Goal: Task Accomplishment & Management: Complete application form

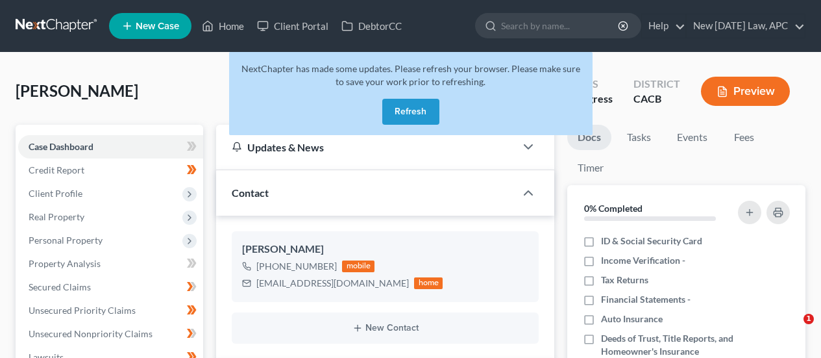
select select "5"
select select "4"
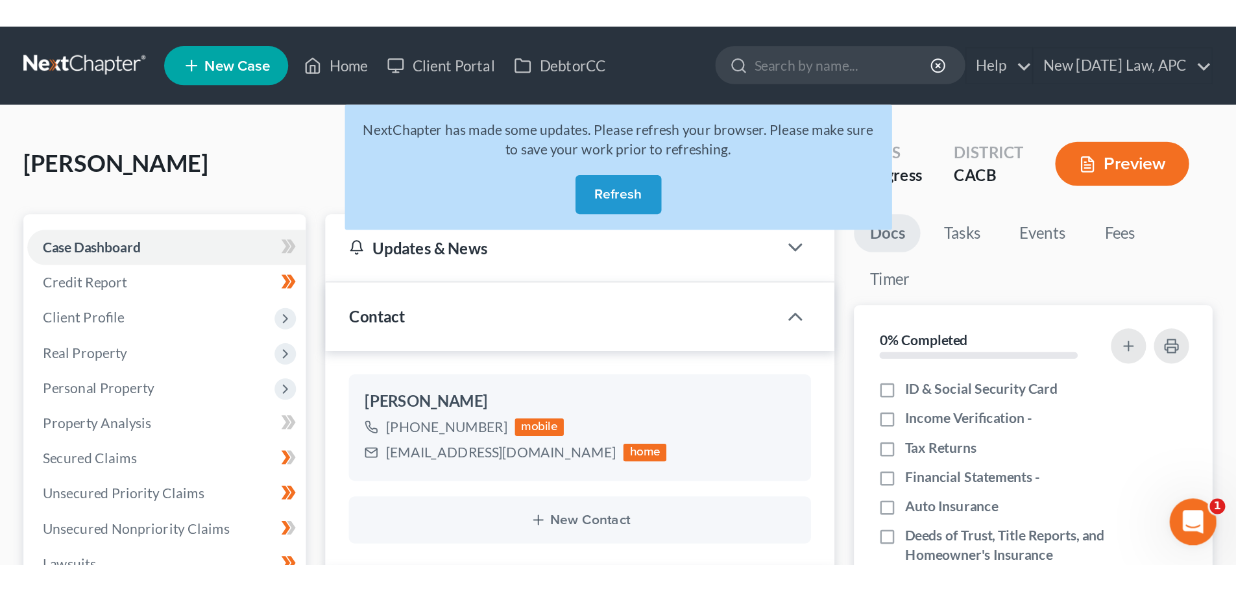
scroll to position [2878, 0]
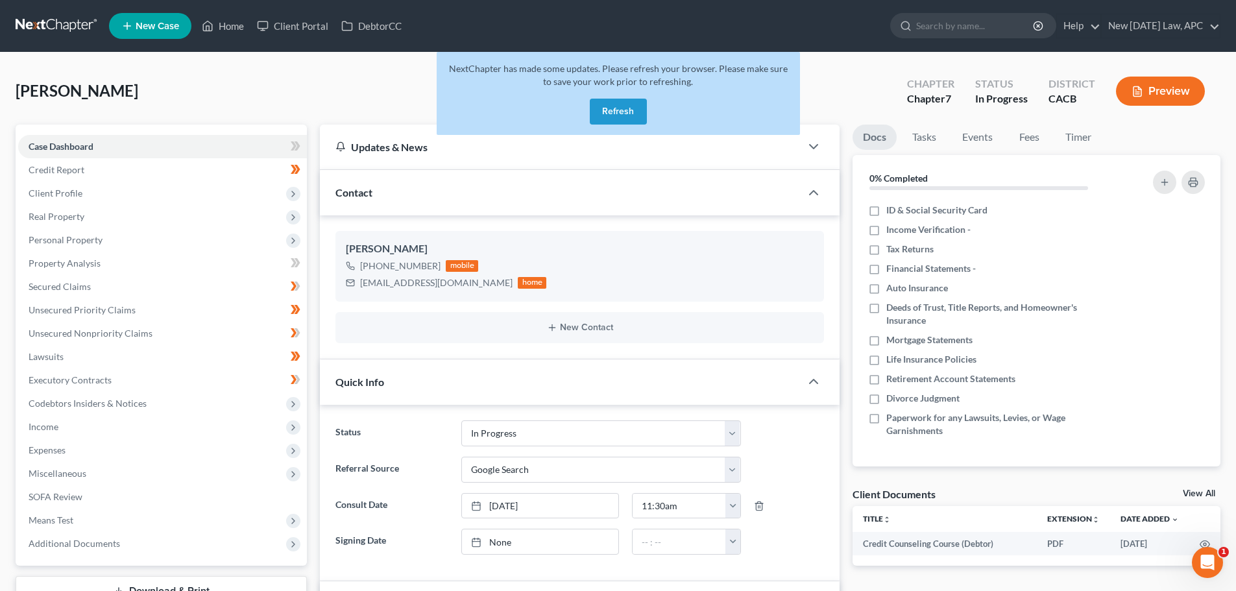
click at [618, 109] on button "Refresh" at bounding box center [618, 112] width 57 height 26
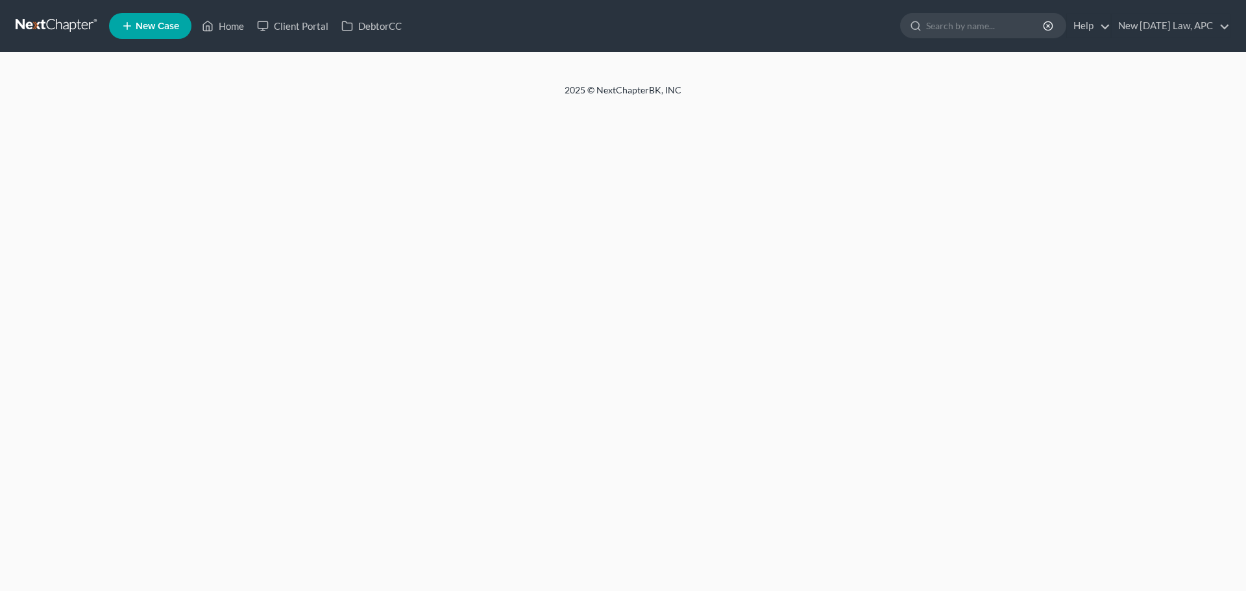
select select "5"
select select "4"
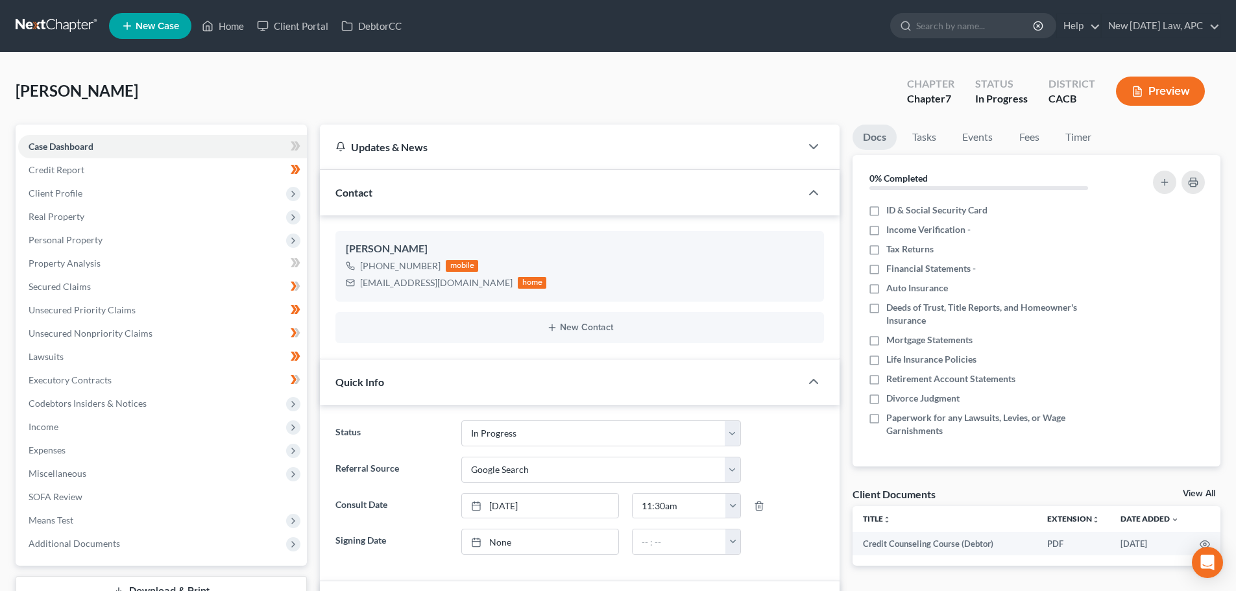
scroll to position [2892, 0]
click at [62, 25] on link at bounding box center [57, 25] width 83 height 23
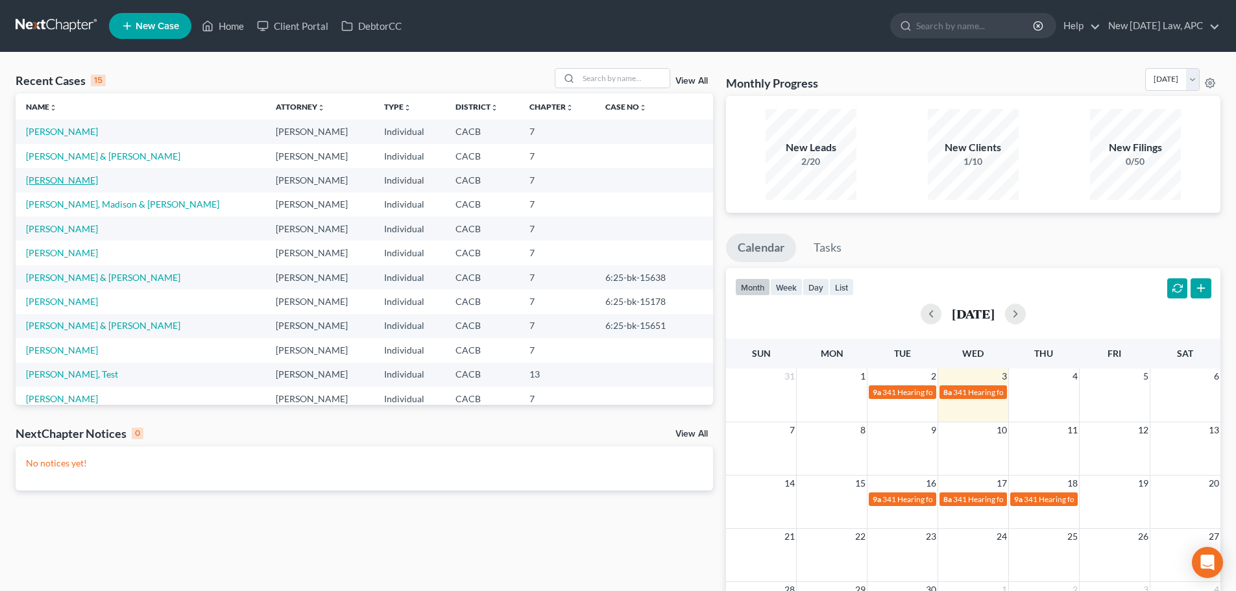
click at [58, 177] on link "[PERSON_NAME]" at bounding box center [62, 180] width 72 height 11
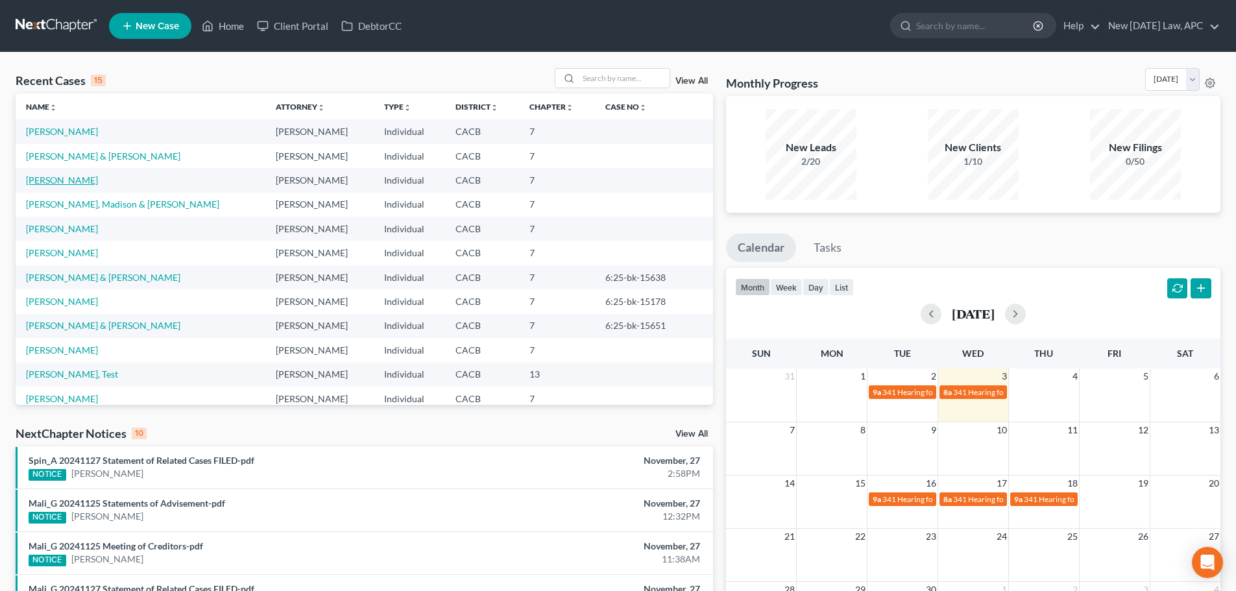
select select "4"
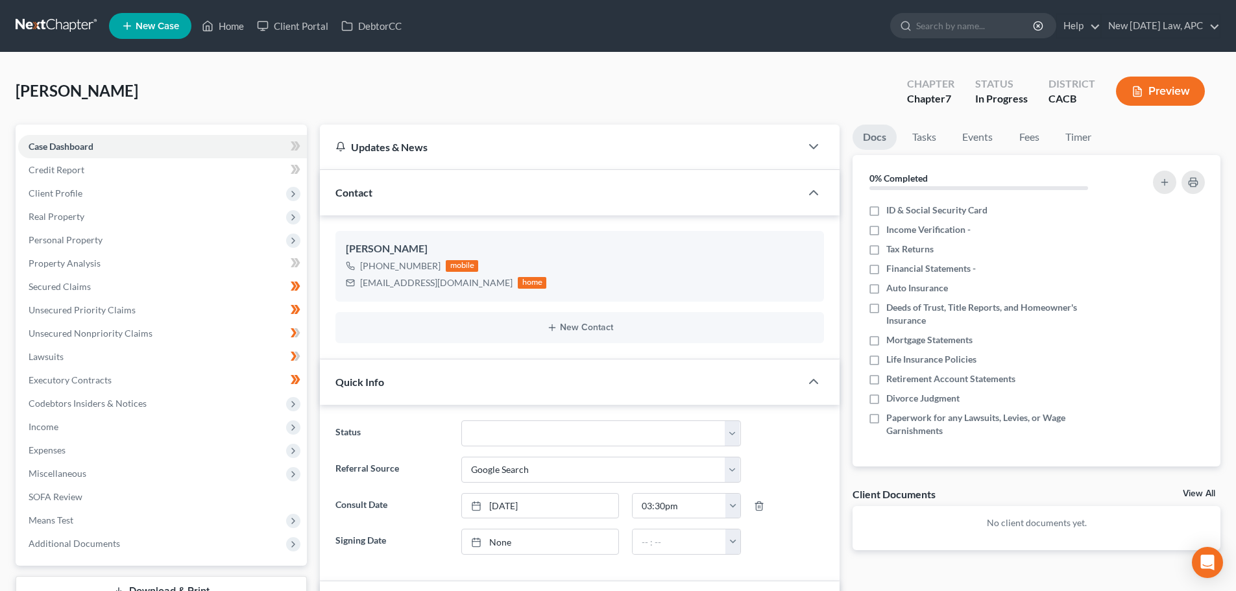
scroll to position [572, 0]
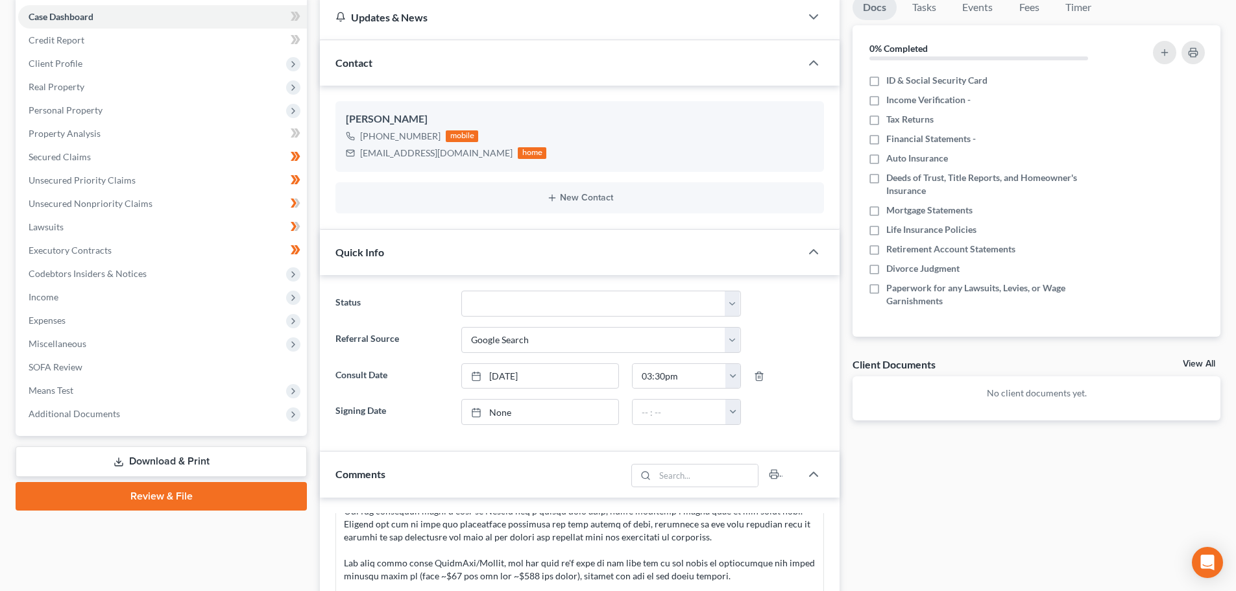
click at [167, 461] on link "Download & Print" at bounding box center [161, 462] width 291 height 31
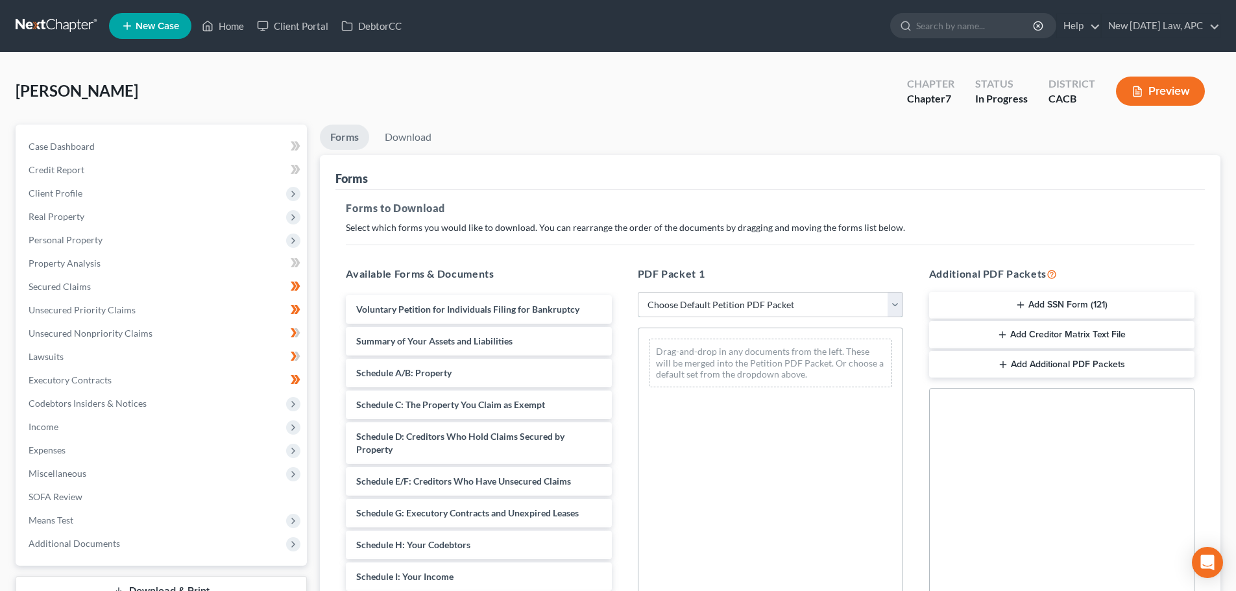
click at [705, 307] on select "Choose Default Petition PDF Packet Complete Bankruptcy Petition (all forms and …" at bounding box center [770, 305] width 265 height 26
select select "4"
click at [638, 292] on select "Choose Default Petition PDF Packet Complete Bankruptcy Petition (all forms and …" at bounding box center [770, 305] width 265 height 26
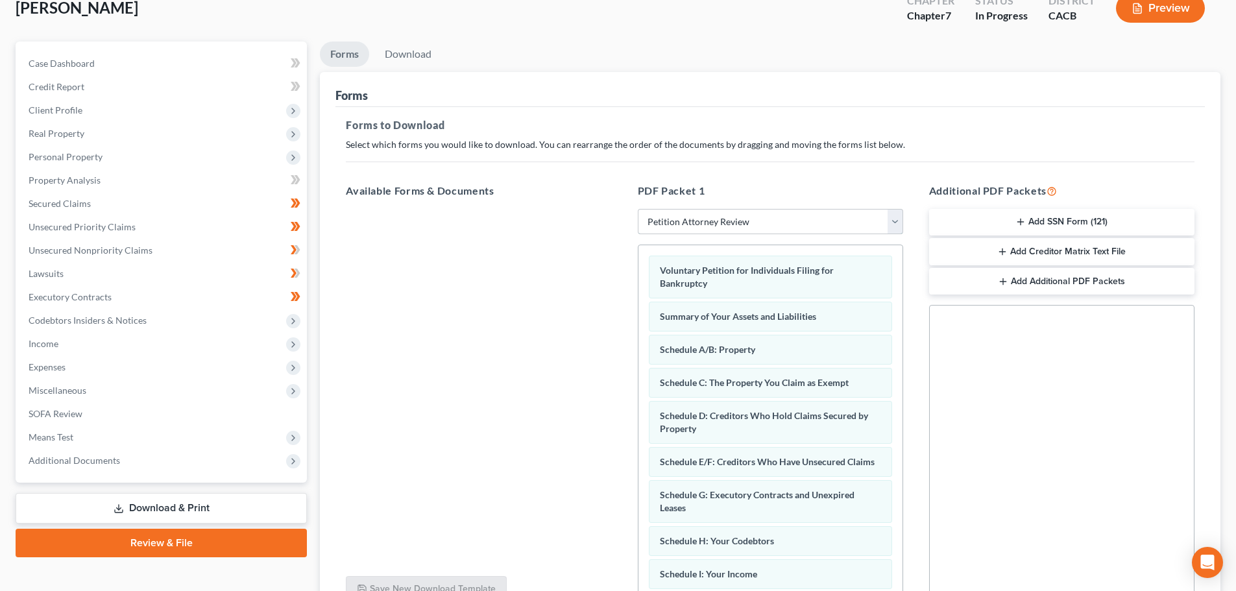
scroll to position [210, 0]
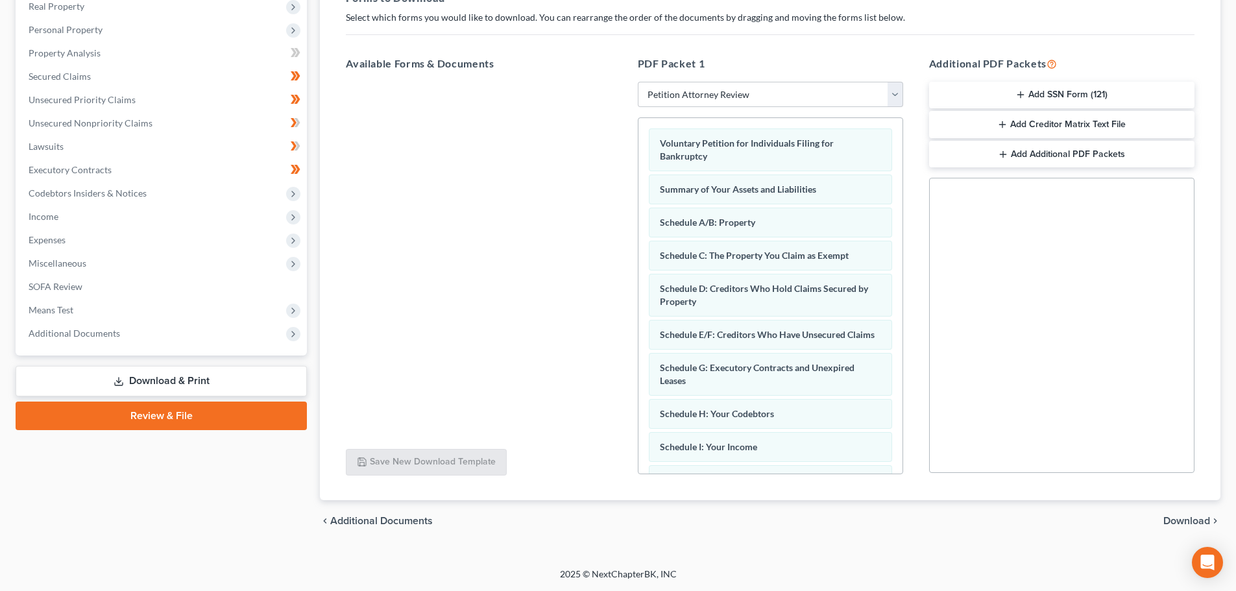
click at [1181, 522] on span "Download" at bounding box center [1187, 521] width 47 height 10
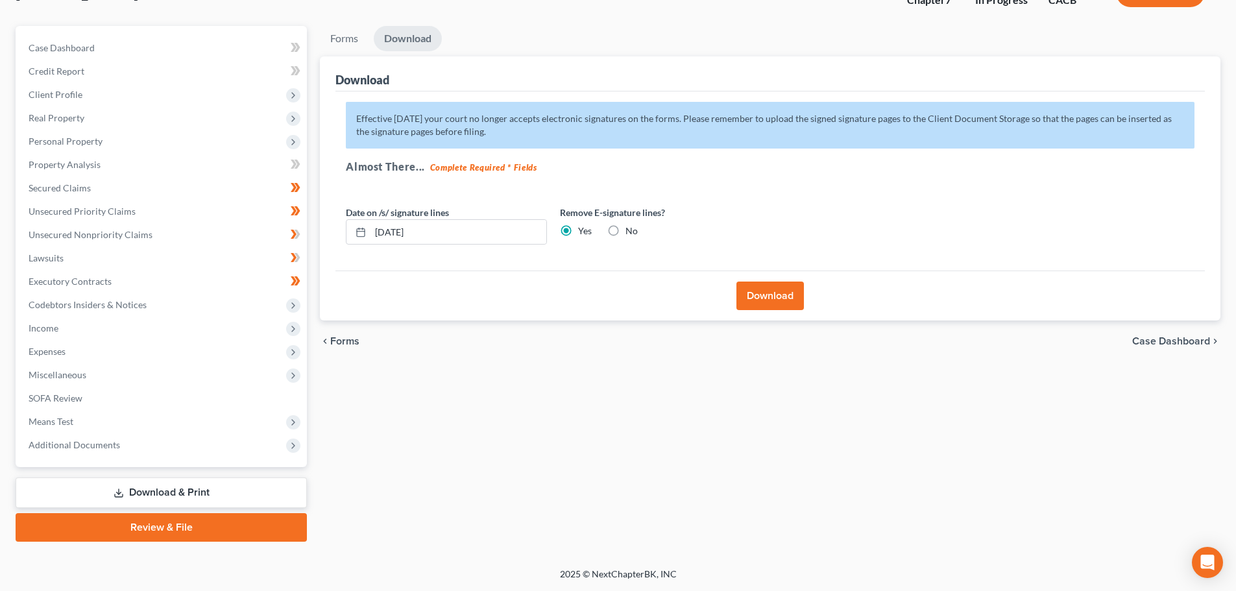
click at [767, 297] on button "Download" at bounding box center [770, 296] width 67 height 29
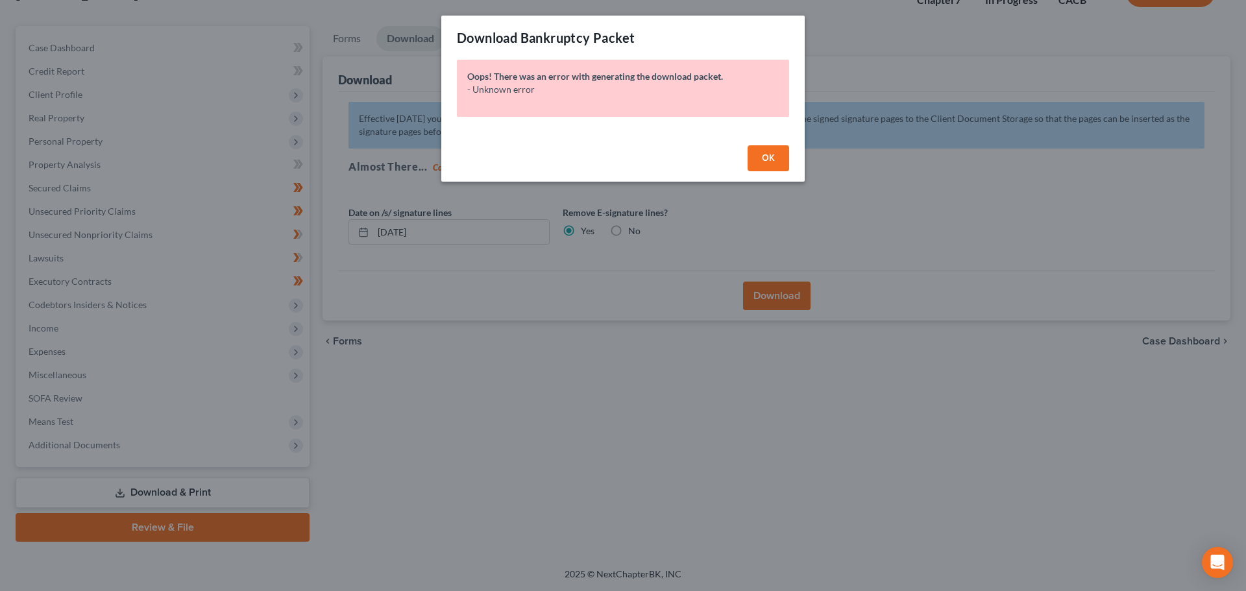
click at [768, 156] on span "OK" at bounding box center [768, 158] width 13 height 11
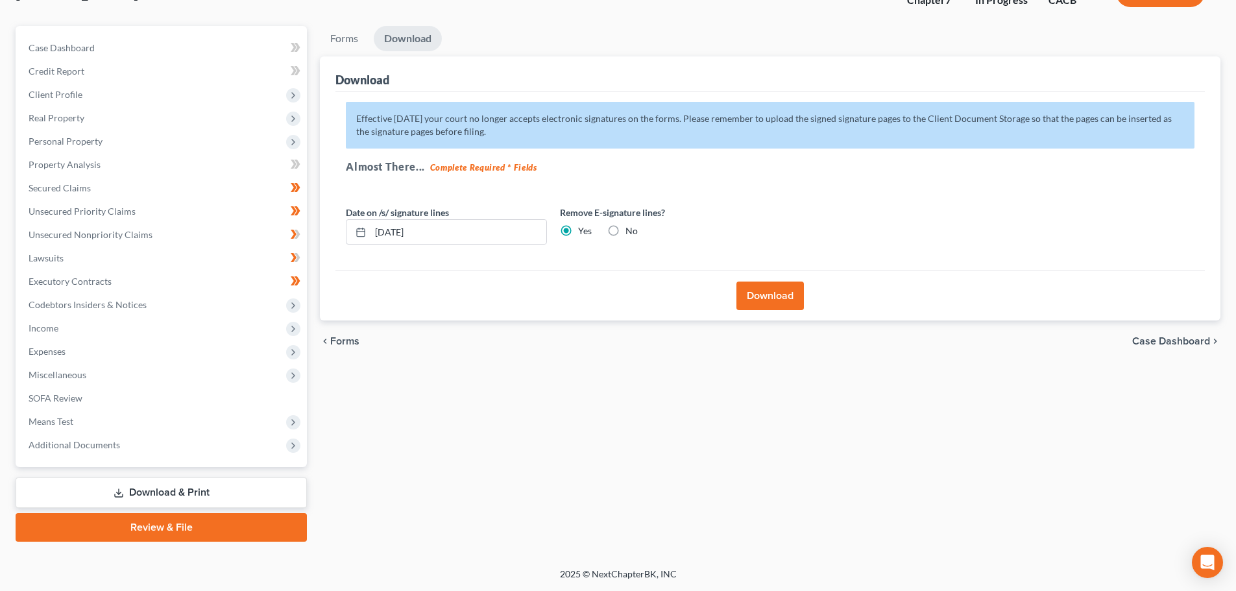
click at [761, 288] on button "Download" at bounding box center [770, 296] width 67 height 29
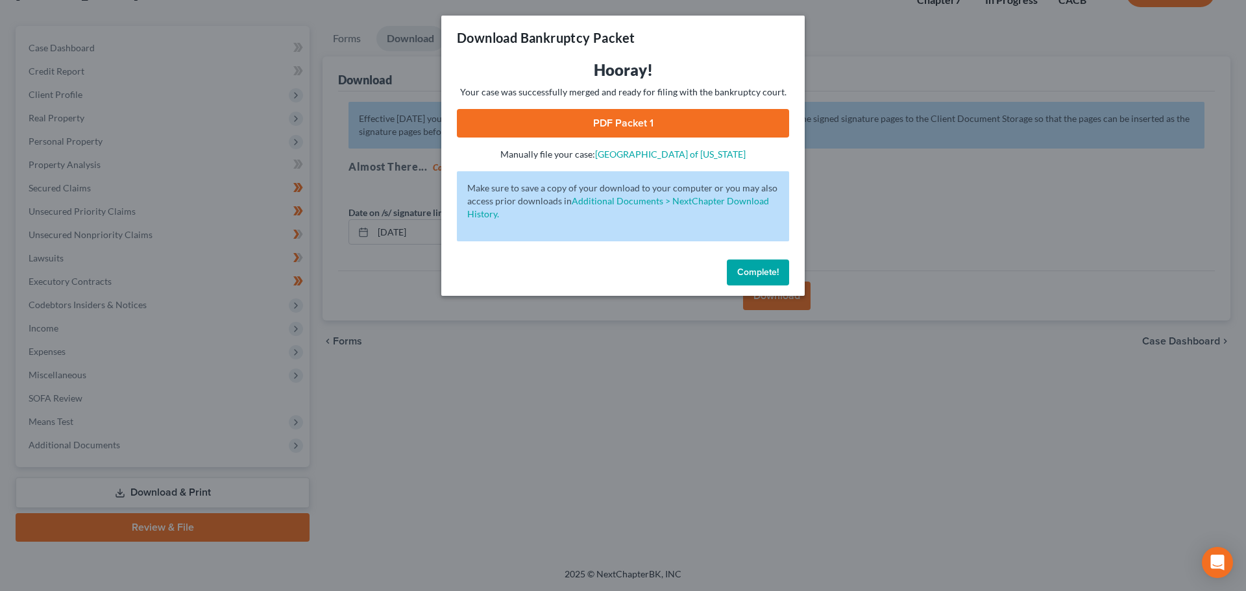
click at [631, 125] on link "PDF Packet 1" at bounding box center [623, 123] width 332 height 29
click at [735, 269] on button "Complete!" at bounding box center [758, 273] width 62 height 26
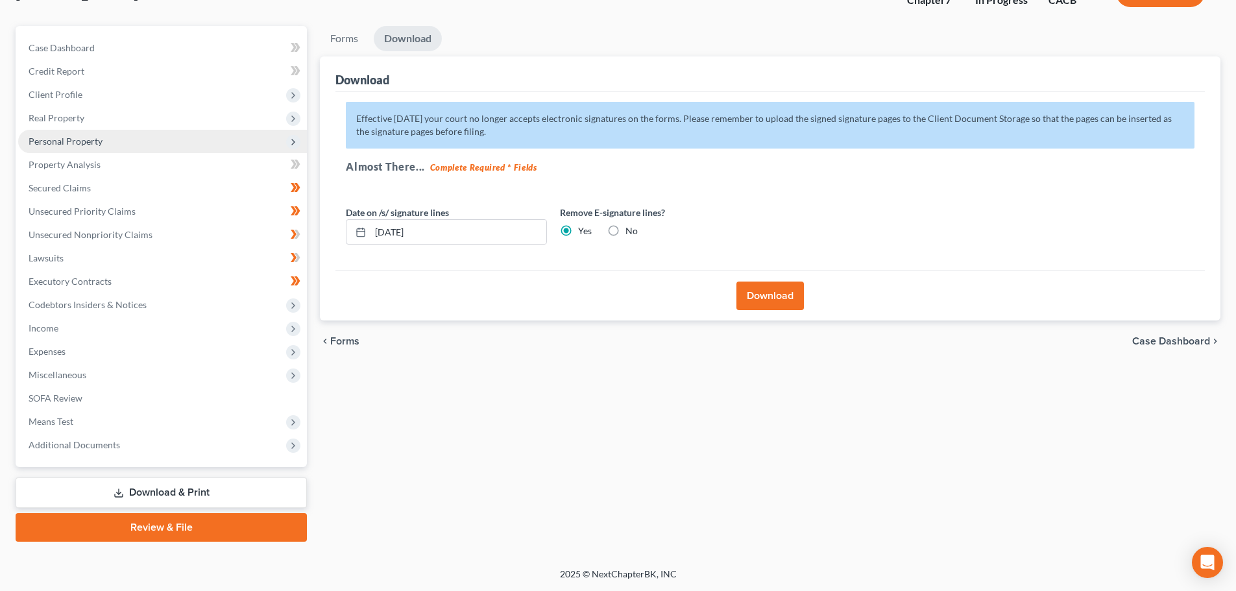
click at [49, 140] on span "Personal Property" at bounding box center [66, 141] width 74 height 11
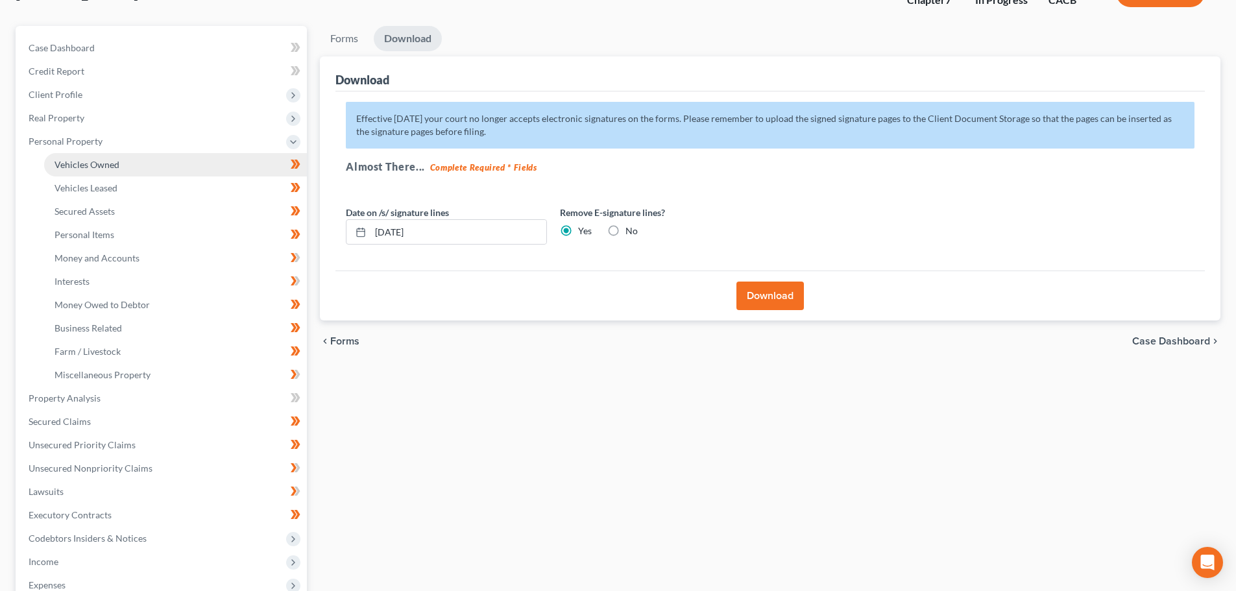
click at [60, 159] on span "Vehicles Owned" at bounding box center [87, 164] width 65 height 11
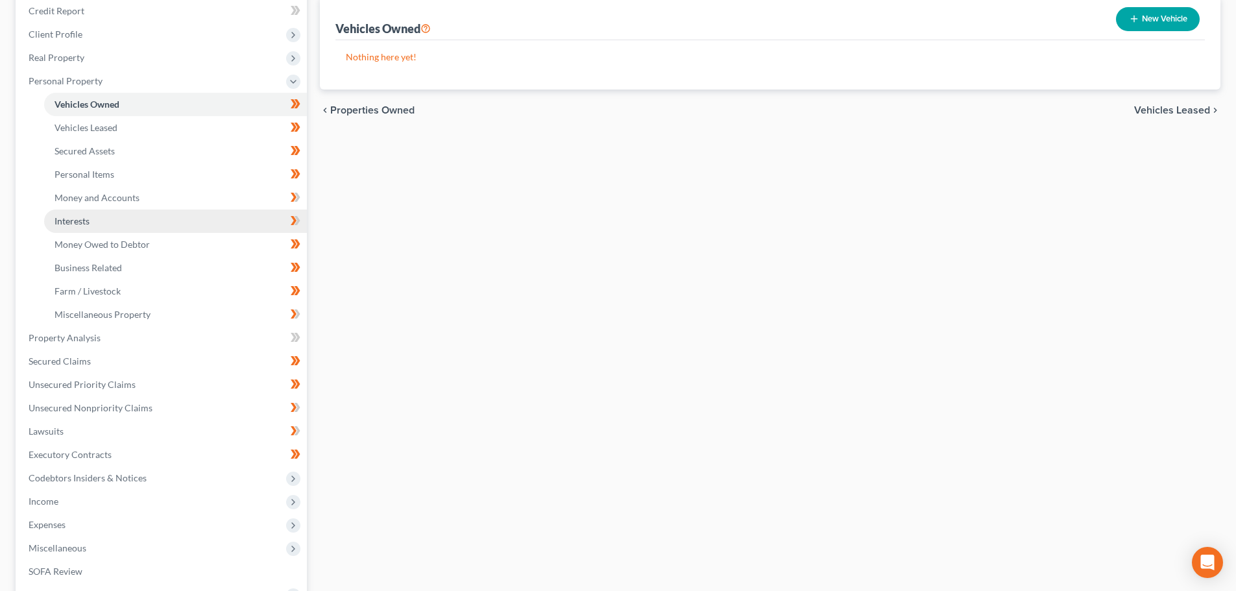
scroll to position [195, 0]
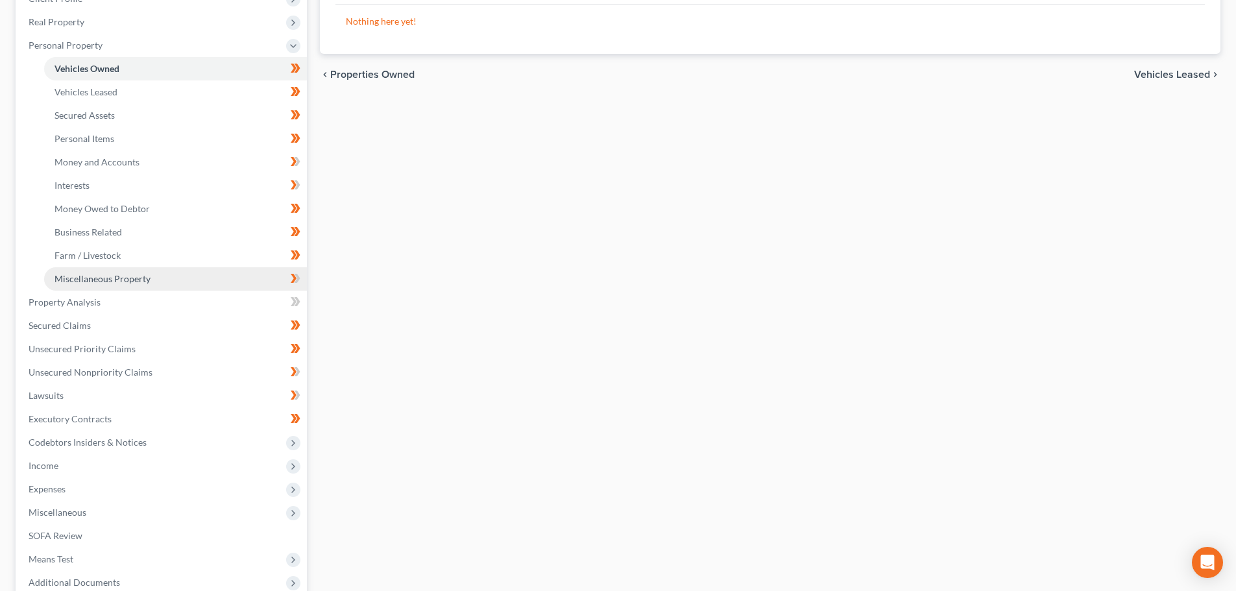
click at [119, 281] on span "Miscellaneous Property" at bounding box center [103, 278] width 96 height 11
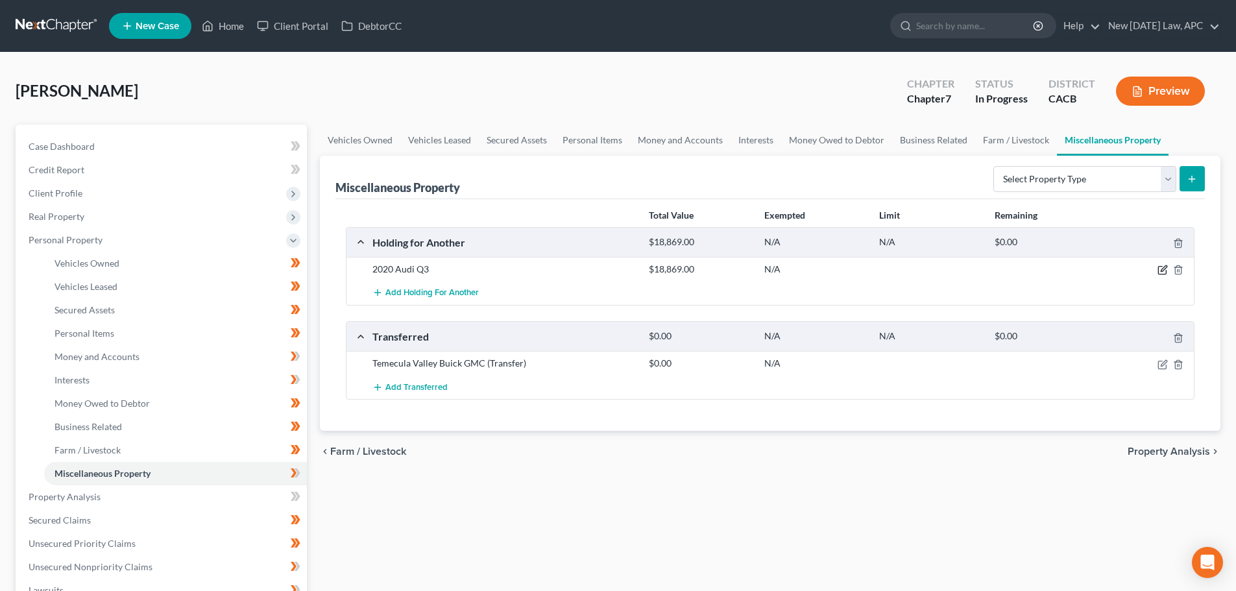
click at [1158, 270] on icon "button" at bounding box center [1162, 271] width 8 height 8
select select "4"
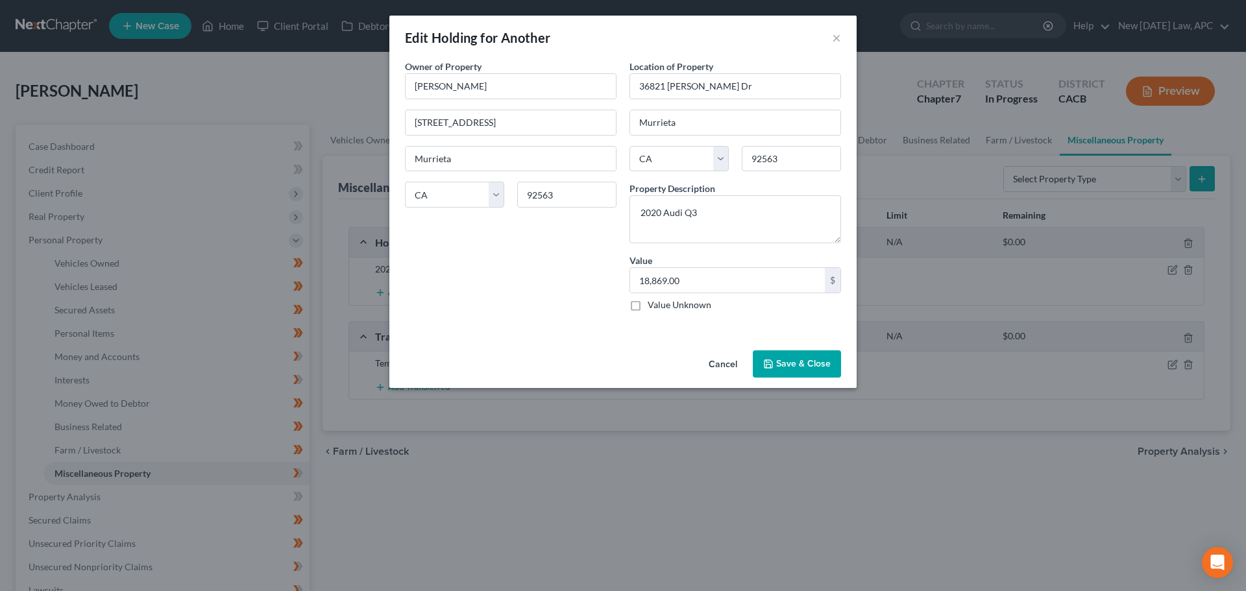
click at [721, 361] on button "Cancel" at bounding box center [722, 365] width 49 height 26
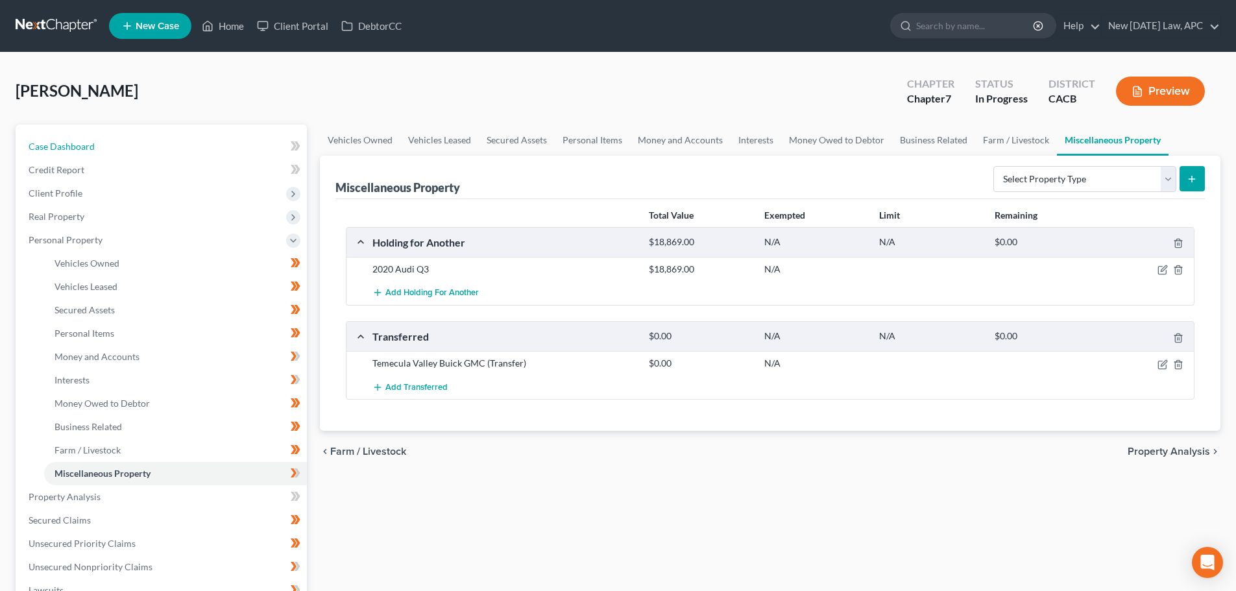
drag, startPoint x: 128, startPoint y: 147, endPoint x: 253, endPoint y: 1, distance: 192.4
click at [128, 147] on link "Case Dashboard" at bounding box center [162, 146] width 289 height 23
select select "4"
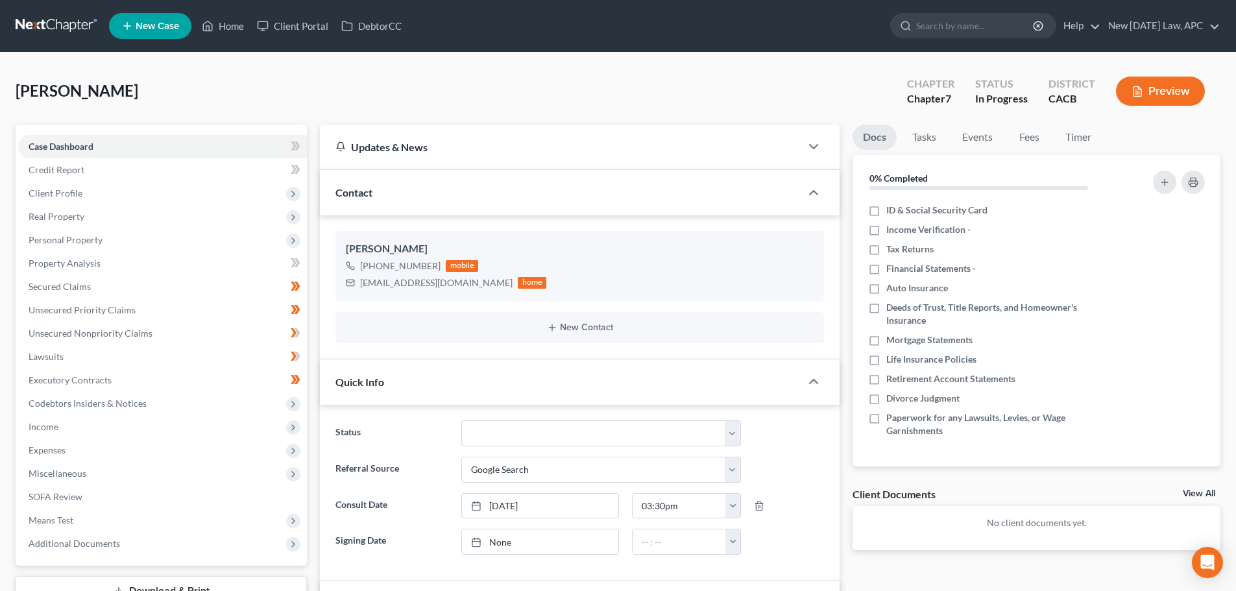
scroll to position [572, 0]
click at [65, 239] on span "Personal Property" at bounding box center [66, 239] width 74 height 11
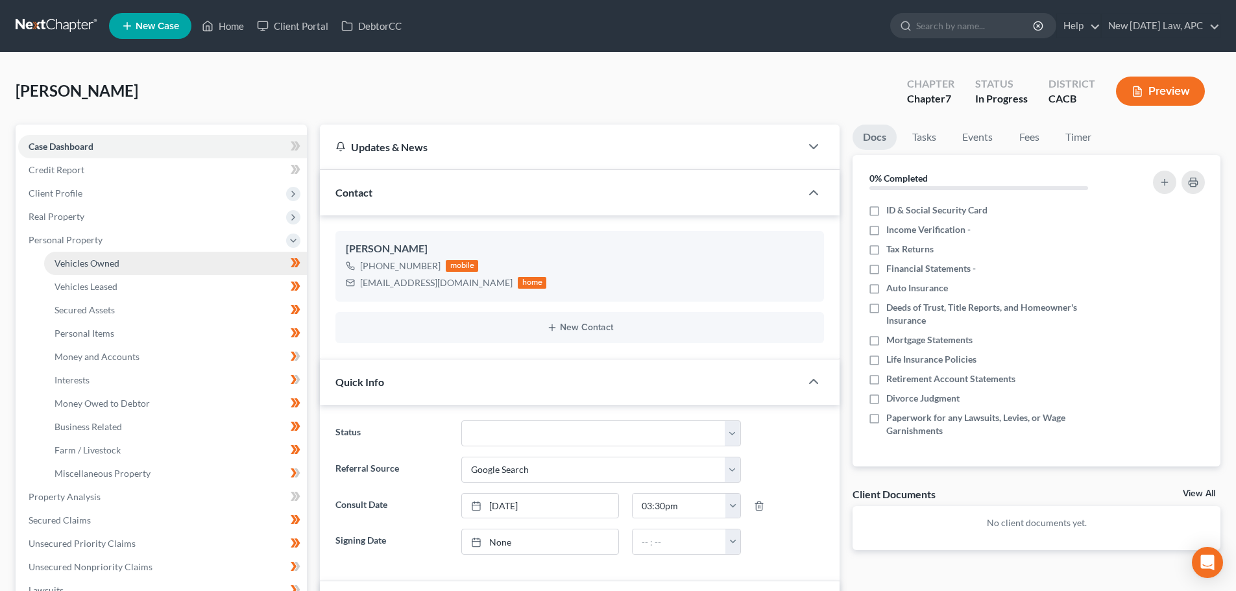
click at [72, 258] on span "Vehicles Owned" at bounding box center [87, 263] width 65 height 11
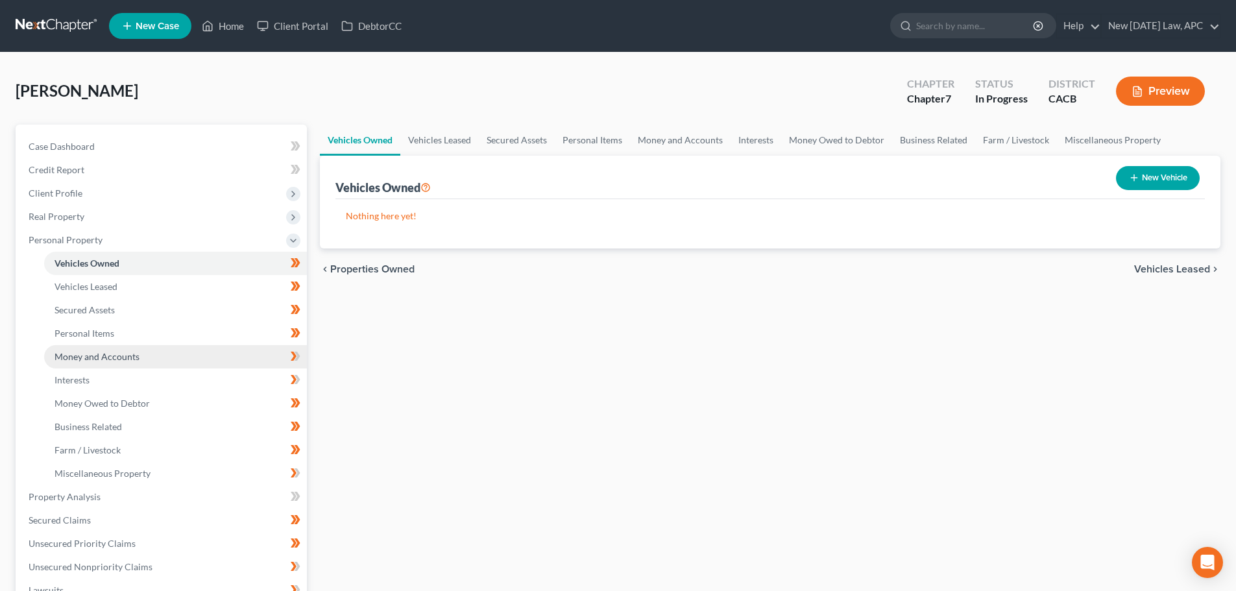
click at [92, 351] on span "Money and Accounts" at bounding box center [97, 356] width 85 height 11
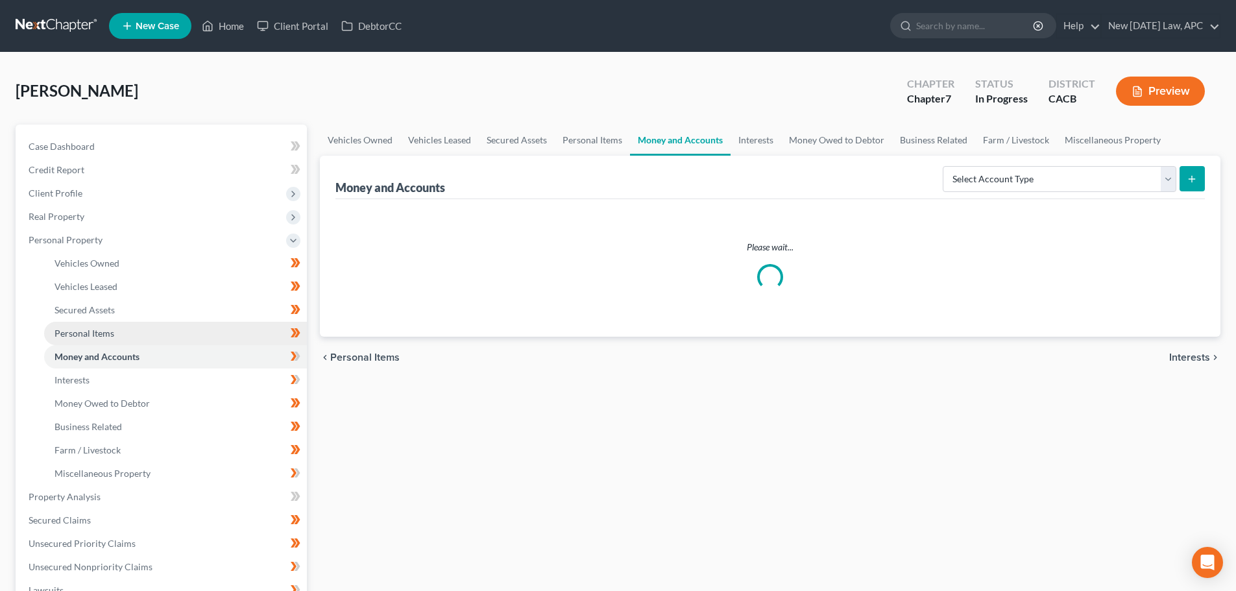
click at [95, 335] on span "Personal Items" at bounding box center [85, 333] width 60 height 11
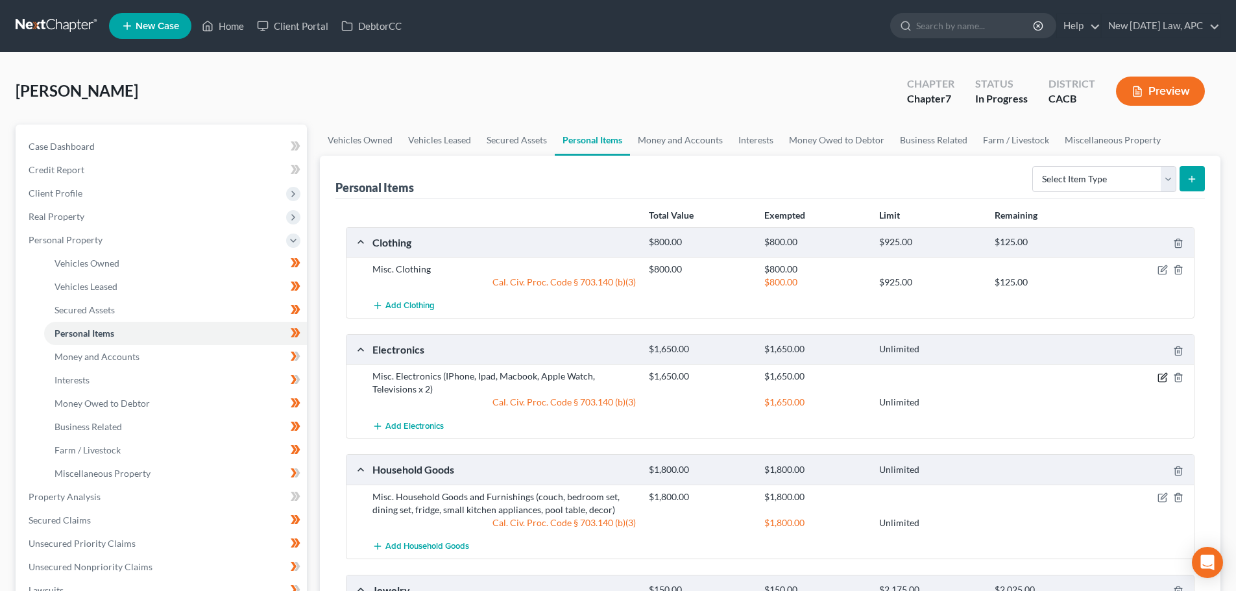
click at [1160, 377] on icon "button" at bounding box center [1163, 378] width 10 height 10
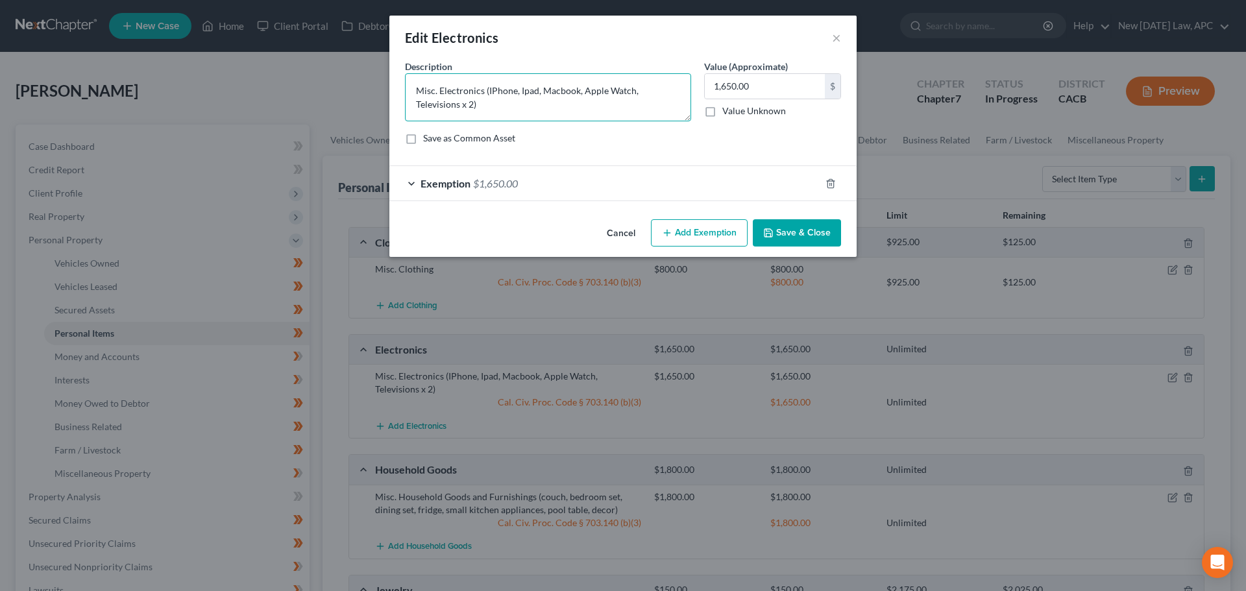
click at [492, 86] on textarea "Misc. Electronics (IPhone, Ipad, Macbook, Apple Watch, Televisions x 2)" at bounding box center [548, 97] width 286 height 48
click at [525, 90] on textarea "Misc. Electronics (iPhone, Ipad, Macbook, Apple Watch, Televisions x 2)" at bounding box center [548, 97] width 286 height 48
click at [562, 90] on textarea "Misc. Electronics (iPhone, iPad, Macbook, Apple Watch, Televisions x 2)" at bounding box center [548, 97] width 286 height 48
click at [604, 99] on textarea "Misc. Electronics (iPhone, iPad, MacBook, Apple Watch, Televisions x 2)" at bounding box center [548, 97] width 286 height 48
click at [621, 104] on textarea "Misc. Electronics (iPhone, iPad, MacBook, Apple Watch, Televisions x 2)" at bounding box center [548, 97] width 286 height 48
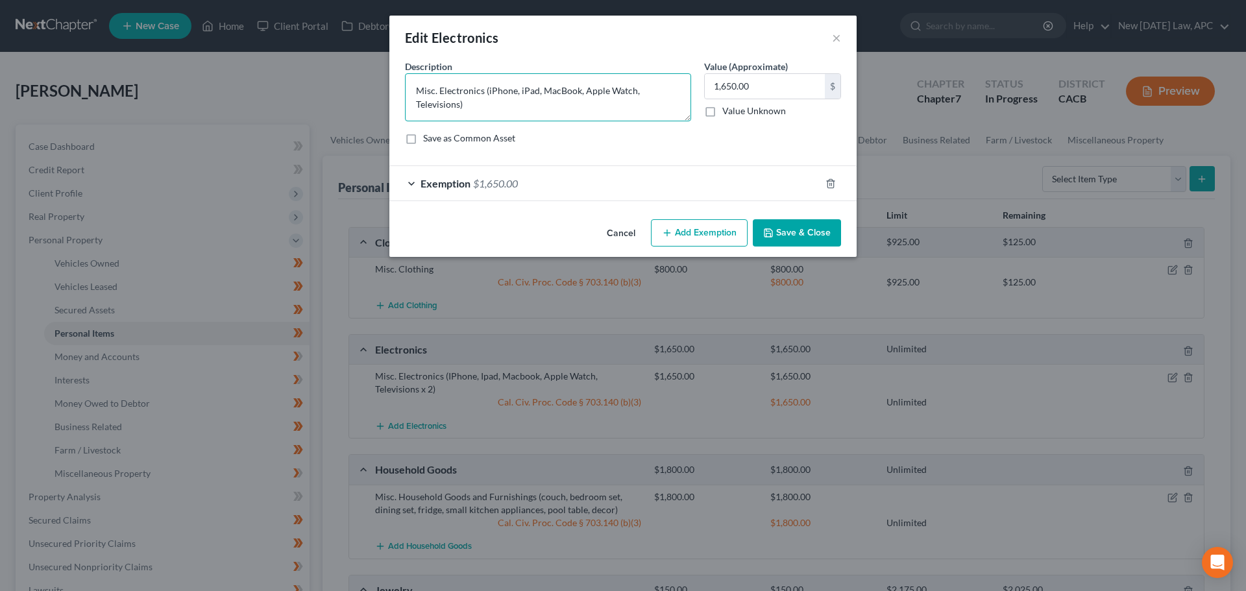
type textarea "Misc. Electronics (iPhone, iPad, MacBook, Apple Watch, Televisions)"
click at [796, 234] on button "Save & Close" at bounding box center [797, 232] width 88 height 27
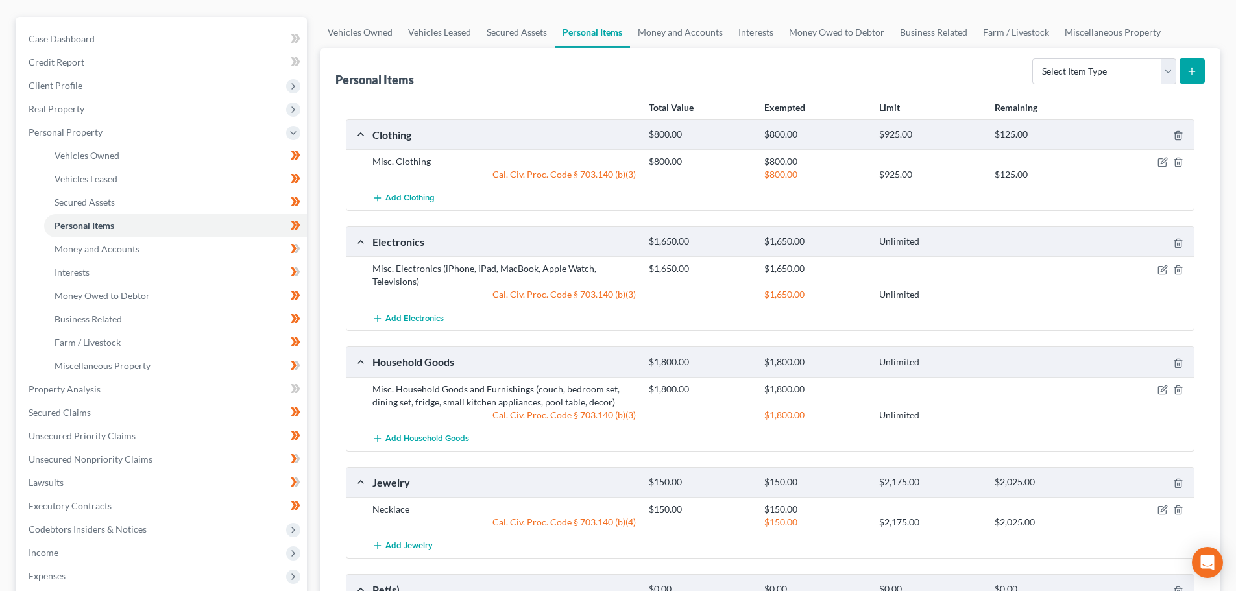
scroll to position [130, 0]
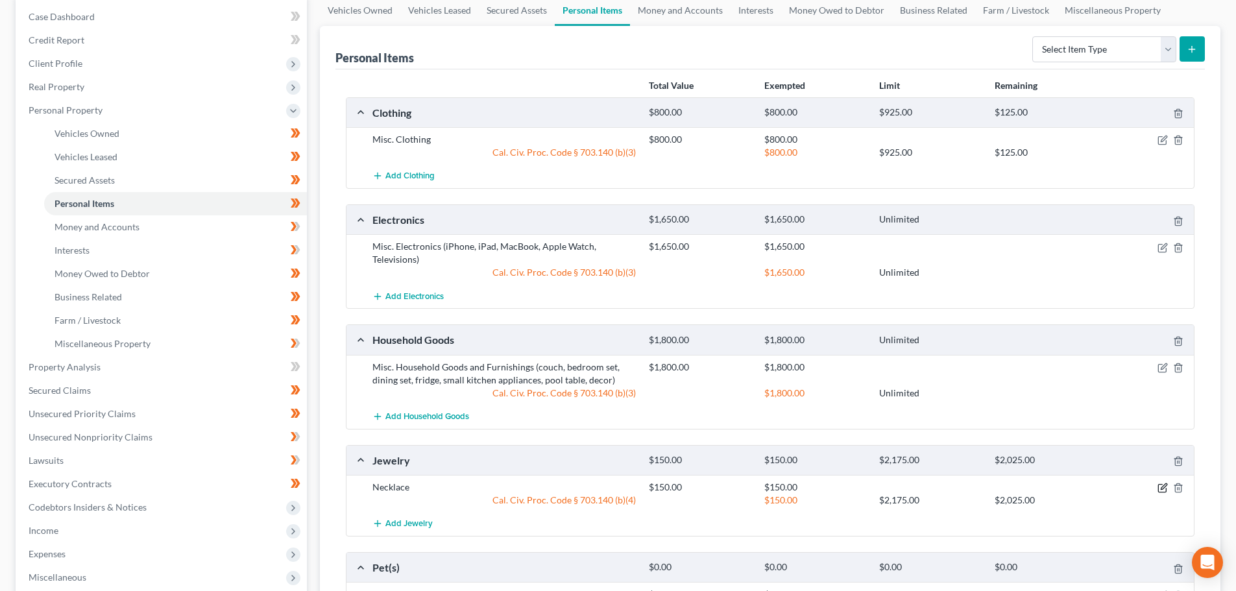
click at [1162, 488] on icon "button" at bounding box center [1164, 487] width 6 height 6
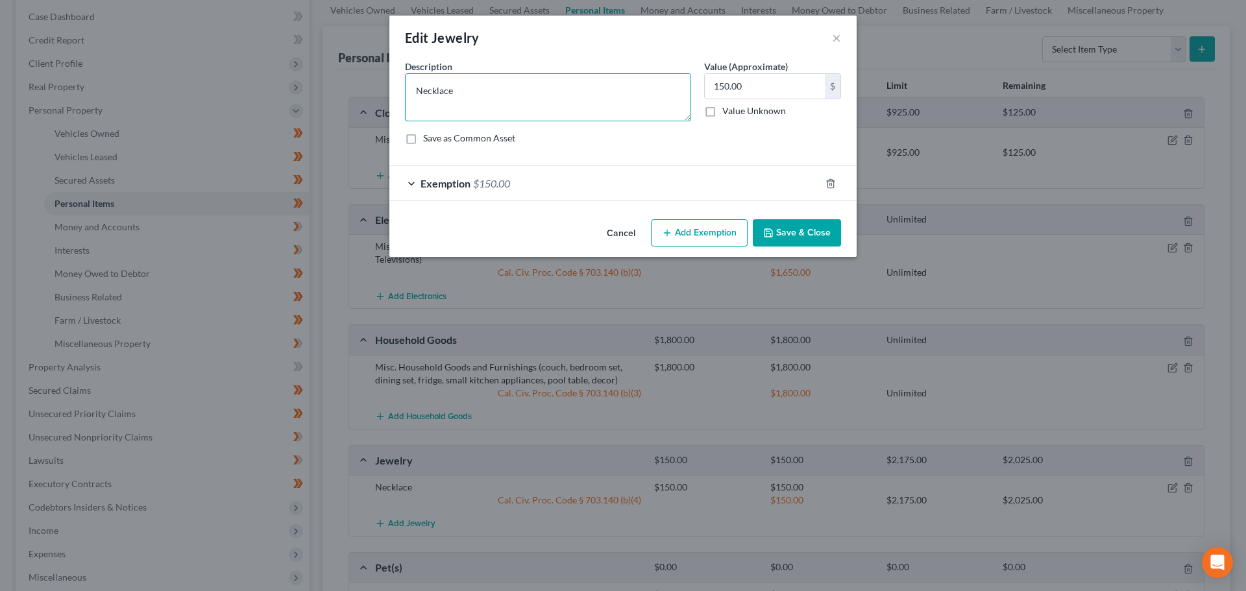
click at [491, 93] on textarea "Necklace" at bounding box center [548, 97] width 286 height 48
type textarea "Misc. Jewelry"
click at [777, 228] on button "Save & Close" at bounding box center [797, 232] width 88 height 27
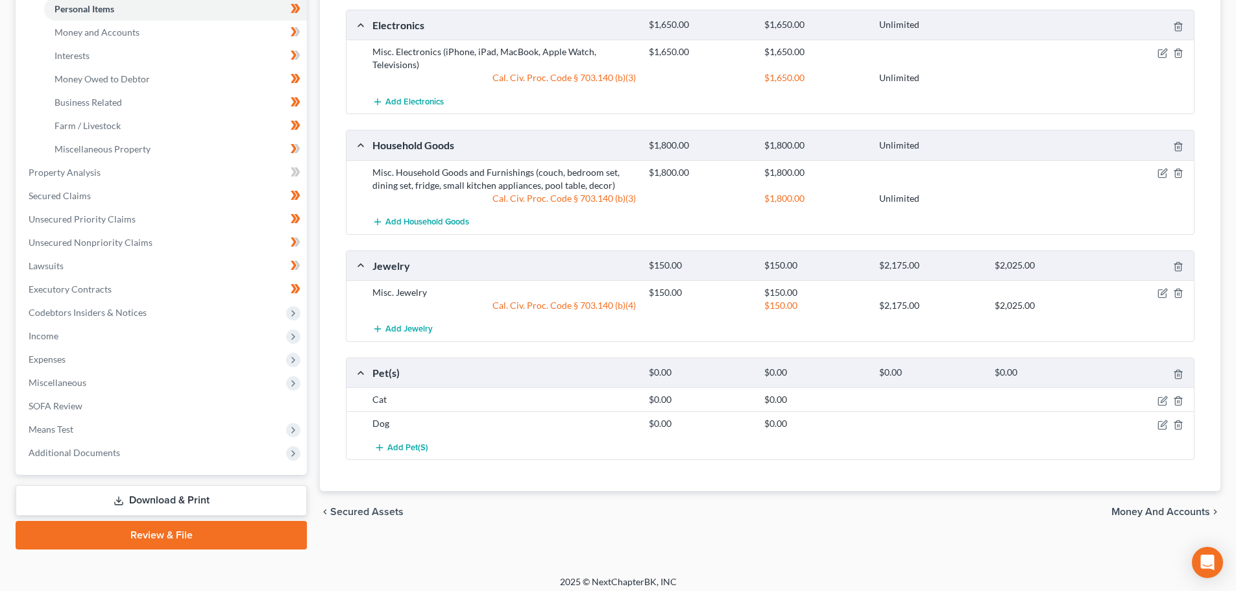
scroll to position [0, 0]
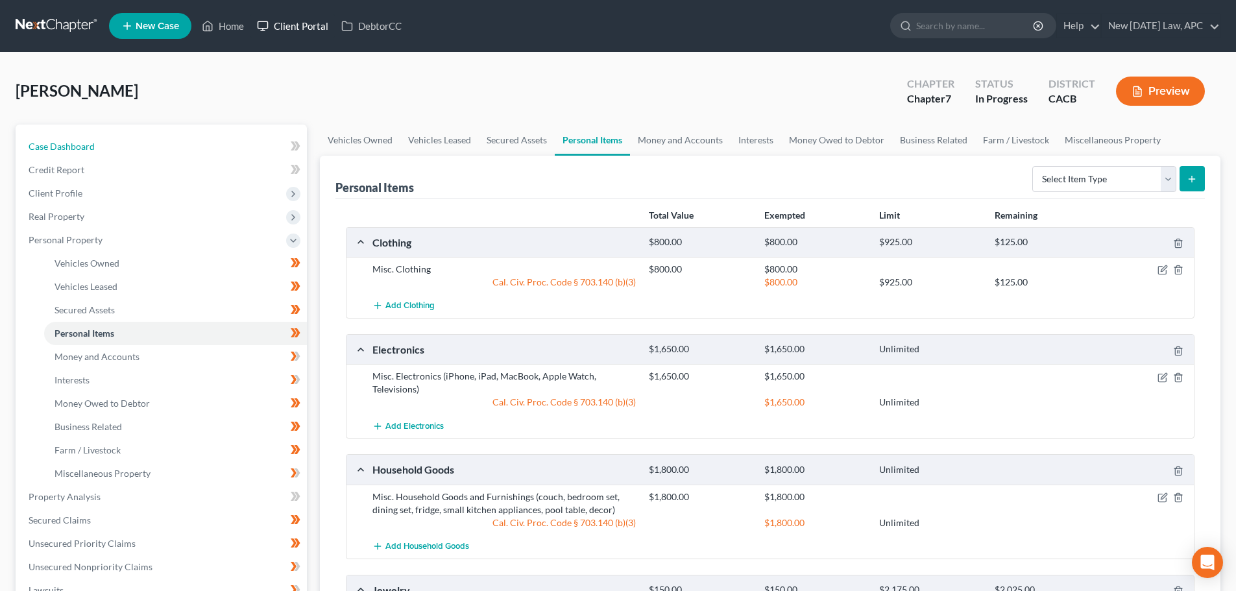
drag, startPoint x: 120, startPoint y: 149, endPoint x: 265, endPoint y: 16, distance: 196.6
click at [120, 149] on link "Case Dashboard" at bounding box center [162, 146] width 289 height 23
select select "4"
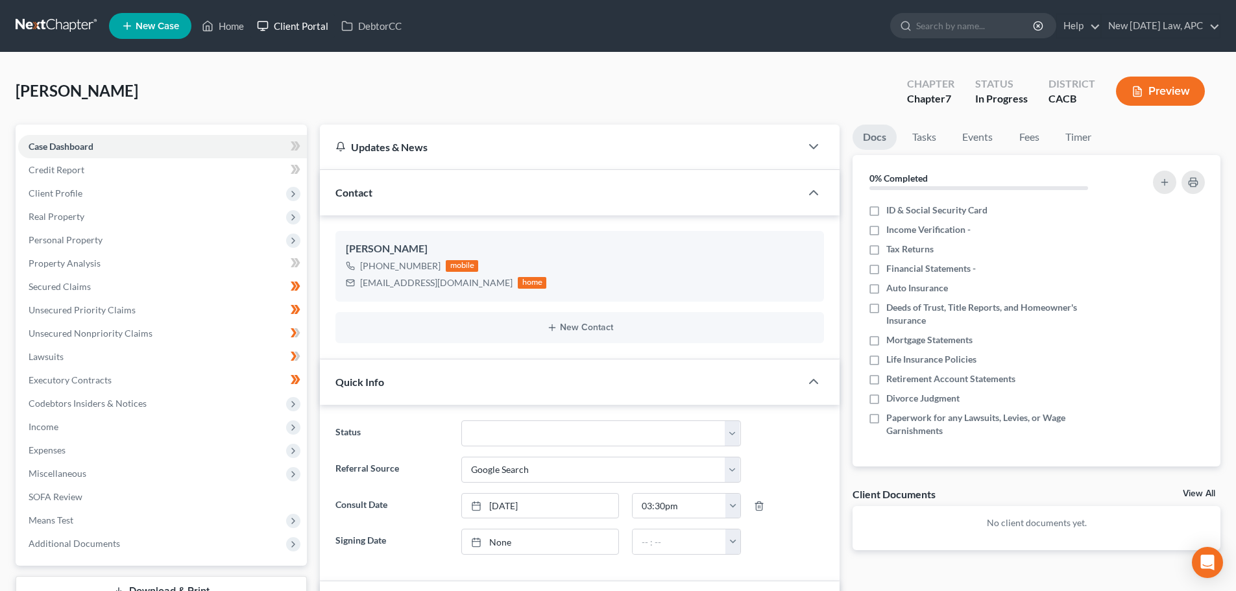
scroll to position [572, 0]
click at [65, 243] on span "Personal Property" at bounding box center [66, 239] width 74 height 11
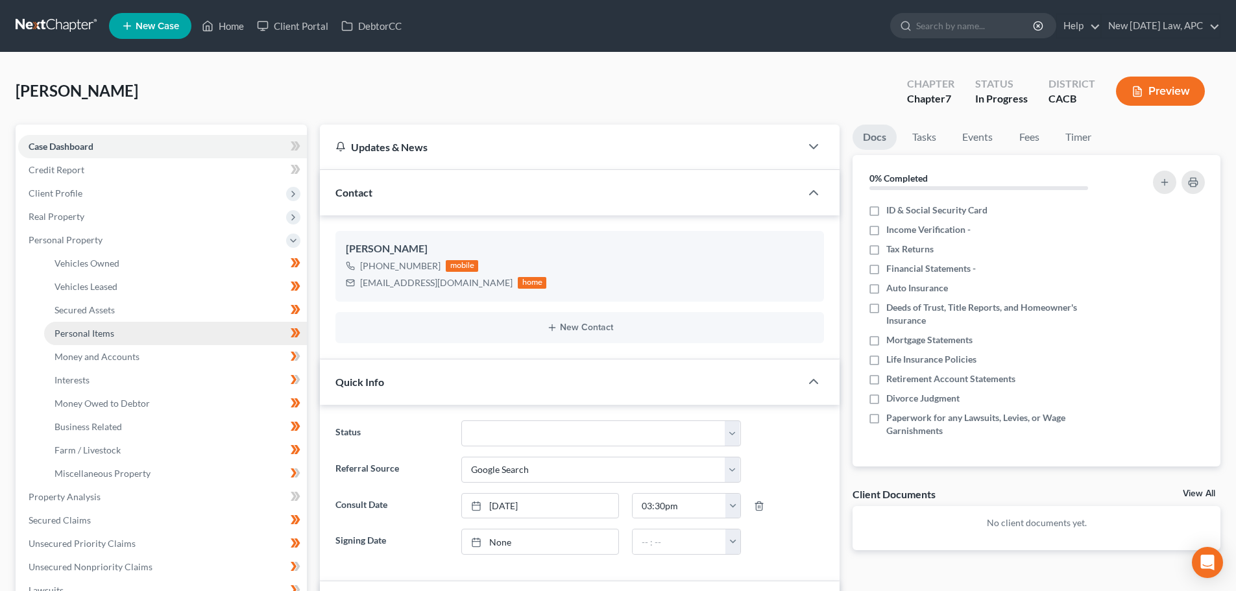
click at [104, 332] on span "Personal Items" at bounding box center [85, 333] width 60 height 11
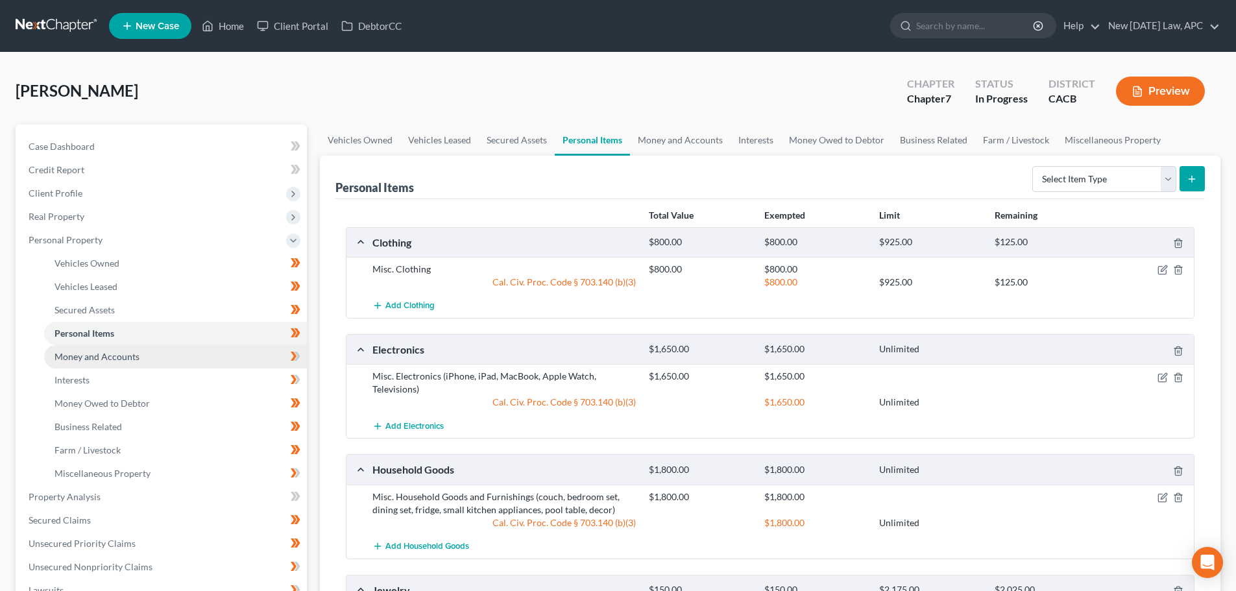
click at [110, 352] on span "Money and Accounts" at bounding box center [97, 356] width 85 height 11
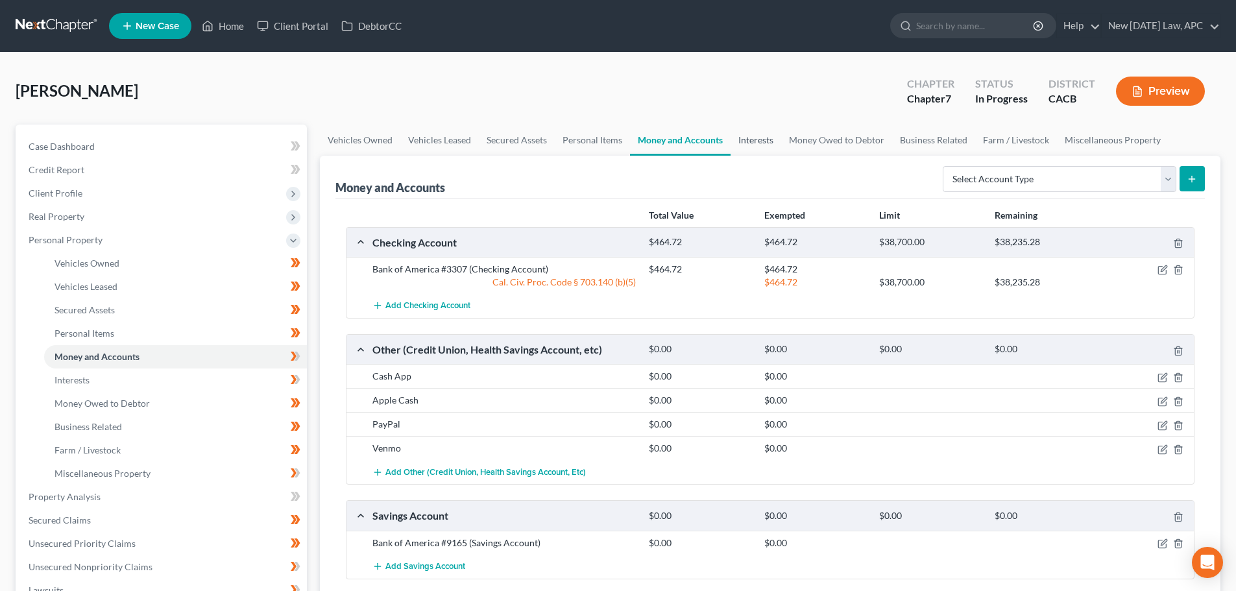
click at [765, 134] on link "Interests" at bounding box center [756, 140] width 51 height 31
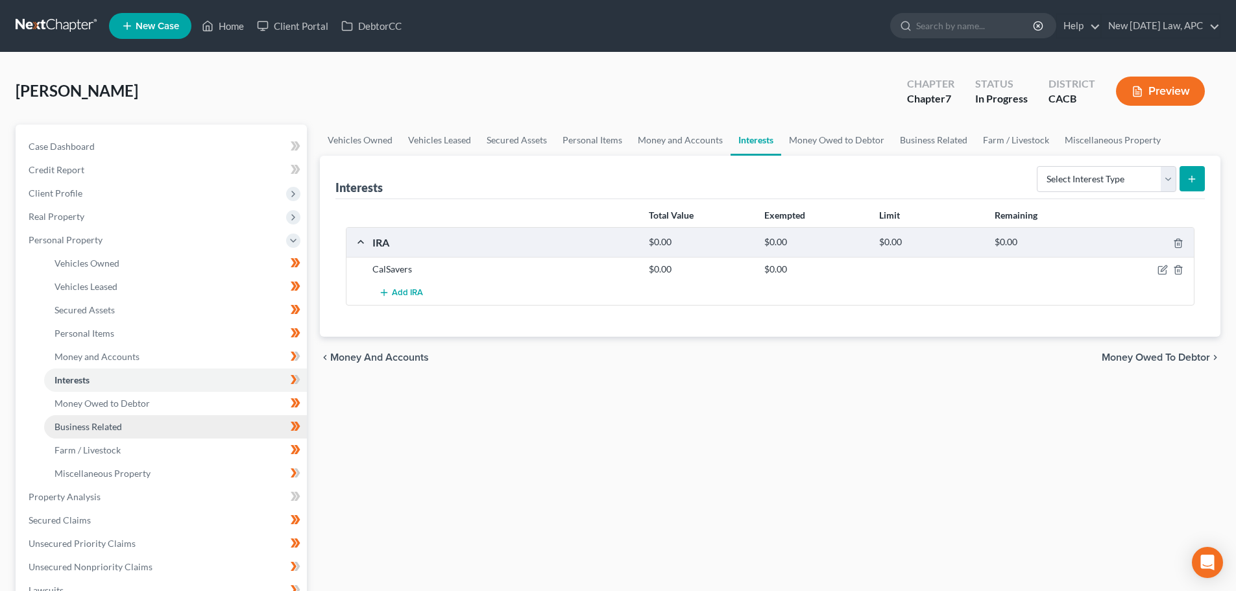
scroll to position [65, 0]
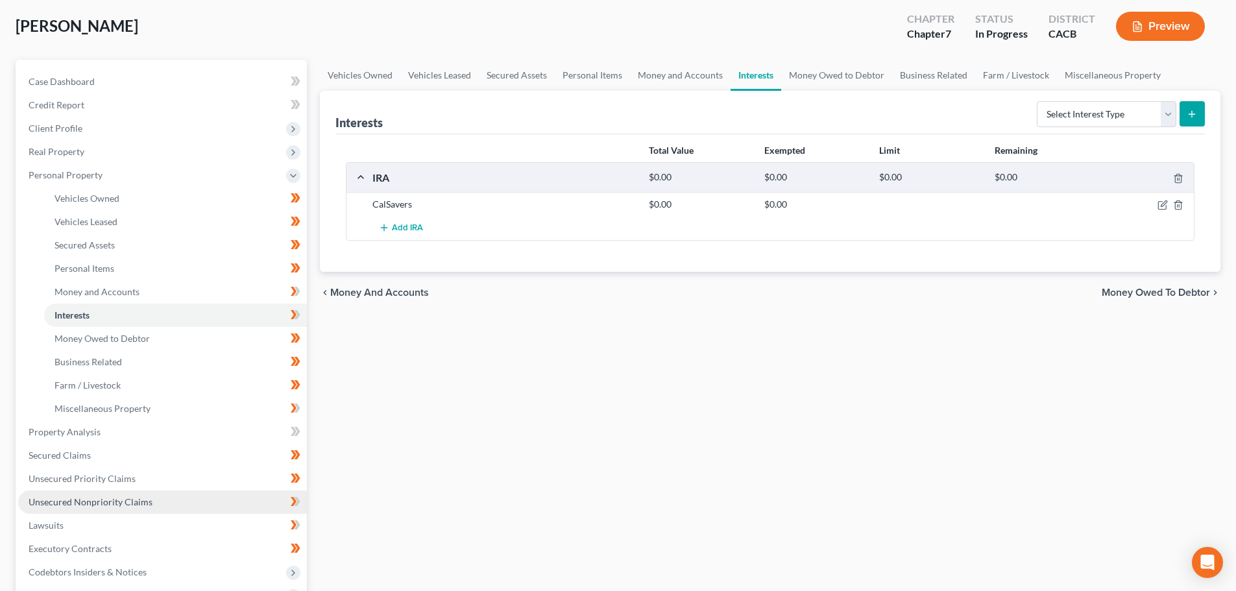
click at [104, 507] on span "Unsecured Nonpriority Claims" at bounding box center [91, 501] width 124 height 11
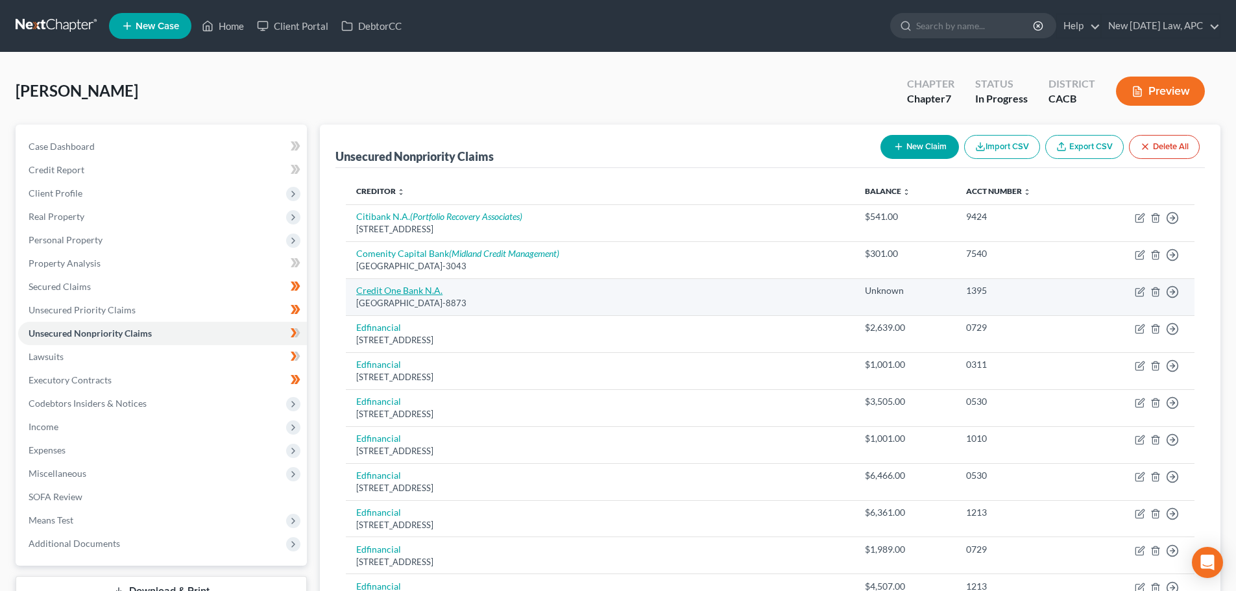
click at [396, 285] on link "Credit One Bank N.A." at bounding box center [399, 290] width 86 height 11
select select "31"
select select "14"
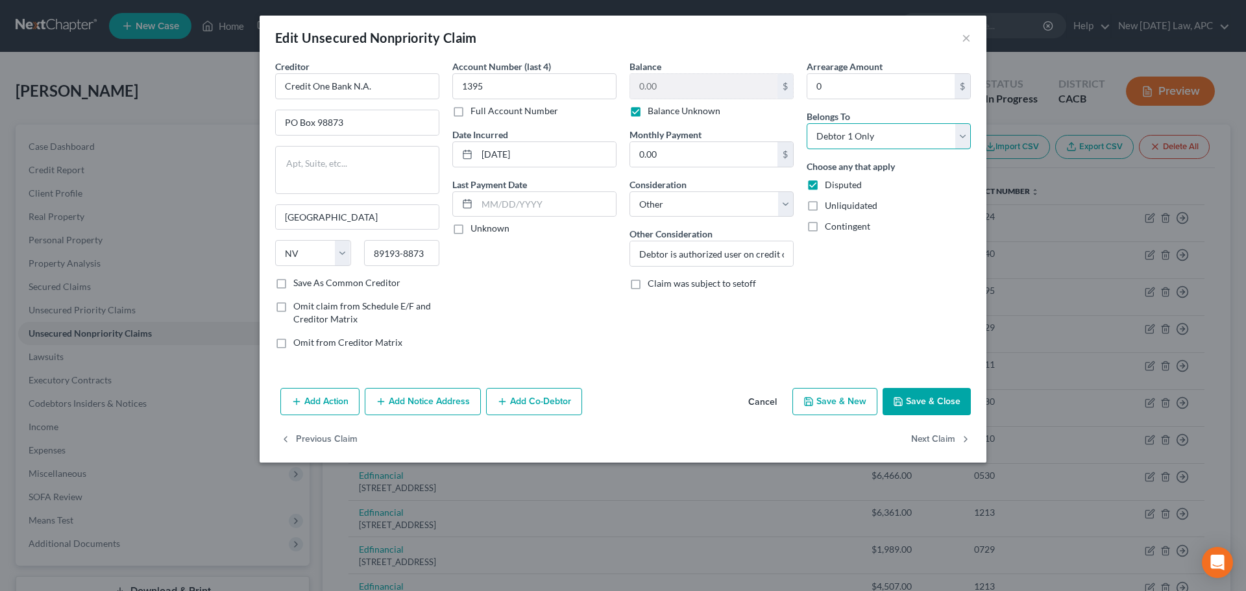
click at [879, 134] on select "Select Debtor 1 Only Debtor 2 Only Debtor 1 And Debtor 2 Only At Least One Of T…" at bounding box center [889, 136] width 164 height 26
select select "3"
click at [807, 123] on select "Select Debtor 1 Only Debtor 2 Only Debtor 1 And Debtor 2 Only At Least One Of T…" at bounding box center [889, 136] width 164 height 26
click at [937, 401] on button "Save & Close" at bounding box center [927, 401] width 88 height 27
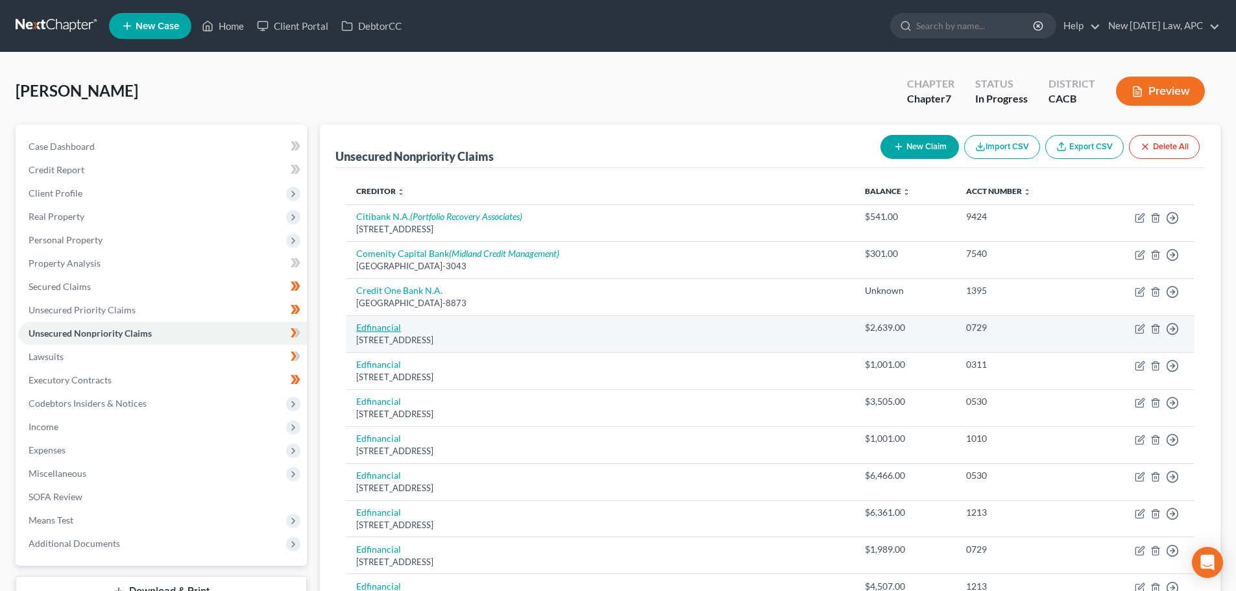
click at [382, 322] on link "Edfinancial" at bounding box center [378, 327] width 45 height 11
select select "44"
select select "17"
select select "0"
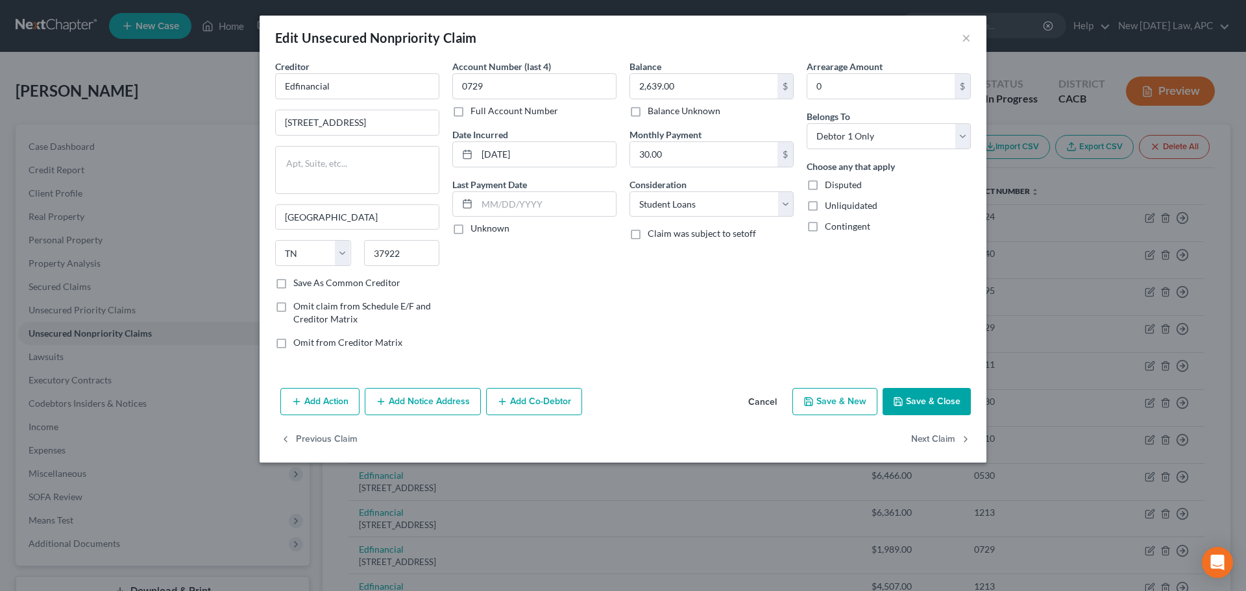
click at [760, 401] on button "Cancel" at bounding box center [762, 402] width 49 height 26
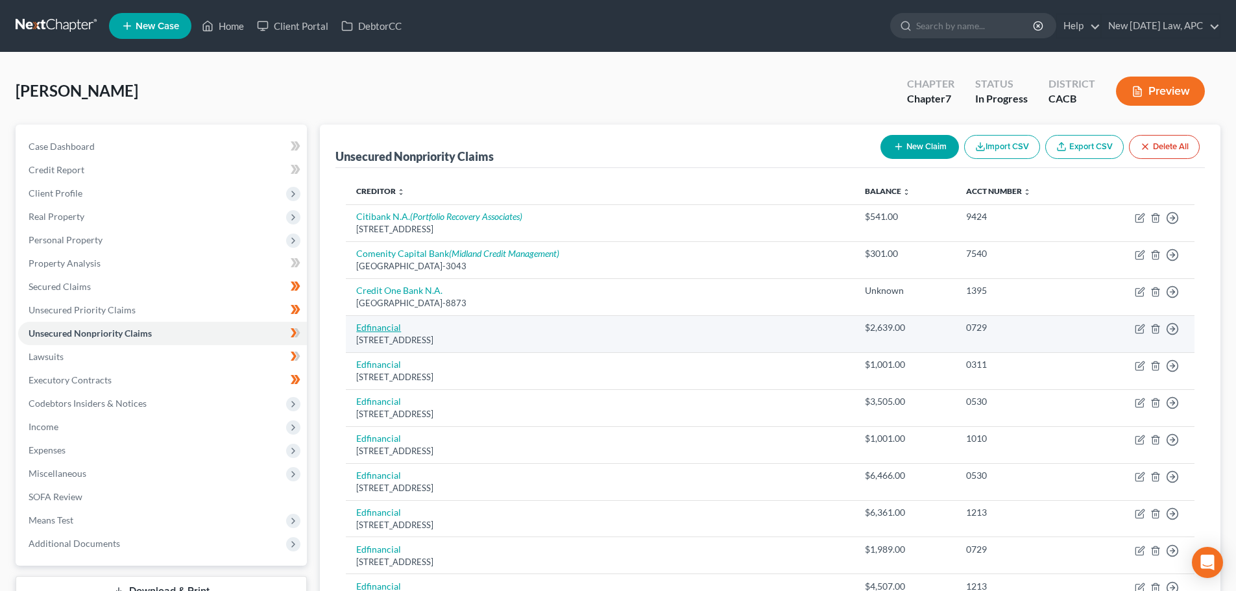
click at [383, 325] on link "Edfinancial" at bounding box center [378, 327] width 45 height 11
select select "44"
select select "17"
select select "0"
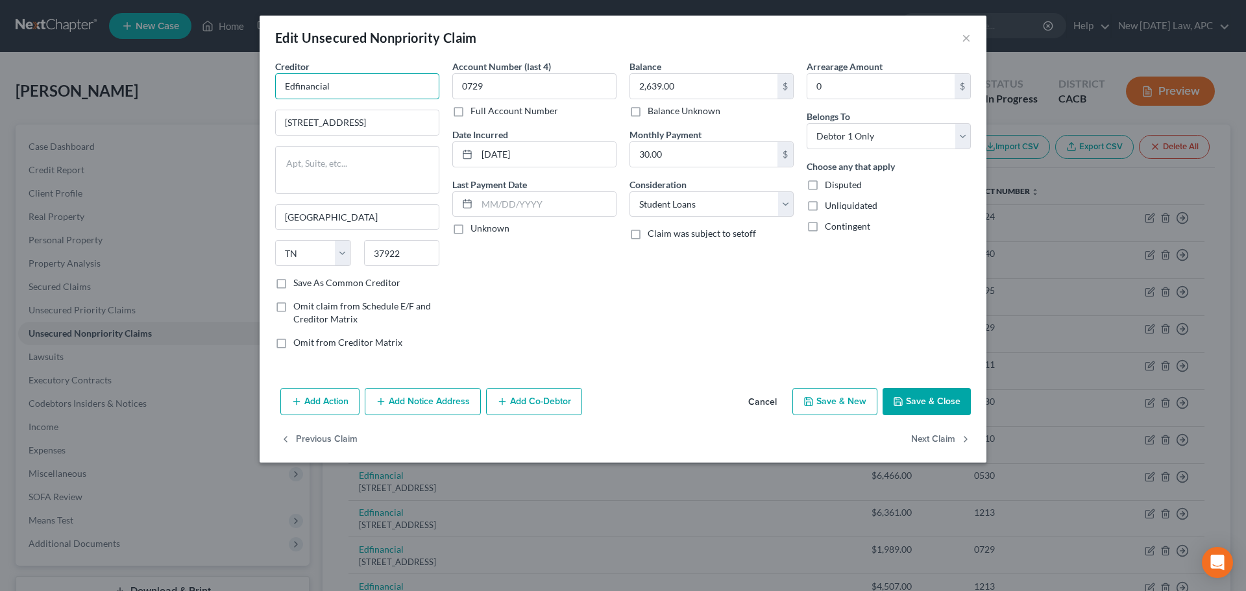
drag, startPoint x: 342, startPoint y: 85, endPoint x: 282, endPoint y: 75, distance: 61.2
click at [282, 75] on input "Edfinancial" at bounding box center [357, 86] width 164 height 26
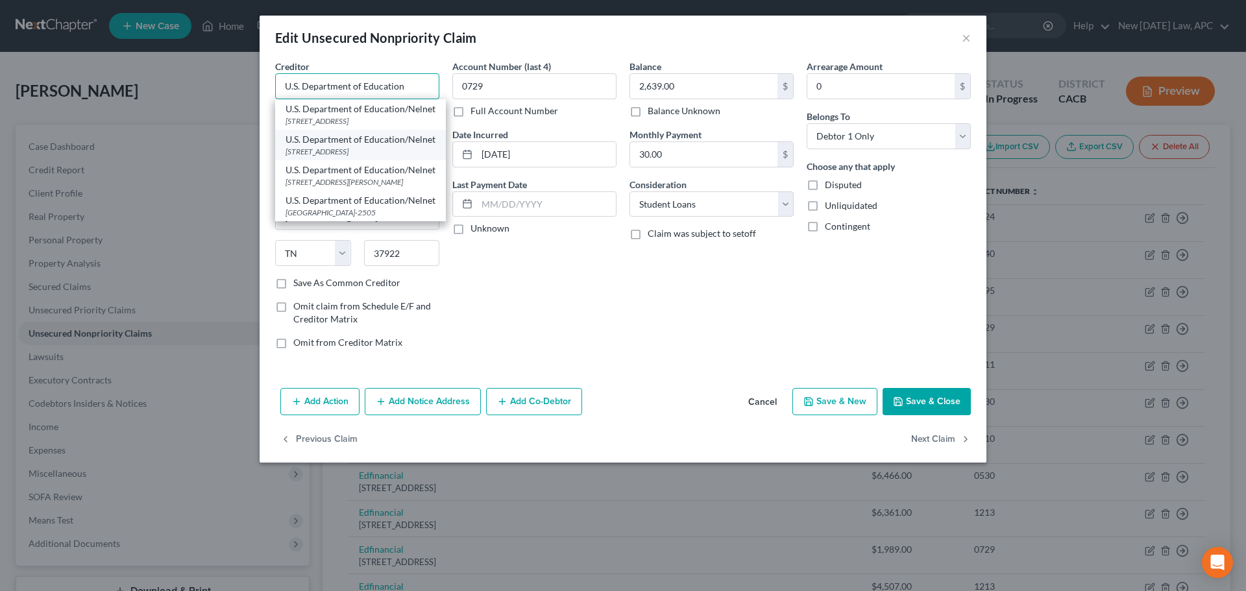
scroll to position [18, 0]
click at [421, 89] on input "U.S. Department of Education" at bounding box center [357, 86] width 164 height 26
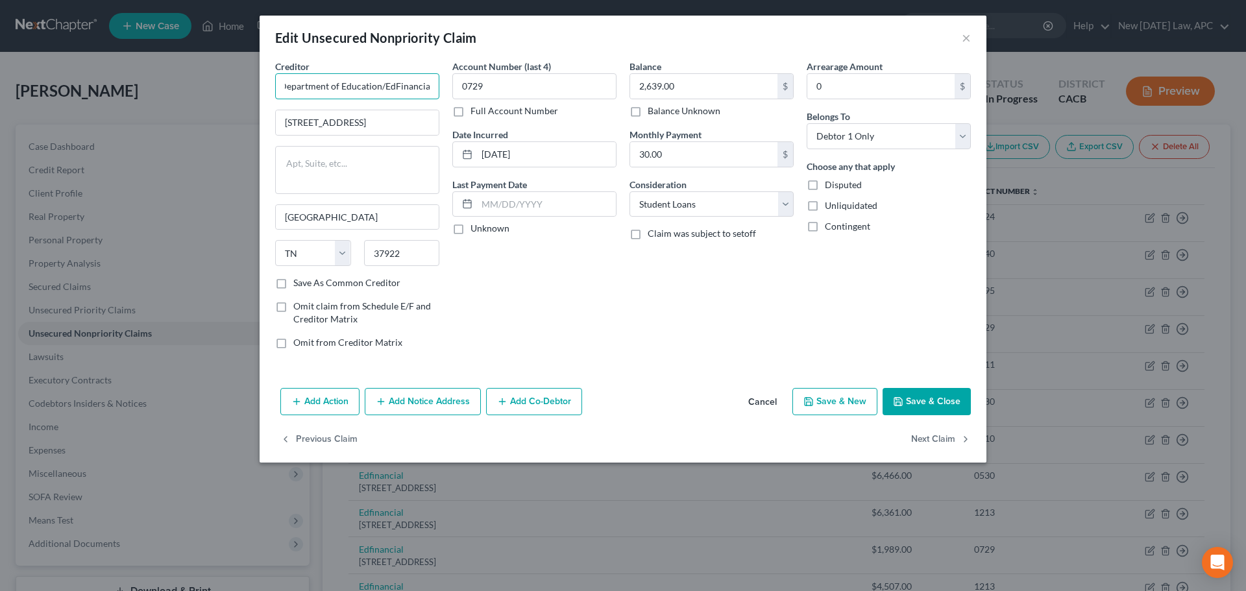
scroll to position [0, 0]
click at [415, 85] on input "U.S. Department of Education/EdFinancial" at bounding box center [357, 86] width 164 height 26
drag, startPoint x: 415, startPoint y: 89, endPoint x: 448, endPoint y: 86, distance: 32.6
click at [448, 86] on div "Creditor * U.S. Department of Education/Edfinancial 120 N Seven Oaks Dr Knoxvil…" at bounding box center [623, 210] width 709 height 300
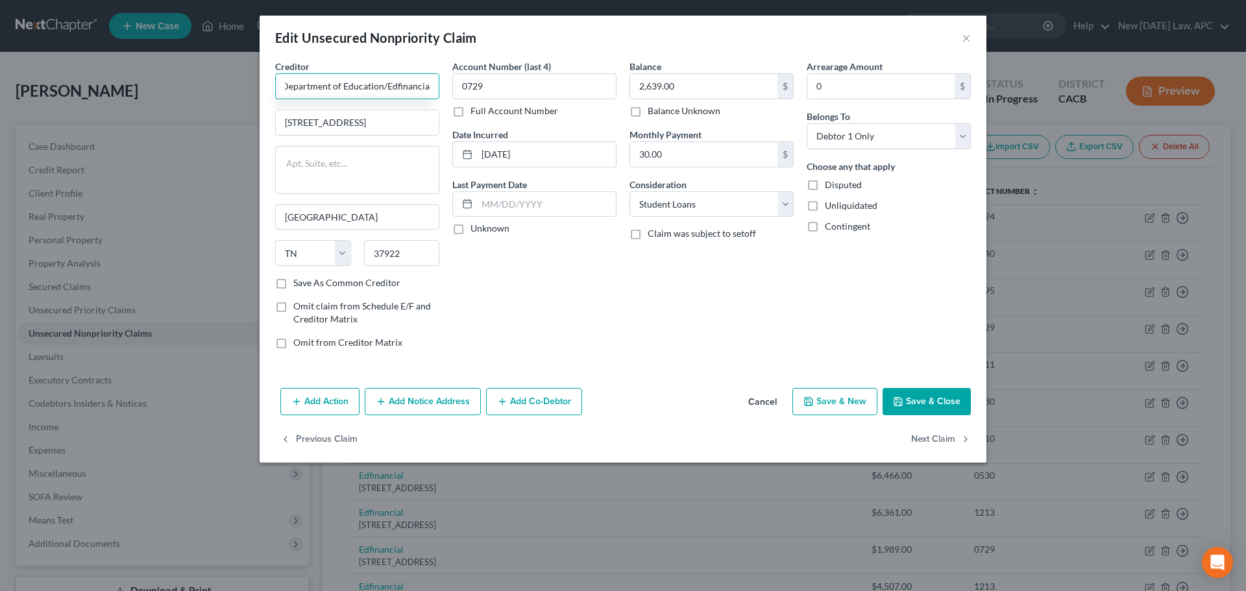
click at [434, 85] on input "U.S. Department of Education/Edfinancial" at bounding box center [357, 86] width 164 height 26
type input "U.S. Department of Education/Edfinancial"
click at [417, 119] on input "120 N Seven Oaks Dr" at bounding box center [357, 122] width 163 height 25
drag, startPoint x: 412, startPoint y: 123, endPoint x: 251, endPoint y: 106, distance: 162.5
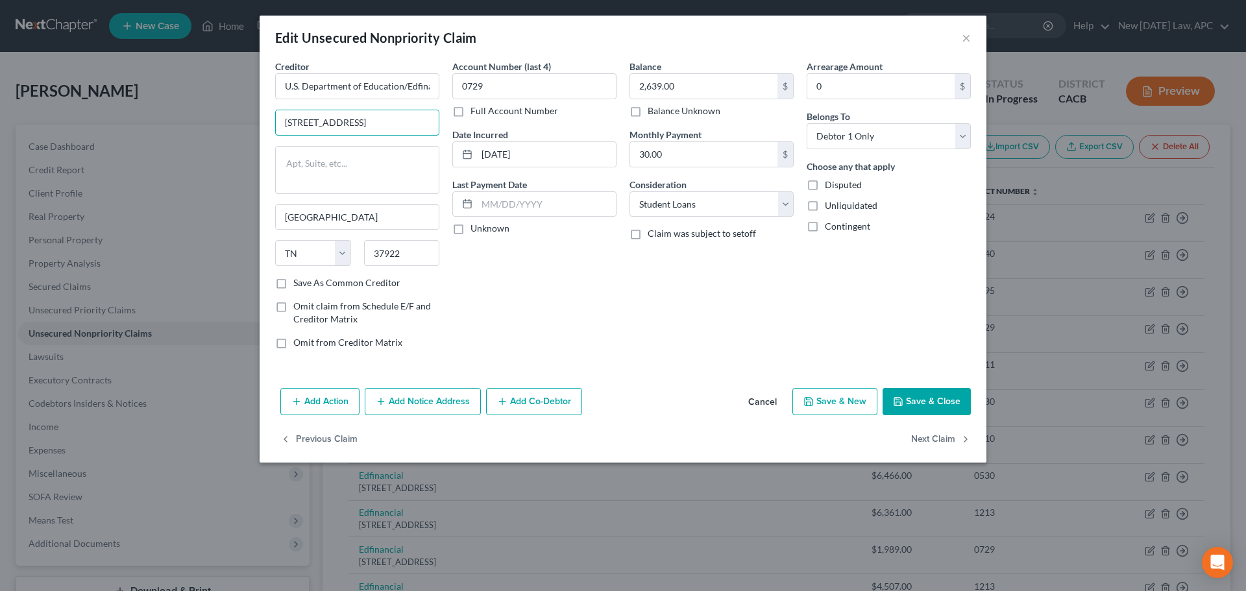
click at [251, 106] on div "Edit Unsecured Nonpriority Claim × Creditor * U.S. Department of Education/Edfi…" at bounding box center [623, 295] width 1246 height 591
click at [406, 402] on button "Add Notice Address" at bounding box center [423, 401] width 116 height 27
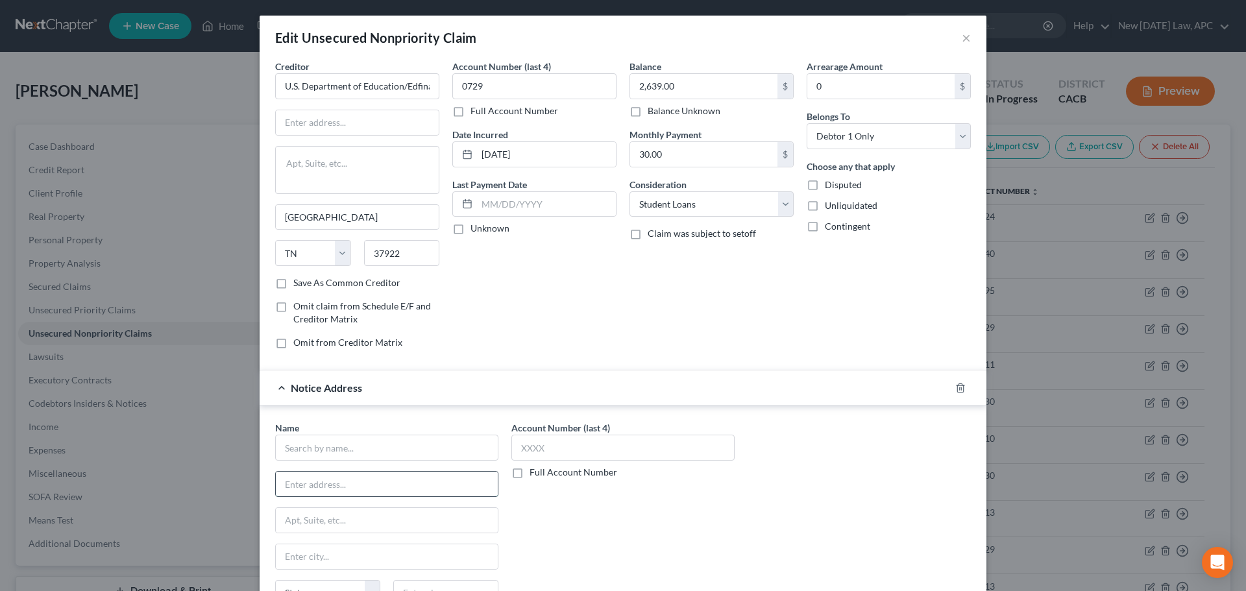
click at [355, 483] on input "text" at bounding box center [387, 484] width 222 height 25
paste input "50 United Nations Plaza, Mail Box 1200 San Francisco, CA 94103"
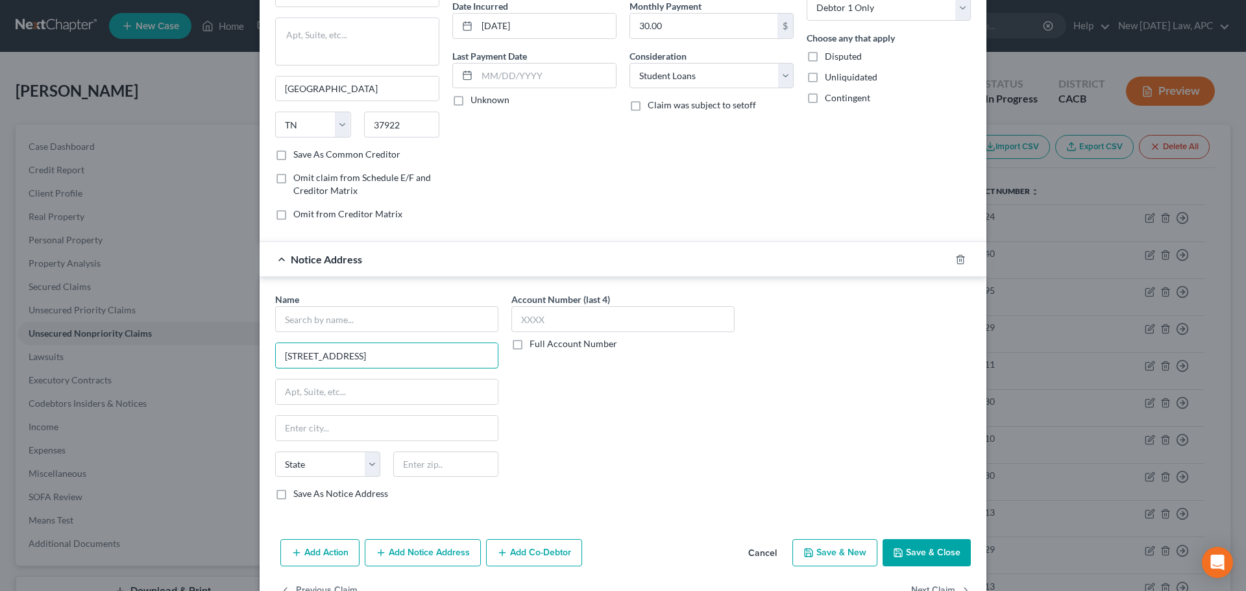
scroll to position [130, 0]
type input "50 United Nations Plaza, Mail Box 1200 San Francisco, CA 94103"
click at [420, 470] on input "text" at bounding box center [445, 463] width 105 height 26
type input "94103"
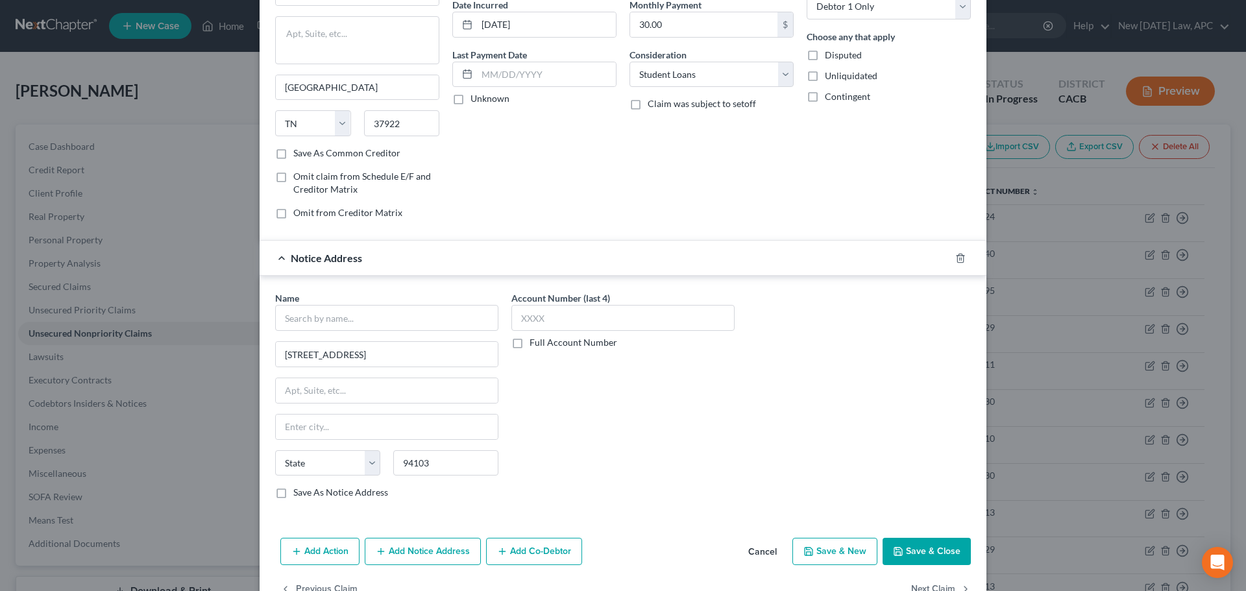
click at [420, 444] on div "Name * 50 United Nations Plaza, Mail Box 1200 San Francisco, CA 94103 State AL …" at bounding box center [386, 395] width 223 height 208
type input "San Francisco"
select select "4"
click at [424, 429] on input "San Francisco" at bounding box center [387, 427] width 222 height 25
click at [445, 337] on div "Name * 50 United Nations Plaza, Mail Box 1200 San Francisco, CA 94103 San Franc…" at bounding box center [386, 395] width 223 height 208
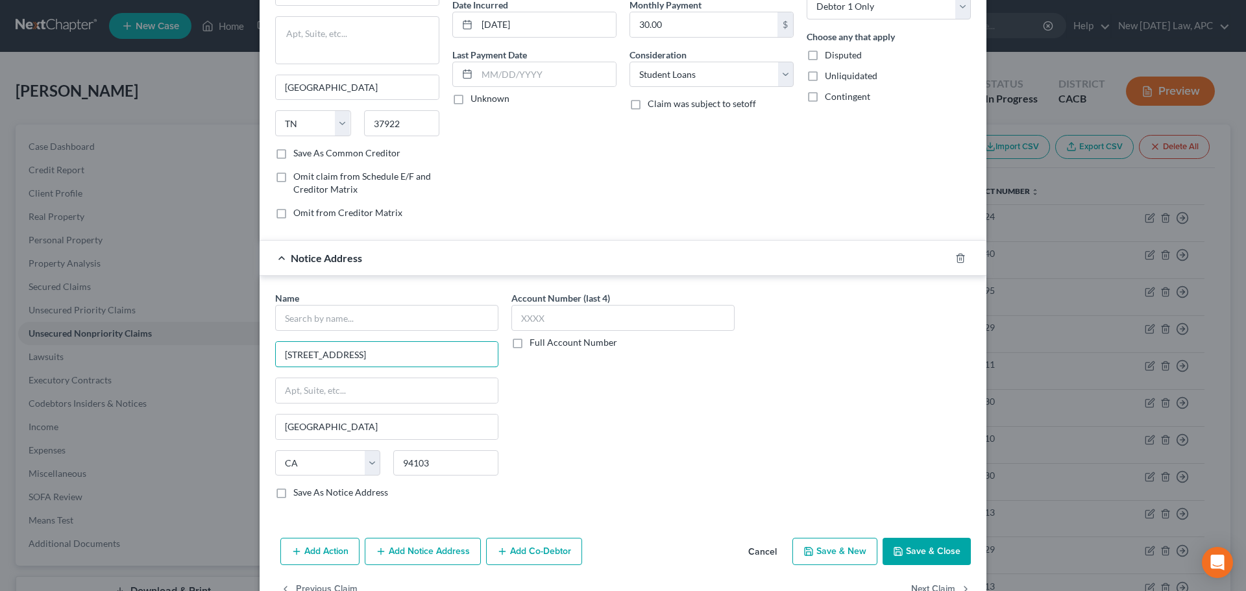
scroll to position [0, 53]
drag, startPoint x: 437, startPoint y: 356, endPoint x: 585, endPoint y: 347, distance: 148.3
click at [585, 347] on div "Name * 50 United Nations Plaza, Mail Box 1200 San Francisco, CA 94103 San Franc…" at bounding box center [623, 400] width 709 height 218
drag, startPoint x: 478, startPoint y: 349, endPoint x: 380, endPoint y: 355, distance: 97.5
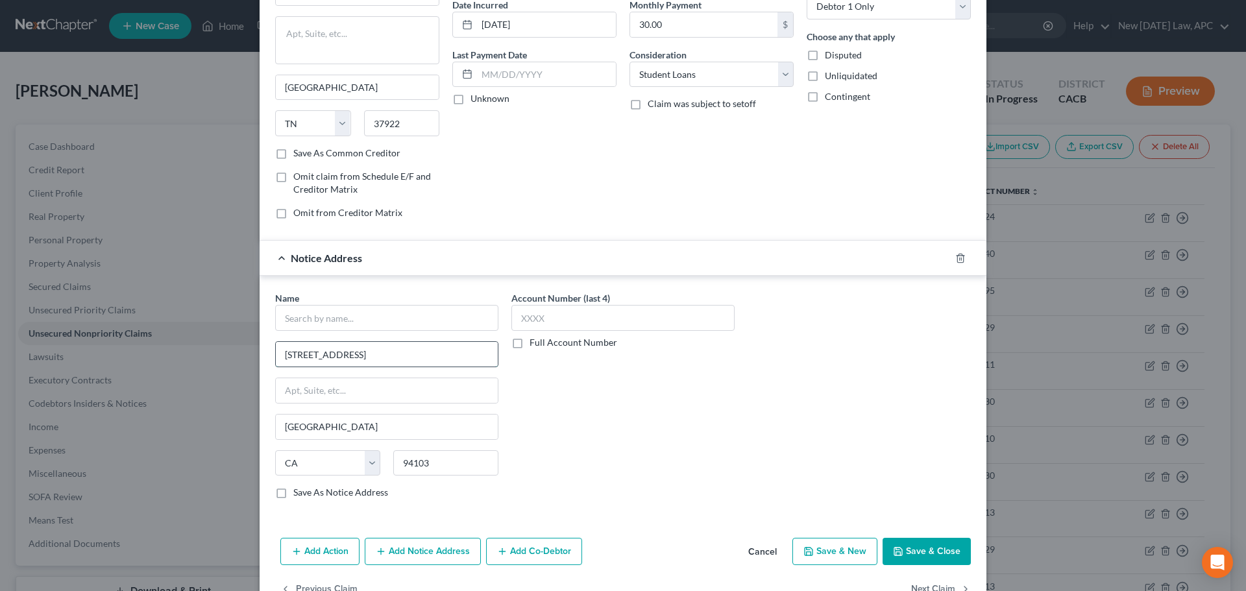
click at [380, 355] on input "50 United Nations Plaza, Mail Box 1200" at bounding box center [387, 354] width 222 height 25
type input "50 United Nations Plaza,"
click at [342, 395] on input "text" at bounding box center [387, 390] width 222 height 25
paste input "Mail Box 1200"
type input "Mail Box 1200"
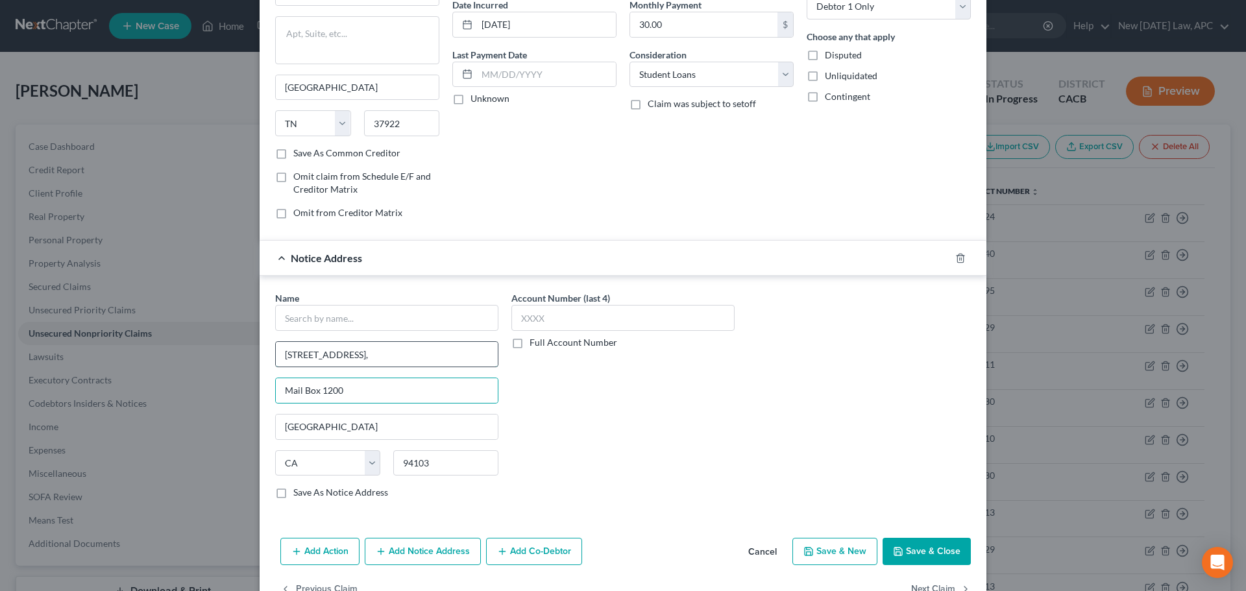
click at [393, 346] on input "50 United Nations Plaza," at bounding box center [387, 354] width 222 height 25
type input "50 United Nations Plaza"
click at [391, 316] on input "text" at bounding box center [386, 318] width 223 height 26
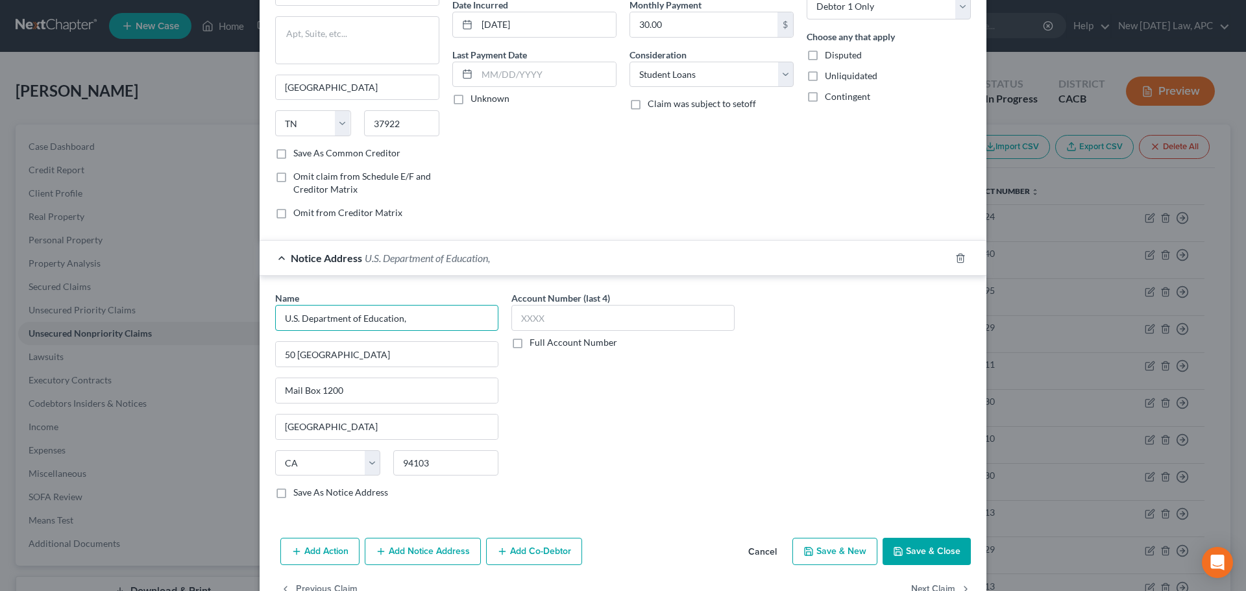
click at [446, 320] on input "U.S. Department of Education," at bounding box center [386, 318] width 223 height 26
type input "U.S. Department of Education, Office of Federal Student Aid, Bankruptcy Section"
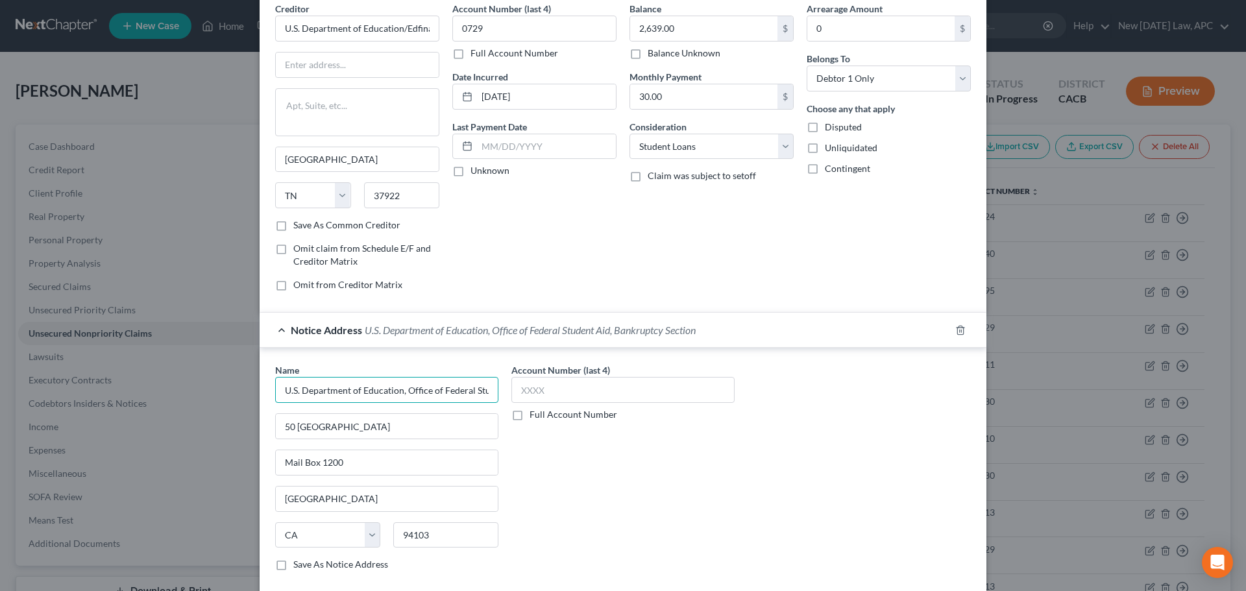
scroll to position [0, 0]
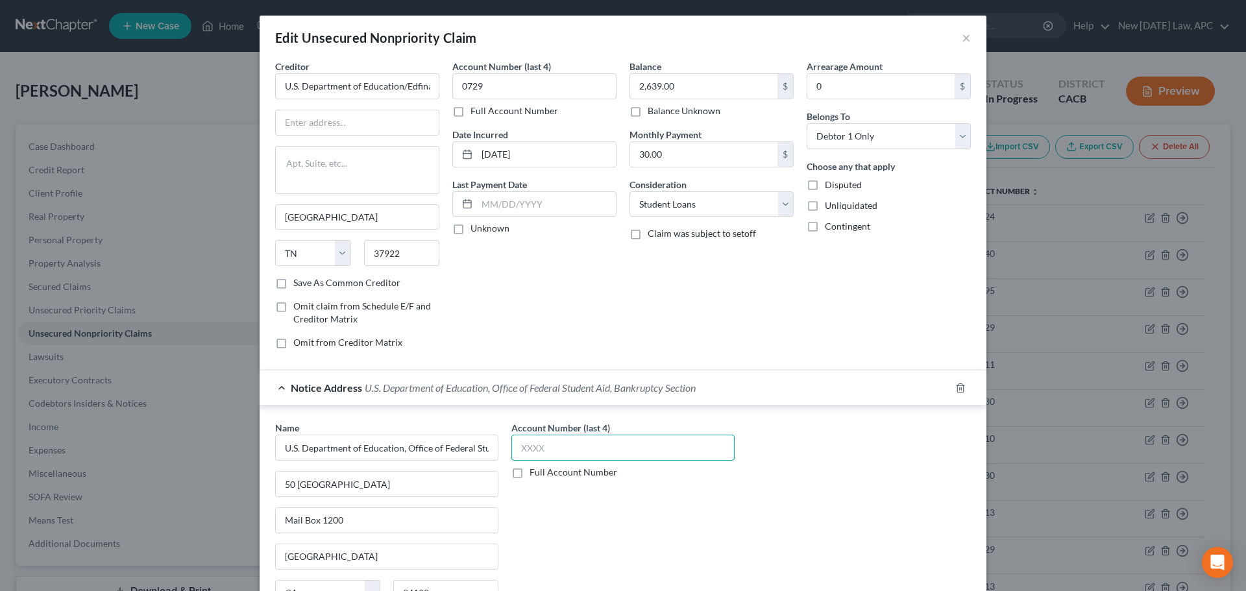
click at [589, 450] on input "text" at bounding box center [622, 448] width 223 height 26
type input "0729"
drag, startPoint x: 402, startPoint y: 88, endPoint x: 208, endPoint y: 58, distance: 195.7
click at [208, 58] on div "Edit Unsecured Nonpriority Claim × Creditor * U.S. Department of Education/Edfi…" at bounding box center [623, 295] width 1246 height 591
click at [298, 117] on input "text" at bounding box center [357, 122] width 163 height 25
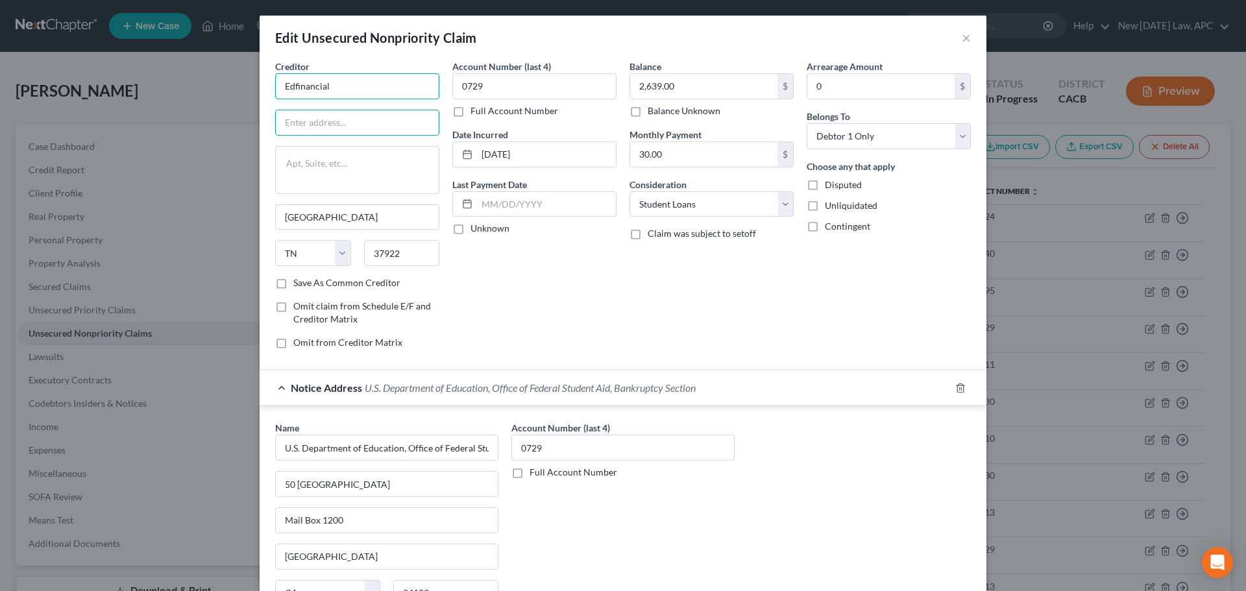
click at [350, 79] on input "Edfinancial" at bounding box center [357, 86] width 164 height 26
type input "Edfinancial Services"
click at [364, 110] on input "text" at bounding box center [357, 122] width 163 height 25
paste input "P.O. Box 36008 Knoxville, TN 37930-6008"
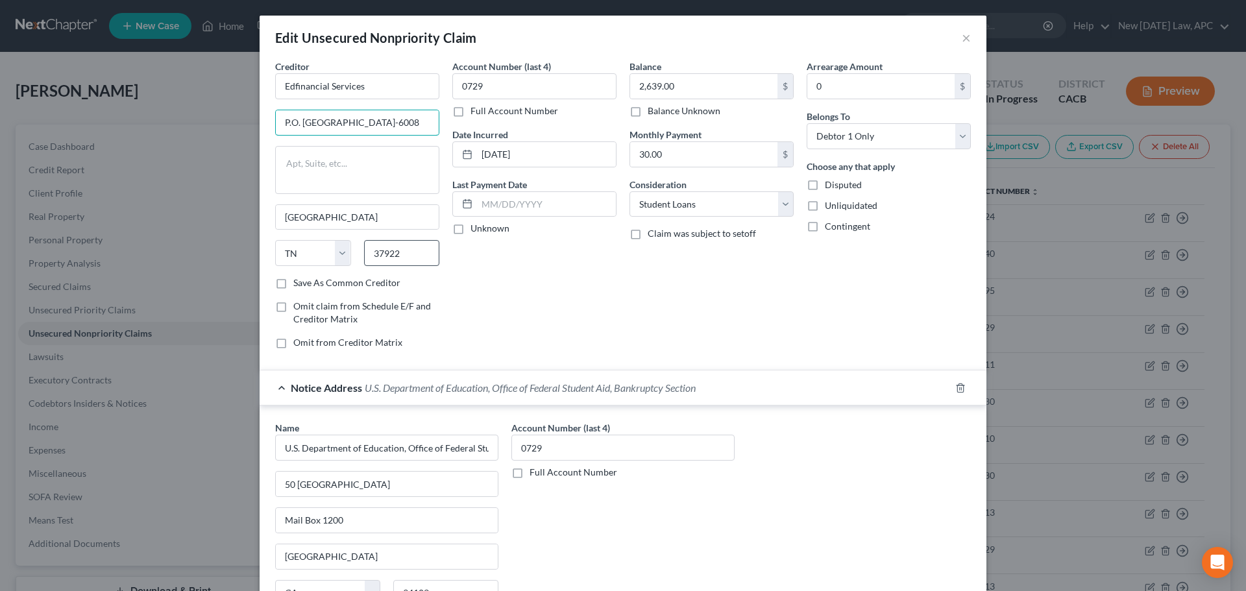
type input "P.O. Box 36008 Knoxville, TN 37930-6008"
click at [411, 248] on input "37922" at bounding box center [402, 253] width 76 height 26
drag, startPoint x: 418, startPoint y: 253, endPoint x: 368, endPoint y: 248, distance: 50.2
click at [368, 248] on input "37922" at bounding box center [402, 253] width 76 height 26
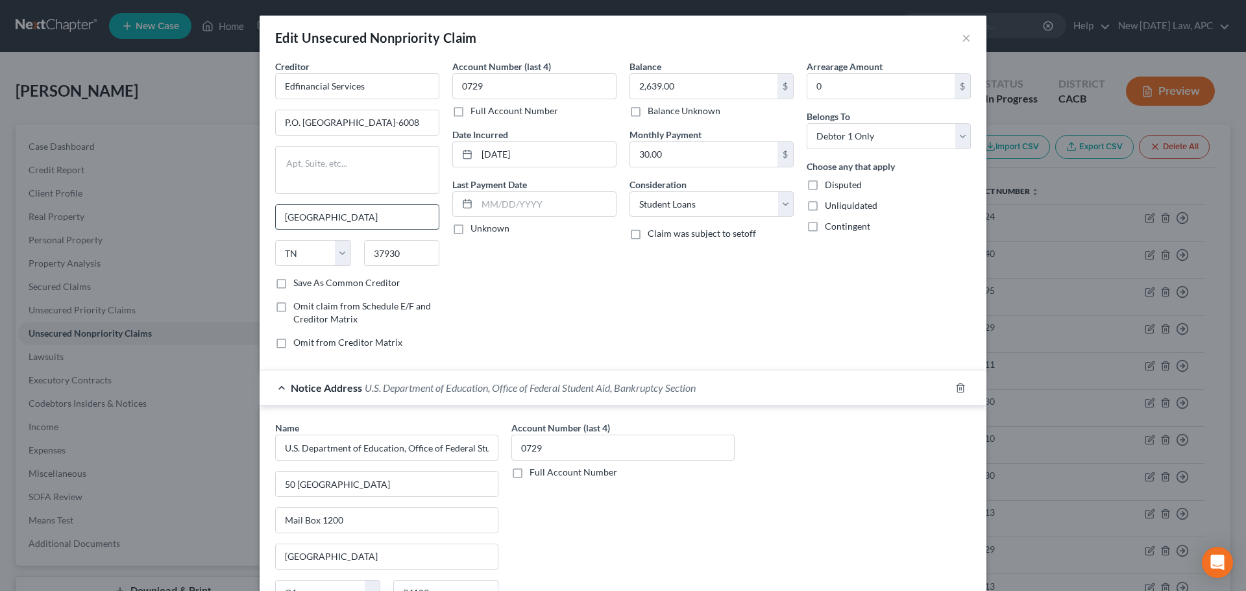
click at [415, 223] on input "Knoxville" at bounding box center [357, 217] width 163 height 25
click at [410, 114] on input "P.O. Box 36008 Knoxville, TN 37930-6008" at bounding box center [357, 122] width 163 height 25
drag, startPoint x: 406, startPoint y: 122, endPoint x: 432, endPoint y: 121, distance: 26.0
click at [432, 121] on input "P.O. Box 36008 Knoxville, TN 37930-6008" at bounding box center [357, 122] width 163 height 25
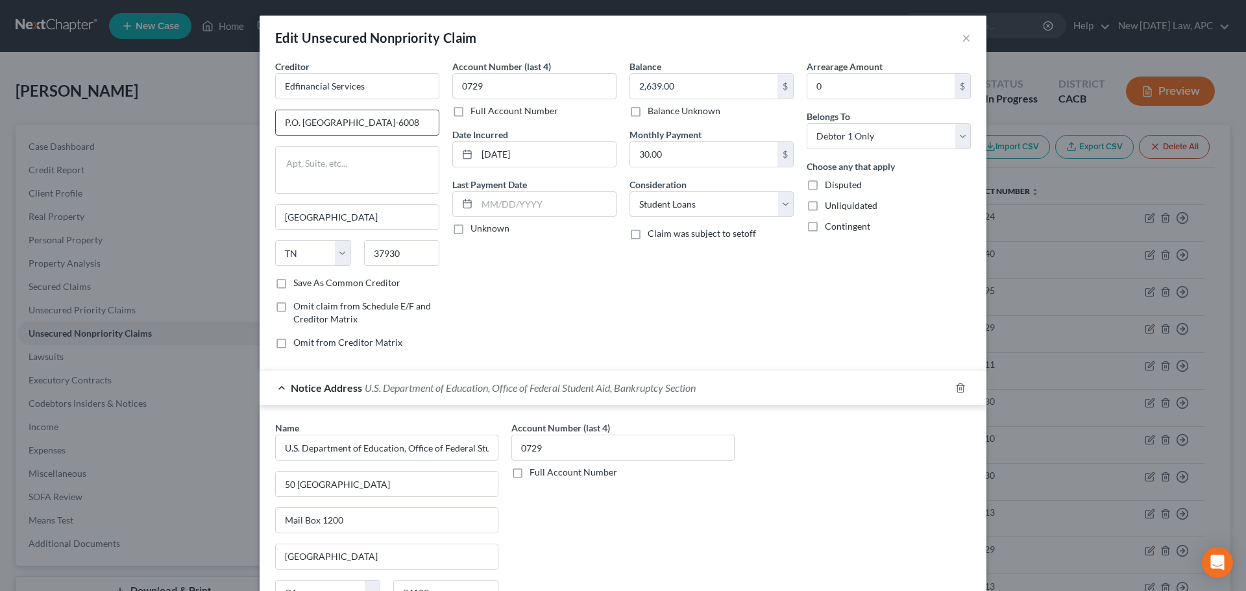
click at [419, 122] on input "P.O. Box 36008 Knoxville, TN 37930-6008" at bounding box center [357, 122] width 163 height 25
click at [417, 241] on input "37930" at bounding box center [402, 253] width 76 height 26
type input "37930-6008"
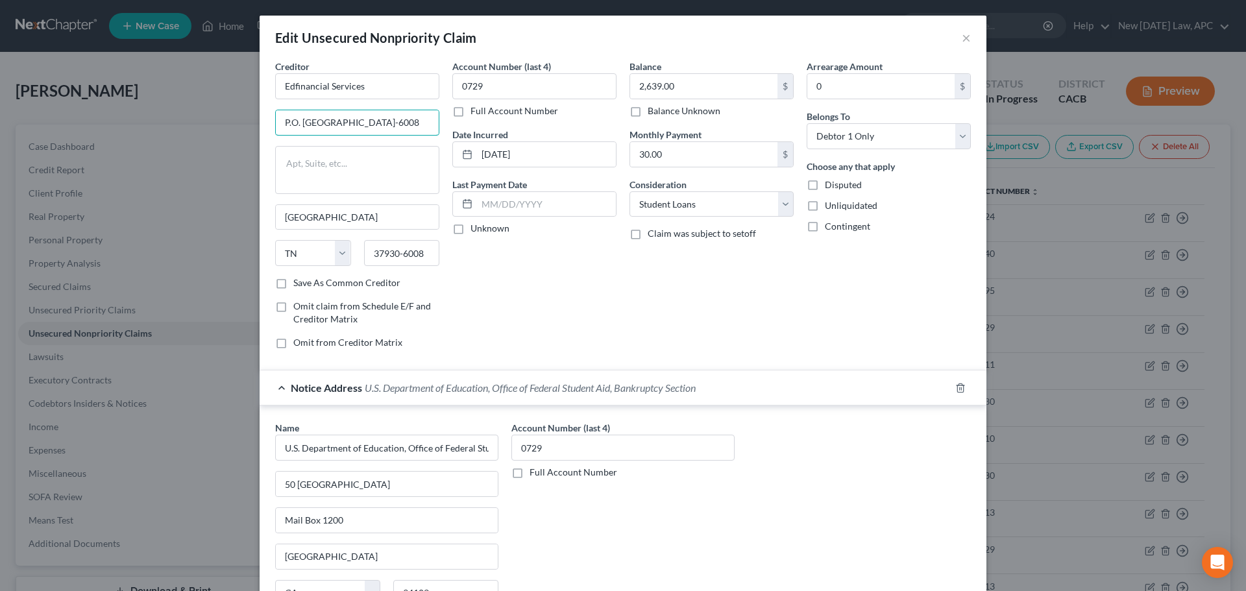
drag, startPoint x: 341, startPoint y: 122, endPoint x: 440, endPoint y: 116, distance: 99.5
click at [441, 121] on div "Creditor * Edfinancial Services P.O. Box 36008 Knoxville, TN 37930-6008 Knoxvil…" at bounding box center [623, 210] width 709 height 300
drag, startPoint x: 298, startPoint y: 119, endPoint x: 258, endPoint y: 119, distance: 40.2
click at [260, 119] on div "Creditor * Edfinancial Services P.O. Box 36008 Knoxville State AL AK AR AZ CA C…" at bounding box center [623, 361] width 727 height 603
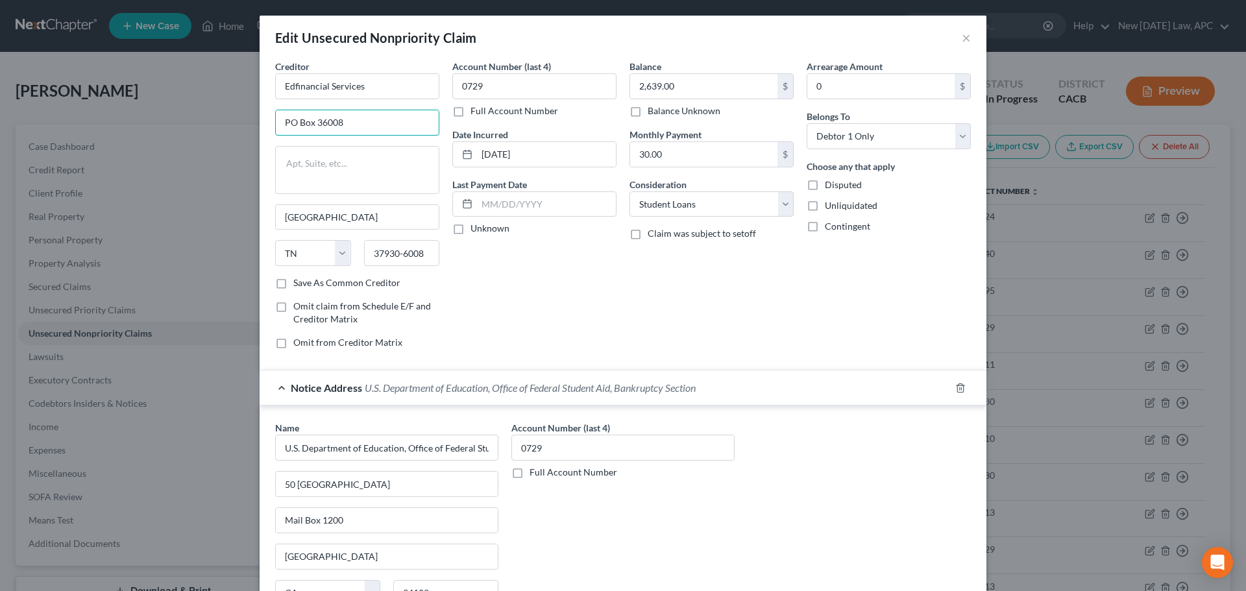
scroll to position [167, 0]
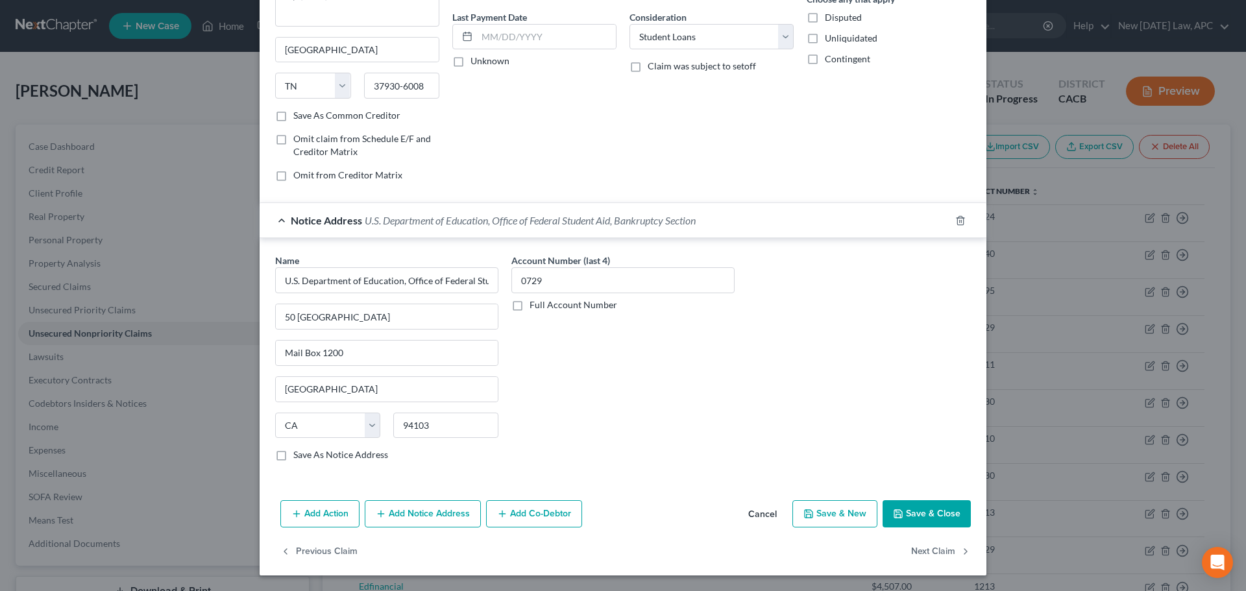
type input "PO Box 36008"
click at [910, 506] on button "Save & Close" at bounding box center [927, 513] width 88 height 27
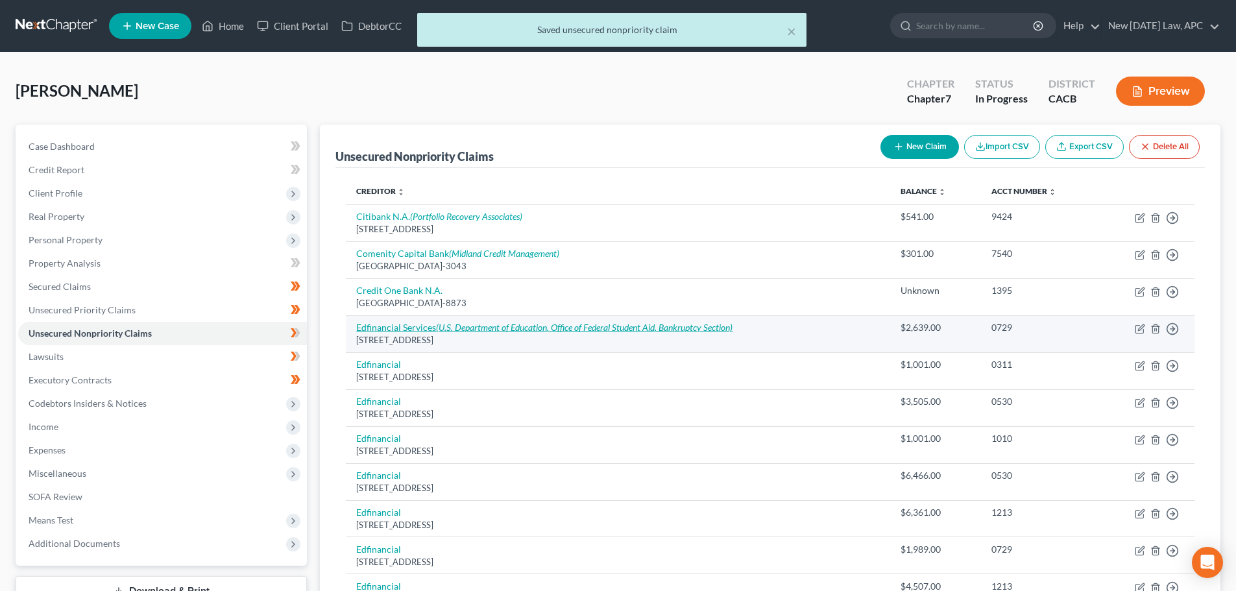
click at [448, 329] on icon "(U.S. Department of Education, Office of Federal Student Aid, Bankruptcy Sectio…" at bounding box center [584, 327] width 297 height 11
select select "44"
select select "17"
select select "0"
select select "4"
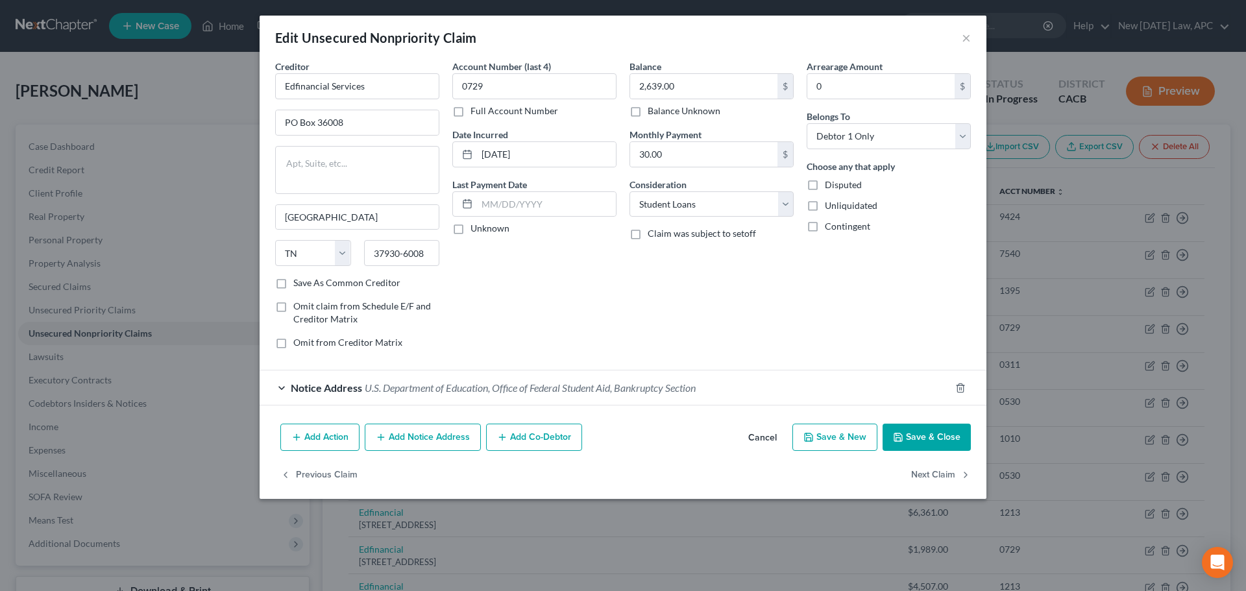
click at [293, 281] on label "Save As Common Creditor" at bounding box center [346, 282] width 107 height 13
click at [299, 281] on input "Save As Common Creditor" at bounding box center [303, 280] width 8 height 8
checkbox input "true"
click at [434, 388] on span "U.S. Department of Education, Office of Federal Student Aid, Bankruptcy Section" at bounding box center [530, 388] width 331 height 12
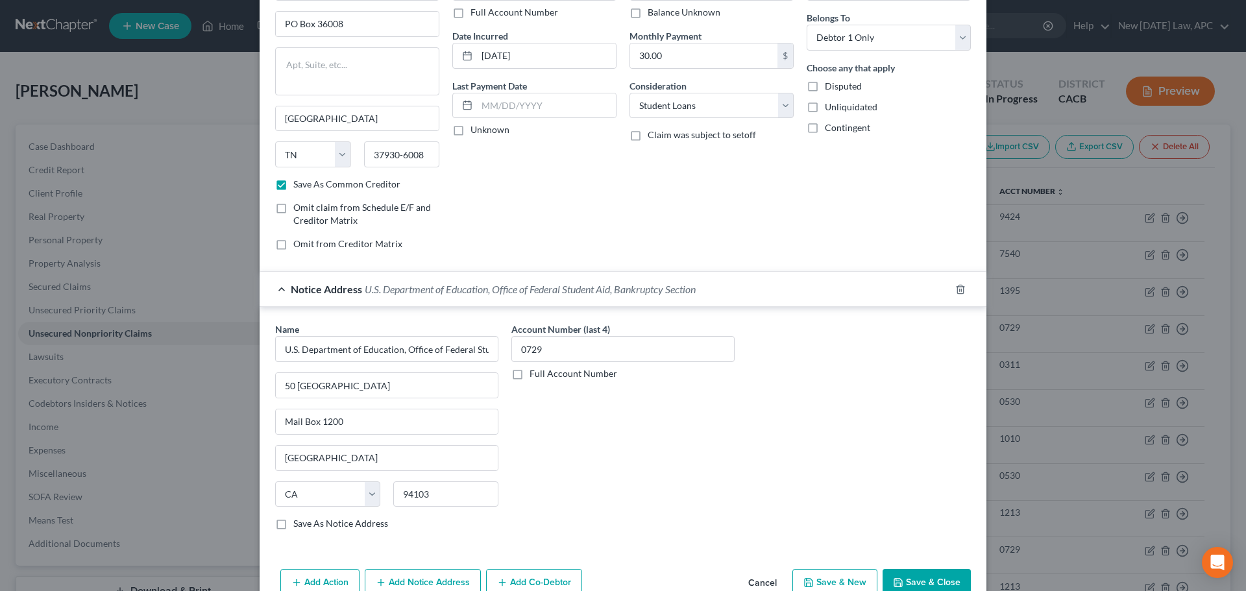
scroll to position [130, 0]
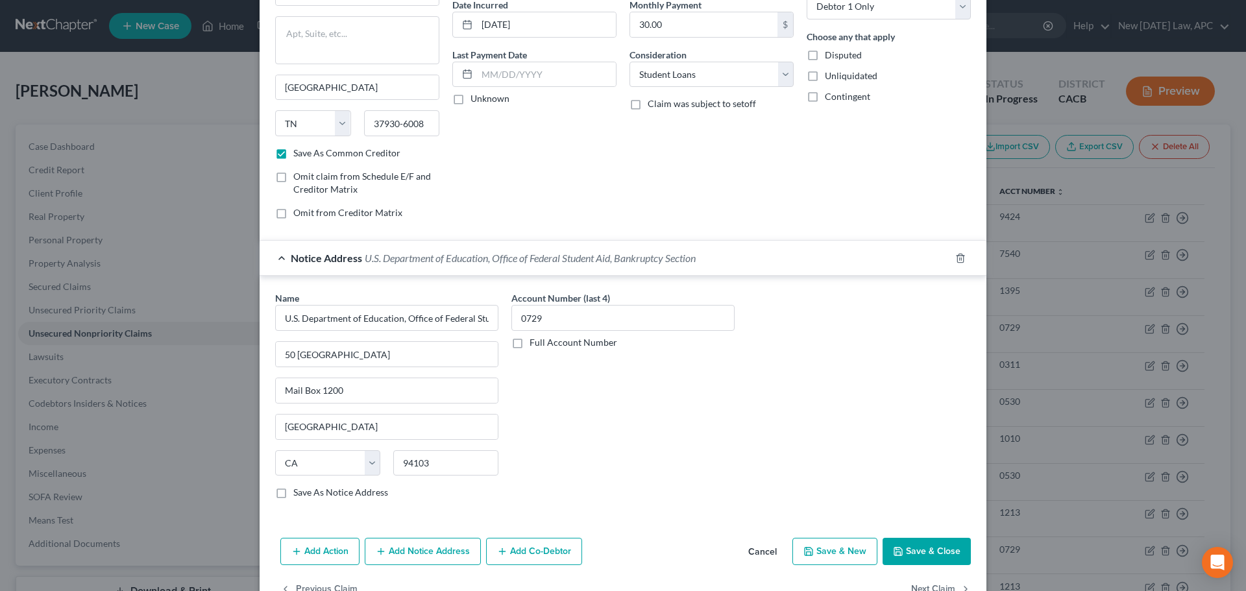
click at [293, 495] on label "Save As Notice Address" at bounding box center [340, 492] width 95 height 13
click at [299, 495] on input "Save As Notice Address" at bounding box center [303, 490] width 8 height 8
checkbox input "true"
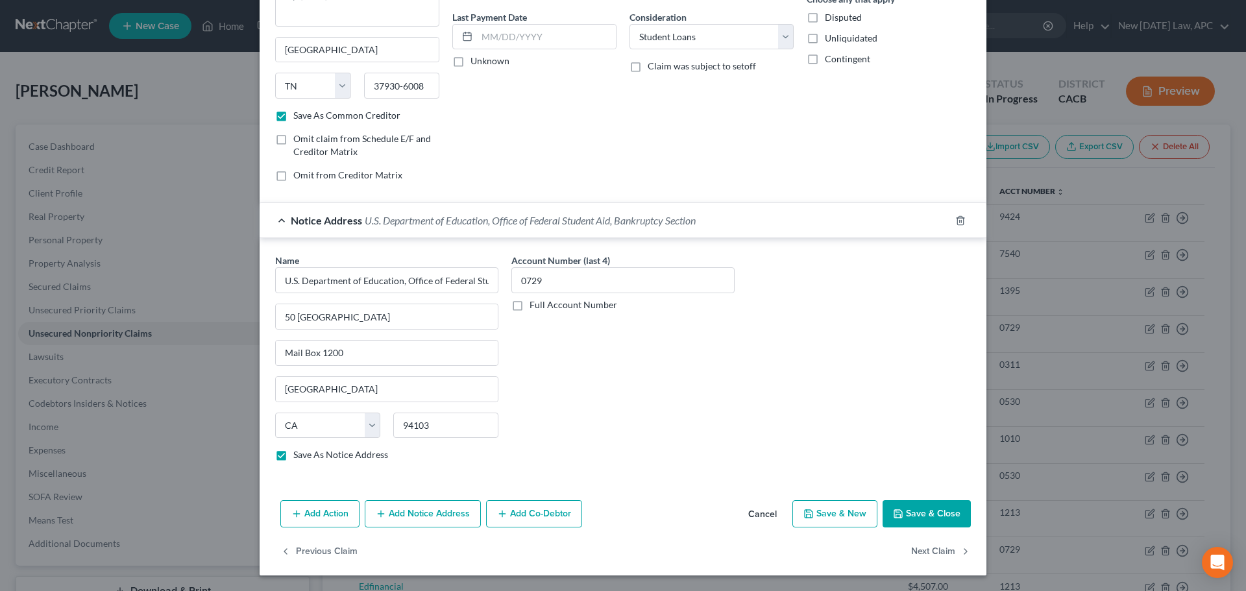
click at [912, 515] on button "Save & Close" at bounding box center [927, 513] width 88 height 27
checkbox input "false"
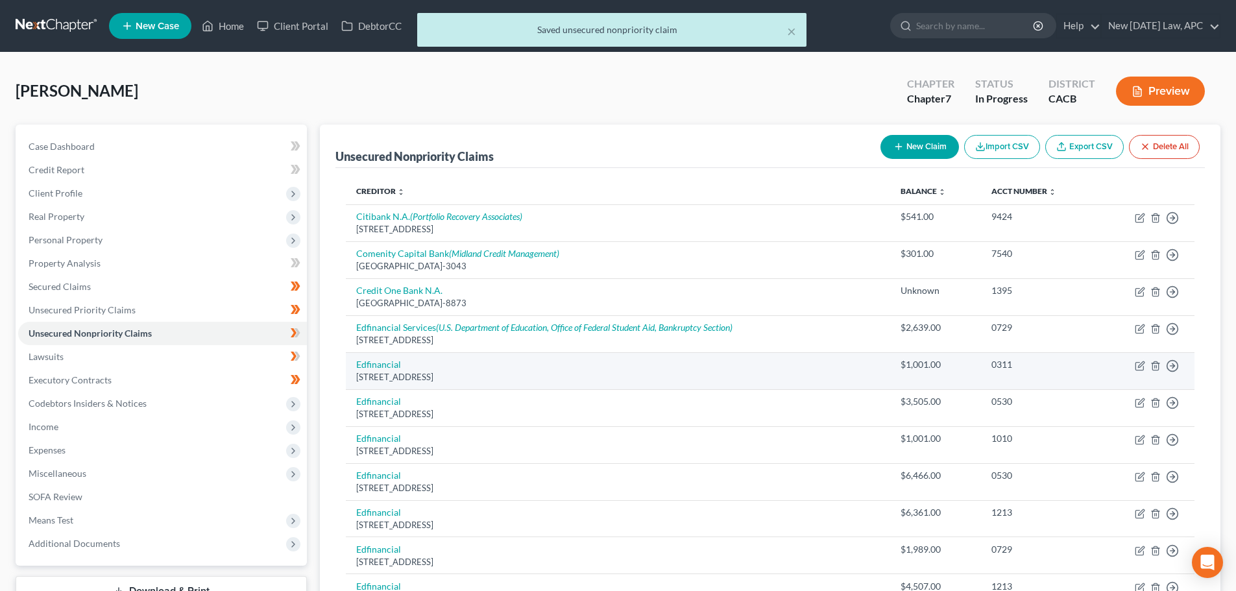
click at [395, 356] on td "Edfinancial 120 N Seven Oaks Dr, Knoxville, TN 37922" at bounding box center [618, 370] width 545 height 37
click at [395, 359] on link "Edfinancial" at bounding box center [378, 364] width 45 height 11
select select "44"
select select "17"
select select "0"
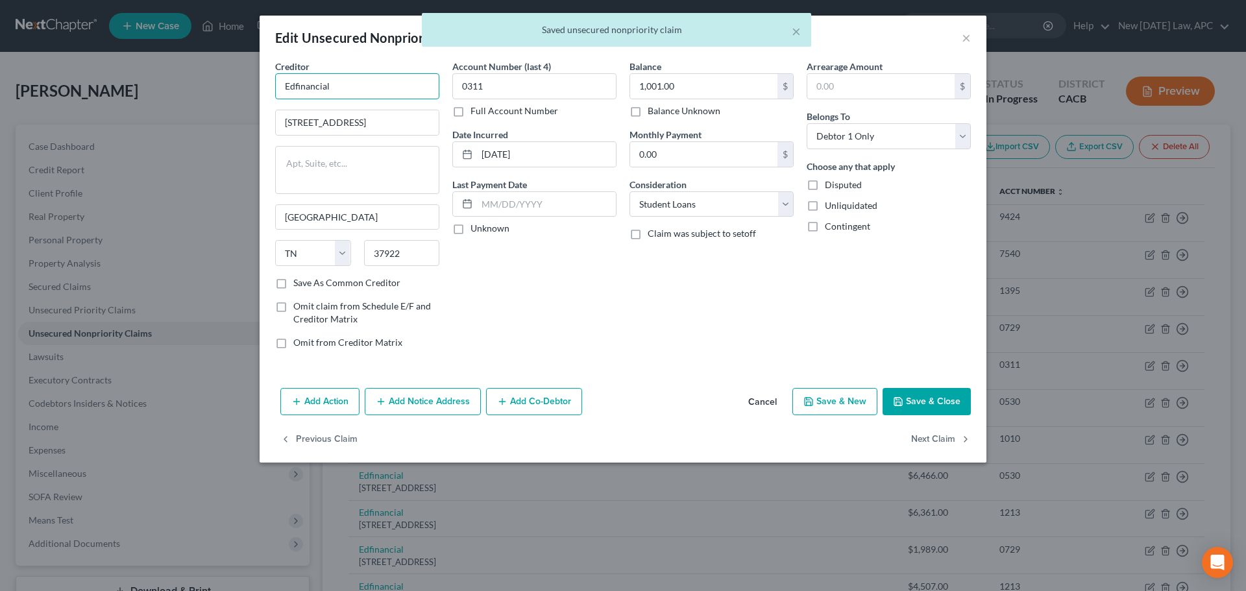
click at [368, 92] on input "Edfinancial" at bounding box center [357, 86] width 164 height 26
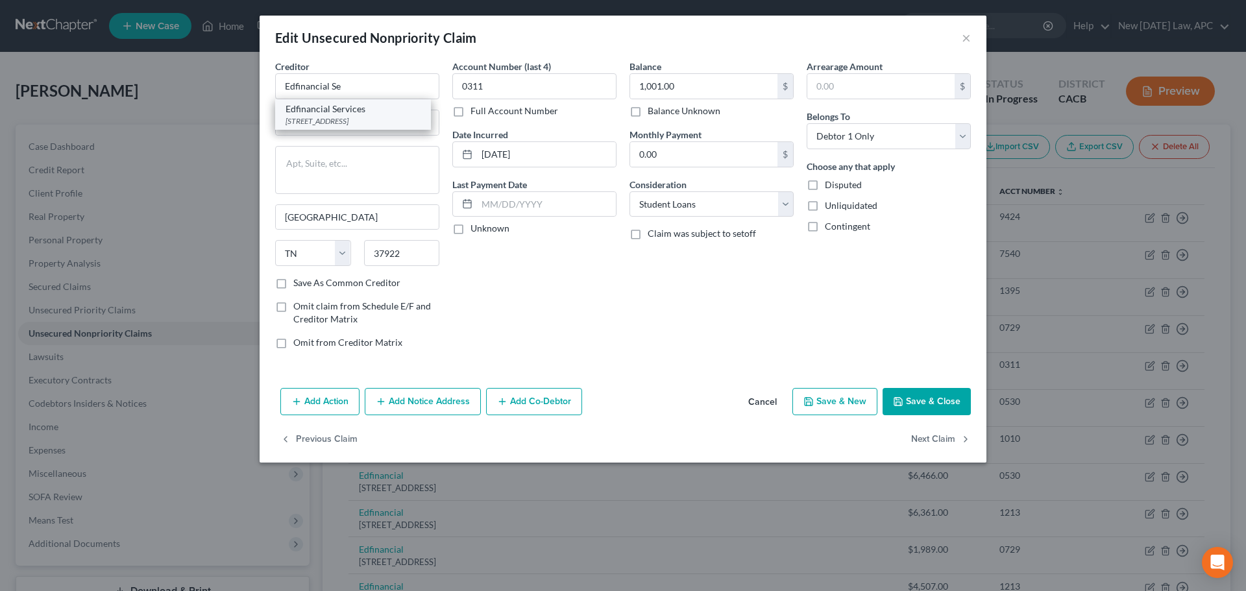
click at [365, 110] on div "Edfinancial Services" at bounding box center [353, 109] width 135 height 13
type input "Edfinancial Services"
type input "PO Box 36008"
type input "37930-6008"
click at [410, 402] on button "Add Notice Address" at bounding box center [423, 401] width 116 height 27
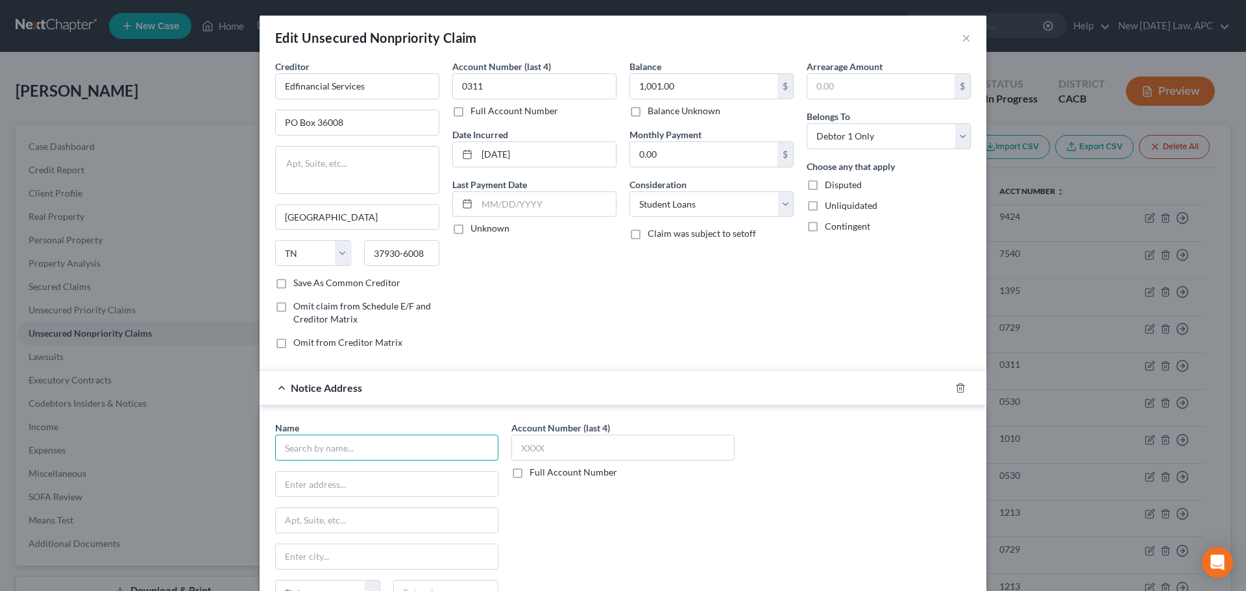
click at [329, 443] on input "text" at bounding box center [386, 448] width 223 height 26
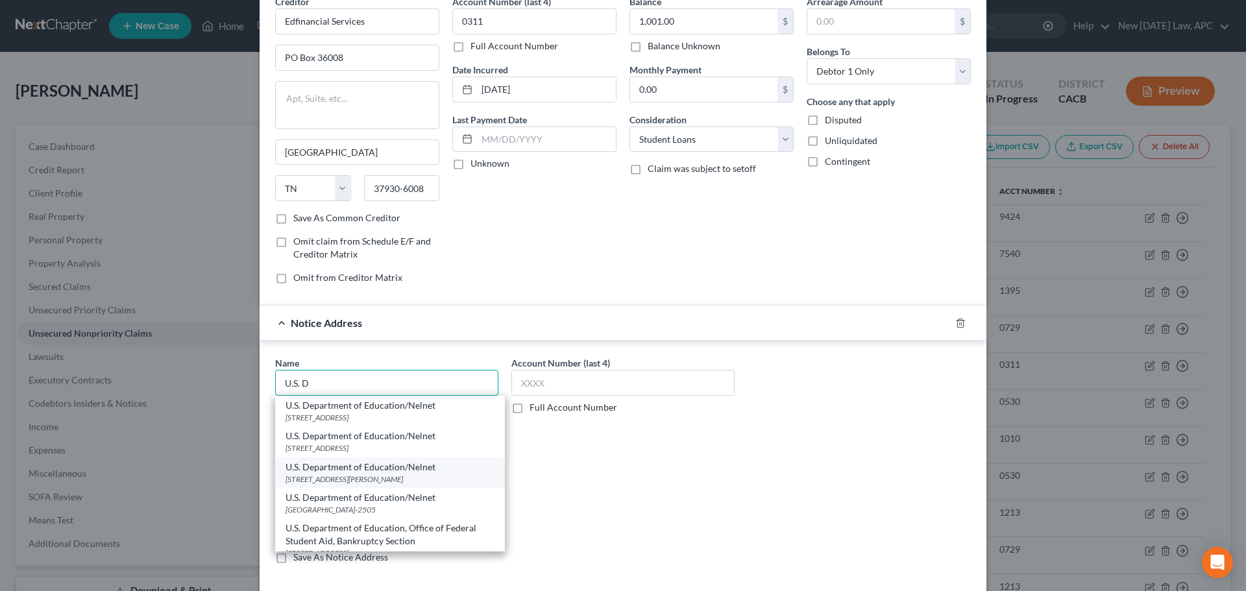
scroll to position [21, 0]
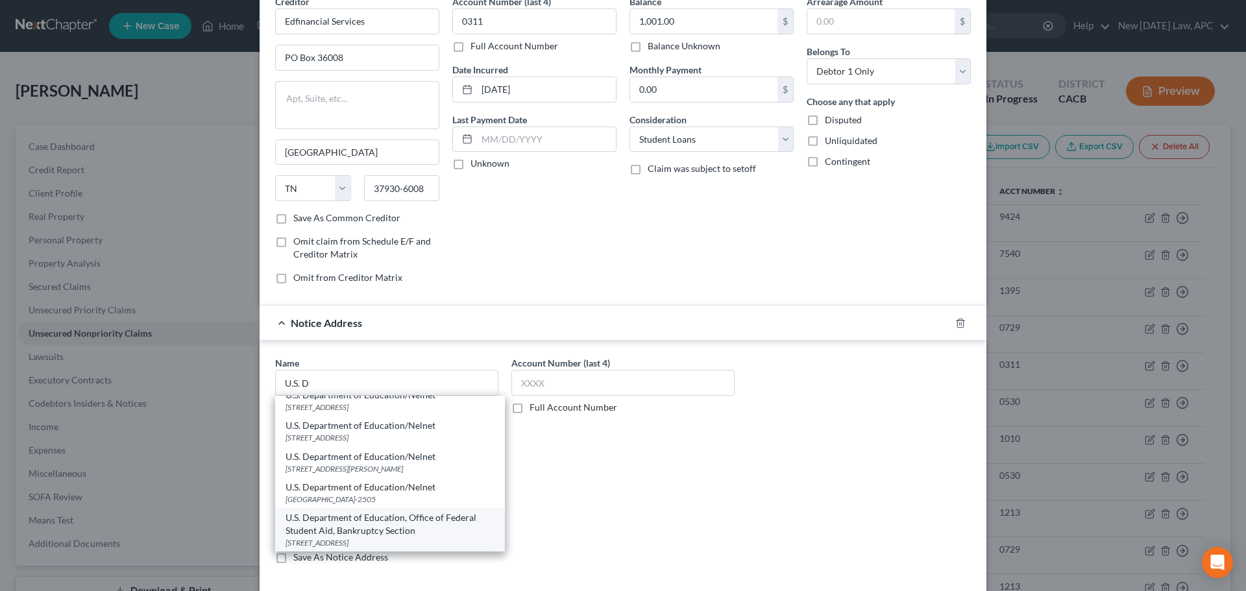
click at [386, 524] on div "U.S. Department of Education, Office of Federal Student Aid, Bankruptcy Section" at bounding box center [390, 524] width 209 height 26
type input "U.S. Department of Education, Office of Federal Student Aid, Bankruptcy Section"
type input "50 United Nations Plaza"
type input "Mail Box 1200"
type input "San Francisco"
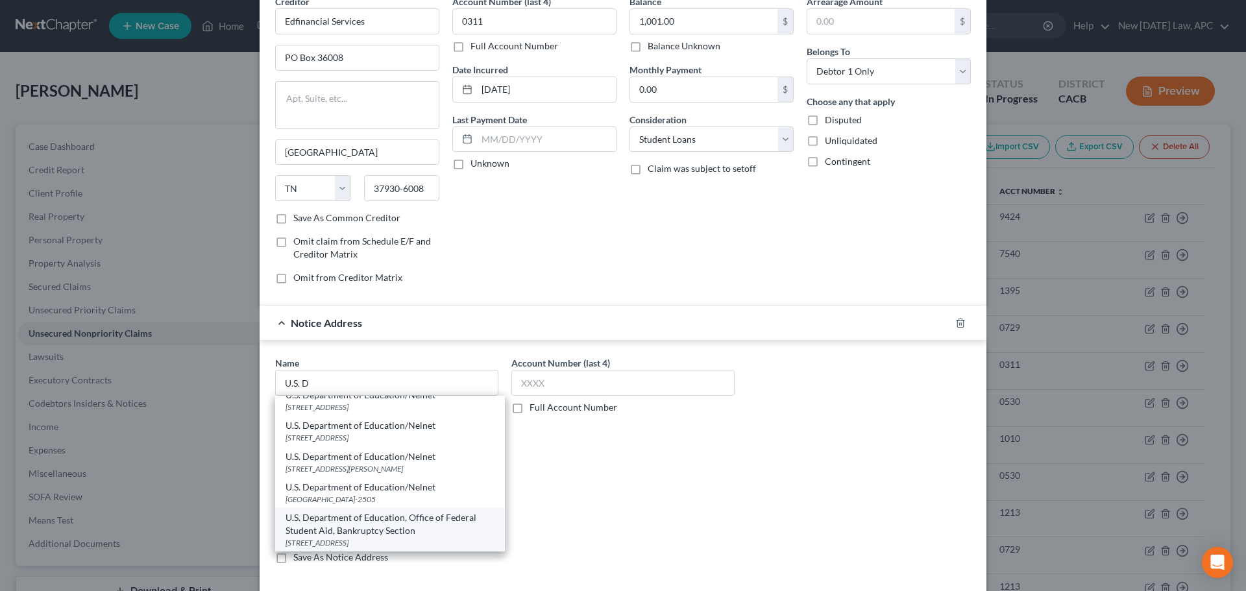
select select "4"
type input "94103"
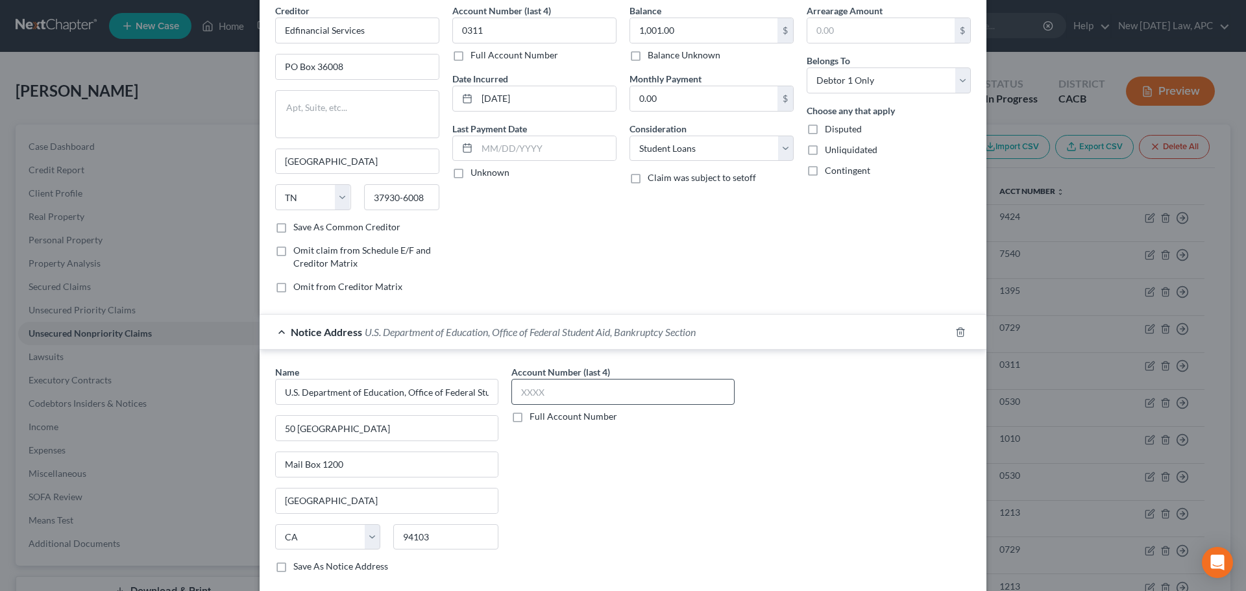
scroll to position [0, 0]
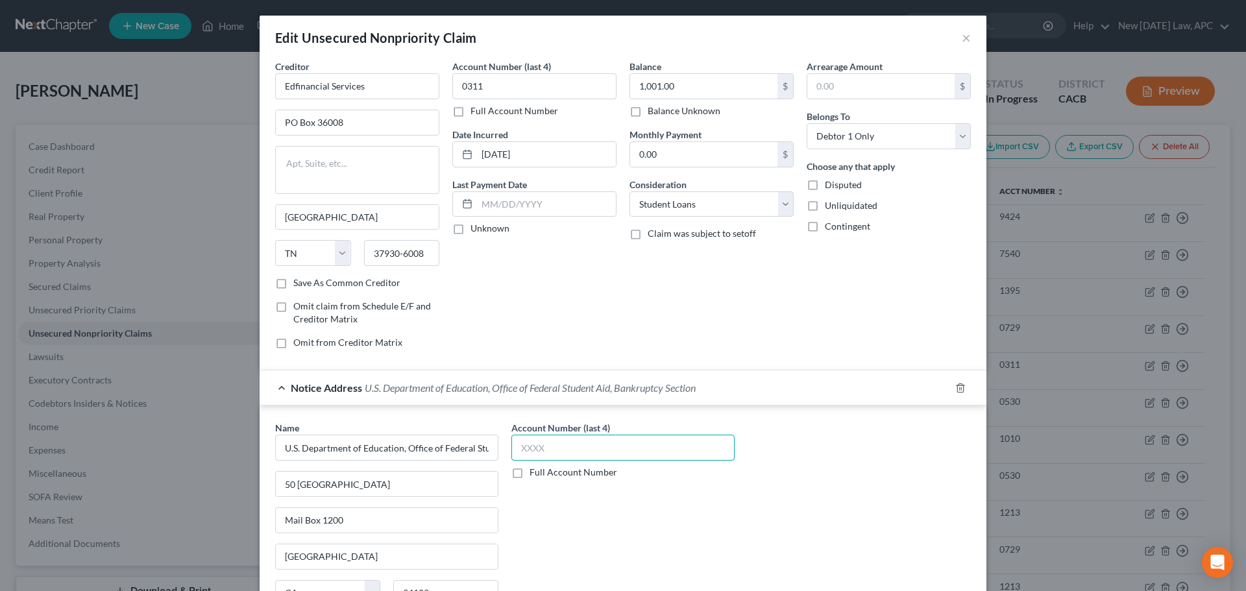
click at [607, 445] on input "text" at bounding box center [622, 448] width 223 height 26
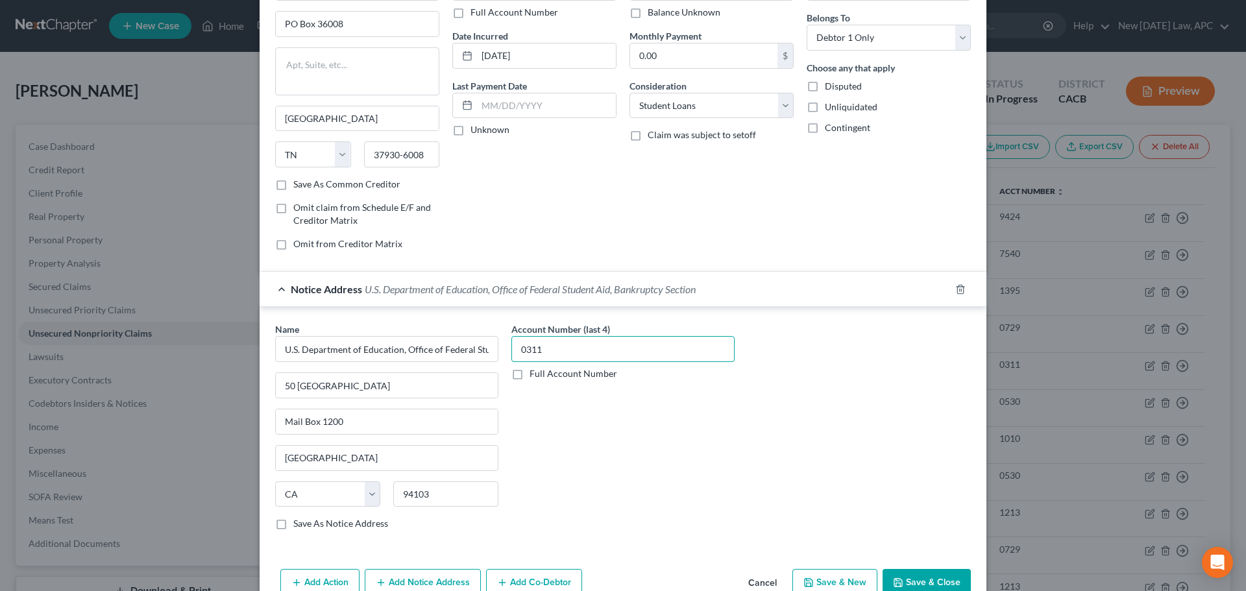
scroll to position [167, 0]
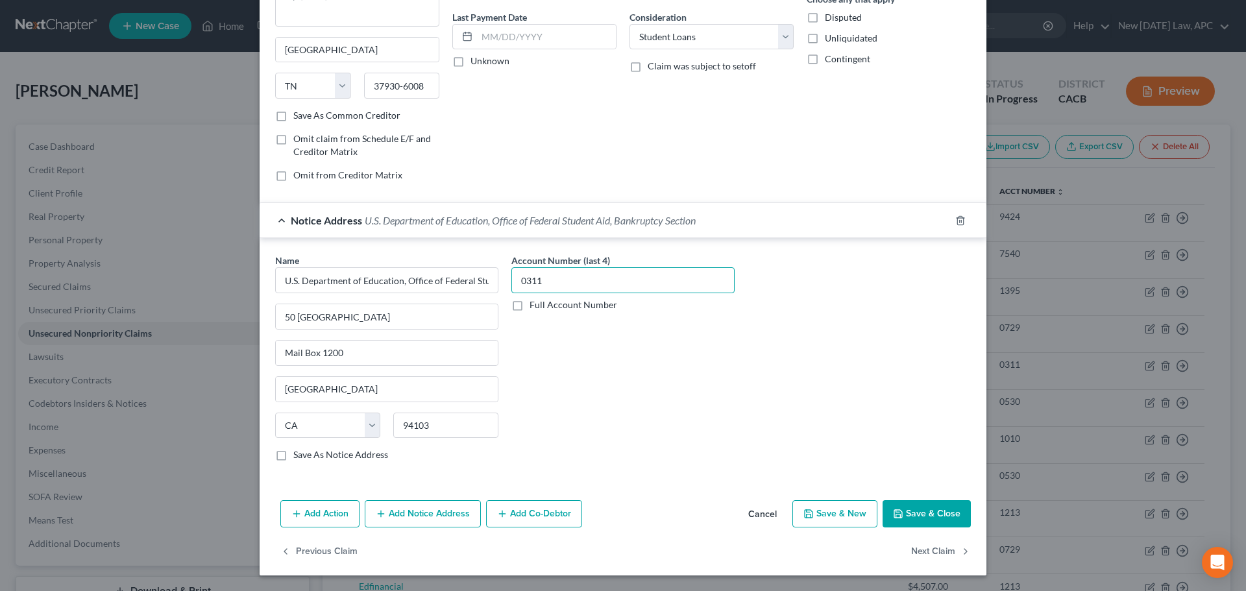
type input "0311"
click at [896, 508] on button "Save & Close" at bounding box center [927, 513] width 88 height 27
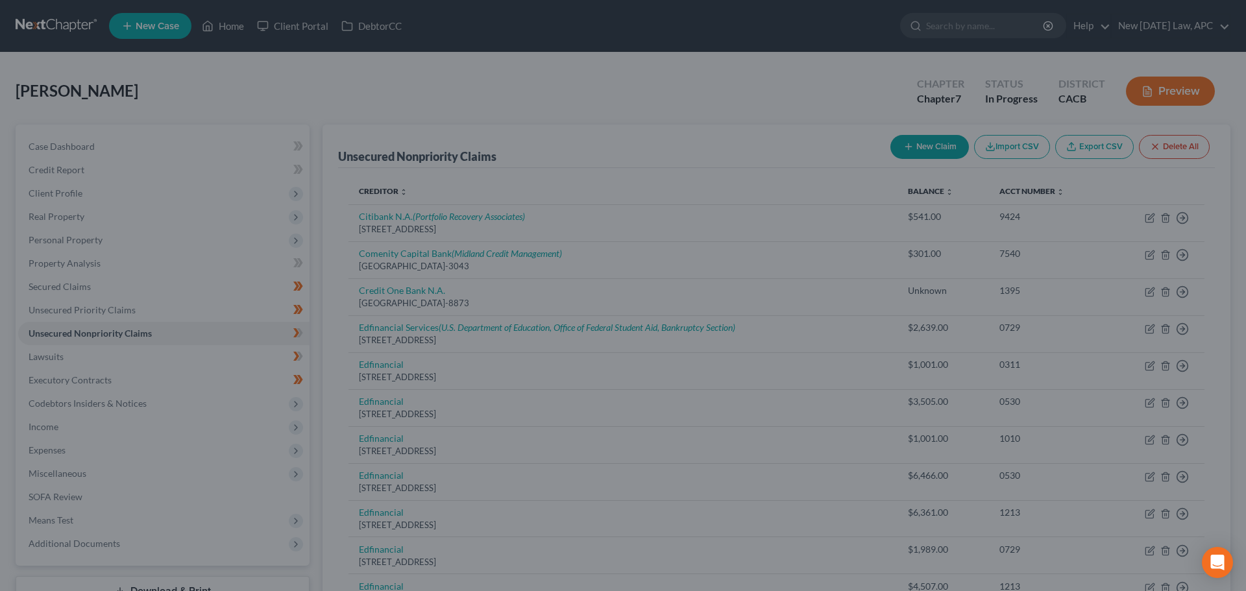
type input "0"
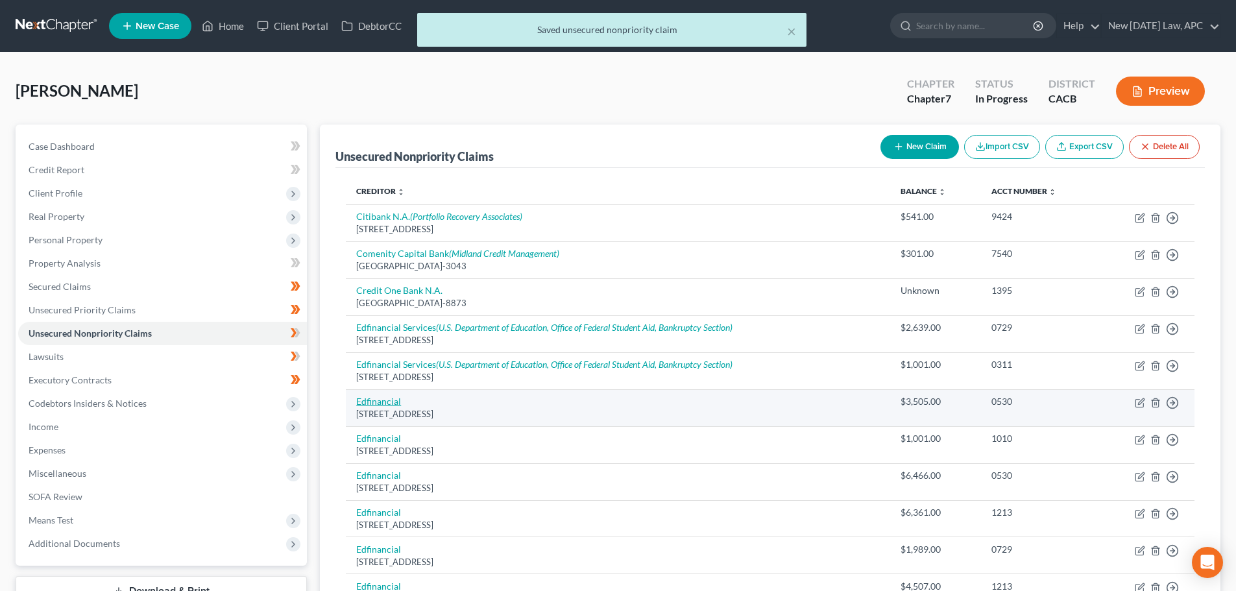
click at [391, 401] on link "Edfinancial" at bounding box center [378, 401] width 45 height 11
select select "44"
select select "17"
select select "0"
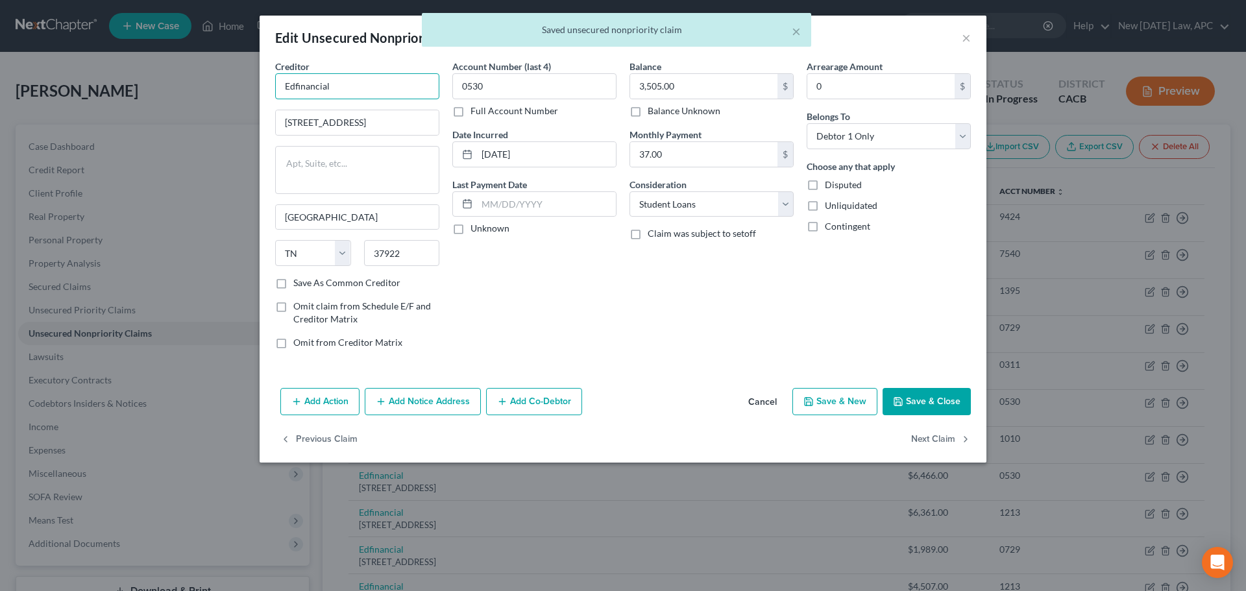
click at [348, 93] on input "Edfinancial" at bounding box center [357, 86] width 164 height 26
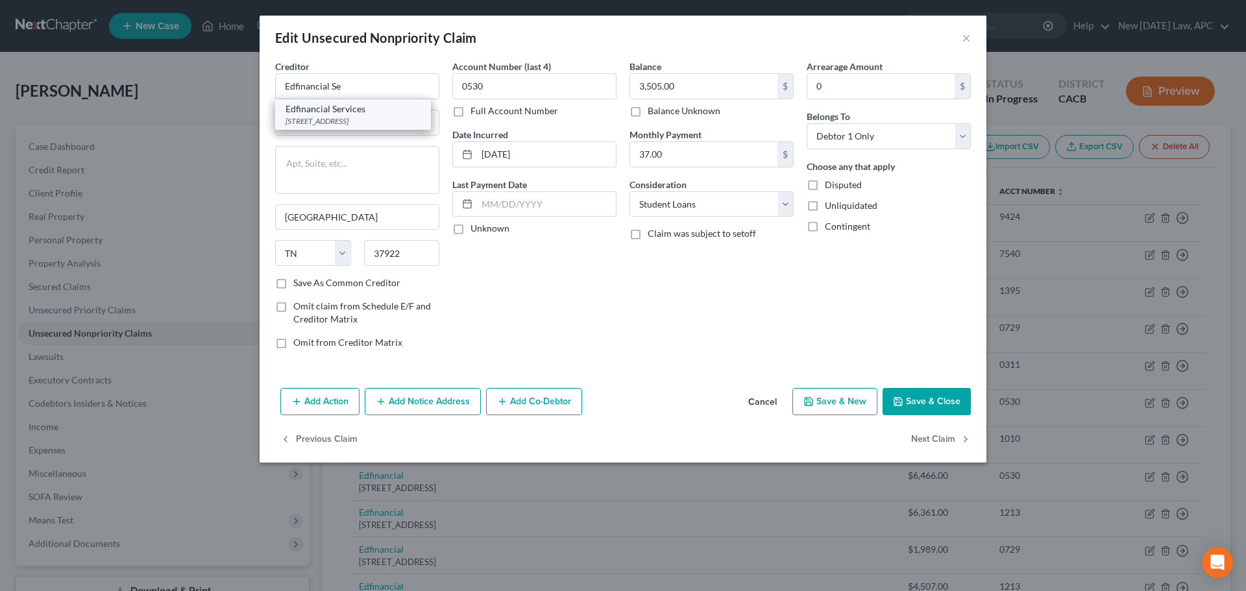
click at [366, 112] on div "Edfinancial Services" at bounding box center [353, 109] width 135 height 13
type input "Edfinancial Services"
type input "PO Box 36008"
type input "37930-6008"
click at [413, 393] on button "Add Notice Address" at bounding box center [423, 401] width 116 height 27
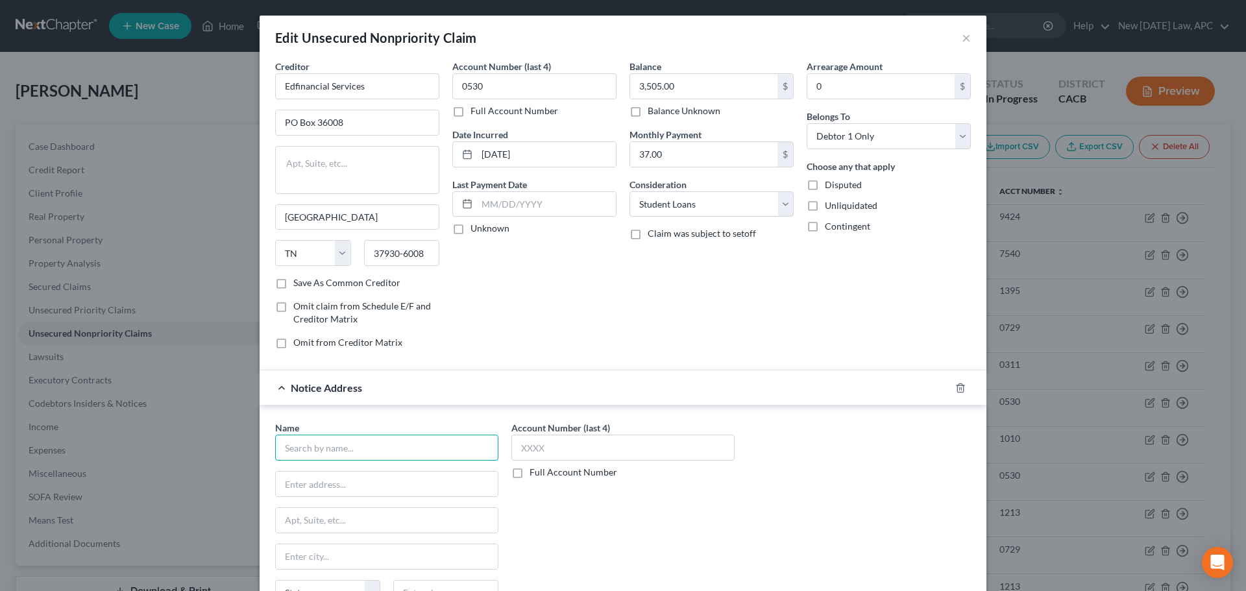
click at [320, 441] on input "text" at bounding box center [386, 448] width 223 height 26
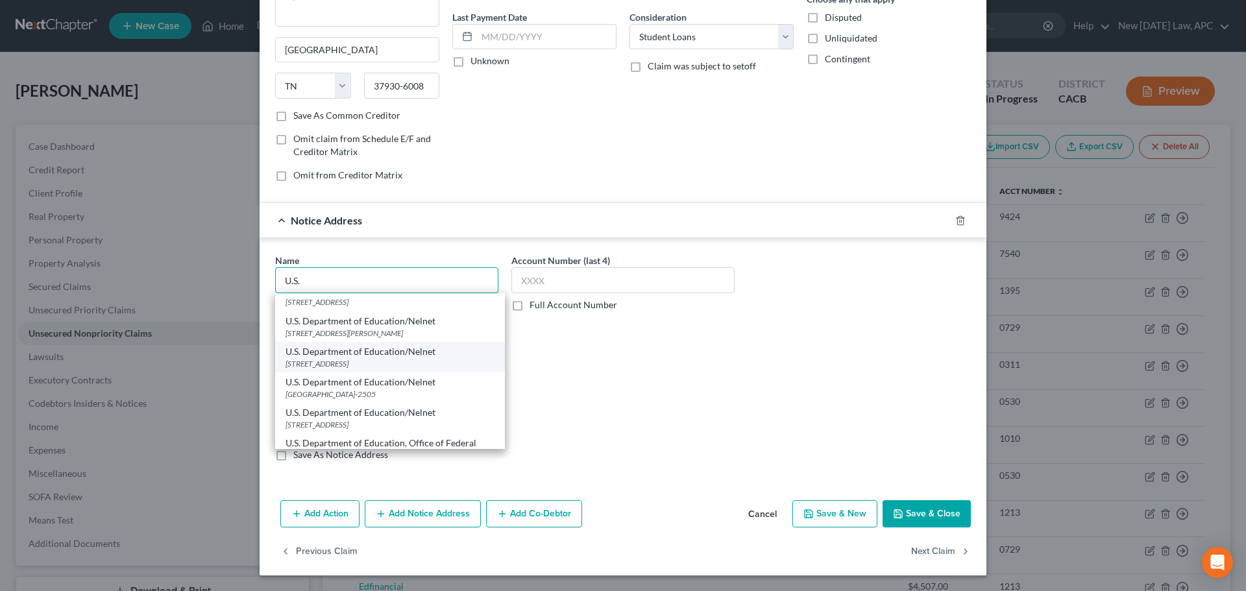
scroll to position [82, 0]
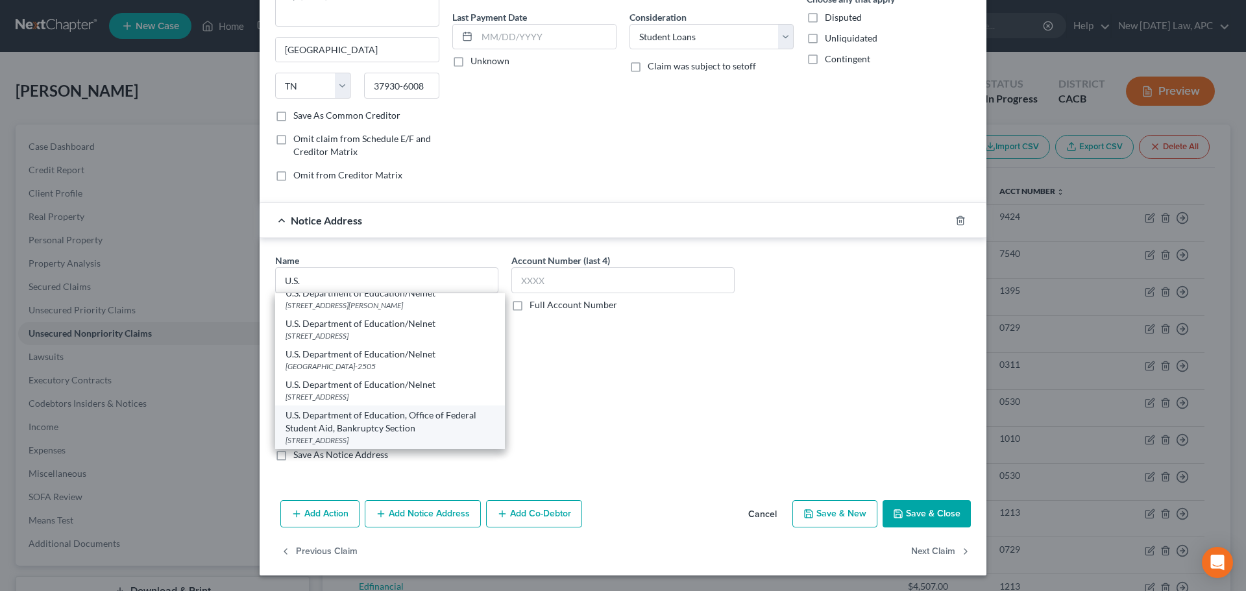
click at [359, 435] on div "50 United Nations Plaza Mail Box 1200, San Francisco, CA 94103" at bounding box center [390, 440] width 209 height 11
type input "U.S. Department of Education, Office of Federal Student Aid, Bankruptcy Section"
type input "50 United Nations Plaza"
type input "Mail Box 1200"
type input "San Francisco"
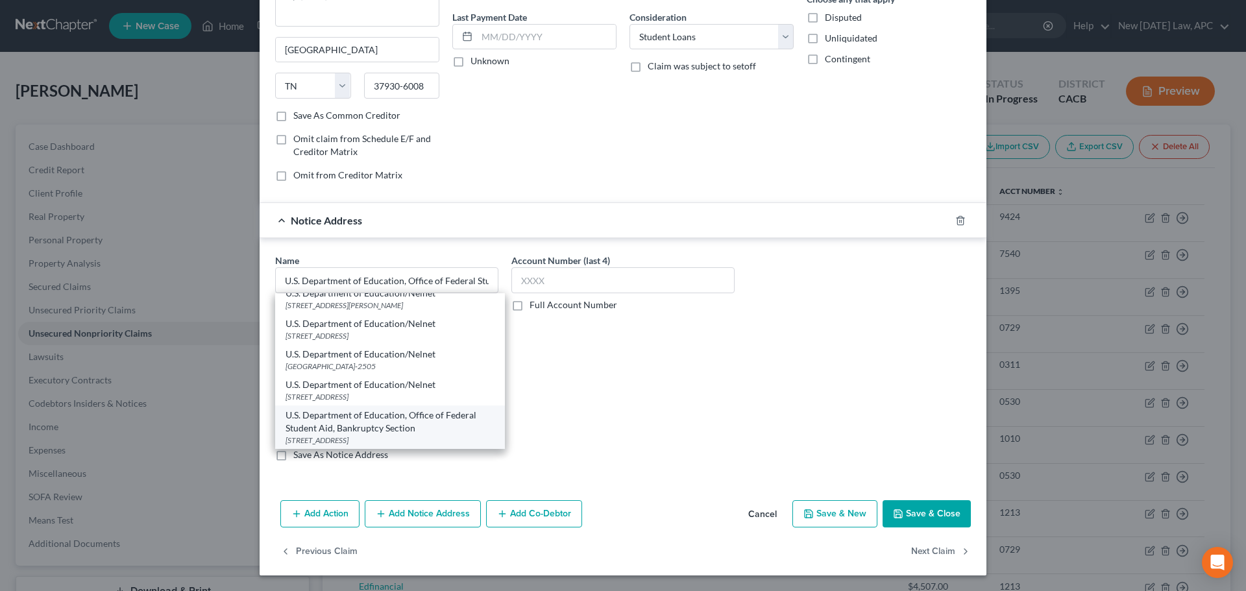
select select "4"
type input "94103"
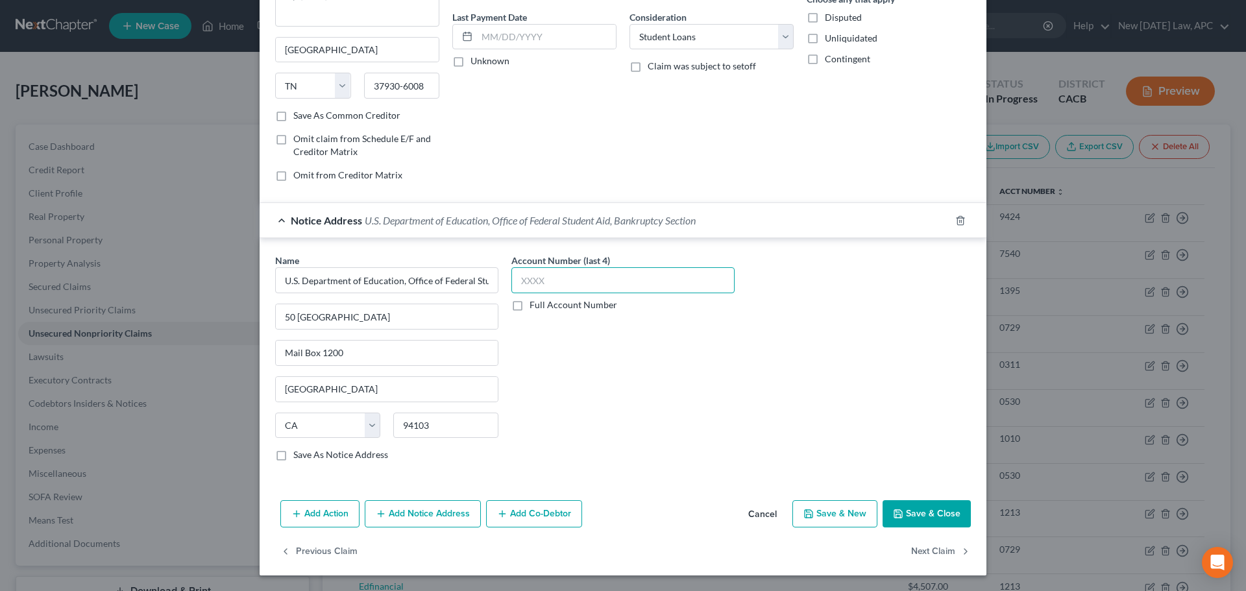
click at [596, 277] on input "text" at bounding box center [622, 280] width 223 height 26
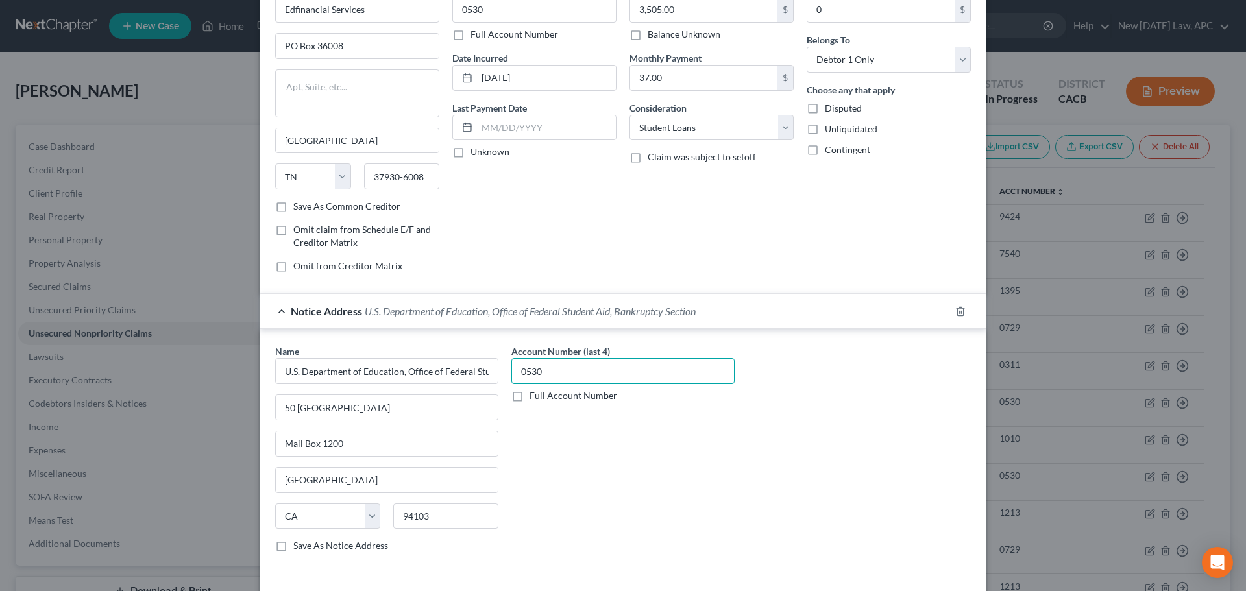
scroll to position [167, 0]
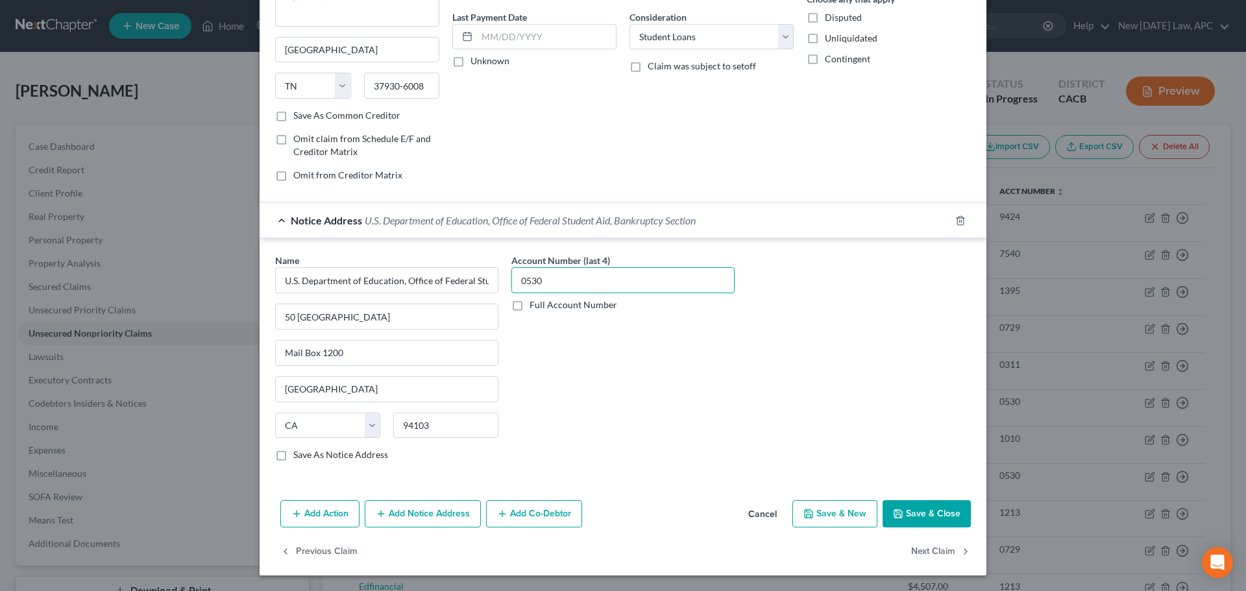
type input "0530"
click at [912, 518] on button "Save & Close" at bounding box center [927, 513] width 88 height 27
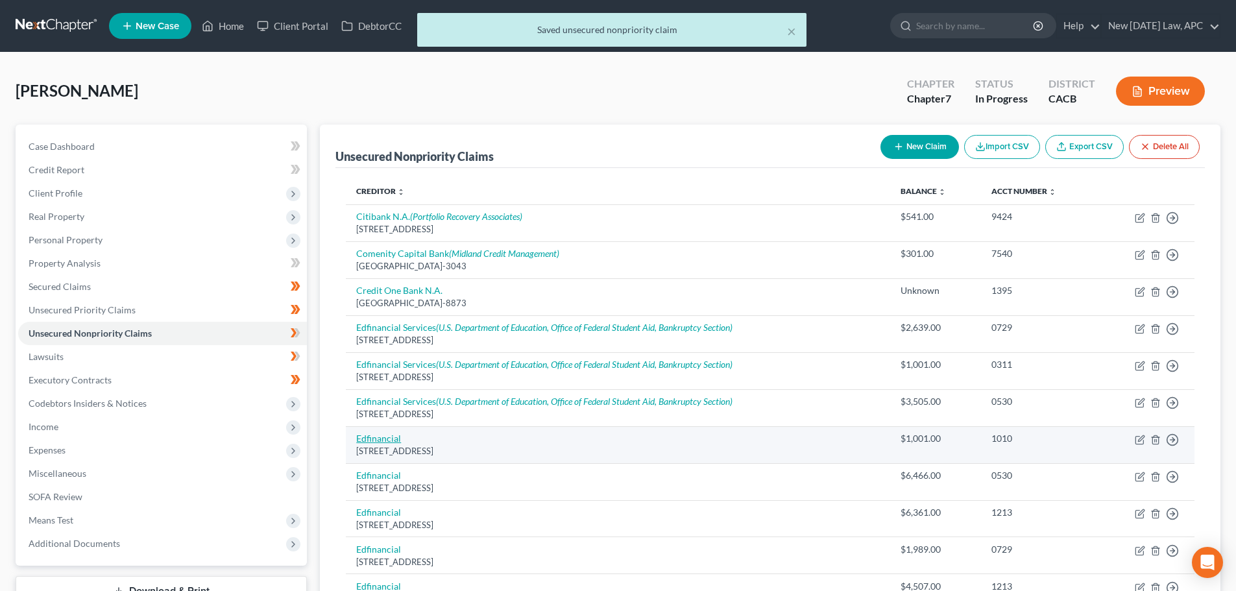
click at [396, 437] on link "Edfinancial" at bounding box center [378, 438] width 45 height 11
select select "44"
select select "17"
select select "0"
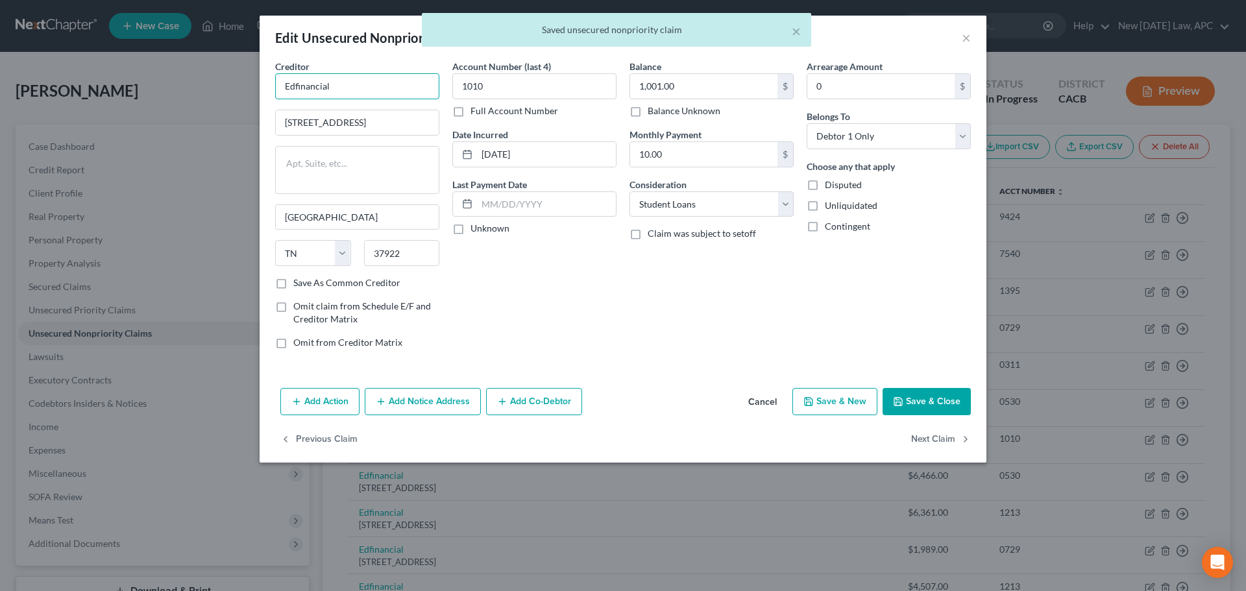
click at [360, 92] on input "Edfinancial" at bounding box center [357, 86] width 164 height 26
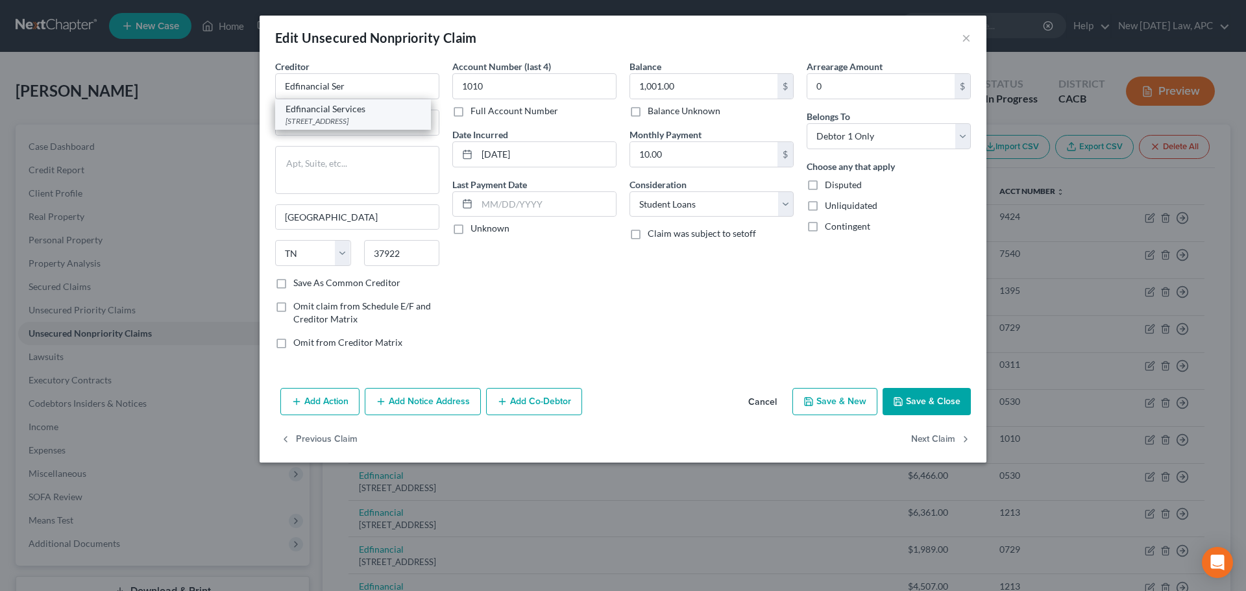
click at [356, 119] on div "PO Box 36008, Knoxville, TN 37930-6008" at bounding box center [353, 121] width 135 height 11
type input "Edfinancial Services"
type input "PO Box 36008"
type input "37930-6008"
click at [461, 400] on button "Add Notice Address" at bounding box center [423, 401] width 116 height 27
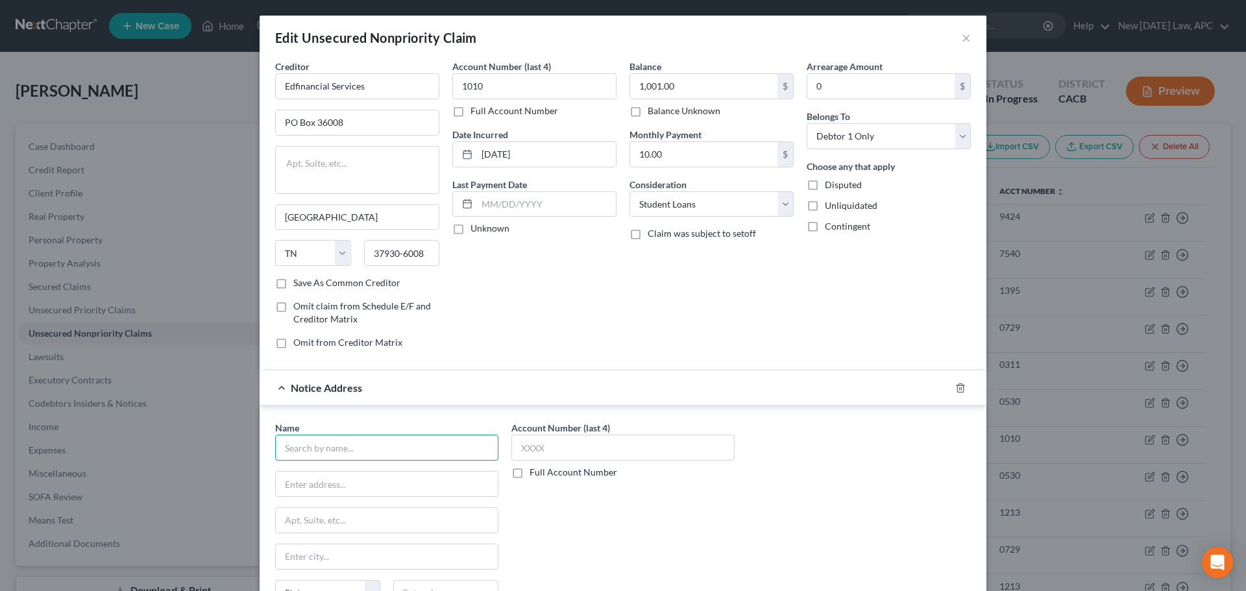
click at [389, 445] on input "text" at bounding box center [386, 448] width 223 height 26
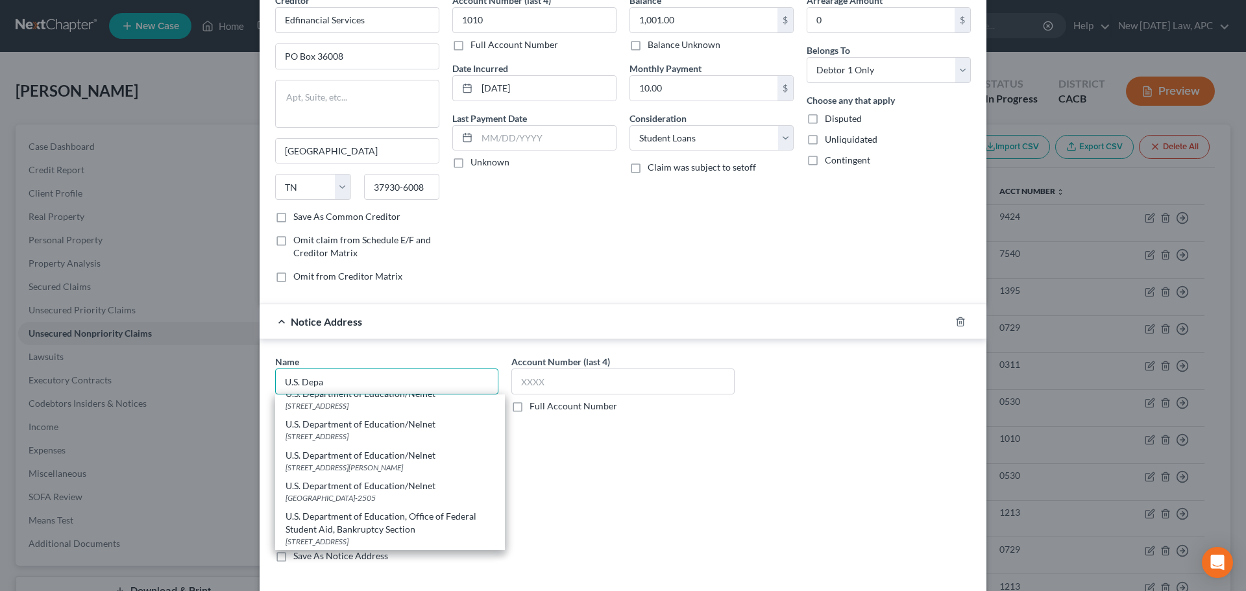
scroll to position [130, 0]
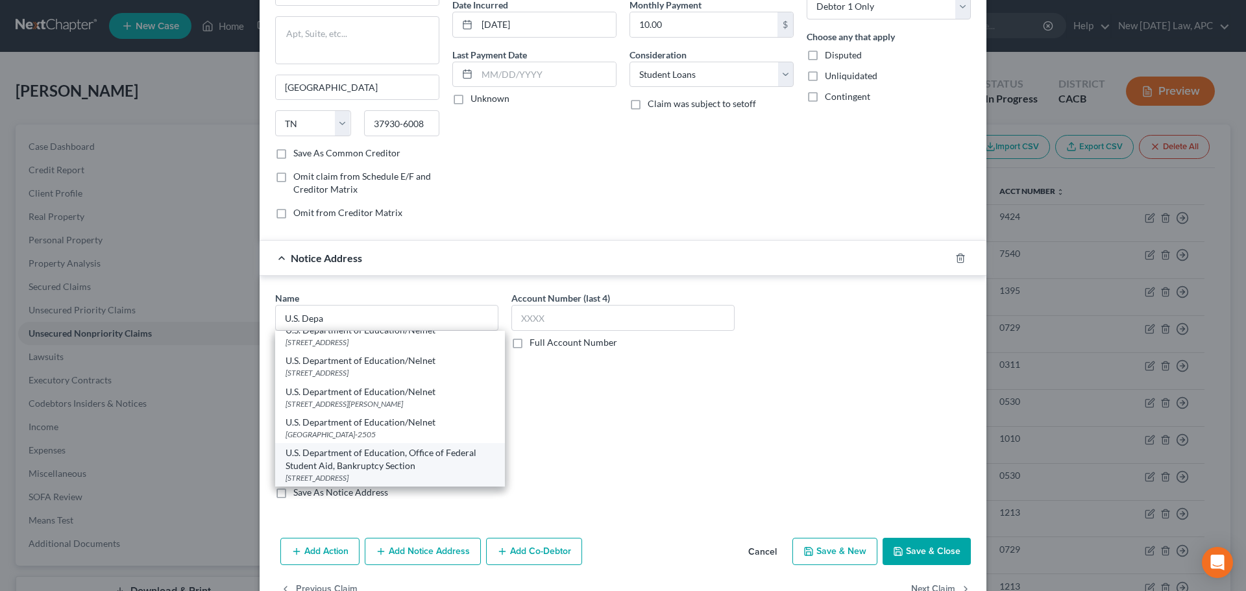
click at [391, 472] on div "50 United Nations Plaza Mail Box 1200, San Francisco, CA 94103" at bounding box center [390, 477] width 209 height 11
type input "U.S. Department of Education, Office of Federal Student Aid, Bankruptcy Section"
type input "50 United Nations Plaza"
type input "Mail Box 1200"
type input "San Francisco"
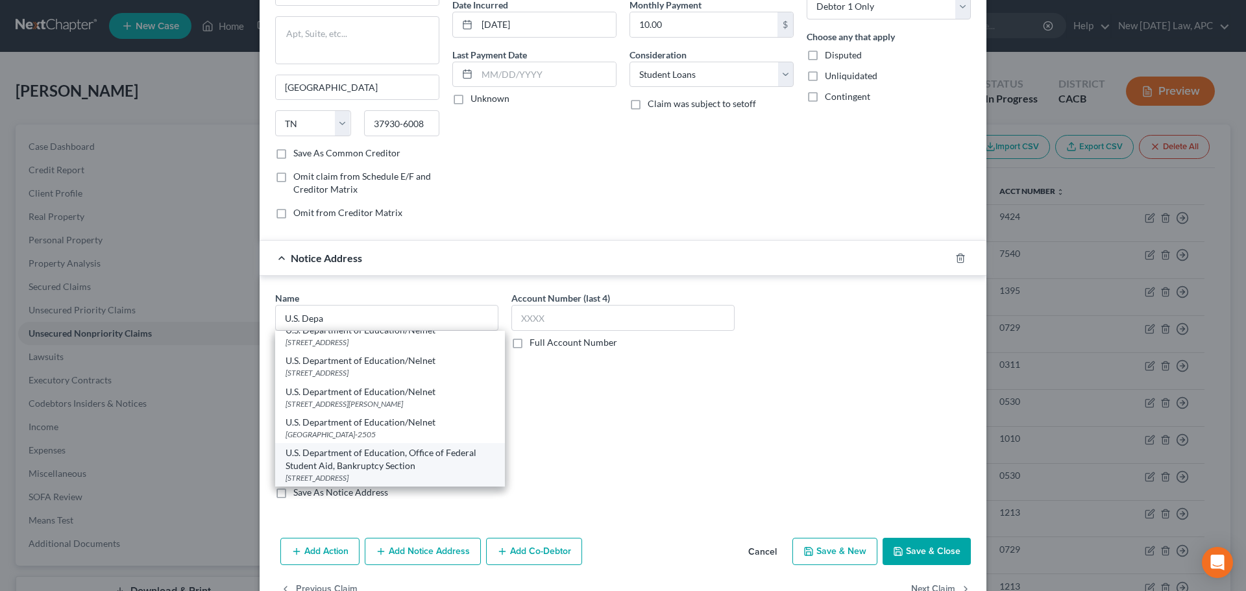
select select "4"
type input "94103"
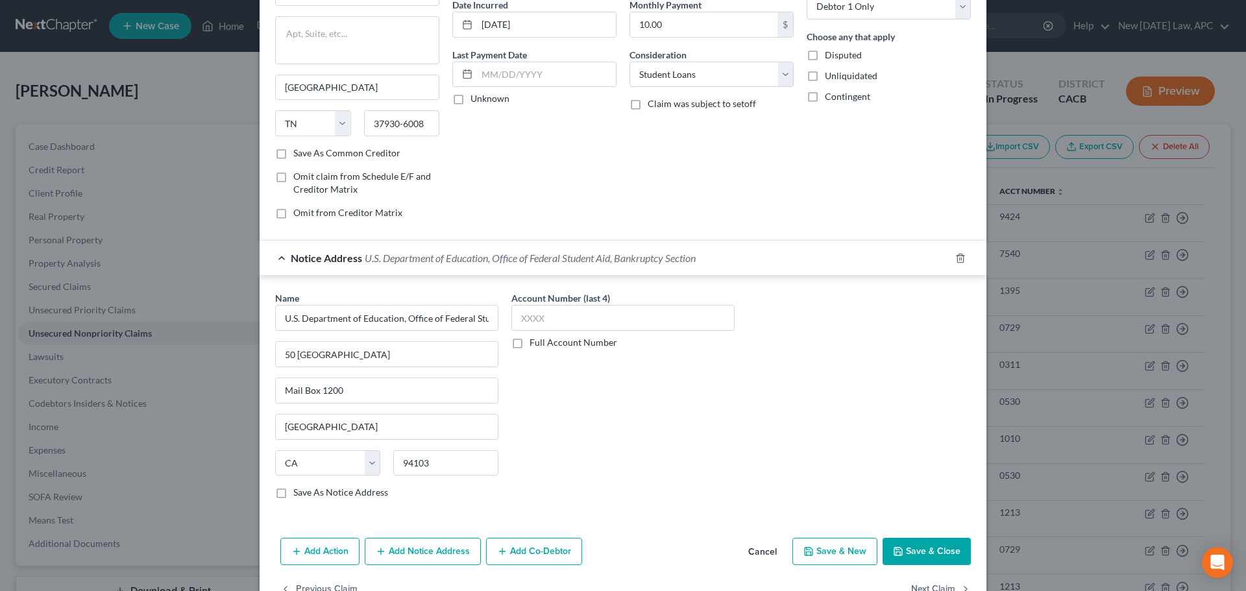
scroll to position [0, 0]
click at [580, 307] on input "text" at bounding box center [622, 318] width 223 height 26
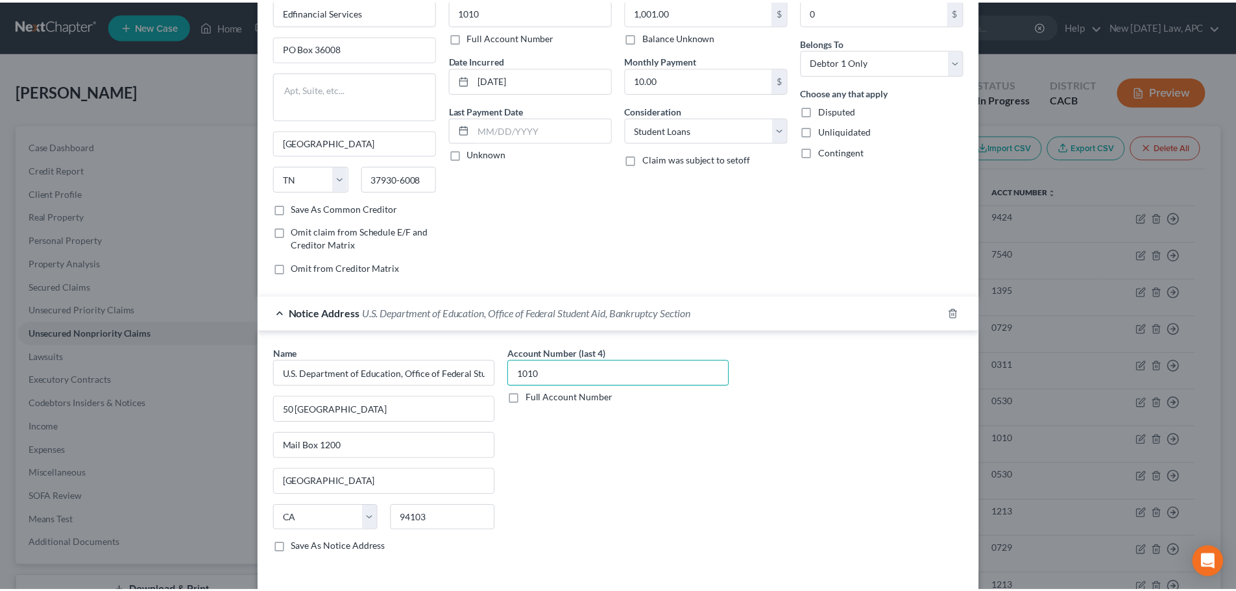
scroll to position [167, 0]
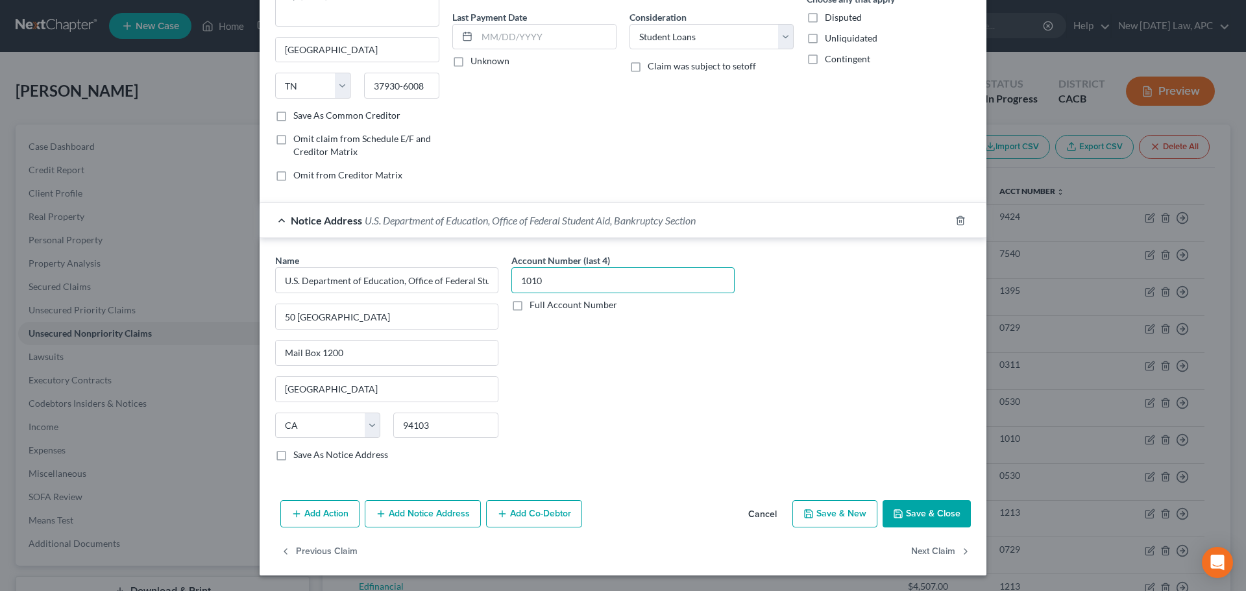
type input "1010"
click at [905, 511] on button "Save & Close" at bounding box center [927, 513] width 88 height 27
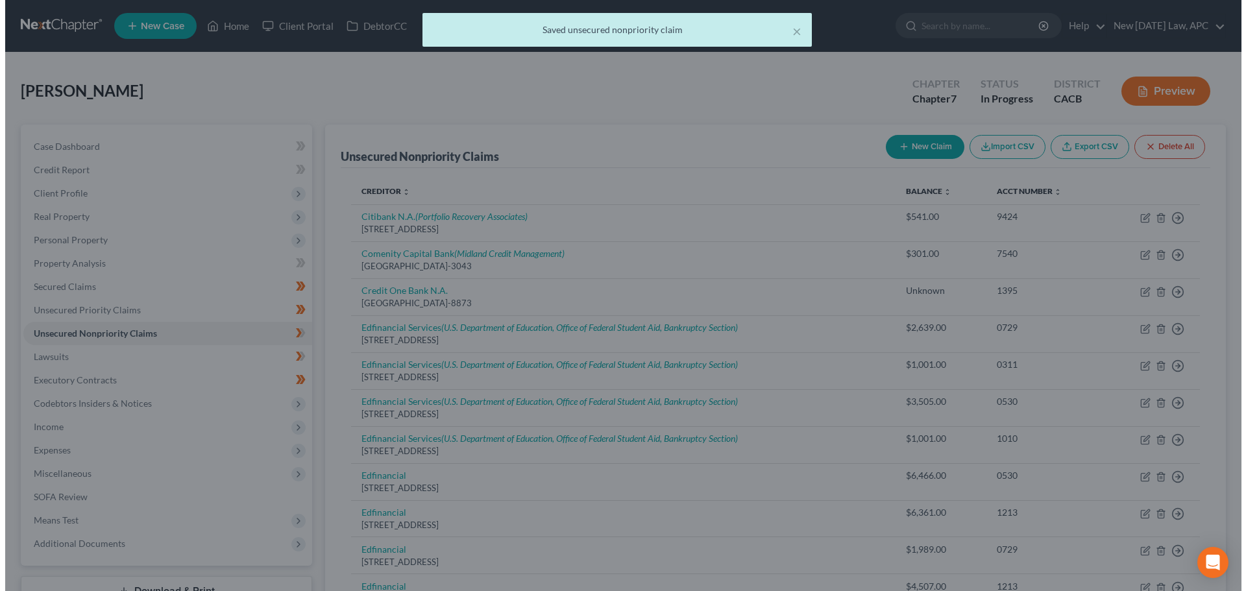
scroll to position [0, 0]
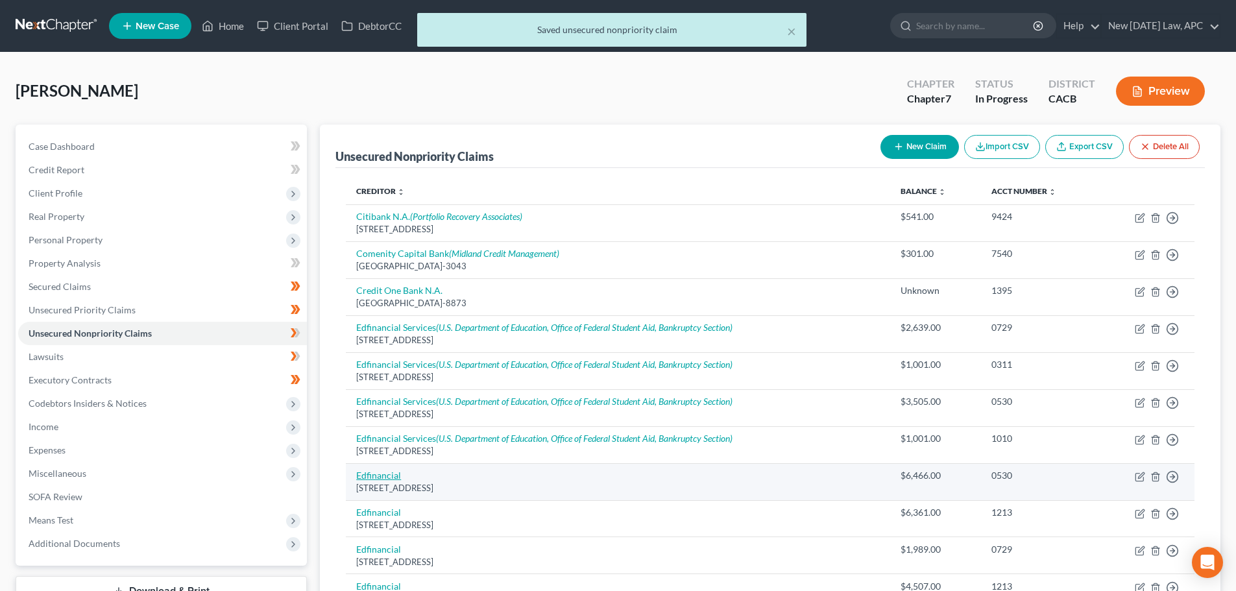
click at [391, 476] on link "Edfinancial" at bounding box center [378, 475] width 45 height 11
select select "44"
select select "17"
select select "0"
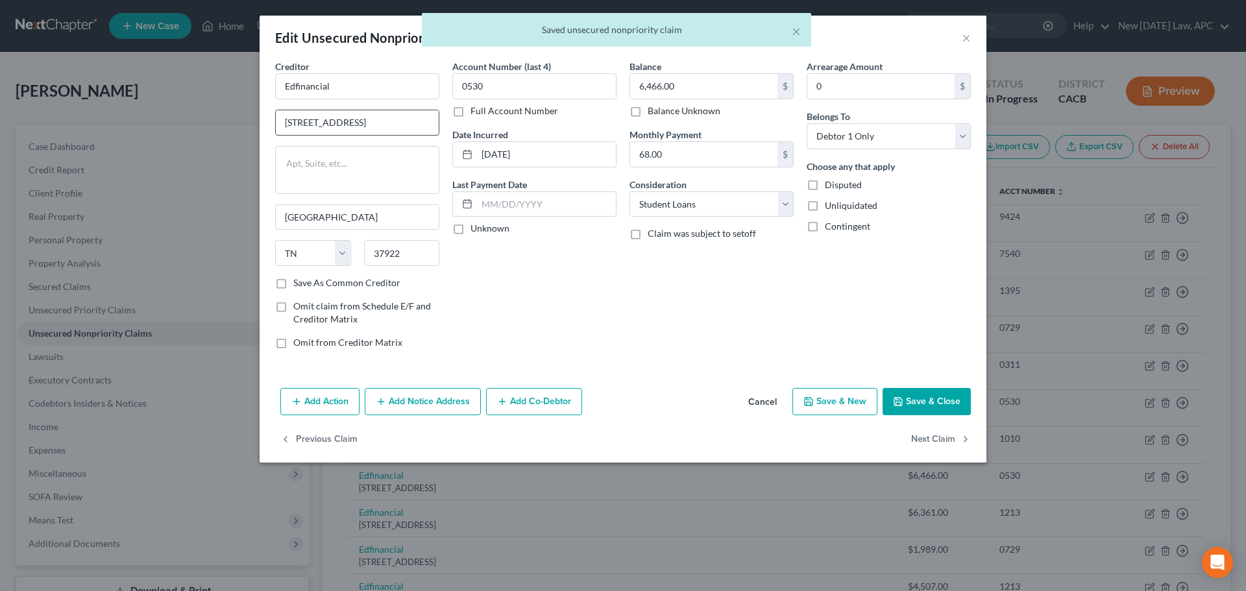
click at [373, 113] on input "120 N Seven Oaks Dr" at bounding box center [357, 122] width 163 height 25
click at [365, 86] on input "Edfinancial" at bounding box center [357, 86] width 164 height 26
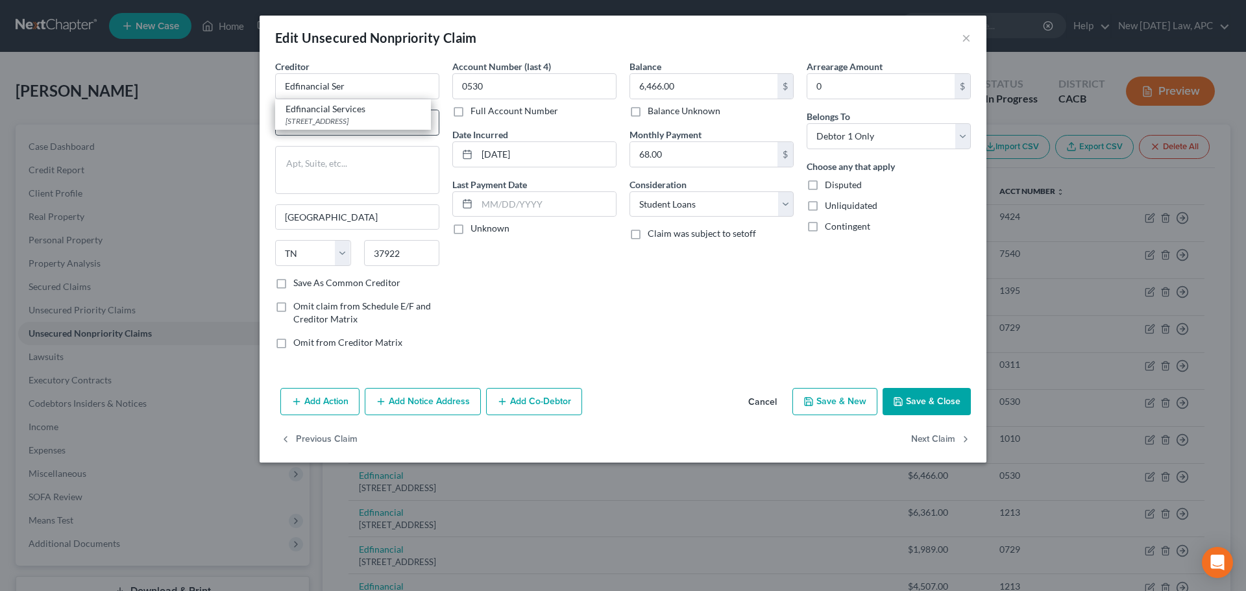
click at [361, 119] on div "PO Box 36008, Knoxville, TN 37930-6008" at bounding box center [353, 121] width 135 height 11
type input "Edfinancial Services"
type input "PO Box 36008"
type input "37930-6008"
click at [399, 396] on button "Add Notice Address" at bounding box center [423, 401] width 116 height 27
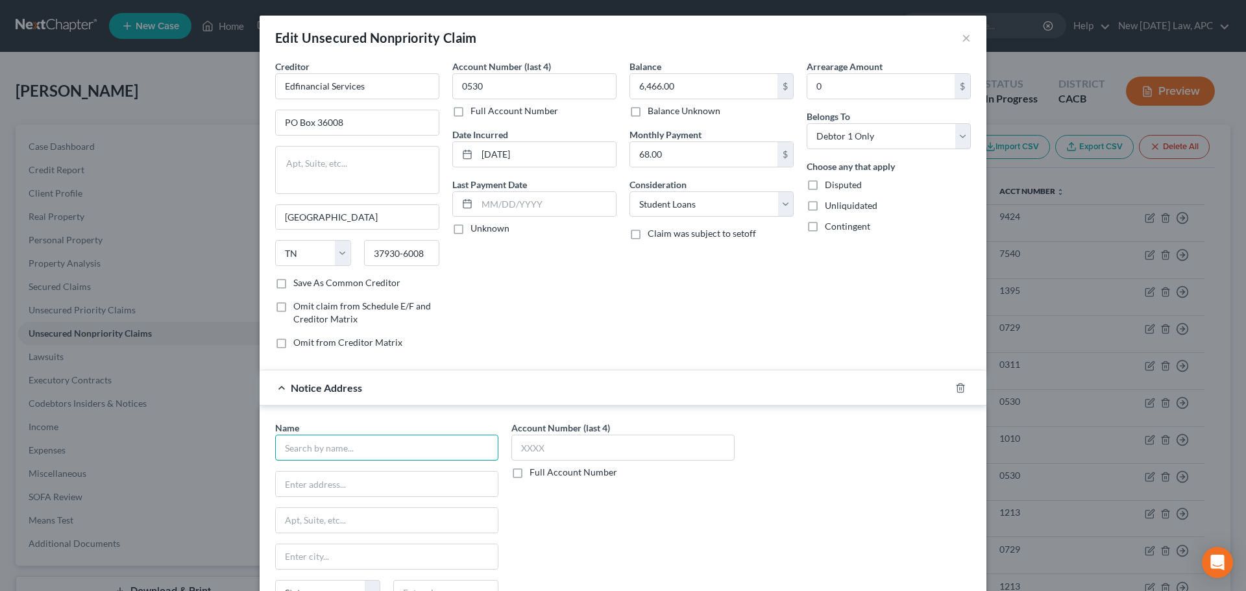
click at [352, 437] on input "text" at bounding box center [386, 448] width 223 height 26
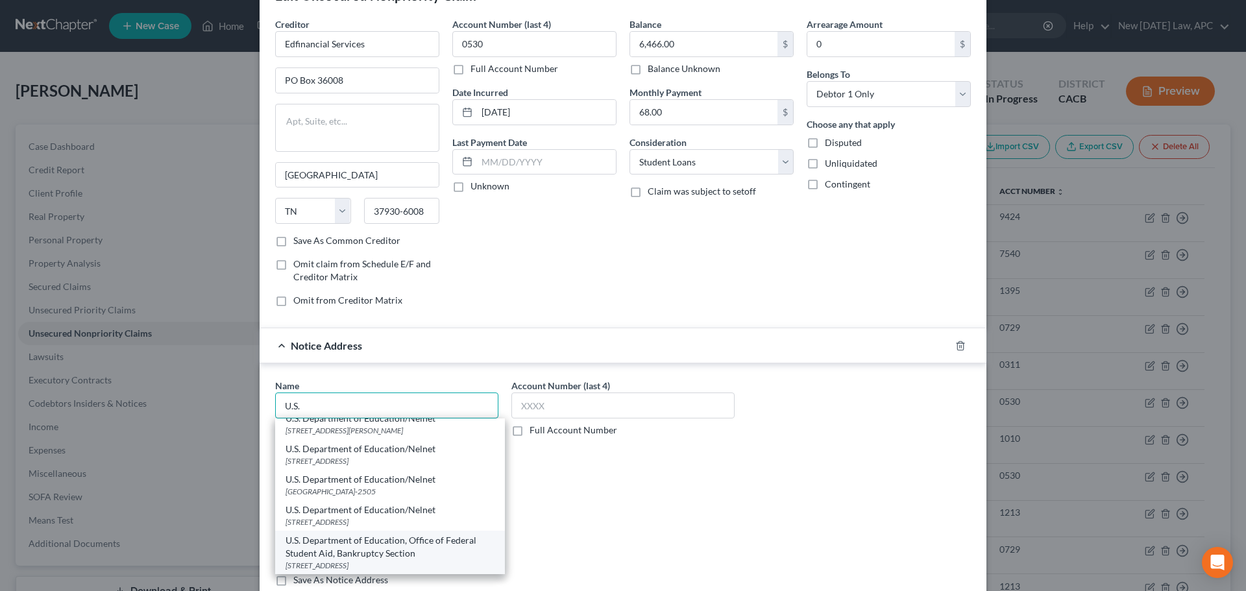
scroll to position [65, 0]
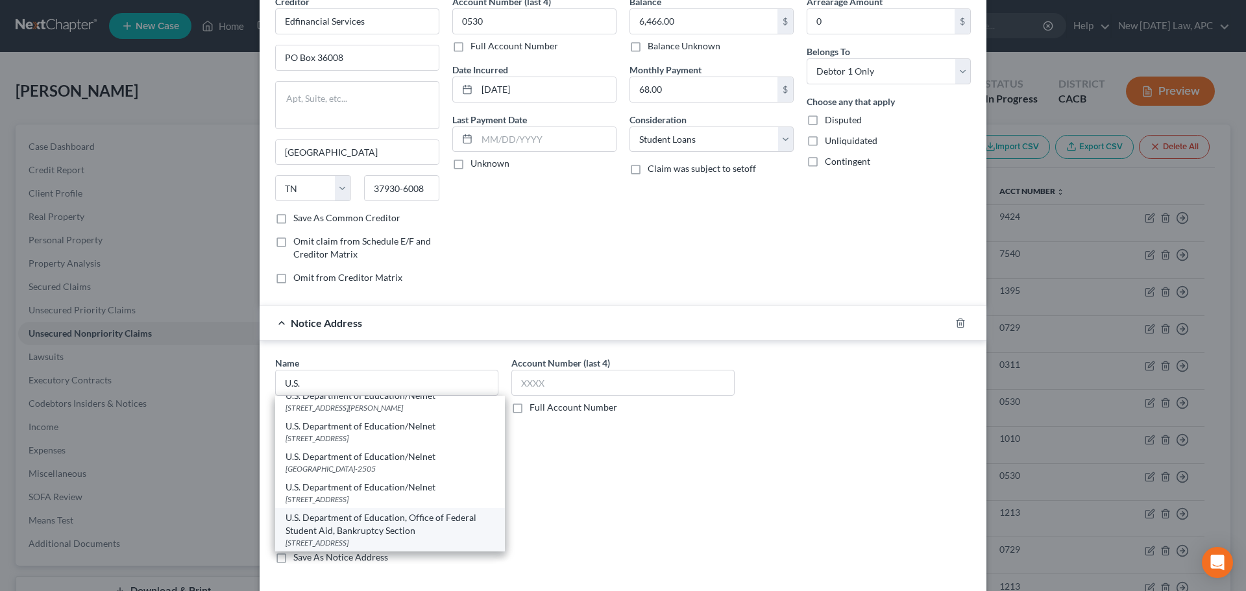
click at [391, 520] on div "U.S. Department of Education, Office of Federal Student Aid, Bankruptcy Section" at bounding box center [390, 524] width 209 height 26
type input "U.S. Department of Education, Office of Federal Student Aid, Bankruptcy Section"
type input "50 United Nations Plaza"
type input "Mail Box 1200"
type input "San Francisco"
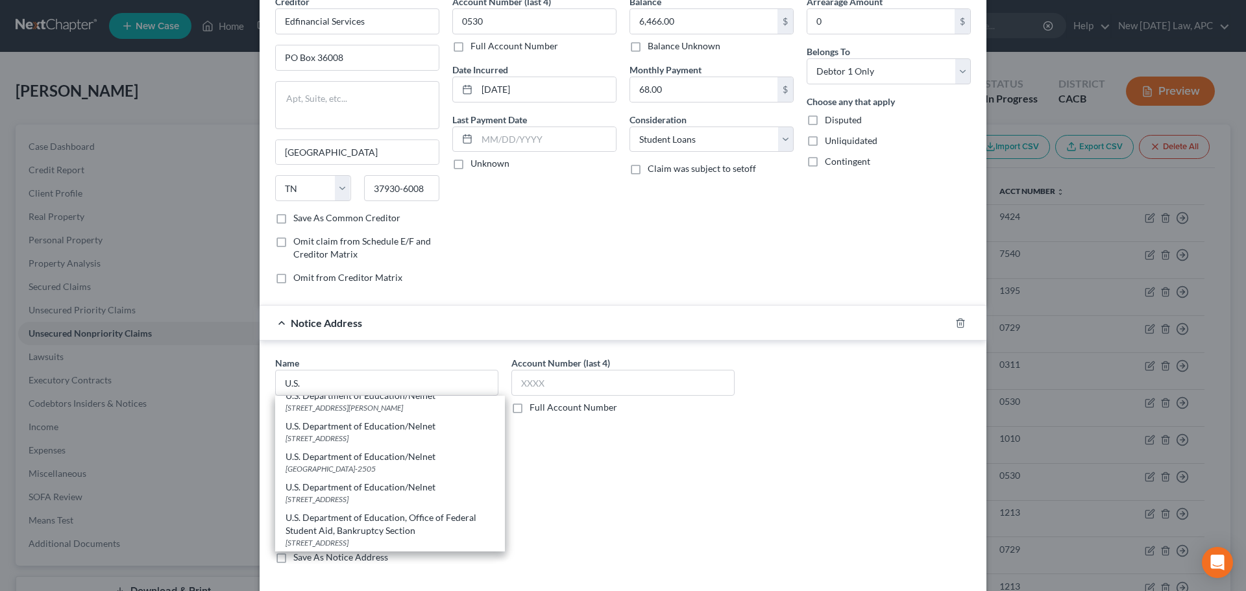
select select "4"
type input "94103"
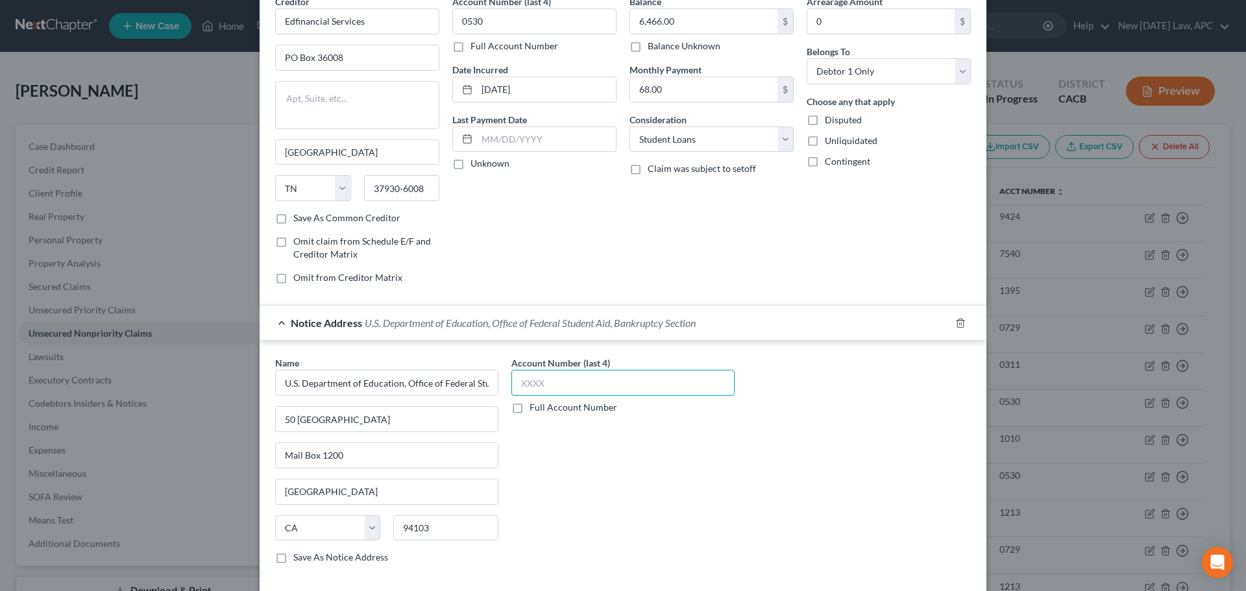
click at [615, 387] on input "text" at bounding box center [622, 383] width 223 height 26
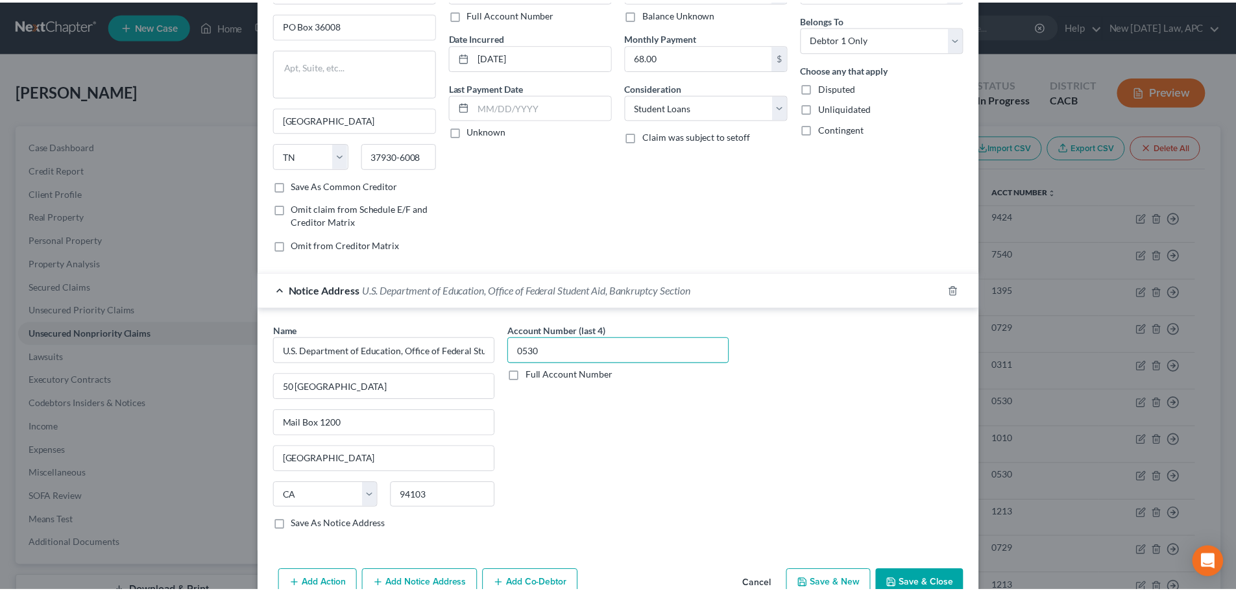
scroll to position [167, 0]
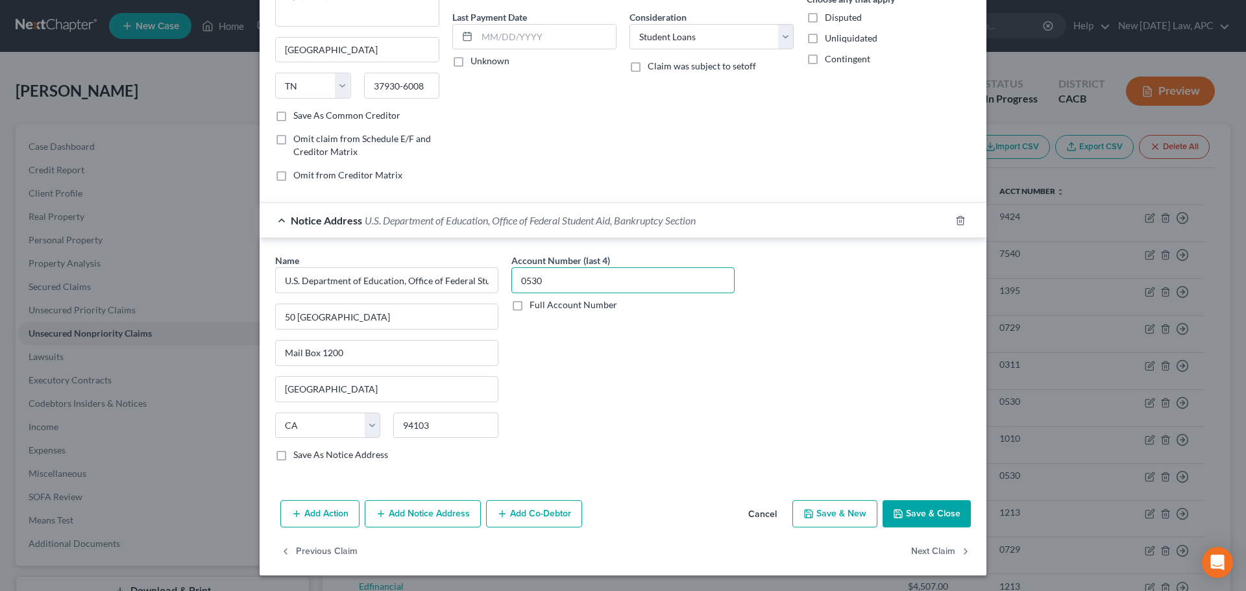
type input "0530"
click at [918, 513] on button "Save & Close" at bounding box center [927, 513] width 88 height 27
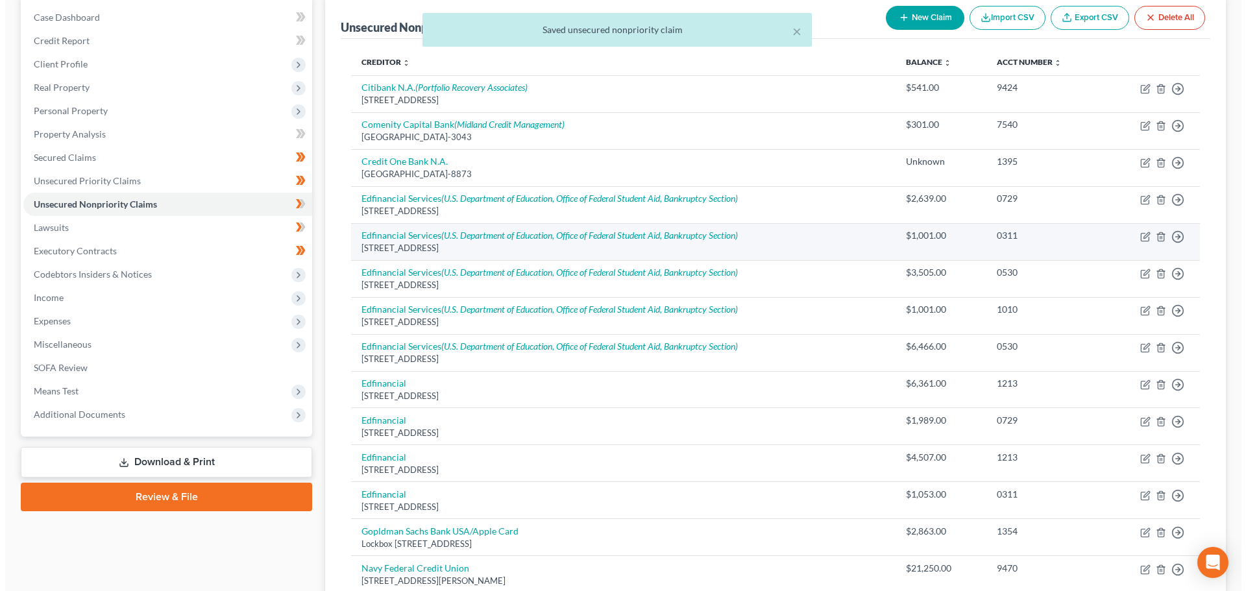
scroll to position [130, 0]
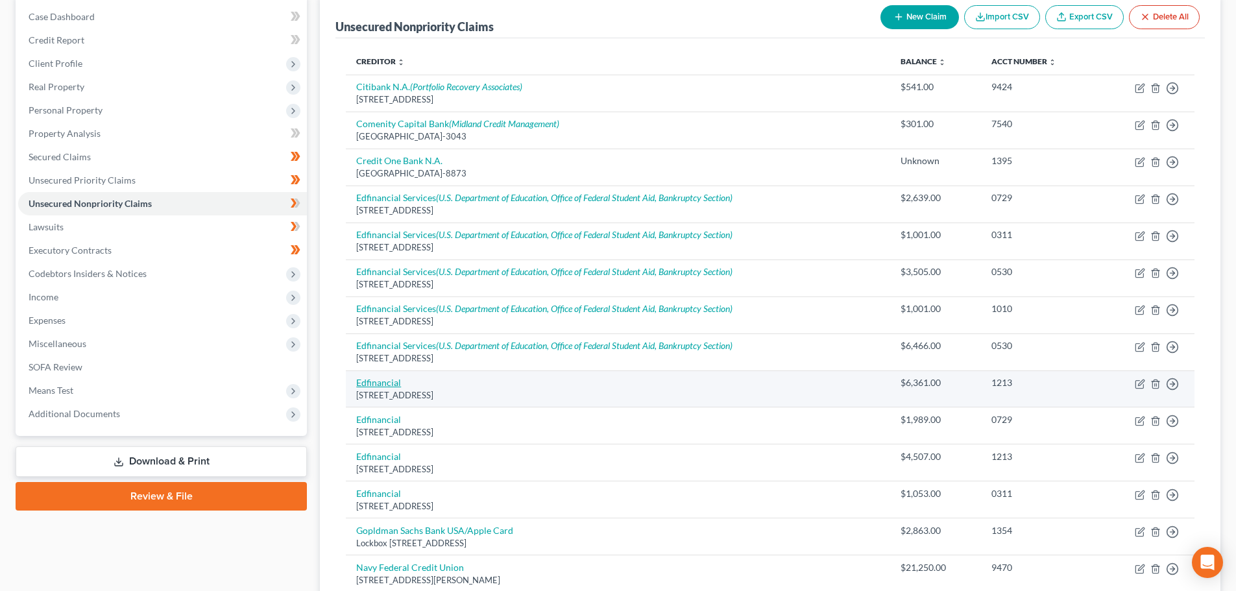
click at [385, 380] on link "Edfinancial" at bounding box center [378, 382] width 45 height 11
select select "44"
select select "17"
select select "0"
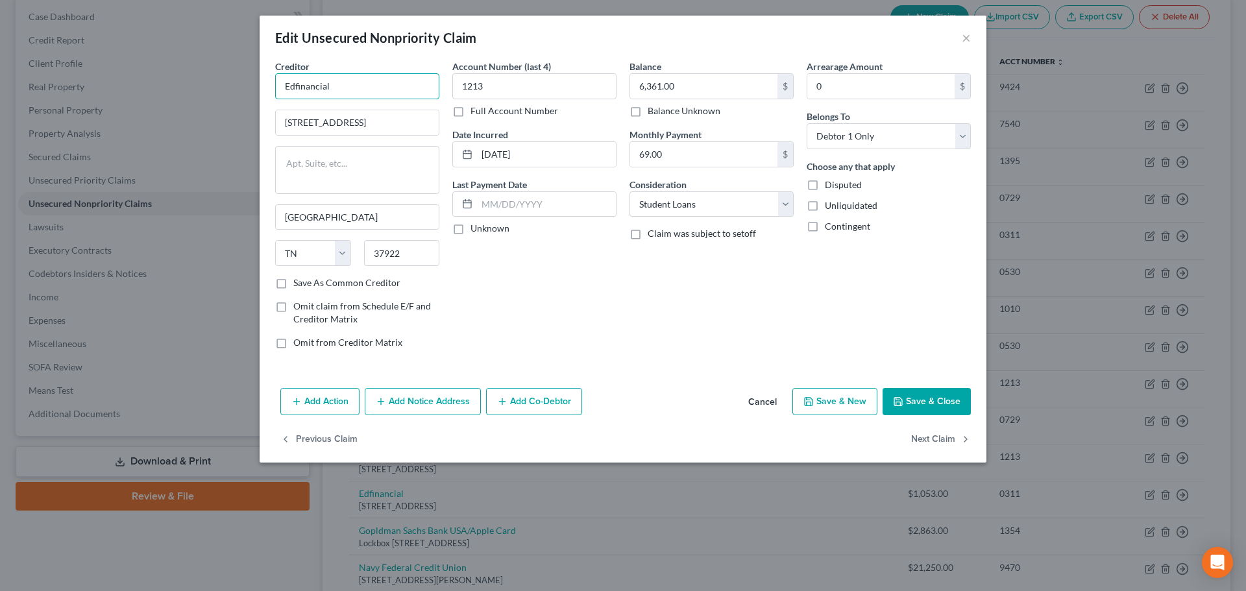
click at [359, 84] on input "Edfinancial" at bounding box center [357, 86] width 164 height 26
click at [367, 124] on div "PO Box 36008, Knoxville, TN 37930-6008" at bounding box center [353, 121] width 135 height 11
type input "Edfinancial Services"
type input "PO Box 36008"
type input "37930-6008"
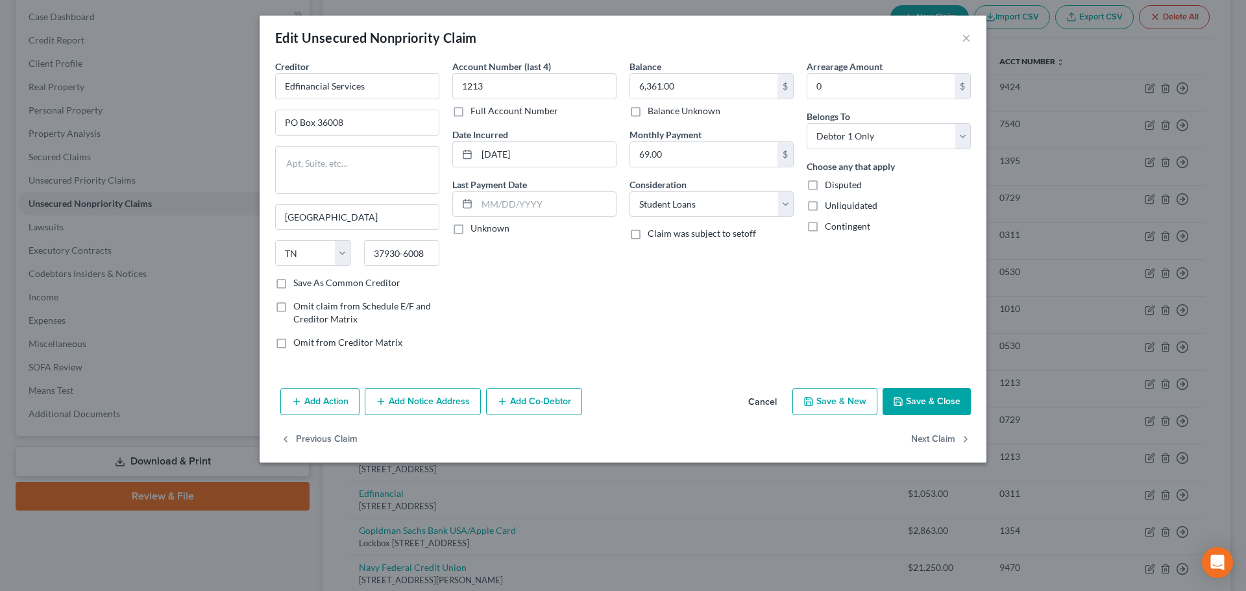
click at [393, 399] on button "Add Notice Address" at bounding box center [423, 401] width 116 height 27
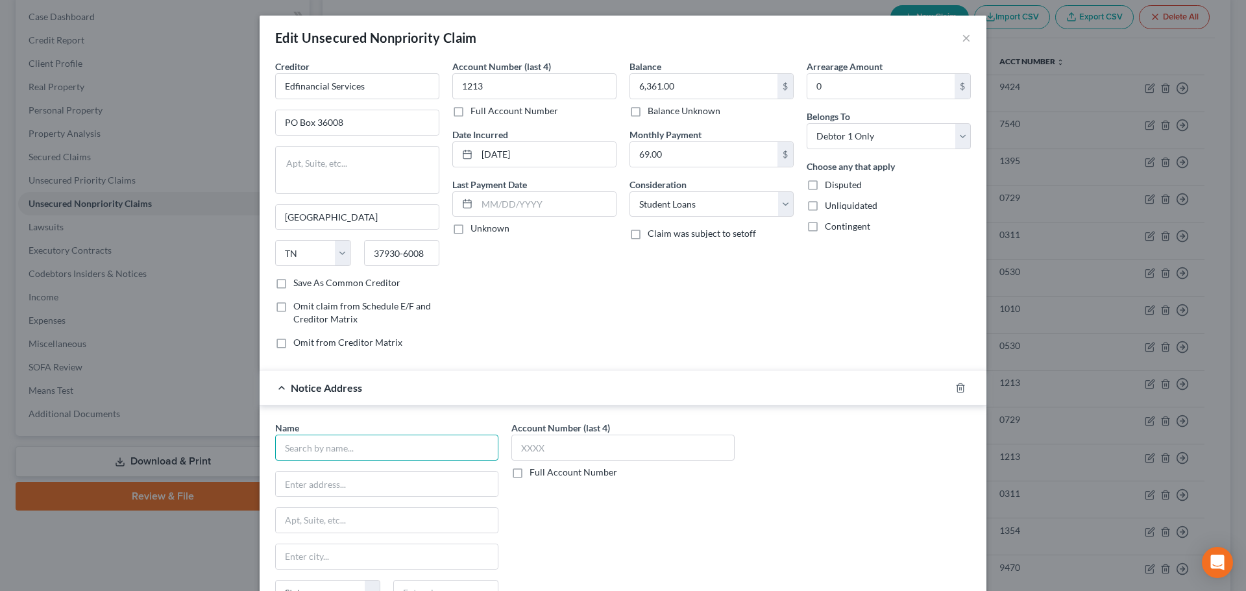
click at [310, 450] on input "text" at bounding box center [386, 448] width 223 height 26
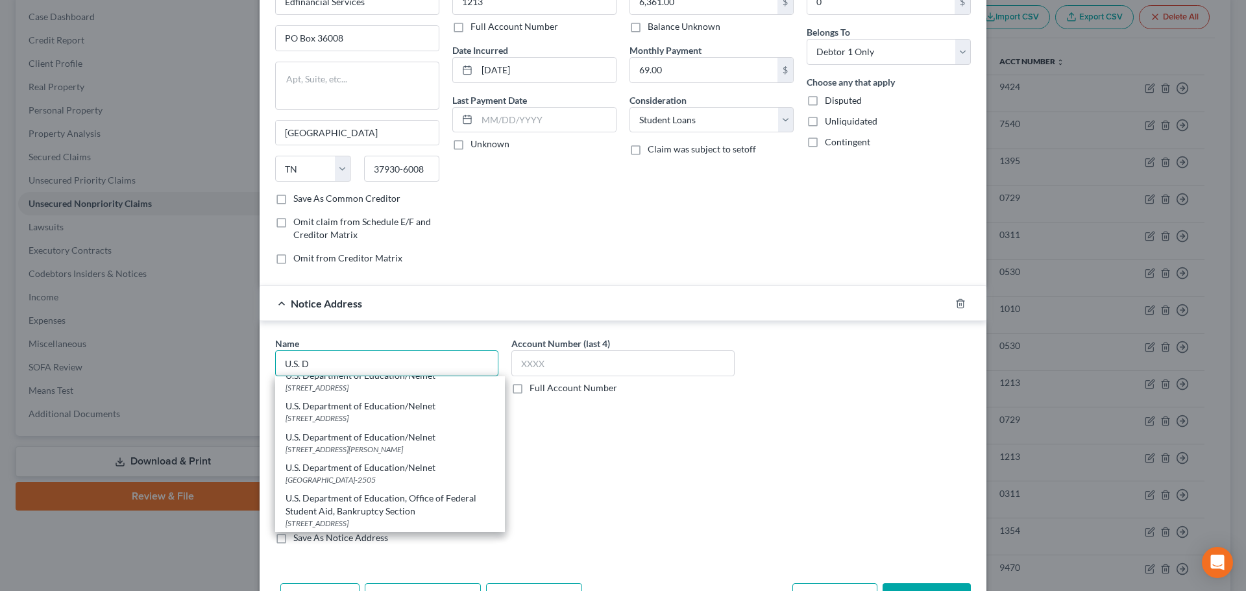
scroll to position [167, 0]
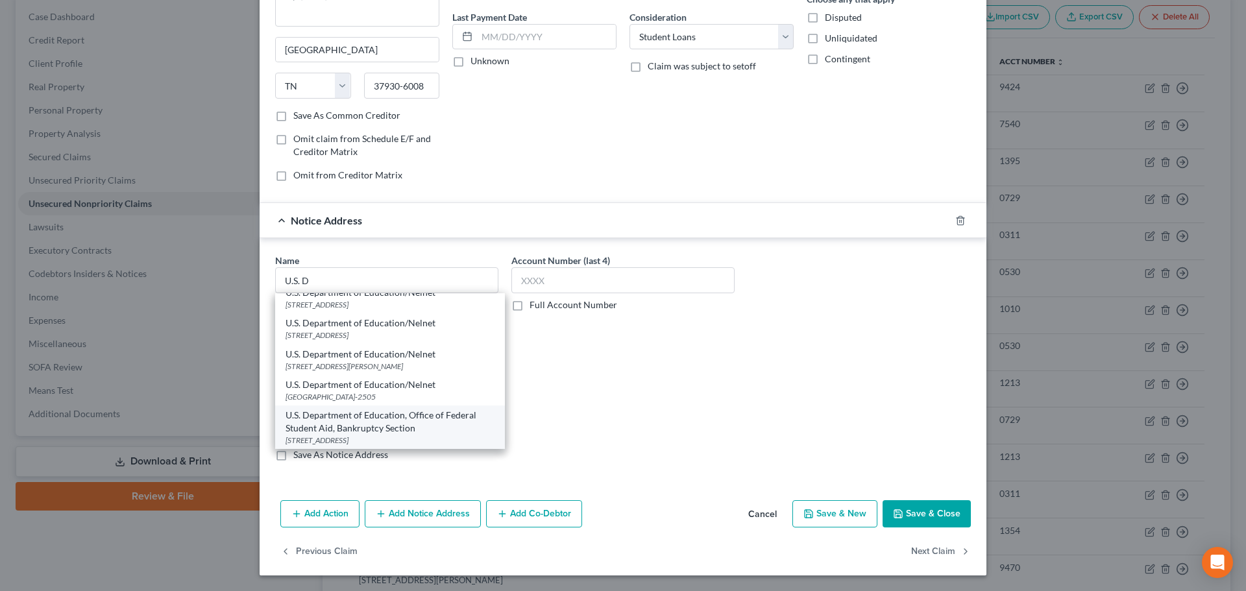
click at [398, 435] on div "50 United Nations Plaza Mail Box 1200, San Francisco, CA 94103" at bounding box center [390, 440] width 209 height 11
type input "U.S. Department of Education, Office of Federal Student Aid, Bankruptcy Section"
type input "50 United Nations Plaza"
type input "Mail Box 1200"
type input "San Francisco"
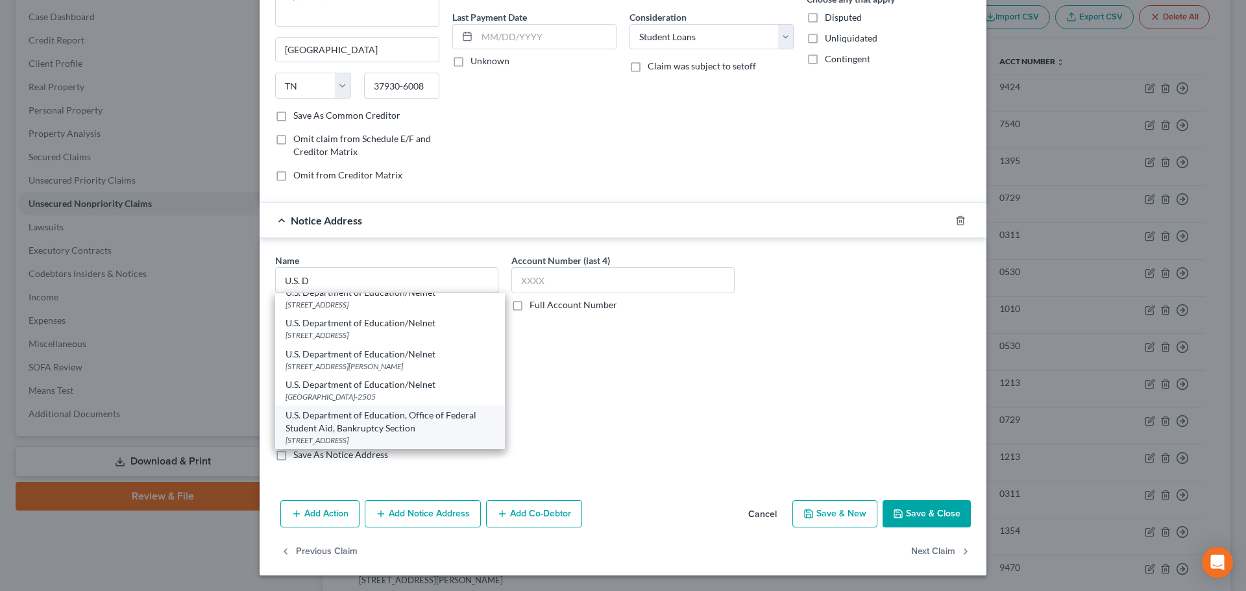
select select "4"
type input "94103"
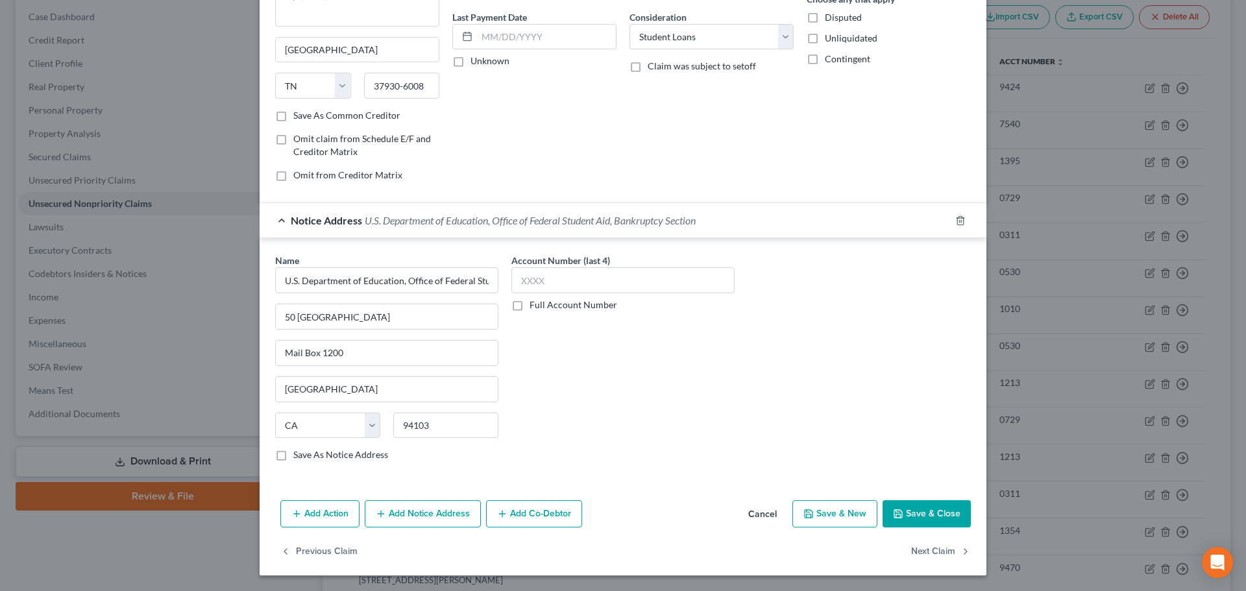
scroll to position [0, 0]
click at [548, 279] on input "text" at bounding box center [622, 280] width 223 height 26
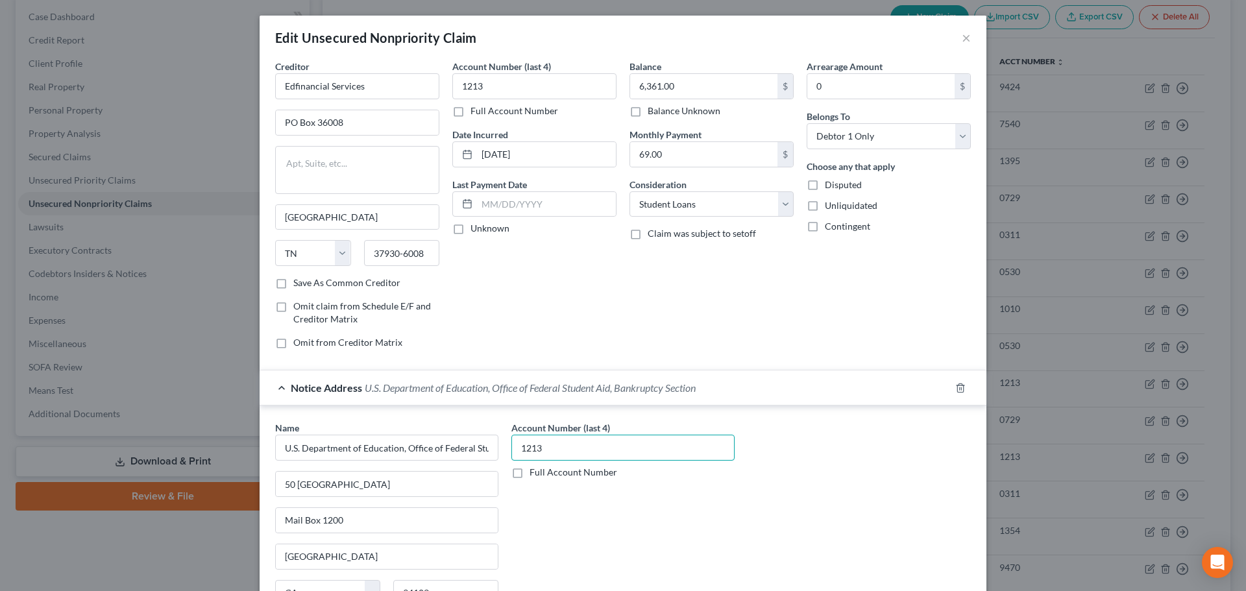
scroll to position [167, 0]
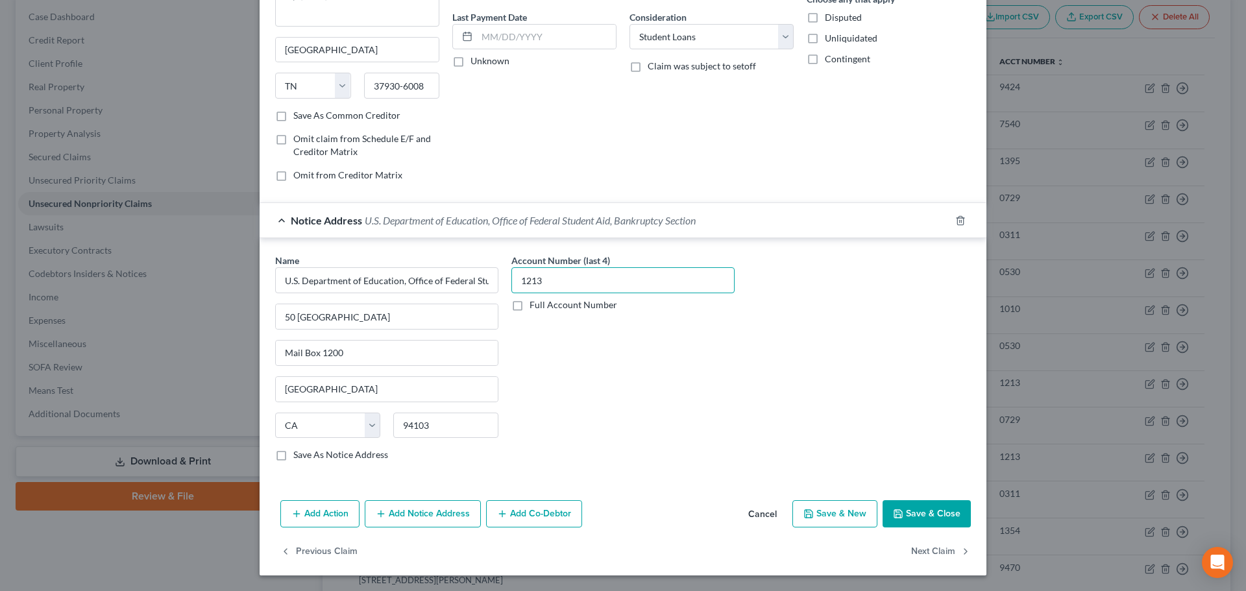
type input "1213"
click at [905, 513] on button "Save & Close" at bounding box center [927, 513] width 88 height 27
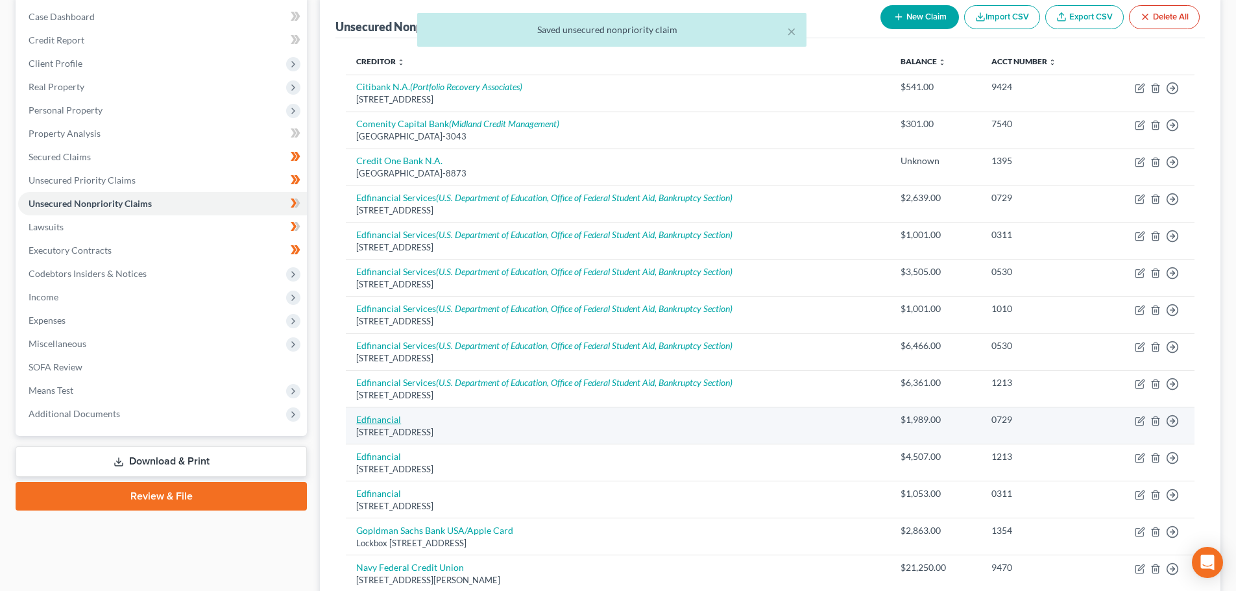
click at [387, 422] on link "Edfinancial" at bounding box center [378, 419] width 45 height 11
select select "44"
select select "17"
select select "0"
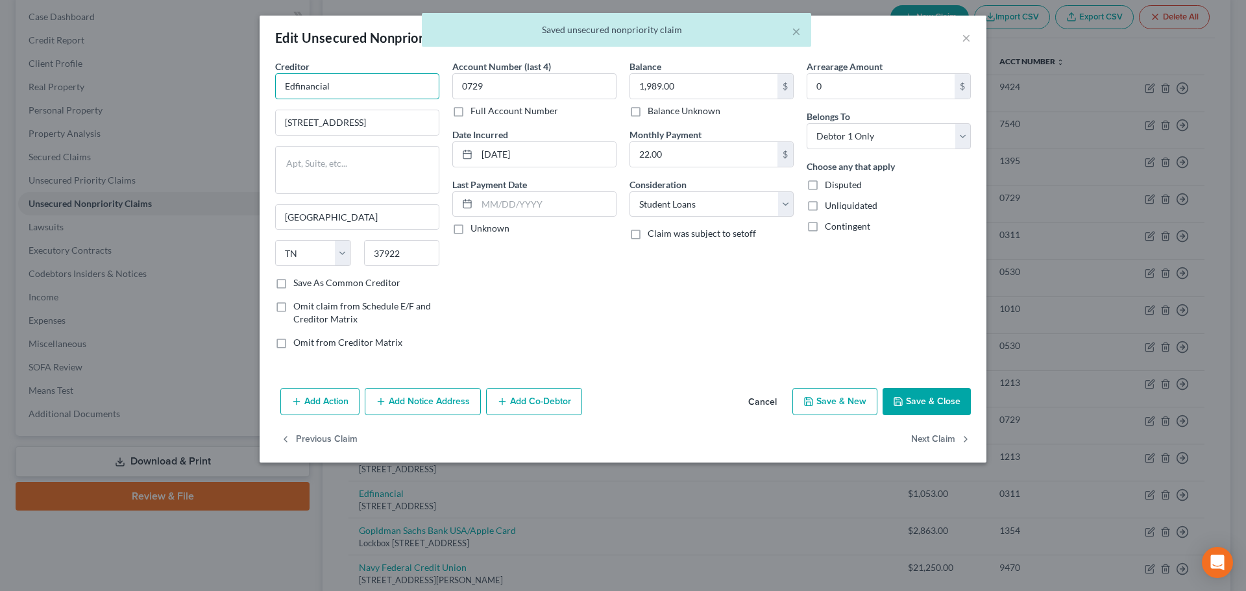
click at [356, 75] on input "Edfinancial" at bounding box center [357, 86] width 164 height 26
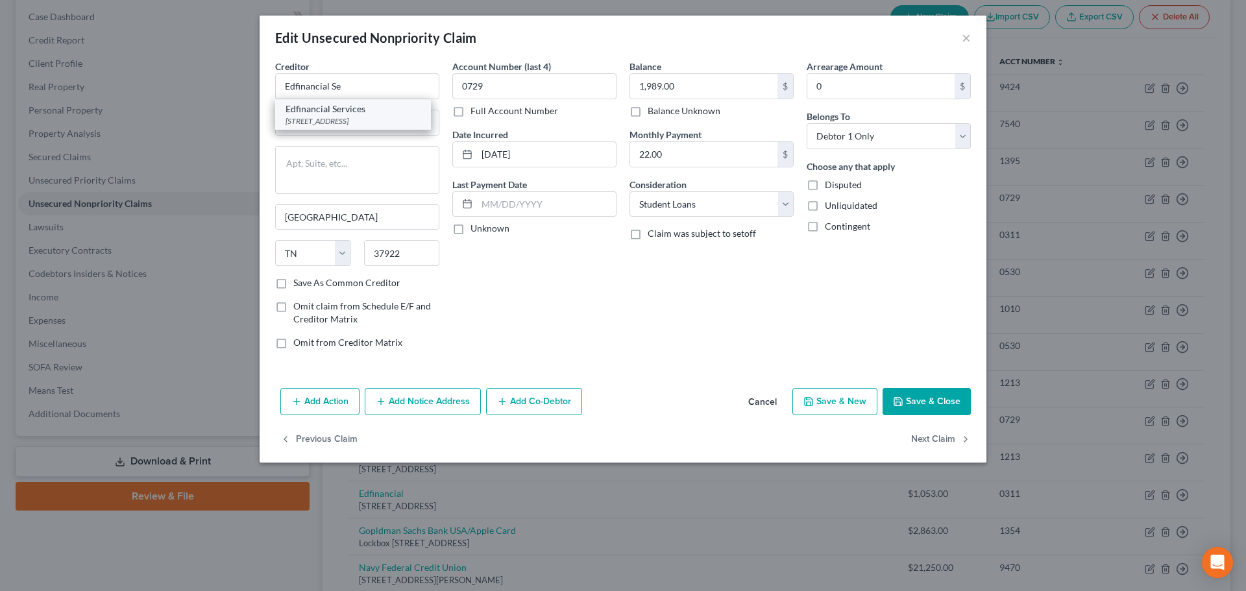
click at [355, 111] on div "Edfinancial Services" at bounding box center [353, 109] width 135 height 13
type input "Edfinancial Services"
type input "PO Box 36008"
type input "37930-6008"
click at [422, 397] on button "Add Notice Address" at bounding box center [423, 401] width 116 height 27
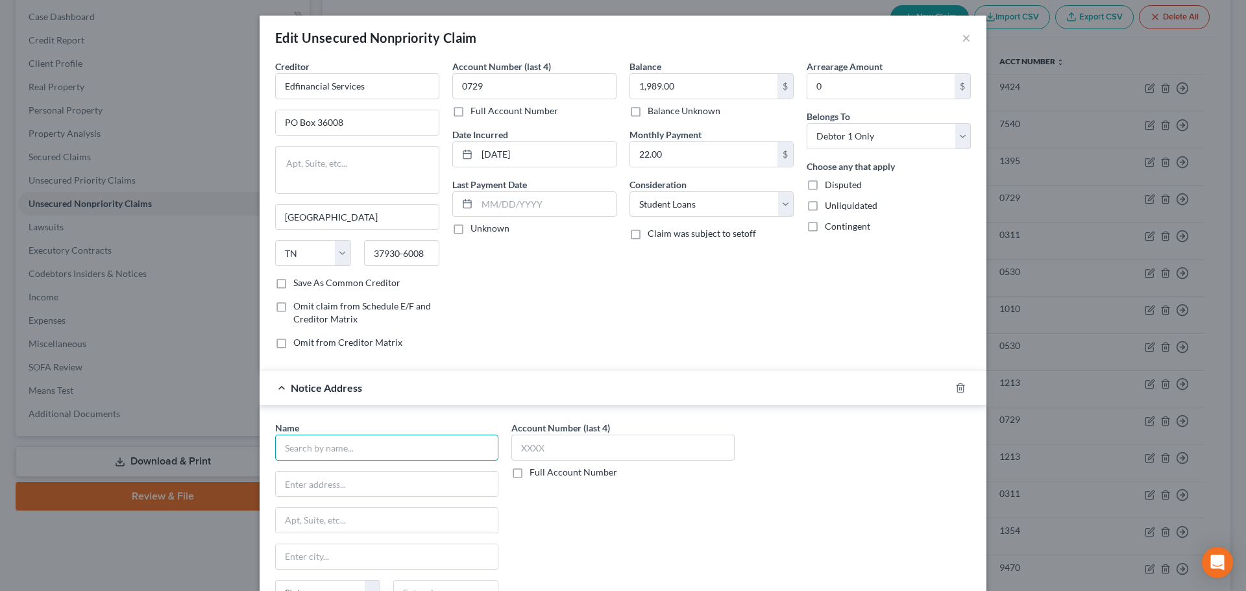
click at [354, 446] on input "text" at bounding box center [386, 448] width 223 height 26
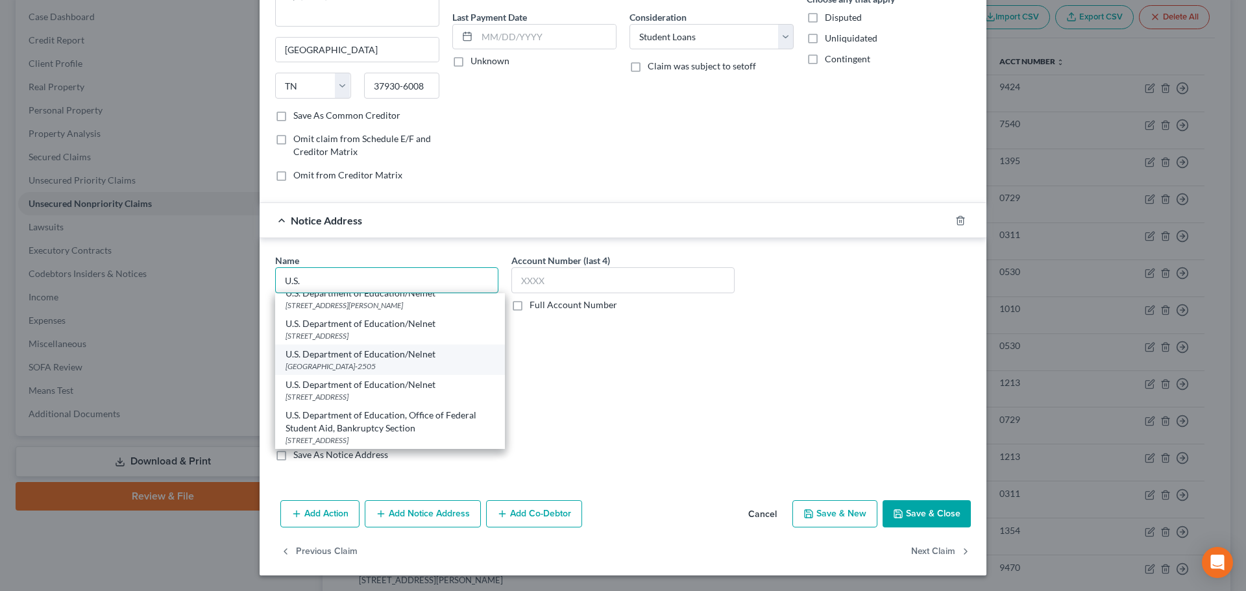
scroll to position [82, 0]
click at [387, 435] on div "50 United Nations Plaza Mail Box 1200, San Francisco, CA 94103" at bounding box center [390, 440] width 209 height 11
type input "U.S. Department of Education, Office of Federal Student Aid, Bankruptcy Section"
type input "50 United Nations Plaza"
type input "Mail Box 1200"
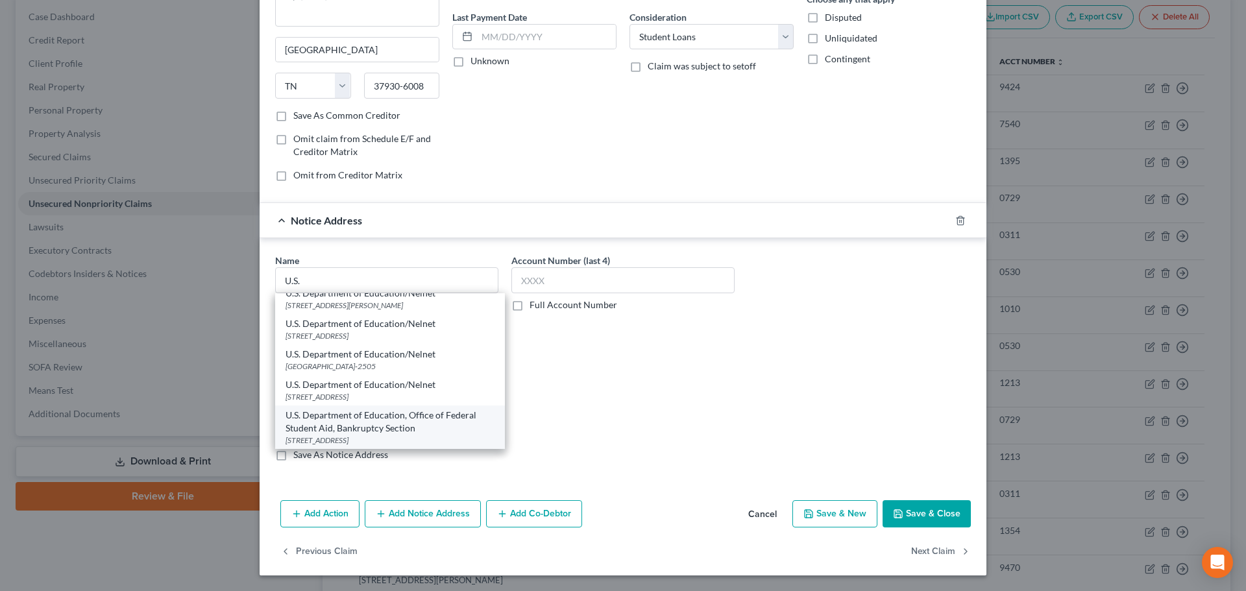
type input "San Francisco"
select select "4"
type input "94103"
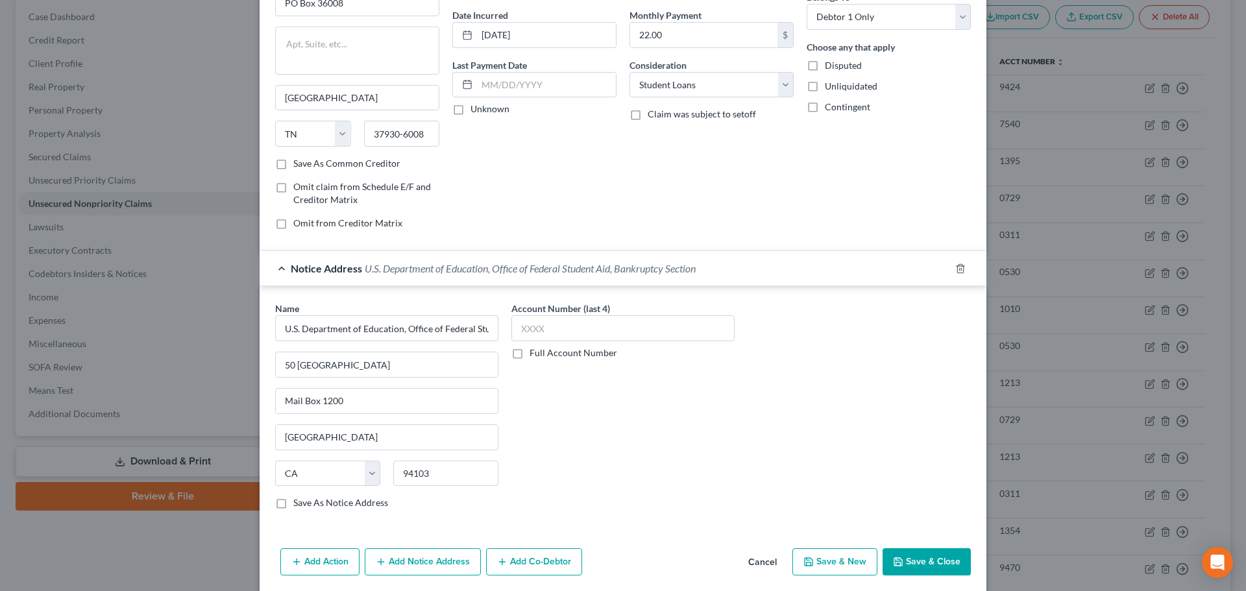
scroll to position [0, 0]
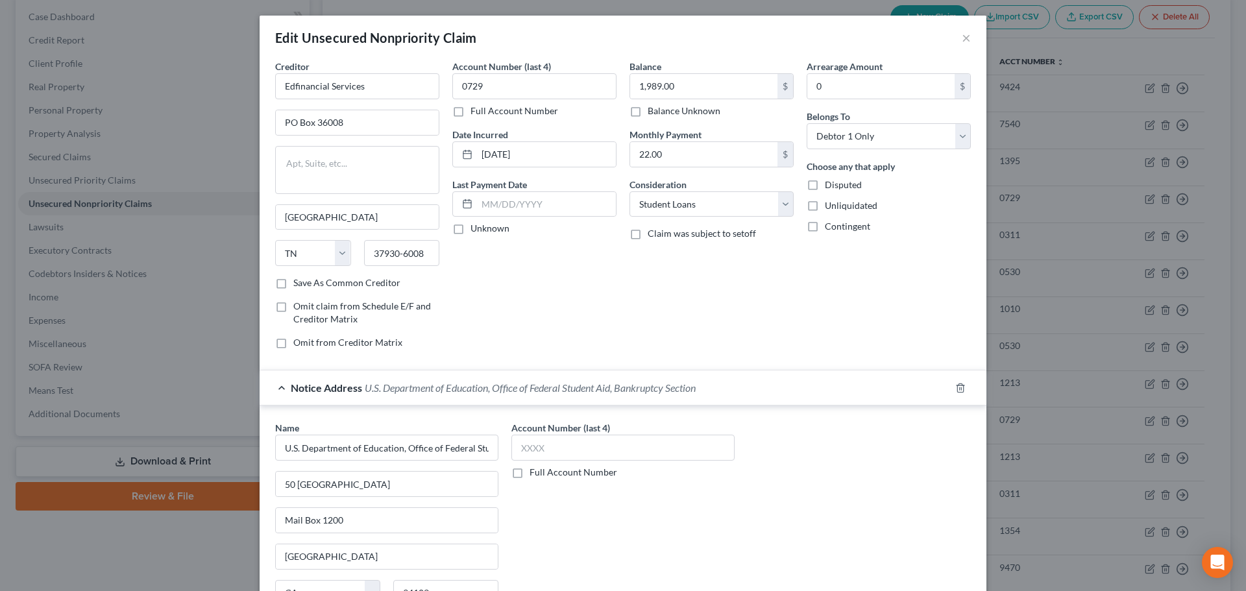
click at [603, 435] on label "Account Number (last 4)" at bounding box center [560, 428] width 99 height 14
click at [600, 450] on input "text" at bounding box center [622, 448] width 223 height 26
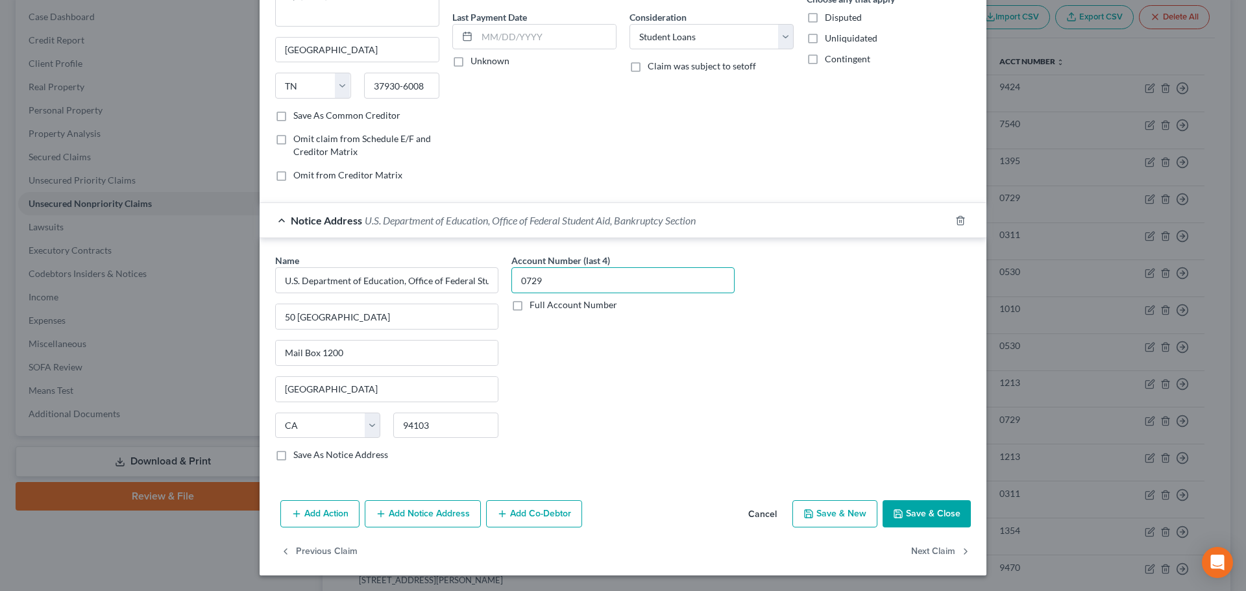
type input "0729"
click at [950, 509] on button "Save & Close" at bounding box center [927, 513] width 88 height 27
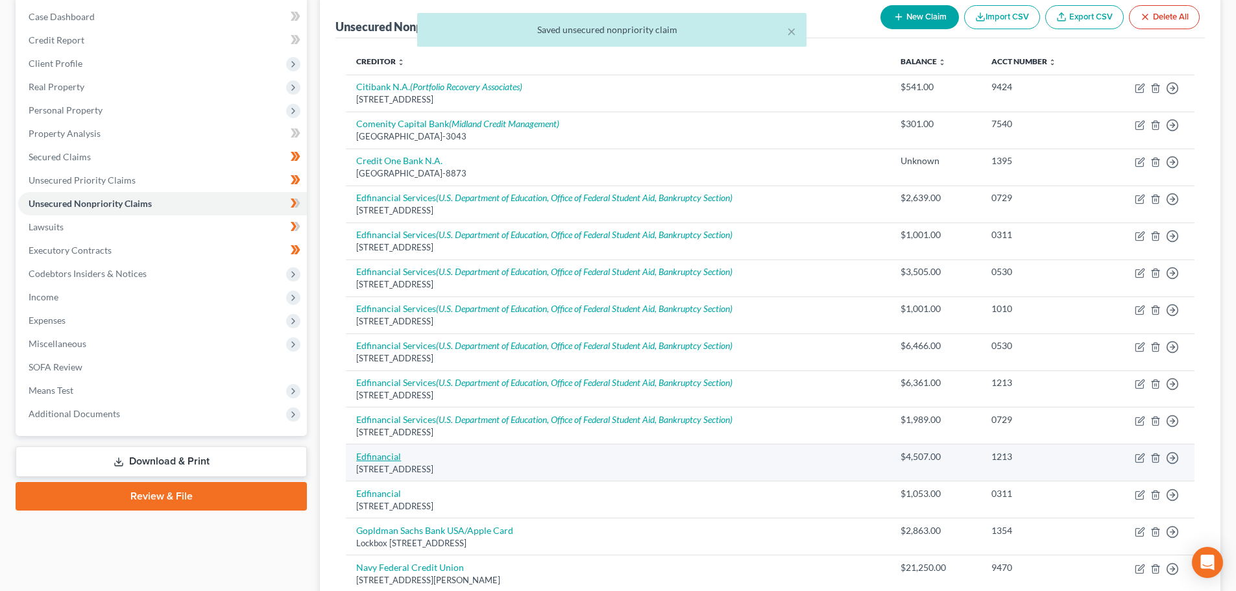
click at [392, 456] on link "Edfinancial" at bounding box center [378, 456] width 45 height 11
select select "44"
select select "17"
select select "0"
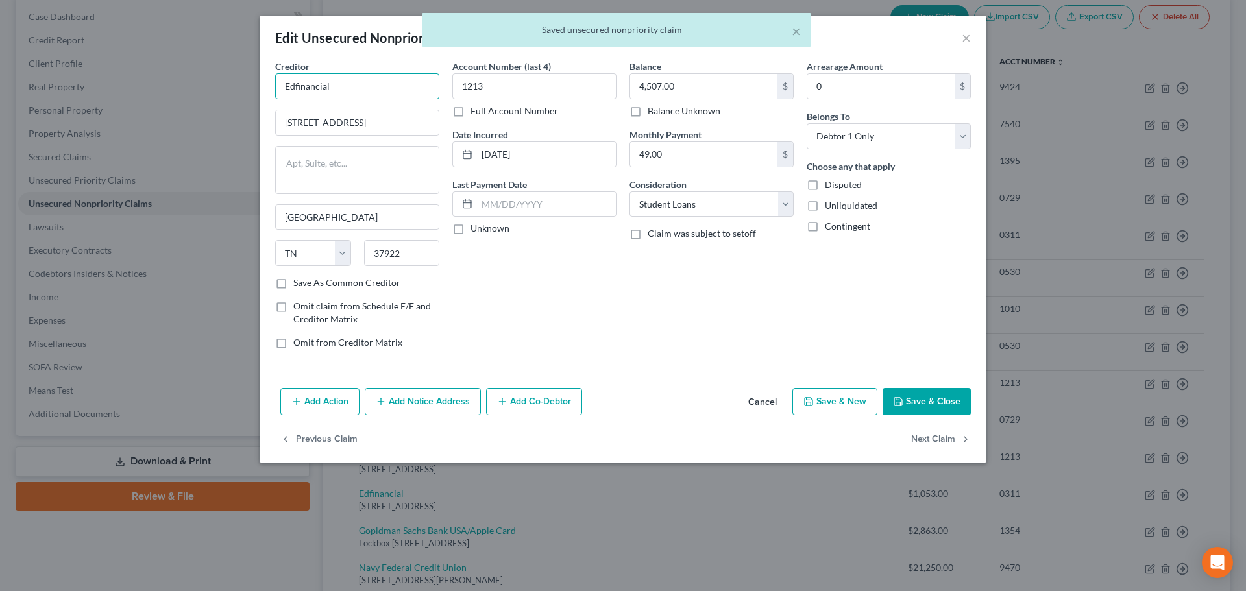
click at [353, 77] on input "Edfinancial" at bounding box center [357, 86] width 164 height 26
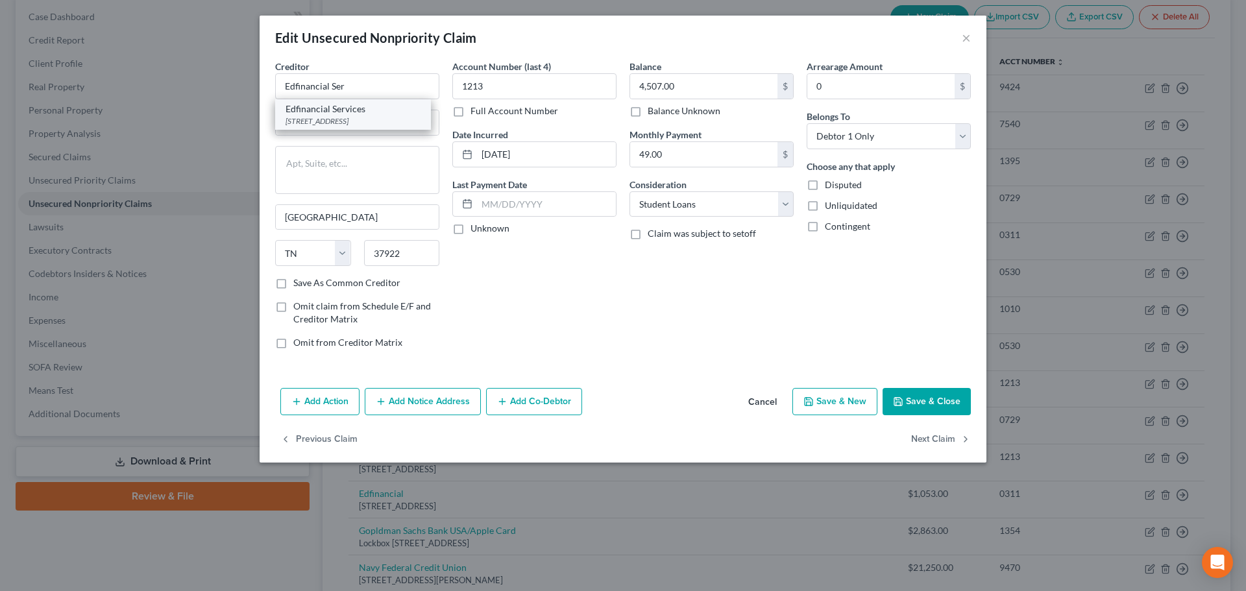
click at [355, 117] on div "PO Box 36008, Knoxville, TN 37930-6008" at bounding box center [353, 121] width 135 height 11
type input "Edfinancial Services"
type input "PO Box 36008"
type input "37930-6008"
click at [398, 395] on button "Add Notice Address" at bounding box center [423, 401] width 116 height 27
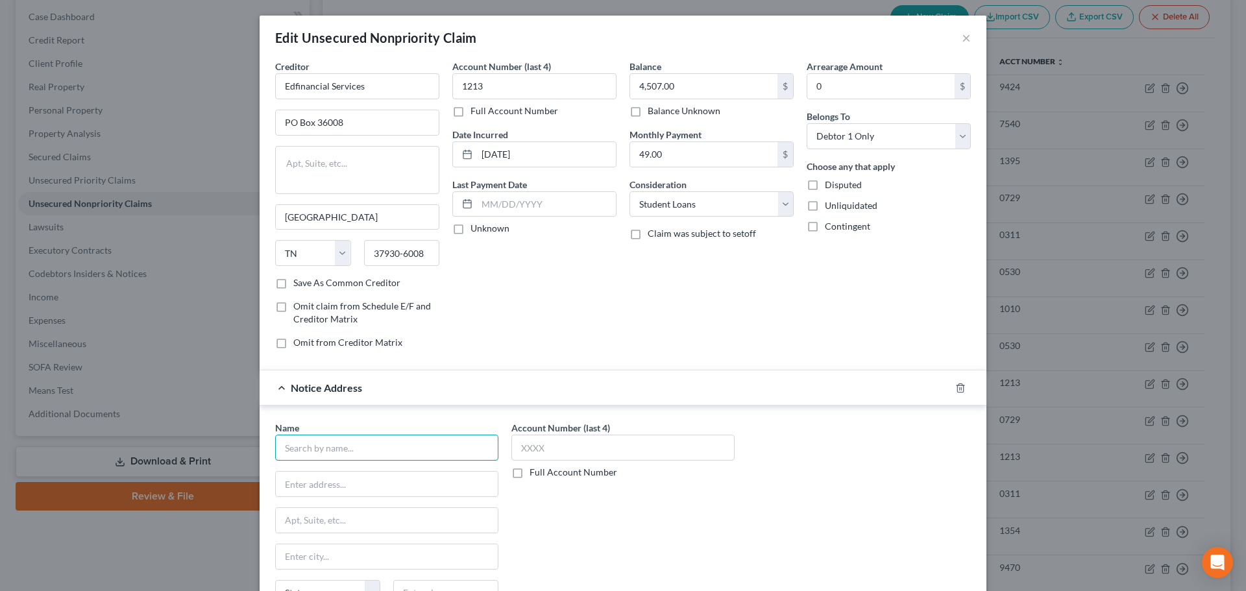
click at [347, 449] on input "text" at bounding box center [386, 448] width 223 height 26
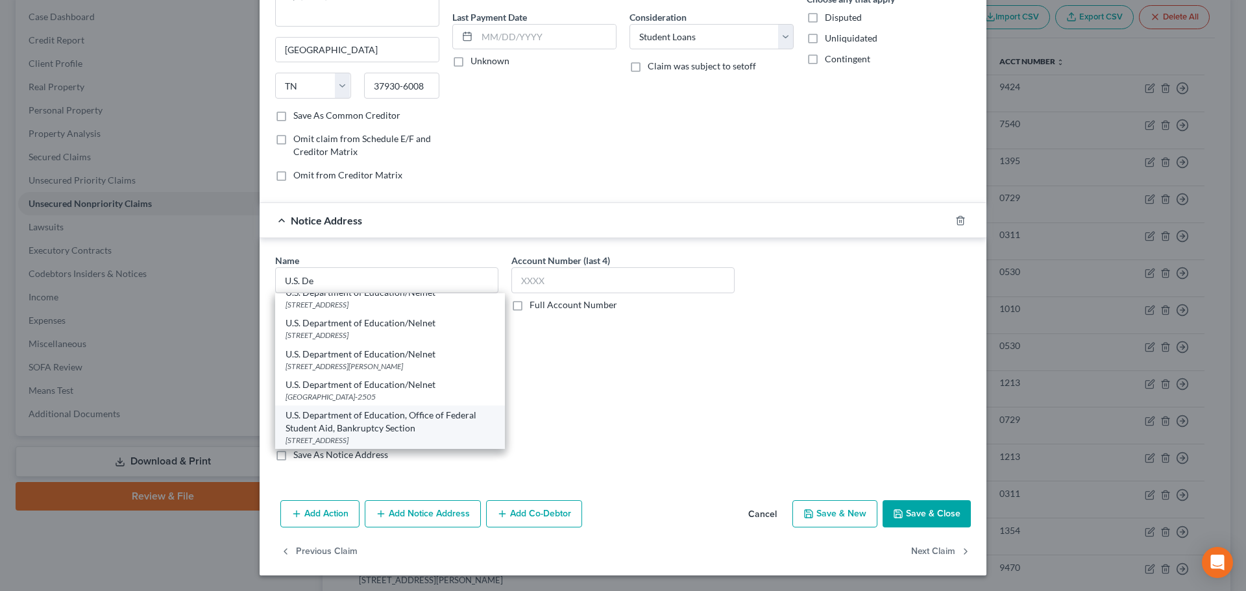
click at [415, 435] on div "50 United Nations Plaza Mail Box 1200, San Francisco, CA 94103" at bounding box center [390, 440] width 209 height 11
type input "U.S. Department of Education, Office of Federal Student Aid, Bankruptcy Section"
type input "50 United Nations Plaza"
type input "Mail Box 1200"
type input "San Francisco"
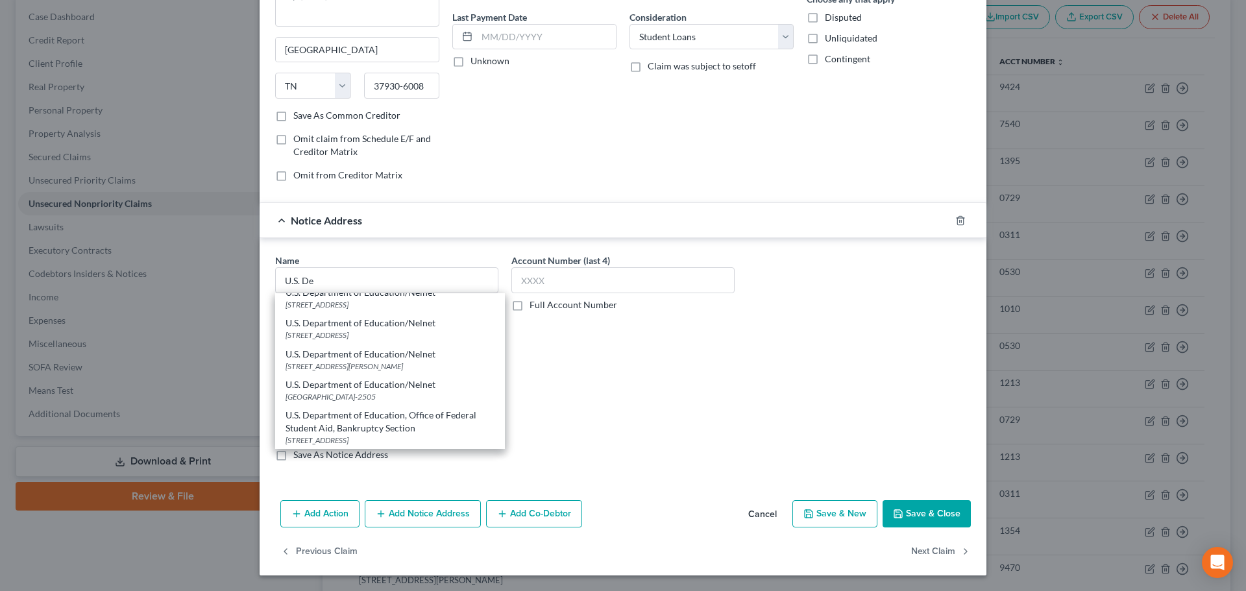
select select "4"
type input "94103"
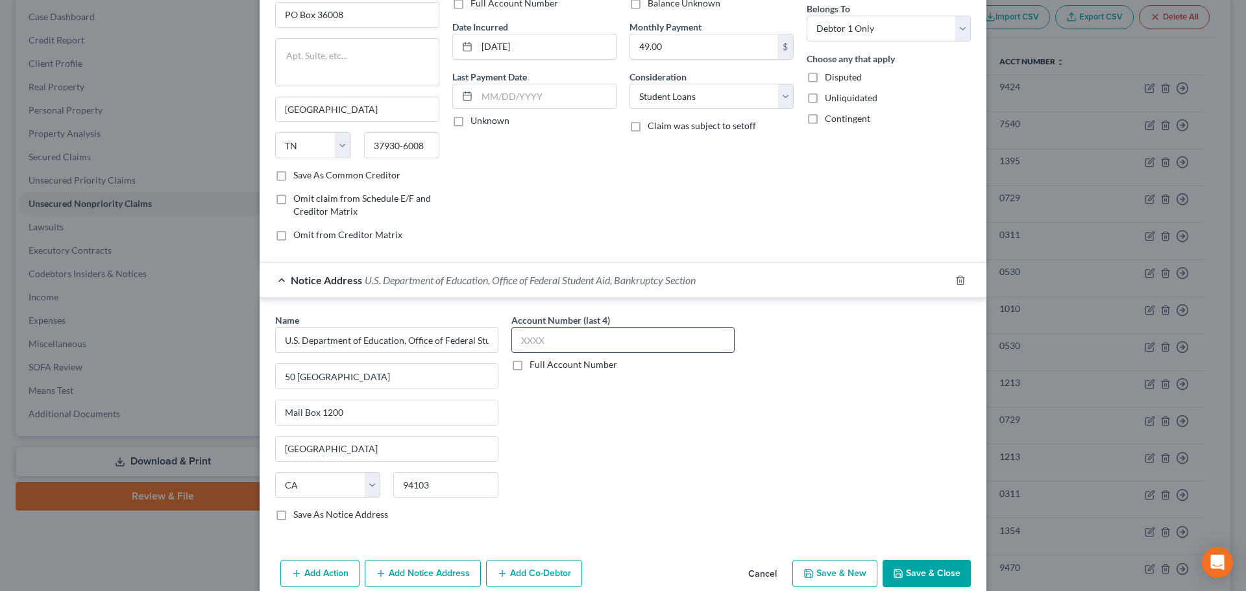
scroll to position [0, 0]
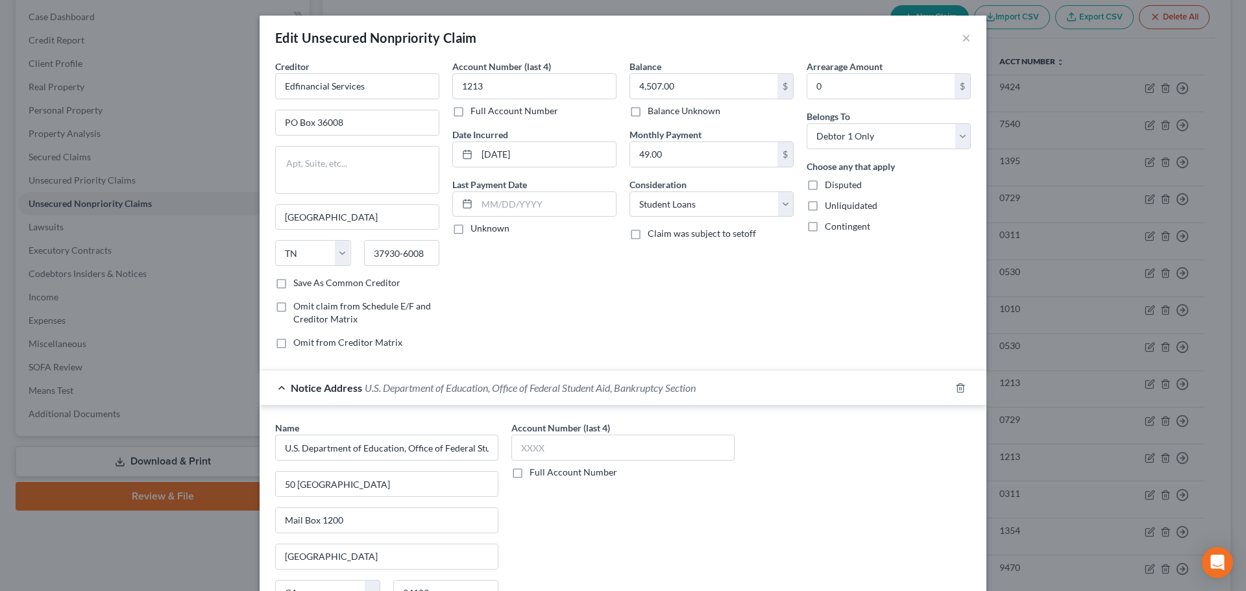
click at [643, 434] on div "Account Number (last 4) Full Account Number" at bounding box center [622, 450] width 223 height 58
click at [648, 434] on div "Account Number (last 4) Full Account Number" at bounding box center [622, 450] width 223 height 58
click at [660, 447] on input "text" at bounding box center [622, 448] width 223 height 26
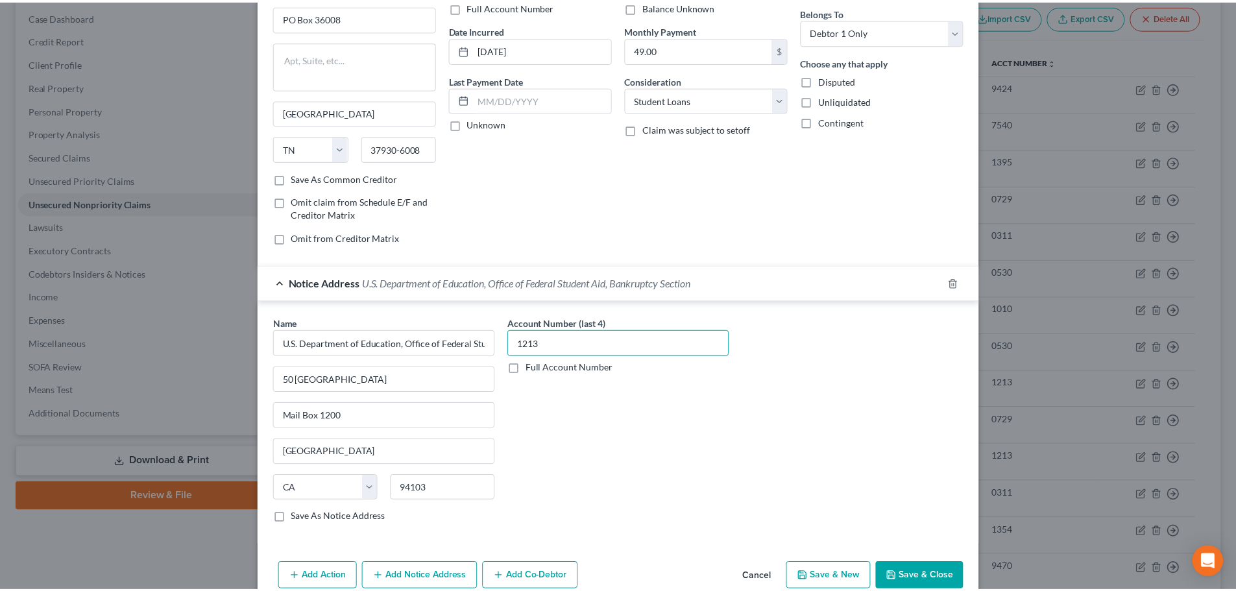
scroll to position [167, 0]
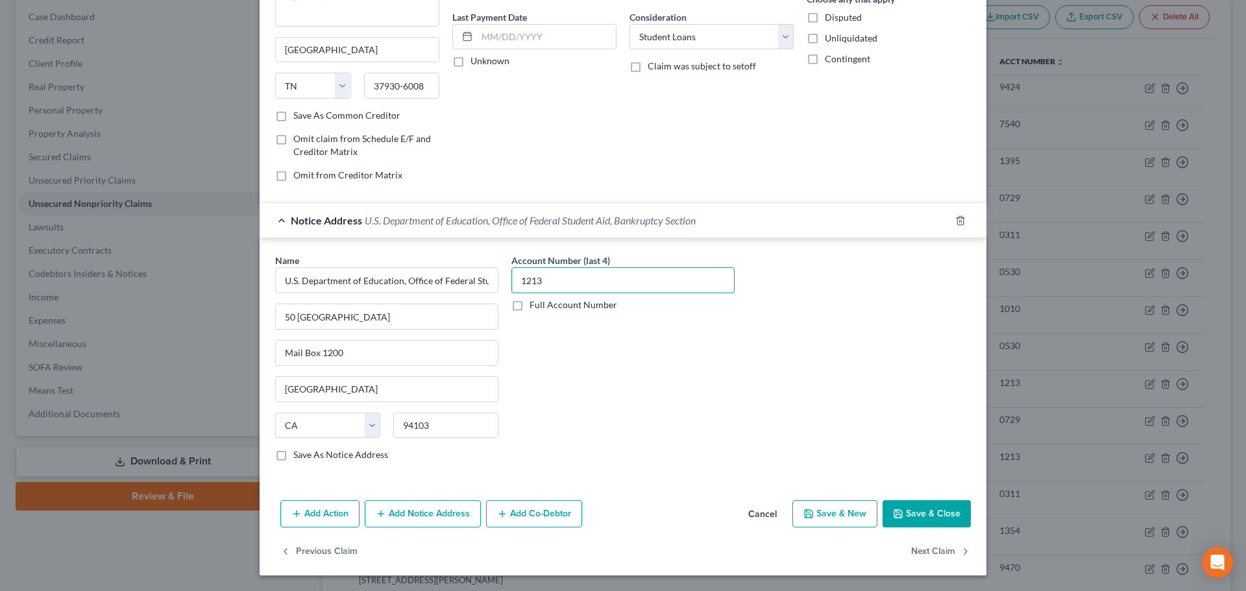
type input "1213"
click at [931, 511] on button "Save & Close" at bounding box center [927, 513] width 88 height 27
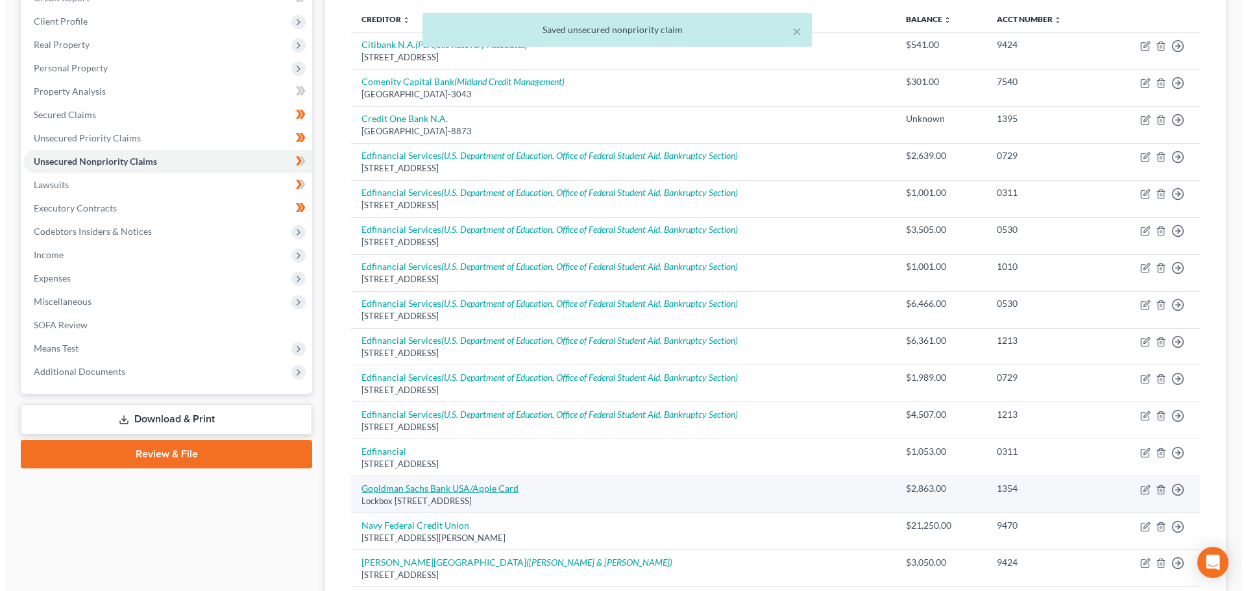
scroll to position [195, 0]
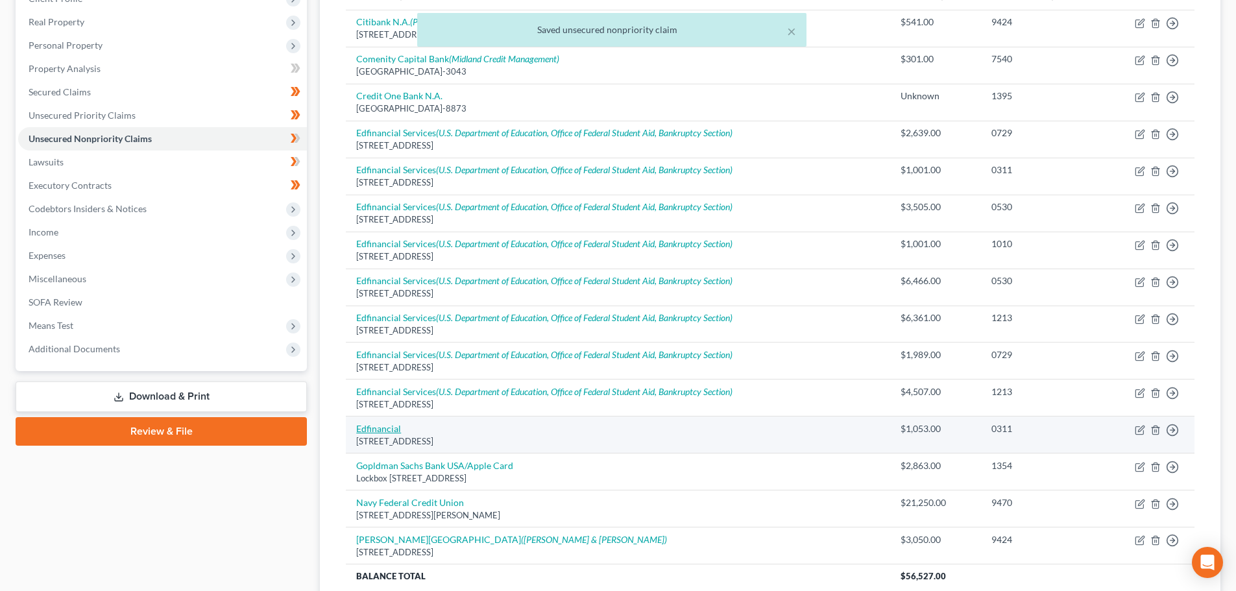
click at [393, 429] on link "Edfinancial" at bounding box center [378, 428] width 45 height 11
select select "44"
select select "17"
select select "0"
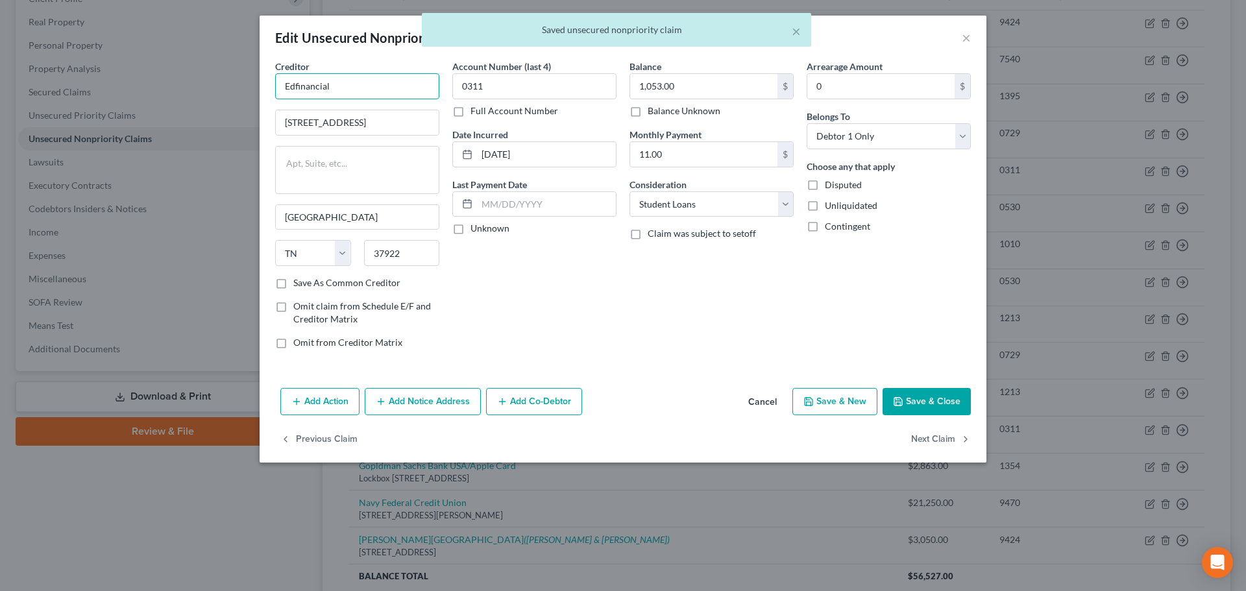
click at [369, 97] on input "Edfinancial" at bounding box center [357, 86] width 164 height 26
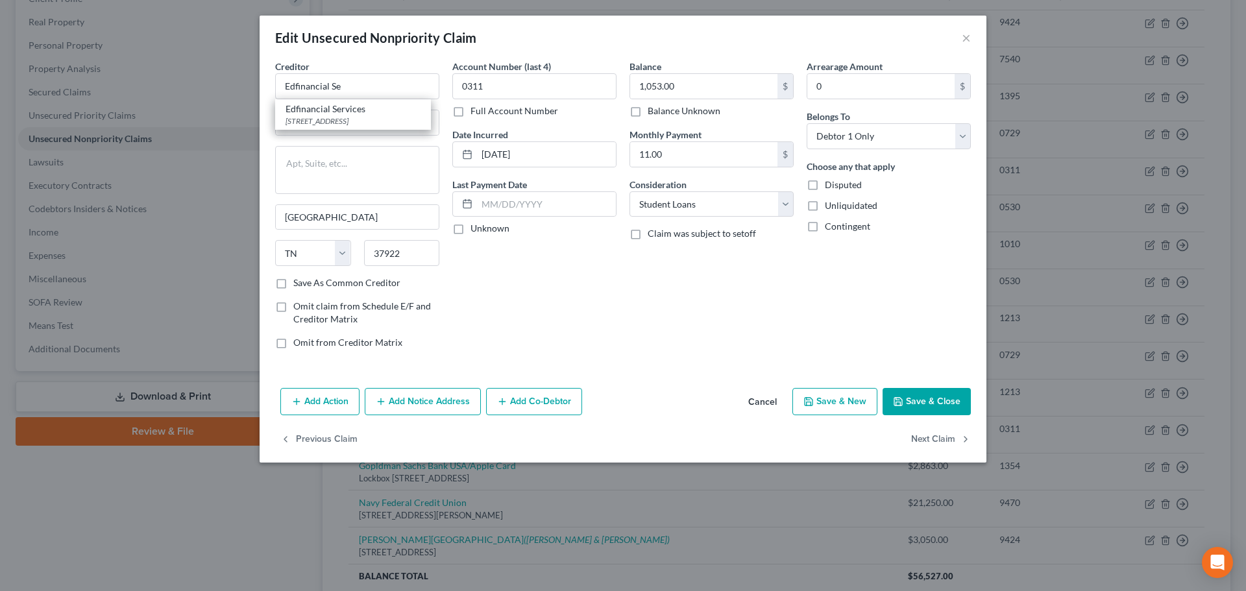
click at [369, 107] on div "Edfinancial Services" at bounding box center [353, 109] width 135 height 13
type input "Edfinancial Services"
type input "PO Box 36008"
type input "37930-6008"
click at [398, 400] on button "Add Notice Address" at bounding box center [423, 401] width 116 height 27
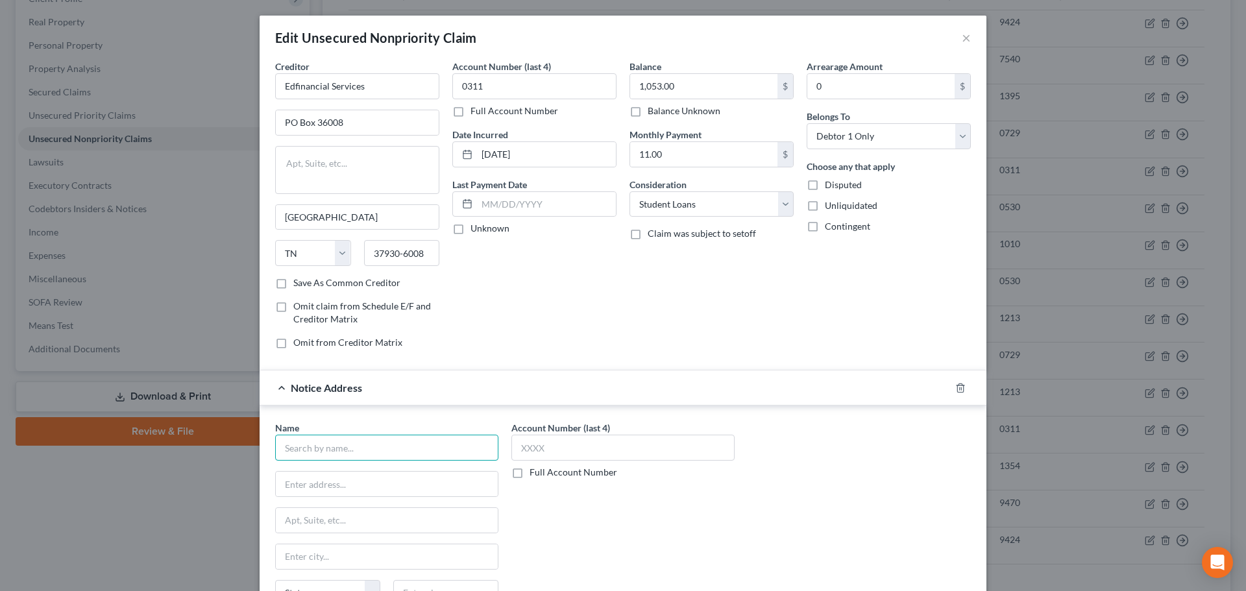
click at [330, 450] on input "text" at bounding box center [386, 448] width 223 height 26
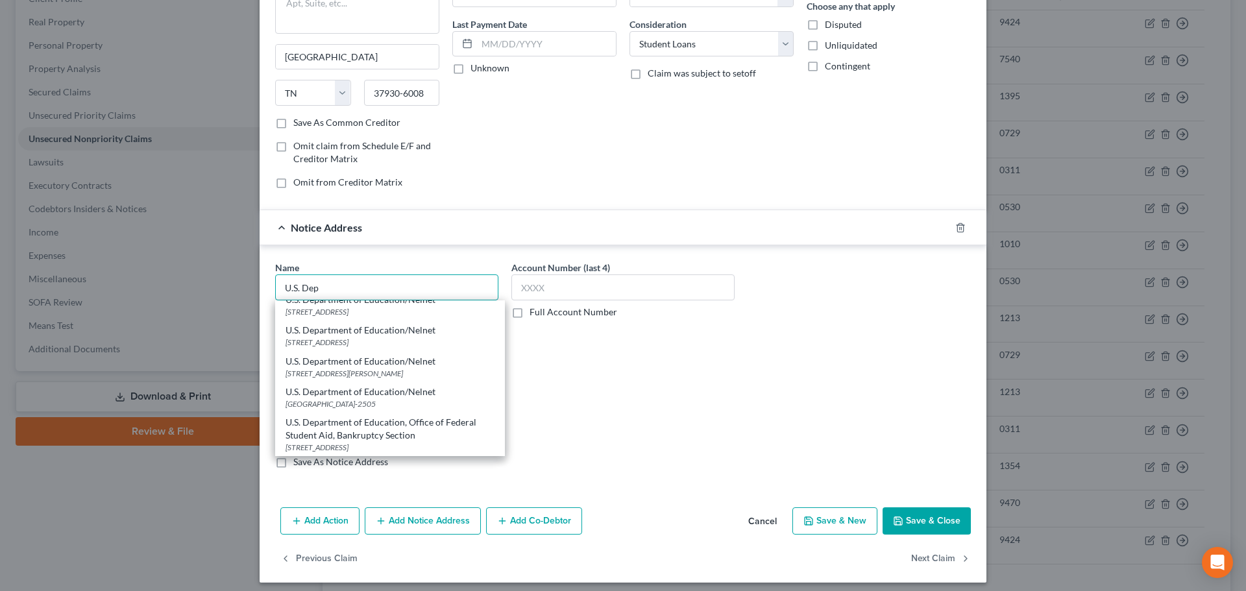
scroll to position [167, 0]
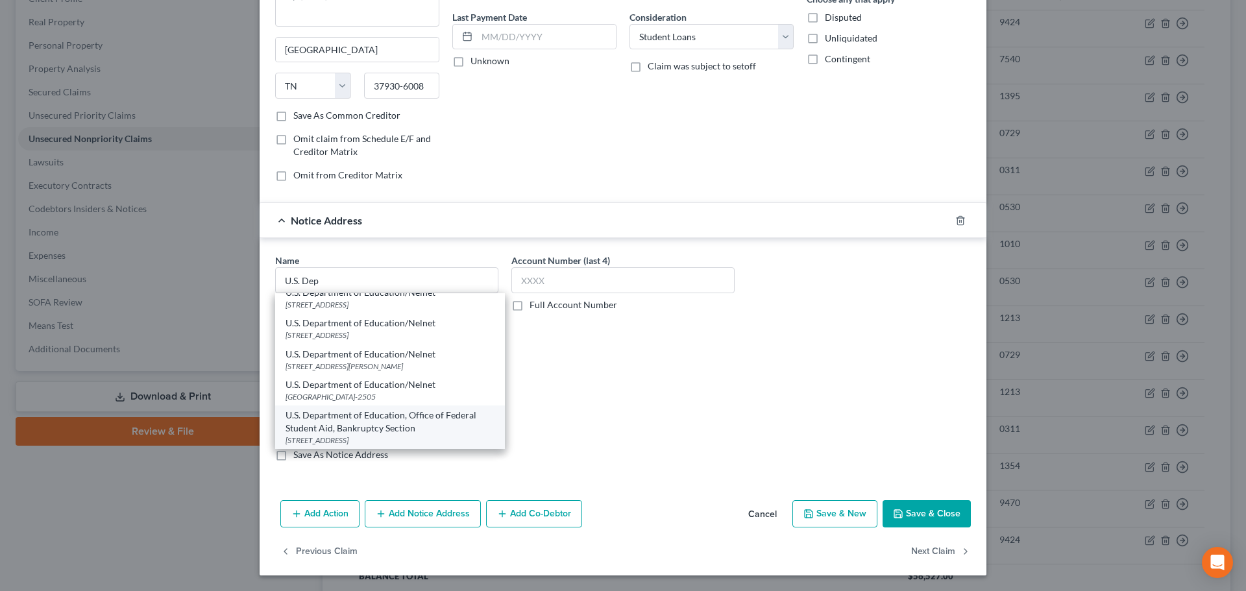
click at [403, 435] on div "50 United Nations Plaza Mail Box 1200, San Francisco, CA 94103" at bounding box center [390, 440] width 209 height 11
type input "U.S. Department of Education, Office of Federal Student Aid, Bankruptcy Section"
type input "50 United Nations Plaza"
type input "Mail Box 1200"
type input "San Francisco"
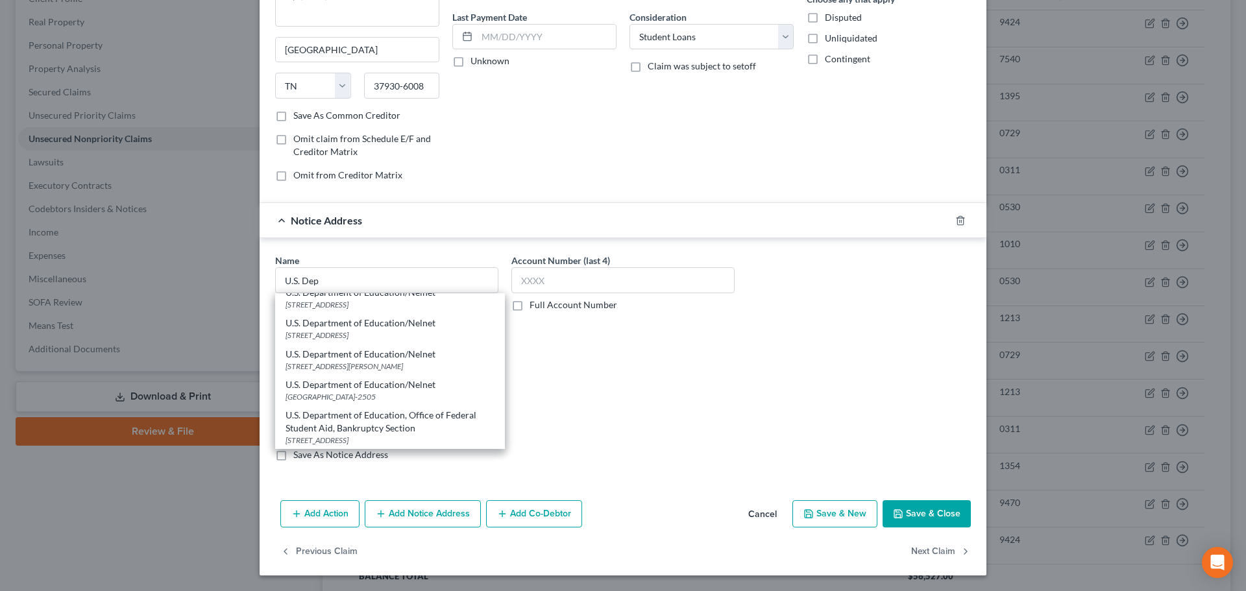
select select "4"
type input "94103"
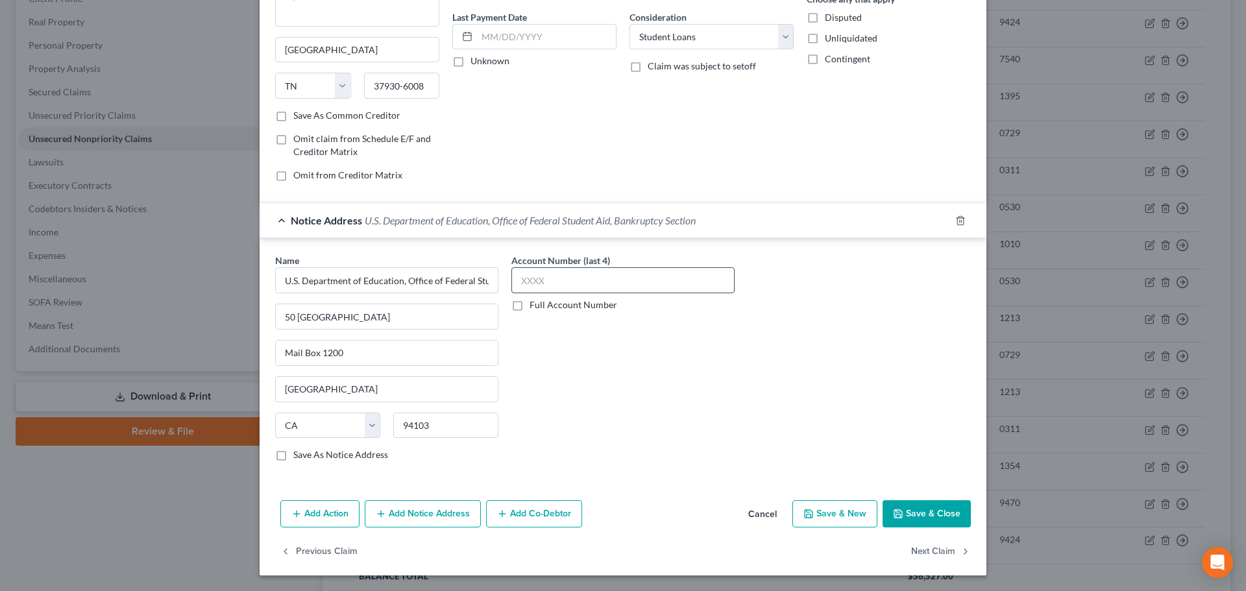
drag, startPoint x: 582, startPoint y: 260, endPoint x: 585, endPoint y: 272, distance: 12.3
click at [581, 260] on label "Account Number (last 4)" at bounding box center [560, 261] width 99 height 14
click at [585, 272] on input "text" at bounding box center [622, 280] width 223 height 26
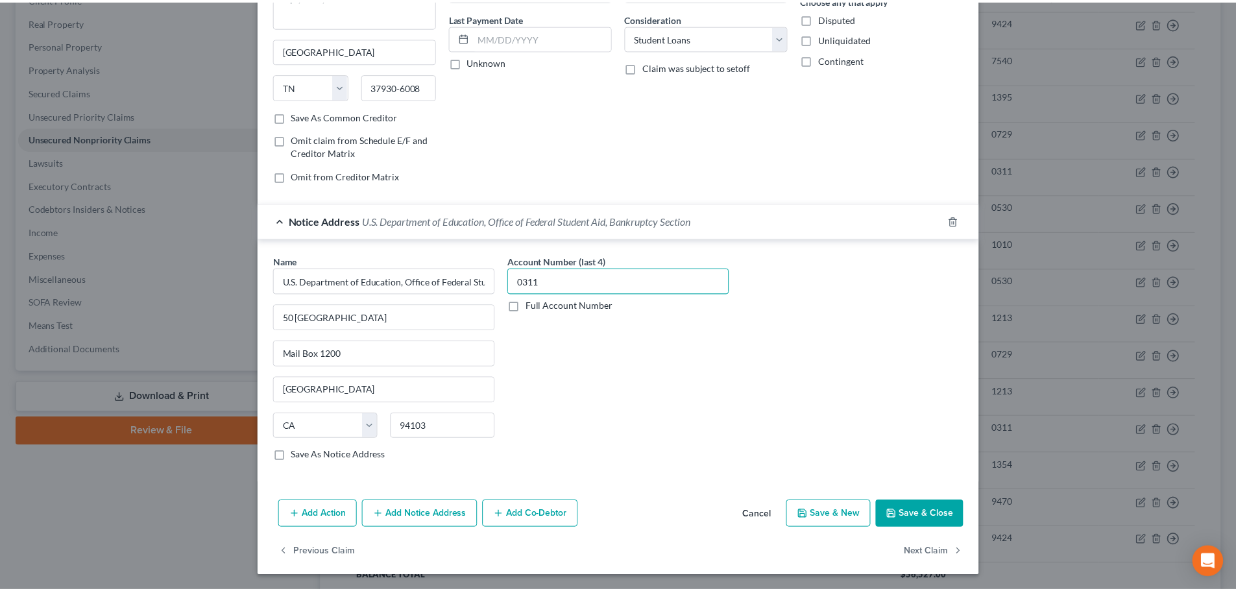
scroll to position [167, 0]
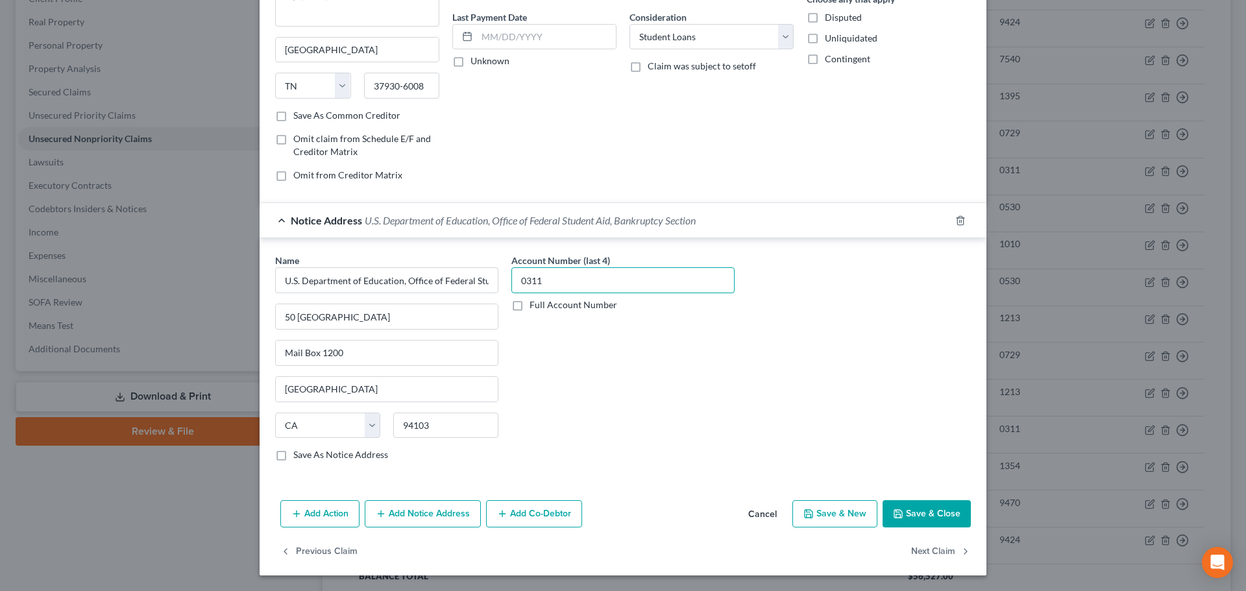
type input "0311"
click at [925, 508] on button "Save & Close" at bounding box center [927, 513] width 88 height 27
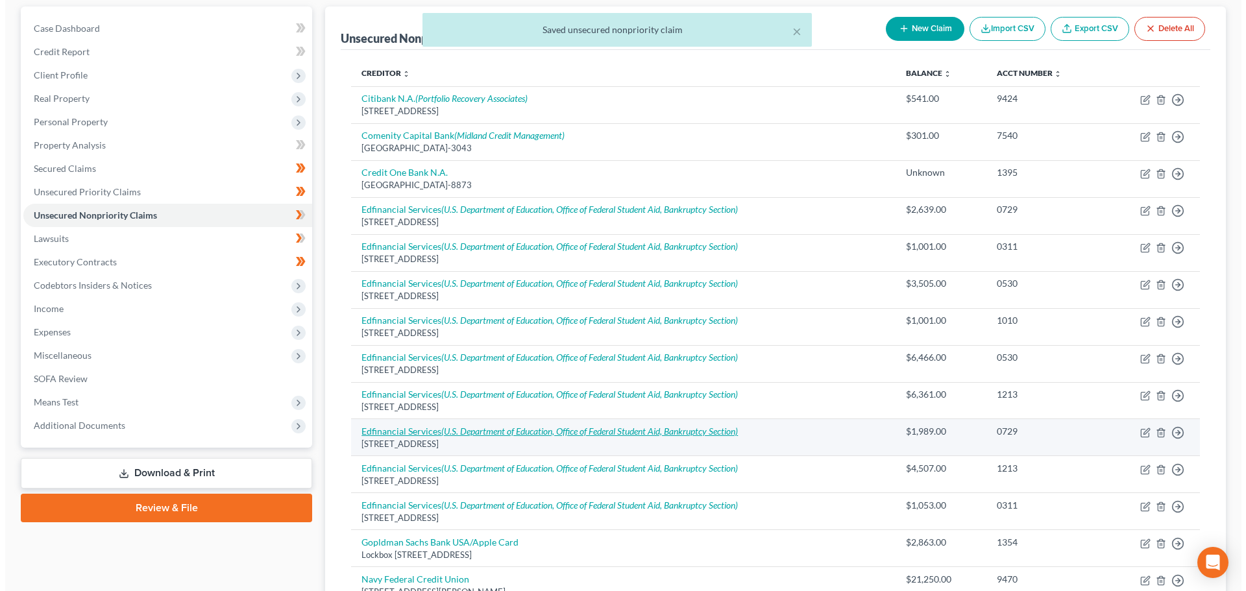
scroll to position [0, 0]
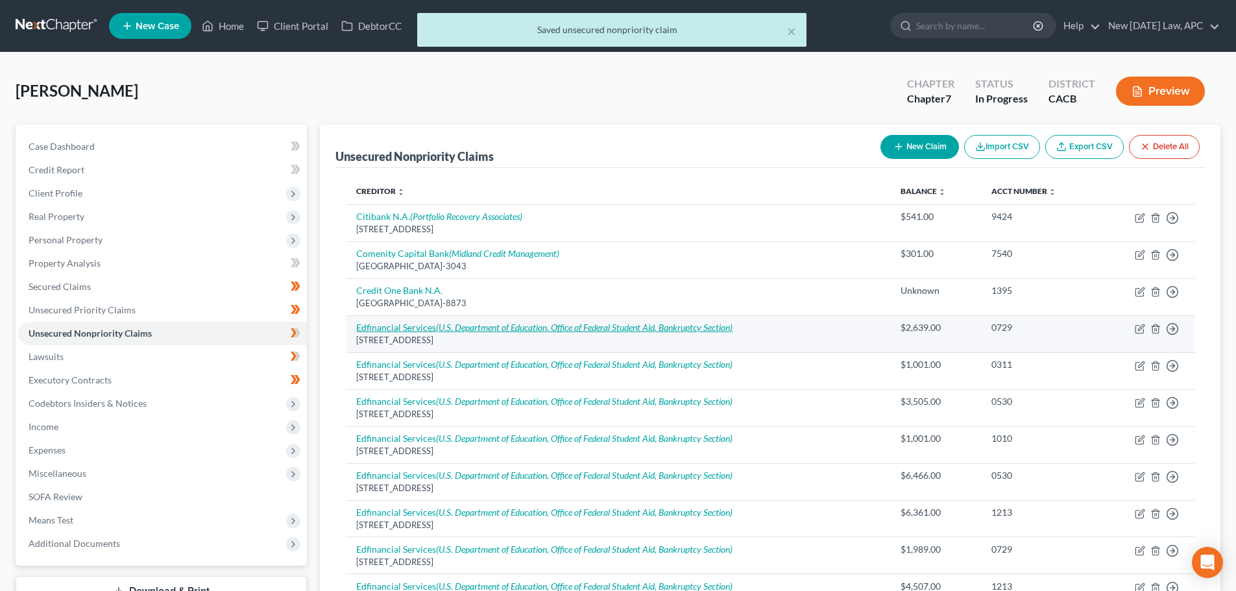
click at [410, 325] on link "Edfinancial Services (U.S. Department of Education, Office of Federal Student A…" at bounding box center [544, 327] width 376 height 11
select select "44"
select select "17"
select select "0"
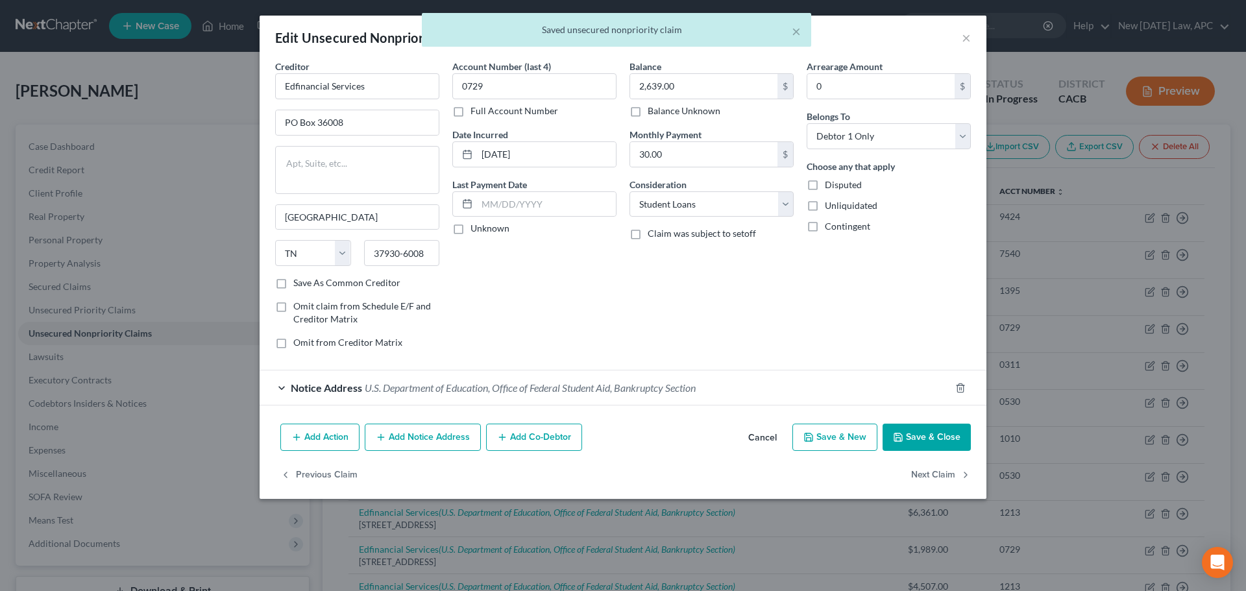
click at [387, 434] on button "Add Notice Address" at bounding box center [423, 437] width 116 height 27
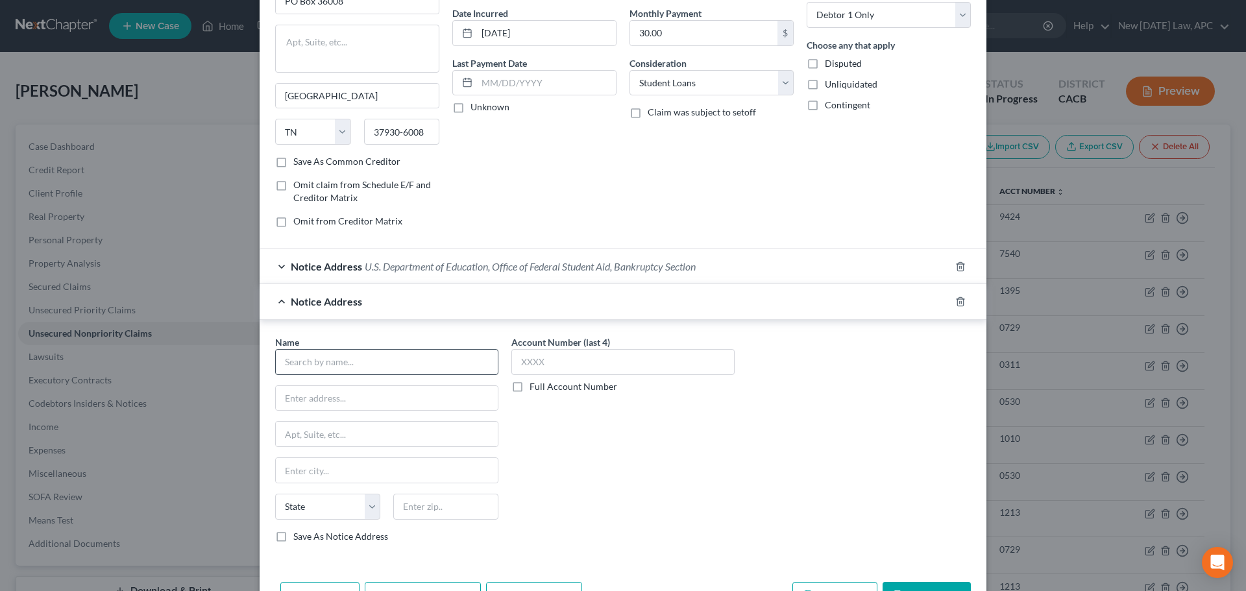
scroll to position [130, 0]
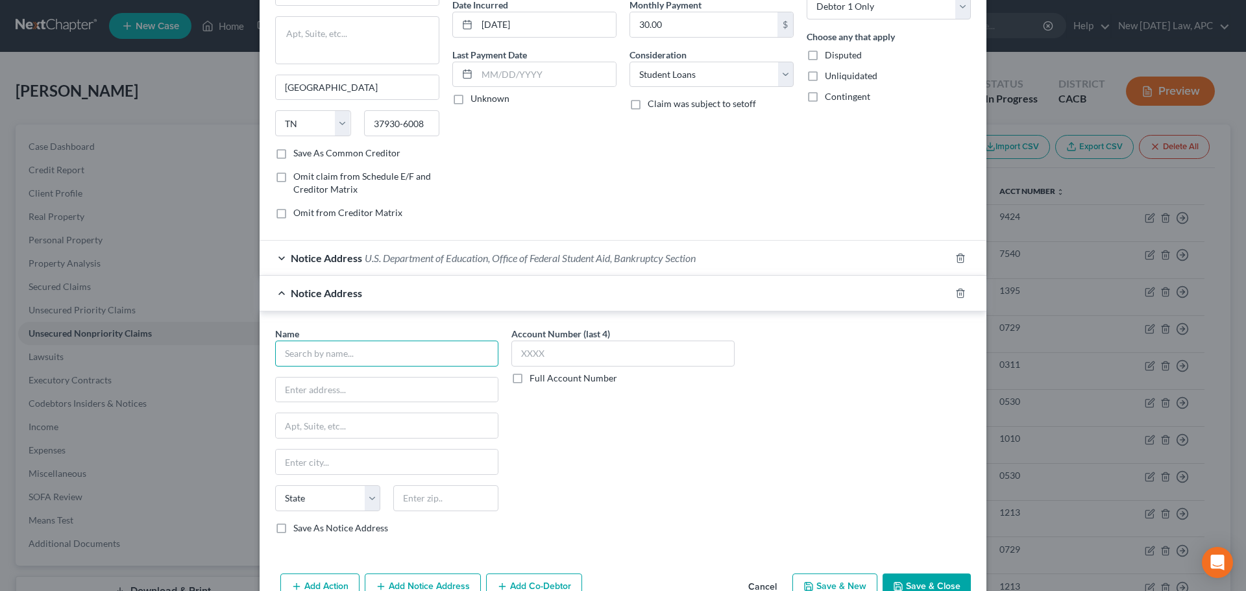
click at [347, 348] on input "text" at bounding box center [386, 354] width 223 height 26
type input "Edfinancial Services"
type input "120 N Seven Oaks Dr"
type input "37922"
click at [366, 416] on input "text" at bounding box center [387, 425] width 222 height 25
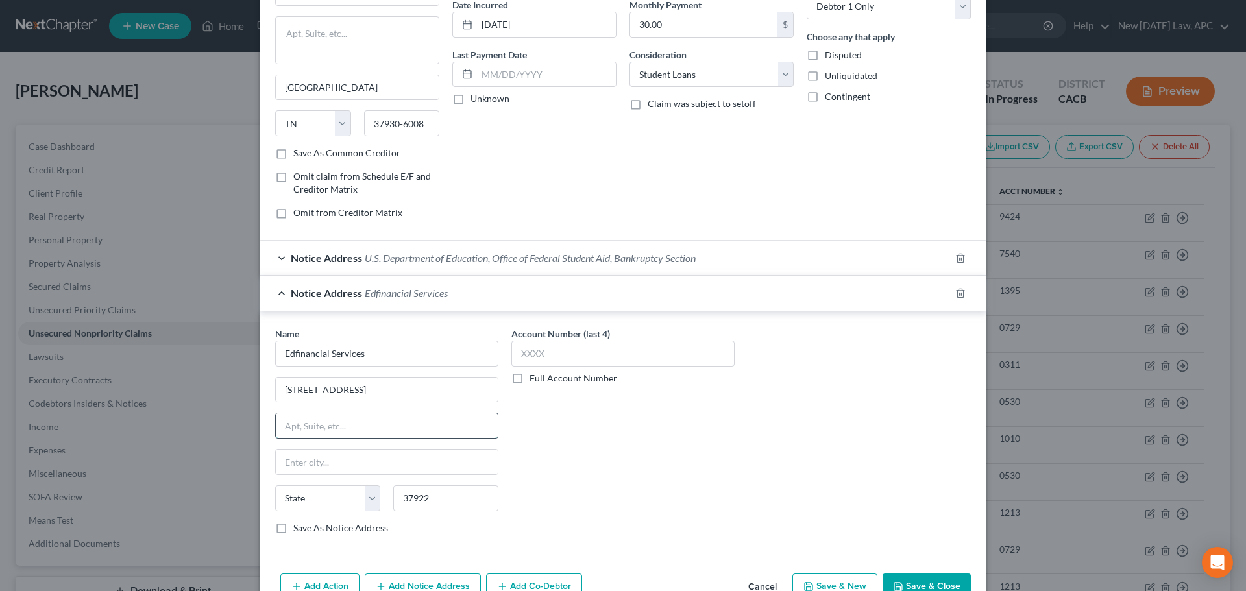
type input "Knoxville"
select select "44"
click at [394, 390] on input "120 N Seven Oaks Dr" at bounding box center [387, 390] width 222 height 25
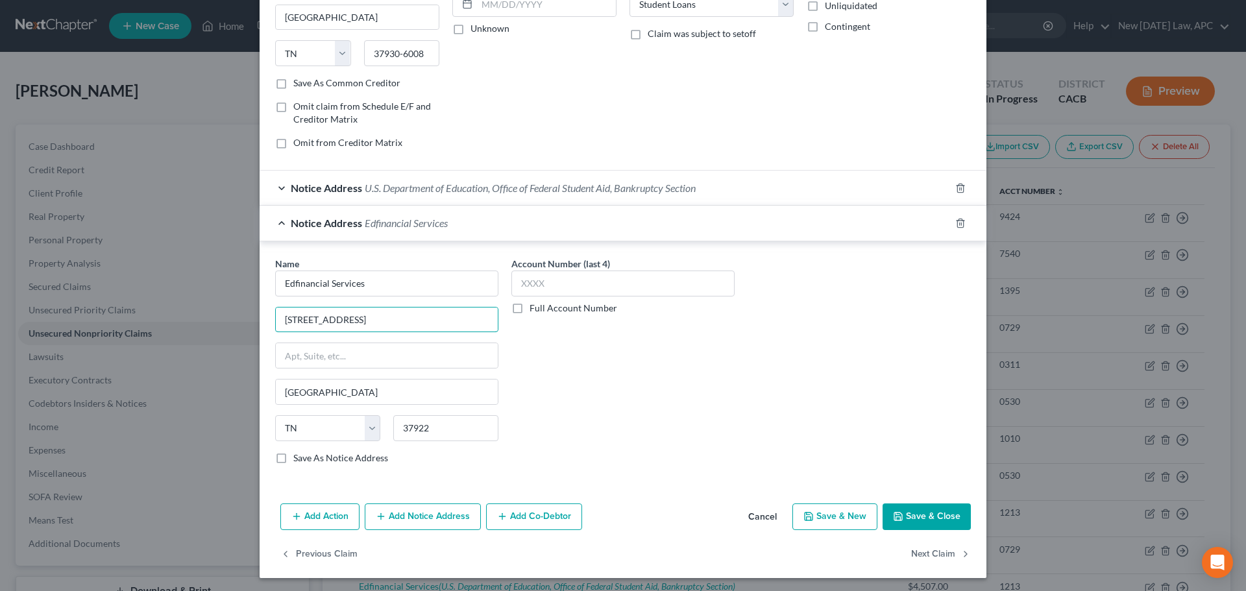
scroll to position [202, 0]
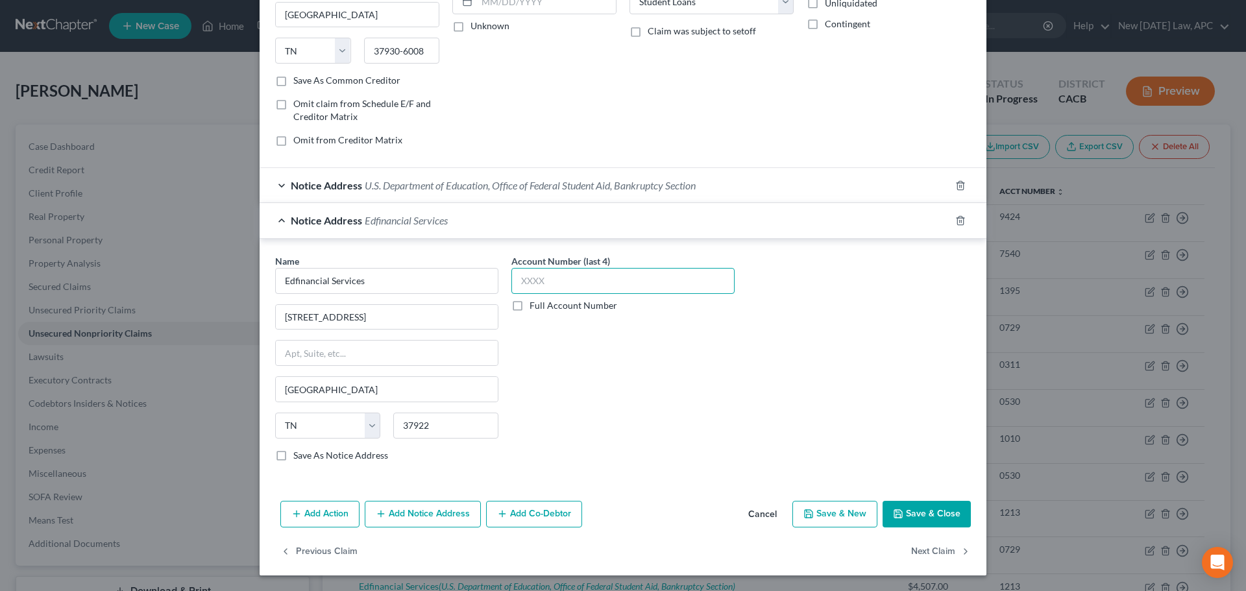
click at [547, 282] on input "text" at bounding box center [622, 281] width 223 height 26
type input "0729"
drag, startPoint x: 376, startPoint y: 315, endPoint x: 253, endPoint y: 307, distance: 123.0
click at [253, 307] on div "Edit Unsecured Nonpriority Claim × Creditor * Edfinancial Services PO Box 36008…" at bounding box center [623, 295] width 1246 height 591
click at [921, 511] on button "Save & Close" at bounding box center [927, 514] width 88 height 27
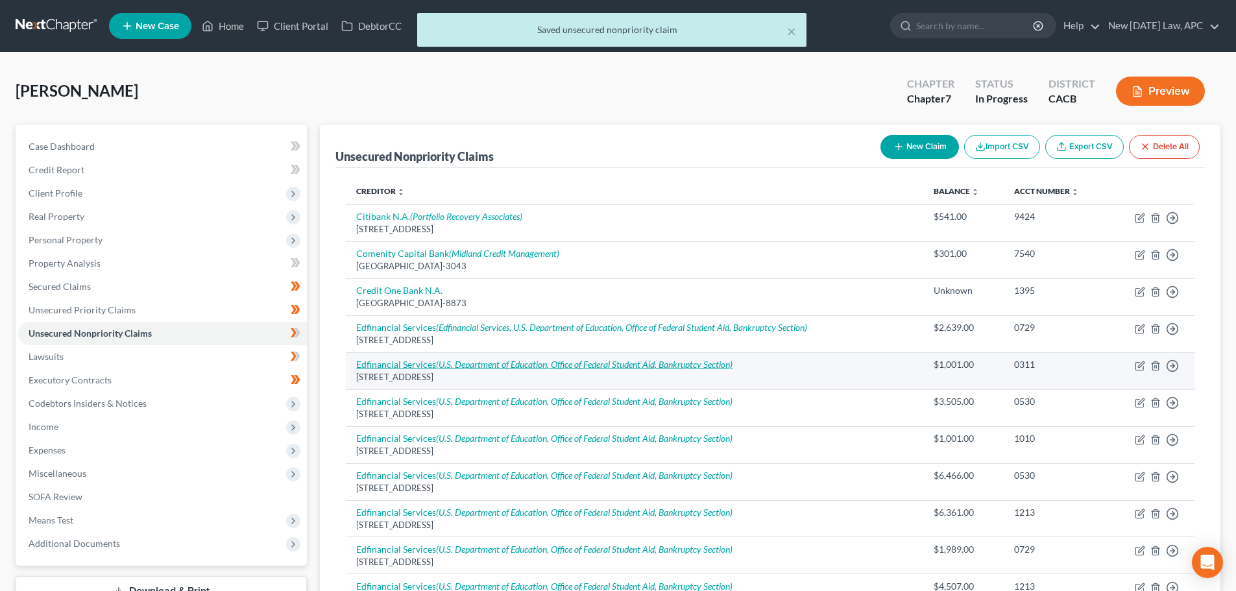
click at [665, 362] on icon "(U.S. Department of Education, Office of Federal Student Aid, Bankruptcy Sectio…" at bounding box center [584, 364] width 297 height 11
select select "44"
select select "17"
select select "0"
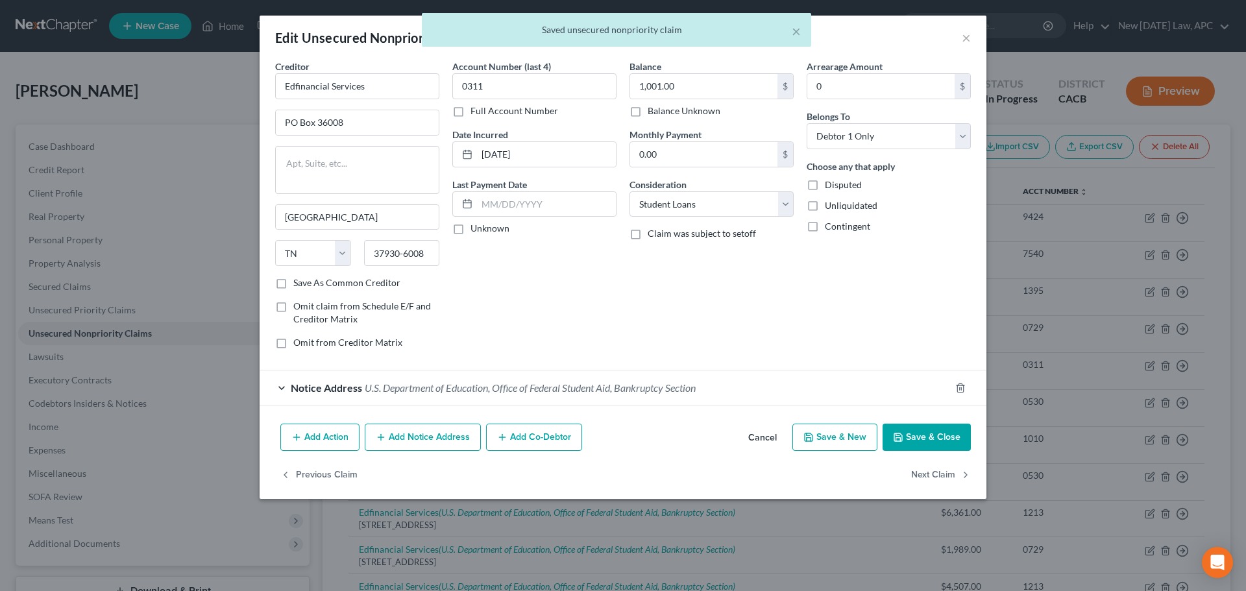
click at [391, 435] on button "Add Notice Address" at bounding box center [423, 437] width 116 height 27
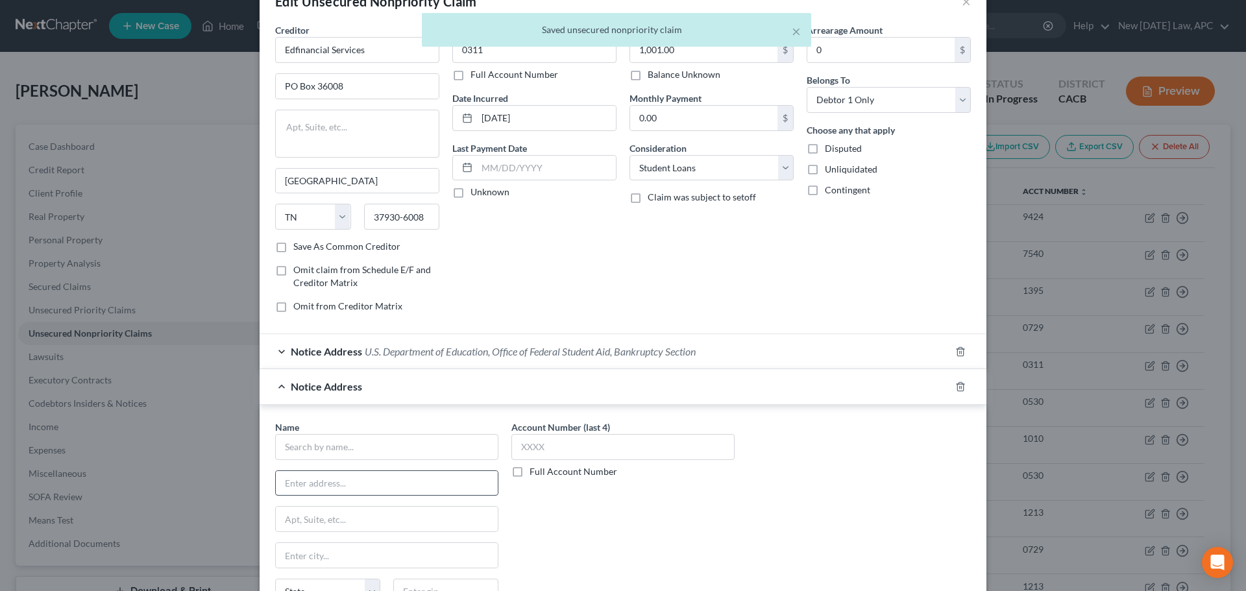
scroll to position [65, 0]
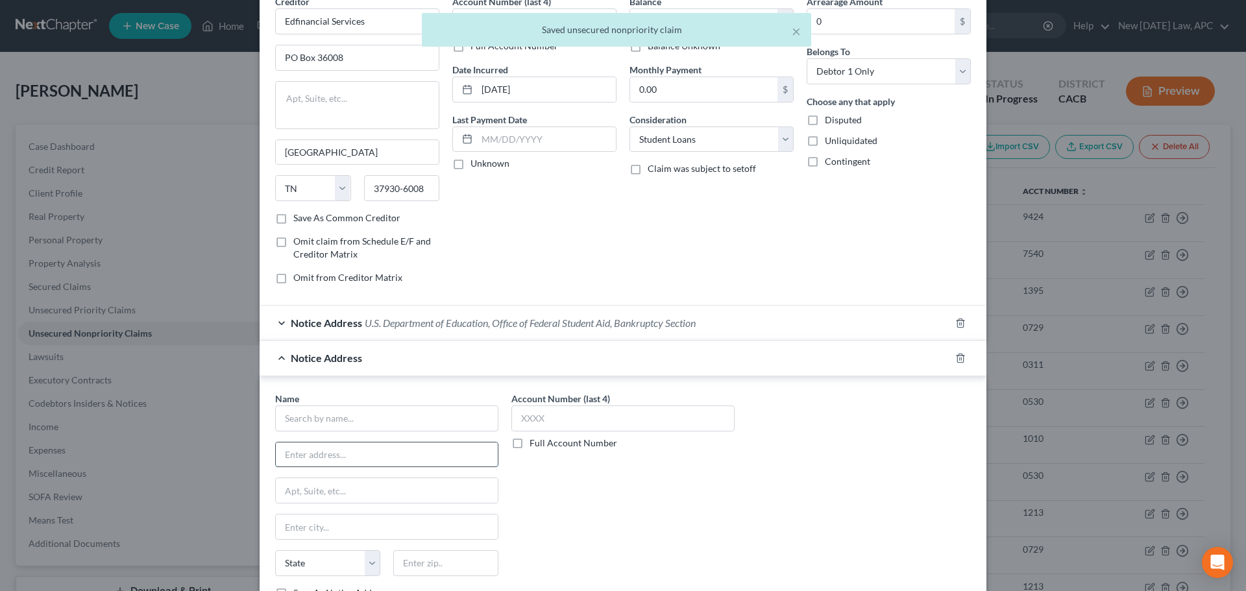
click at [343, 458] on input "text" at bounding box center [387, 455] width 222 height 25
paste input "120 N Seven Oaks Dr"
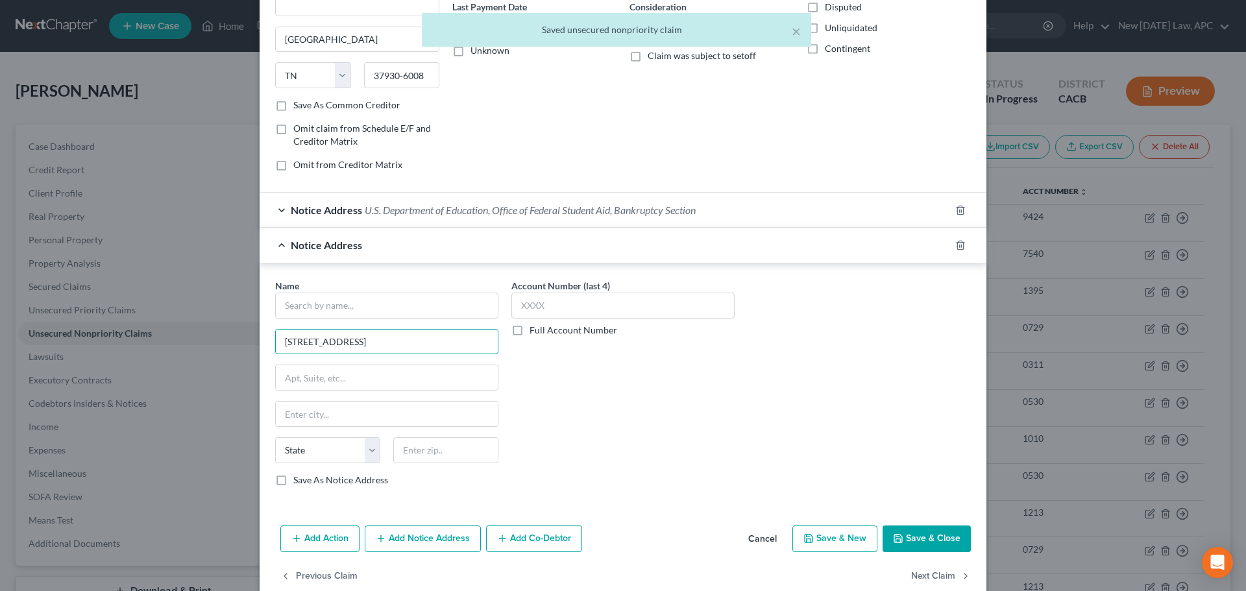
scroll to position [195, 0]
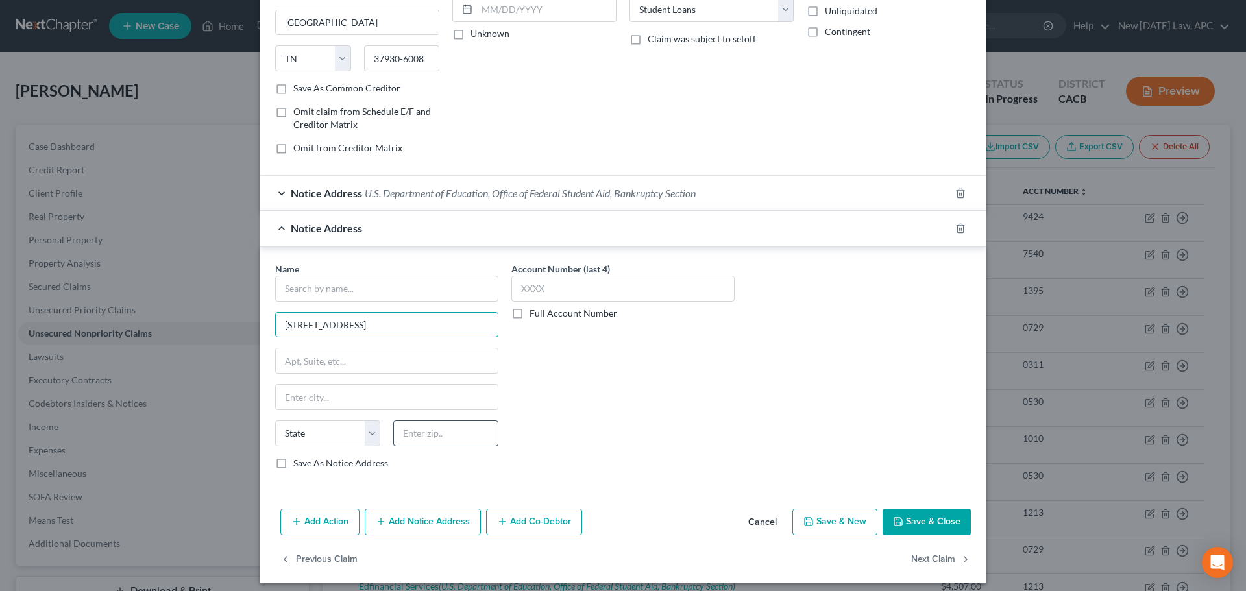
type input "120 N Seven Oaks Dr"
click at [417, 433] on input "text" at bounding box center [445, 434] width 105 height 26
type input "37922"
click at [425, 282] on input "text" at bounding box center [386, 289] width 223 height 26
type input "Knoxville"
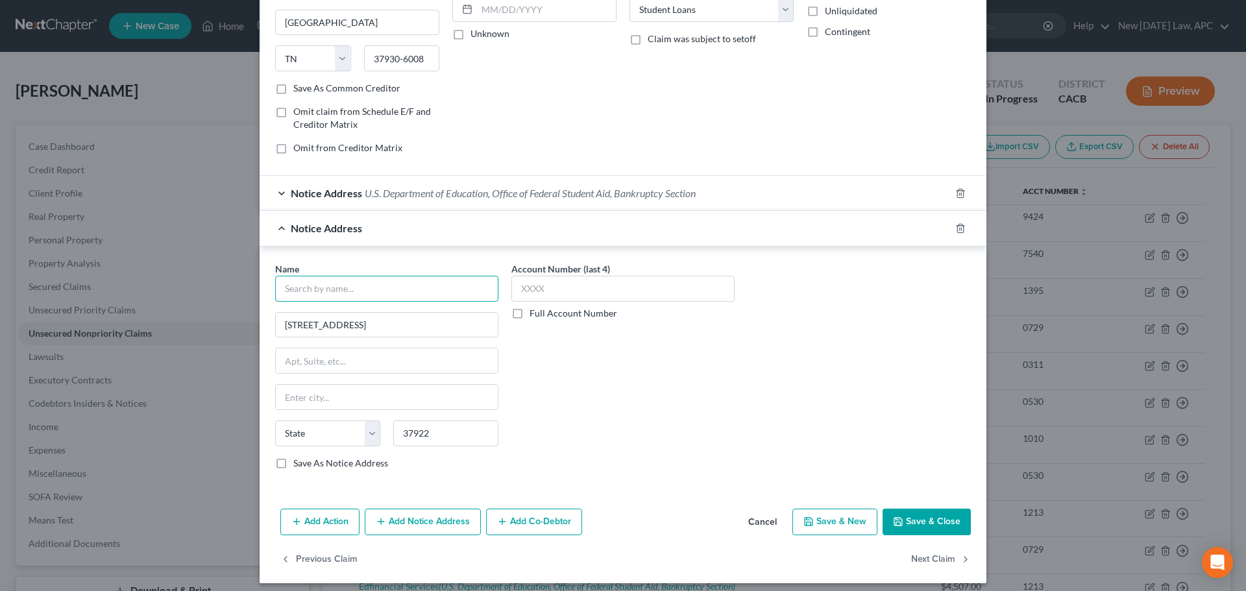
select select "44"
type input "Edfinancial Services"
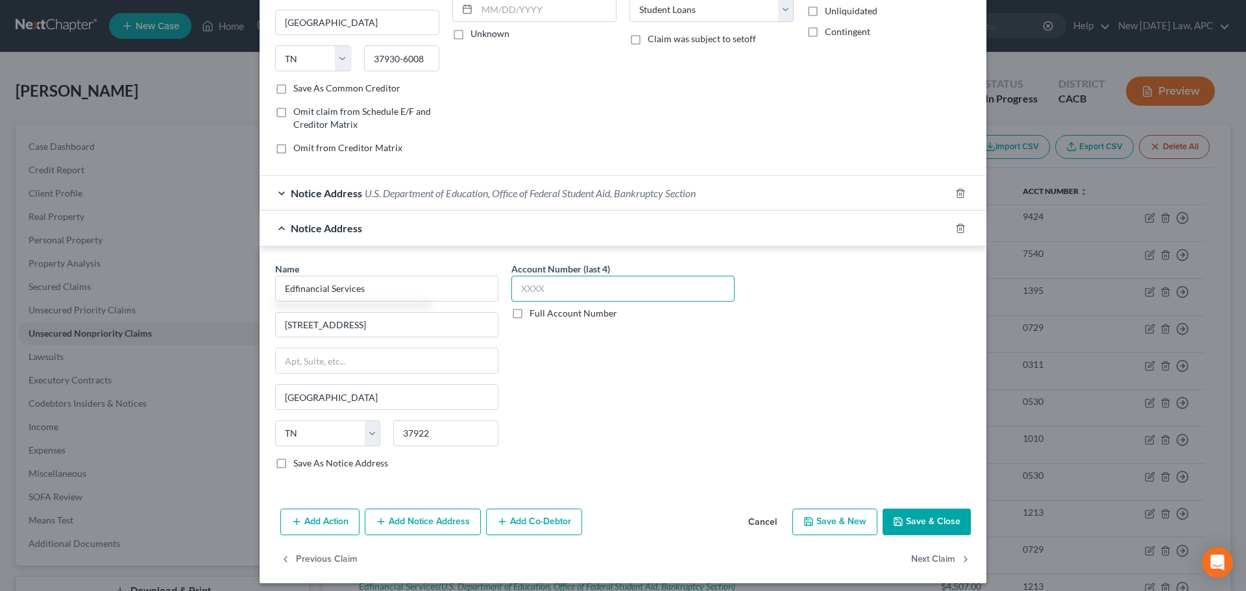
click at [568, 279] on input "text" at bounding box center [622, 289] width 223 height 26
type input "0311"
click at [922, 518] on button "Save & Close" at bounding box center [927, 522] width 88 height 27
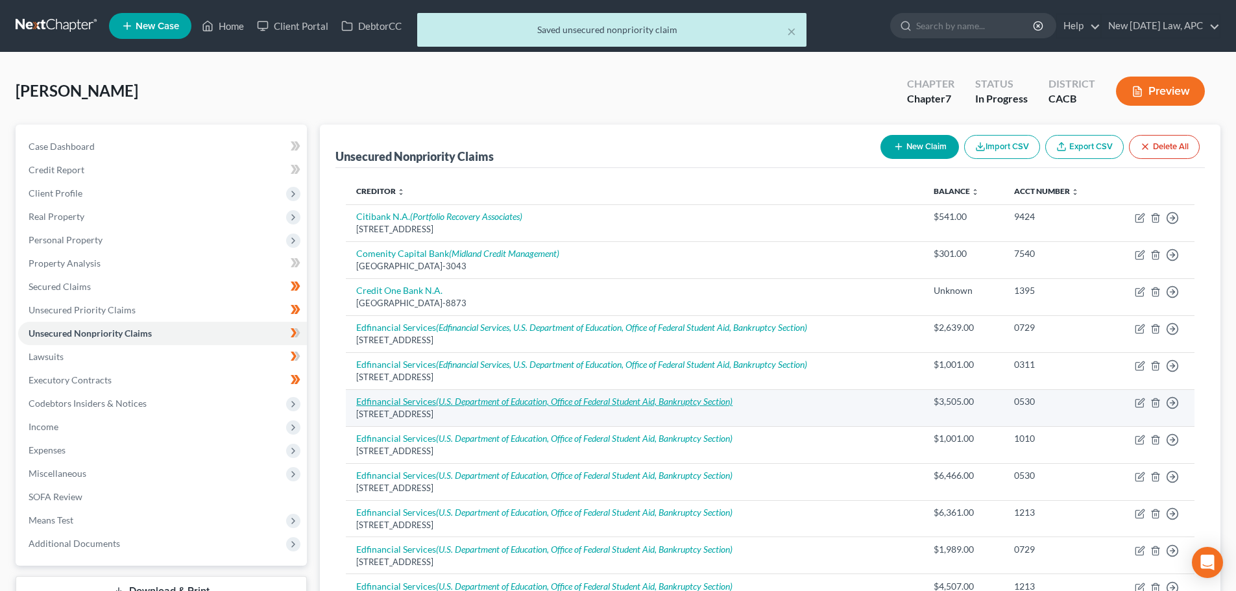
click at [532, 400] on icon "(U.S. Department of Education, Office of Federal Student Aid, Bankruptcy Sectio…" at bounding box center [584, 401] width 297 height 11
select select "44"
select select "17"
select select "0"
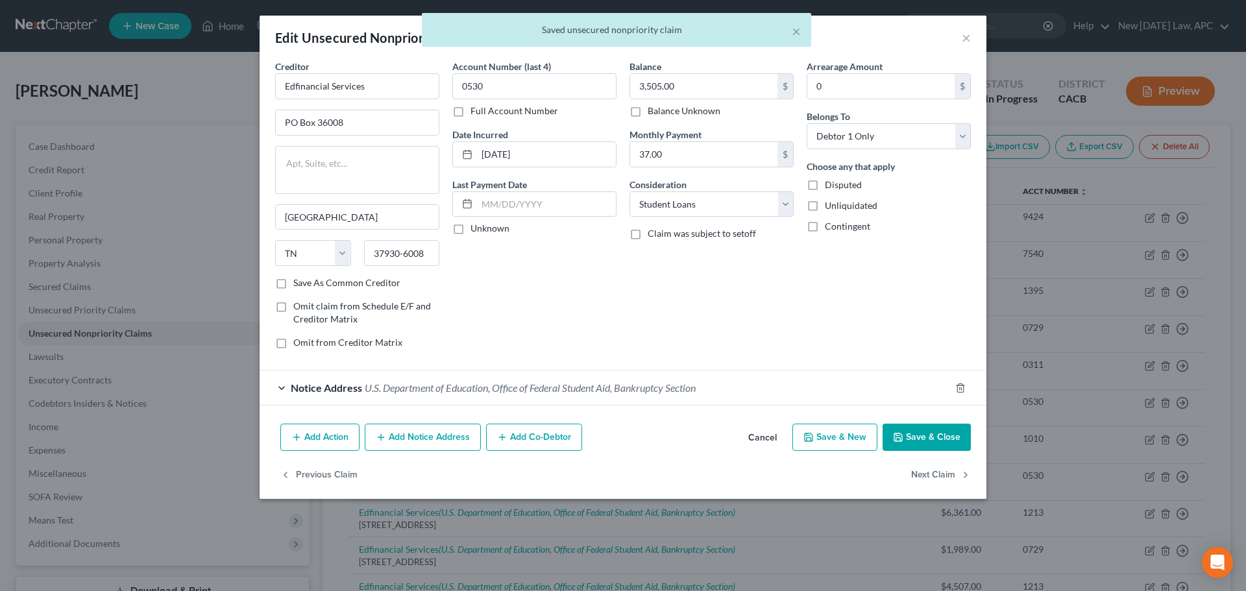
click at [397, 438] on button "Add Notice Address" at bounding box center [423, 437] width 116 height 27
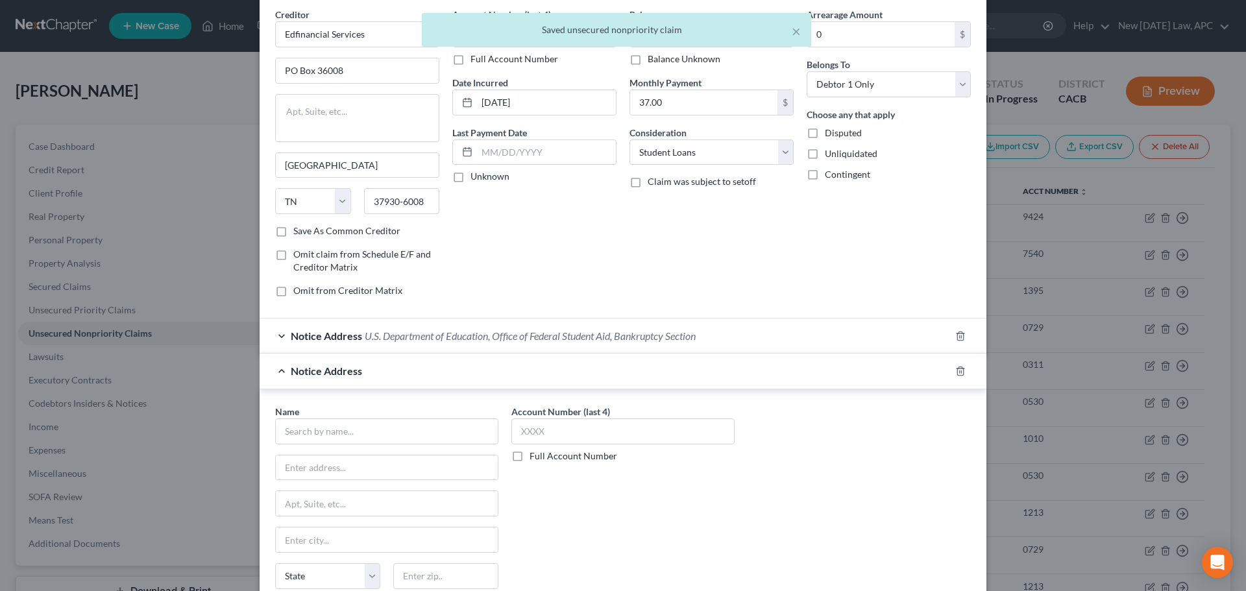
scroll to position [130, 0]
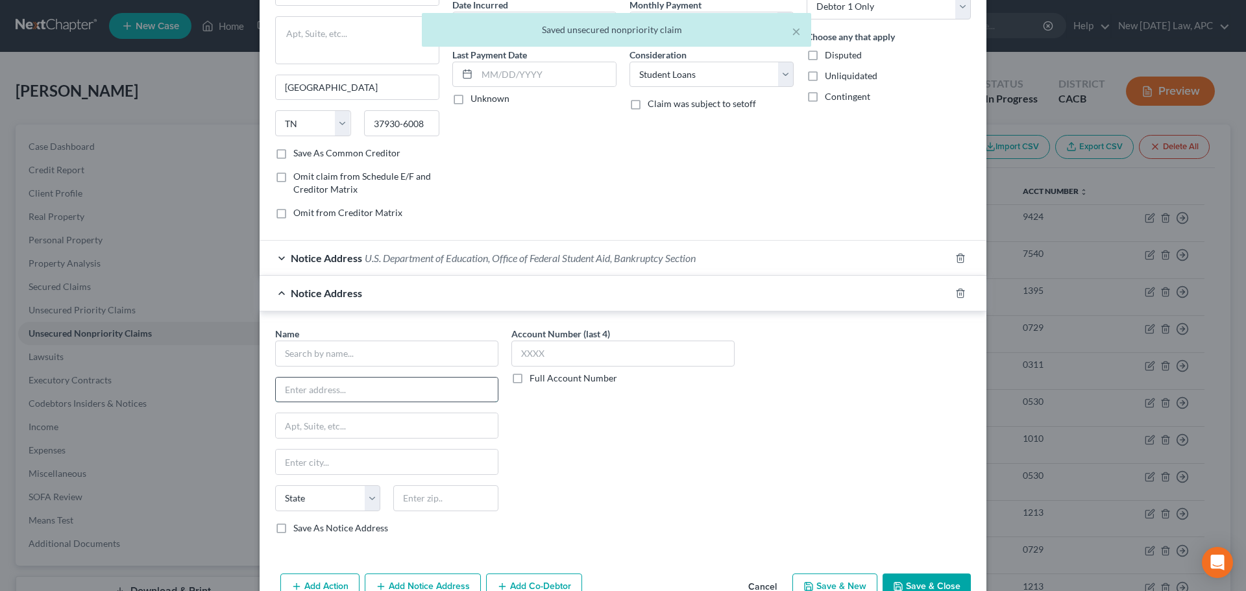
click at [335, 397] on input "text" at bounding box center [387, 390] width 222 height 25
paste input "120 N Seven Oaks Dr"
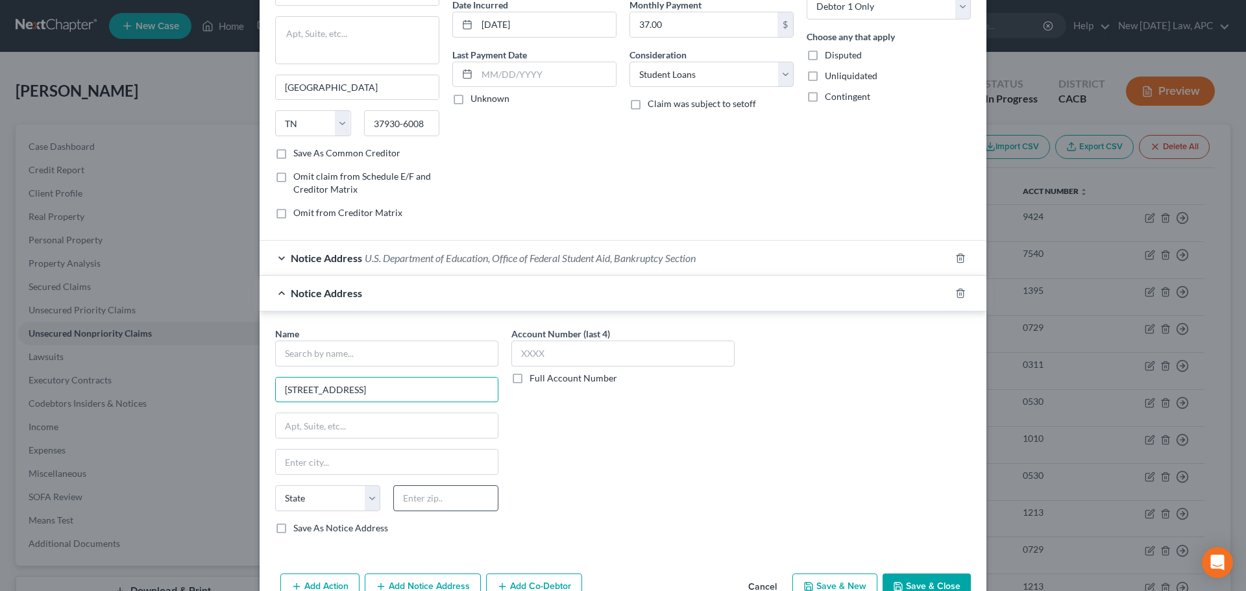
type input "120 N Seven Oaks Dr"
click at [407, 500] on input "text" at bounding box center [445, 498] width 105 height 26
type input "37922"
click at [347, 358] on input "text" at bounding box center [386, 354] width 223 height 26
type input "Knoxville"
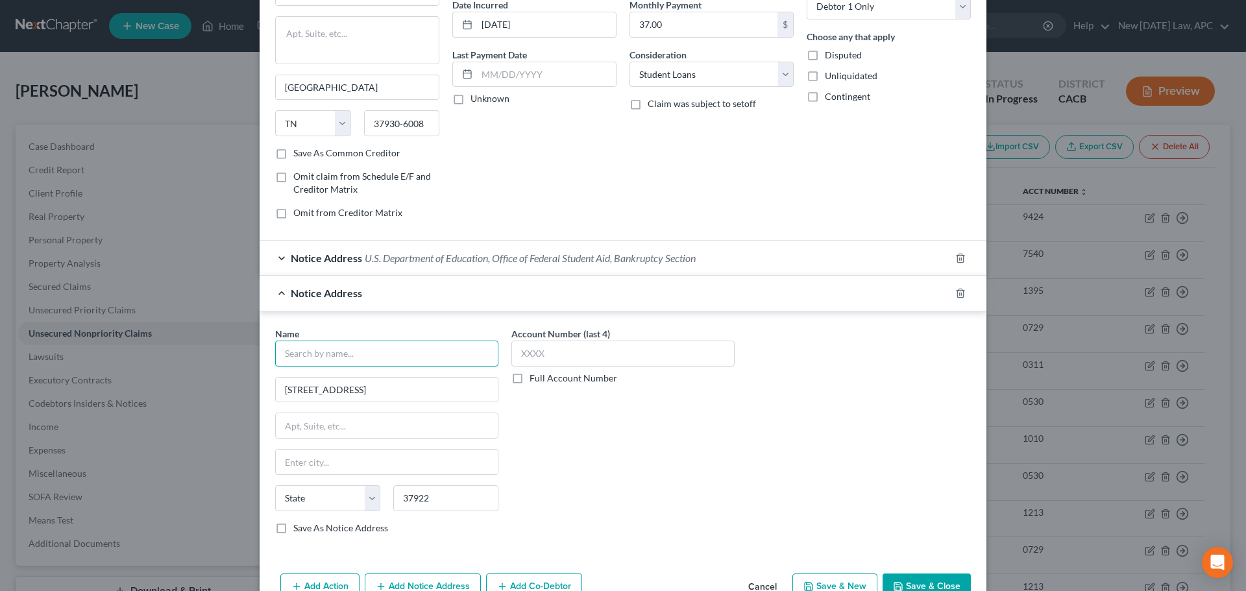
select select "44"
type input "Edfinancial Services"
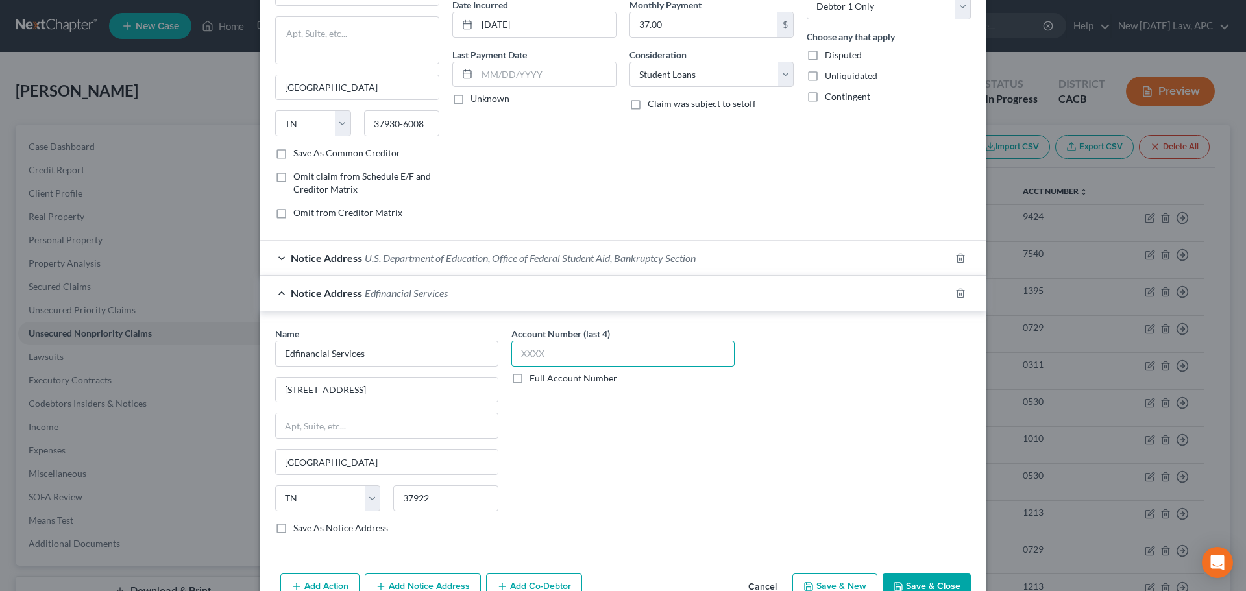
click at [618, 342] on input "text" at bounding box center [622, 354] width 223 height 26
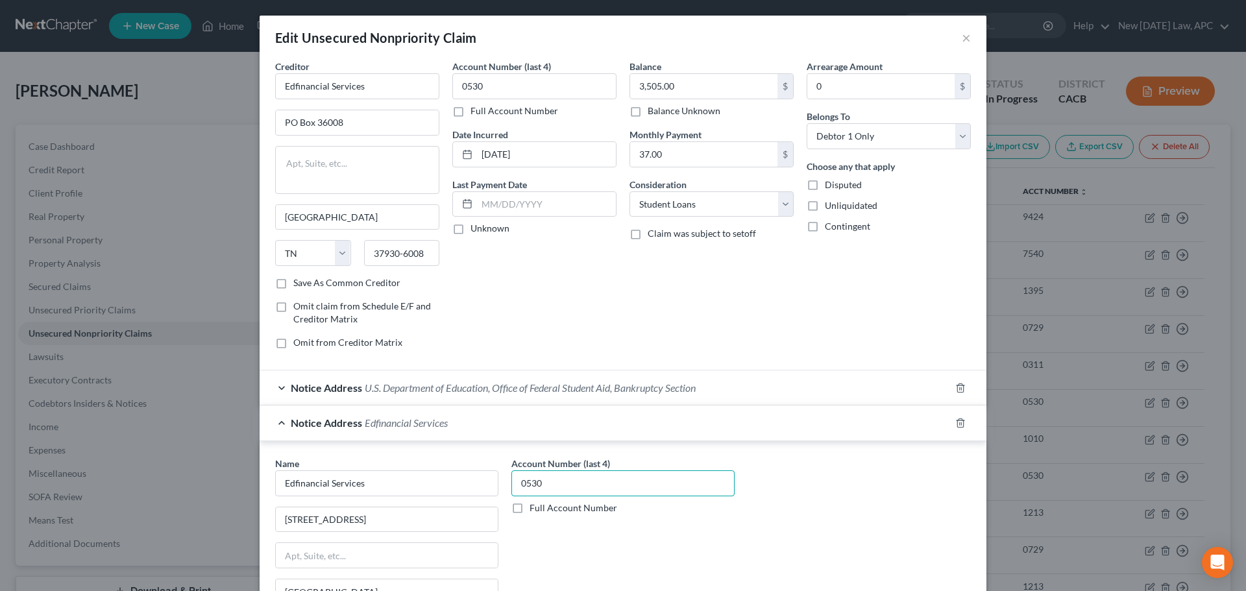
scroll to position [202, 0]
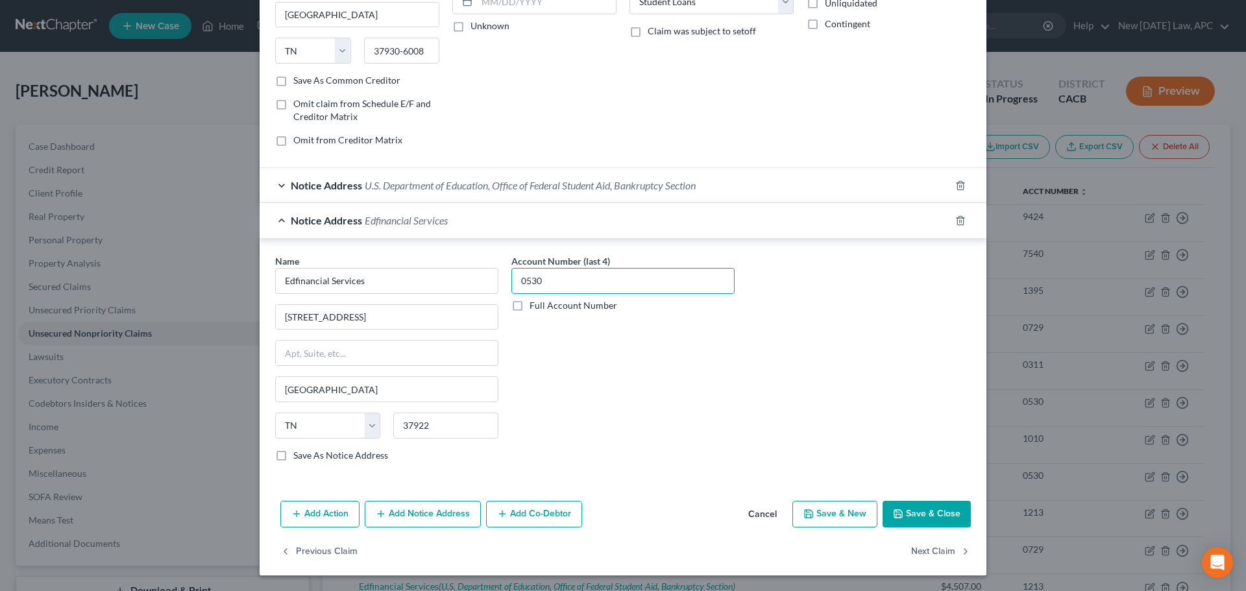
type input "0530"
click at [913, 513] on button "Save & Close" at bounding box center [927, 514] width 88 height 27
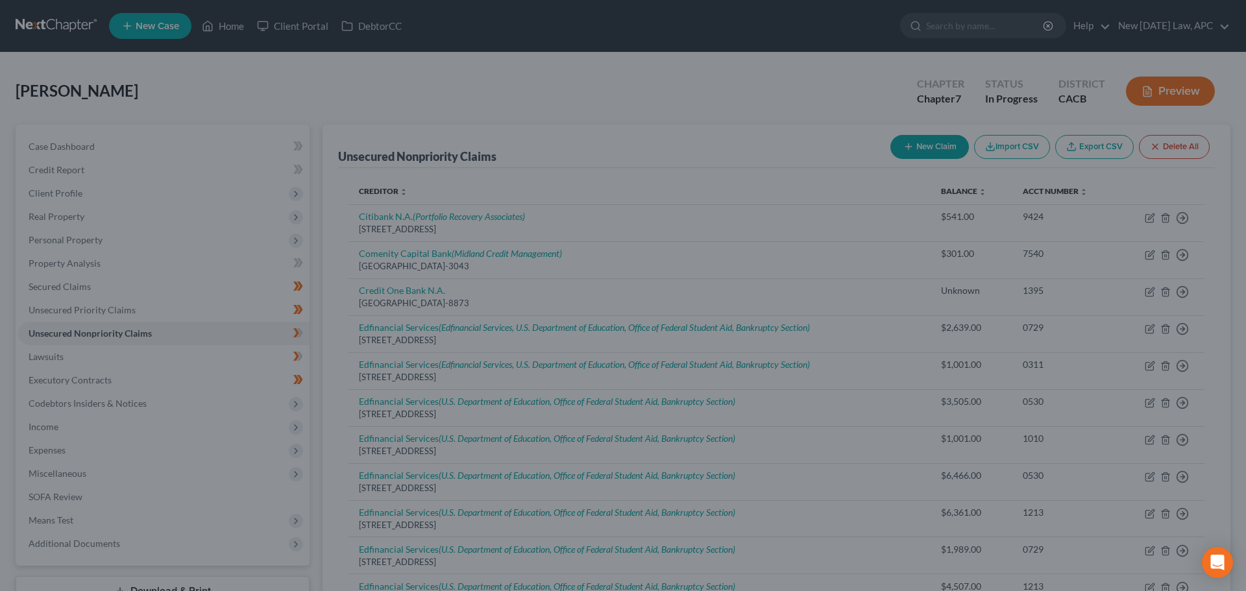
scroll to position [0, 0]
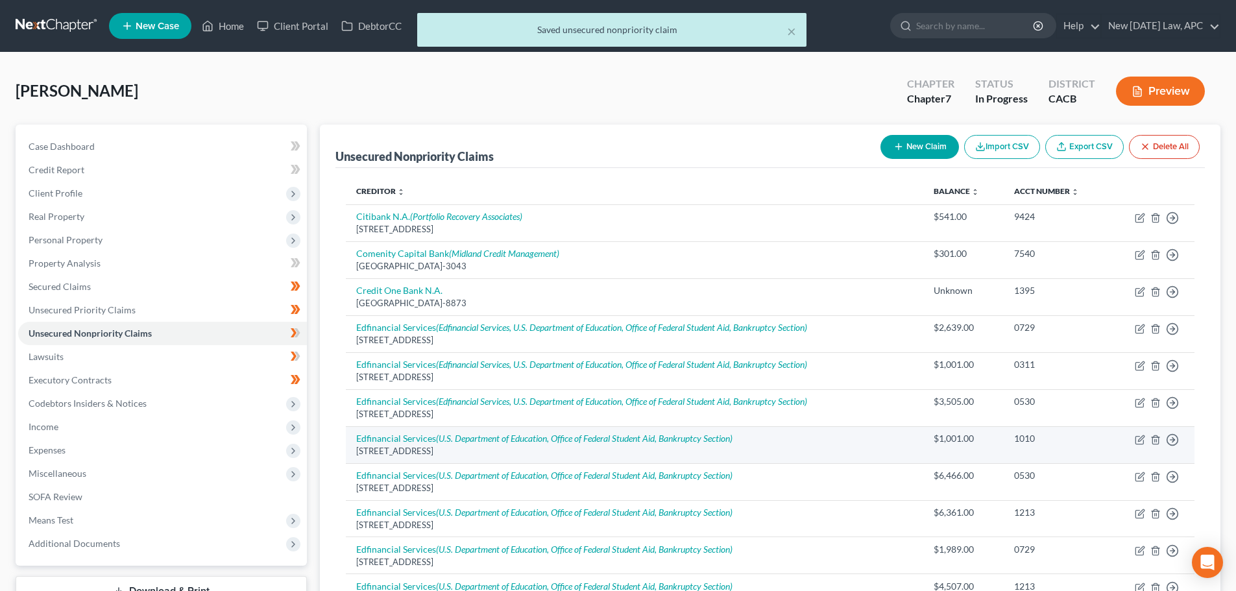
click at [683, 432] on td "Edfinancial Services (U.S. Department of Education, Office of Federal Student A…" at bounding box center [634, 444] width 577 height 37
click at [685, 437] on icon "(U.S. Department of Education, Office of Federal Student Aid, Bankruptcy Sectio…" at bounding box center [584, 438] width 297 height 11
select select "44"
select select "17"
select select "0"
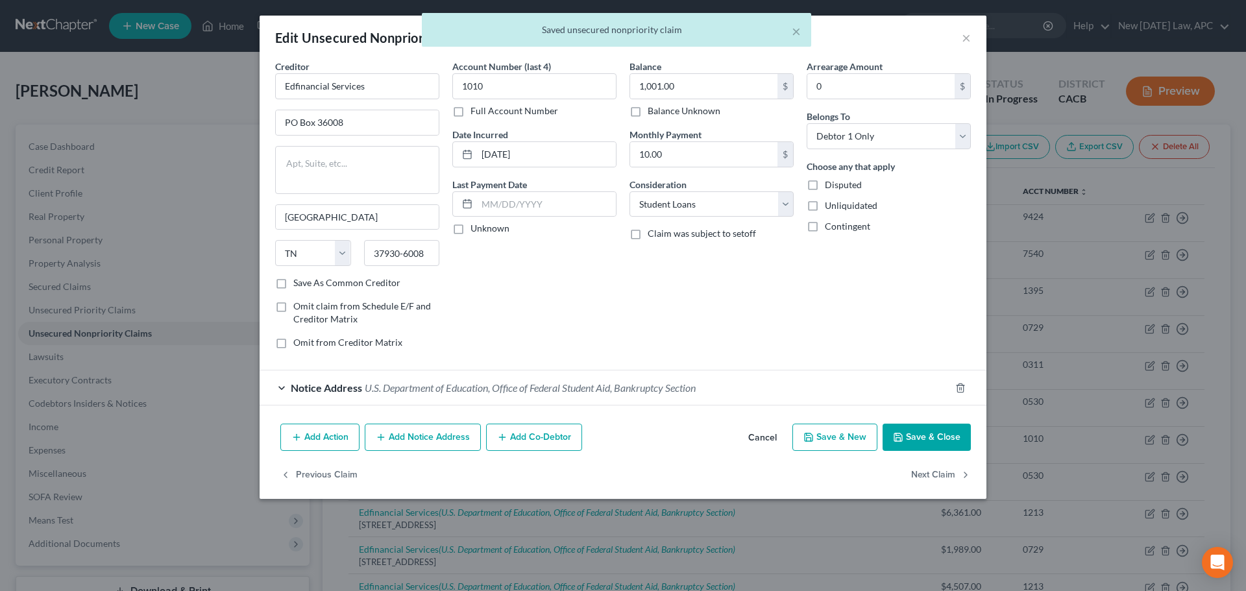
click at [406, 427] on button "Add Notice Address" at bounding box center [423, 437] width 116 height 27
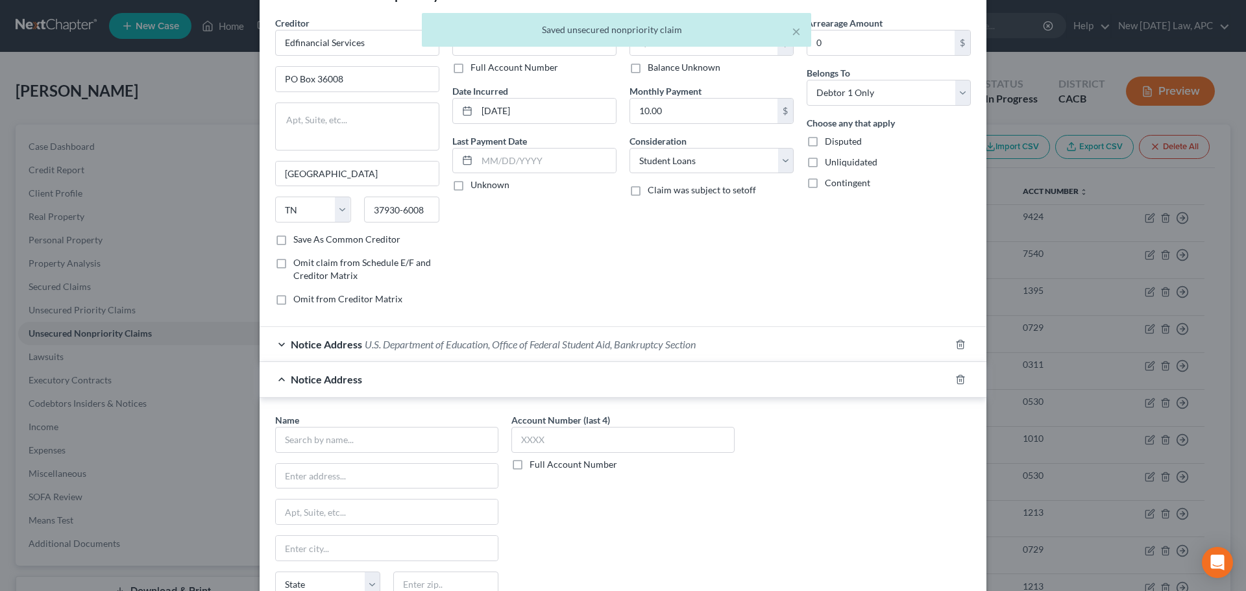
scroll to position [130, 0]
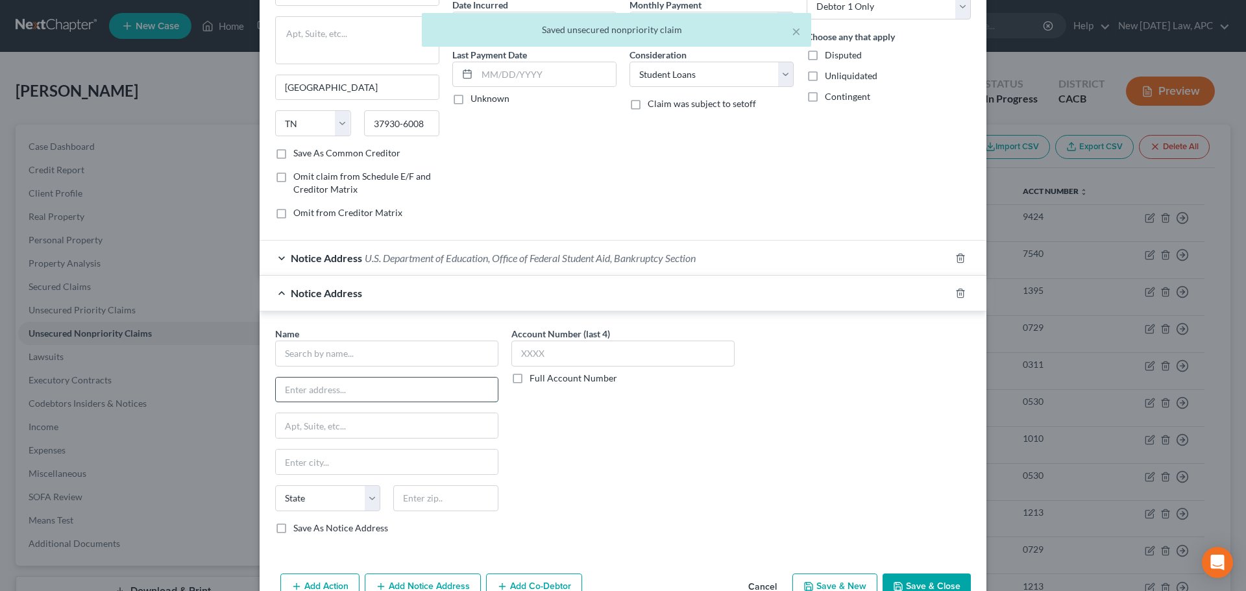
click at [384, 390] on input "text" at bounding box center [387, 390] width 222 height 25
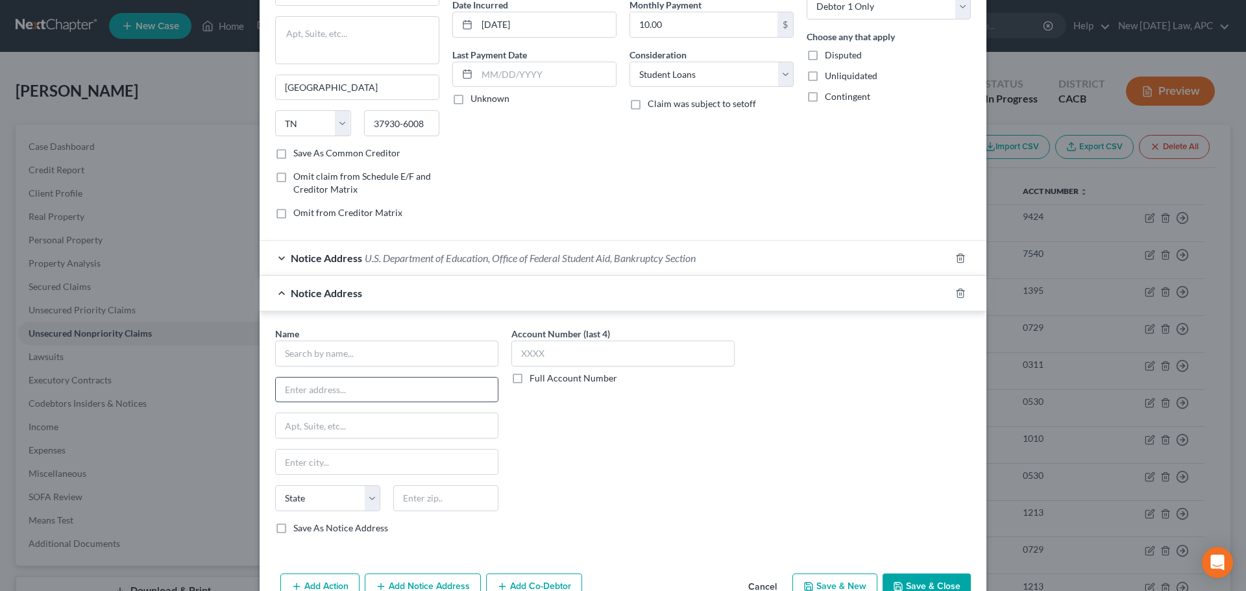
paste input "120 N Seven Oaks Dr"
type input "120 N Seven Oaks Dr"
click at [418, 504] on input "text" at bounding box center [445, 498] width 105 height 26
type input "37922"
click at [323, 345] on input "text" at bounding box center [386, 354] width 223 height 26
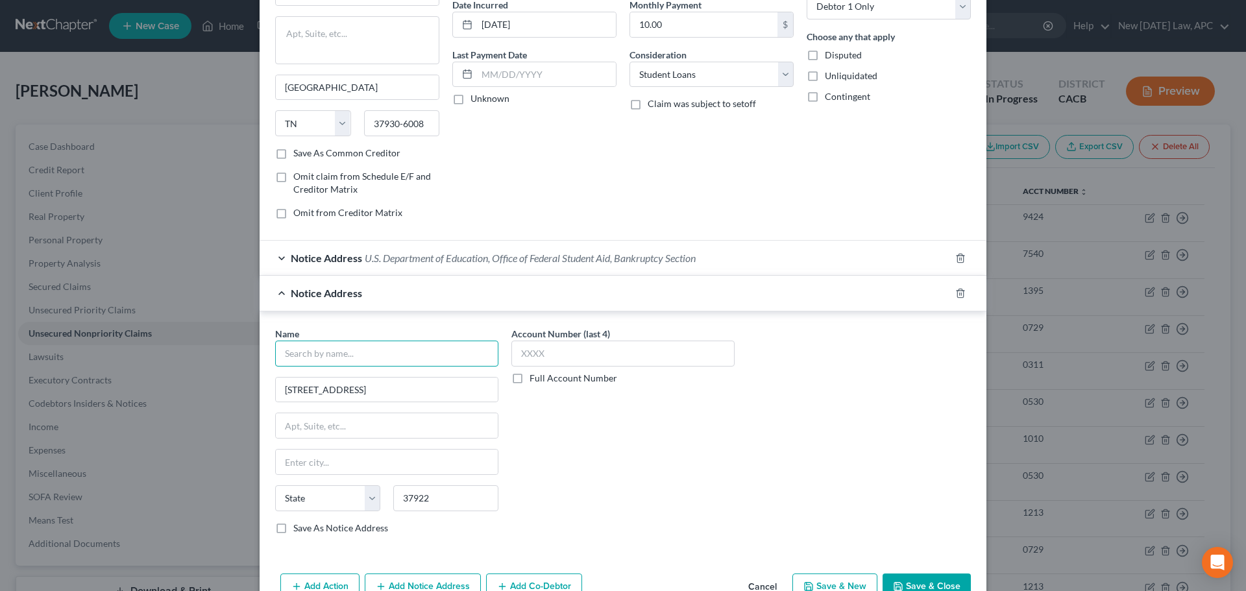
type input "Knoxville"
select select "44"
type input "Edfinancial Services"
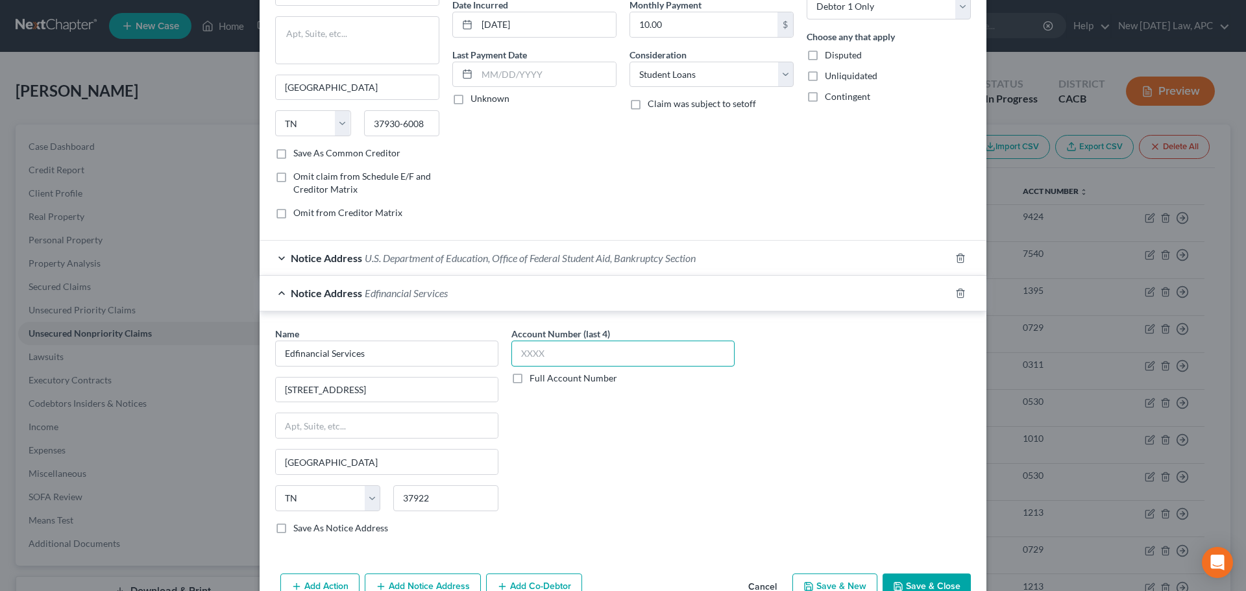
click at [559, 355] on input "text" at bounding box center [622, 354] width 223 height 26
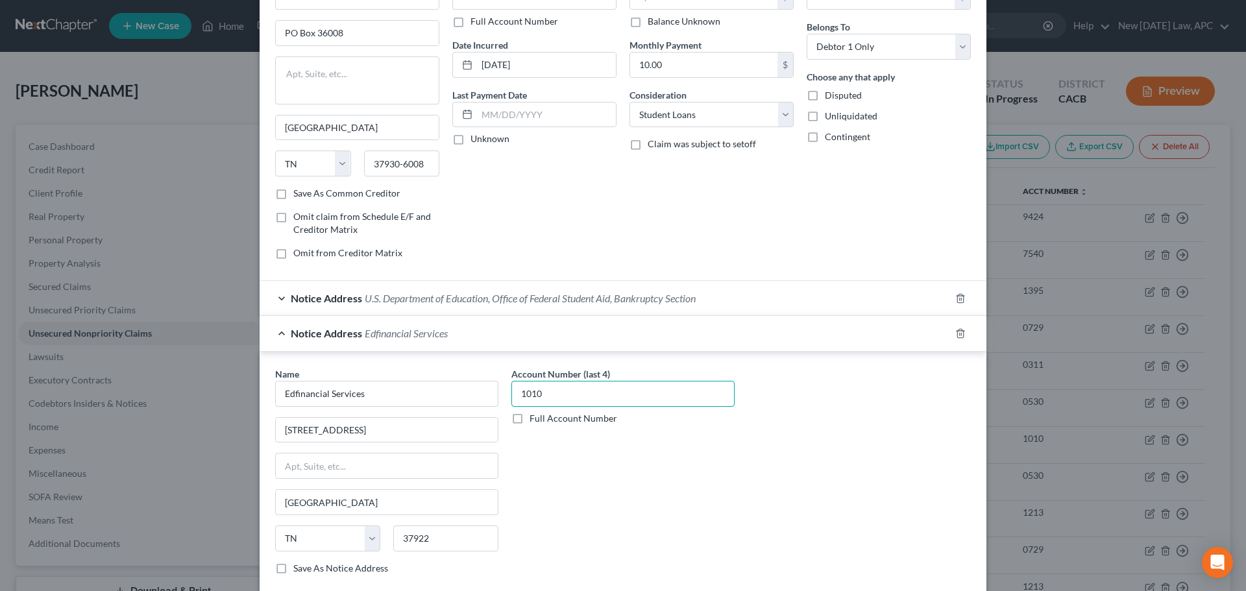
scroll to position [202, 0]
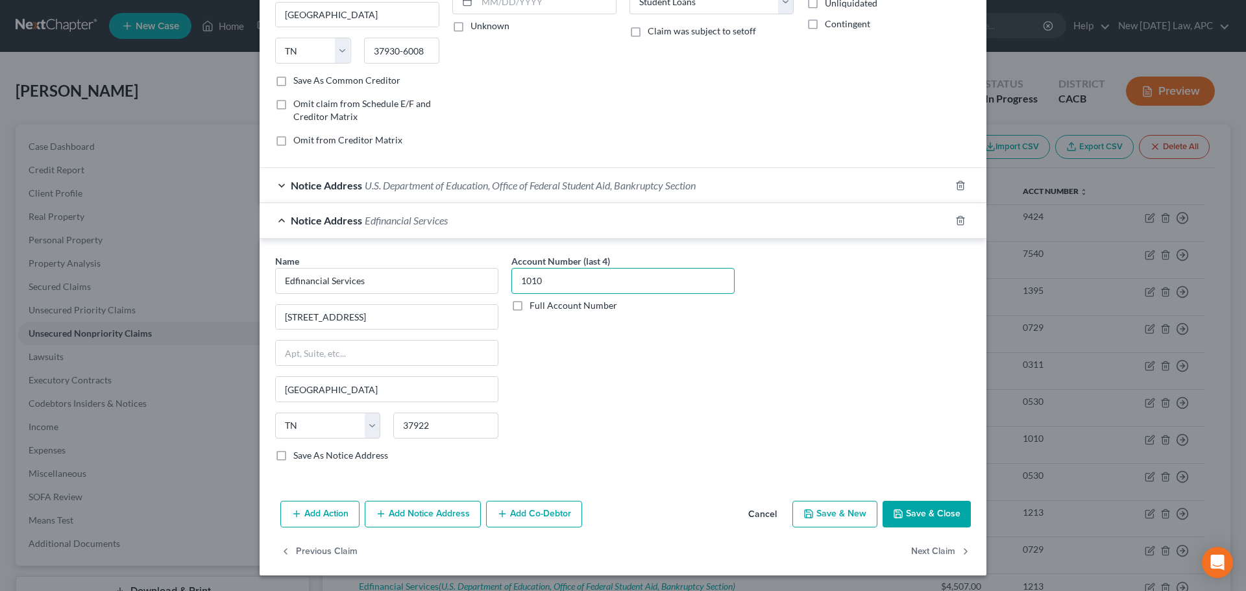
type input "1010"
click at [907, 519] on button "Save & Close" at bounding box center [927, 514] width 88 height 27
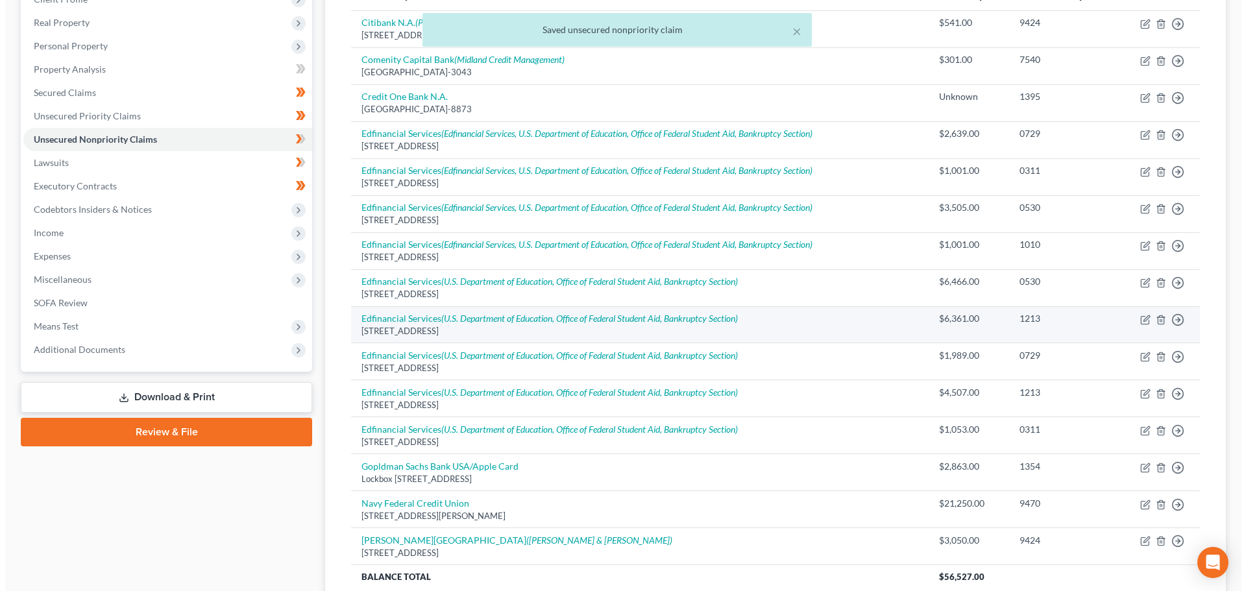
scroll to position [195, 0]
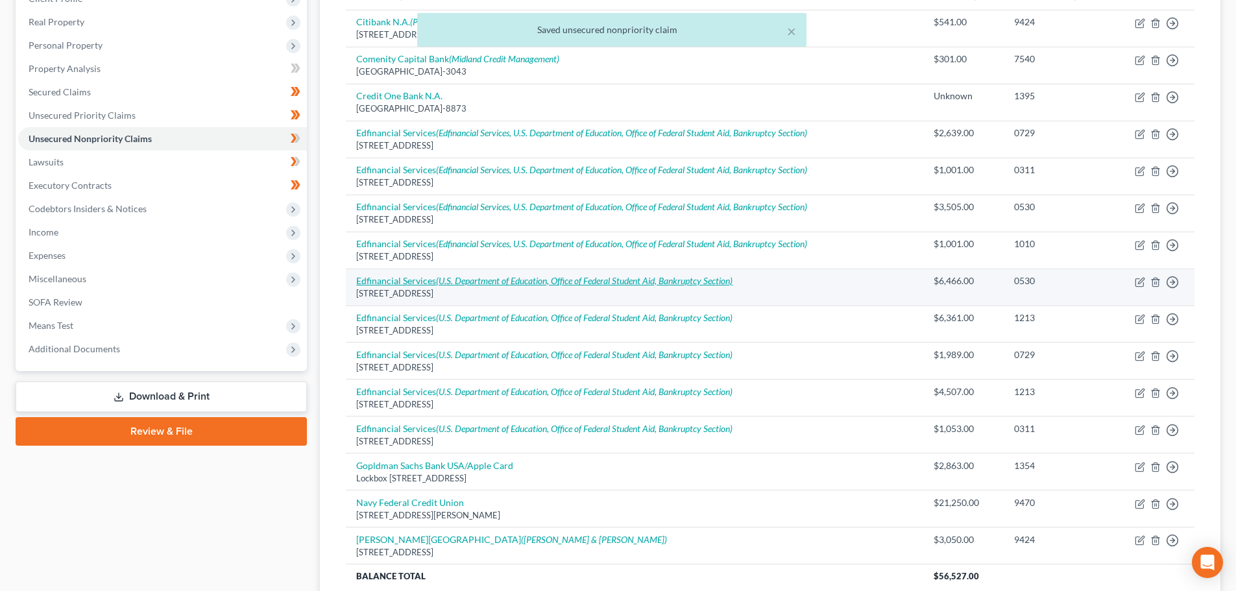
click at [705, 285] on icon "(U.S. Department of Education, Office of Federal Student Aid, Bankruptcy Sectio…" at bounding box center [584, 280] width 297 height 11
select select "44"
select select "17"
select select "0"
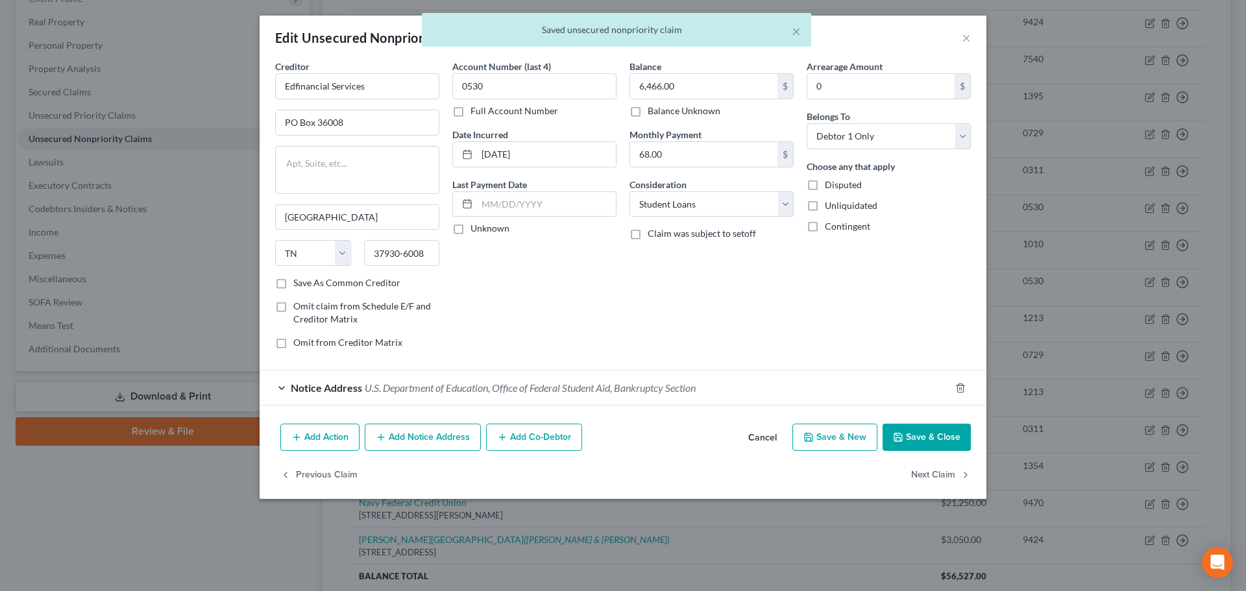
click at [450, 435] on button "Add Notice Address" at bounding box center [423, 437] width 116 height 27
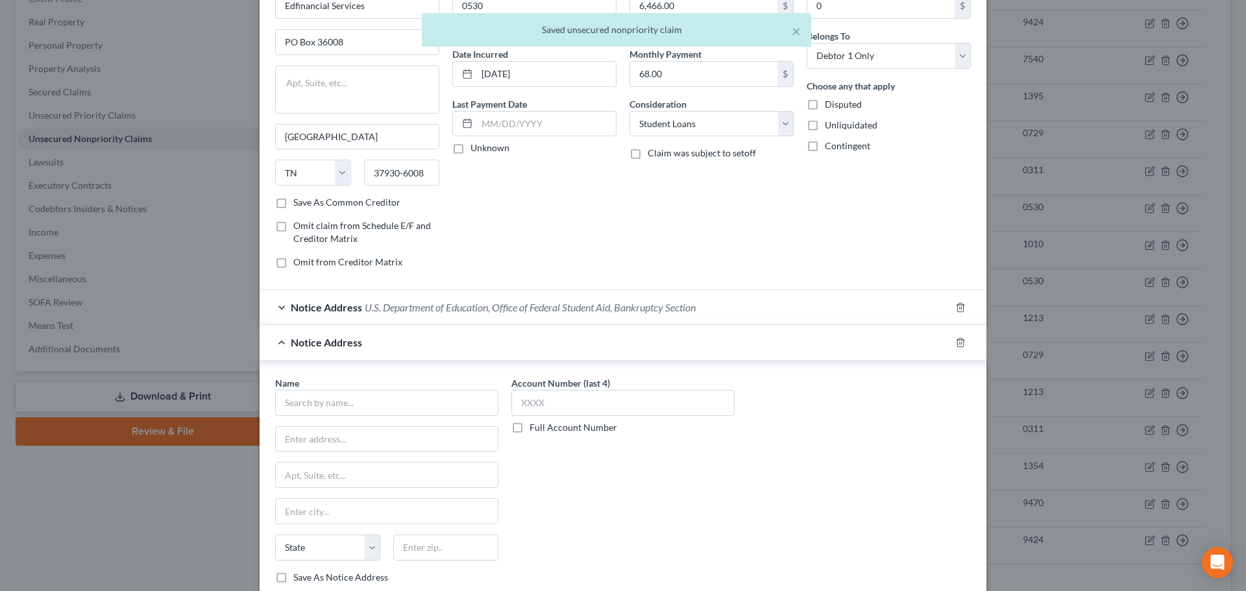
scroll to position [202, 0]
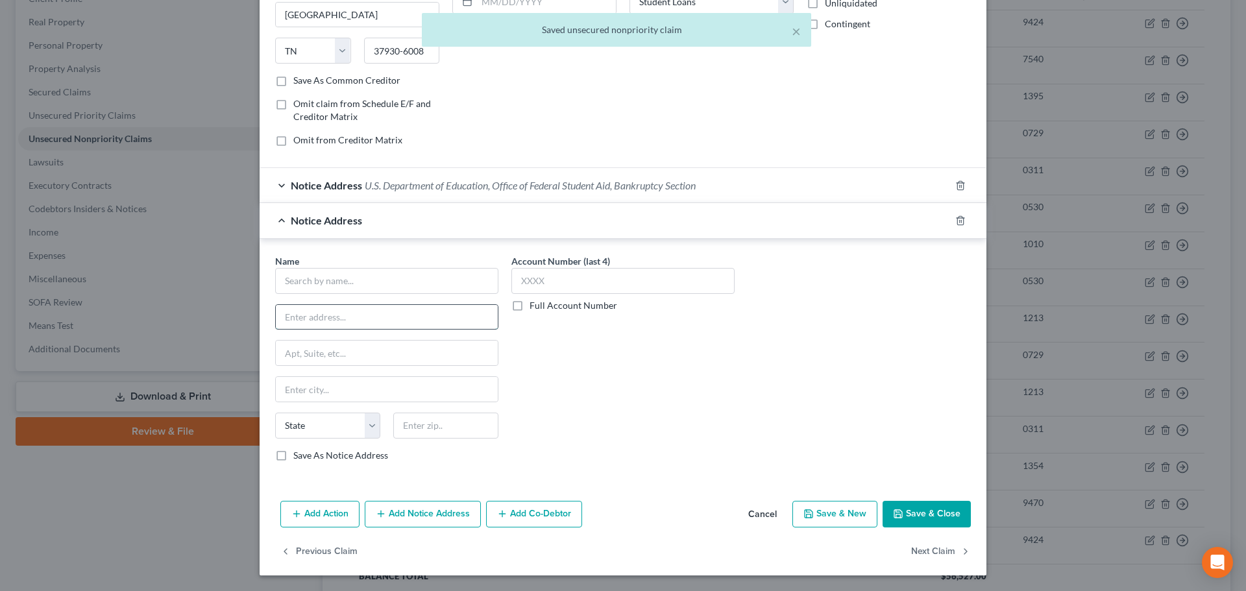
drag, startPoint x: 310, startPoint y: 322, endPoint x: 309, endPoint y: 312, distance: 10.5
click at [310, 322] on input "text" at bounding box center [387, 317] width 222 height 25
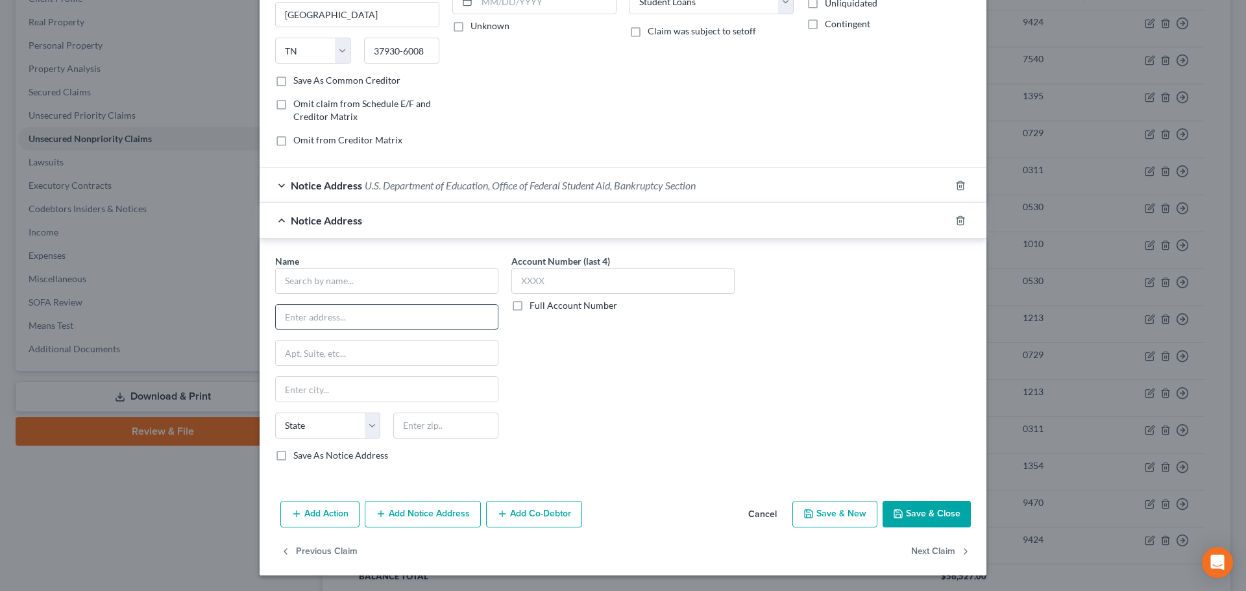
paste input "120 N Seven Oaks Dr"
type input "120 N Seven Oaks Dr"
click at [431, 438] on input "text" at bounding box center [445, 426] width 105 height 26
type input "37922"
click at [384, 281] on input "text" at bounding box center [386, 281] width 223 height 26
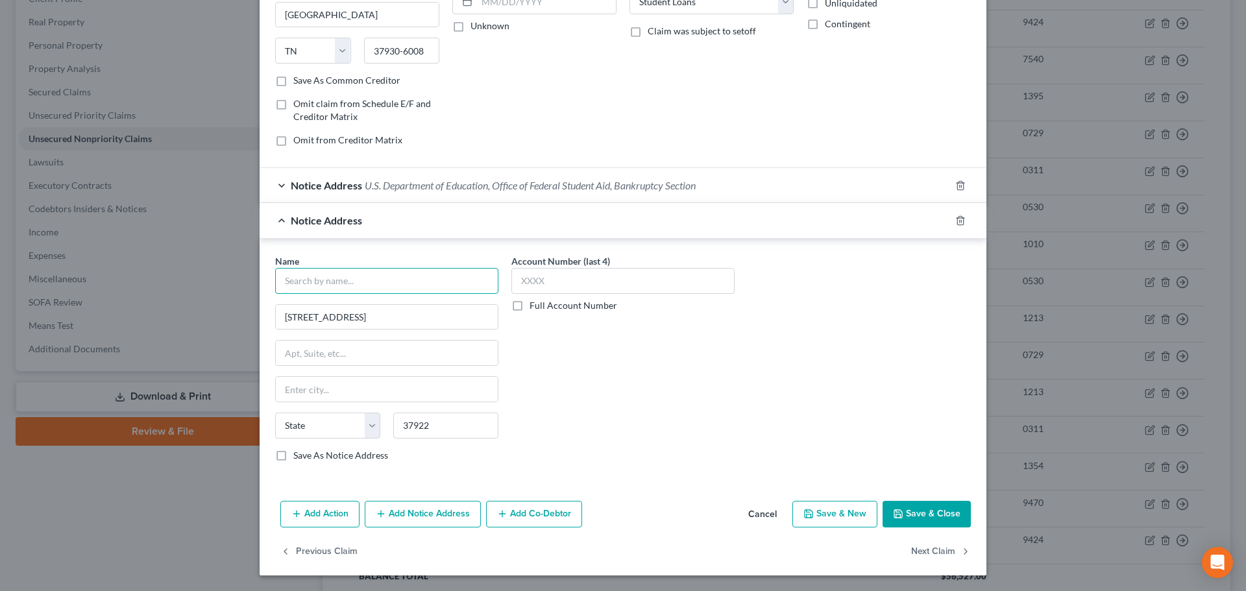
type input "Knoxville"
select select "44"
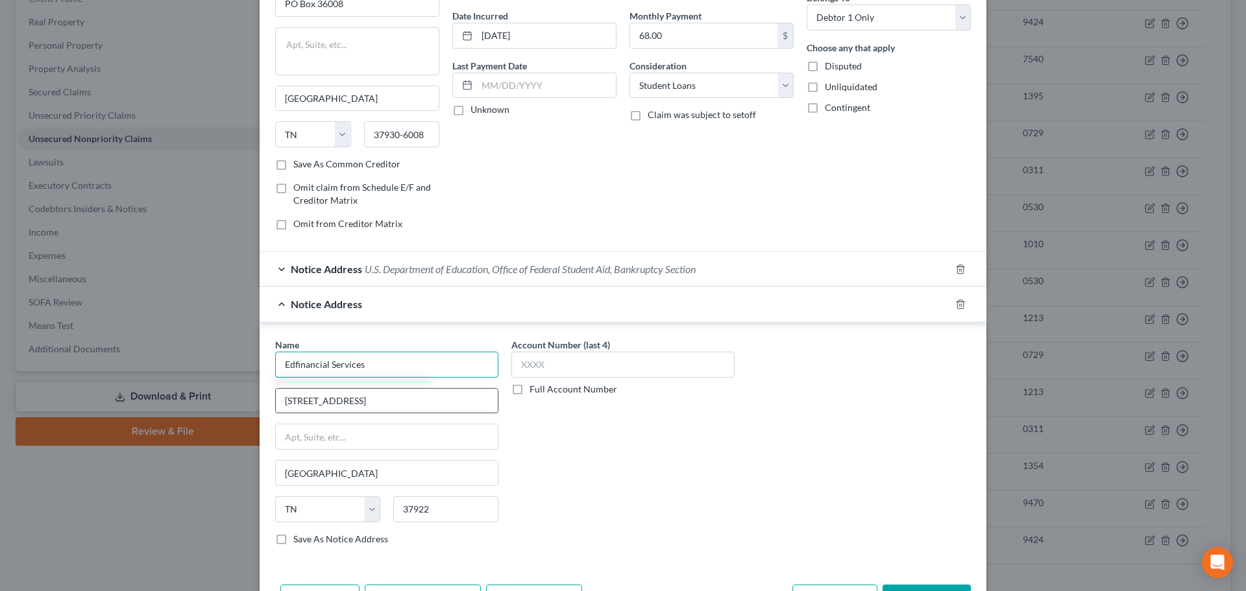
scroll to position [8, 0]
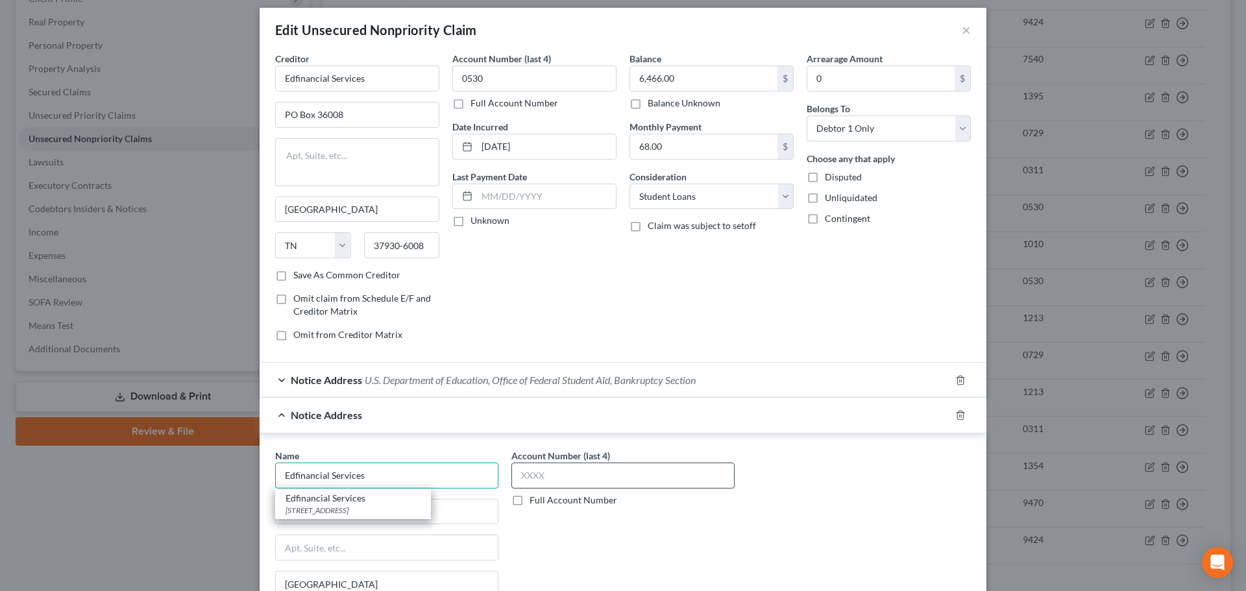
type input "Edfinancial Services"
click at [568, 476] on input "text" at bounding box center [622, 476] width 223 height 26
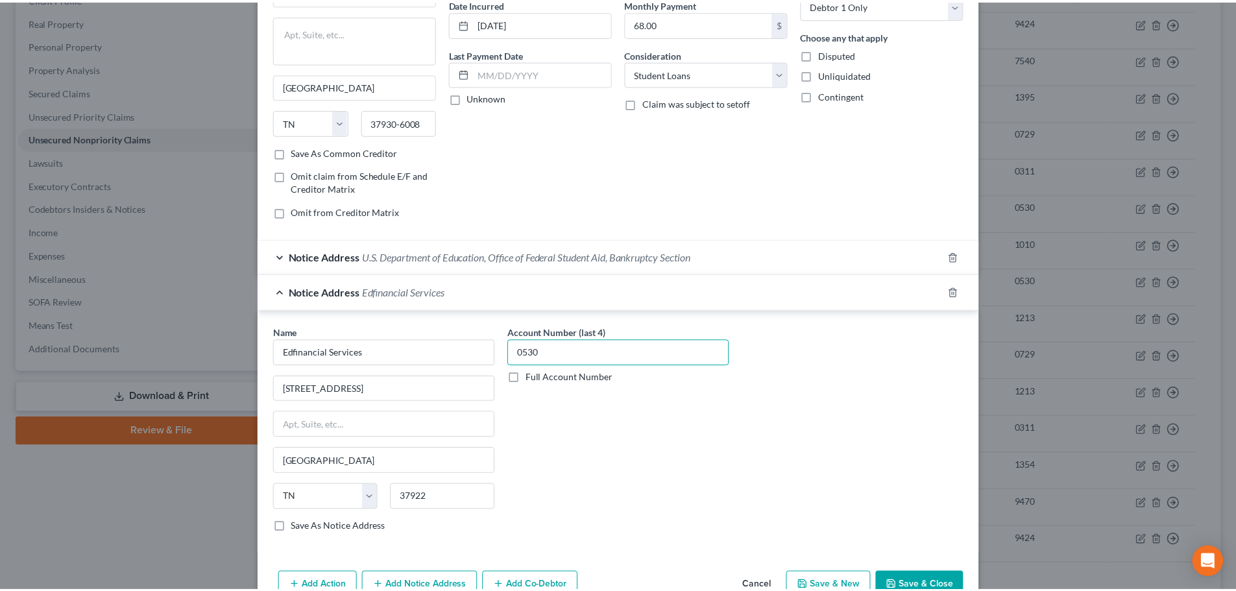
scroll to position [202, 0]
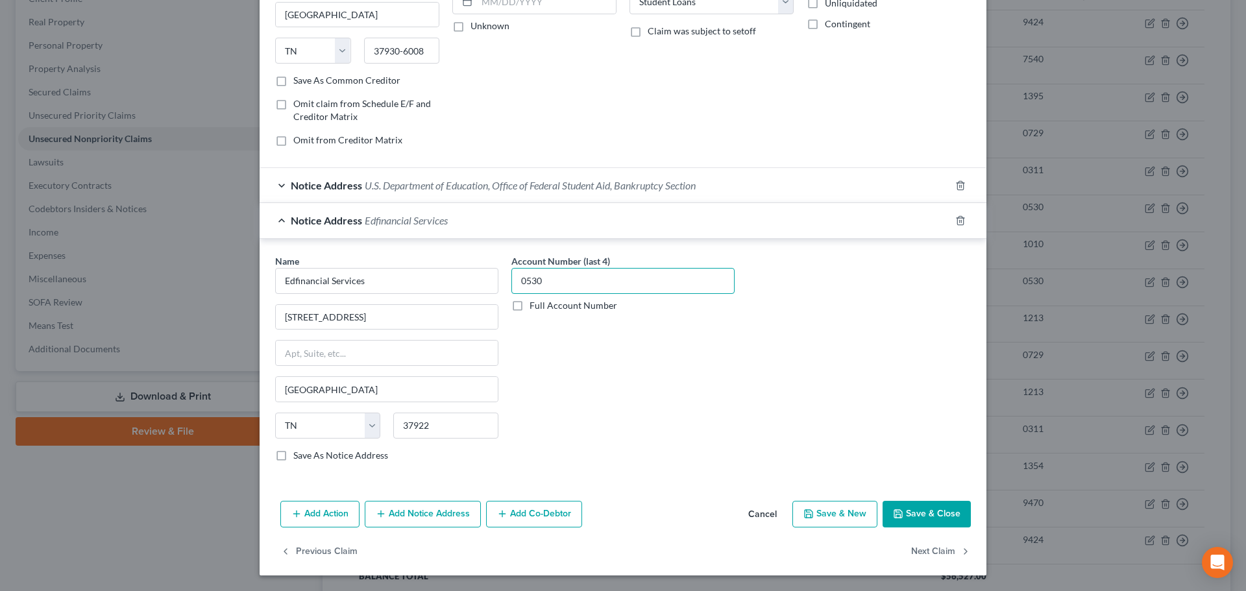
type input "0530"
click at [896, 513] on icon "button" at bounding box center [898, 514] width 10 height 10
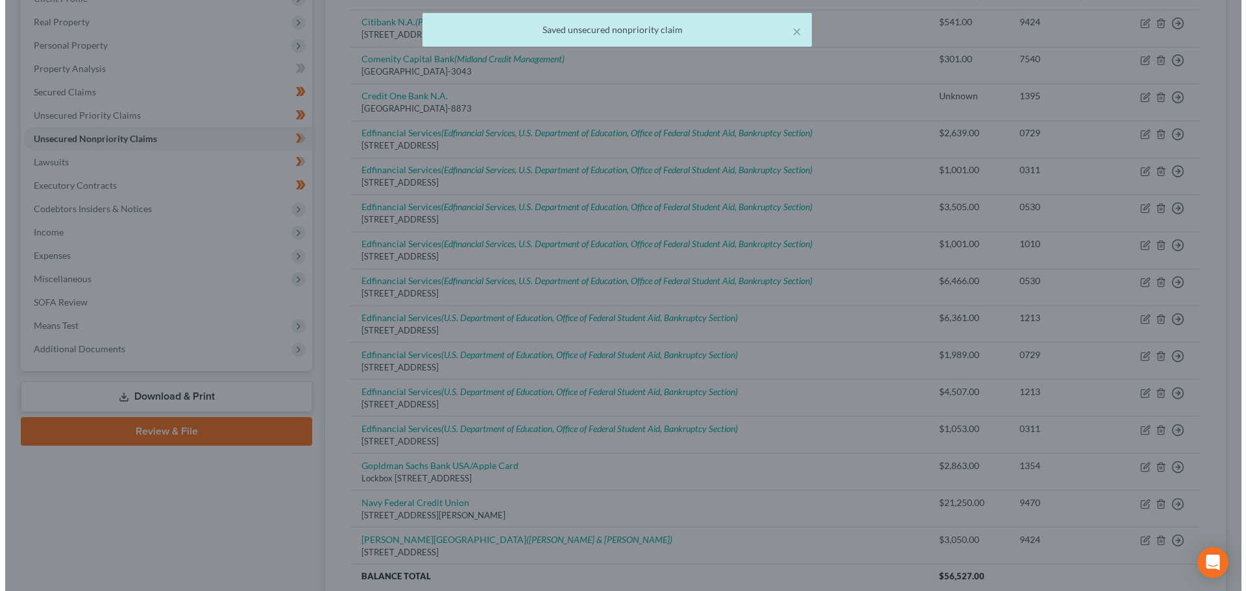
scroll to position [0, 0]
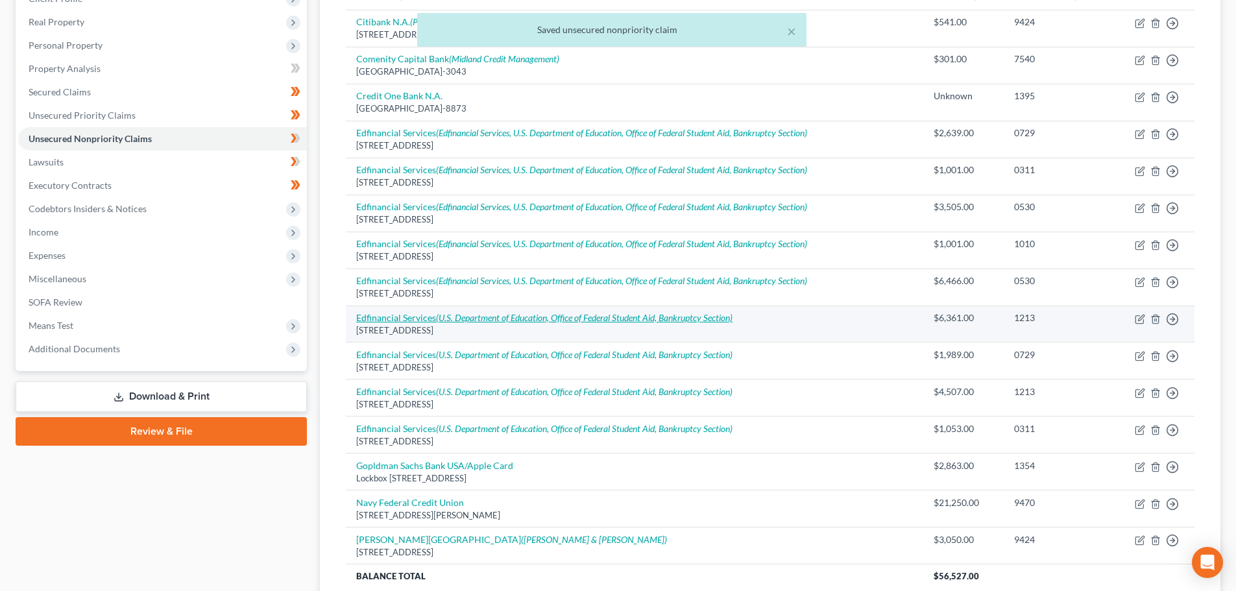
click at [673, 321] on icon "(U.S. Department of Education, Office of Federal Student Aid, Bankruptcy Sectio…" at bounding box center [584, 317] width 297 height 11
select select "44"
select select "17"
select select "0"
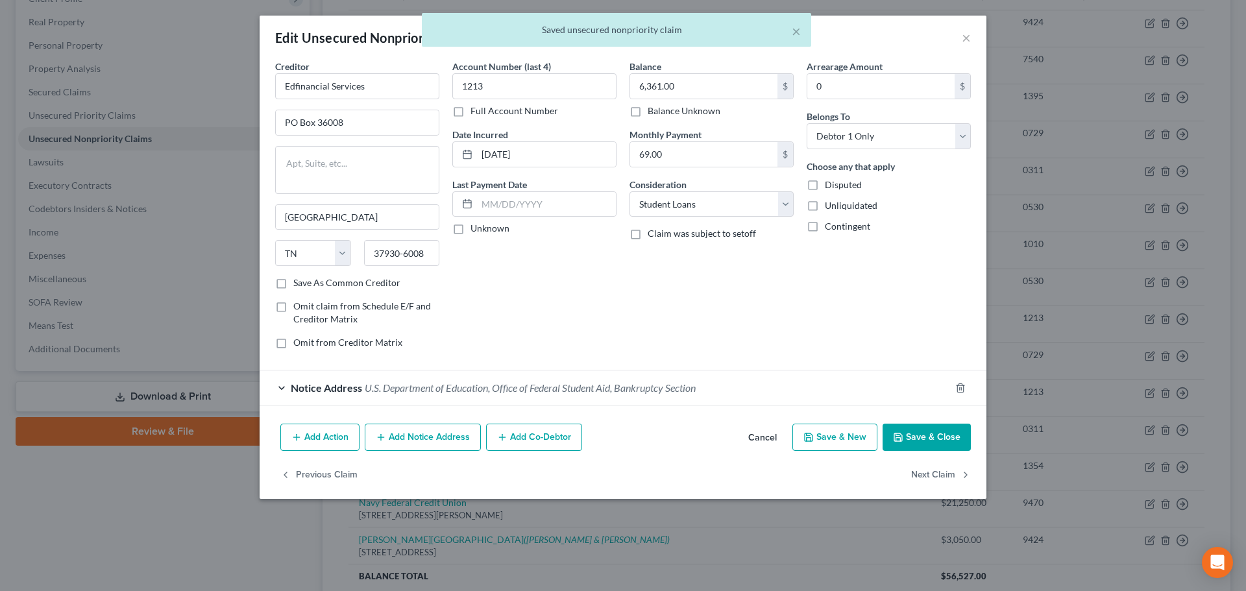
click at [446, 446] on button "Add Notice Address" at bounding box center [423, 437] width 116 height 27
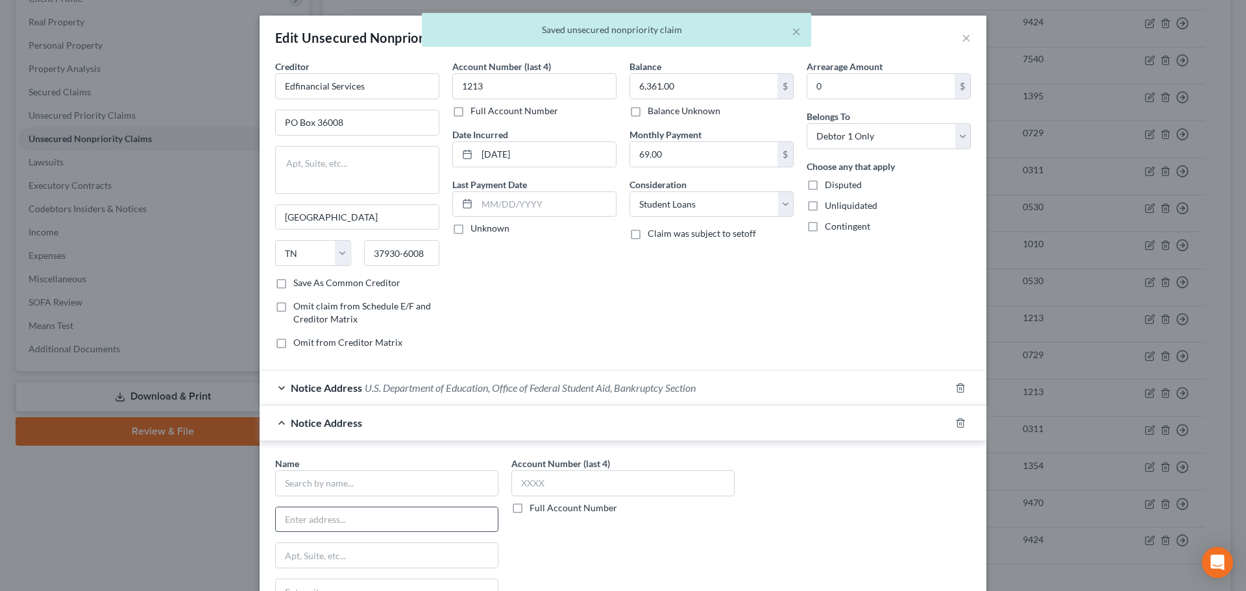
drag, startPoint x: 371, startPoint y: 516, endPoint x: 365, endPoint y: 512, distance: 7.0
click at [371, 516] on input "text" at bounding box center [387, 520] width 222 height 25
paste input "120 N Seven Oaks Dr"
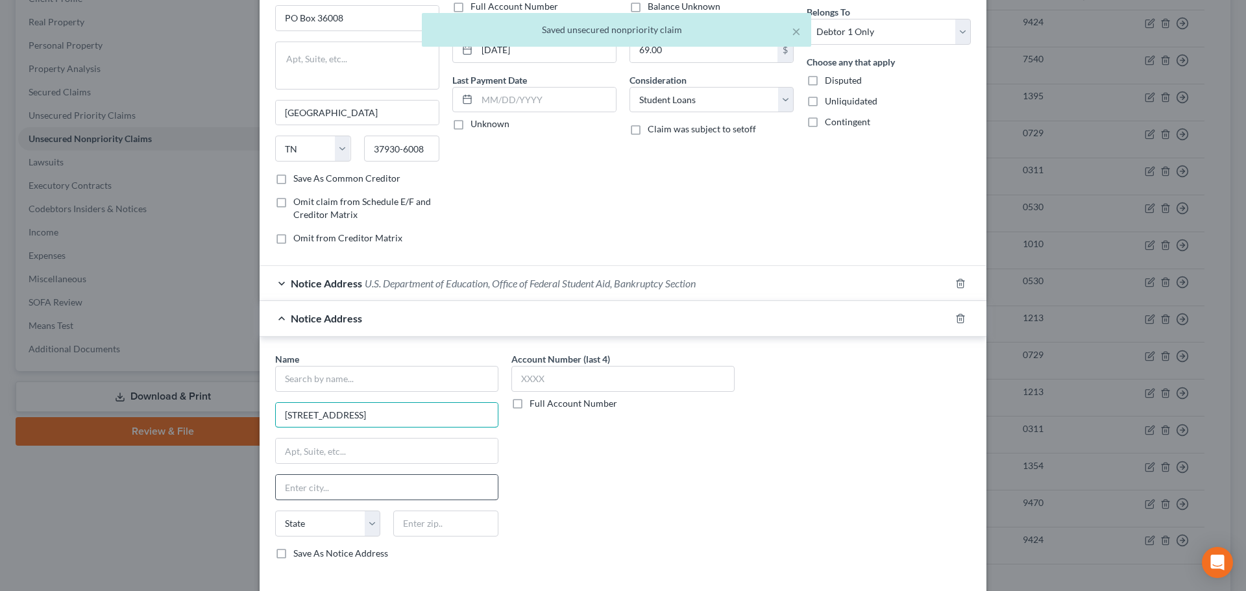
scroll to position [202, 0]
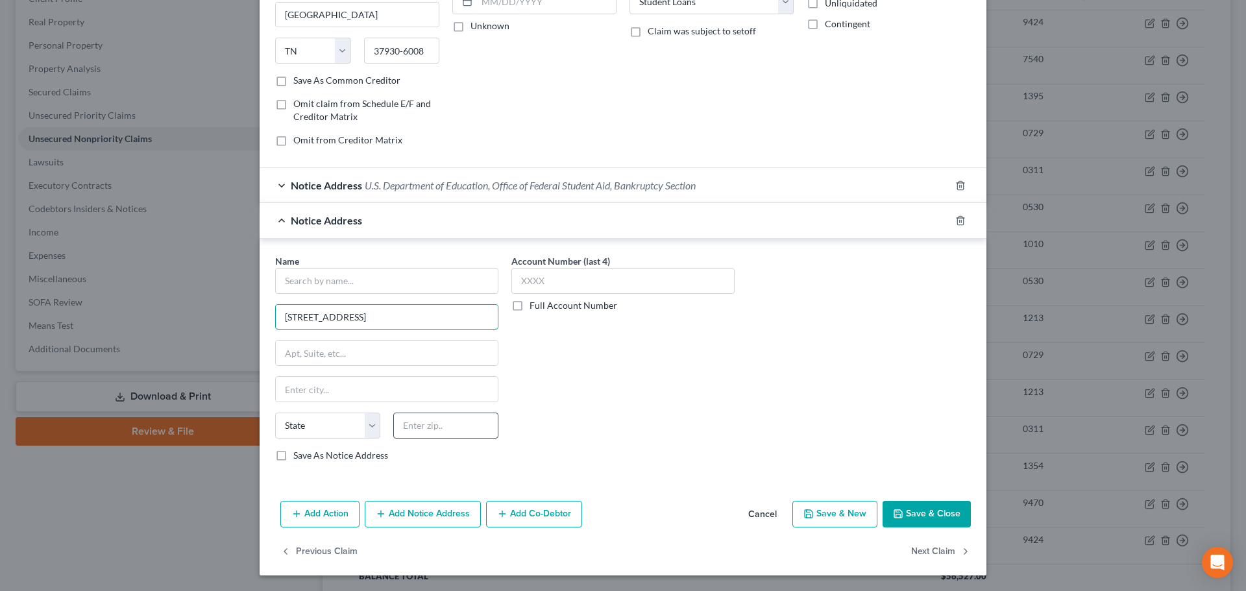
type input "120 N Seven Oaks Dr"
click at [406, 431] on input "text" at bounding box center [445, 426] width 105 height 26
type input "37922"
click at [316, 278] on input "text" at bounding box center [386, 281] width 223 height 26
type input "Knoxville"
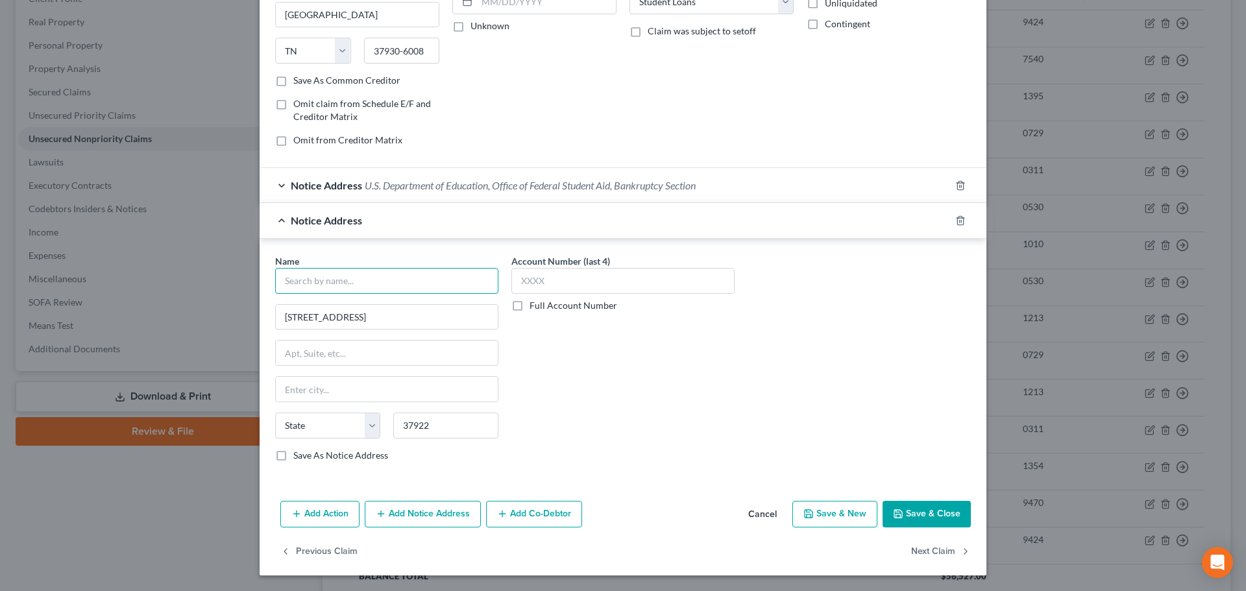
select select "44"
type input "Edfinancial Services"
click at [562, 277] on input "text" at bounding box center [622, 281] width 223 height 26
type input "1213"
click at [905, 508] on button "Save & Close" at bounding box center [927, 514] width 88 height 27
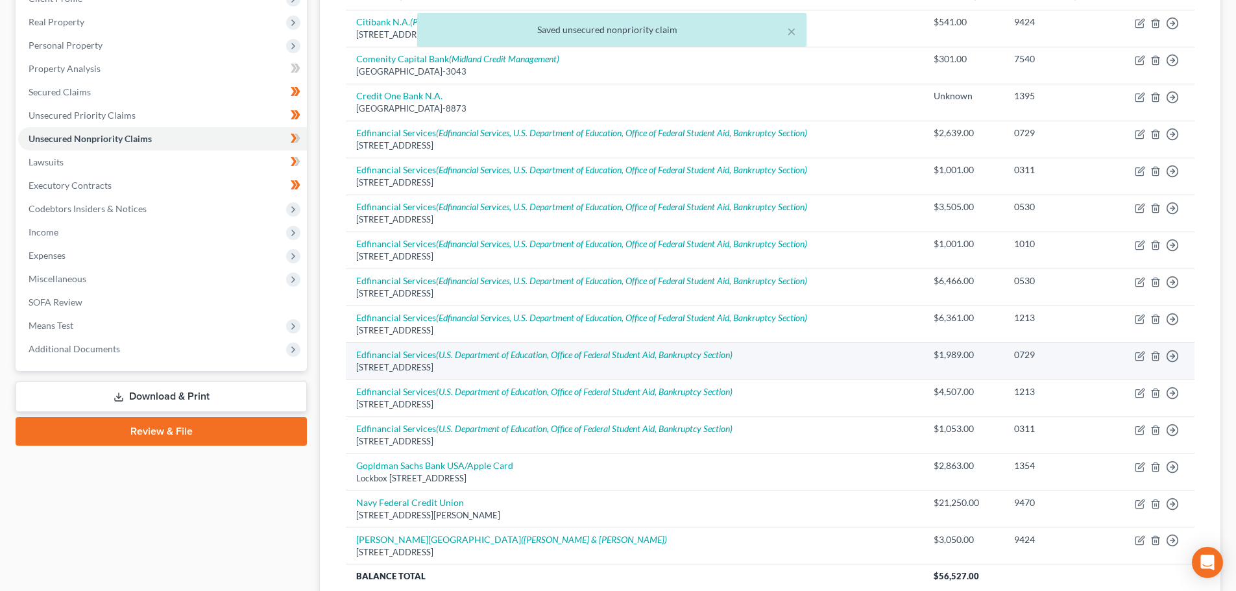
click at [692, 362] on div "PO Box 36008, Knoxville, TN 37930-6008" at bounding box center [634, 367] width 556 height 12
click at [691, 359] on icon "(U.S. Department of Education, Office of Federal Student Aid, Bankruptcy Sectio…" at bounding box center [584, 354] width 297 height 11
select select "44"
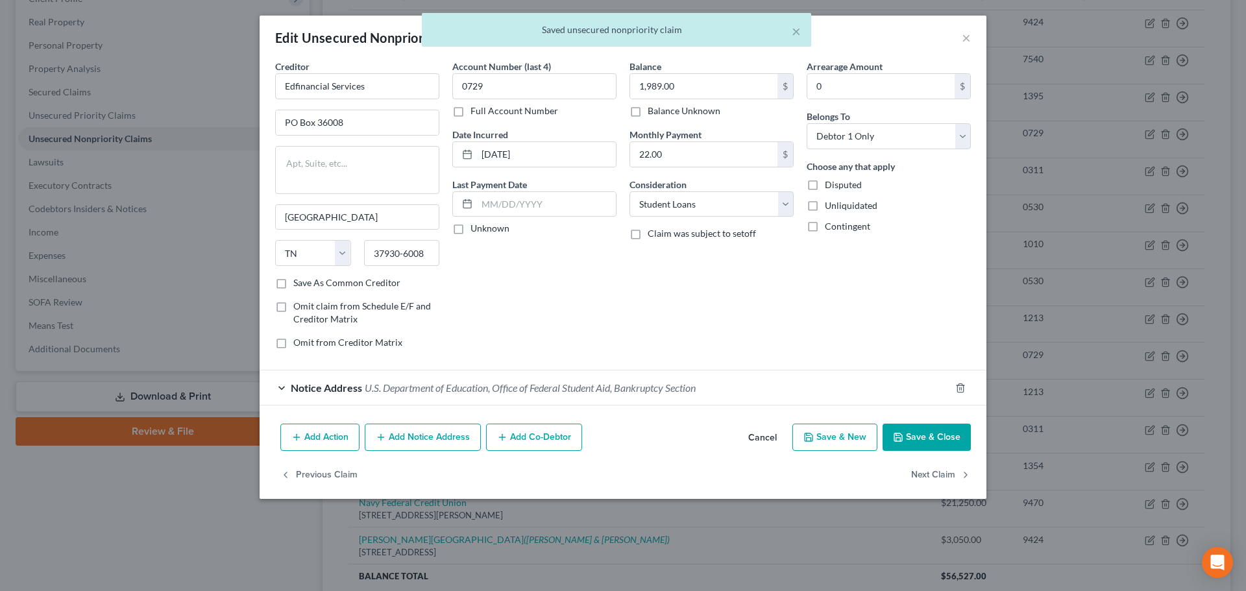
click at [445, 434] on button "Add Notice Address" at bounding box center [423, 437] width 116 height 27
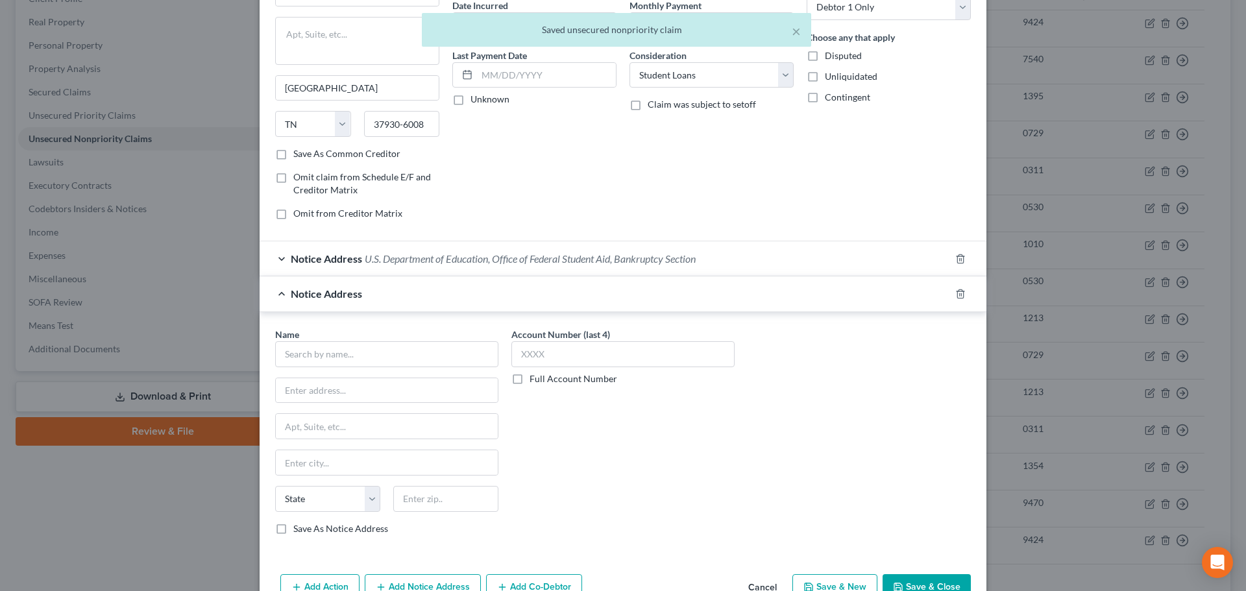
scroll to position [130, 0]
click at [345, 393] on input "text" at bounding box center [387, 390] width 222 height 25
paste input "120 N Seven Oaks Dr"
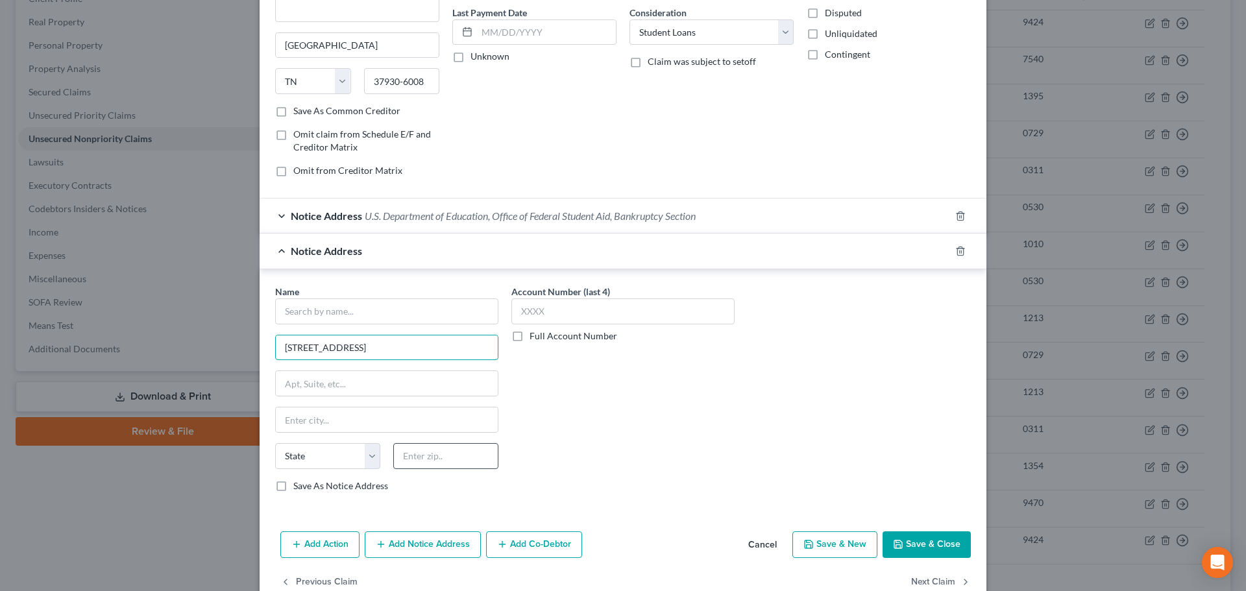
scroll to position [195, 0]
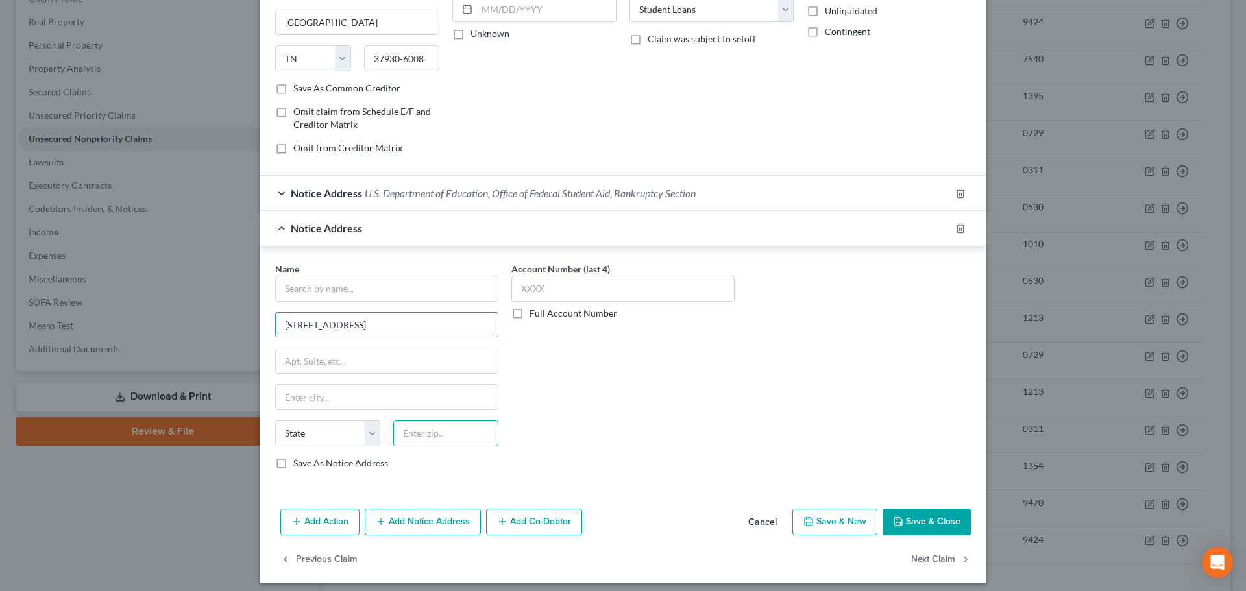
click at [415, 443] on input "text" at bounding box center [445, 434] width 105 height 26
click at [341, 289] on input "text" at bounding box center [386, 289] width 223 height 26
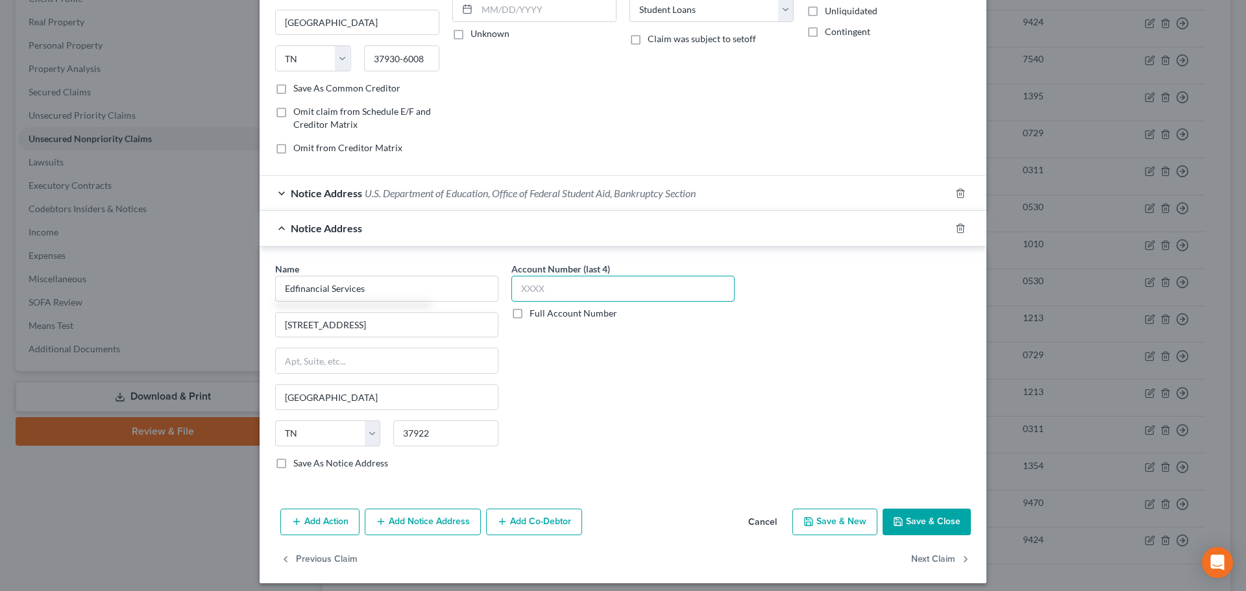
click at [576, 288] on input "text" at bounding box center [622, 289] width 223 height 26
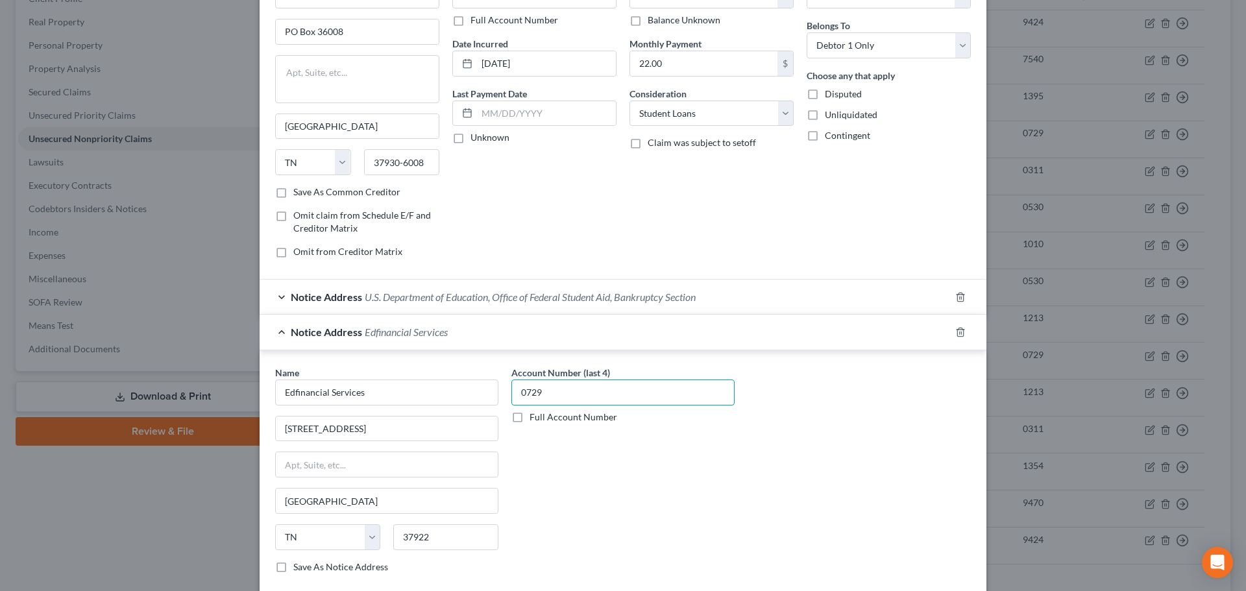
scroll to position [202, 0]
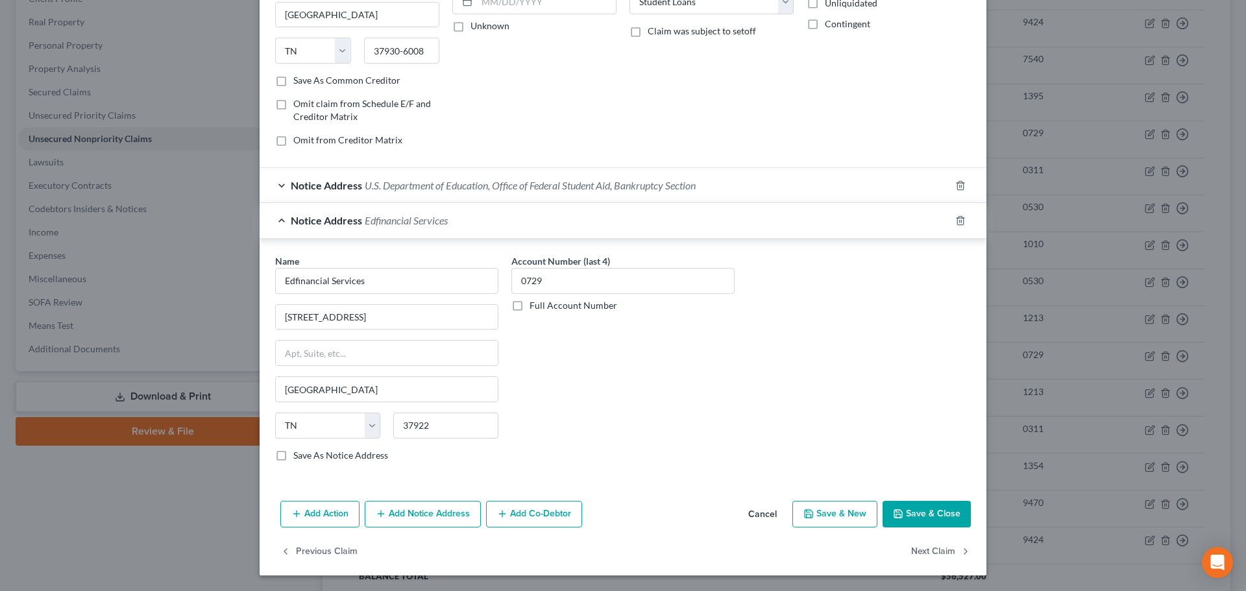
click at [905, 512] on button "Save & Close" at bounding box center [927, 514] width 88 height 27
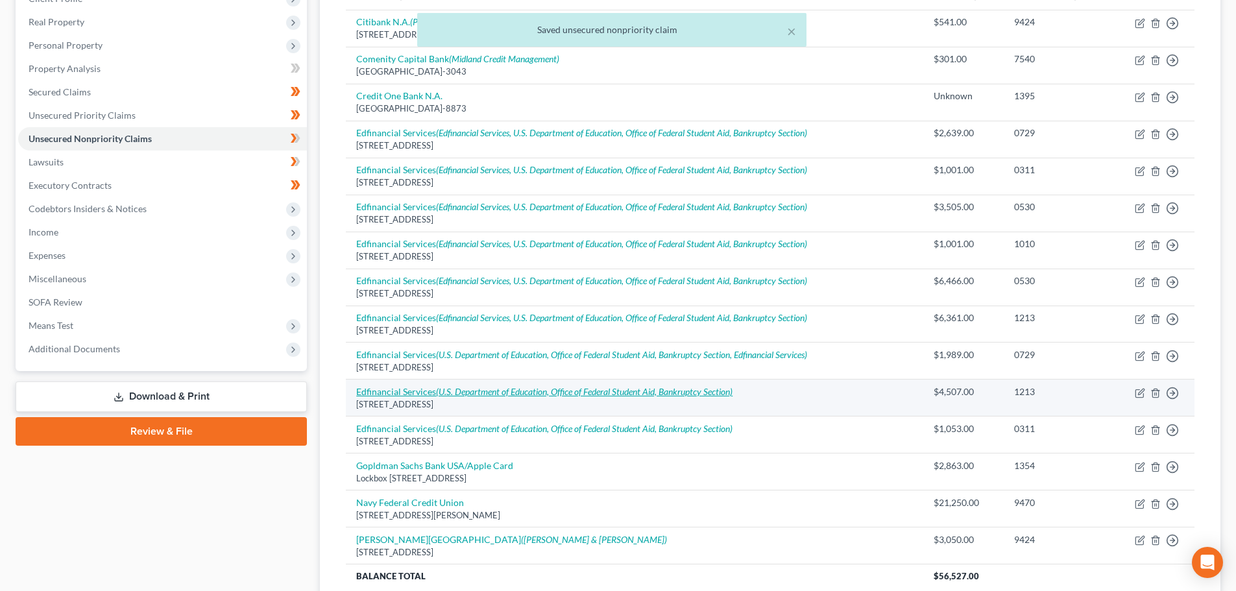
click at [716, 396] on icon "(U.S. Department of Education, Office of Federal Student Aid, Bankruptcy Sectio…" at bounding box center [584, 391] width 297 height 11
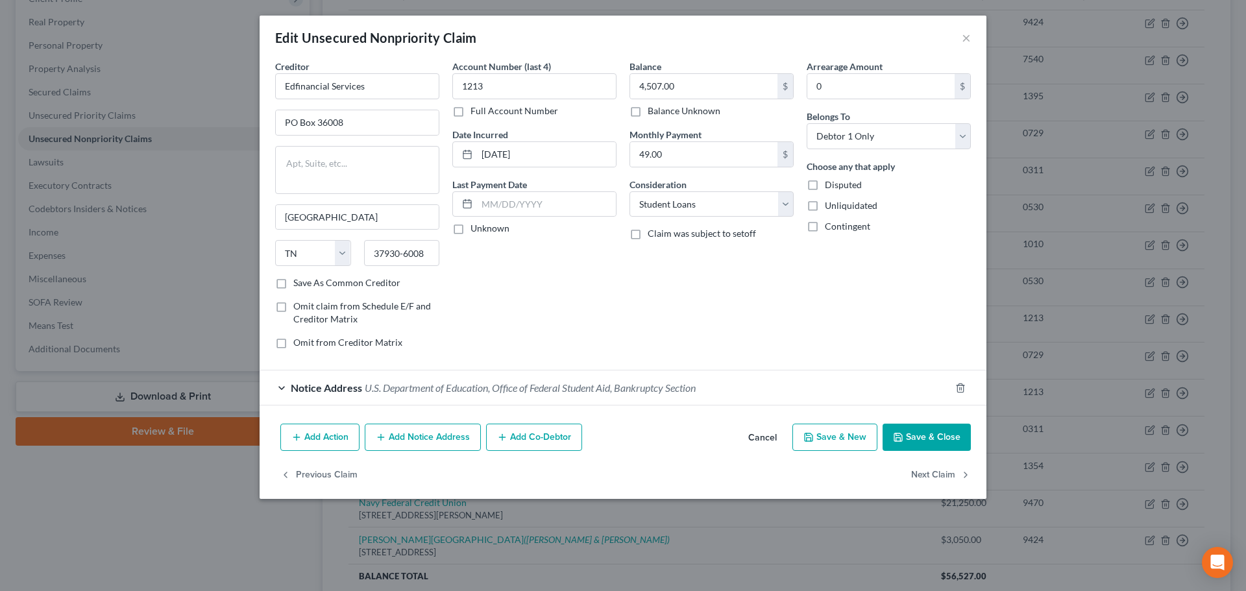
click at [459, 437] on button "Add Notice Address" at bounding box center [423, 437] width 116 height 27
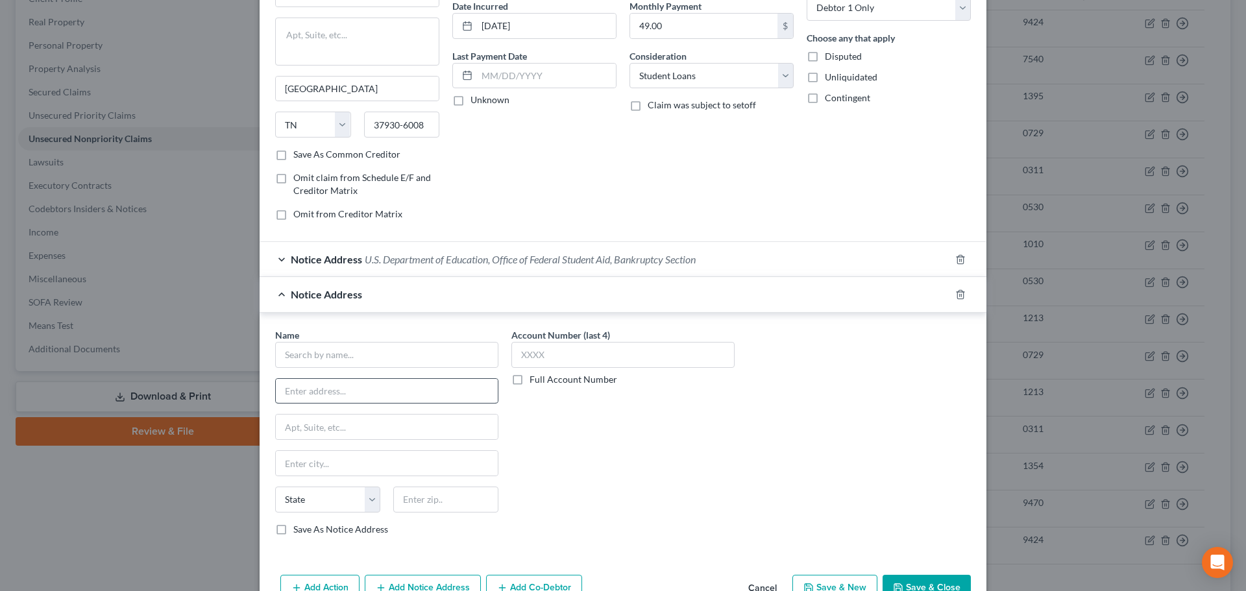
scroll to position [130, 0]
click at [397, 391] on input "text" at bounding box center [387, 390] width 222 height 25
paste input "120 N Seven Oaks Dr"
click at [474, 504] on input "text" at bounding box center [445, 498] width 105 height 26
click at [376, 458] on input "text" at bounding box center [387, 462] width 222 height 25
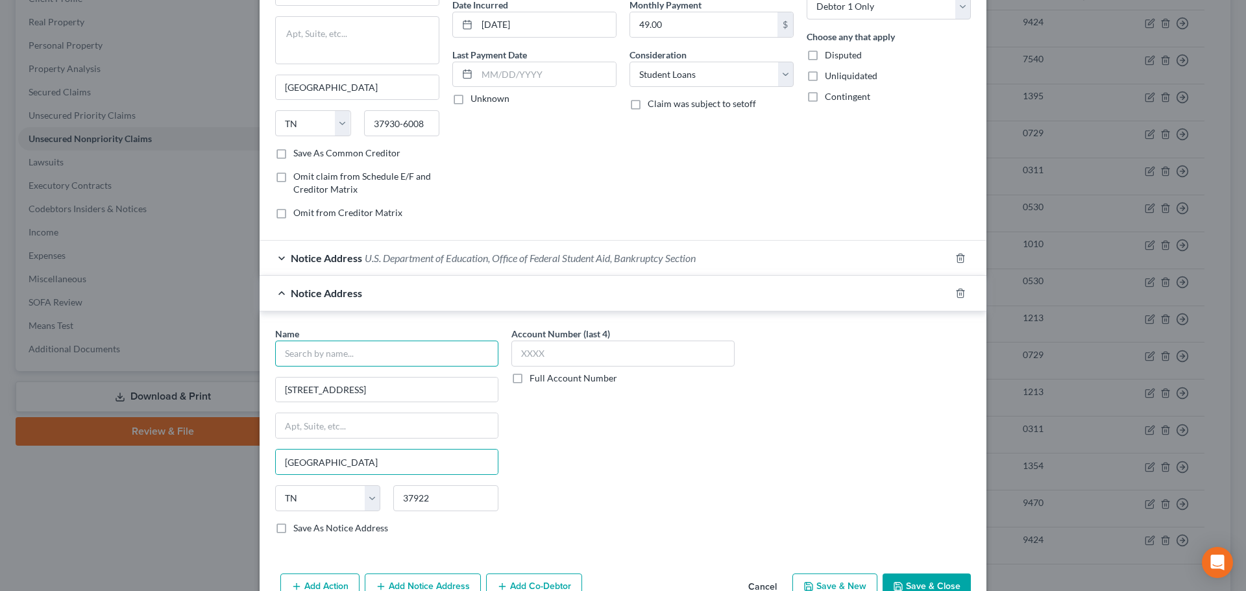
click at [290, 347] on input "text" at bounding box center [386, 354] width 223 height 26
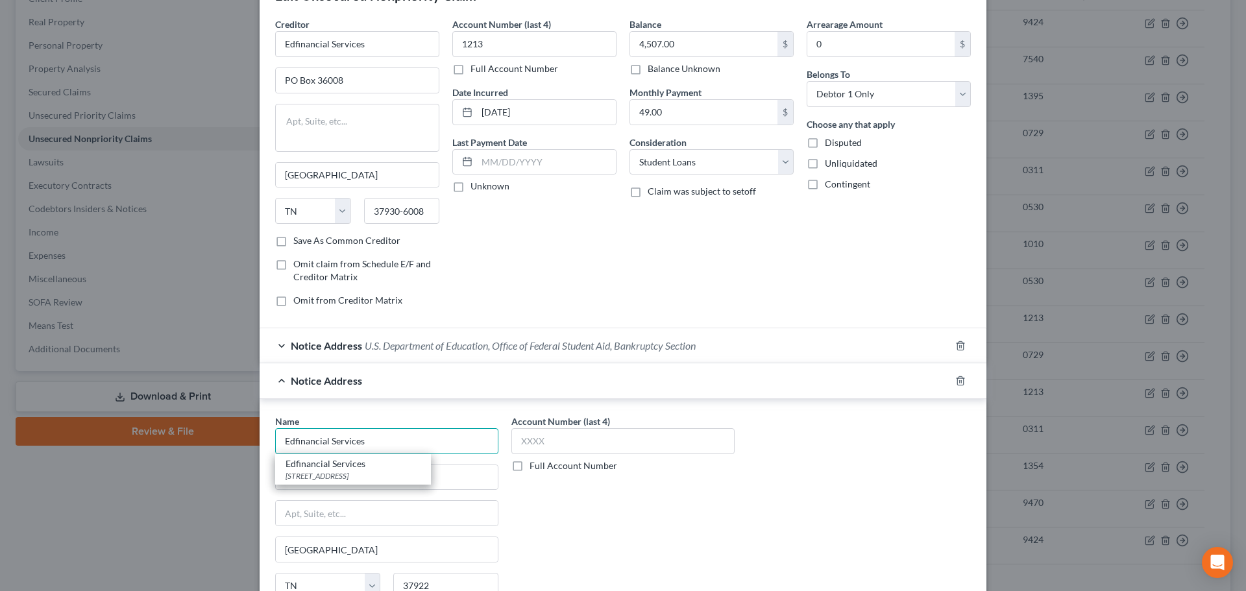
scroll to position [65, 0]
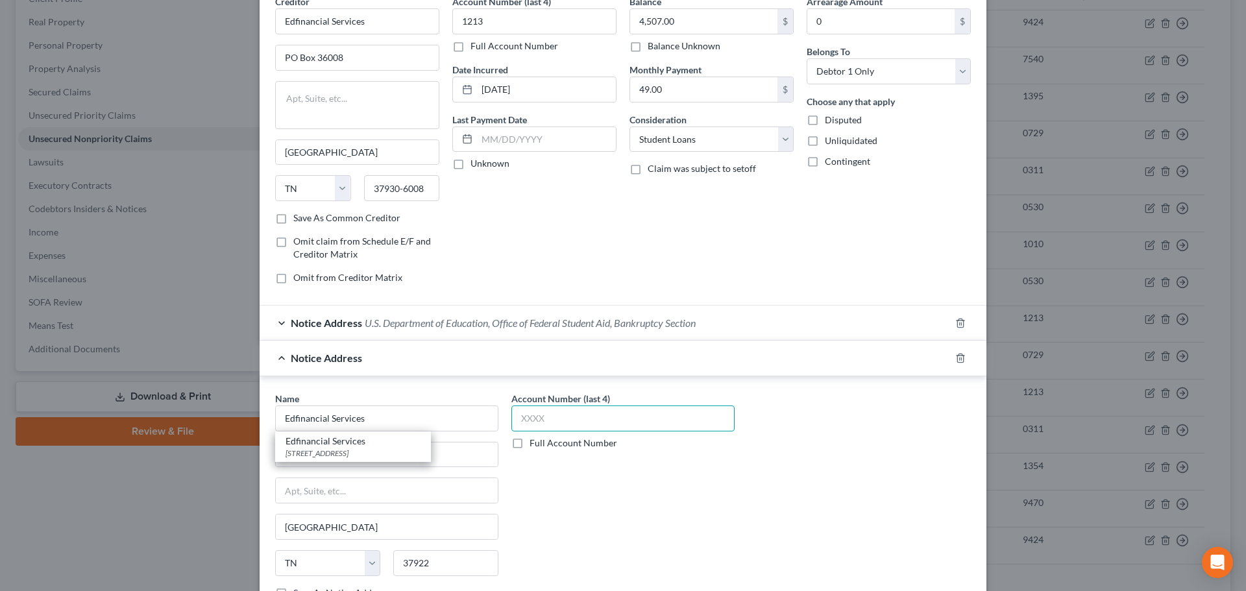
click at [562, 416] on input "text" at bounding box center [622, 419] width 223 height 26
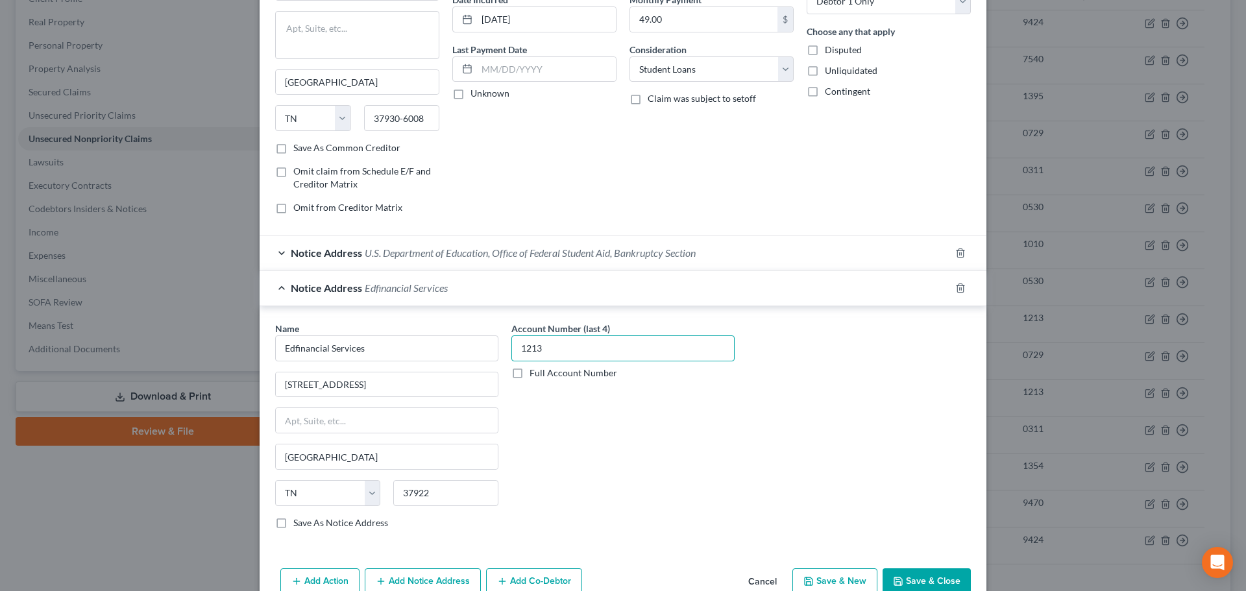
scroll to position [202, 0]
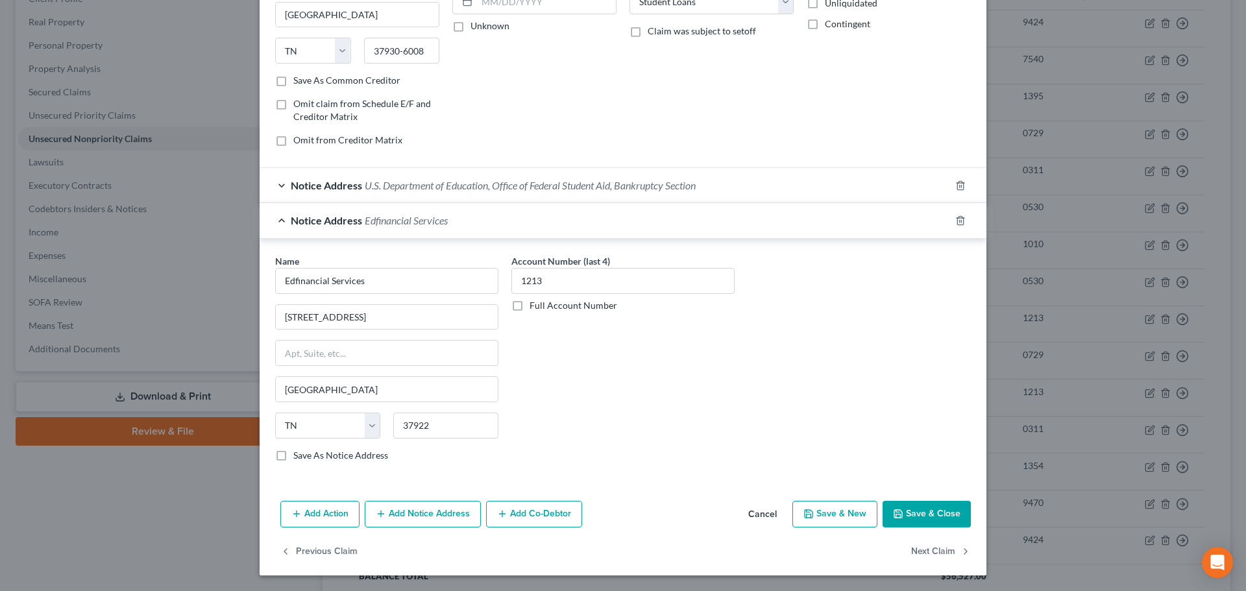
click at [904, 507] on button "Save & Close" at bounding box center [927, 514] width 88 height 27
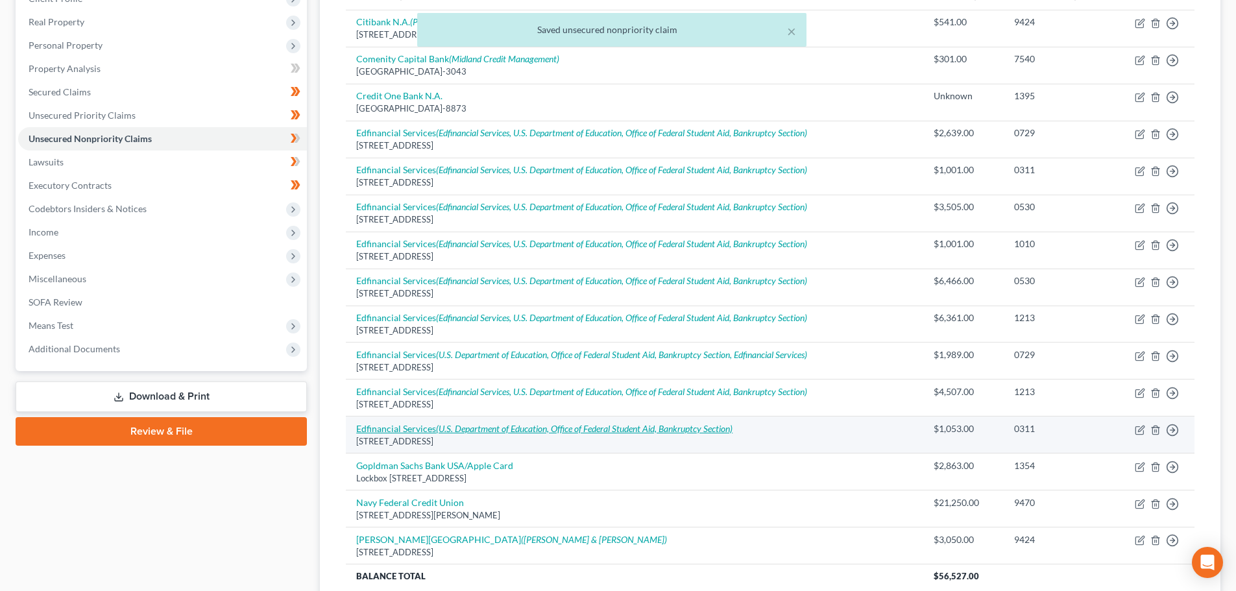
click at [671, 425] on icon "(U.S. Department of Education, Office of Federal Student Aid, Bankruptcy Sectio…" at bounding box center [584, 428] width 297 height 11
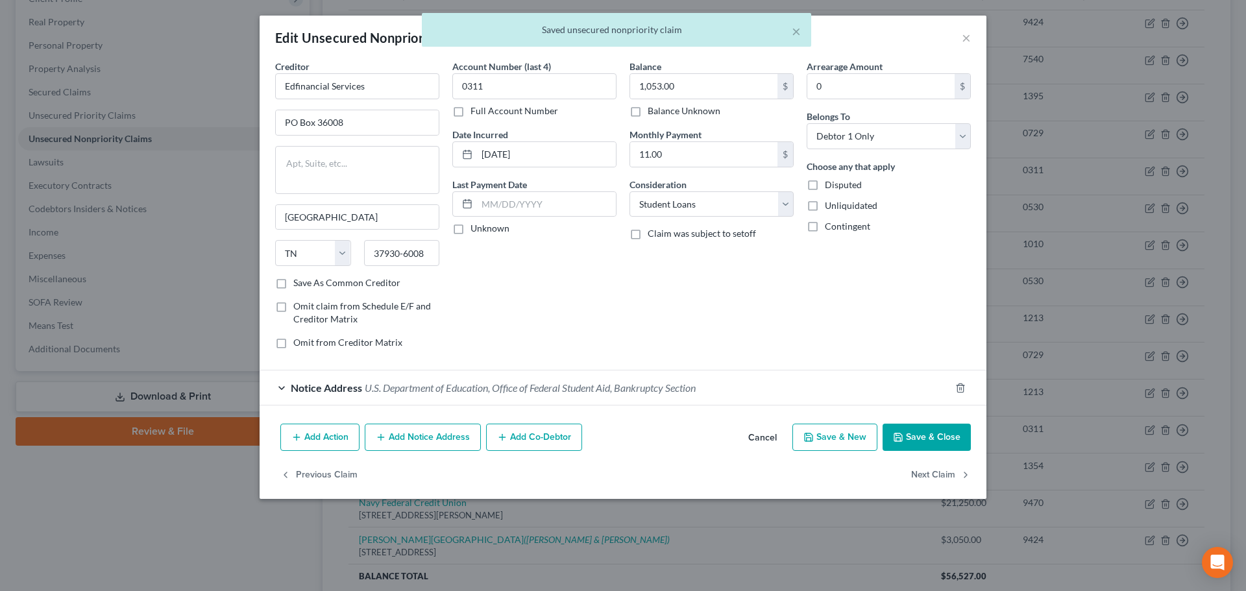
click at [422, 434] on button "Add Notice Address" at bounding box center [423, 437] width 116 height 27
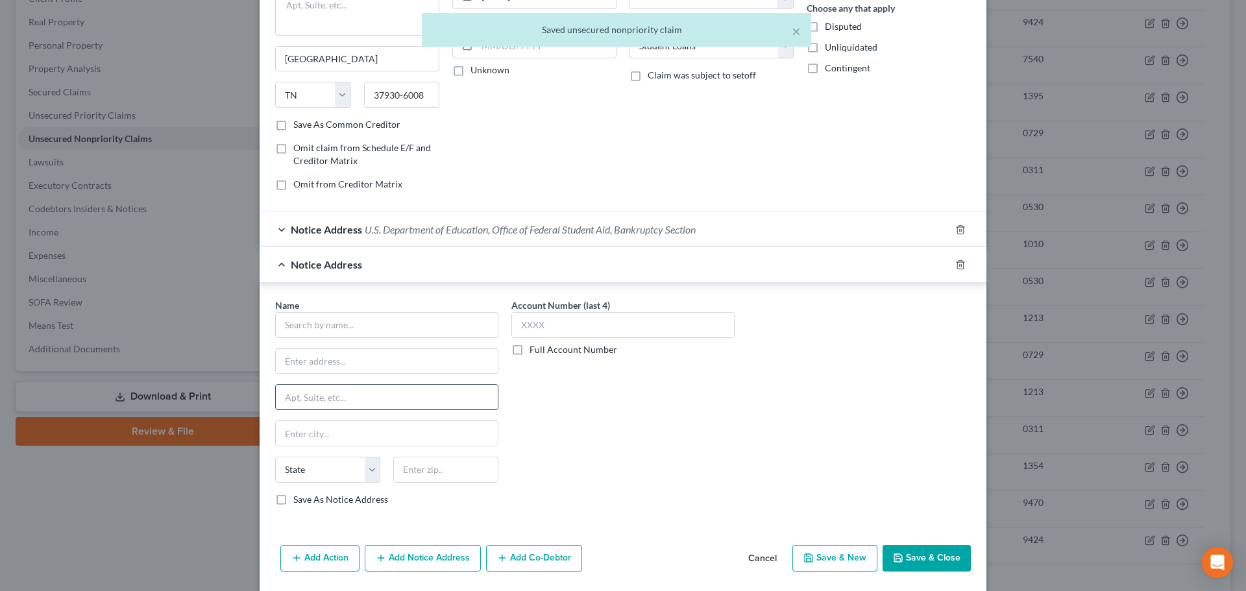
scroll to position [195, 0]
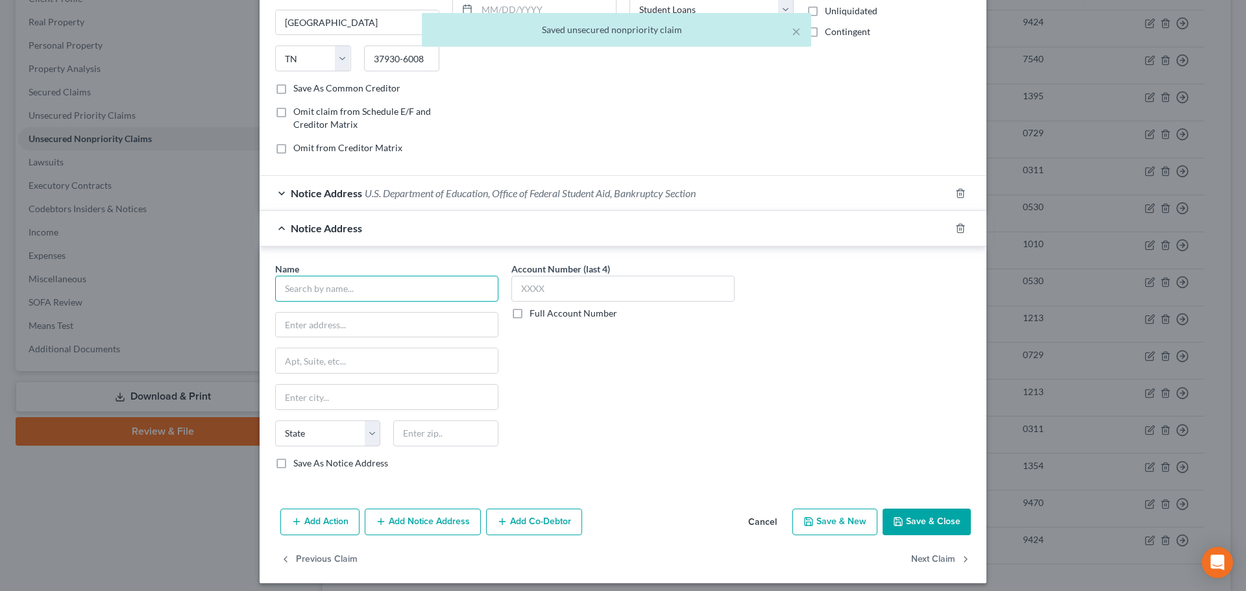
click at [322, 288] on input "text" at bounding box center [386, 289] width 223 height 26
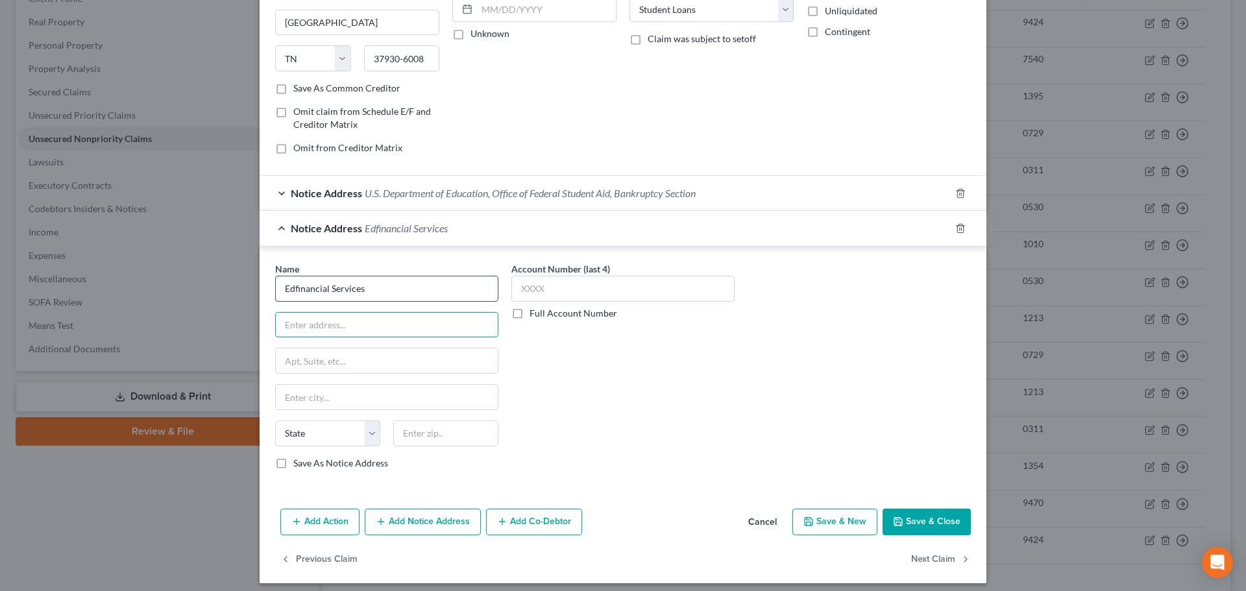
paste input "120 N Seven Oaks Dr"
drag, startPoint x: 377, startPoint y: 370, endPoint x: 392, endPoint y: 367, distance: 15.2
click at [377, 370] on input "text" at bounding box center [387, 361] width 222 height 25
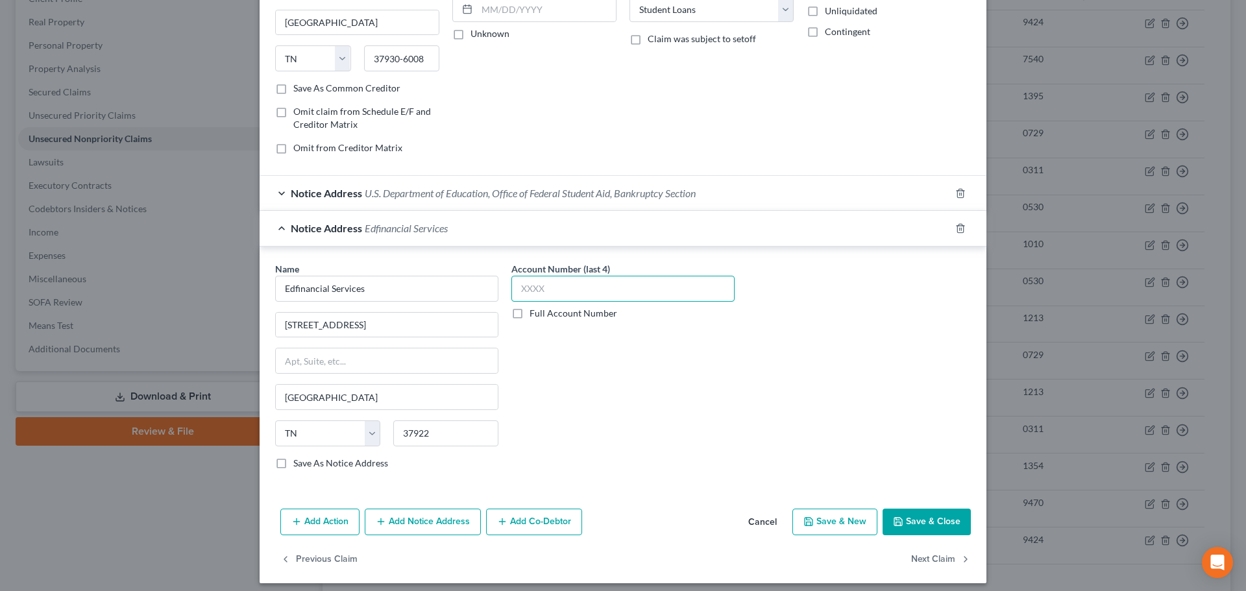
click at [590, 280] on input "text" at bounding box center [622, 289] width 223 height 26
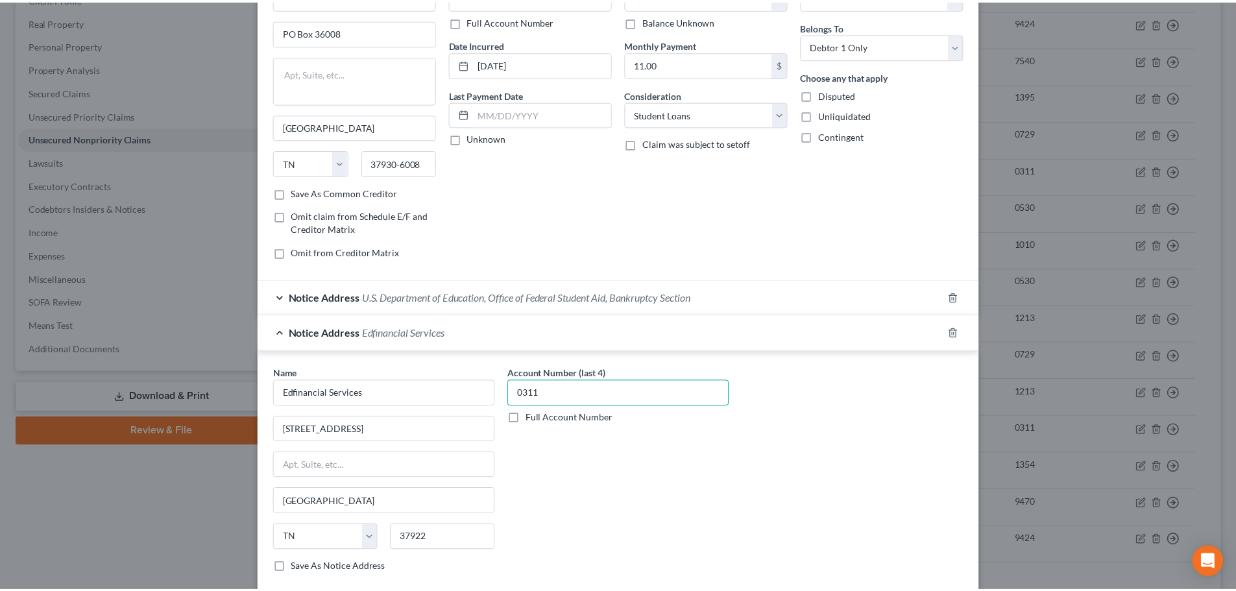
scroll to position [202, 0]
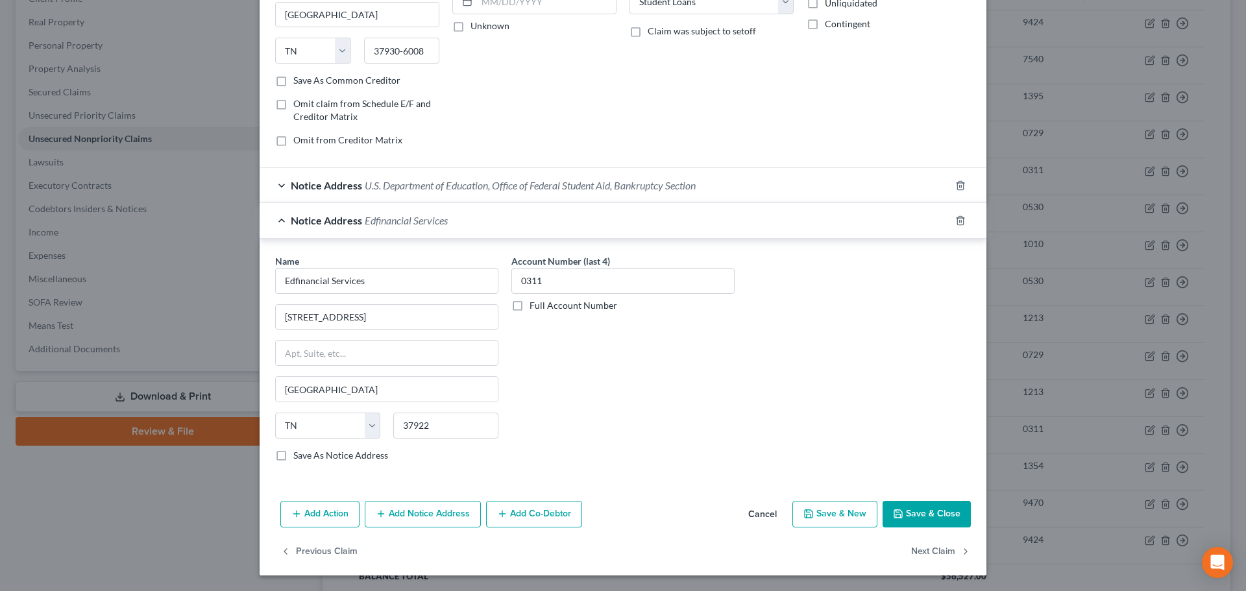
click at [918, 506] on button "Save & Close" at bounding box center [927, 514] width 88 height 27
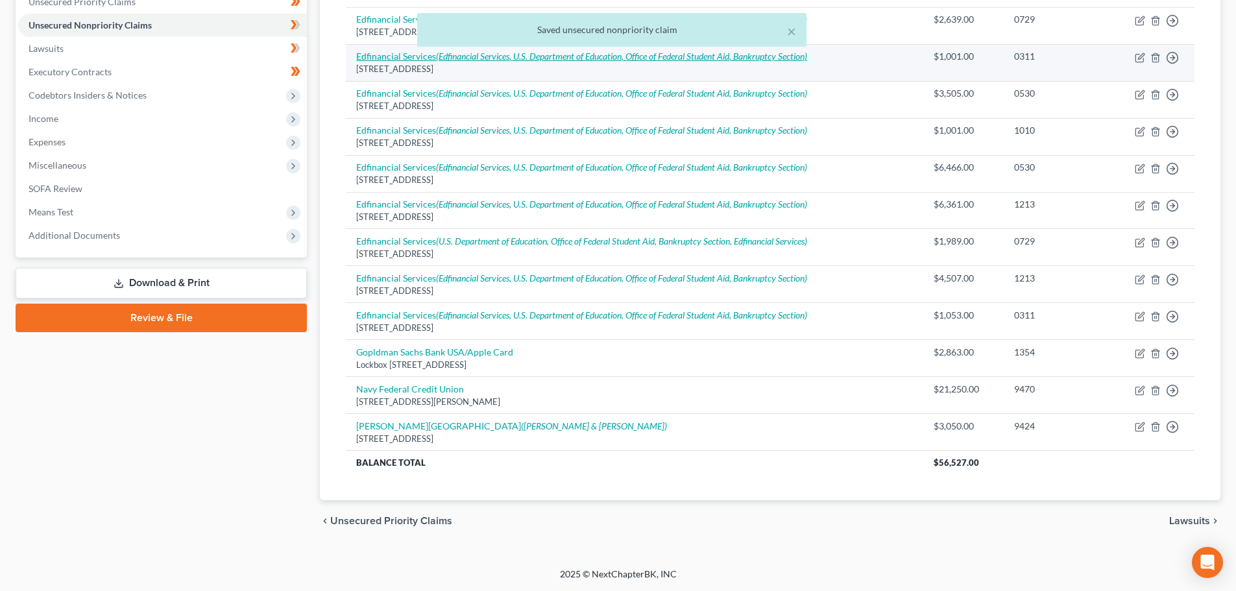
scroll to position [0, 0]
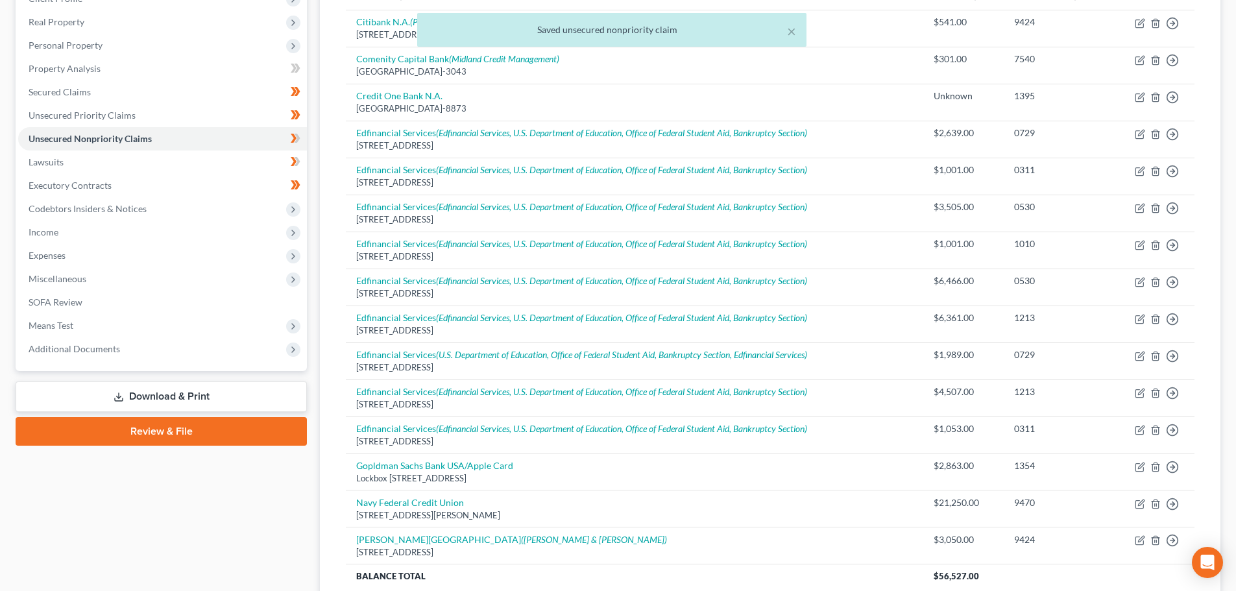
click at [203, 389] on link "Download & Print" at bounding box center [161, 397] width 291 height 31
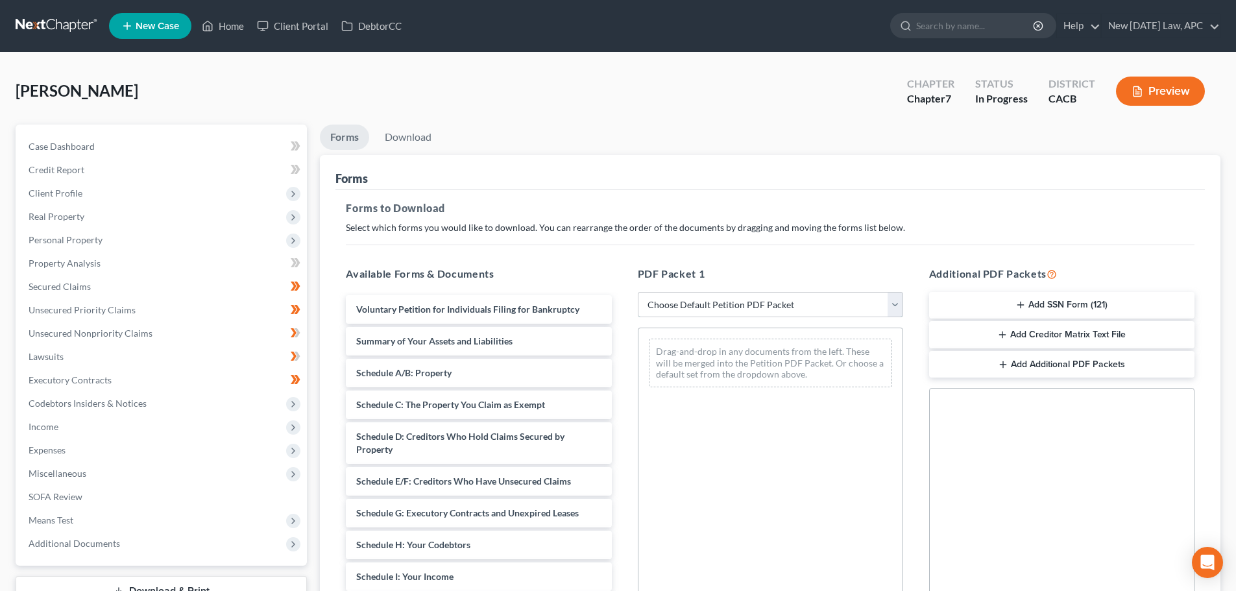
click at [728, 308] on select "Choose Default Petition PDF Packet Complete Bankruptcy Petition (all forms and …" at bounding box center [770, 305] width 265 height 26
click at [638, 292] on select "Choose Default Petition PDF Packet Complete Bankruptcy Petition (all forms and …" at bounding box center [770, 305] width 265 height 26
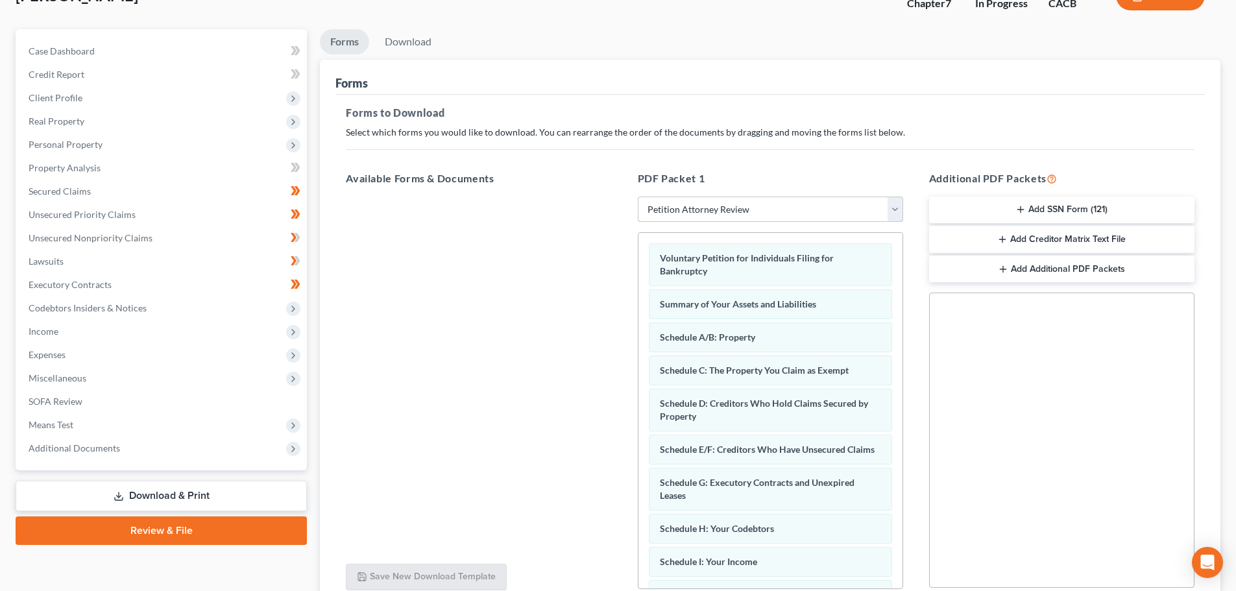
scroll to position [210, 0]
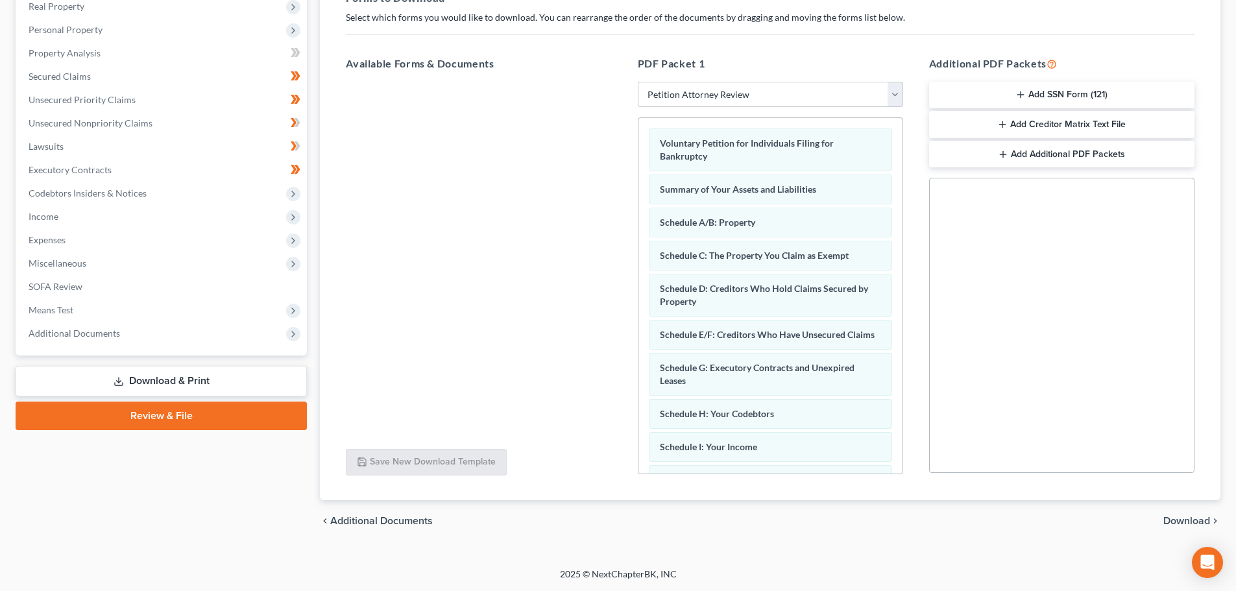
click at [1186, 511] on div "chevron_left Additional Documents Download chevron_right" at bounding box center [770, 521] width 901 height 42
click at [1186, 516] on span "Download" at bounding box center [1187, 521] width 47 height 10
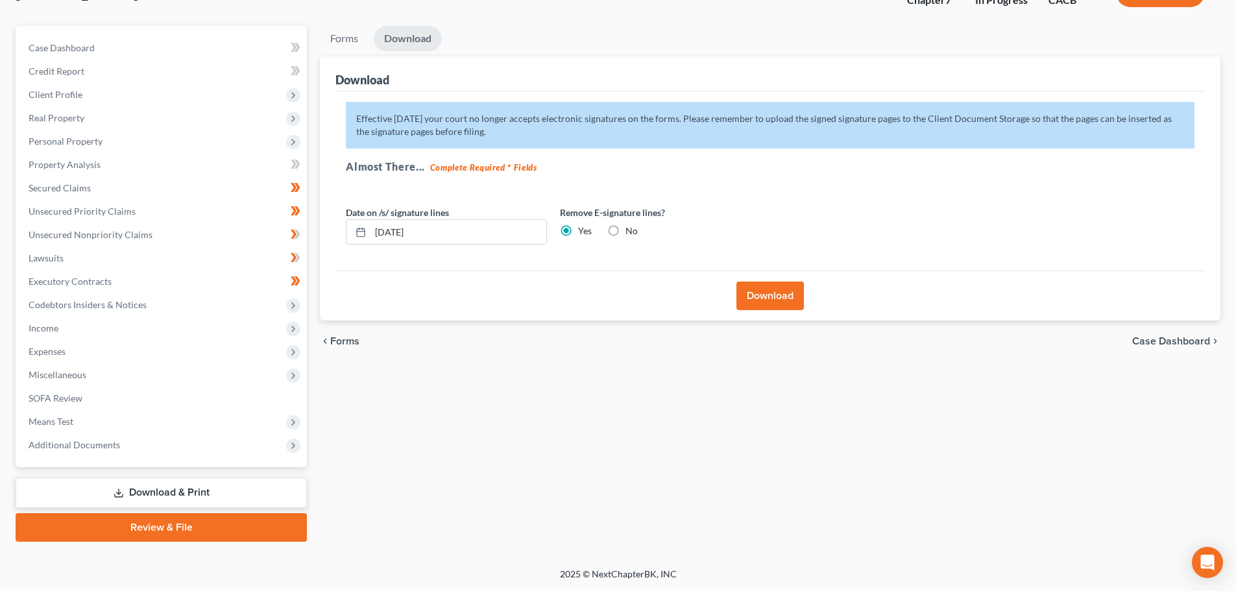
click at [785, 296] on button "Download" at bounding box center [770, 296] width 67 height 29
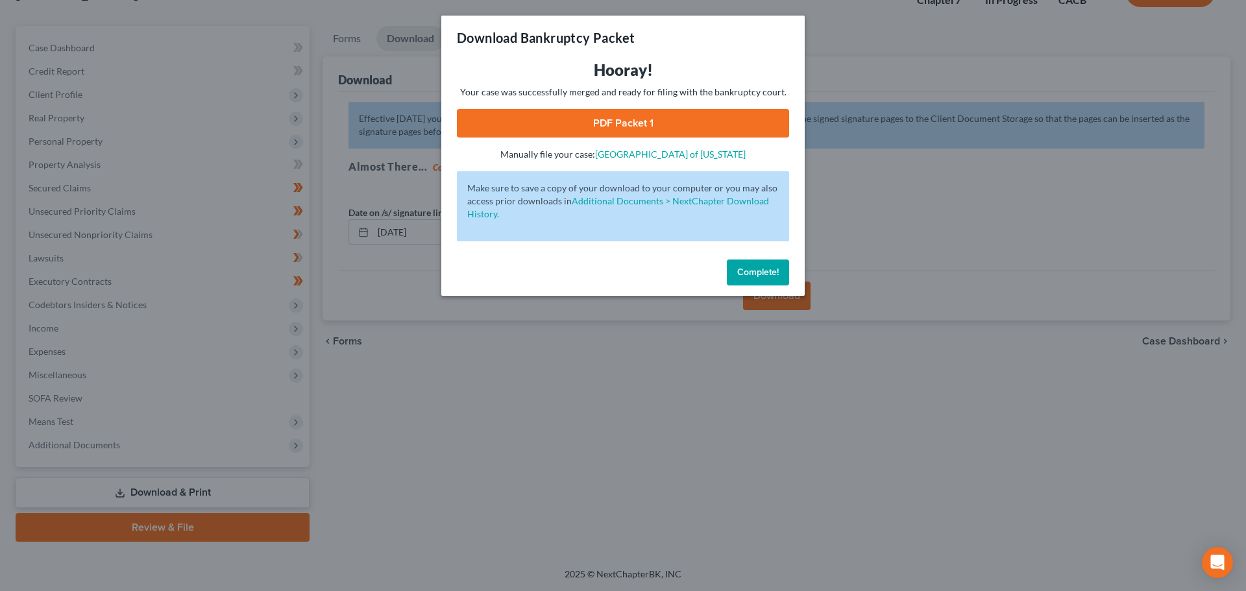
click at [678, 115] on link "PDF Packet 1" at bounding box center [623, 123] width 332 height 29
drag, startPoint x: 737, startPoint y: 266, endPoint x: 700, endPoint y: 266, distance: 37.0
click at [737, 266] on button "Complete!" at bounding box center [758, 273] width 62 height 26
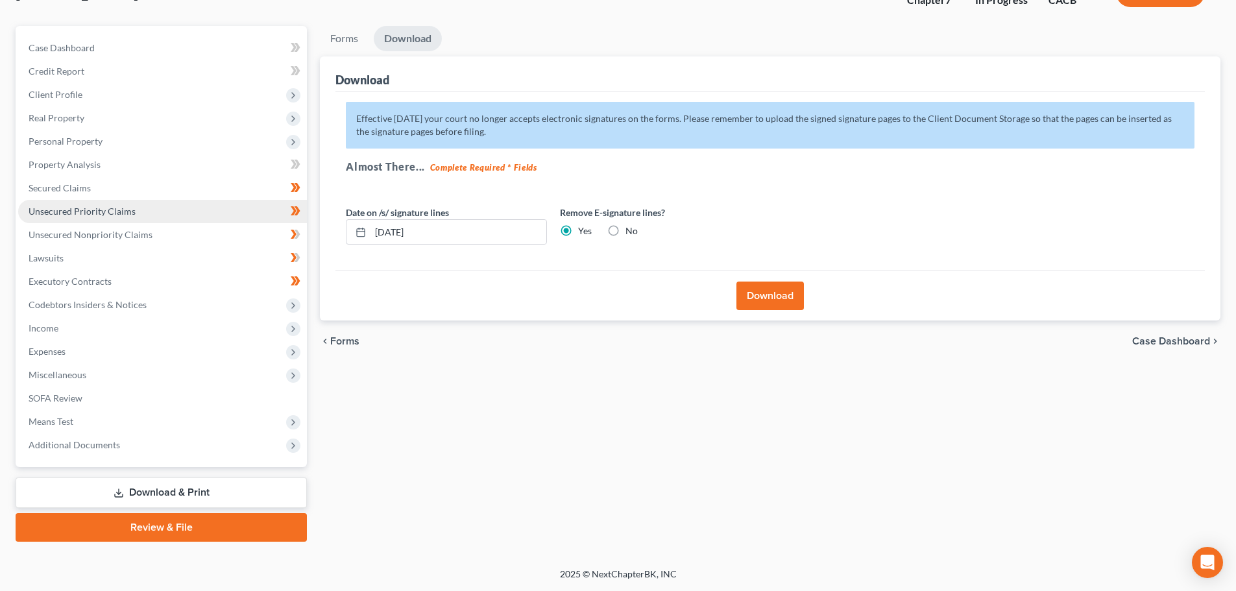
click at [87, 215] on span "Unsecured Priority Claims" at bounding box center [82, 211] width 107 height 11
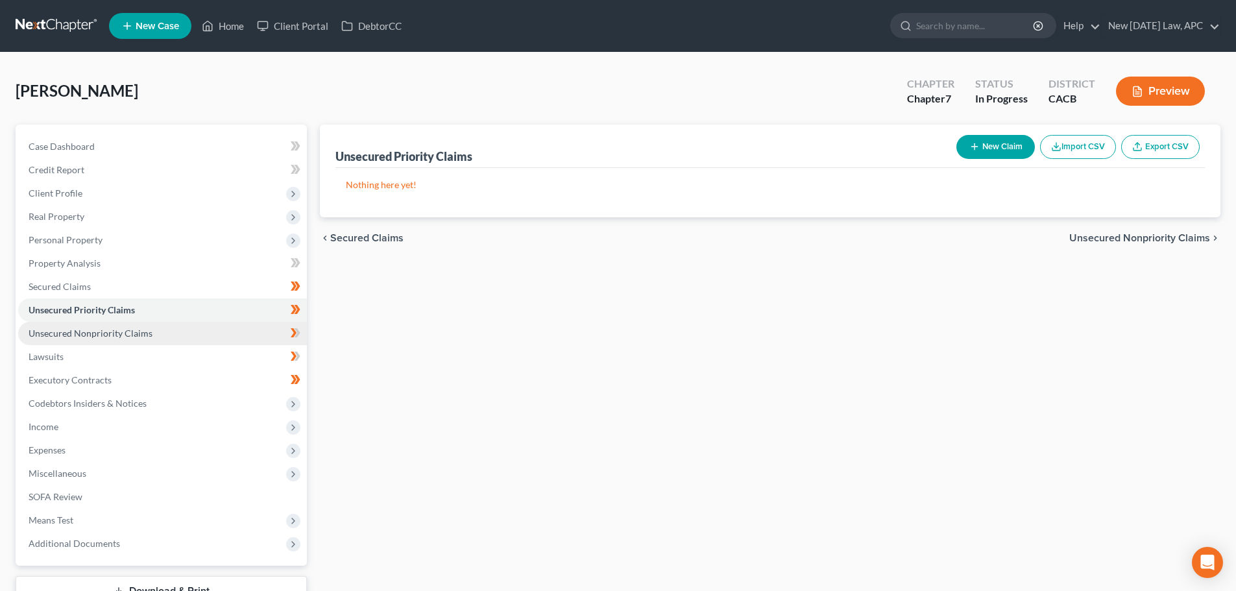
click at [126, 332] on span "Unsecured Nonpriority Claims" at bounding box center [91, 333] width 124 height 11
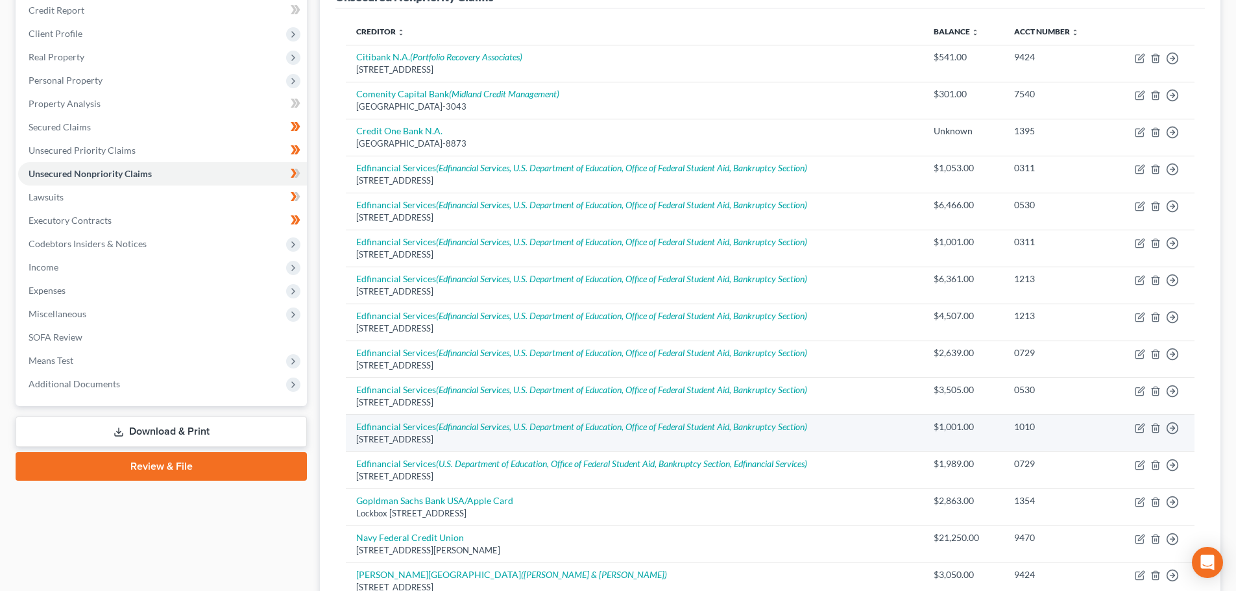
scroll to position [195, 0]
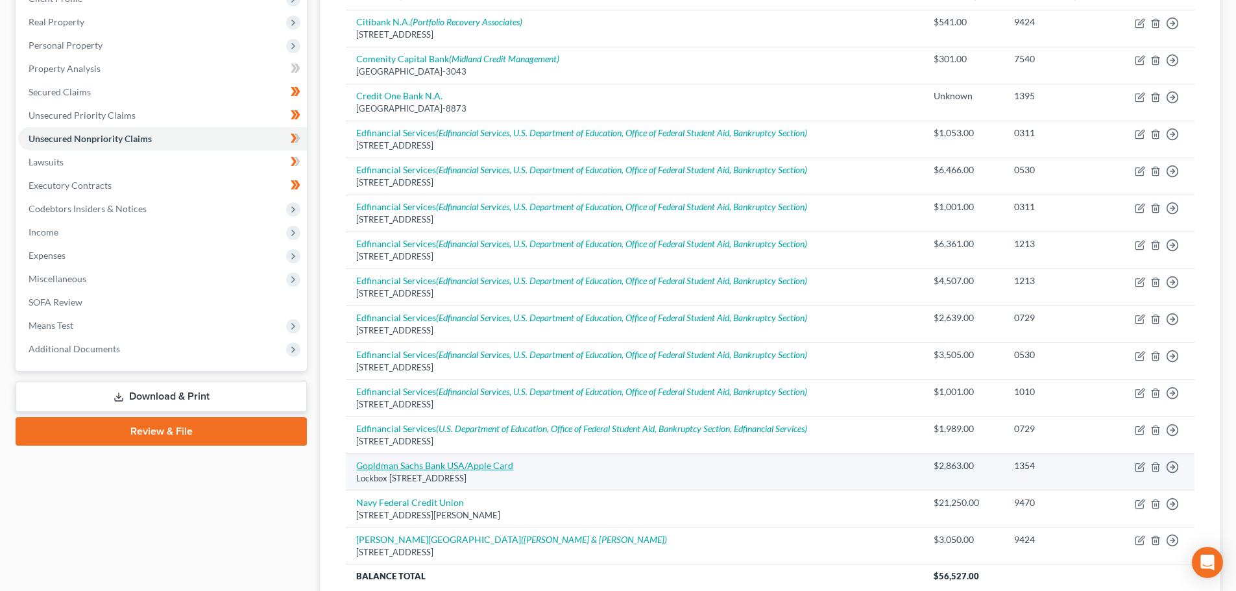
click at [478, 461] on link "Gopldman Sachs Bank USA/Apple Card" at bounding box center [434, 465] width 157 height 11
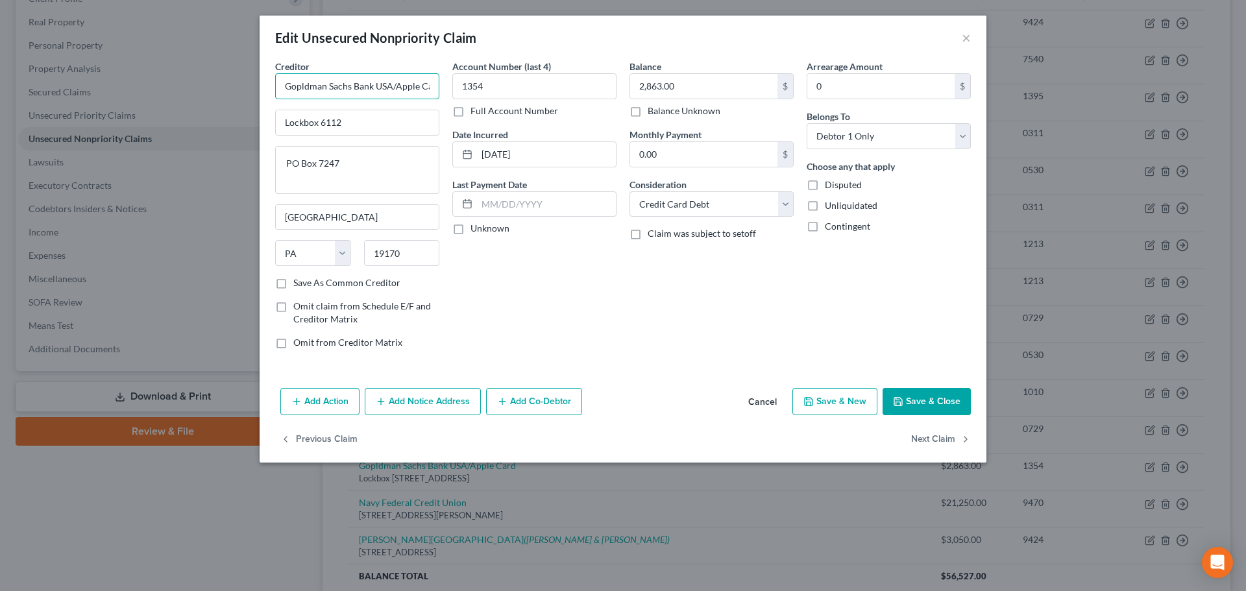
click at [299, 84] on input "Gopldman Sachs Bank USA/Apple Card" at bounding box center [357, 86] width 164 height 26
click at [927, 397] on button "Save & Close" at bounding box center [927, 401] width 88 height 27
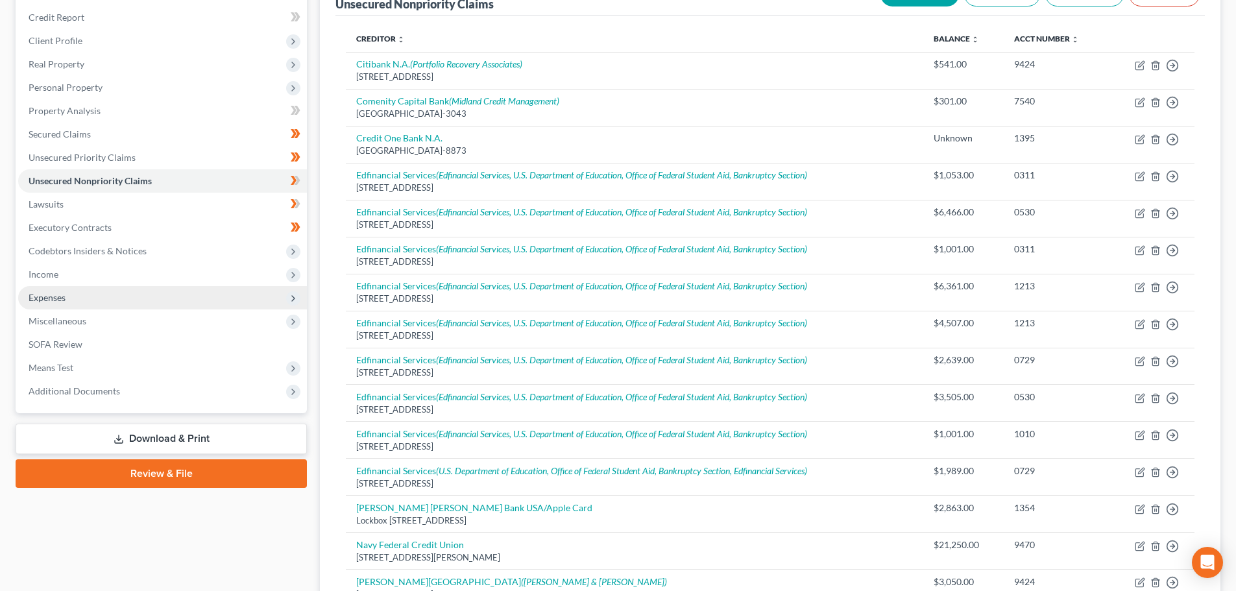
scroll to position [130, 0]
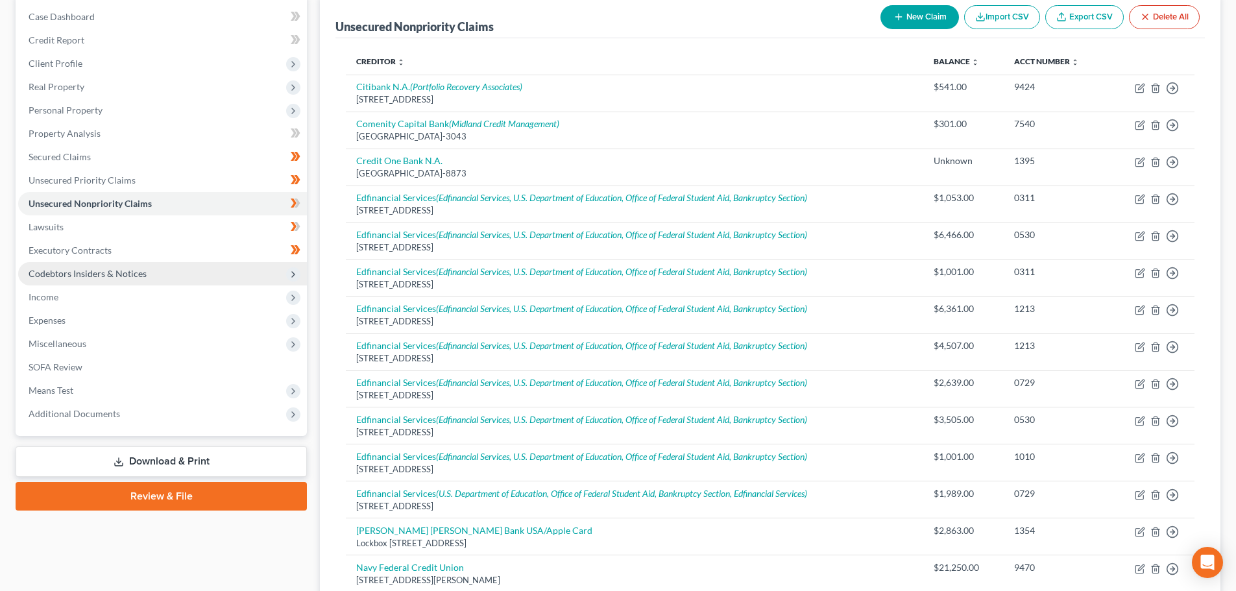
click at [88, 271] on span "Codebtors Insiders & Notices" at bounding box center [88, 273] width 118 height 11
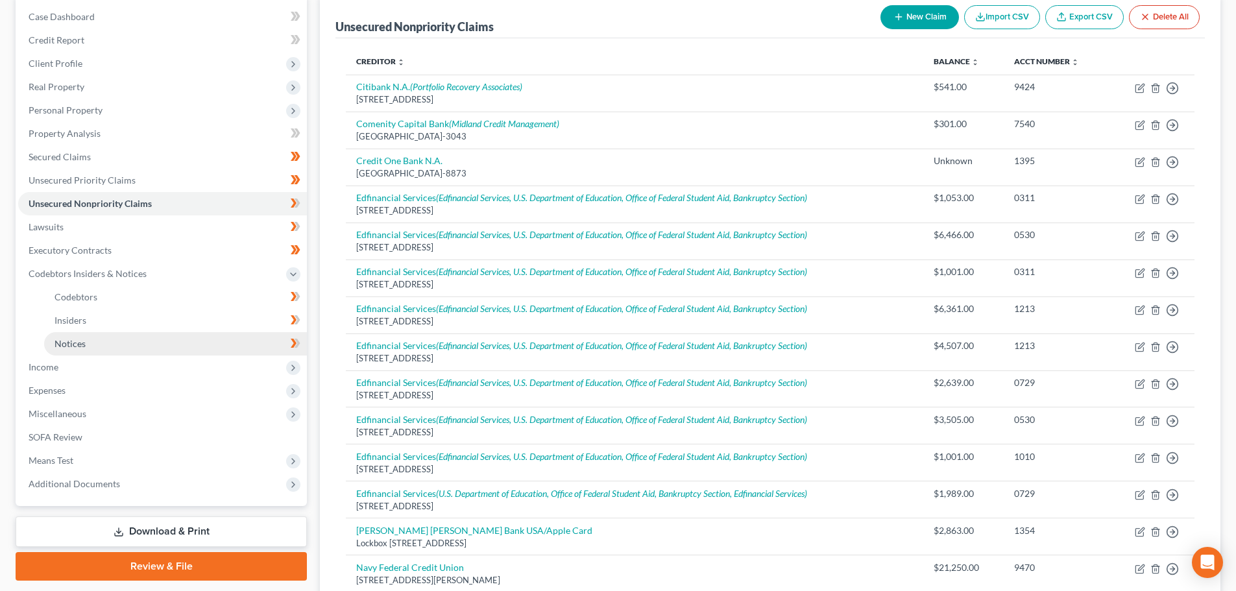
click at [99, 334] on link "Notices" at bounding box center [175, 343] width 263 height 23
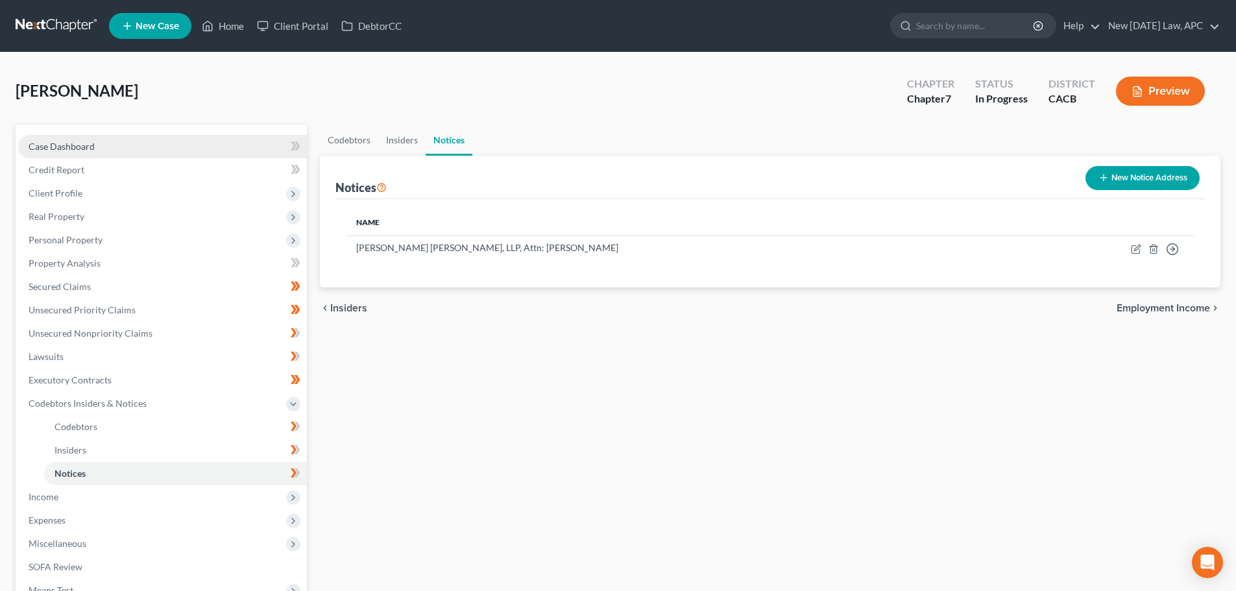
click at [73, 149] on span "Case Dashboard" at bounding box center [62, 146] width 66 height 11
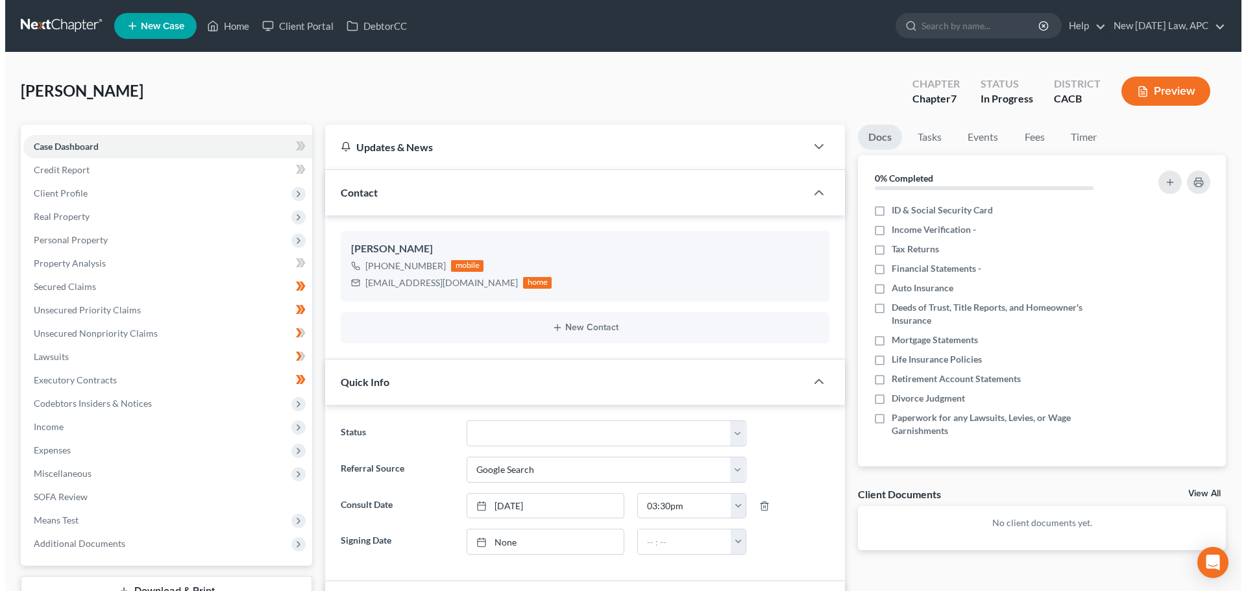
scroll to position [572, 0]
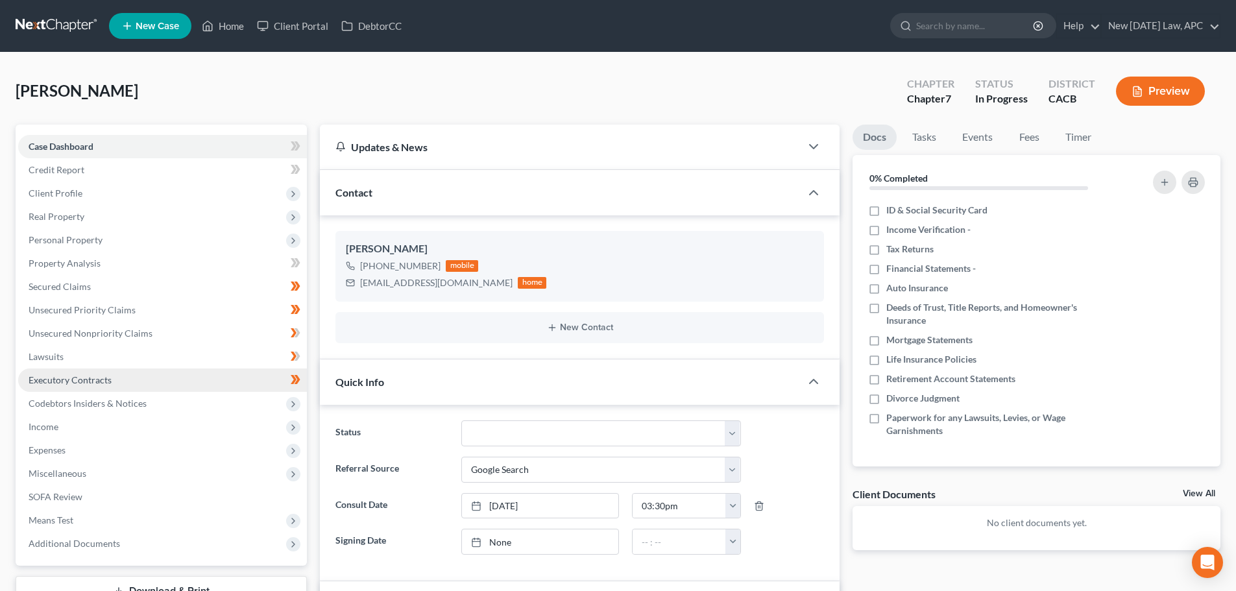
click at [97, 373] on link "Executory Contracts" at bounding box center [162, 380] width 289 height 23
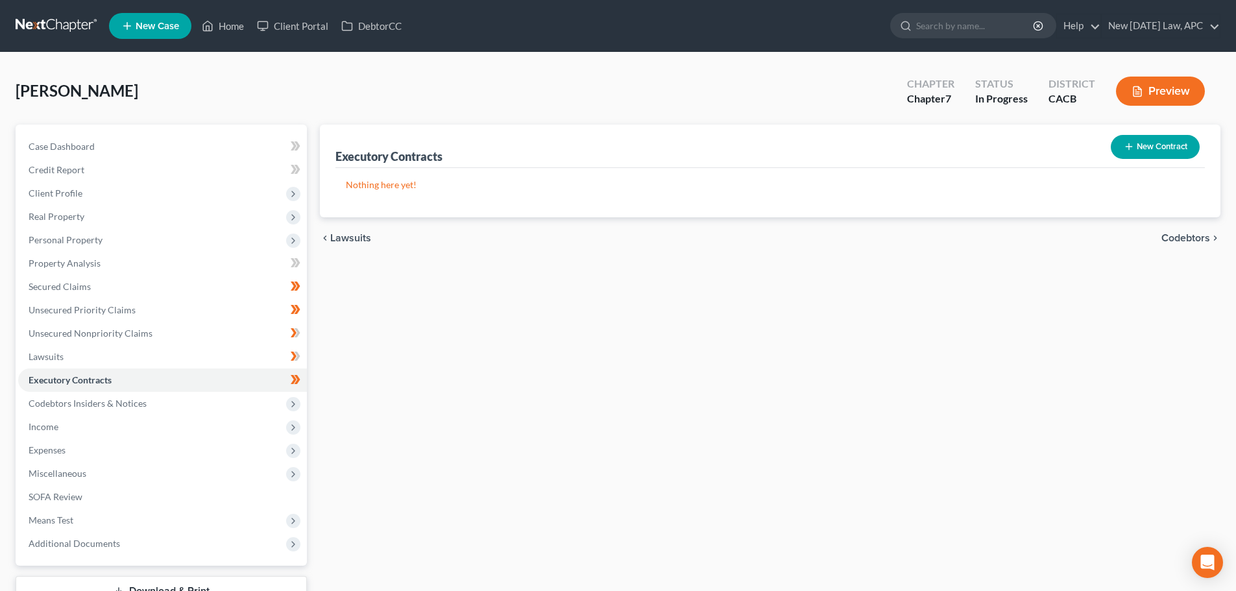
click at [1162, 151] on button "New Contract" at bounding box center [1155, 147] width 89 height 24
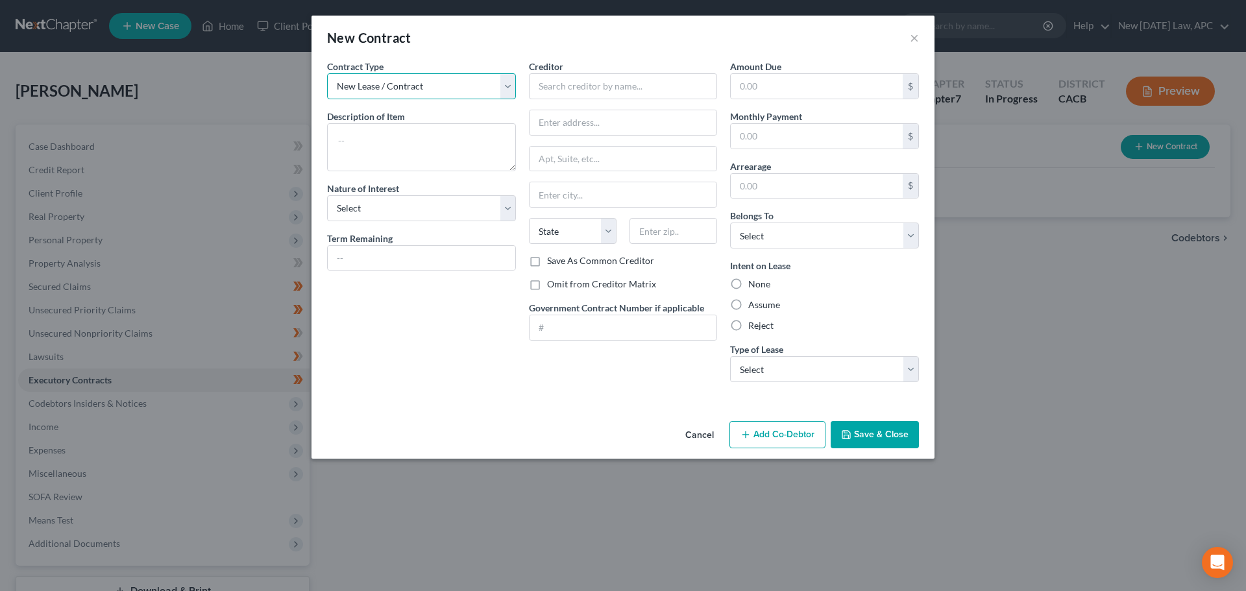
click at [408, 88] on select "New Lease / Contract New Timeshare" at bounding box center [421, 86] width 189 height 26
click at [379, 142] on textarea at bounding box center [421, 147] width 189 height 48
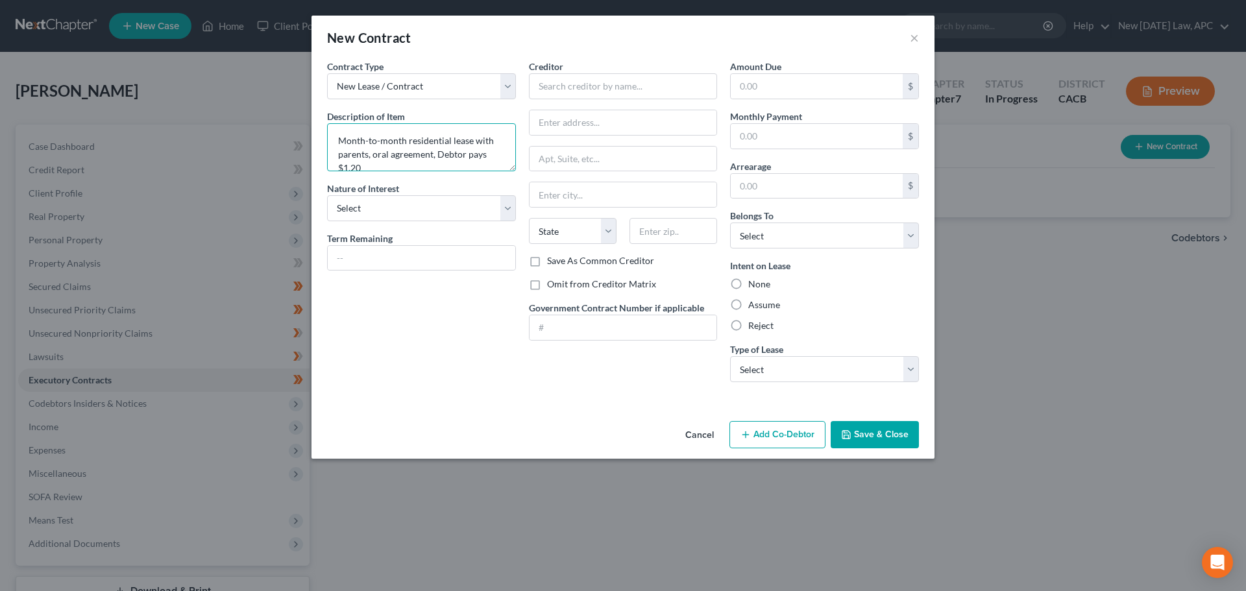
scroll to position [3, 0]
click at [365, 160] on textarea "Month-to-month residential lease with parents, oral agreement, Debtor pays $1,2…" at bounding box center [421, 147] width 189 height 48
click at [595, 79] on input "text" at bounding box center [623, 86] width 189 height 26
click at [461, 202] on select "Select Purchaser Agent Lessor Lessee" at bounding box center [421, 208] width 189 height 26
click at [327, 195] on select "Select Purchaser Agent Lessor Lessee" at bounding box center [421, 208] width 189 height 26
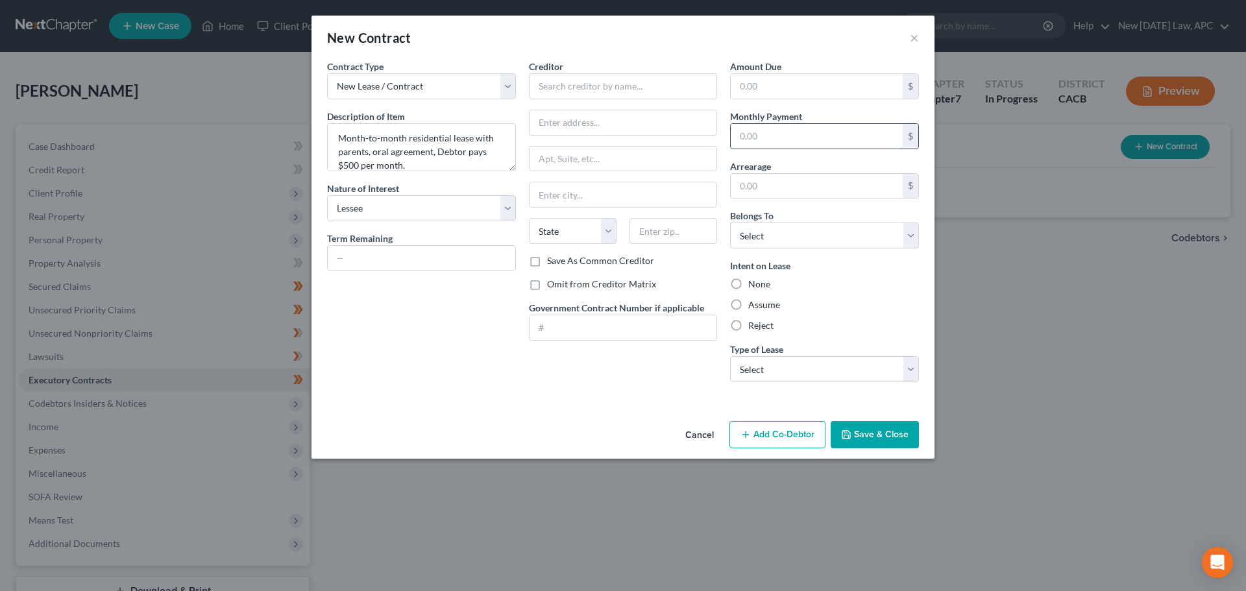
click at [783, 138] on input "text" at bounding box center [817, 136] width 172 height 25
click at [794, 238] on select "Select Debtor 1 Only Debtor 2 Only Debtor 1 And Debtor 2 Only At Least One Of T…" at bounding box center [824, 236] width 189 height 26
click at [730, 223] on select "Select Debtor 1 Only Debtor 2 Only Debtor 1 And Debtor 2 Only At Least One Of T…" at bounding box center [824, 236] width 189 height 26
click at [748, 303] on label "Assume" at bounding box center [764, 305] width 32 height 13
click at [753, 303] on input "Assume" at bounding box center [757, 303] width 8 height 8
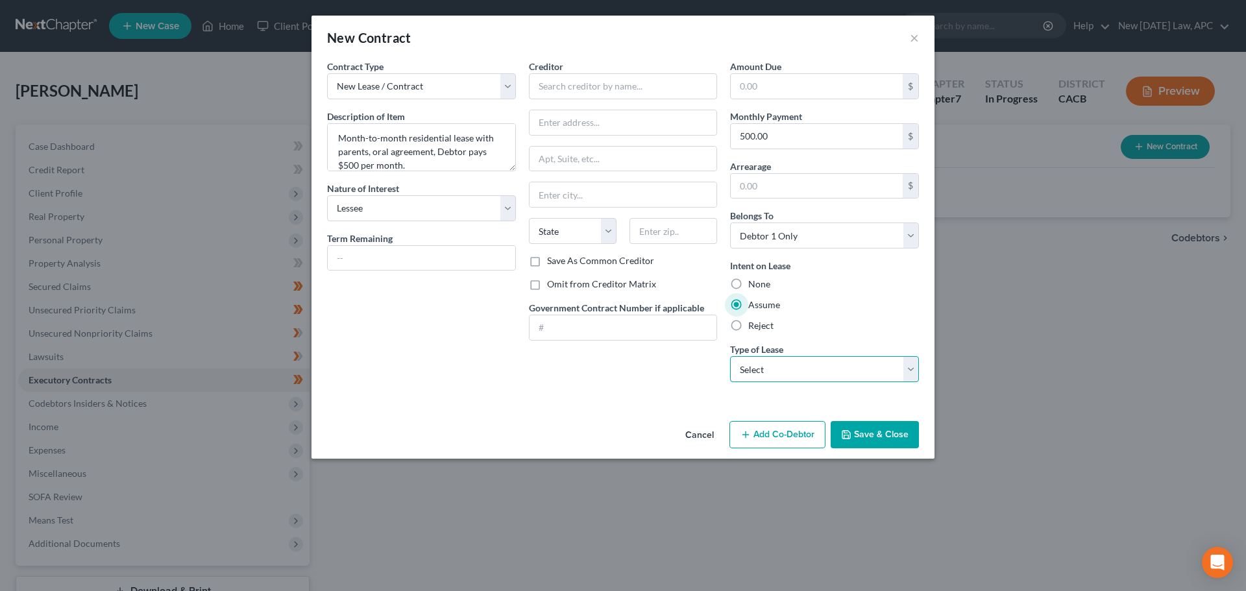
click at [763, 375] on select "Select Real Estate Car Other" at bounding box center [824, 369] width 189 height 26
click at [730, 356] on select "Select Real Estate Car Other" at bounding box center [824, 369] width 189 height 26
click at [893, 437] on button "Save & Close" at bounding box center [875, 434] width 88 height 27
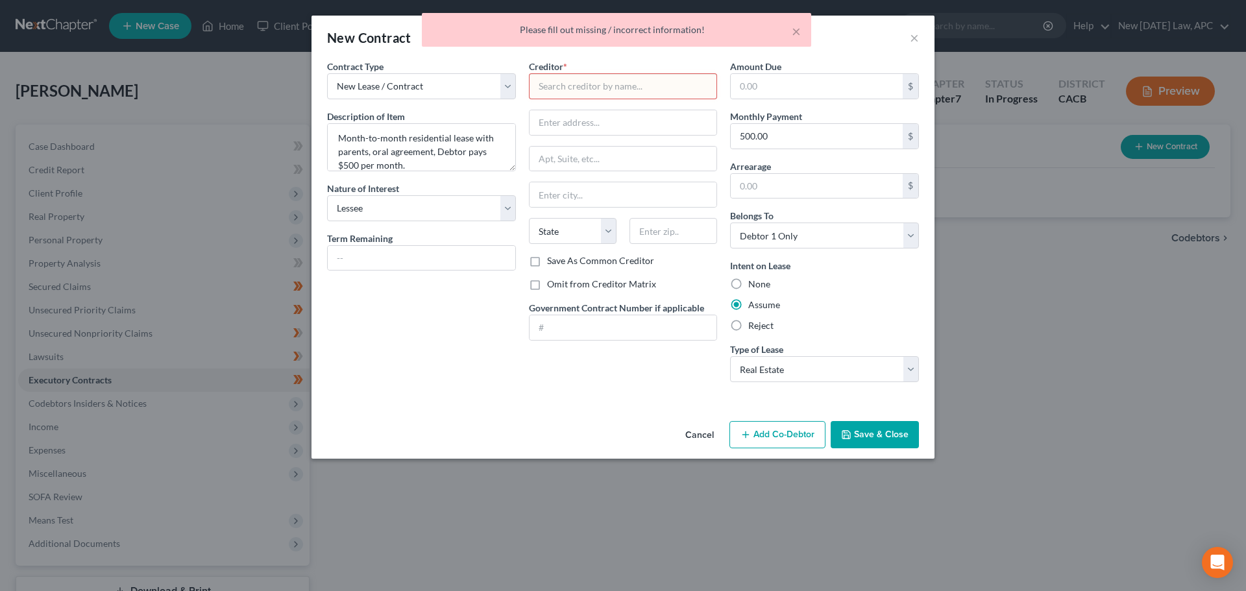
click at [613, 84] on input "text" at bounding box center [623, 86] width 189 height 26
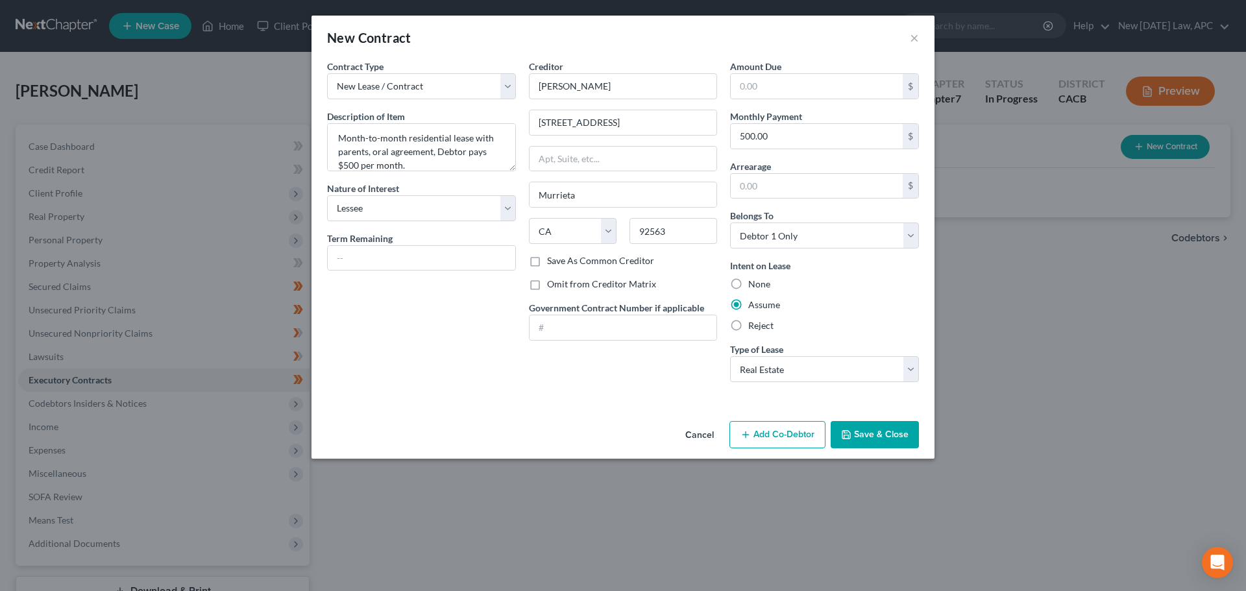
click at [887, 437] on button "Save & Close" at bounding box center [875, 434] width 88 height 27
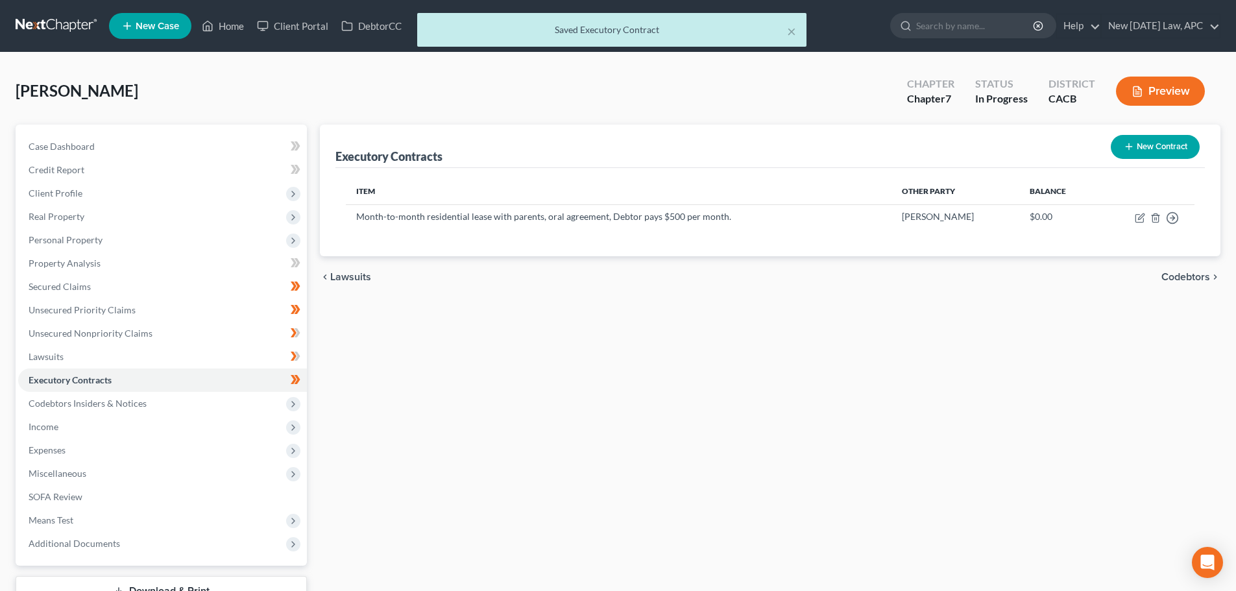
click at [1174, 82] on button "Preview" at bounding box center [1160, 91] width 89 height 29
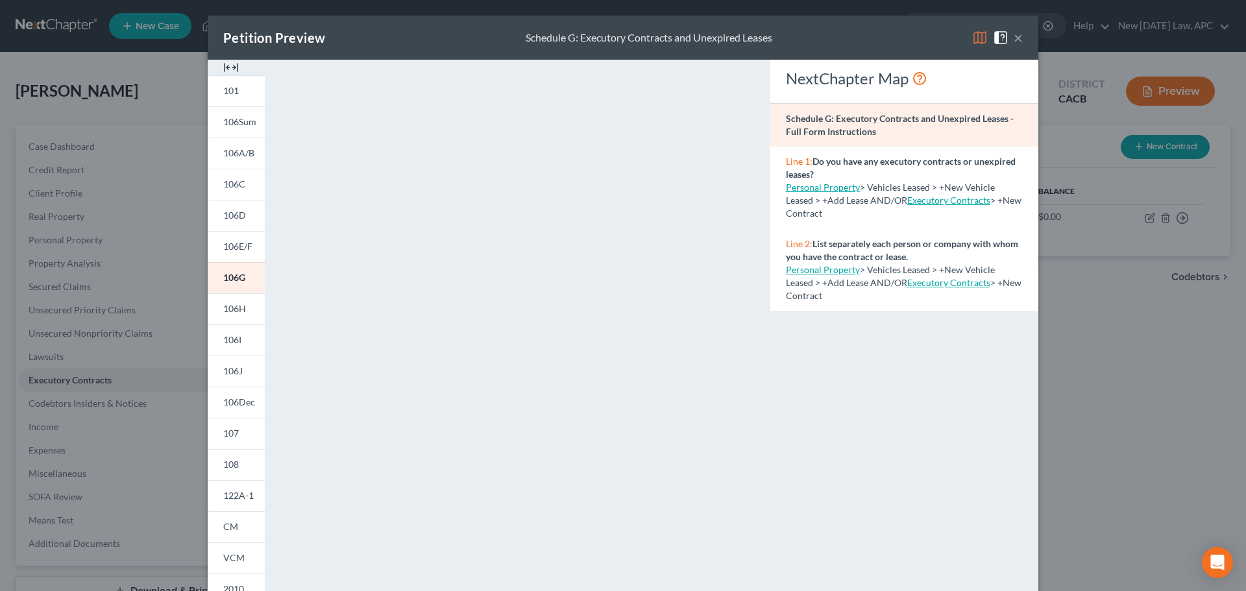
drag, startPoint x: 1012, startPoint y: 40, endPoint x: 998, endPoint y: 49, distance: 17.3
click at [1014, 41] on button "×" at bounding box center [1018, 38] width 9 height 16
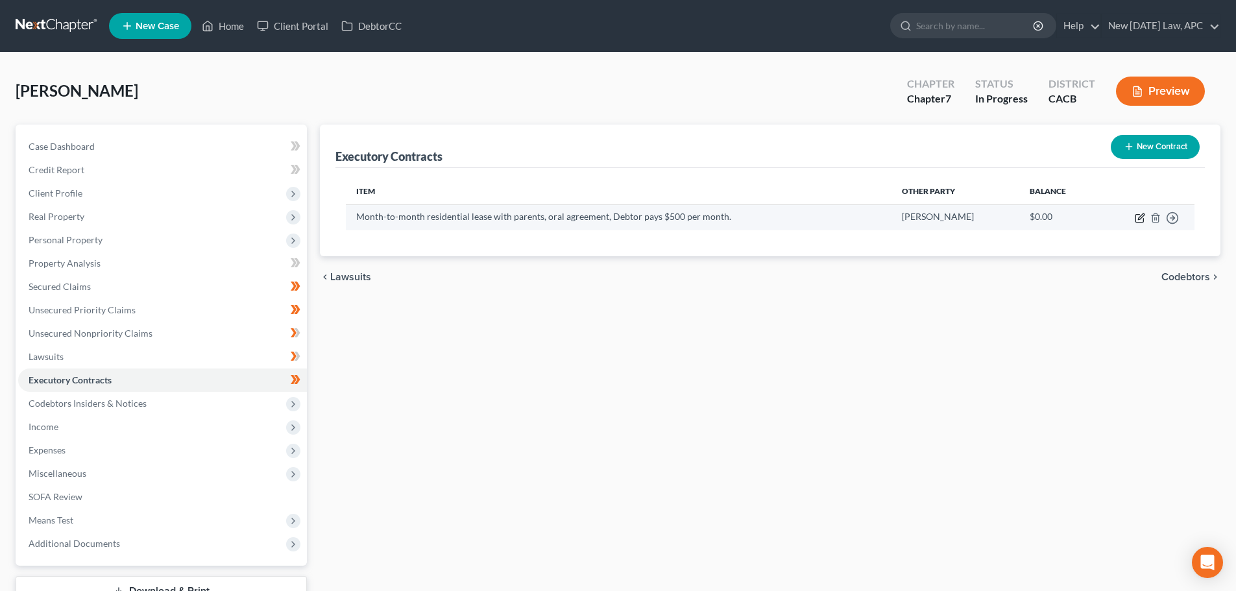
click at [1135, 219] on td "Move to D Move to E Move to F Move to Notice Only" at bounding box center [1146, 216] width 97 height 25
click at [1137, 219] on icon "button" at bounding box center [1140, 218] width 10 height 10
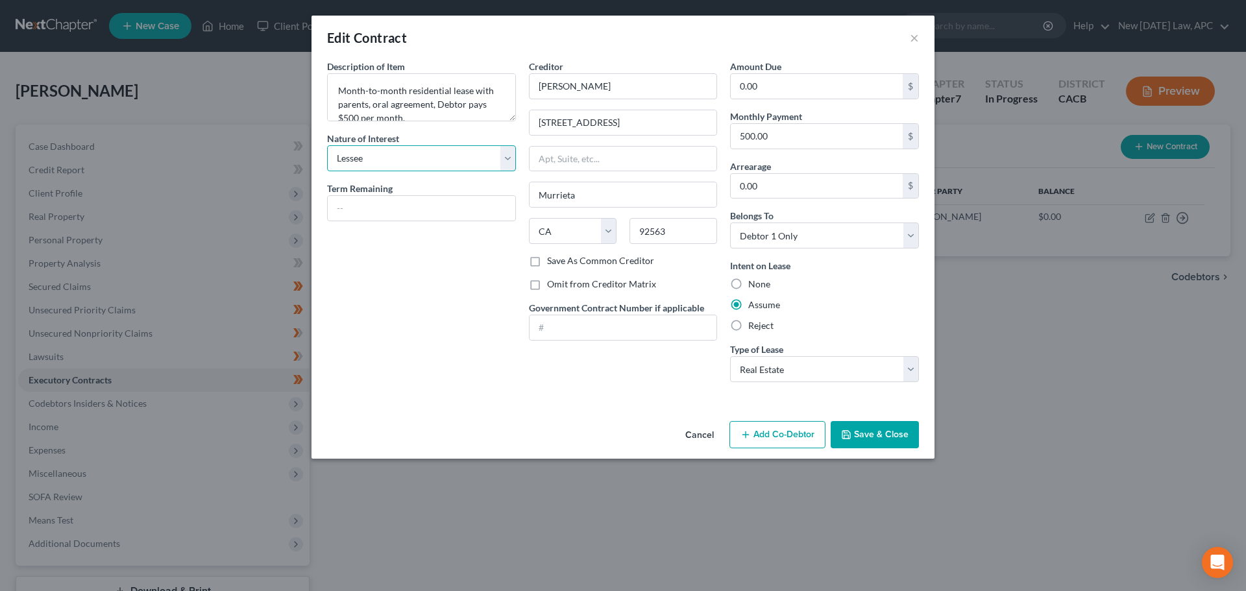
click at [409, 162] on select "Select Purchaser Agent Lessor Lessee" at bounding box center [421, 158] width 189 height 26
click at [327, 145] on select "Select Purchaser Agent Lessor Lessee" at bounding box center [421, 158] width 189 height 26
click at [901, 435] on button "Save & Close" at bounding box center [875, 434] width 88 height 27
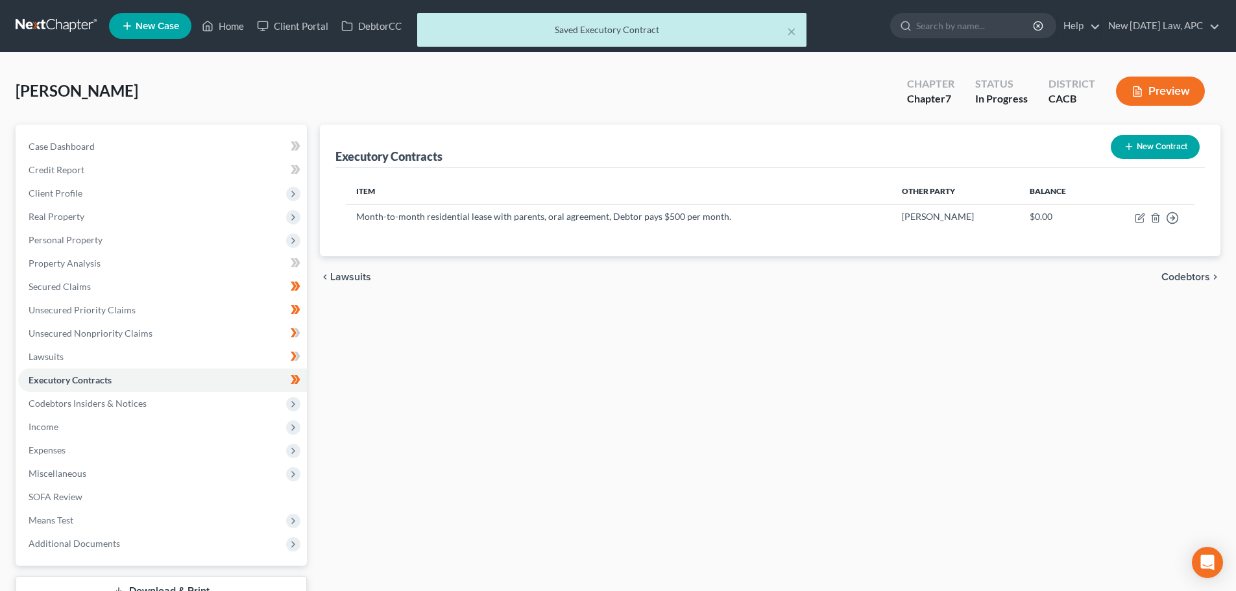
click at [1167, 91] on button "Preview" at bounding box center [1160, 91] width 89 height 29
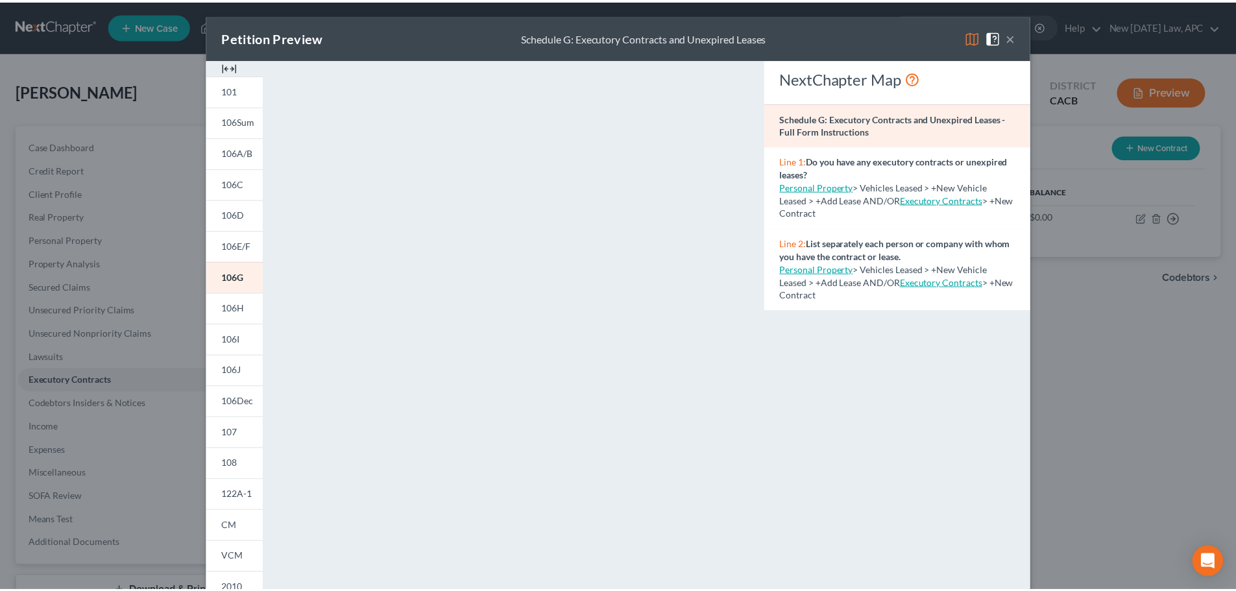
scroll to position [0, 0]
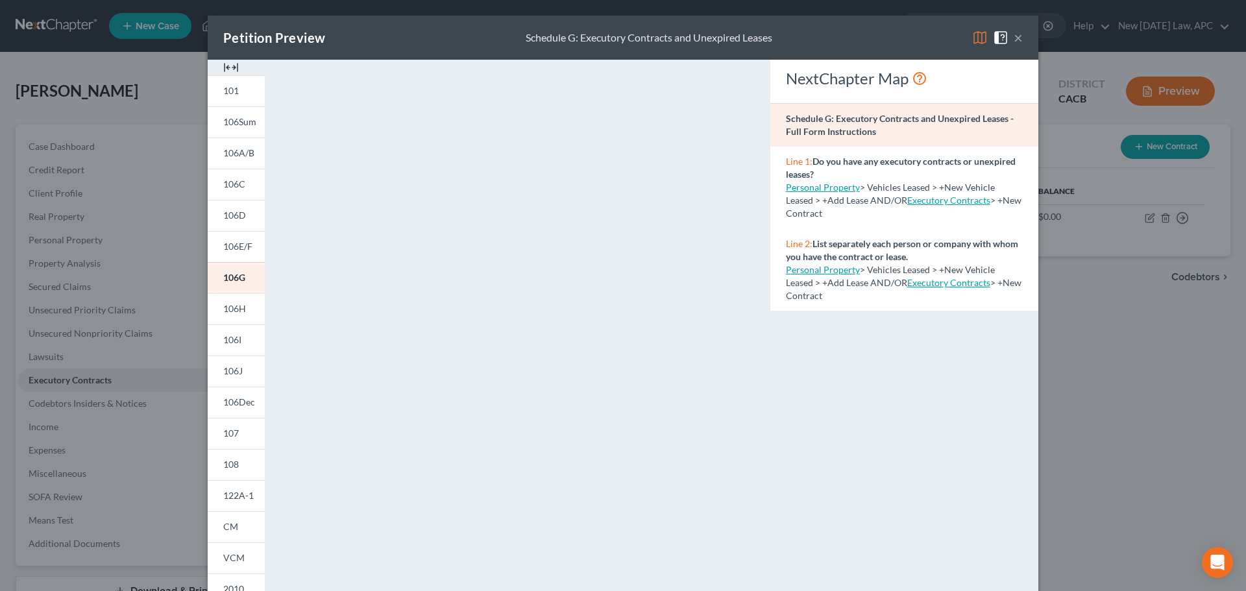
drag, startPoint x: 1012, startPoint y: 40, endPoint x: 928, endPoint y: 44, distance: 84.5
click at [1014, 40] on button "×" at bounding box center [1018, 38] width 9 height 16
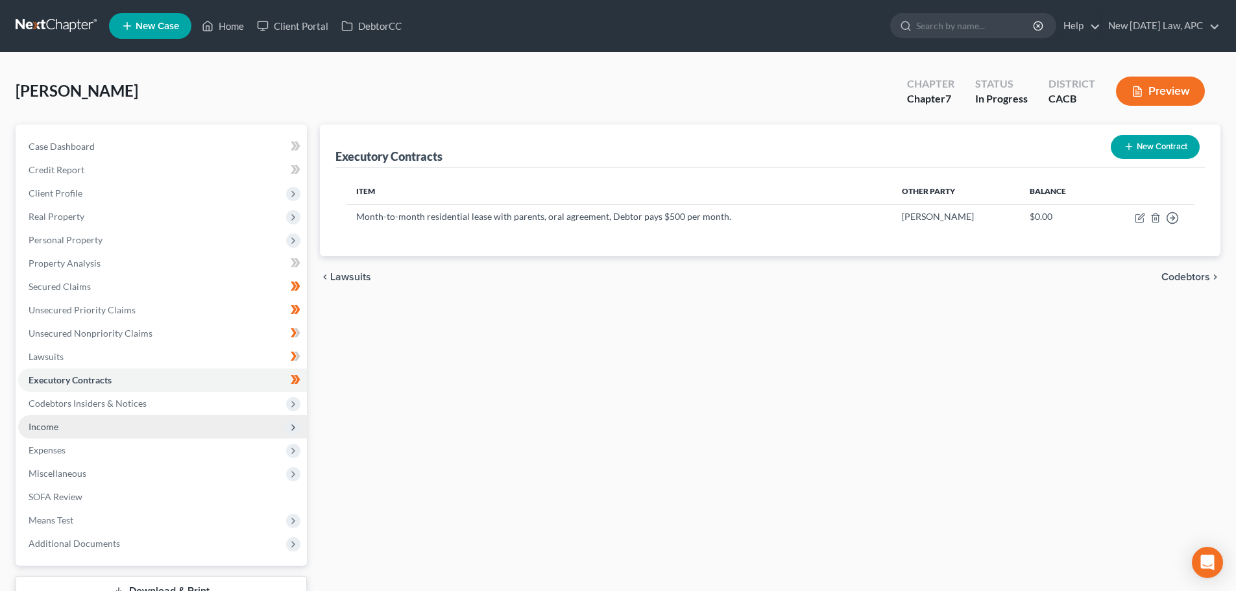
click at [69, 424] on span "Income" at bounding box center [162, 426] width 289 height 23
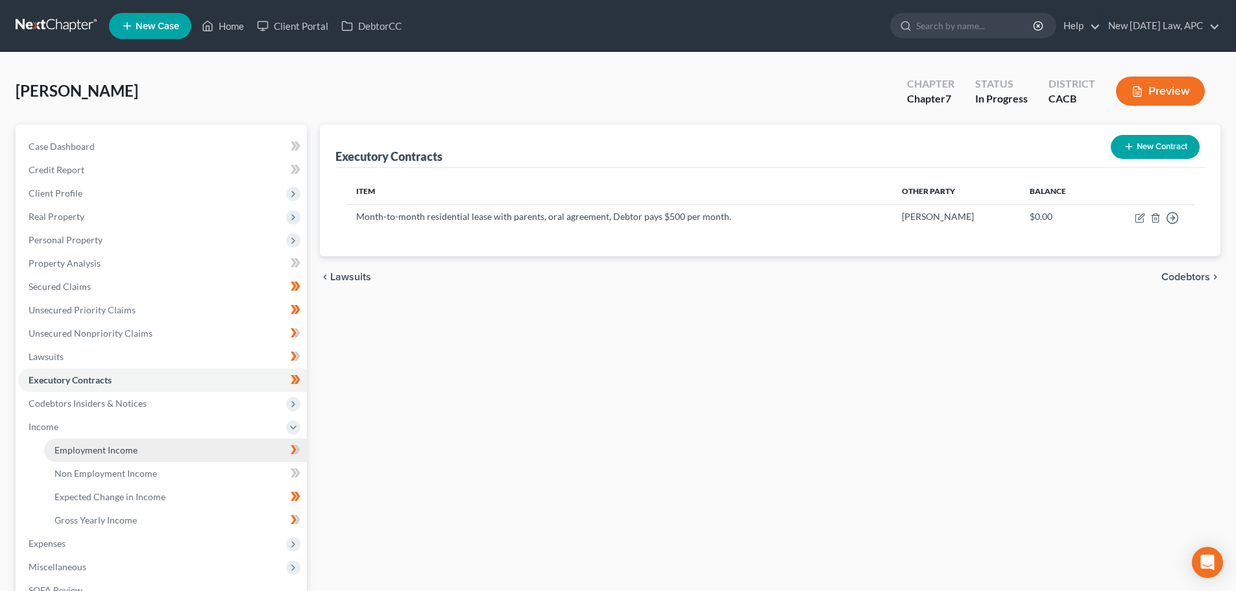
click at [93, 452] on span "Employment Income" at bounding box center [96, 450] width 83 height 11
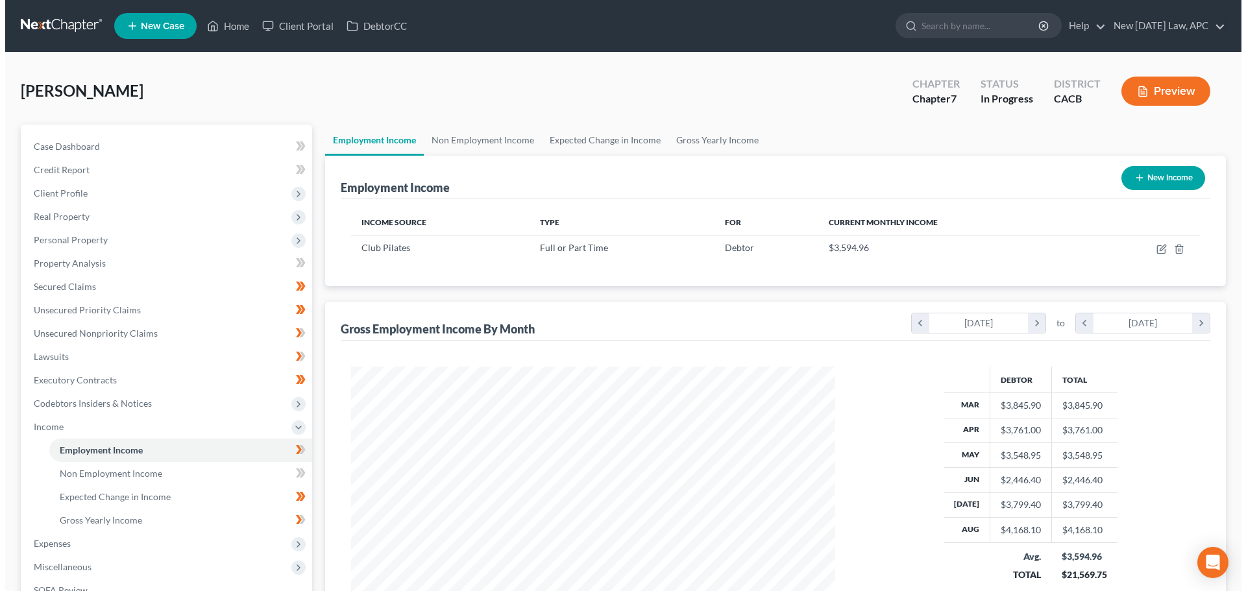
scroll to position [242, 510]
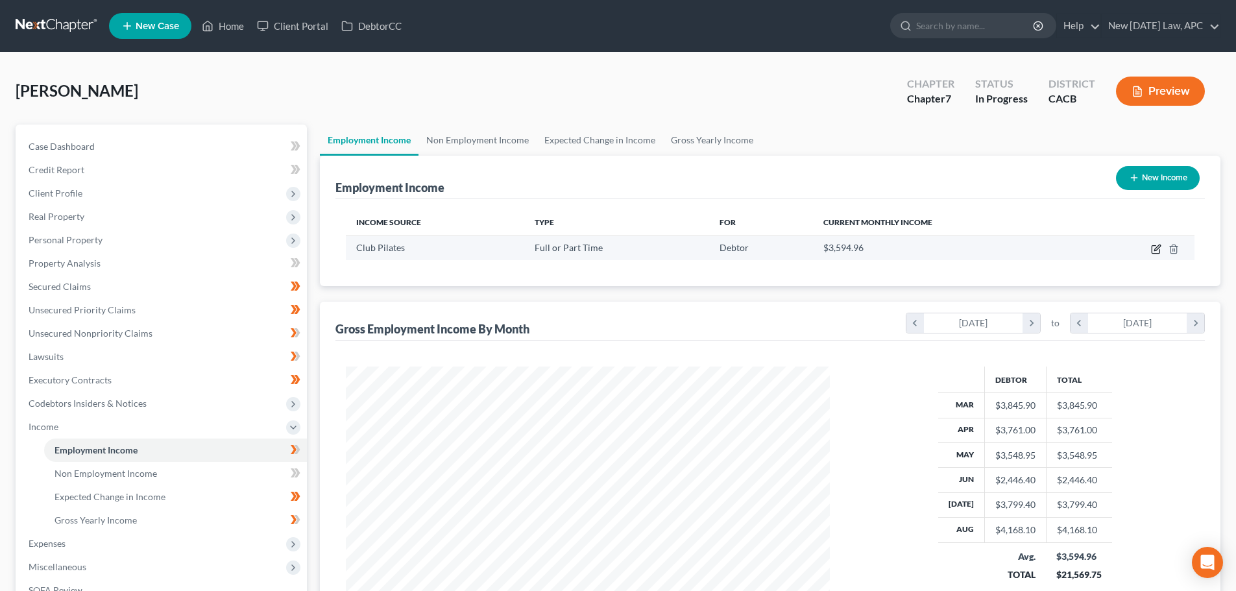
click at [1154, 249] on icon "button" at bounding box center [1156, 249] width 10 height 10
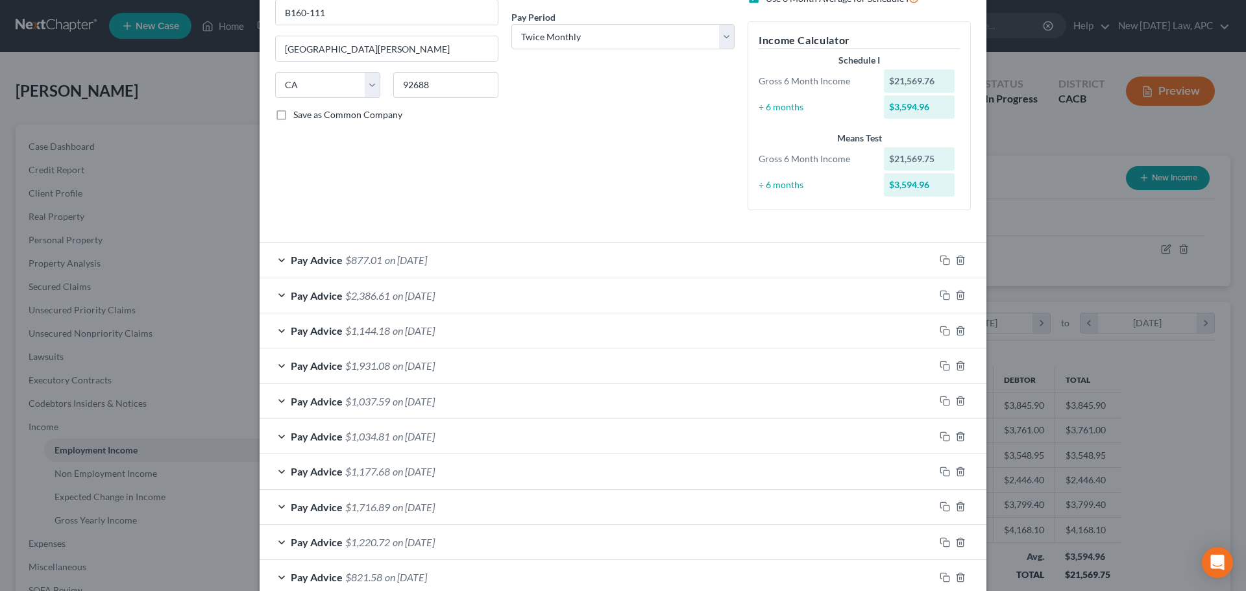
scroll to position [260, 0]
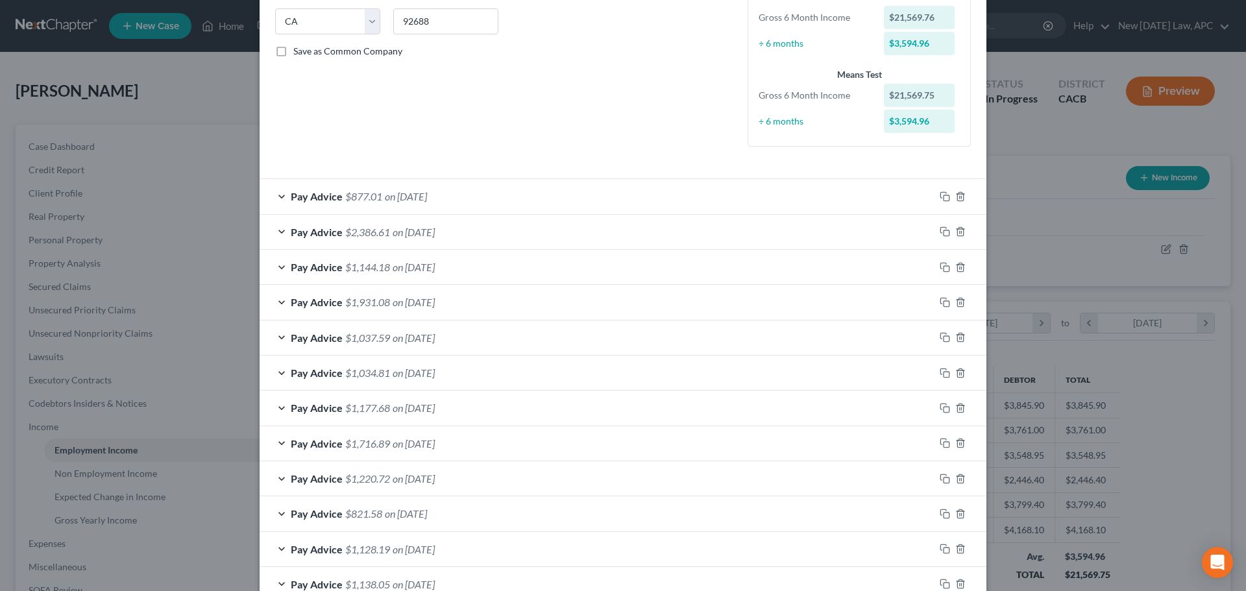
click at [434, 202] on div "Pay Advice $877.01 on 08/20/2025" at bounding box center [597, 196] width 675 height 34
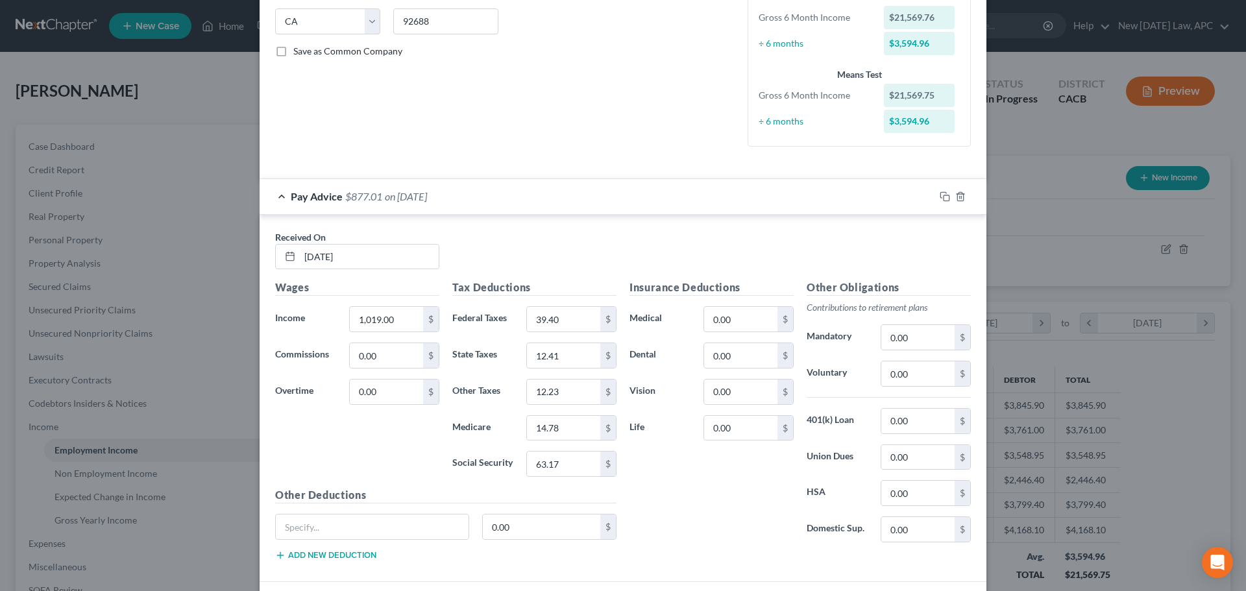
click at [416, 195] on span "on 08/20/2025" at bounding box center [406, 196] width 42 height 12
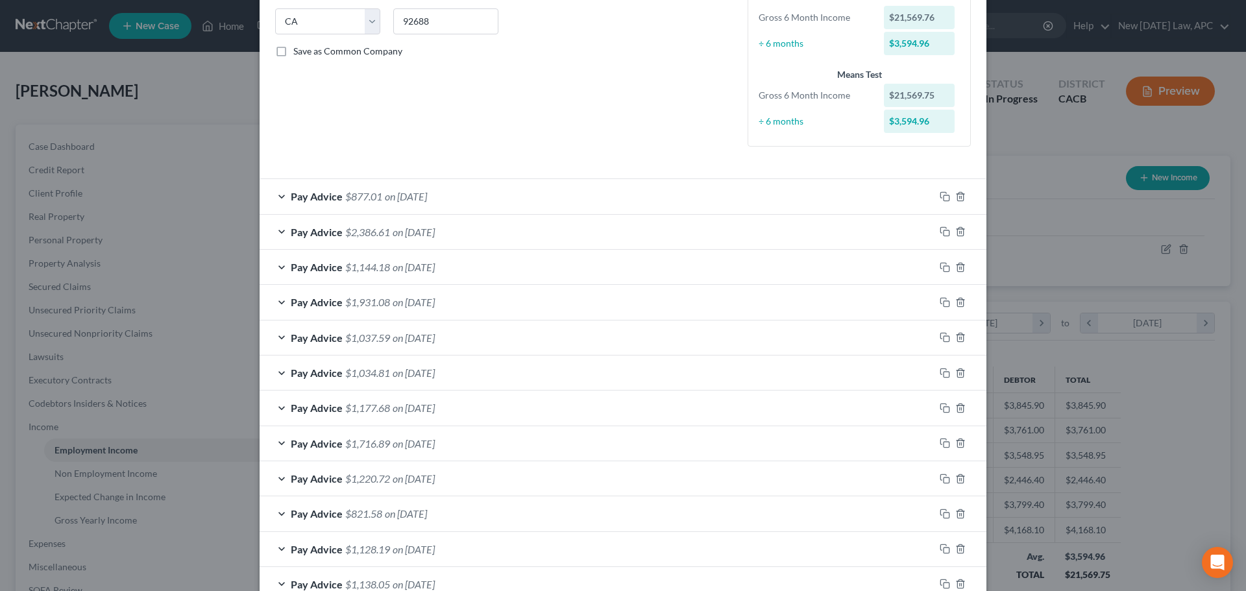
click at [435, 232] on span "on 08/05/2025" at bounding box center [414, 232] width 42 height 12
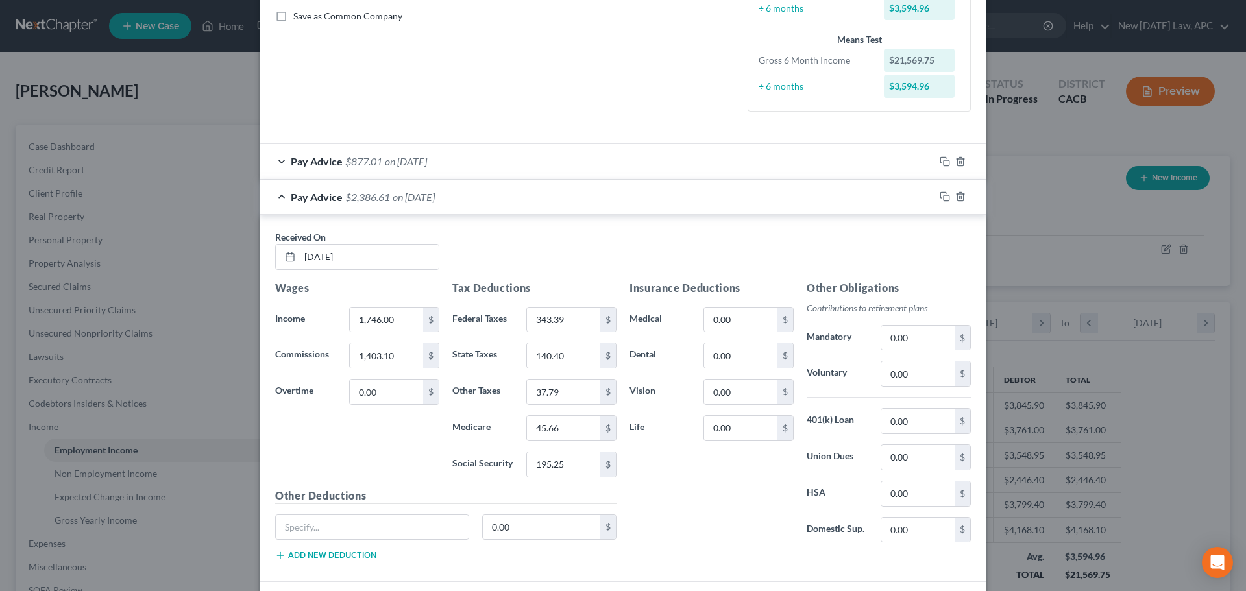
scroll to position [324, 0]
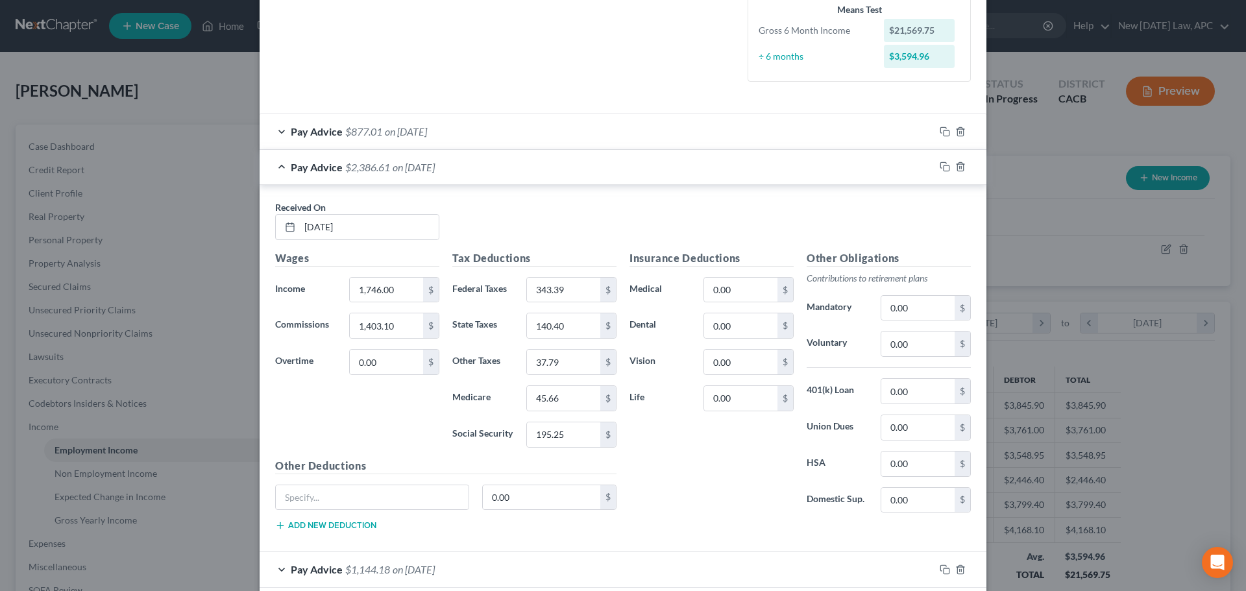
click at [435, 162] on span "on 08/05/2025" at bounding box center [414, 167] width 42 height 12
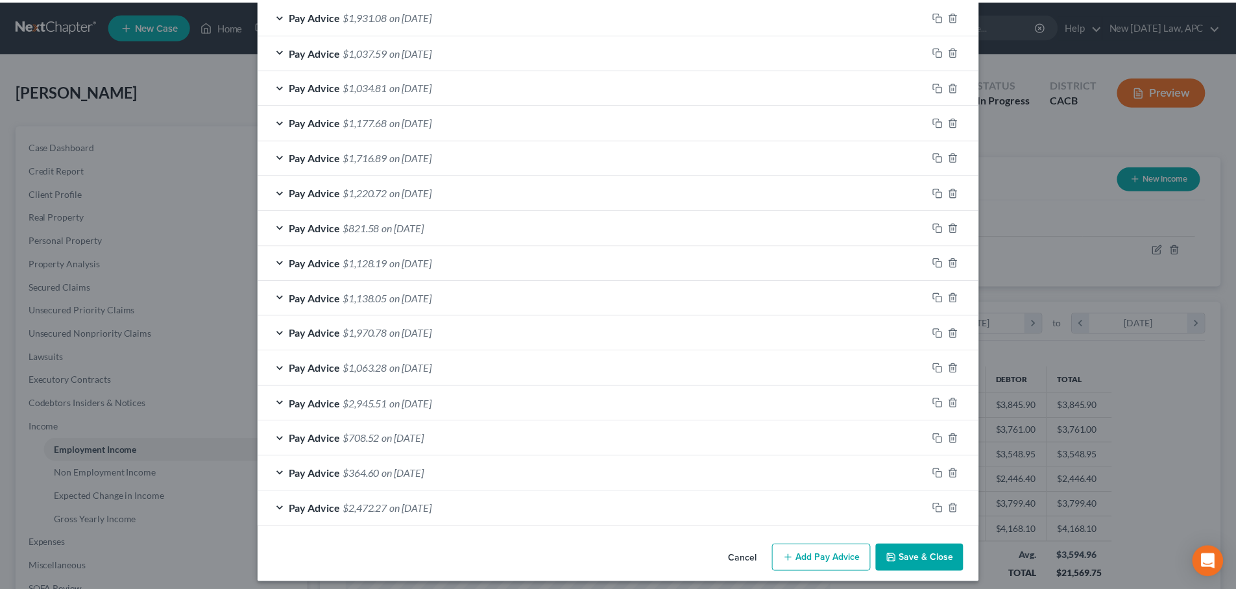
scroll to position [554, 0]
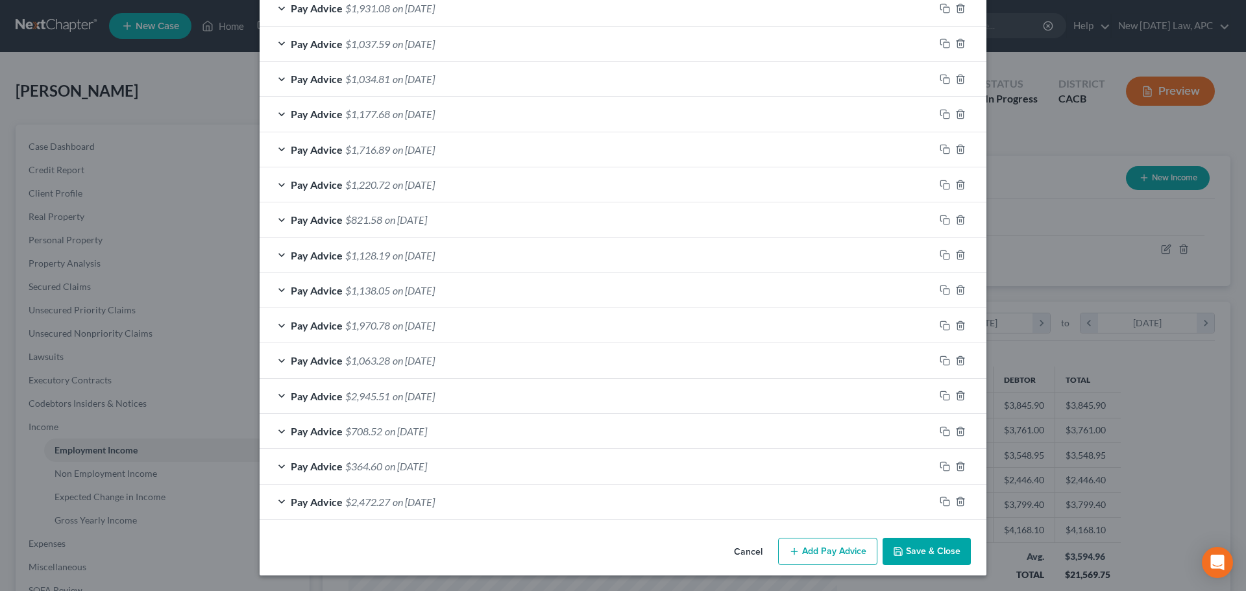
click at [741, 547] on button "Cancel" at bounding box center [748, 552] width 49 height 26
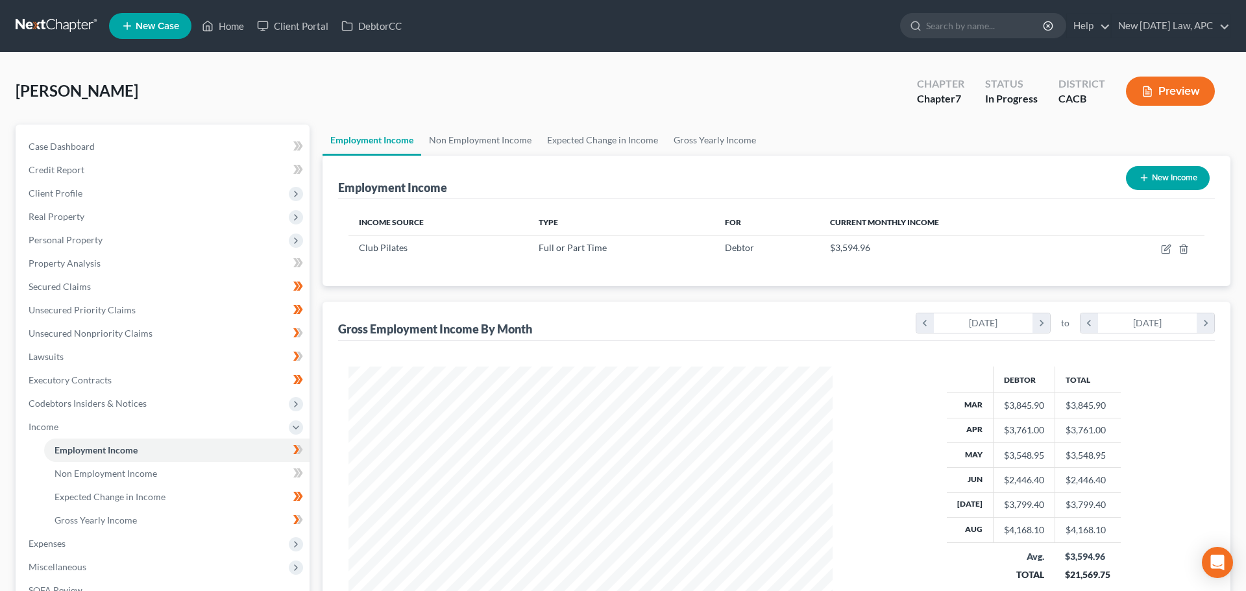
scroll to position [648756, 648488]
click at [1152, 247] on icon "button" at bounding box center [1156, 250] width 8 height 8
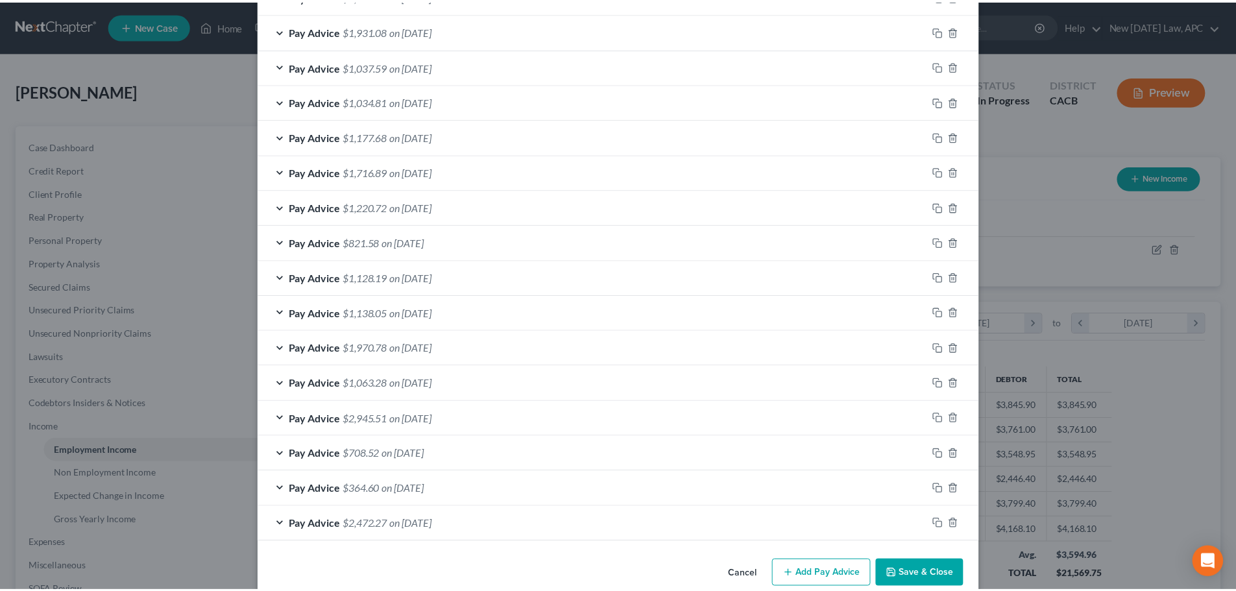
scroll to position [554, 0]
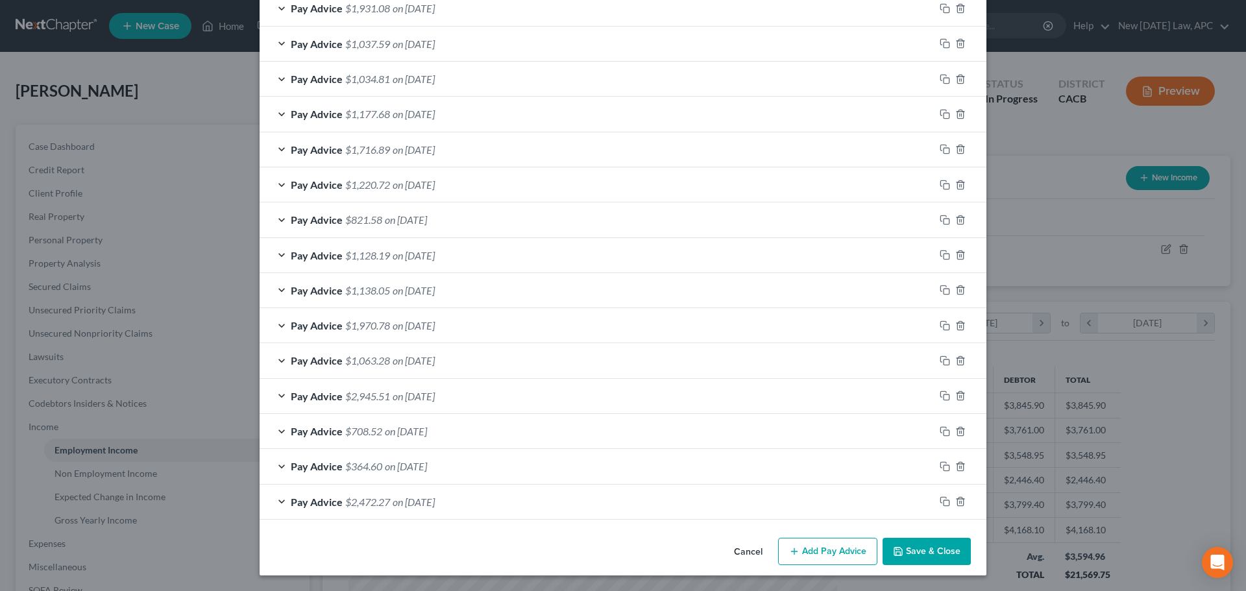
click at [748, 546] on button "Cancel" at bounding box center [748, 552] width 49 height 26
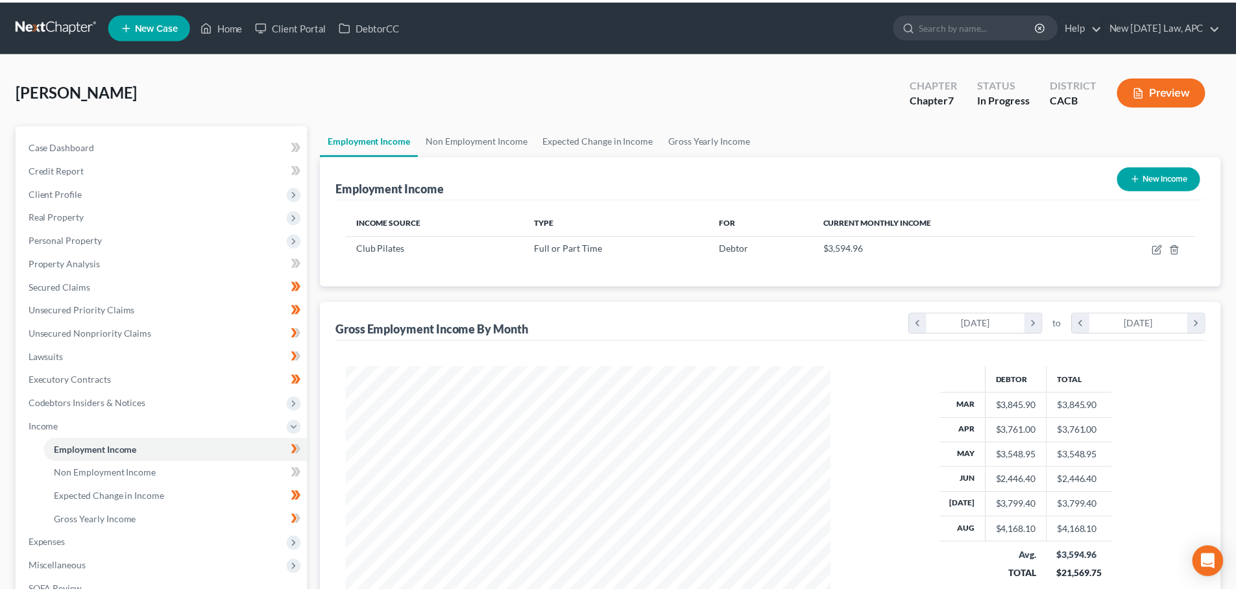
scroll to position [648756, 648488]
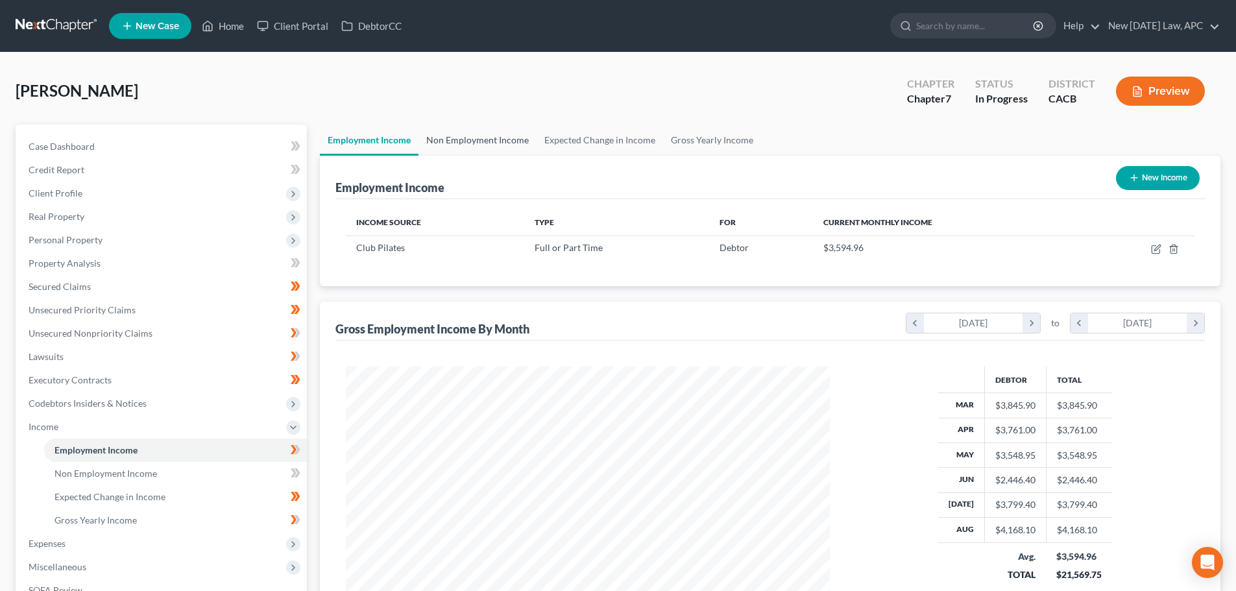
click at [464, 140] on link "Non Employment Income" at bounding box center [478, 140] width 118 height 31
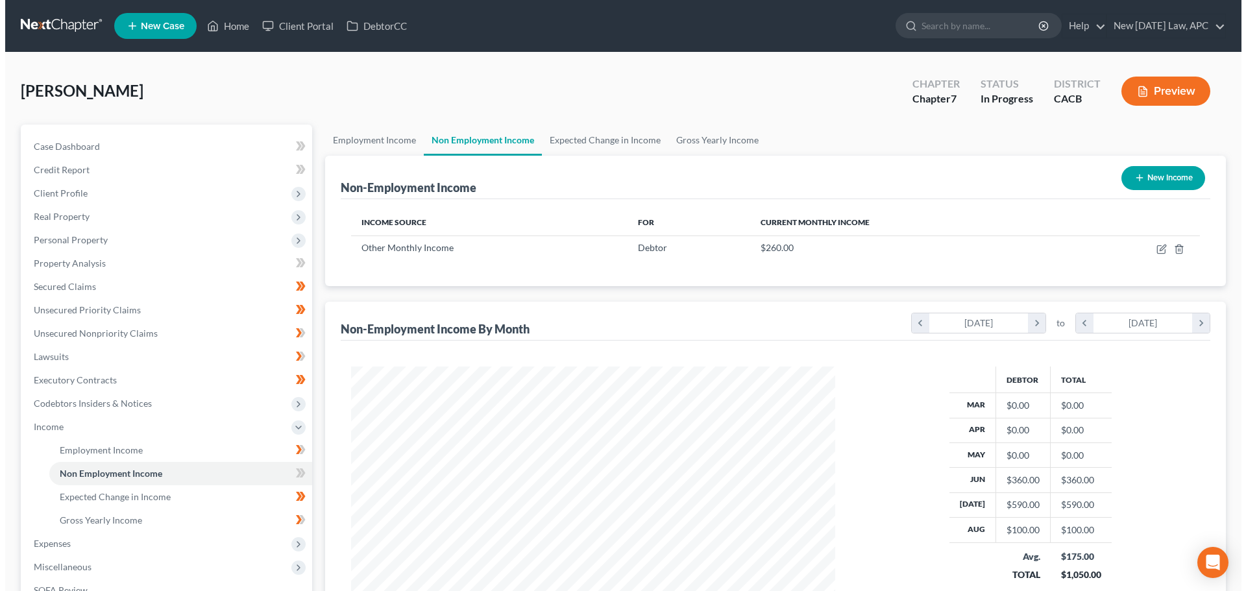
scroll to position [242, 510]
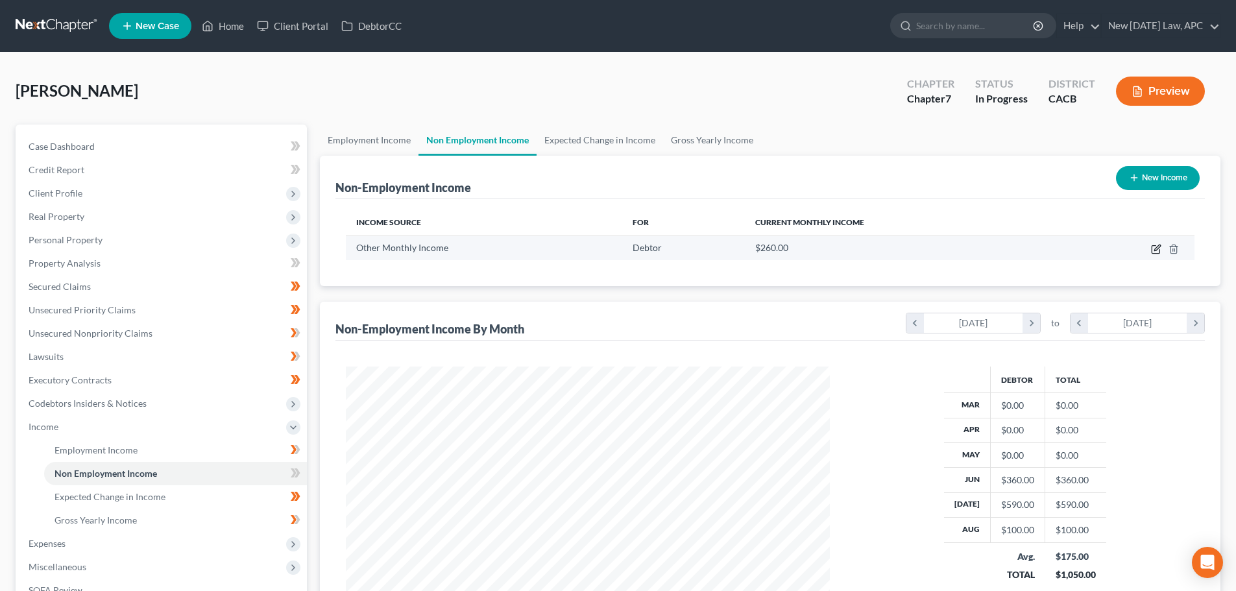
click at [1153, 249] on icon "button" at bounding box center [1156, 250] width 8 height 8
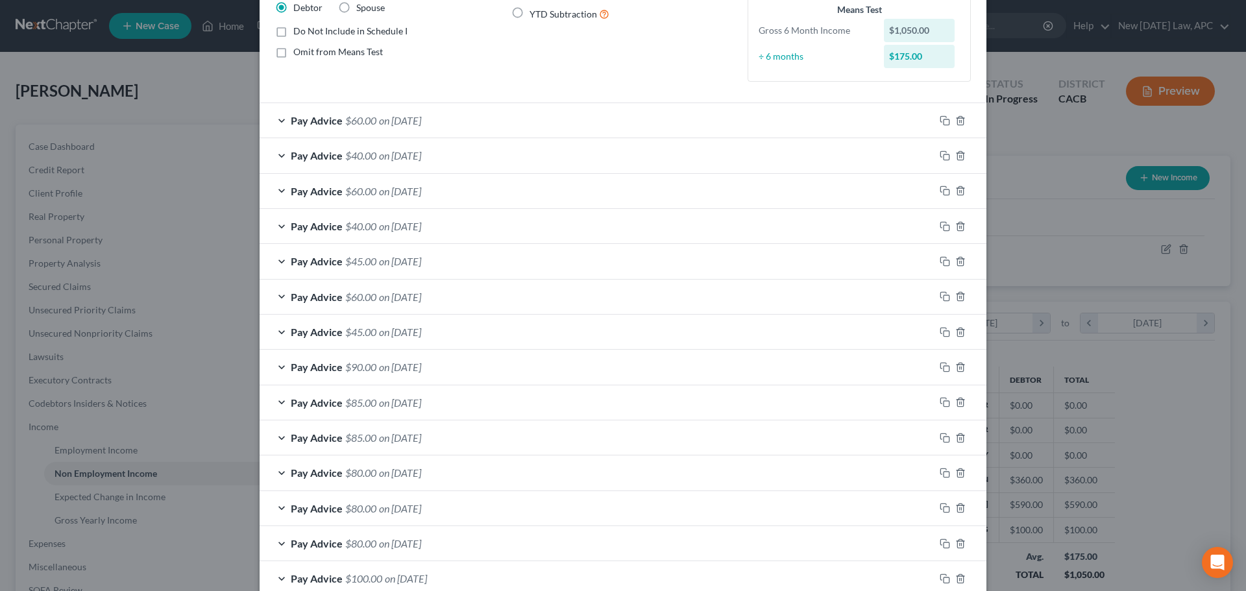
scroll to position [0, 0]
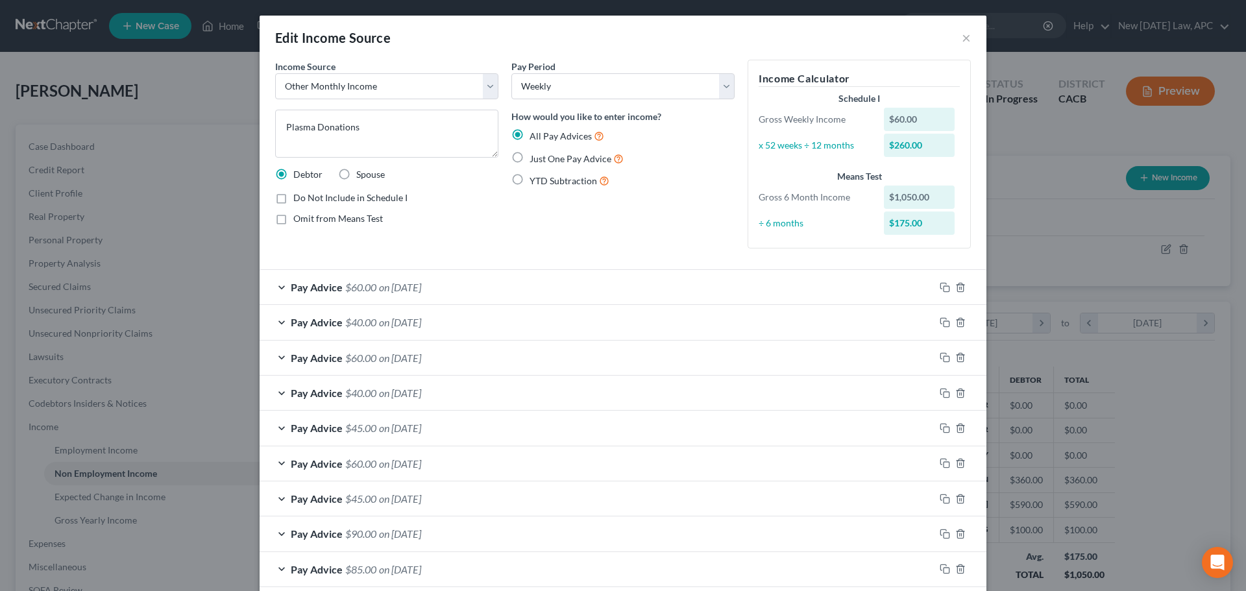
click at [433, 300] on div "Pay Advice $60.00 on 08/07/2025" at bounding box center [597, 287] width 675 height 34
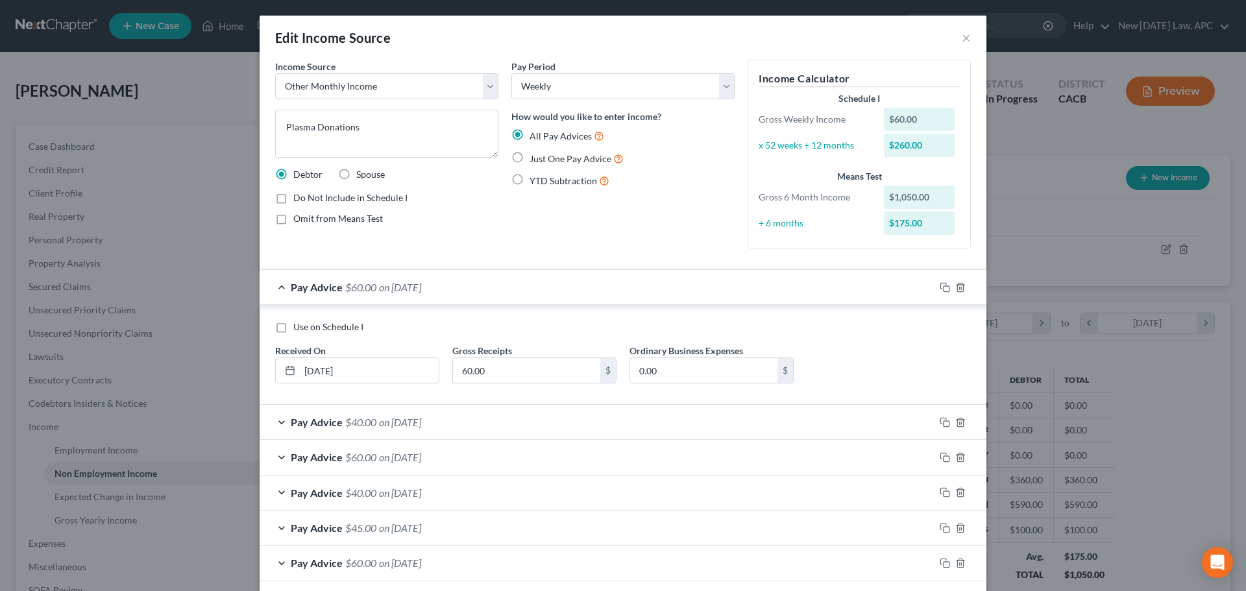
click at [431, 294] on div "Pay Advice $60.00 on 08/07/2025" at bounding box center [597, 287] width 675 height 34
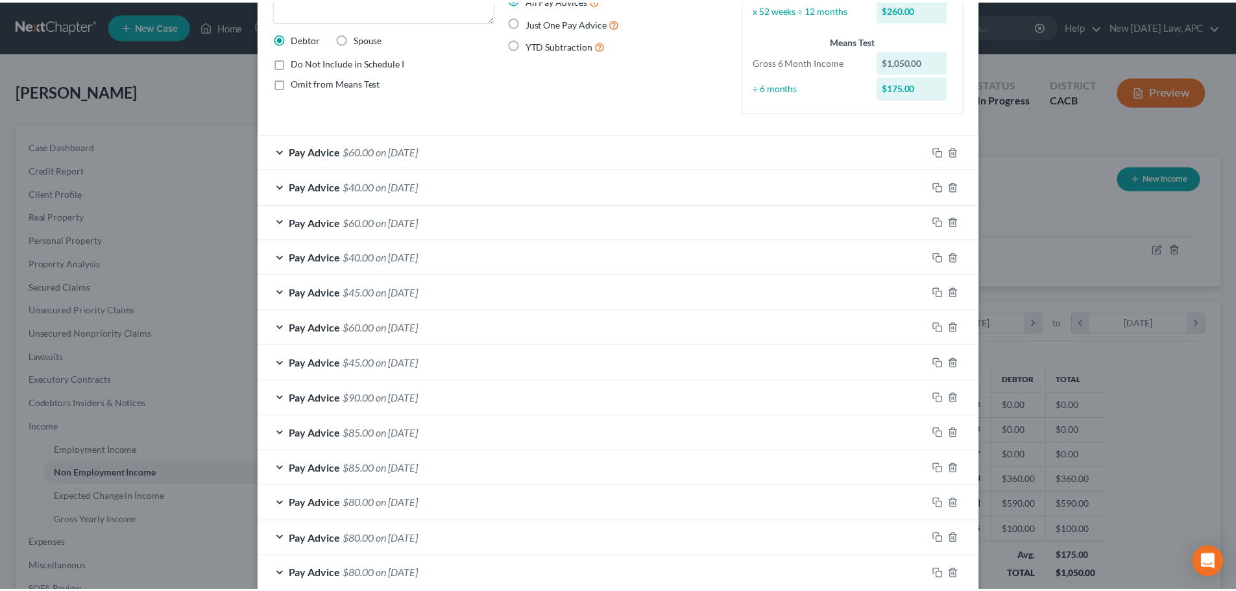
scroll to position [279, 0]
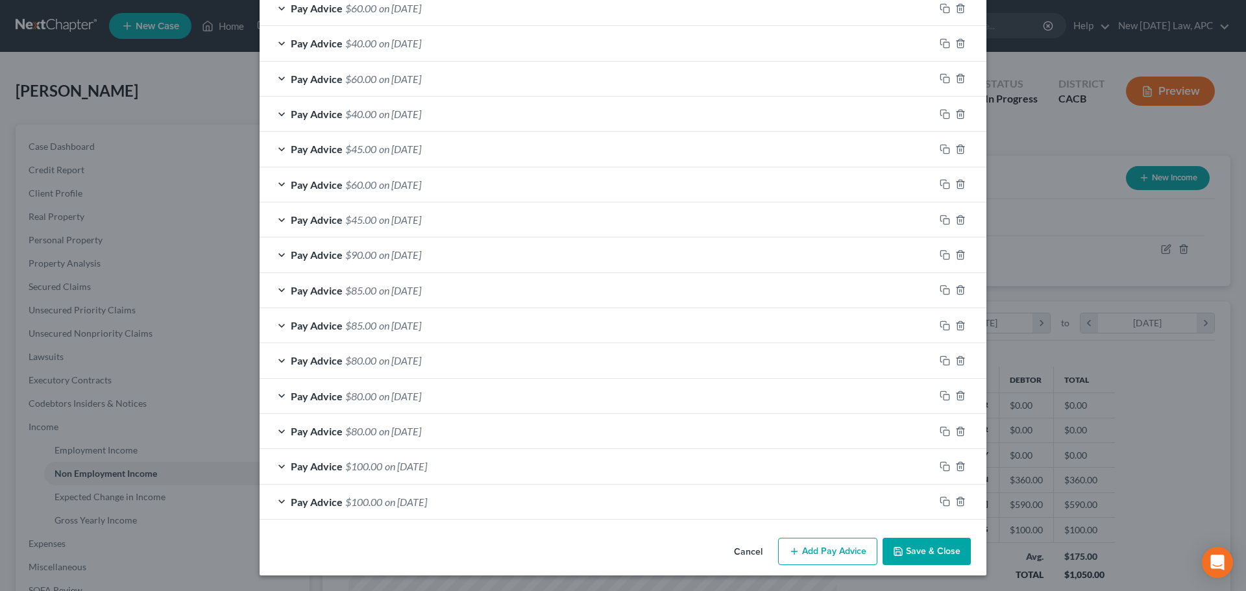
click at [749, 554] on button "Cancel" at bounding box center [748, 552] width 49 height 26
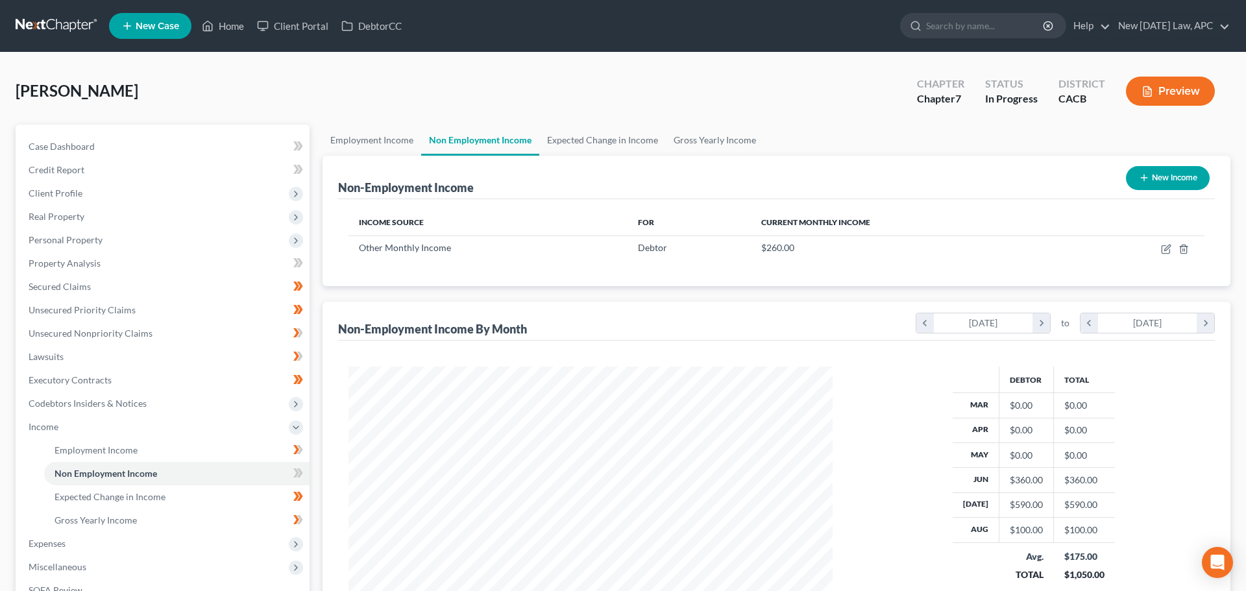
scroll to position [648756, 648488]
click at [1153, 249] on icon "button" at bounding box center [1156, 249] width 10 height 10
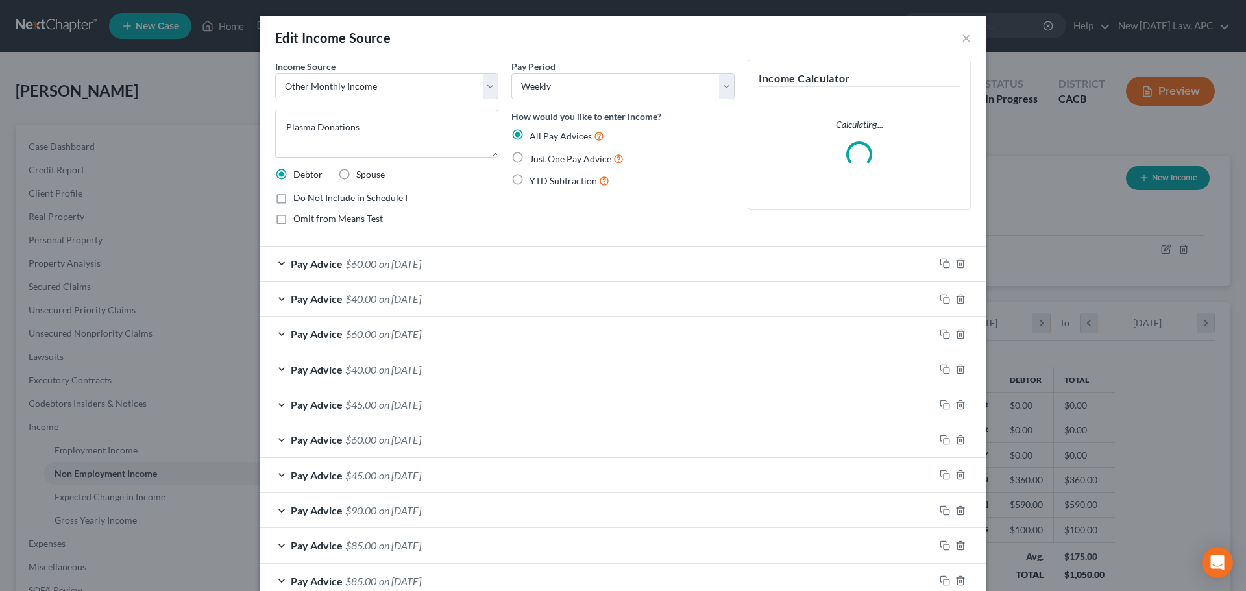
scroll to position [244, 515]
click at [530, 158] on label "Just One Pay Advice" at bounding box center [577, 158] width 94 height 15
click at [535, 158] on input "Just One Pay Advice" at bounding box center [539, 155] width 8 height 8
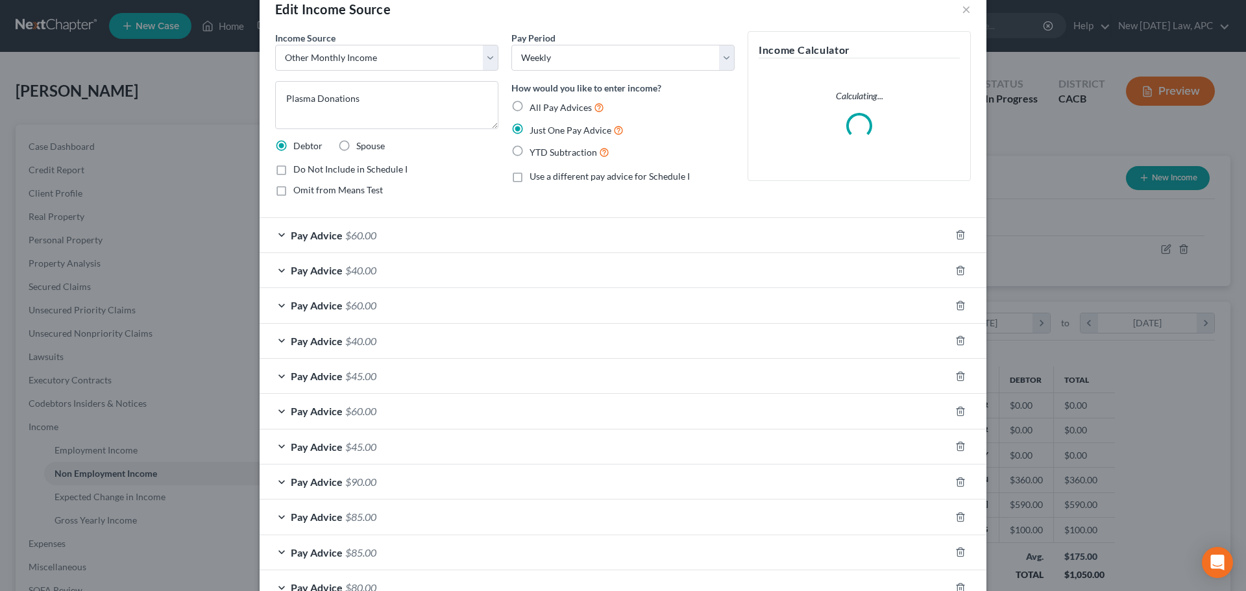
scroll to position [0, 0]
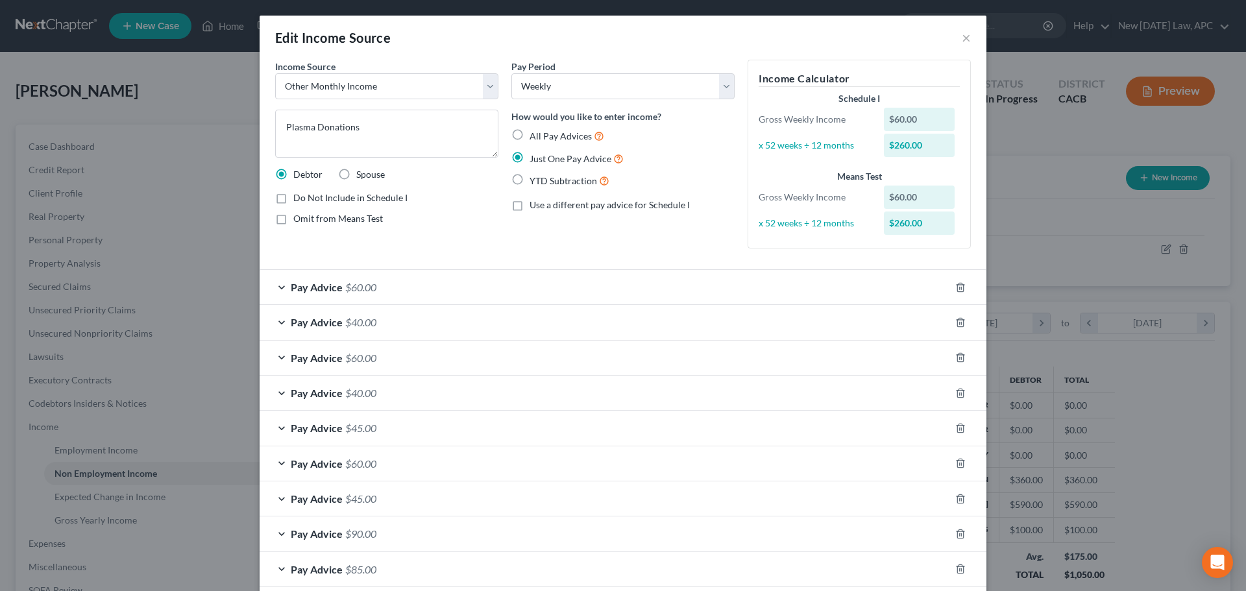
click at [530, 209] on label "Use a different pay advice for Schedule I" at bounding box center [610, 205] width 160 height 13
click at [535, 207] on input "Use a different pay advice for Schedule I" at bounding box center [539, 203] width 8 height 8
click at [530, 208] on label "Use a different pay advice for Schedule I" at bounding box center [610, 205] width 160 height 13
click at [535, 207] on input "Use a different pay advice for Schedule I" at bounding box center [539, 203] width 8 height 8
click at [530, 205] on label "Use a different pay advice for Schedule I" at bounding box center [610, 205] width 160 height 13
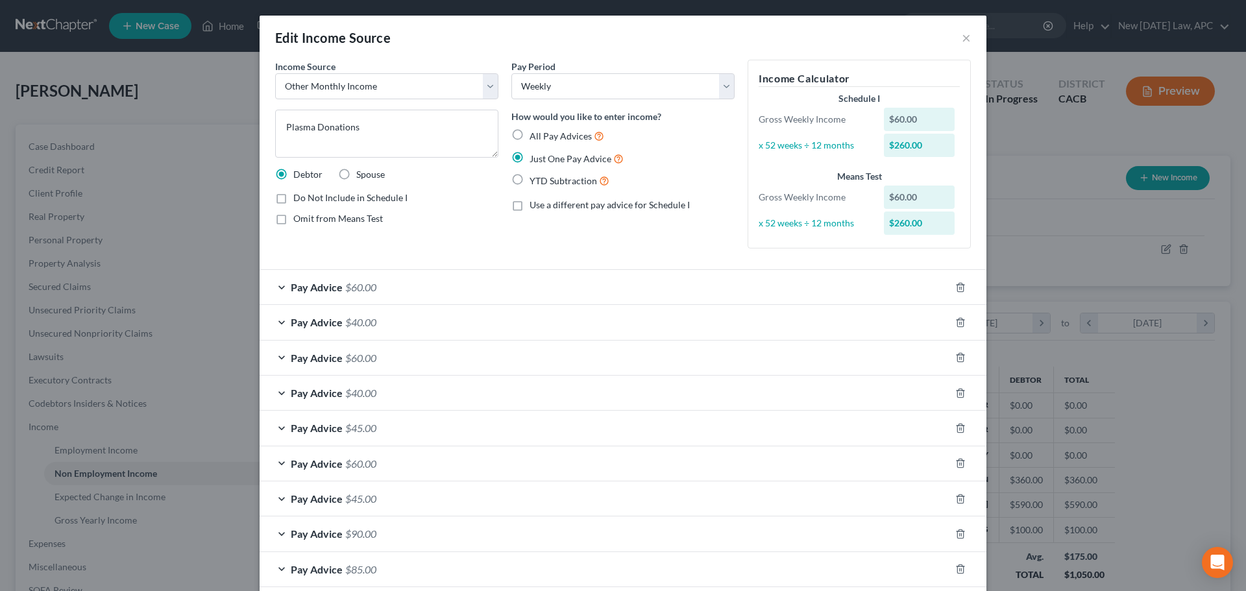
click at [535, 205] on input "Use a different pay advice for Schedule I" at bounding box center [539, 203] width 8 height 8
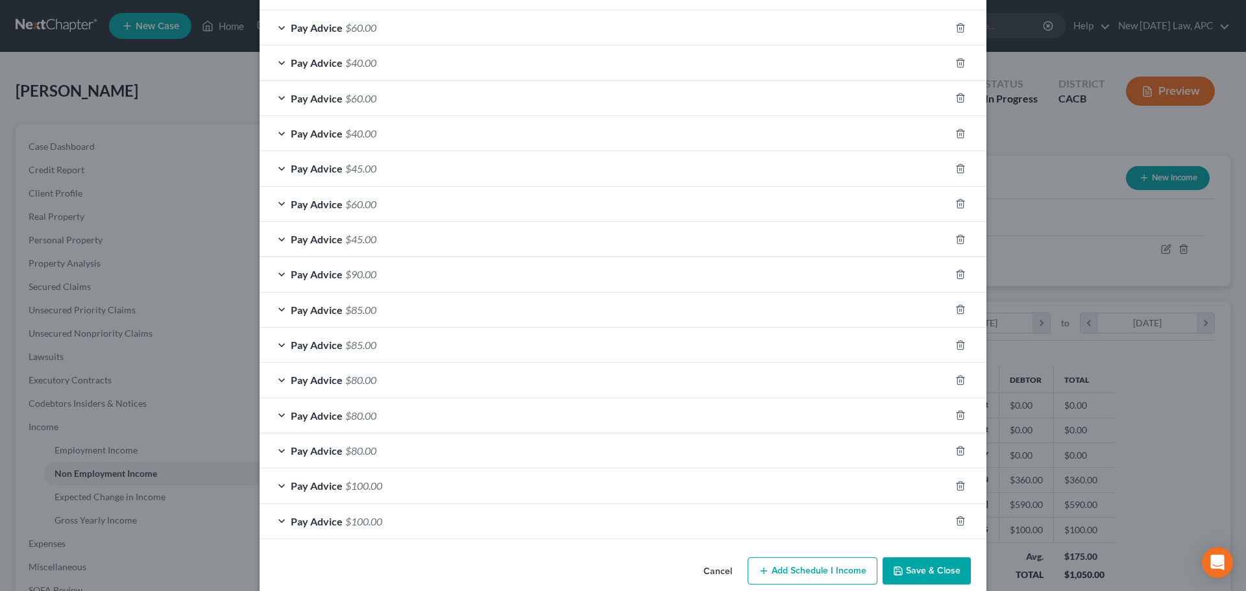
scroll to position [279, 0]
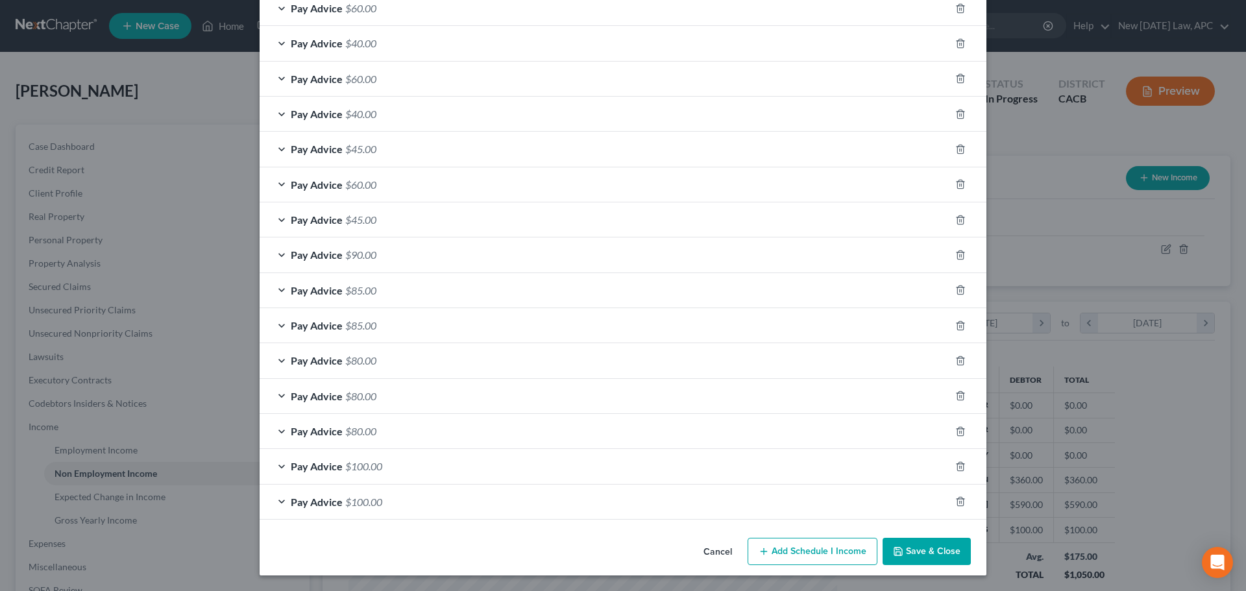
click at [804, 549] on button "Add Schedule I Income" at bounding box center [813, 551] width 130 height 27
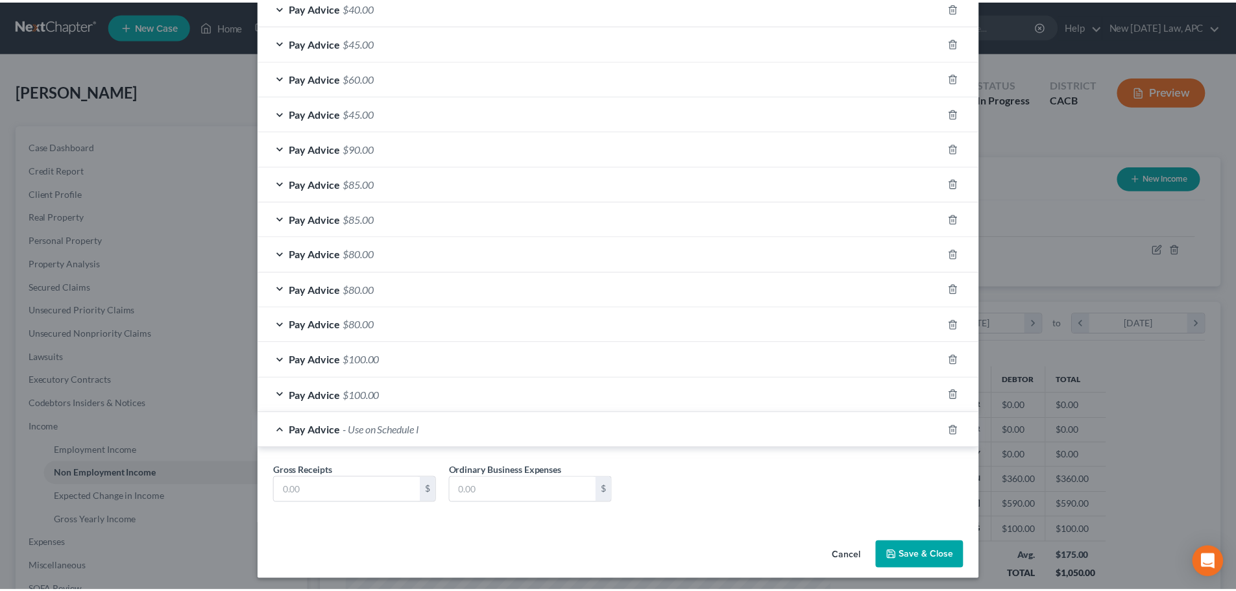
scroll to position [390, 0]
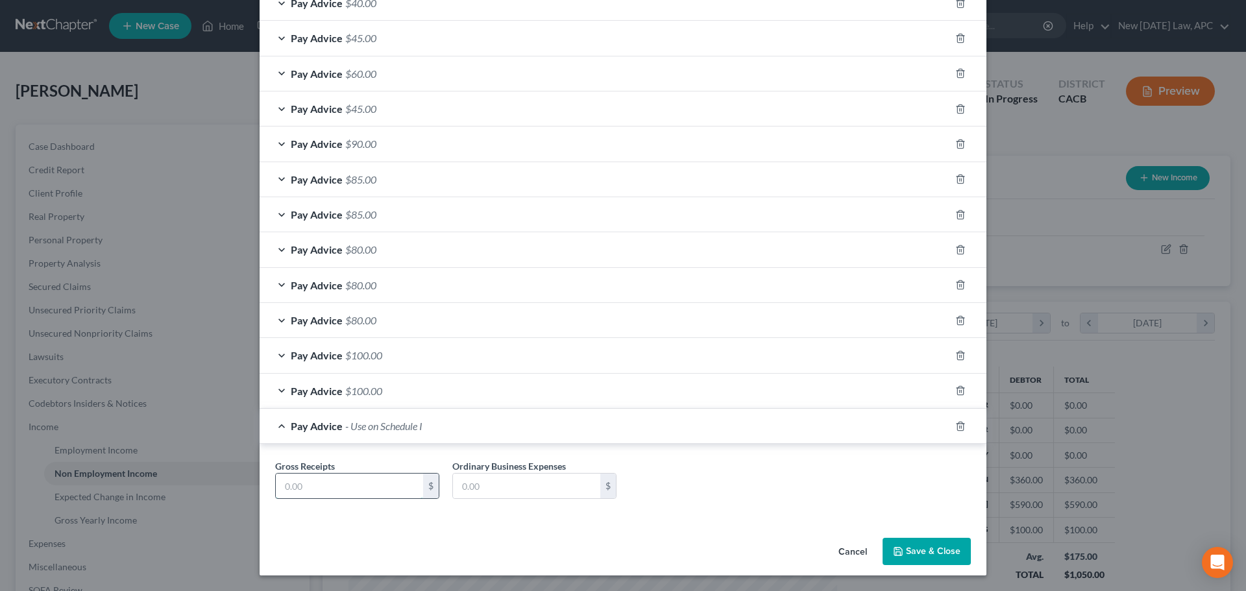
click at [378, 490] on input "text" at bounding box center [349, 486] width 147 height 25
click at [914, 560] on button "Save & Close" at bounding box center [927, 551] width 88 height 27
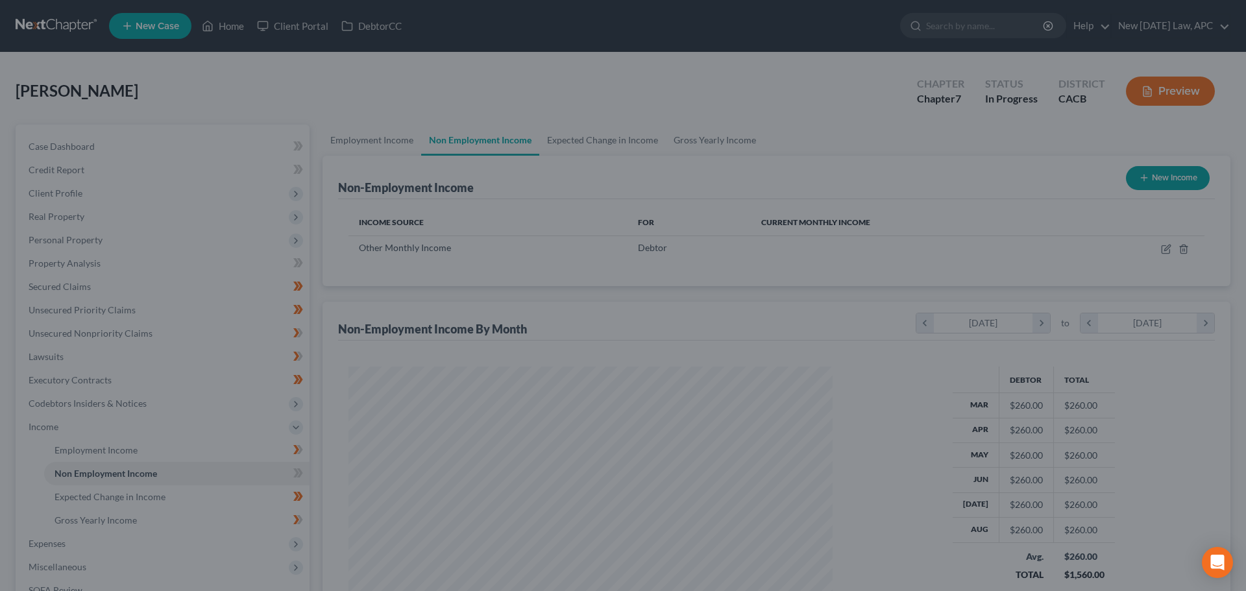
scroll to position [648756, 648488]
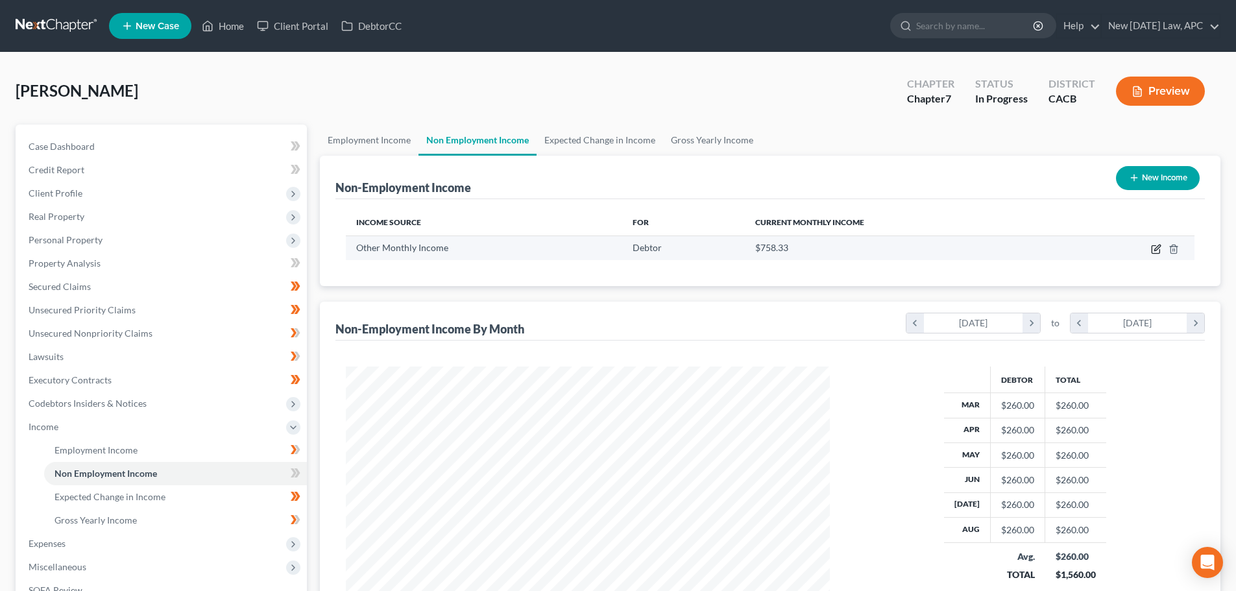
click at [1153, 245] on icon "button" at bounding box center [1156, 249] width 10 height 10
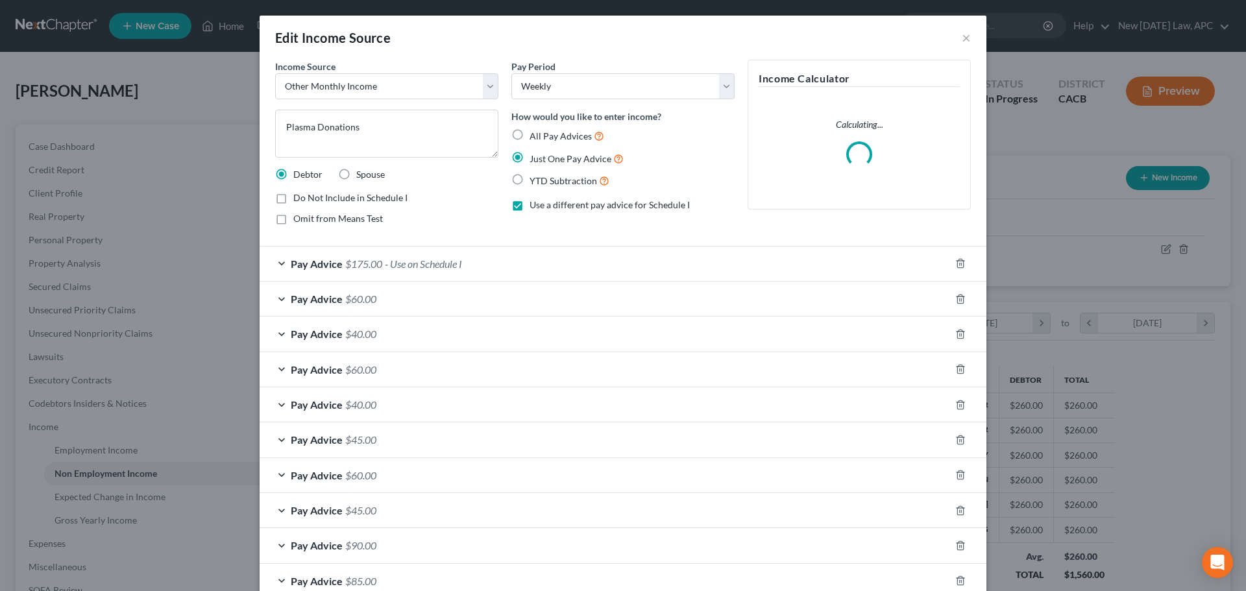
scroll to position [244, 515]
click at [548, 92] on select "Select Monthly Twice Monthly Every Other Week Weekly" at bounding box center [622, 86] width 223 height 26
click at [511, 73] on select "Select Monthly Twice Monthly Every Other Week Weekly" at bounding box center [622, 86] width 223 height 26
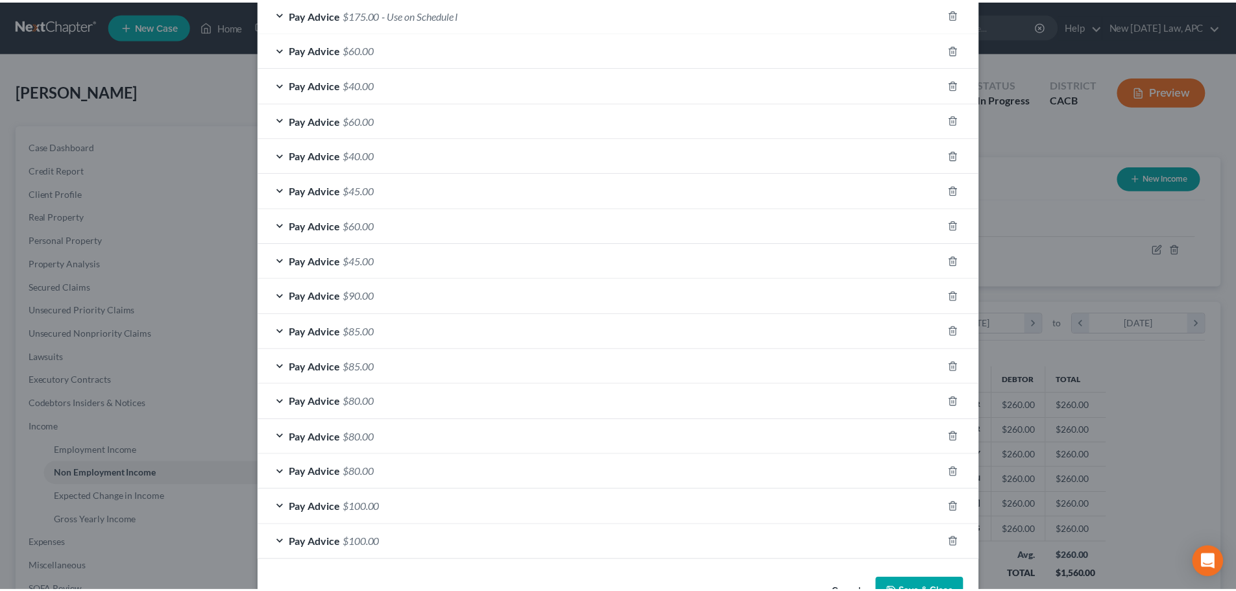
scroll to position [291, 0]
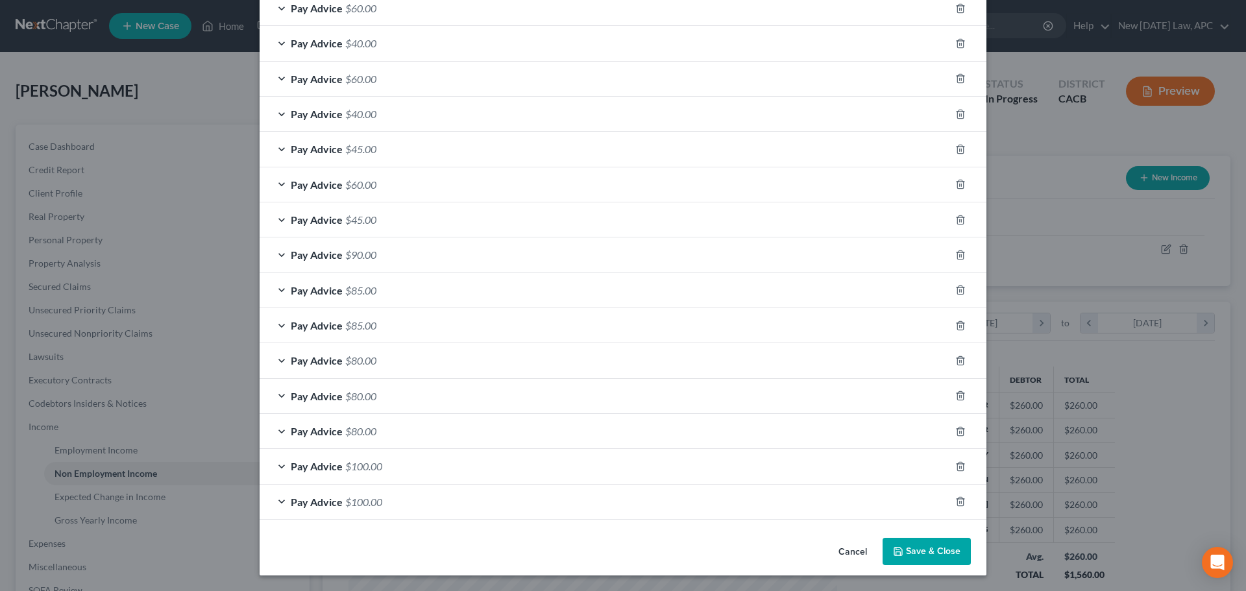
click at [903, 547] on button "Save & Close" at bounding box center [927, 551] width 88 height 27
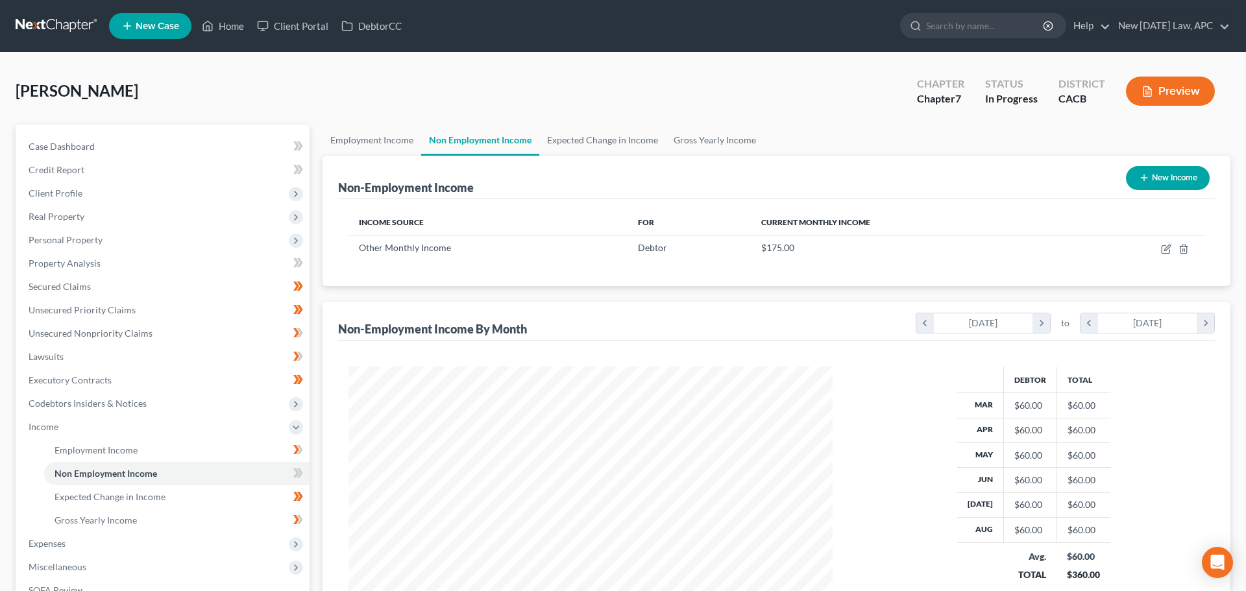
scroll to position [648756, 648488]
click at [1153, 246] on icon "button" at bounding box center [1156, 250] width 8 height 8
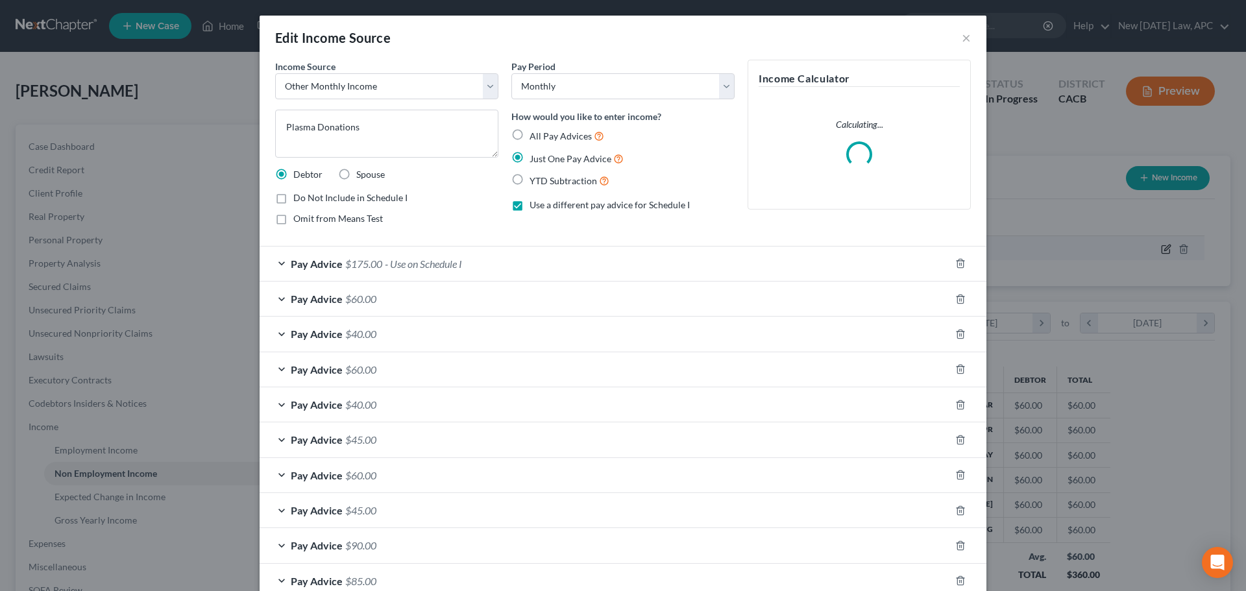
scroll to position [244, 515]
click at [530, 134] on label "All Pay Advices" at bounding box center [567, 136] width 75 height 15
click at [535, 134] on input "All Pay Advices" at bounding box center [539, 133] width 8 height 8
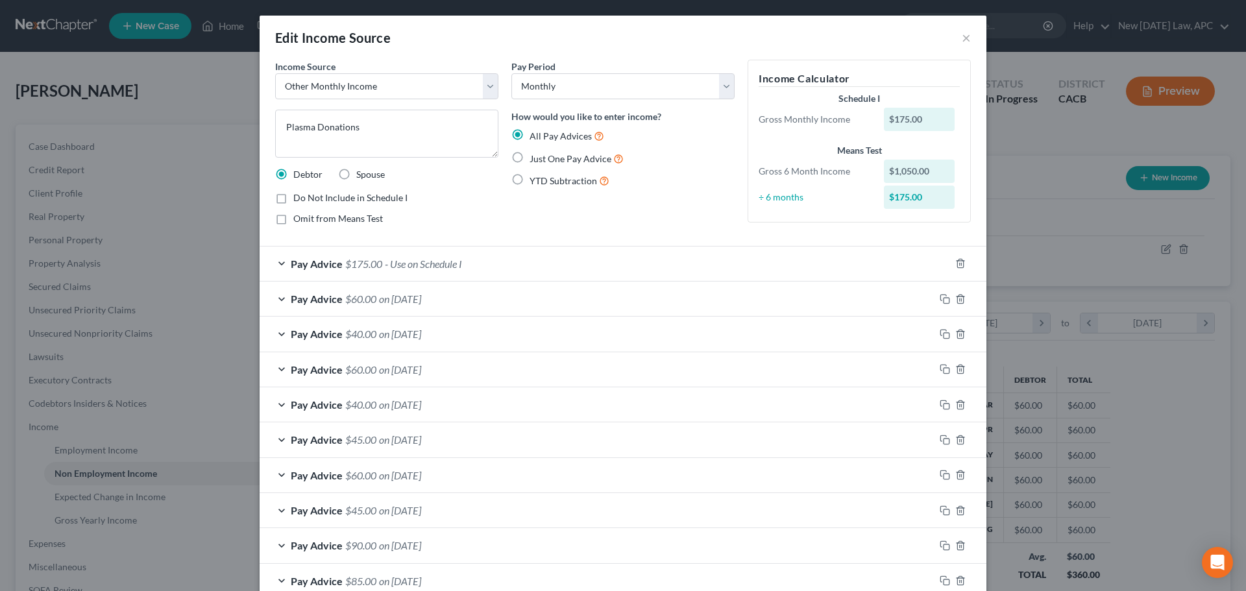
click at [530, 159] on label "Just One Pay Advice" at bounding box center [577, 158] width 94 height 15
click at [535, 159] on input "Just One Pay Advice" at bounding box center [539, 155] width 8 height 8
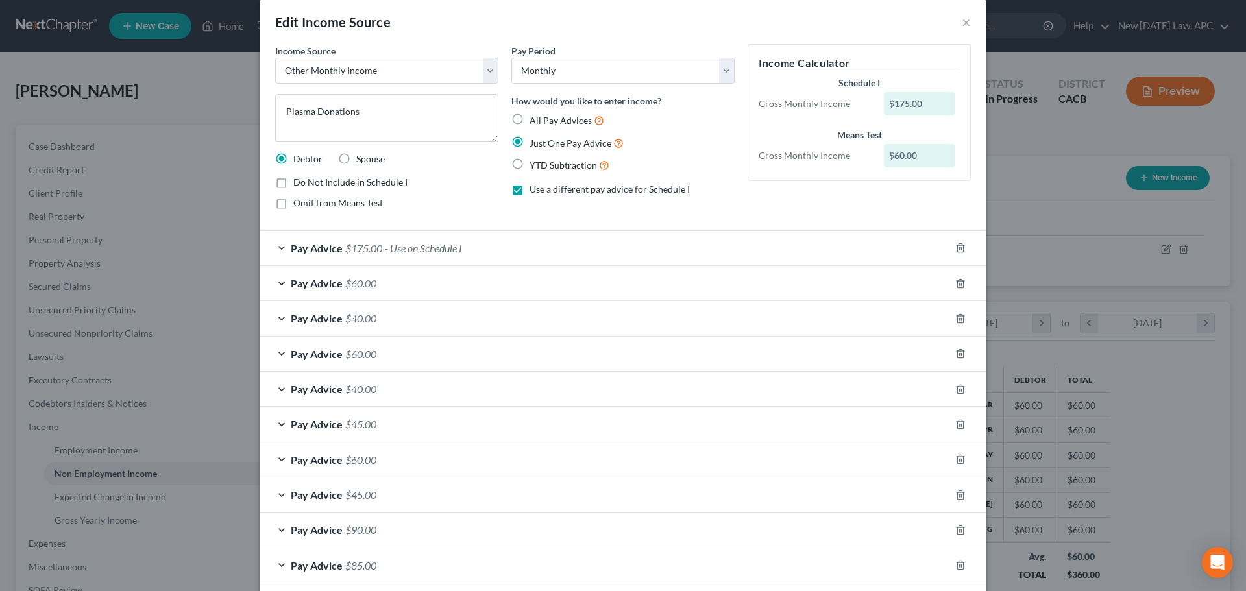
scroll to position [0, 0]
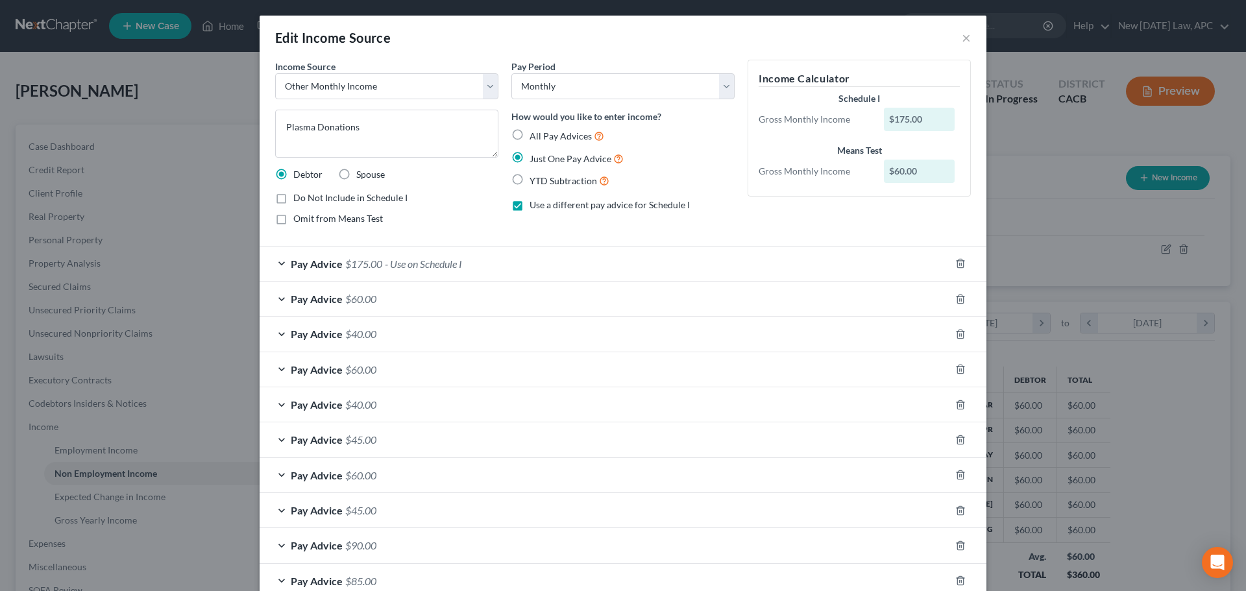
click at [426, 258] on span "- Use on Schedule I" at bounding box center [423, 264] width 77 height 12
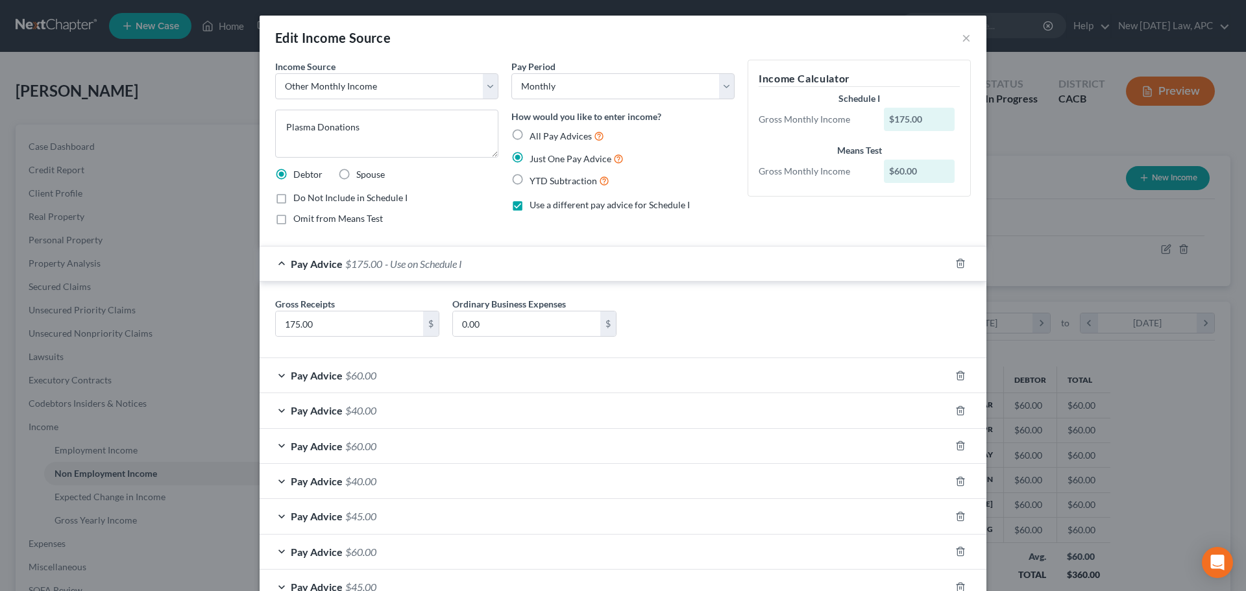
click at [443, 269] on span "- Use on Schedule I" at bounding box center [423, 264] width 77 height 12
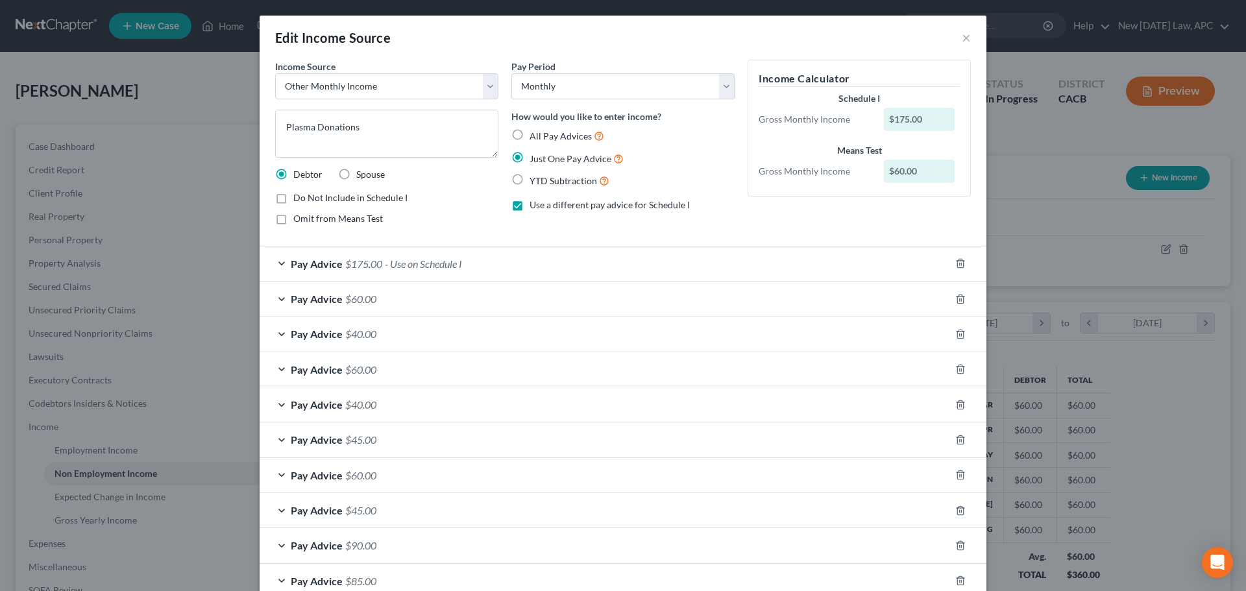
click at [407, 297] on div "Pay Advice $60.00" at bounding box center [605, 299] width 691 height 34
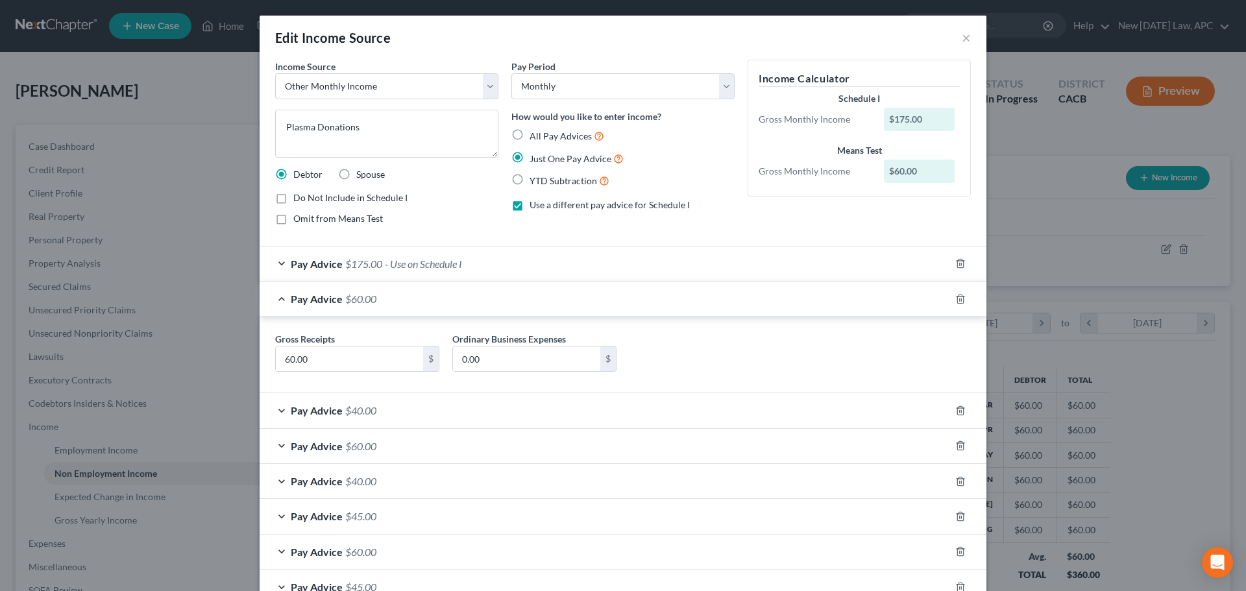
click at [407, 297] on div "Pay Advice $60.00" at bounding box center [605, 299] width 691 height 34
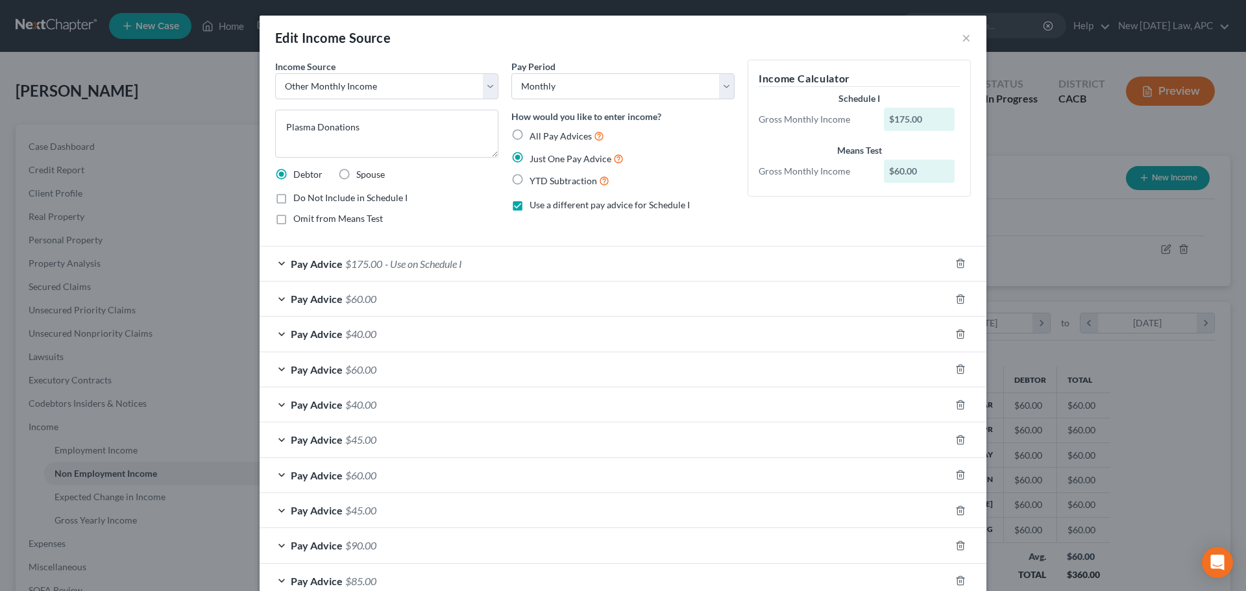
click at [530, 138] on label "All Pay Advices" at bounding box center [567, 136] width 75 height 15
click at [535, 137] on input "All Pay Advices" at bounding box center [539, 133] width 8 height 8
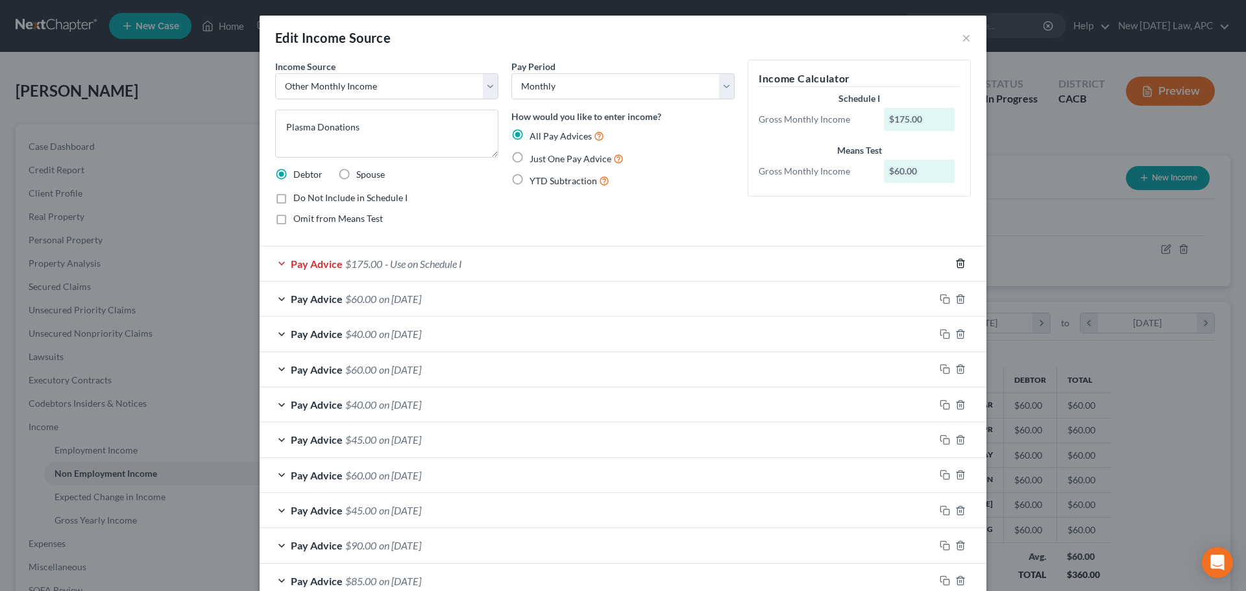
click at [955, 258] on icon "button" at bounding box center [960, 263] width 10 height 10
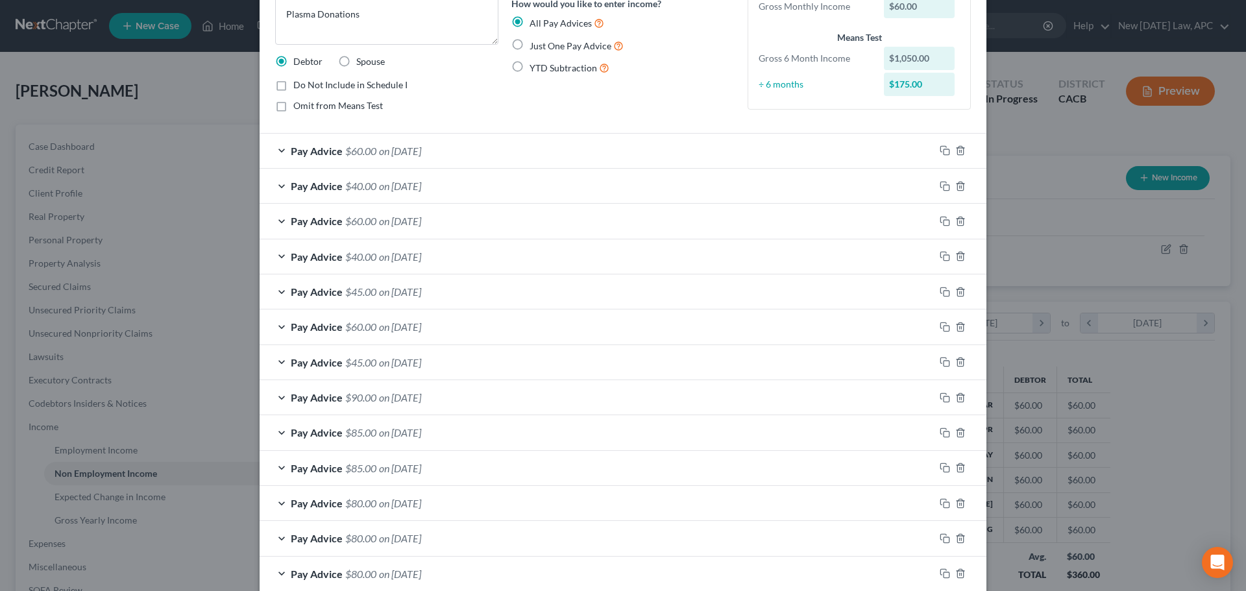
scroll to position [255, 0]
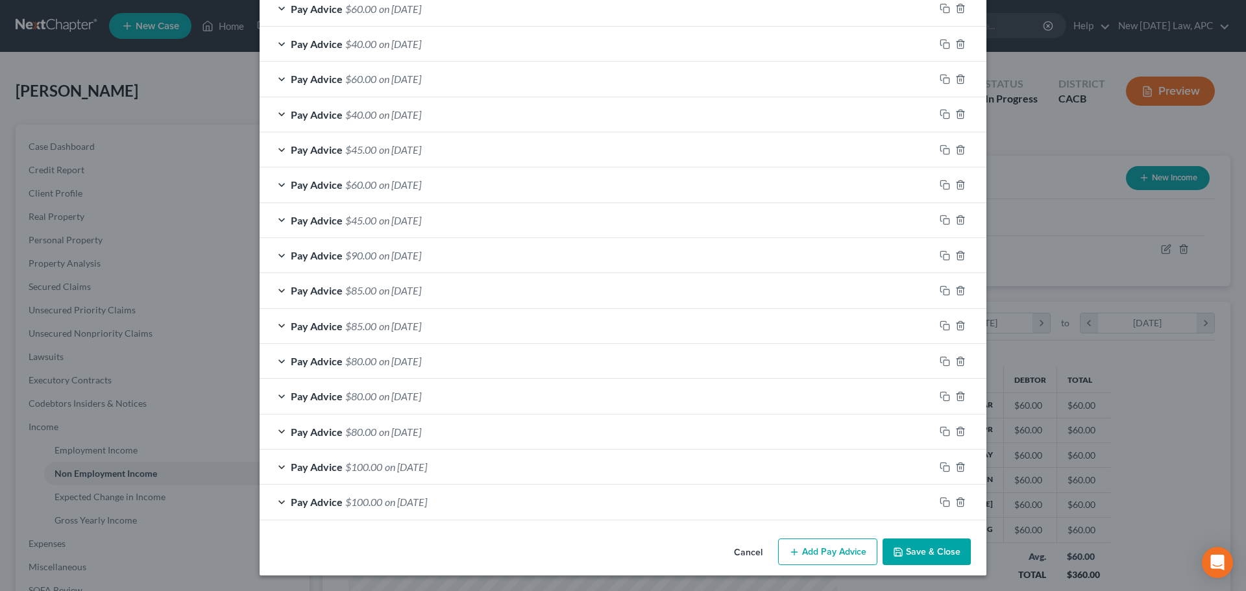
click at [802, 551] on button "Add Pay Advice" at bounding box center [827, 552] width 99 height 27
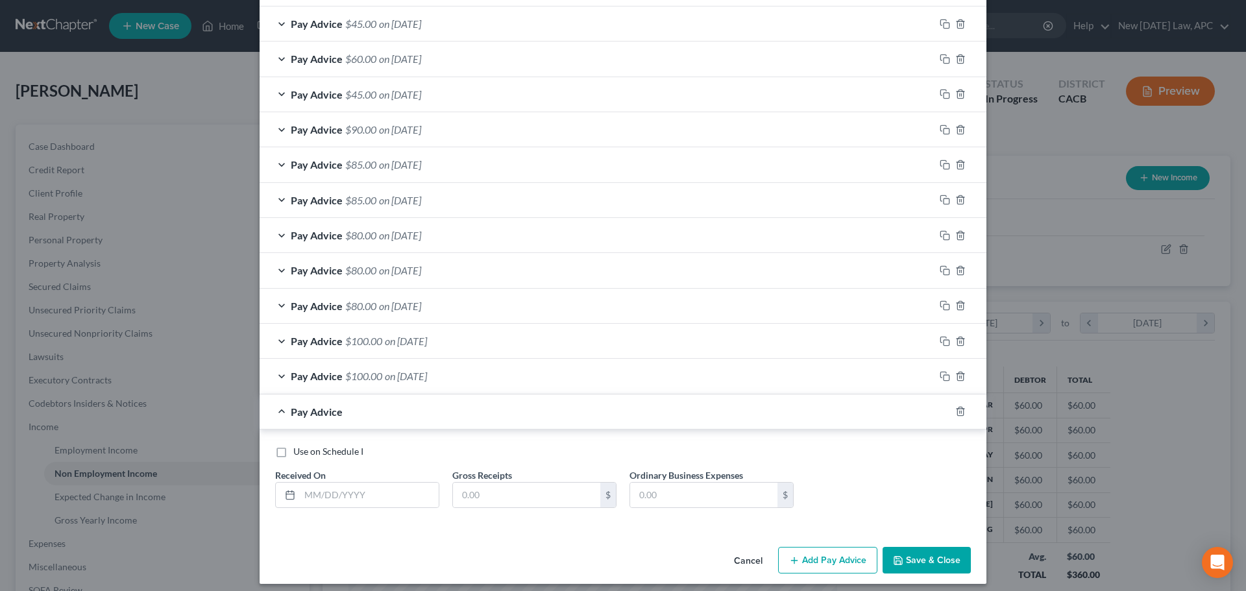
scroll to position [389, 0]
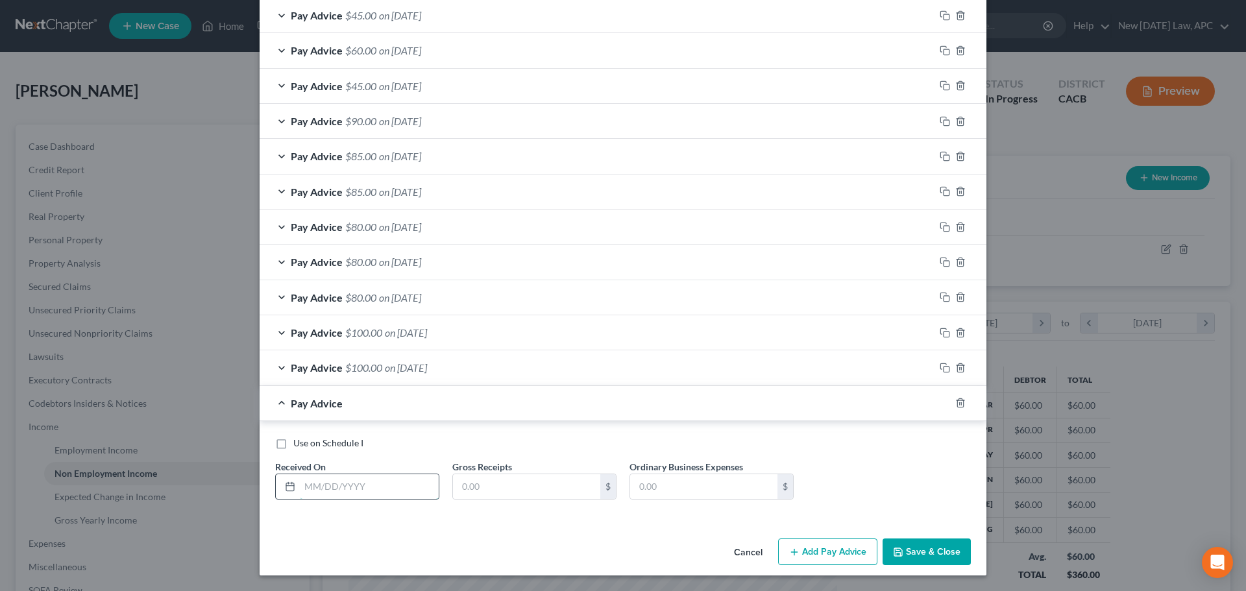
click at [360, 487] on input "text" at bounding box center [369, 486] width 139 height 25
click at [493, 484] on input "text" at bounding box center [526, 486] width 147 height 25
click at [293, 443] on label "Use on Schedule I" at bounding box center [328, 443] width 70 height 13
click at [299, 443] on input "Use on Schedule I" at bounding box center [303, 441] width 8 height 8
click at [915, 557] on button "Save & Close" at bounding box center [927, 552] width 88 height 27
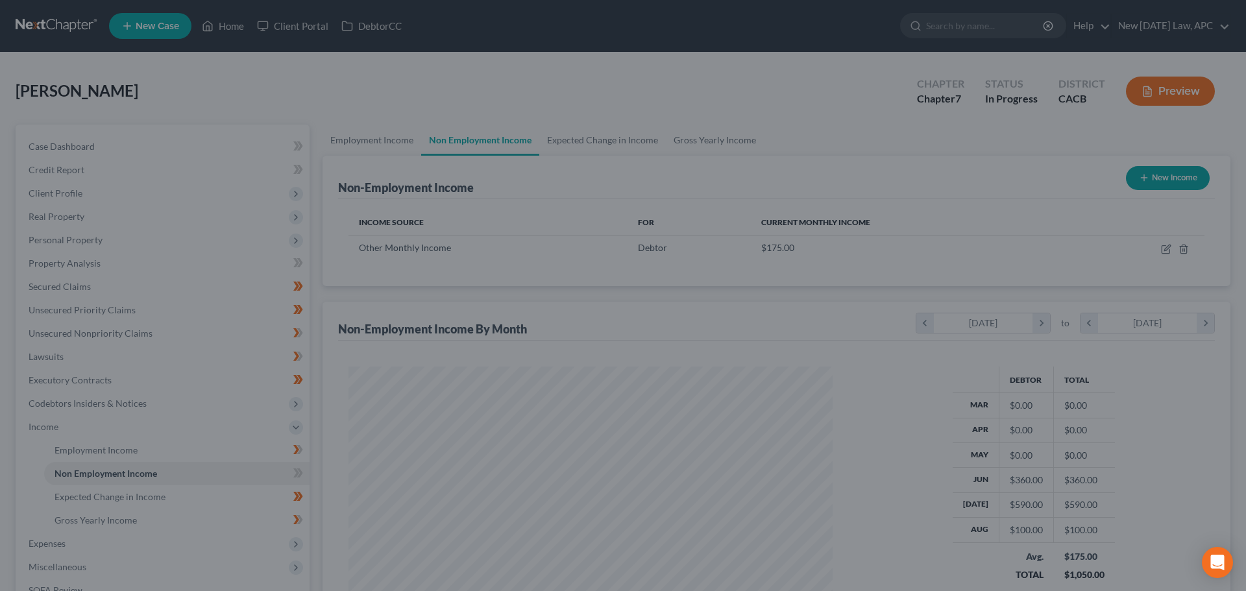
scroll to position [648756, 648488]
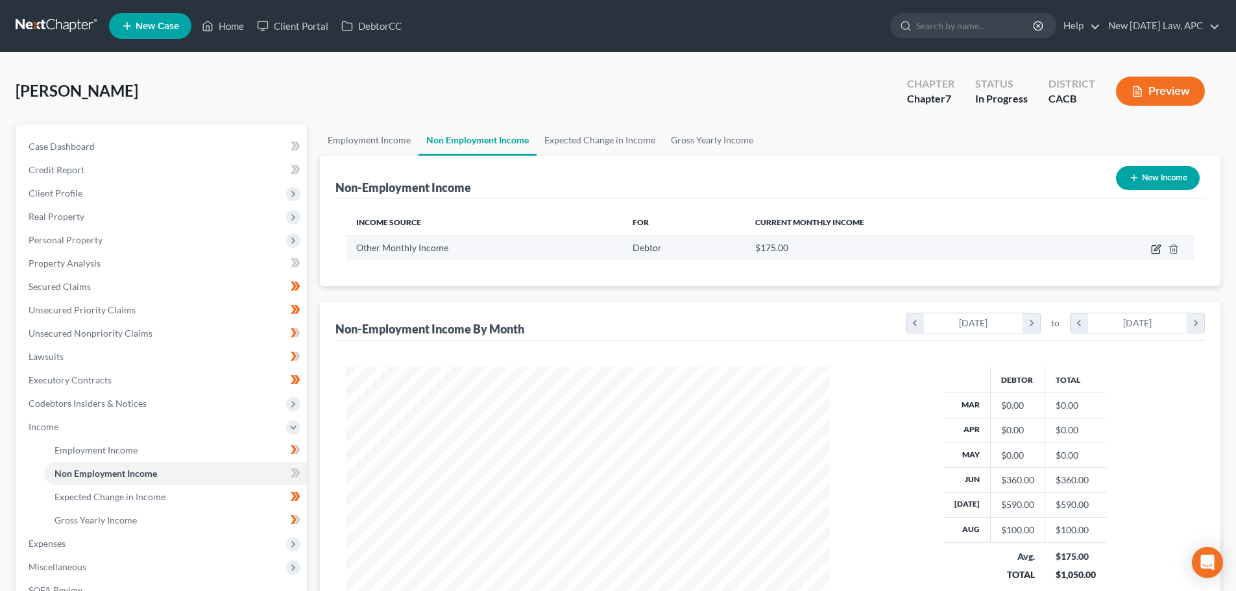
click at [1153, 249] on icon "button" at bounding box center [1156, 249] width 10 height 10
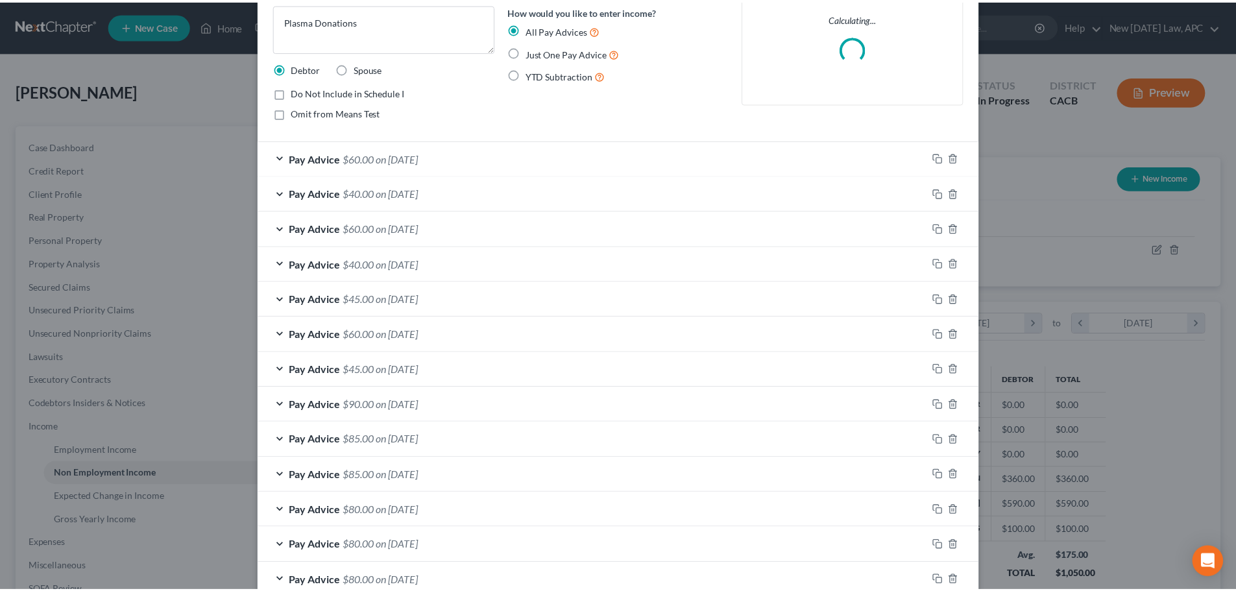
scroll to position [291, 0]
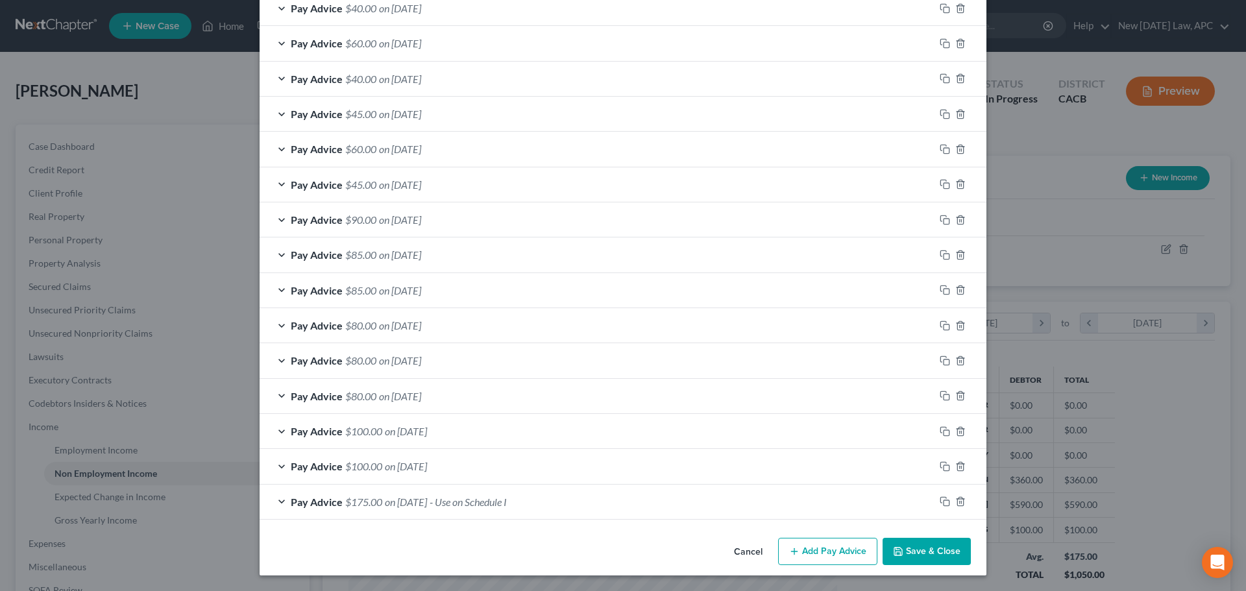
click at [741, 549] on button "Cancel" at bounding box center [748, 552] width 49 height 26
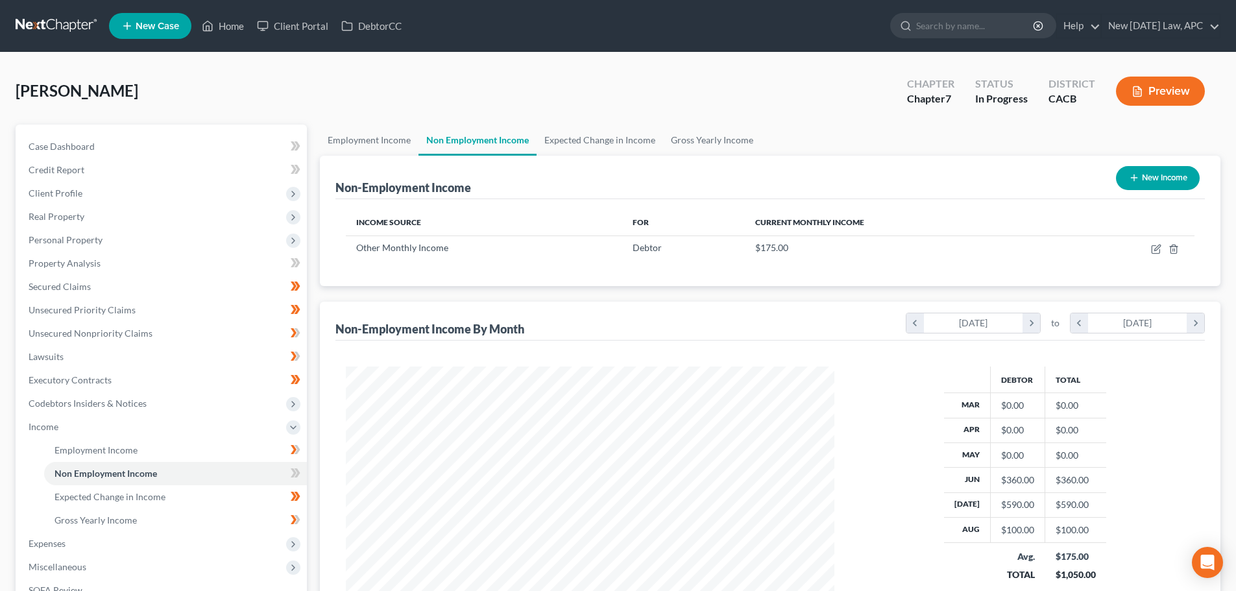
scroll to position [242, 510]
click at [1154, 80] on button "Preview" at bounding box center [1160, 91] width 89 height 29
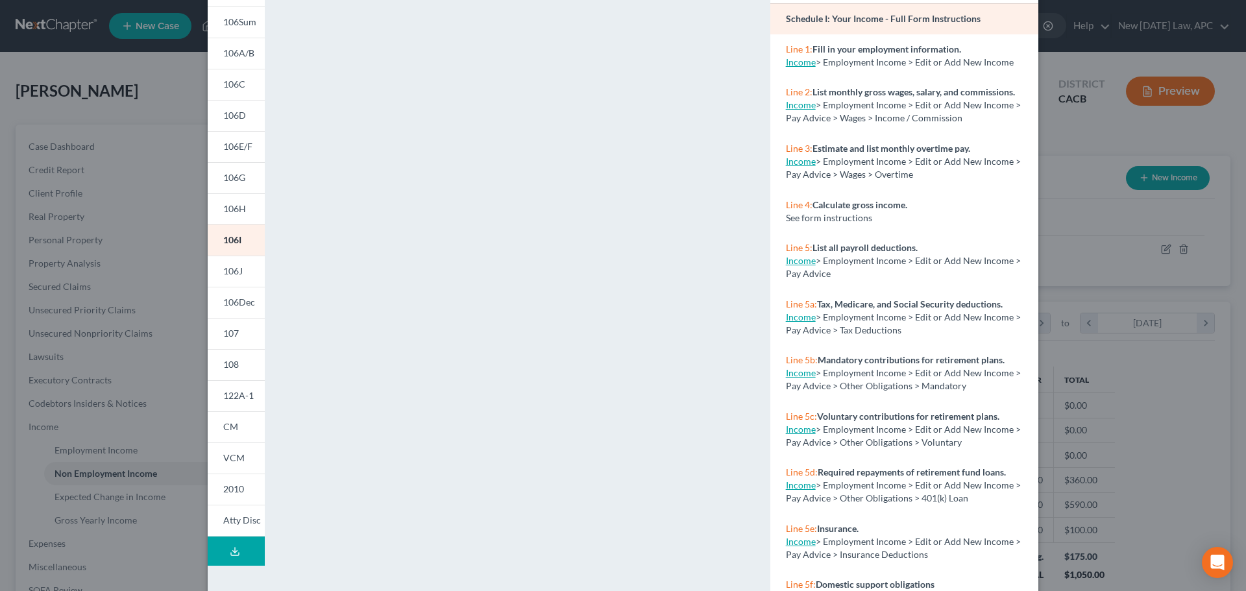
scroll to position [130, 0]
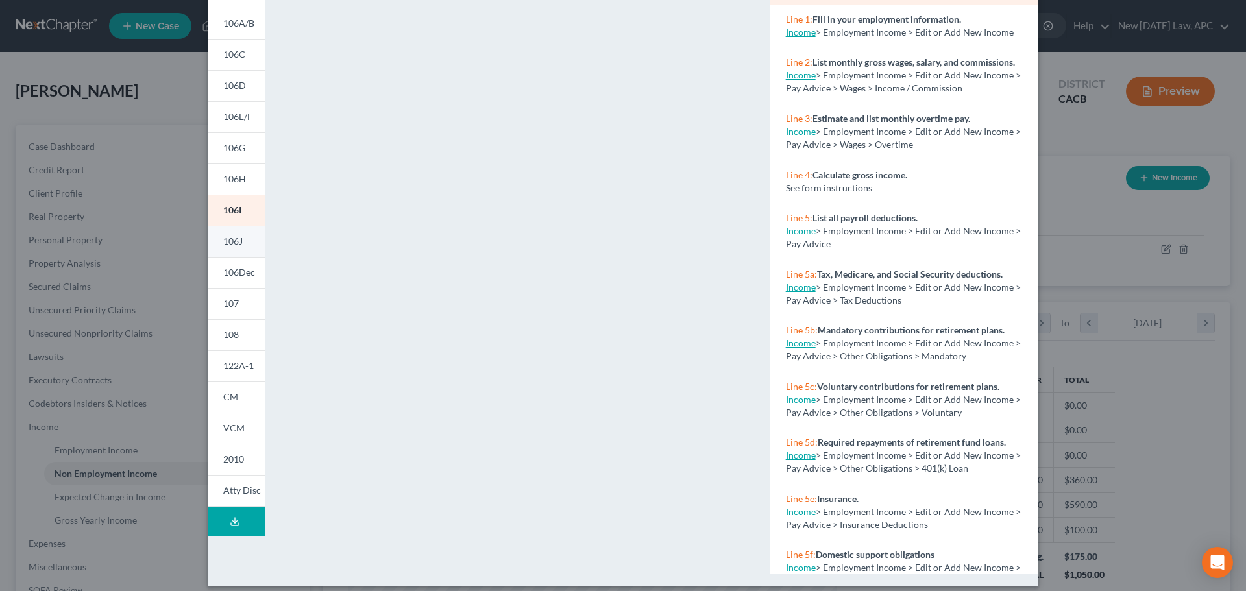
click at [252, 237] on link "106J" at bounding box center [236, 241] width 57 height 31
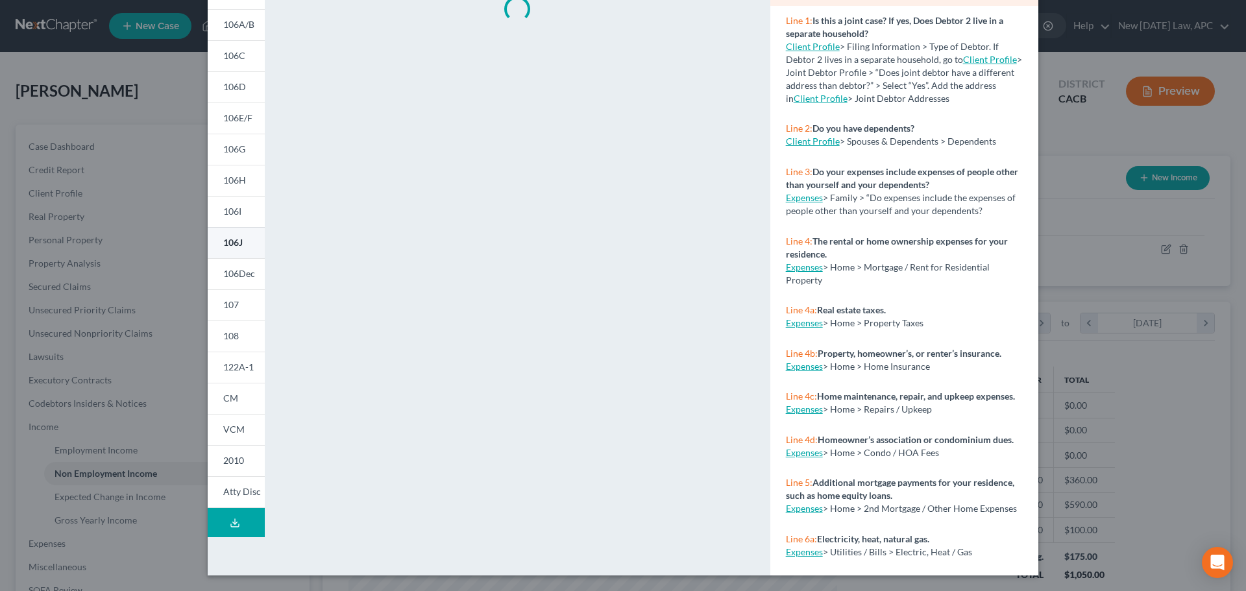
scroll to position [129, 0]
click at [245, 365] on span "122A-1" at bounding box center [238, 366] width 31 height 11
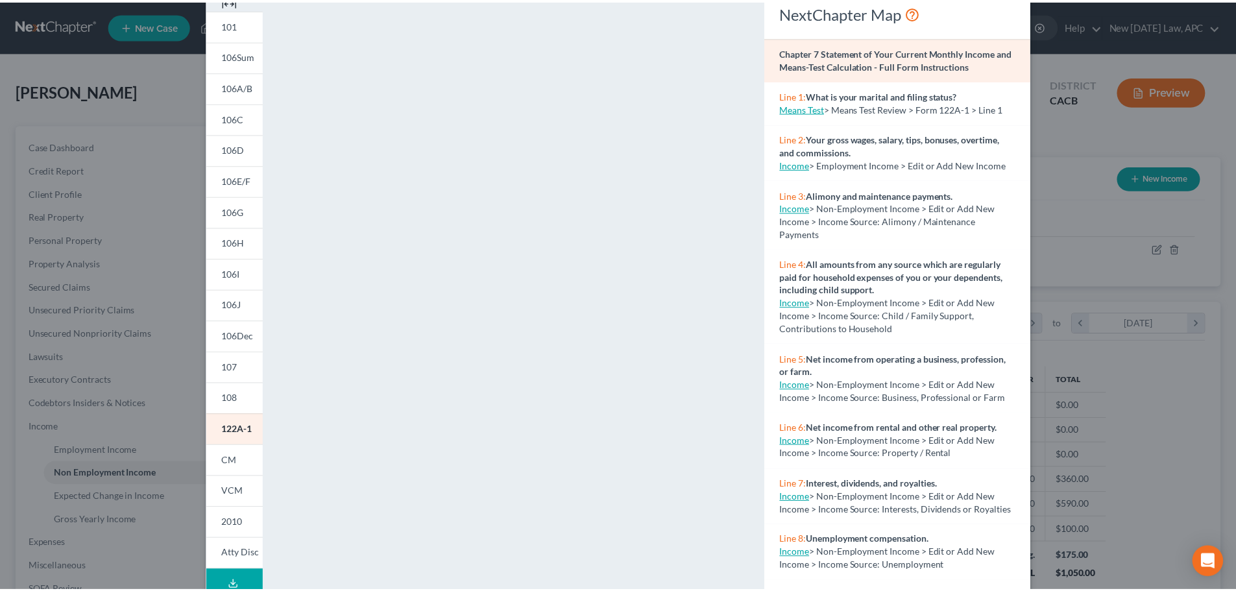
scroll to position [0, 0]
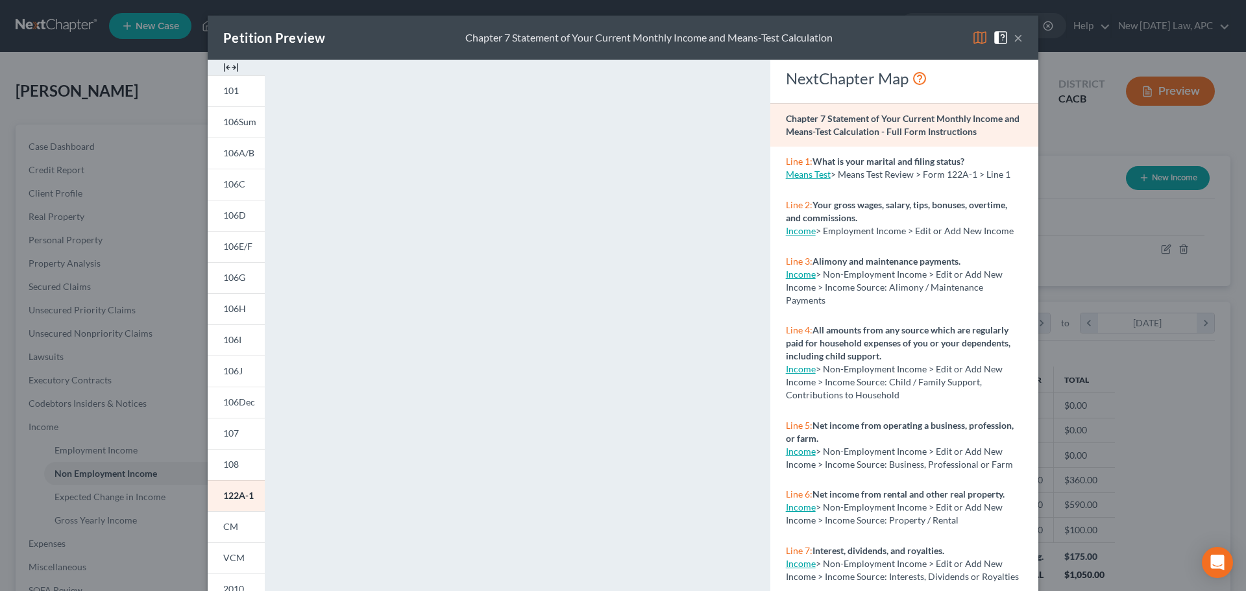
click at [1014, 36] on button "×" at bounding box center [1018, 38] width 9 height 16
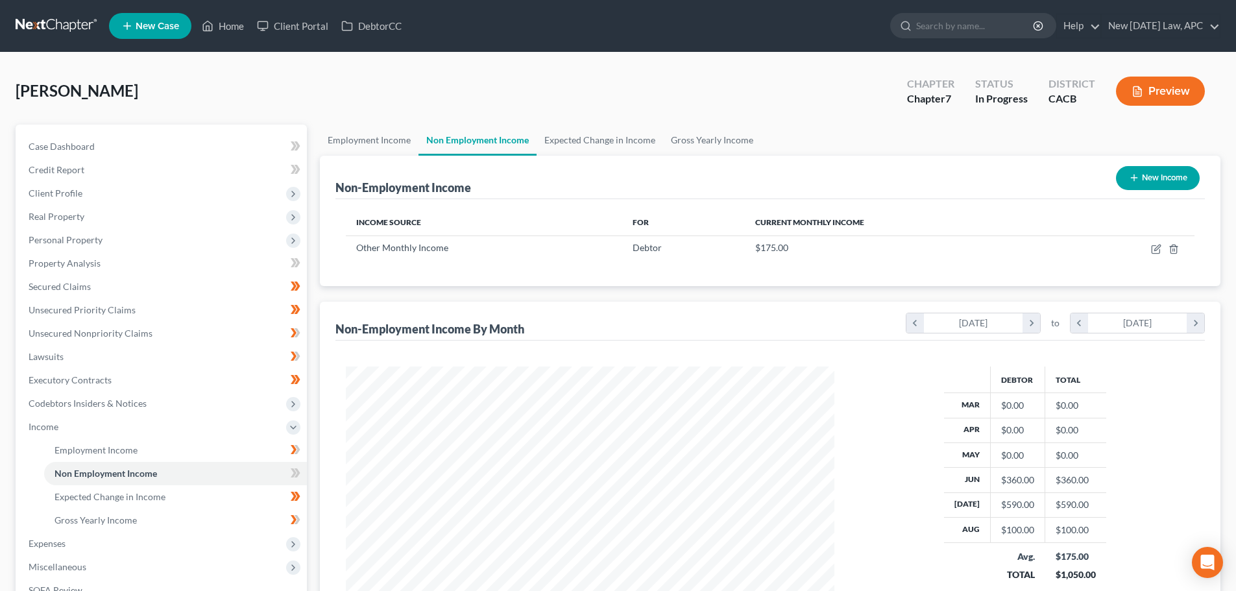
scroll to position [648756, 648488]
click at [615, 140] on link "Expected Change in Income" at bounding box center [600, 140] width 127 height 31
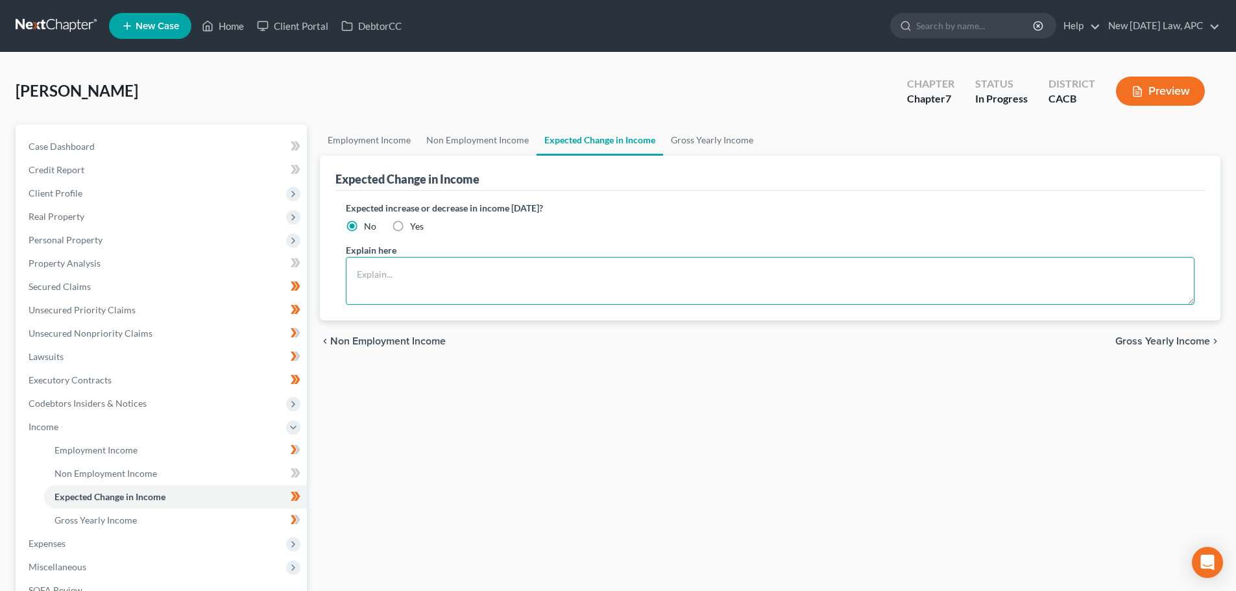
click at [382, 269] on textarea at bounding box center [770, 281] width 849 height 48
drag, startPoint x: 677, startPoint y: 269, endPoint x: 683, endPoint y: 273, distance: 7.0
click at [677, 269] on textarea "Income reported is prior 6-month average. Debtor began donating plasma for addi…" at bounding box center [770, 281] width 849 height 48
click at [737, 271] on textarea "Income reported is prior 6-month average. Debtor began donating plasma for addi…" at bounding box center [770, 281] width 849 height 48
click at [958, 277] on textarea "Income reported is prior 6-month average. Debtor began donating plasma for addi…" at bounding box center [770, 281] width 849 height 48
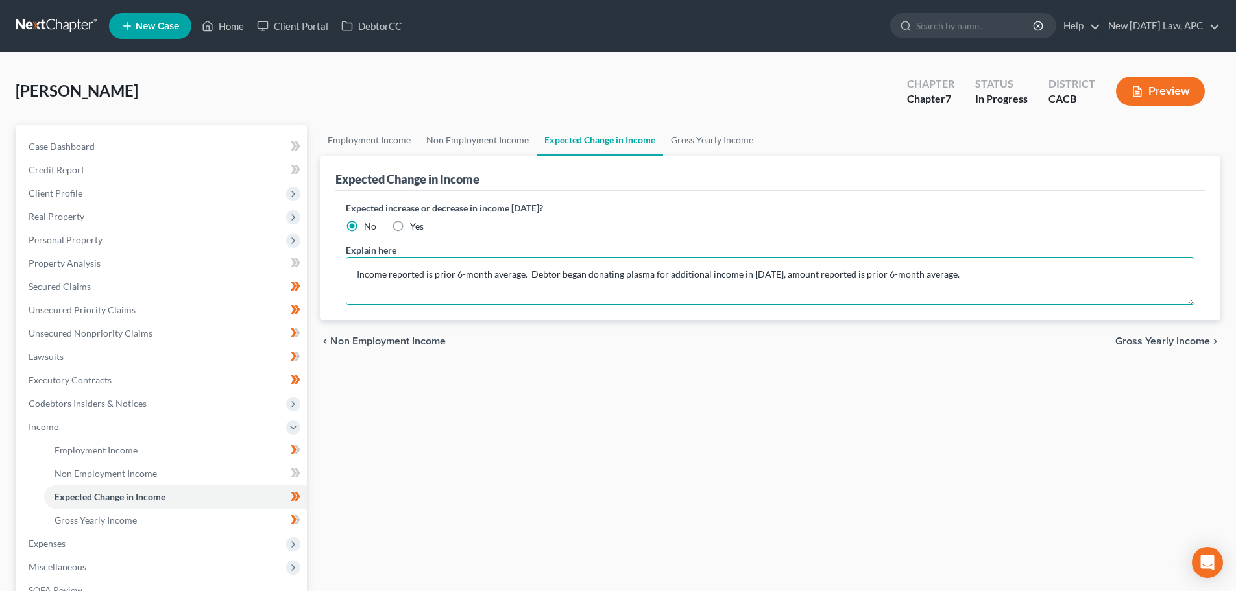
click at [977, 269] on textarea "Income reported is prior 6-month average. Debtor began donating plasma for addi…" at bounding box center [770, 281] width 849 height 48
click at [894, 277] on textarea "Income reported is prior 6-month average. Debtor began donating plasma for addi…" at bounding box center [770, 281] width 849 height 48
click at [386, 141] on link "Employment Income" at bounding box center [369, 140] width 99 height 31
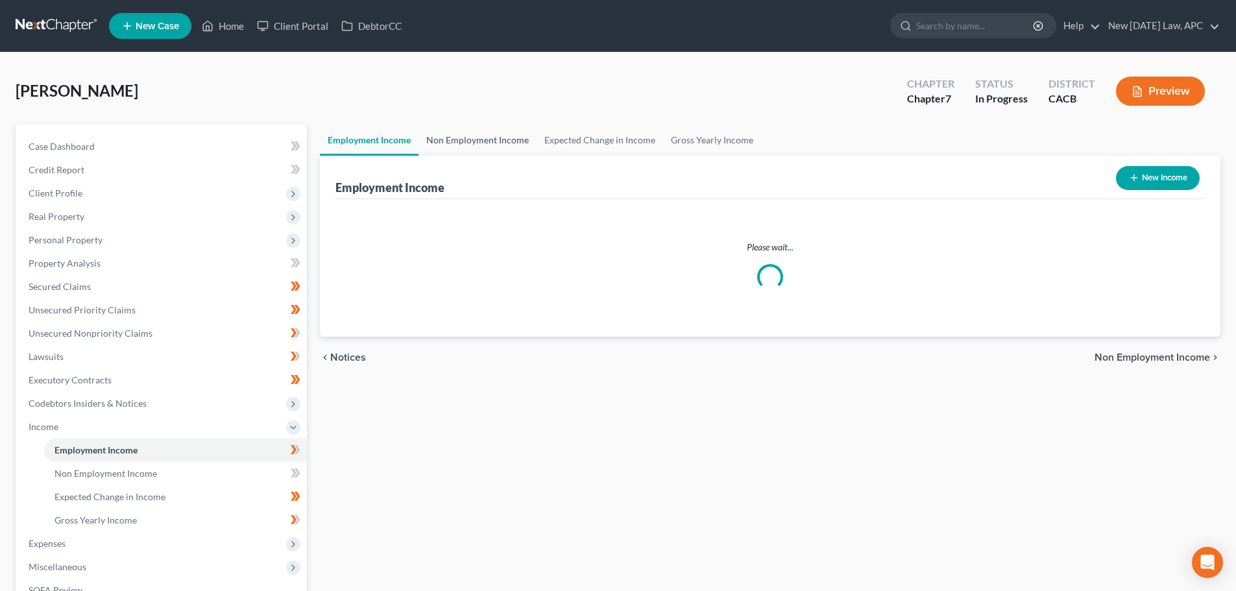
click at [448, 139] on link "Non Employment Income" at bounding box center [478, 140] width 118 height 31
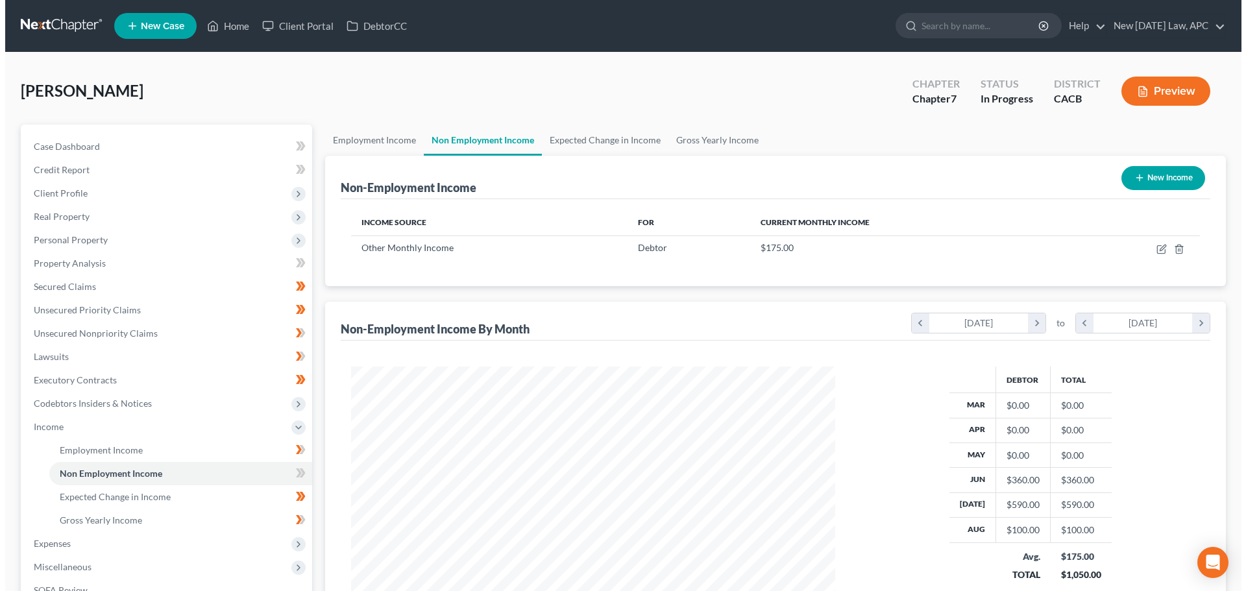
scroll to position [242, 510]
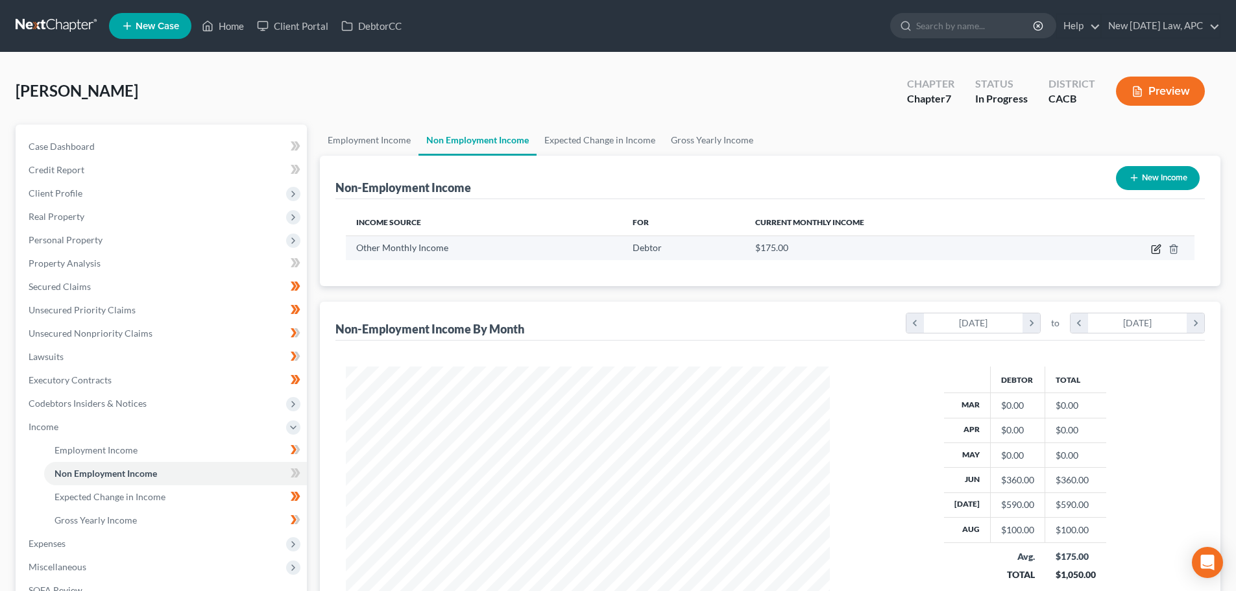
click at [1154, 248] on icon "button" at bounding box center [1156, 249] width 10 height 10
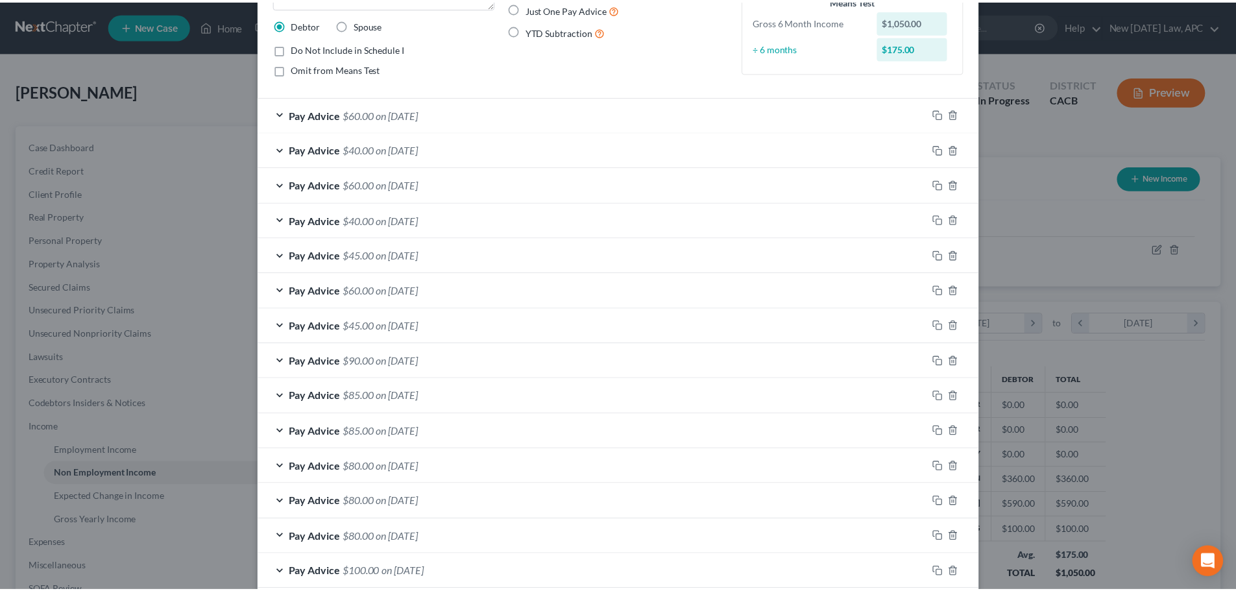
scroll to position [291, 0]
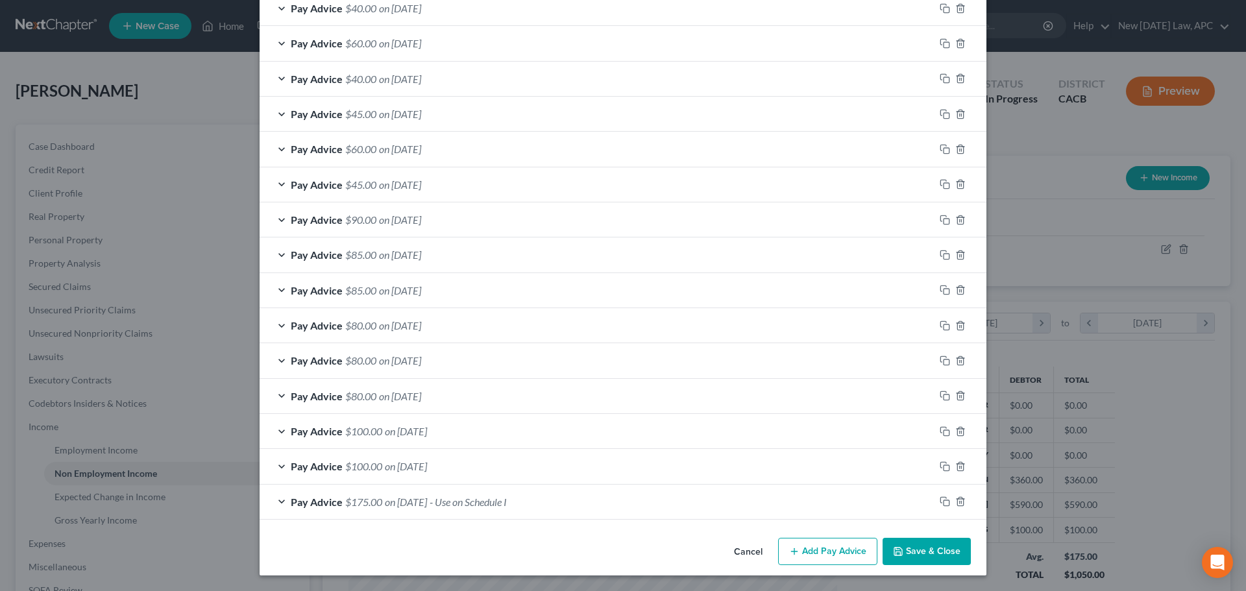
click at [749, 550] on button "Cancel" at bounding box center [748, 552] width 49 height 26
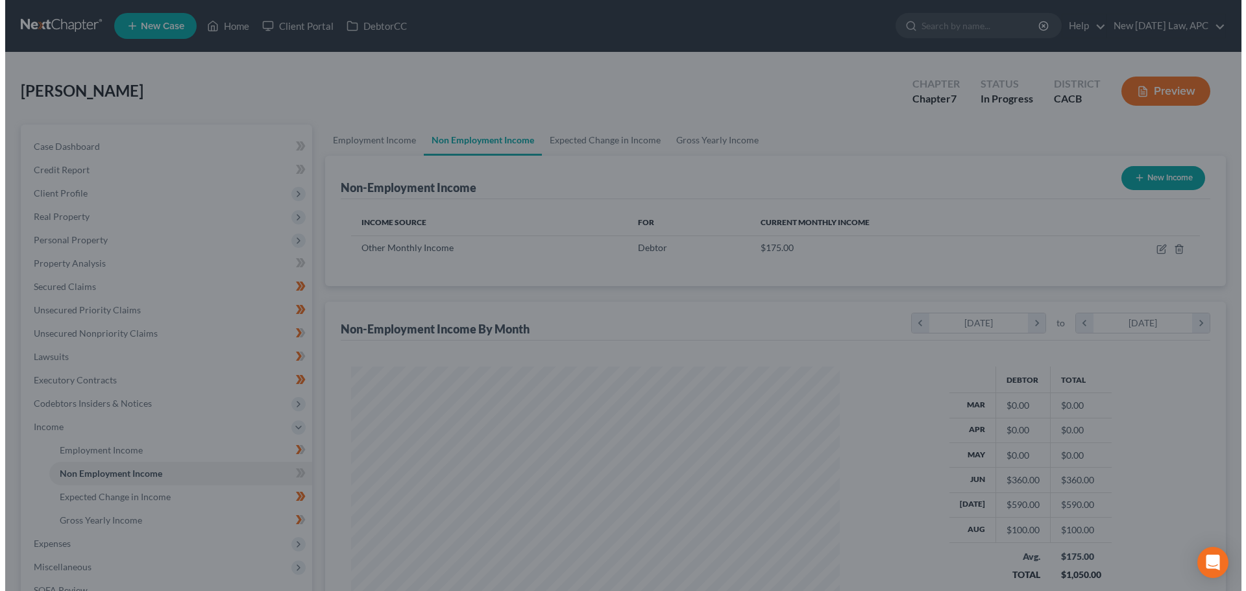
scroll to position [648756, 648488]
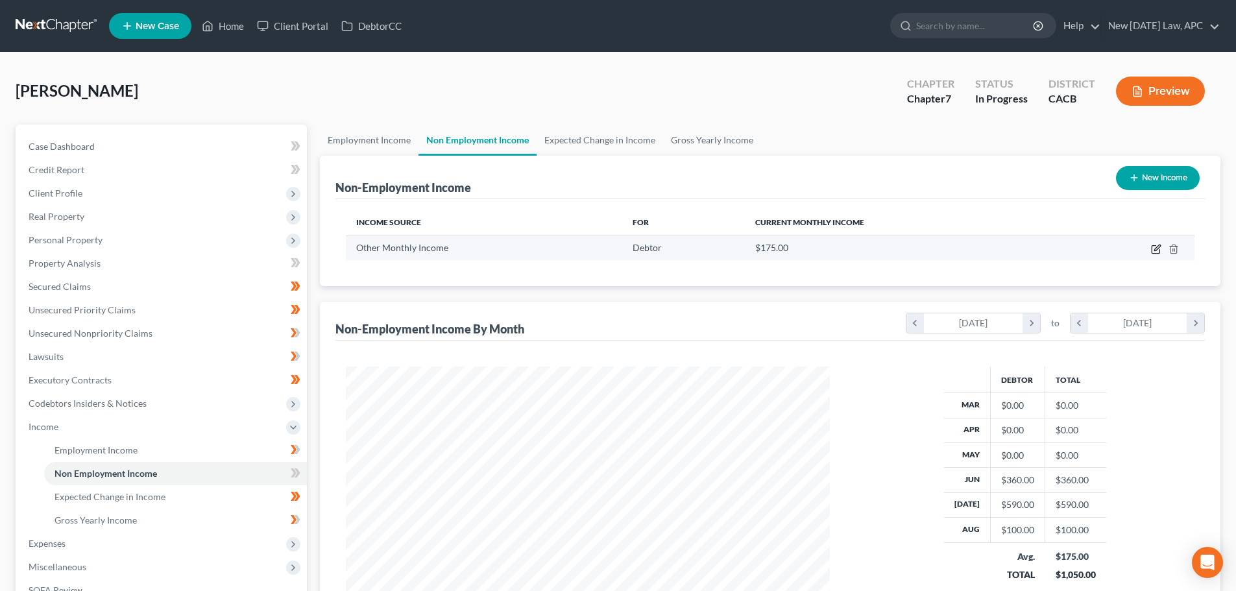
click at [1152, 247] on icon "button" at bounding box center [1156, 250] width 8 height 8
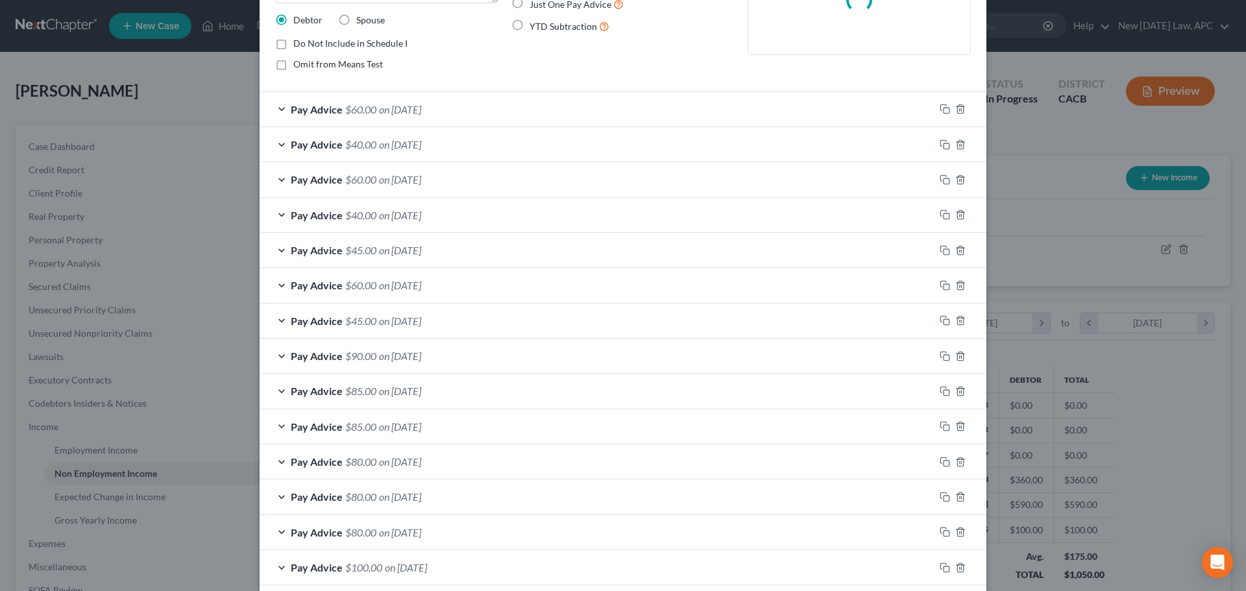
scroll to position [291, 0]
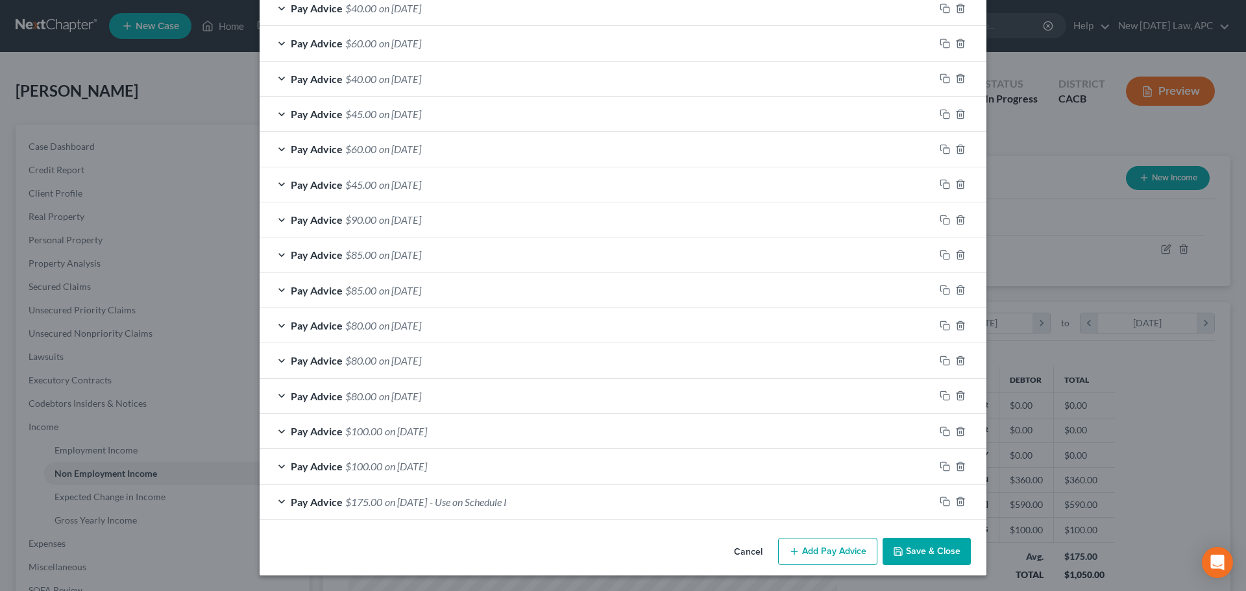
click at [957, 495] on div at bounding box center [961, 501] width 52 height 21
click at [957, 499] on polyline "button" at bounding box center [961, 499] width 8 height 0
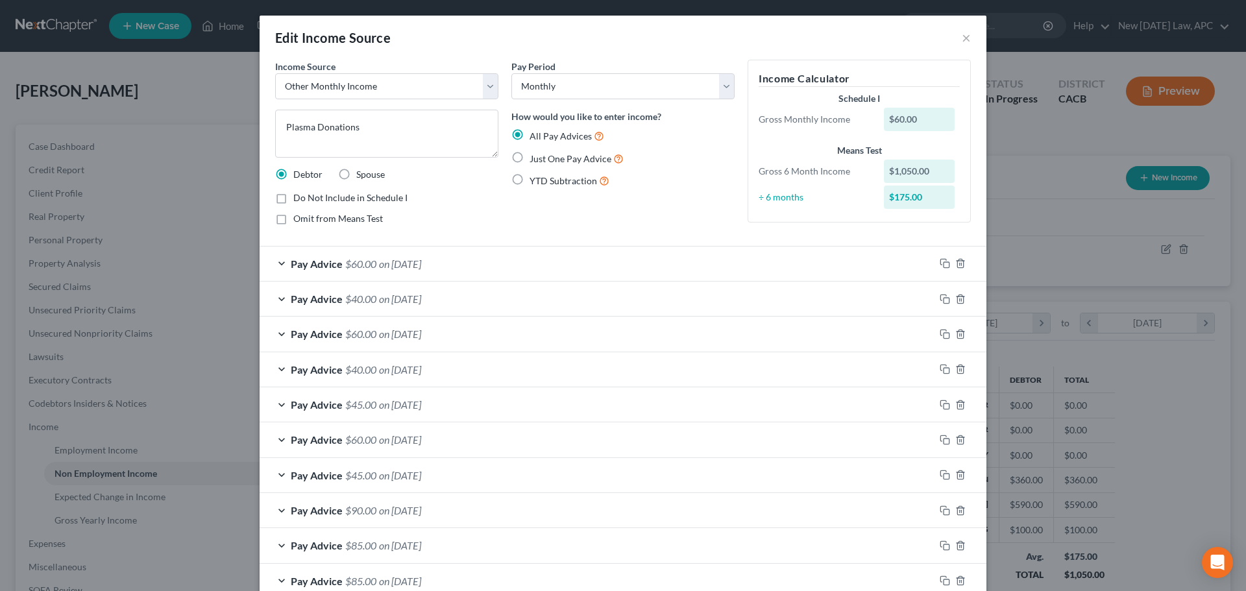
click at [293, 195] on label "Do Not Include in Schedule I" at bounding box center [350, 197] width 114 height 13
click at [299, 195] on input "Do Not Include in Schedule I" at bounding box center [303, 195] width 8 height 8
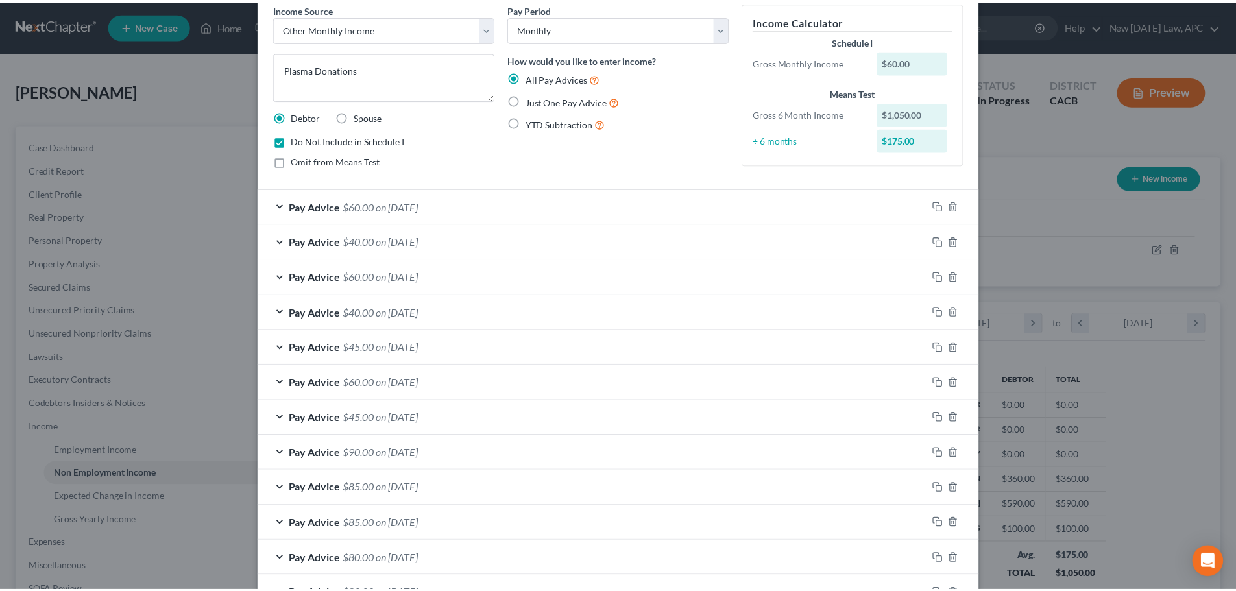
scroll to position [255, 0]
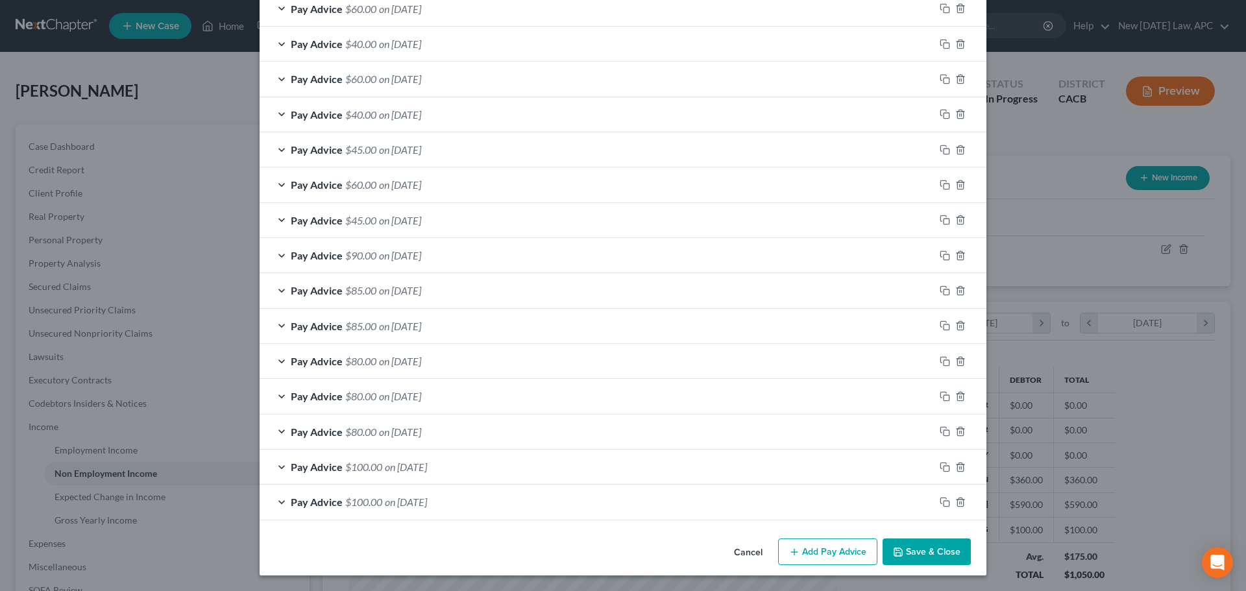
click at [904, 556] on button "Save & Close" at bounding box center [927, 552] width 88 height 27
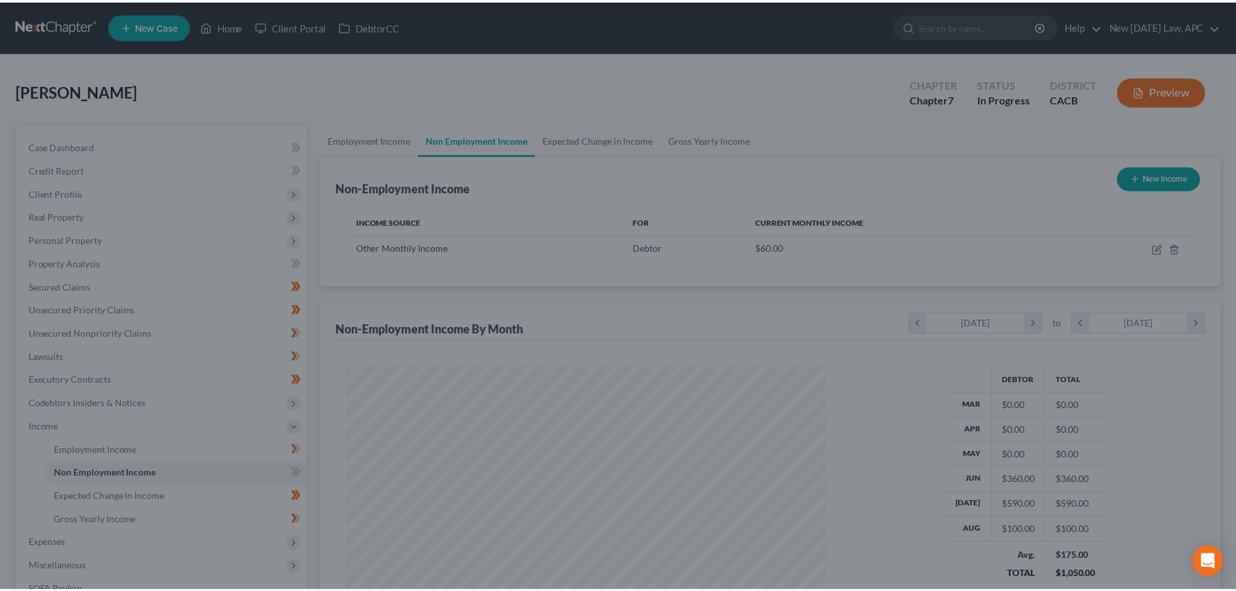
scroll to position [648756, 648488]
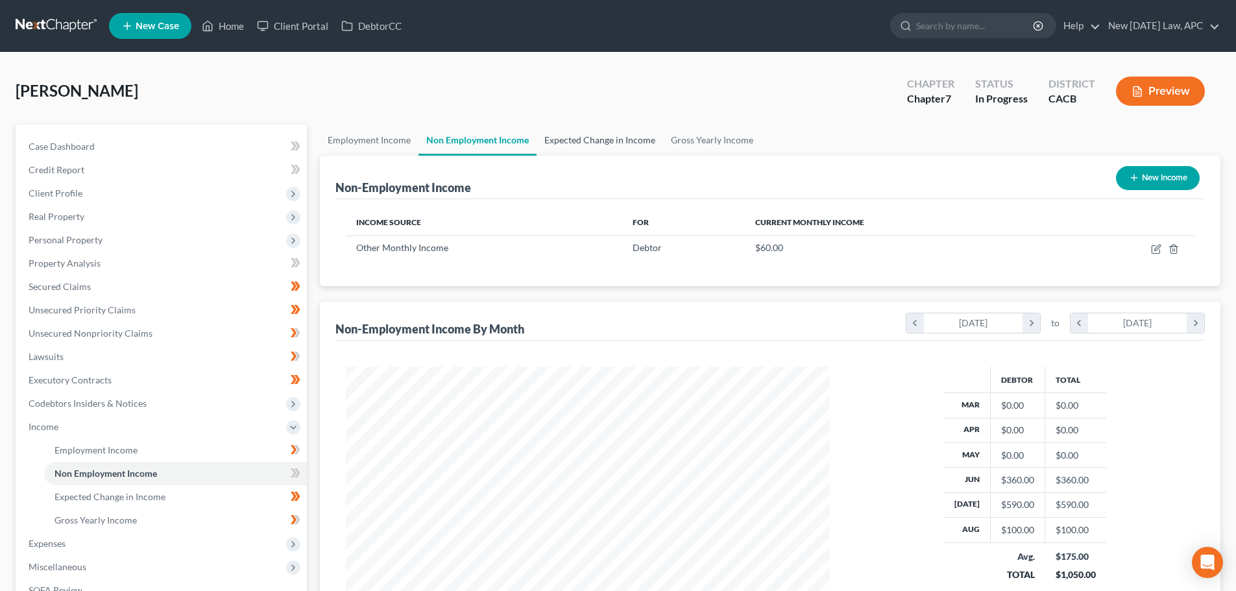
click at [612, 141] on link "Expected Change in Income" at bounding box center [600, 140] width 127 height 31
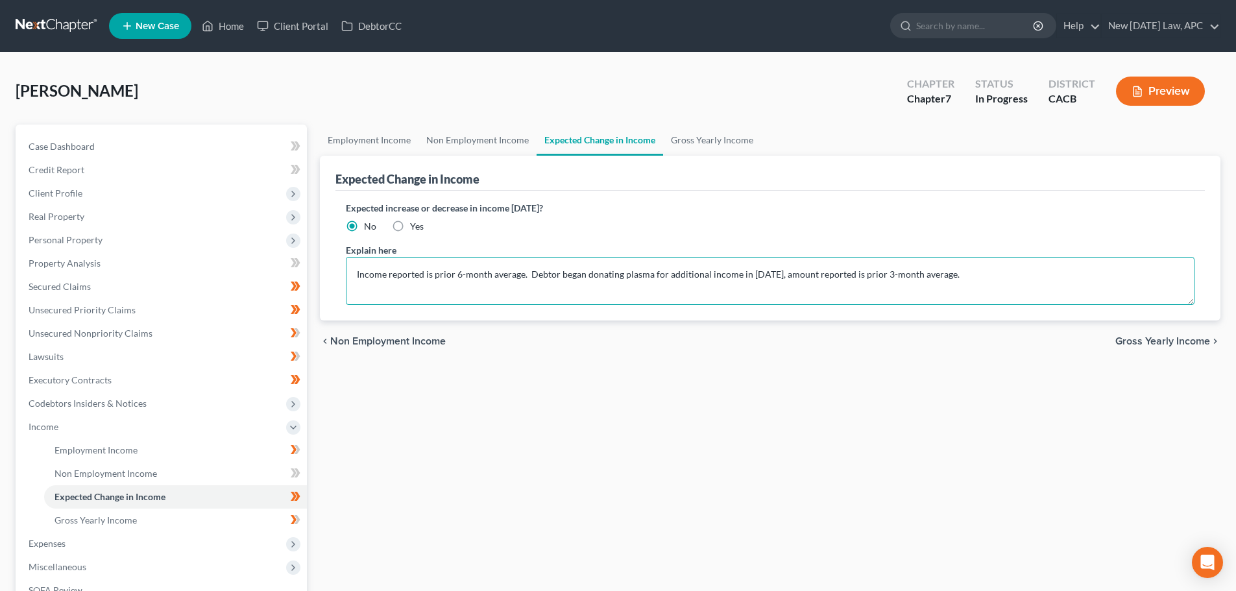
drag, startPoint x: 966, startPoint y: 271, endPoint x: 974, endPoint y: 272, distance: 7.9
click at [968, 271] on textarea "Income reported is prior 6-month average. Debtor began donating plasma for addi…" at bounding box center [770, 281] width 849 height 48
drag, startPoint x: 975, startPoint y: 272, endPoint x: 737, endPoint y: 277, distance: 237.6
click at [737, 277] on textarea "Income reported is prior 6-month average. Debtor began donating plasma for addi…" at bounding box center [770, 281] width 849 height 48
click at [712, 277] on textarea "Income reported is prior 6-month average. Debtor began donating plasma for addi…" at bounding box center [770, 281] width 849 height 48
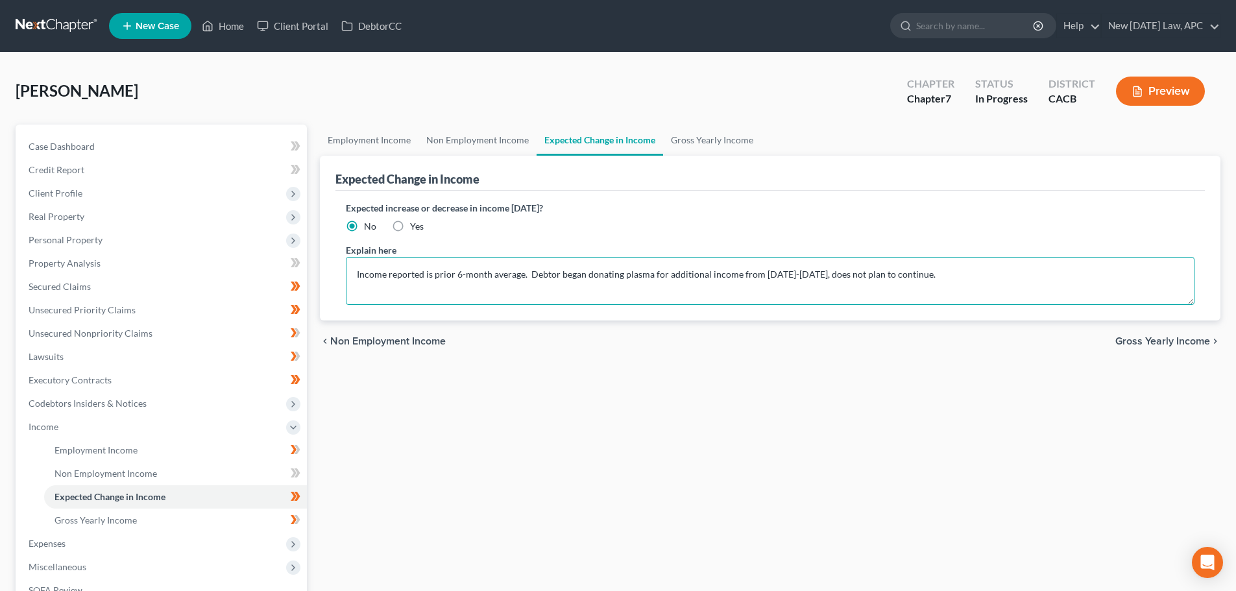
click at [641, 276] on textarea "Income reported is prior 6-month average. Debtor began donating plasma for addi…" at bounding box center [770, 281] width 849 height 48
click at [733, 276] on textarea "Income reported is prior 6-month average. Debtor began donating plasma for addi…" at bounding box center [770, 281] width 849 height 48
click at [936, 275] on textarea "Income reported is prior 6-month average. Debtor began donating plasma for addi…" at bounding box center [770, 281] width 849 height 48
click at [682, 276] on textarea "Income reported is prior 6-month average. Debtor began donating plasma for addi…" at bounding box center [770, 281] width 849 height 48
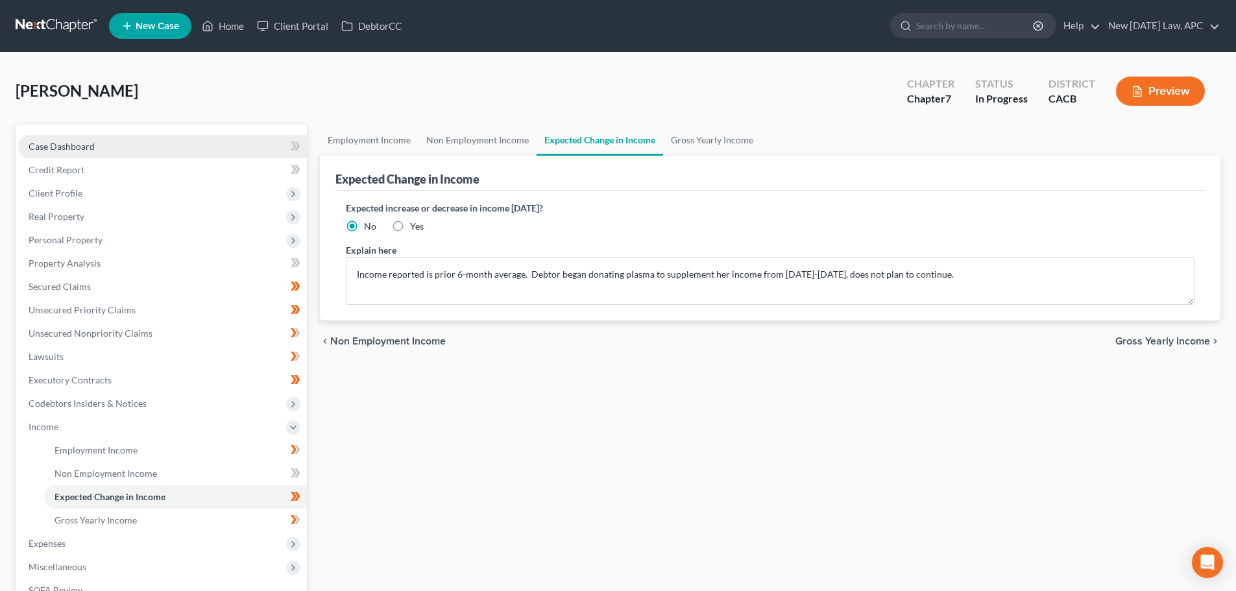
click at [123, 144] on link "Case Dashboard" at bounding box center [162, 146] width 289 height 23
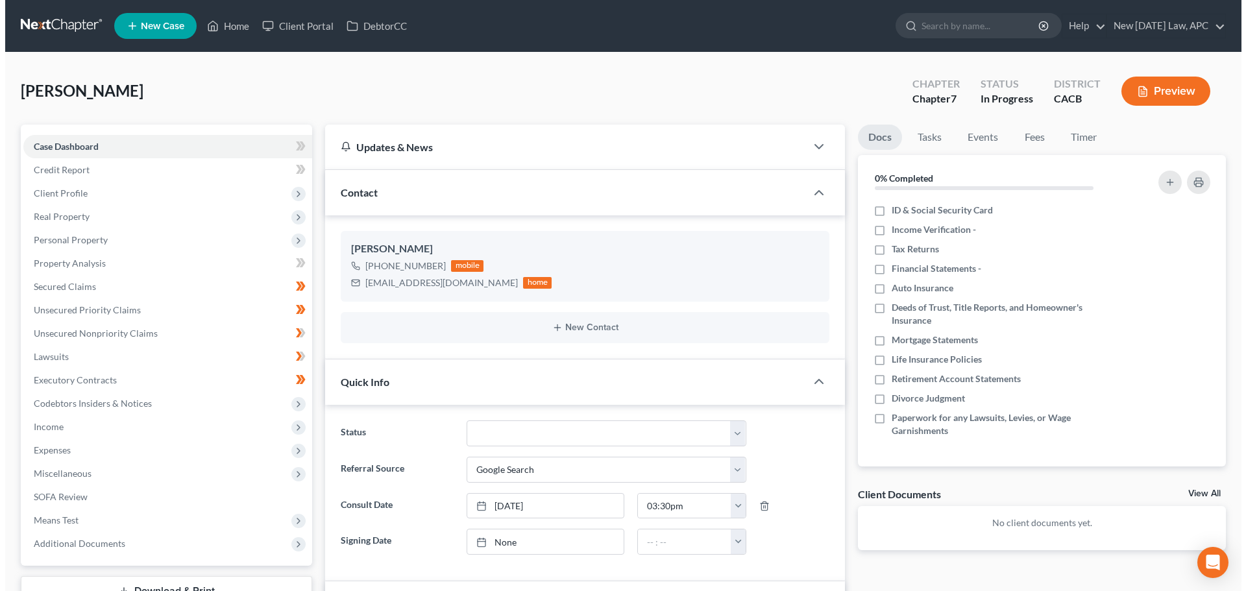
scroll to position [572, 0]
click at [1185, 84] on button "Preview" at bounding box center [1160, 91] width 89 height 29
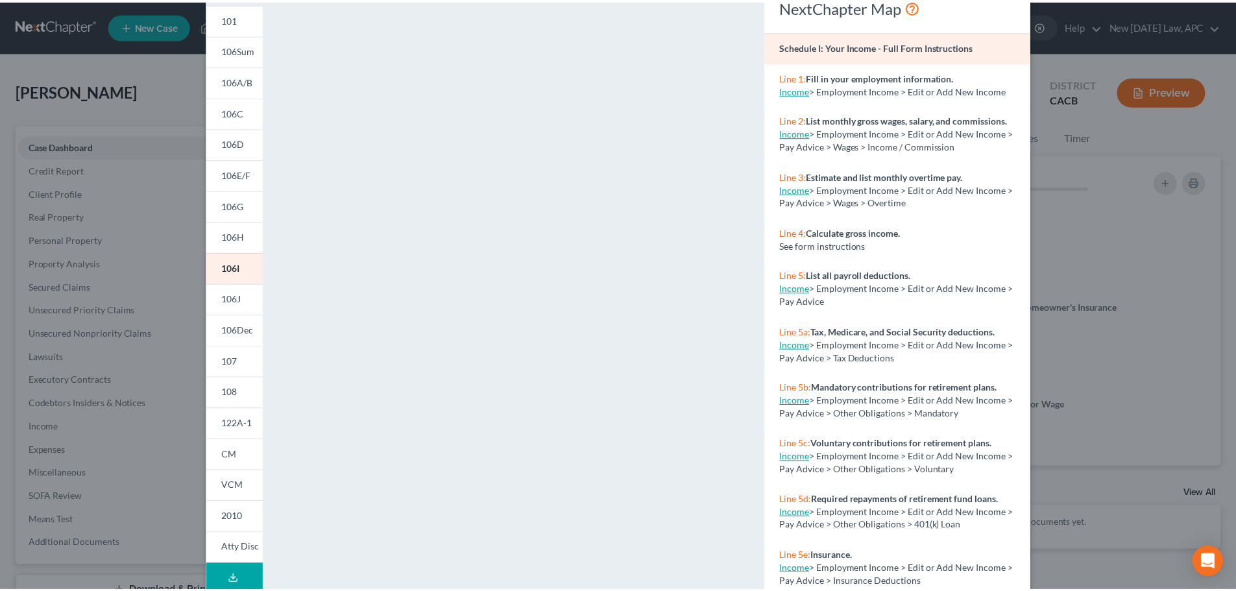
scroll to position [0, 0]
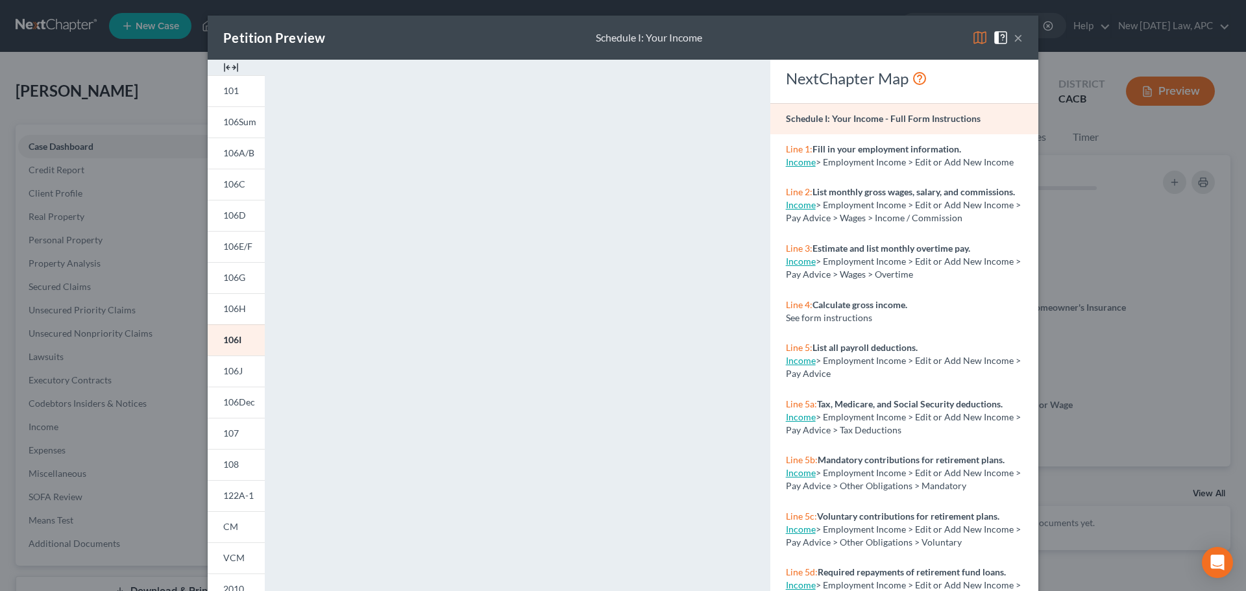
click at [1014, 32] on button "×" at bounding box center [1018, 38] width 9 height 16
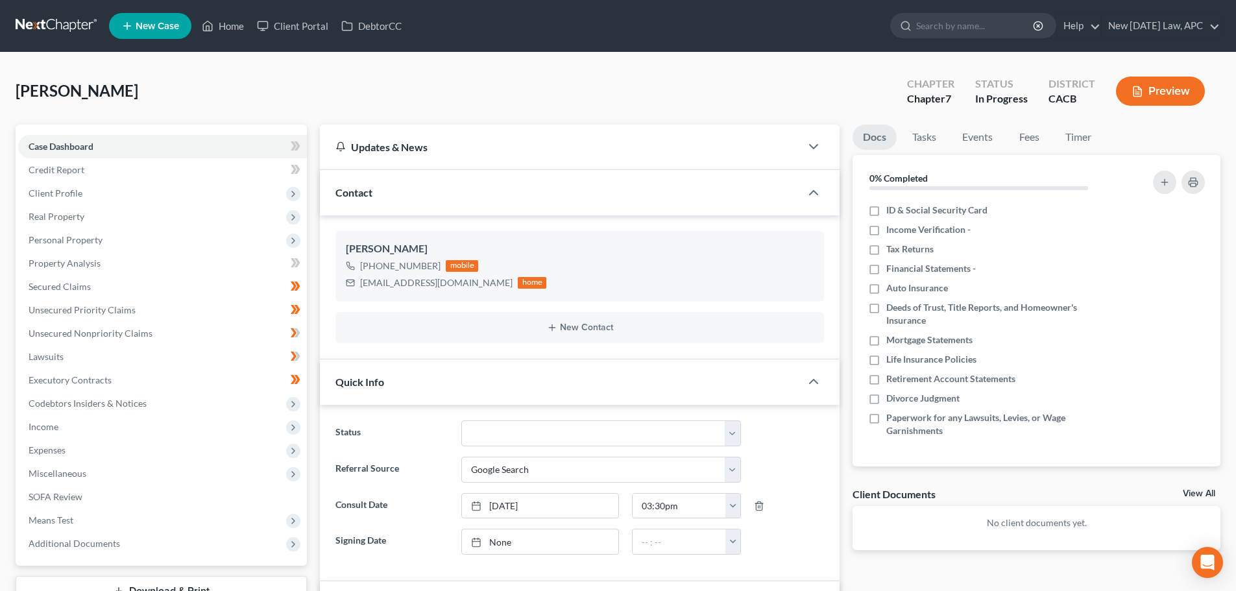
click at [1147, 86] on button "Preview" at bounding box center [1160, 91] width 89 height 29
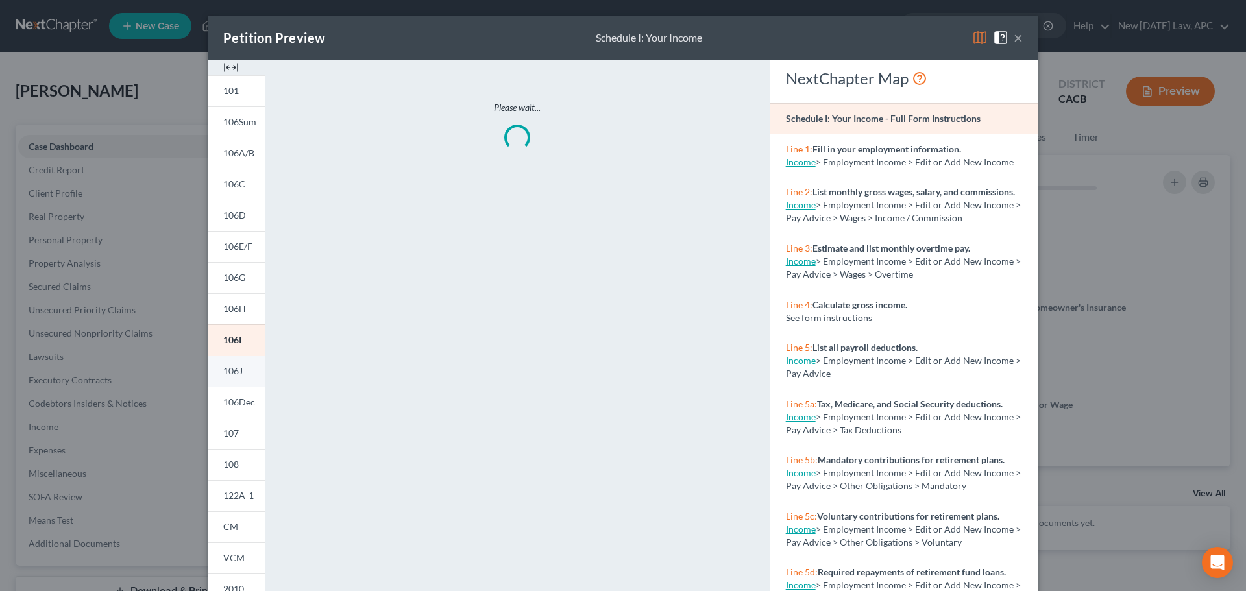
click at [241, 370] on link "106J" at bounding box center [236, 371] width 57 height 31
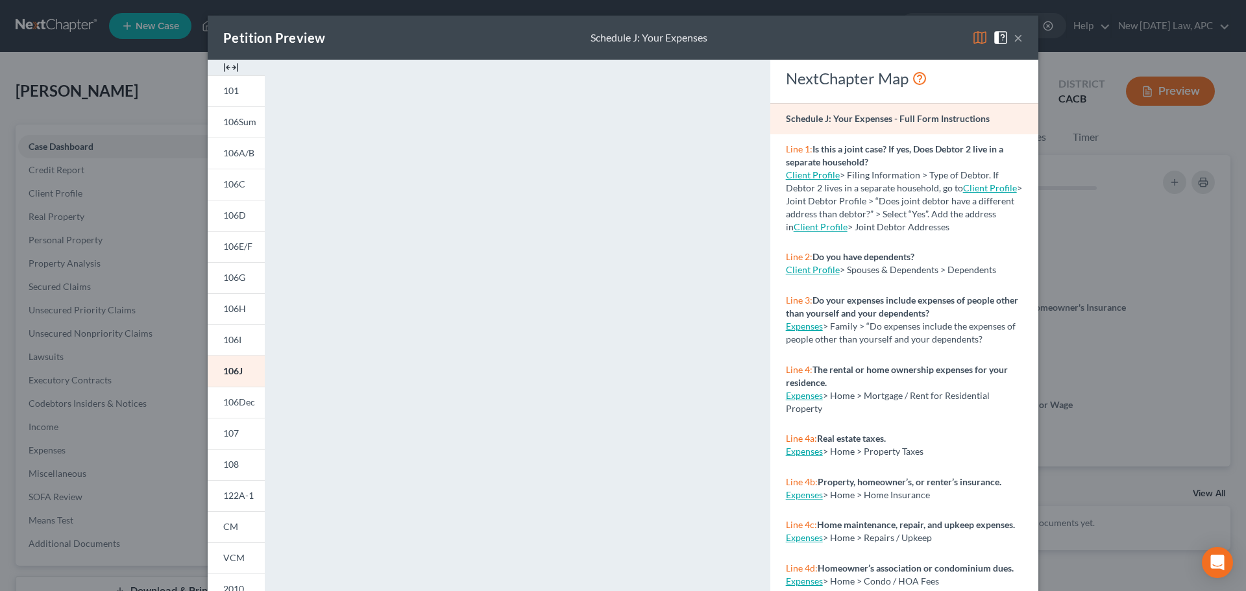
drag, startPoint x: 1013, startPoint y: 37, endPoint x: 981, endPoint y: 82, distance: 55.3
click at [1014, 37] on button "×" at bounding box center [1018, 38] width 9 height 16
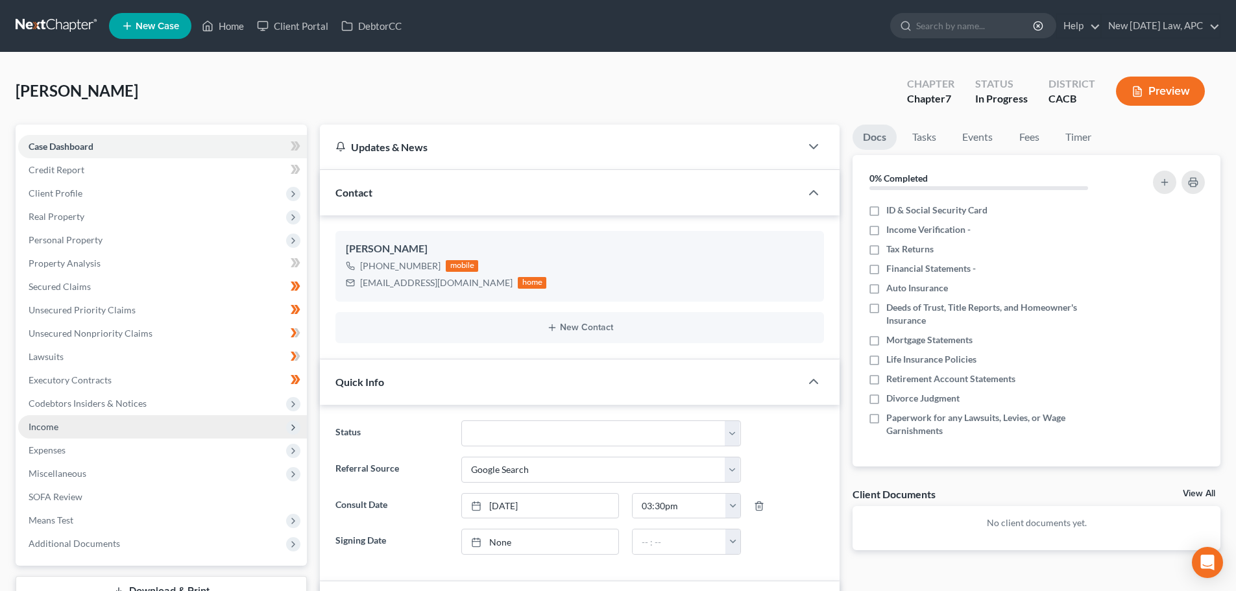
click at [67, 427] on span "Income" at bounding box center [162, 426] width 289 height 23
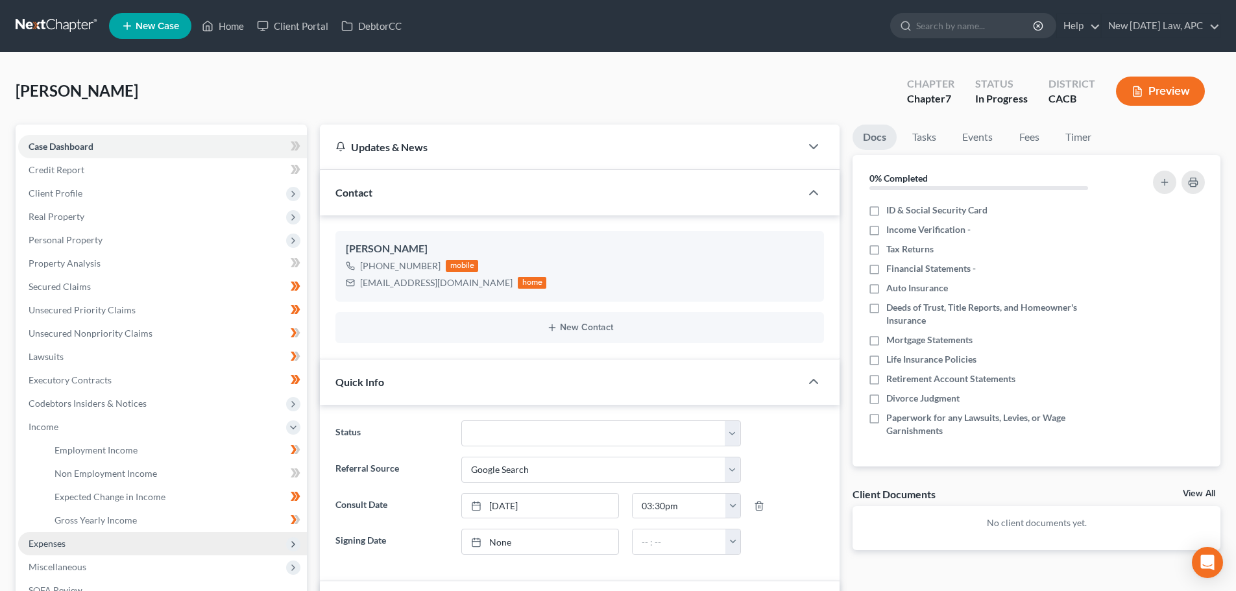
click at [69, 539] on span "Expenses" at bounding box center [162, 543] width 289 height 23
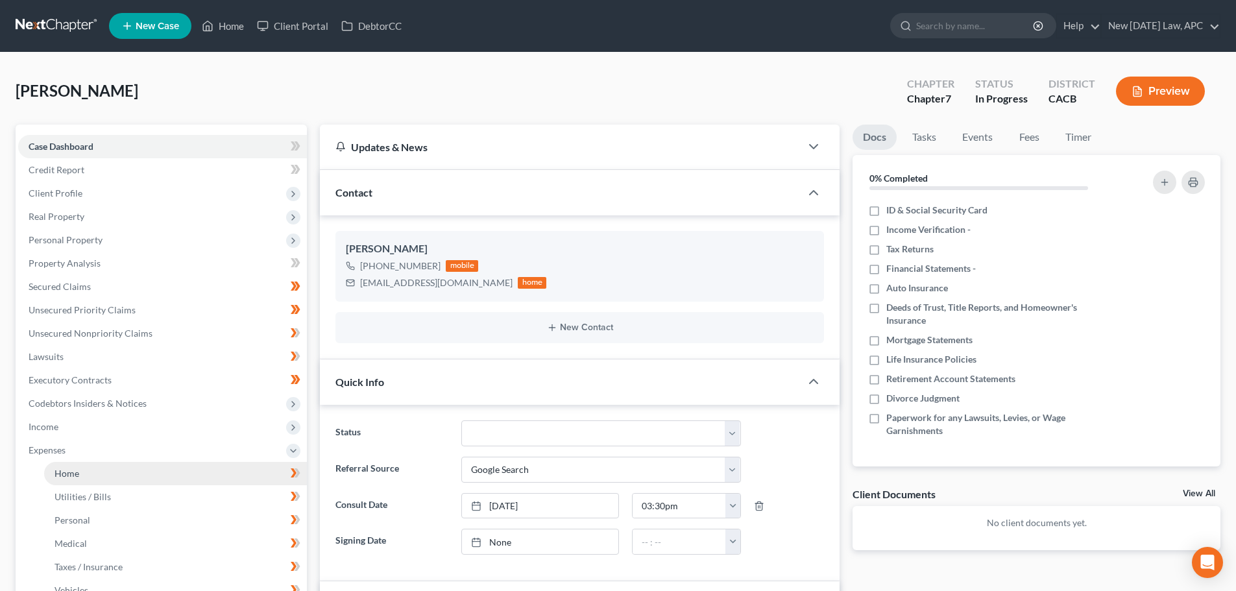
click at [88, 470] on link "Home" at bounding box center [175, 473] width 263 height 23
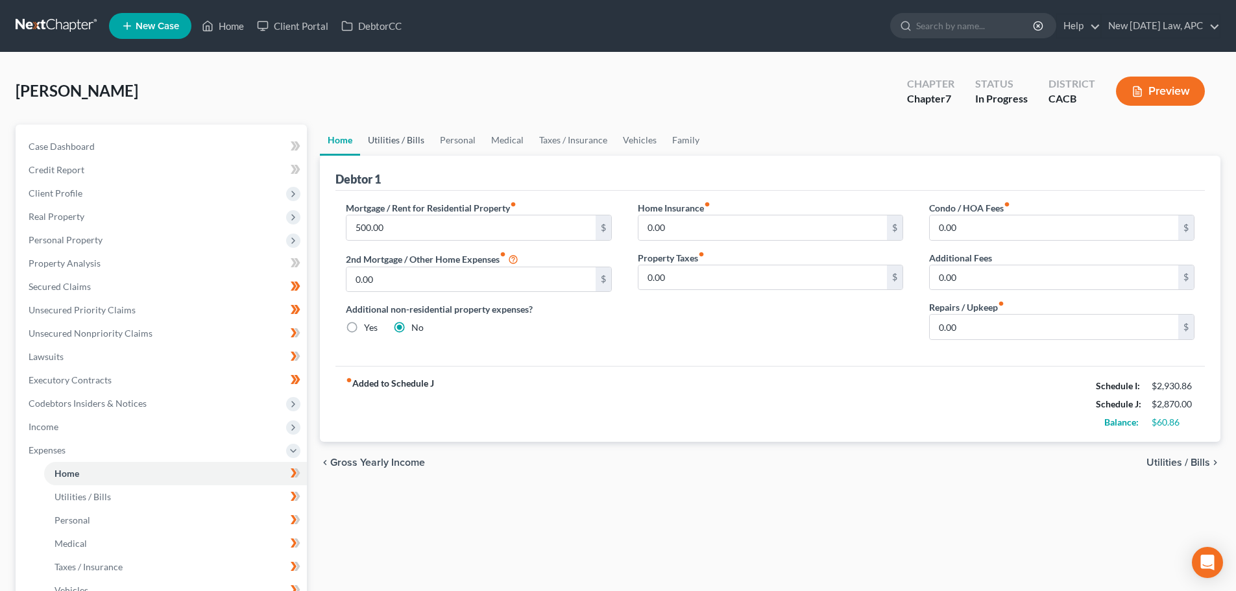
click at [398, 137] on link "Utilities / Bills" at bounding box center [396, 140] width 72 height 31
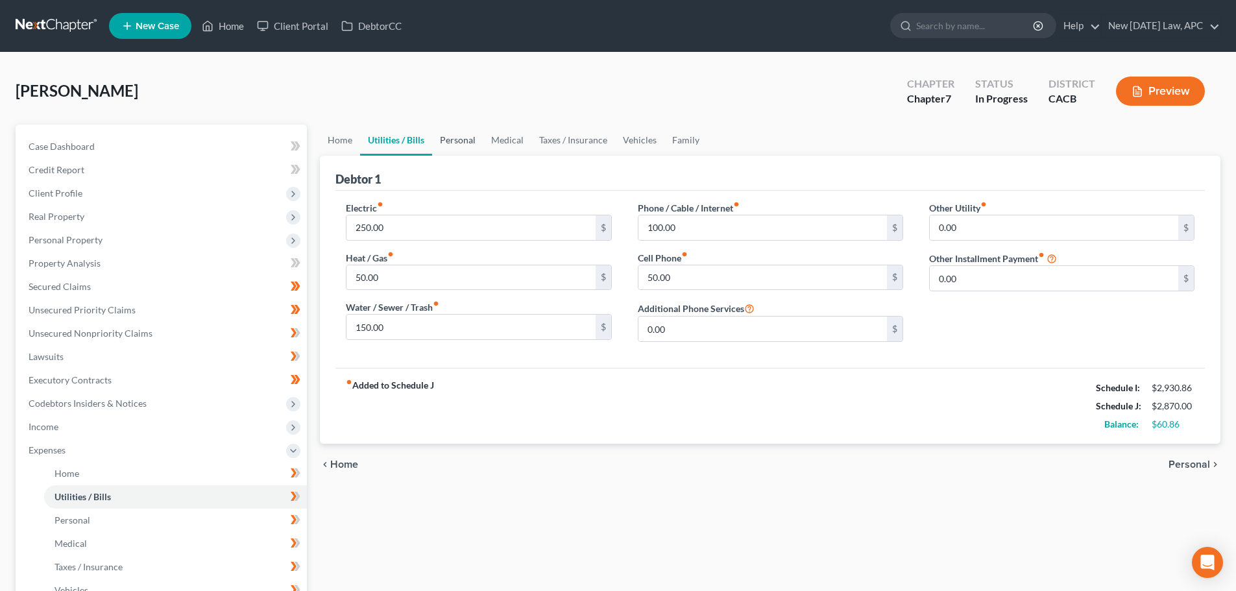
click at [448, 141] on link "Personal" at bounding box center [457, 140] width 51 height 31
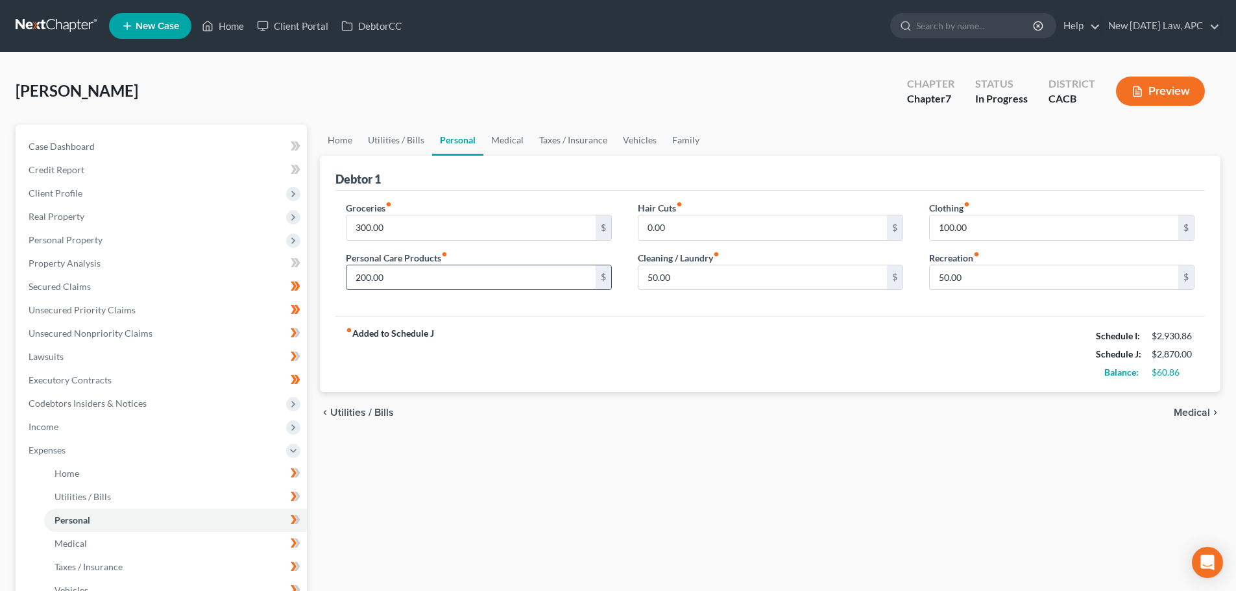
click at [401, 276] on input "200.00" at bounding box center [471, 277] width 249 height 25
click at [439, 235] on input "300.00" at bounding box center [471, 227] width 249 height 25
click at [605, 178] on div "Debtor 1" at bounding box center [771, 173] width 870 height 35
click at [990, 227] on input "100.00" at bounding box center [1054, 227] width 249 height 25
click at [517, 139] on link "Medical" at bounding box center [508, 140] width 48 height 31
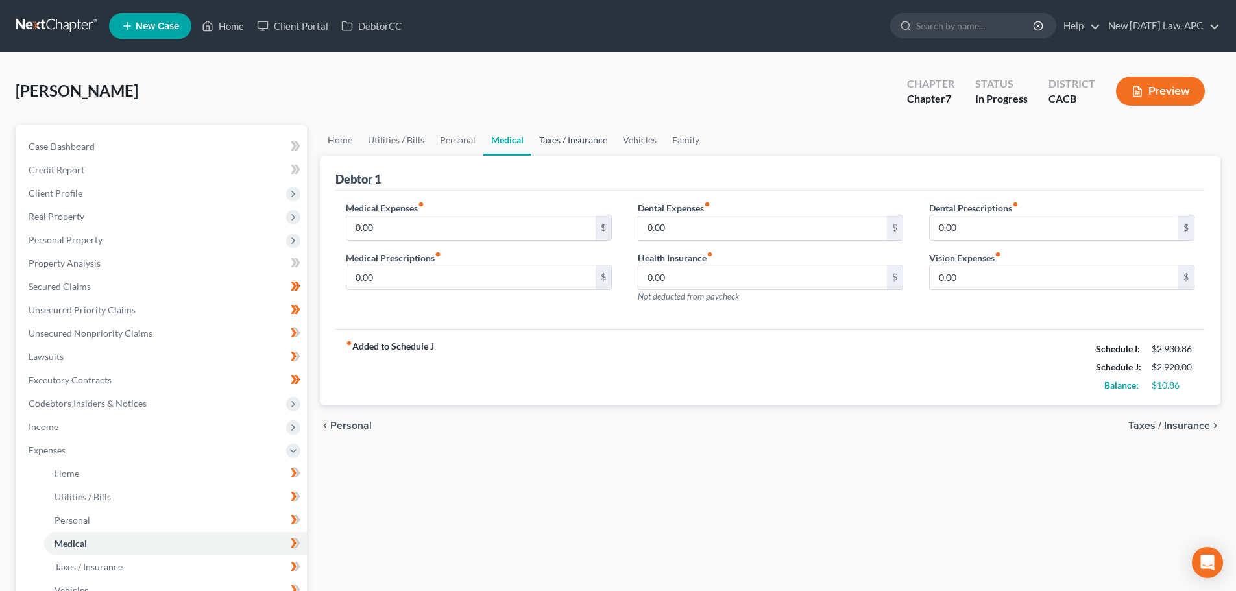
click at [569, 138] on link "Taxes / Insurance" at bounding box center [574, 140] width 84 height 31
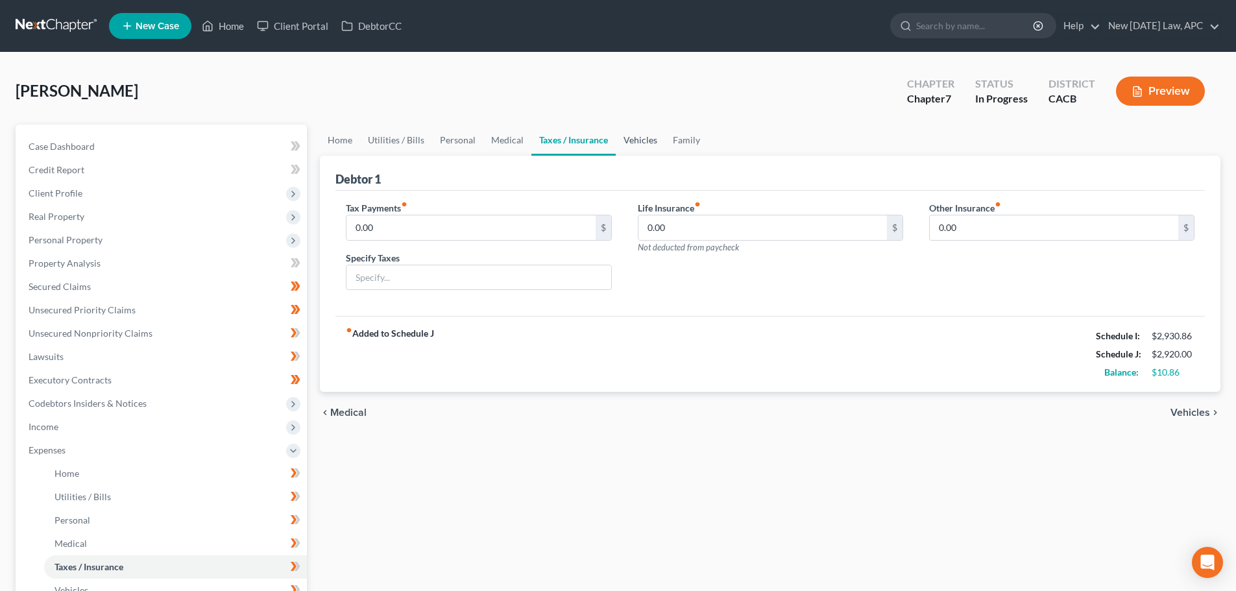
click at [652, 143] on link "Vehicles" at bounding box center [640, 140] width 49 height 31
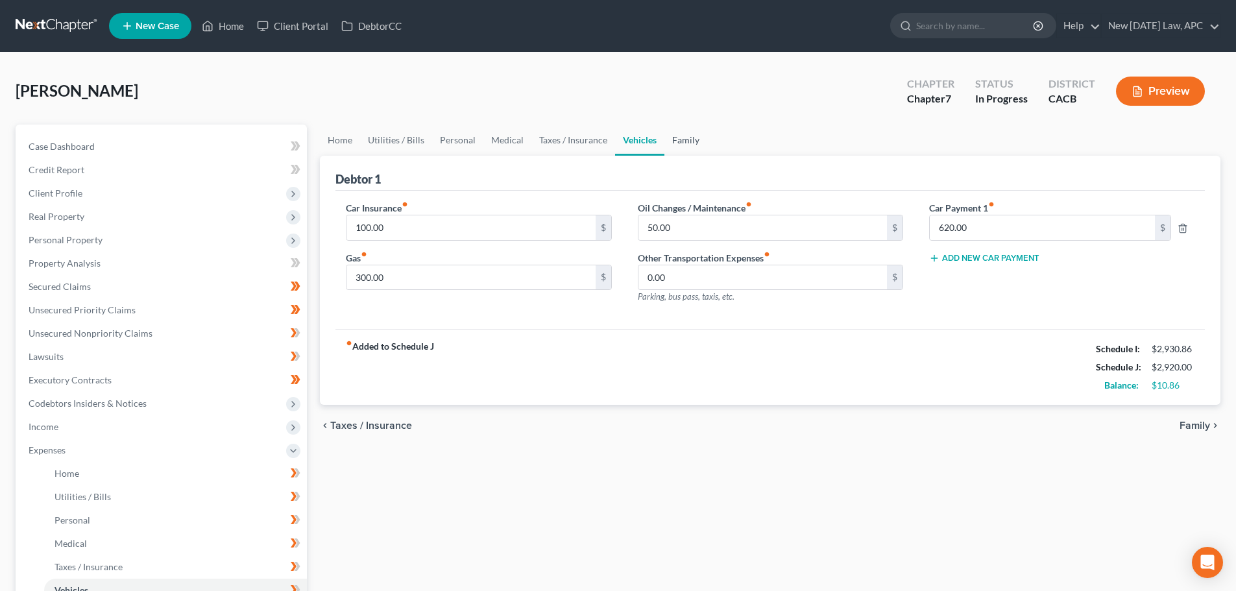
click at [685, 142] on link "Family" at bounding box center [686, 140] width 43 height 31
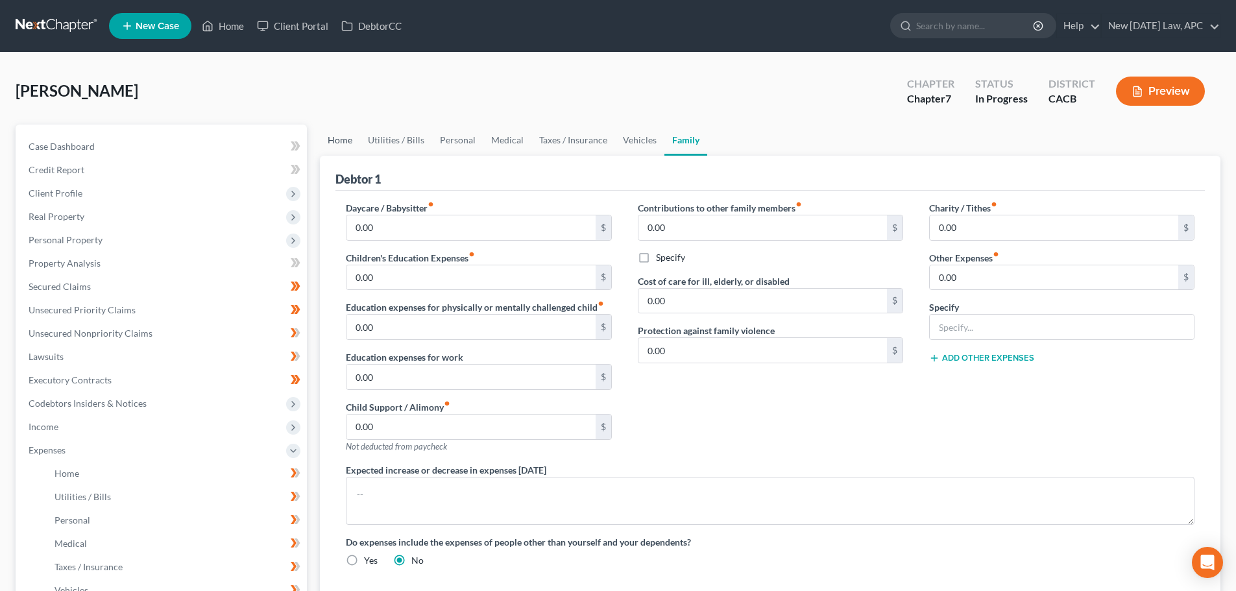
click at [339, 141] on link "Home" at bounding box center [340, 140] width 40 height 31
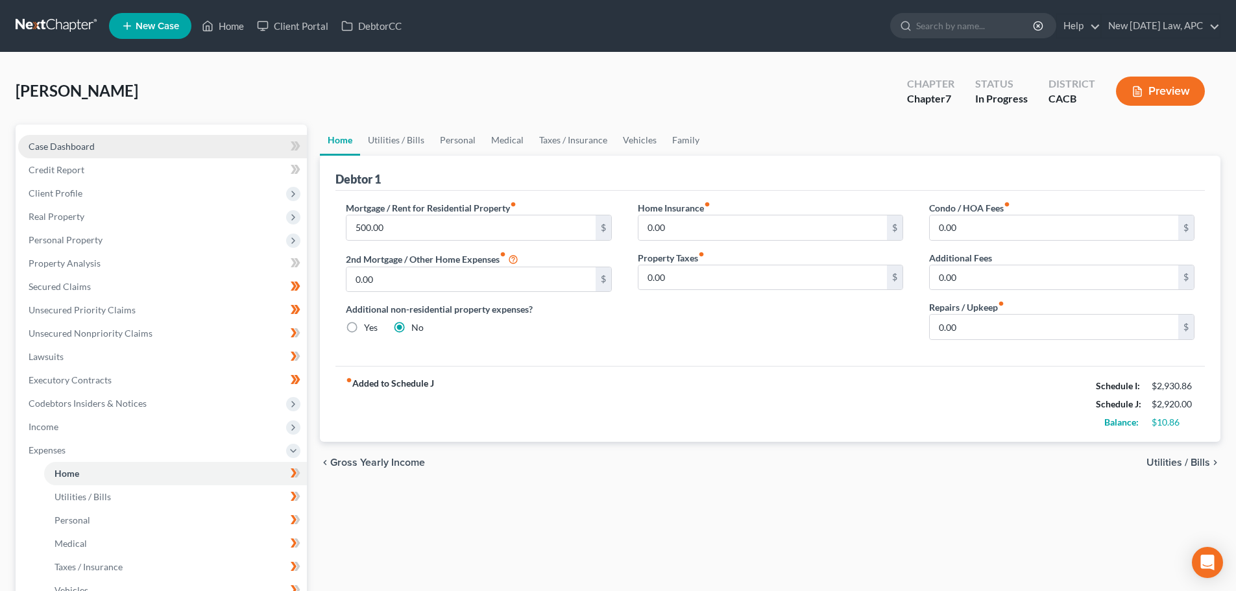
click at [67, 145] on span "Case Dashboard" at bounding box center [62, 146] width 66 height 11
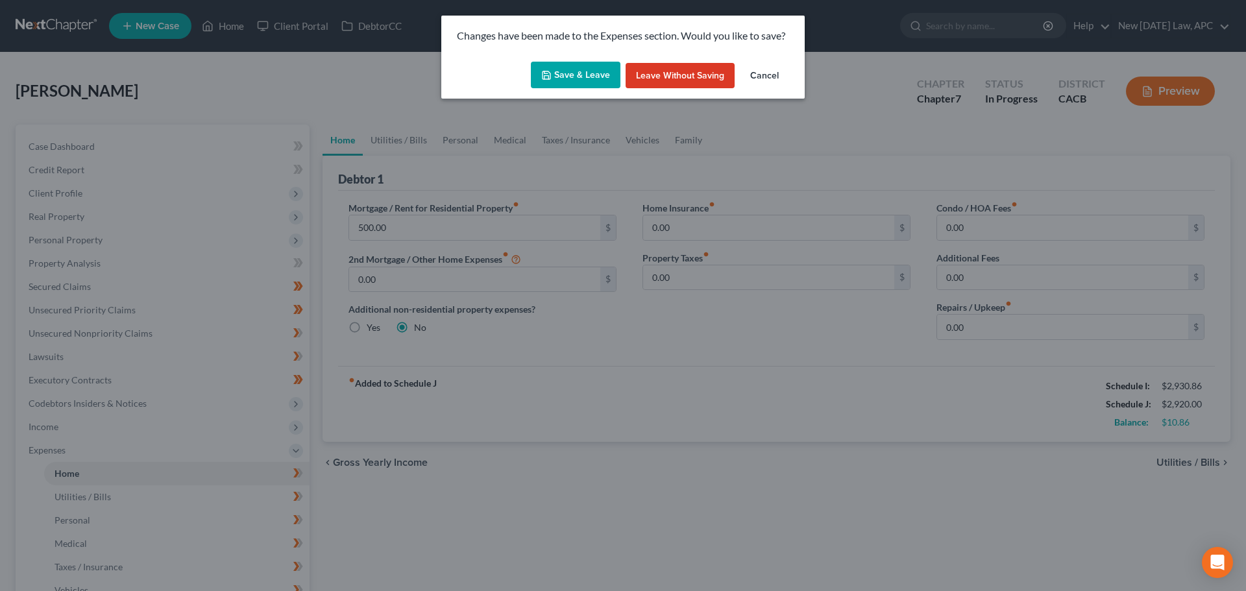
click at [576, 74] on button "Save & Leave" at bounding box center [576, 75] width 90 height 27
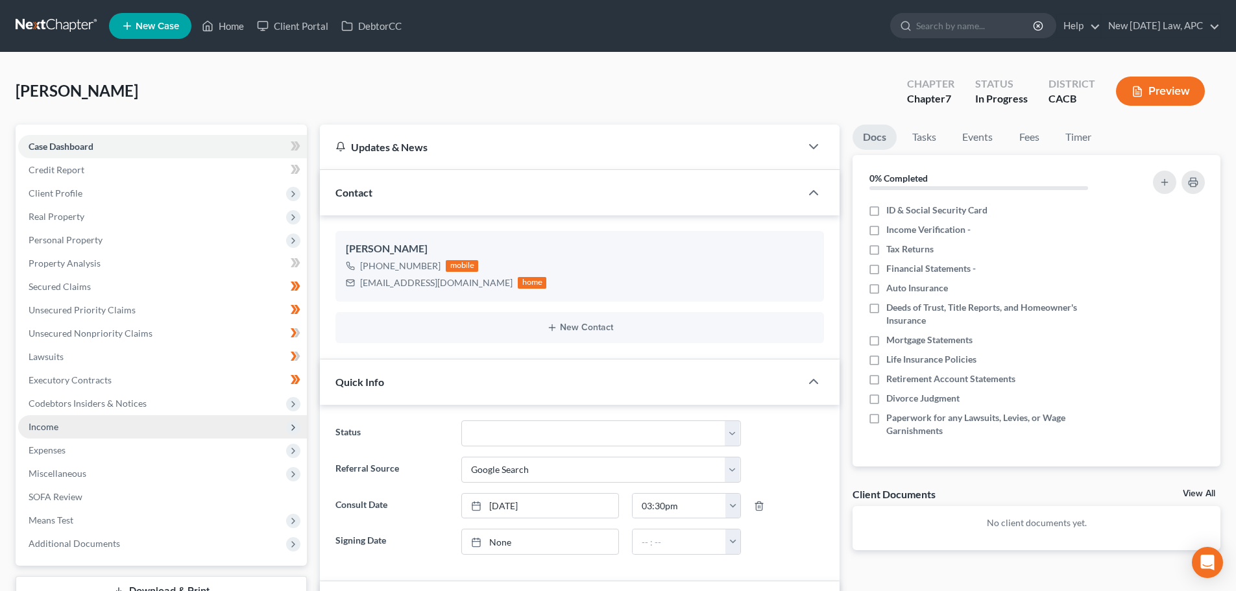
scroll to position [572, 0]
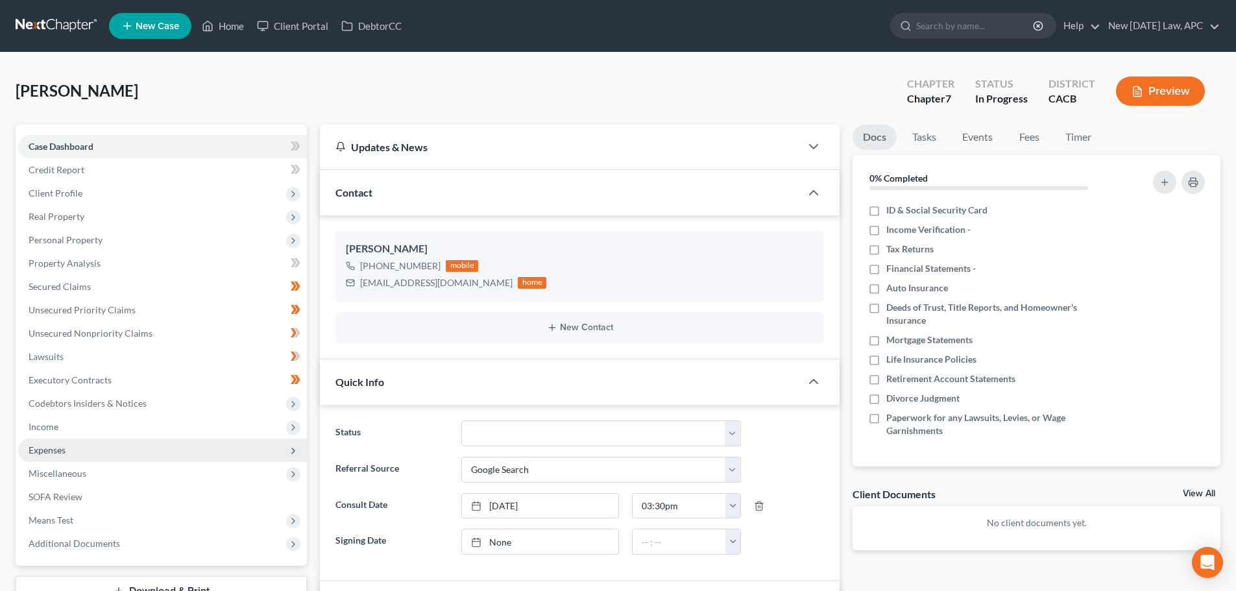
click at [105, 447] on span "Expenses" at bounding box center [162, 450] width 289 height 23
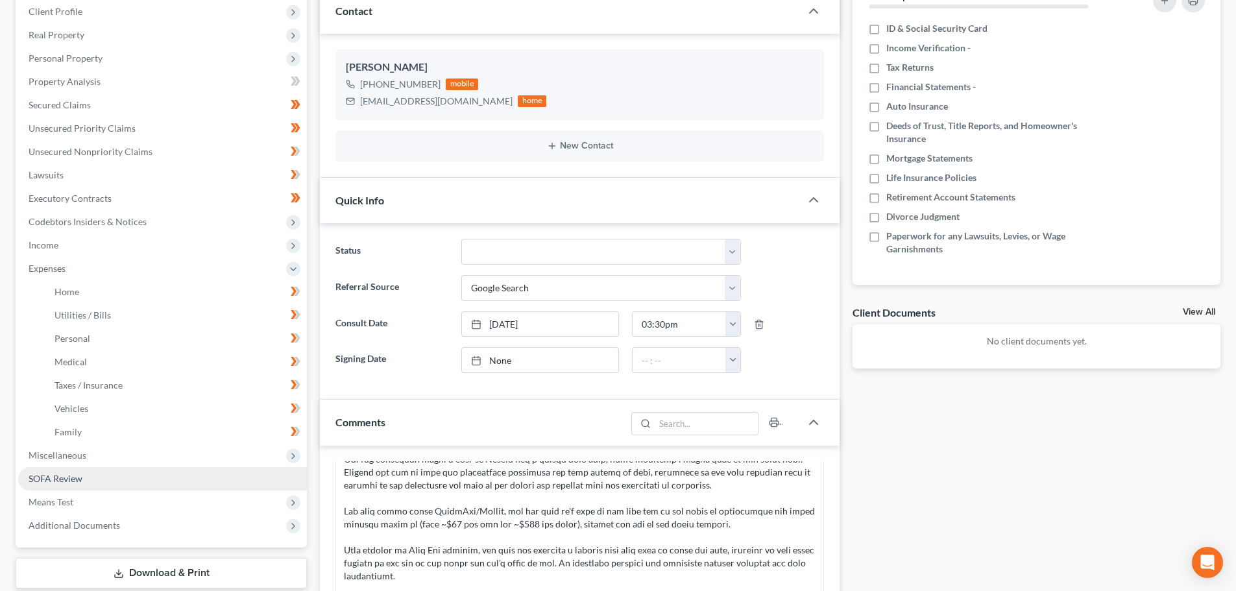
scroll to position [195, 0]
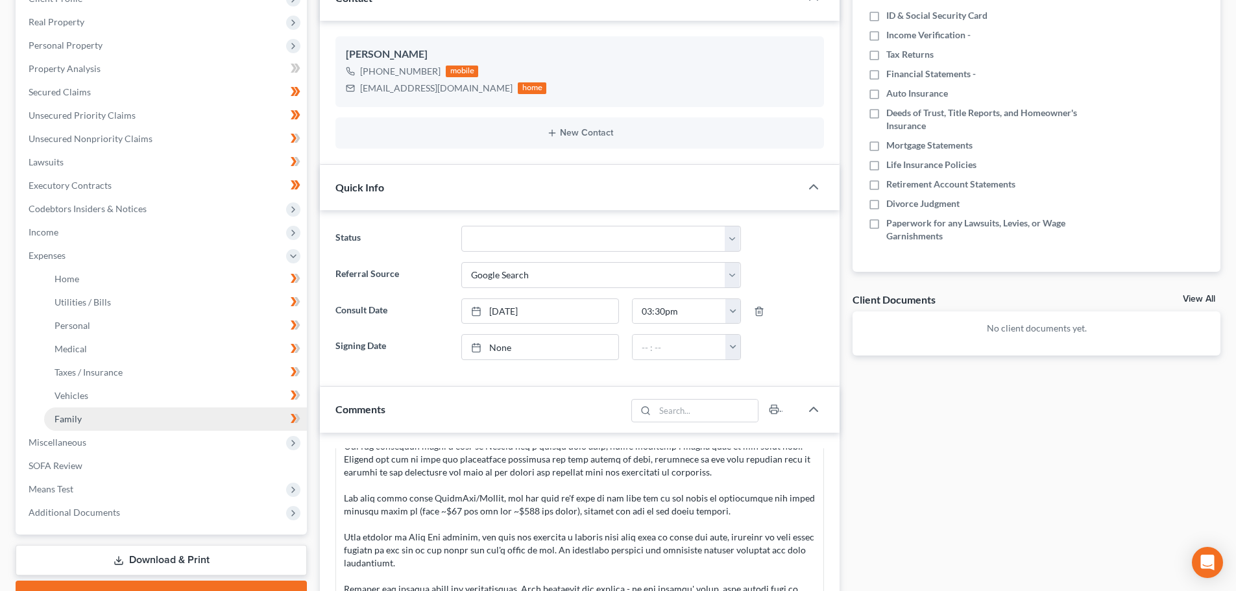
click at [94, 421] on link "Family" at bounding box center [175, 419] width 263 height 23
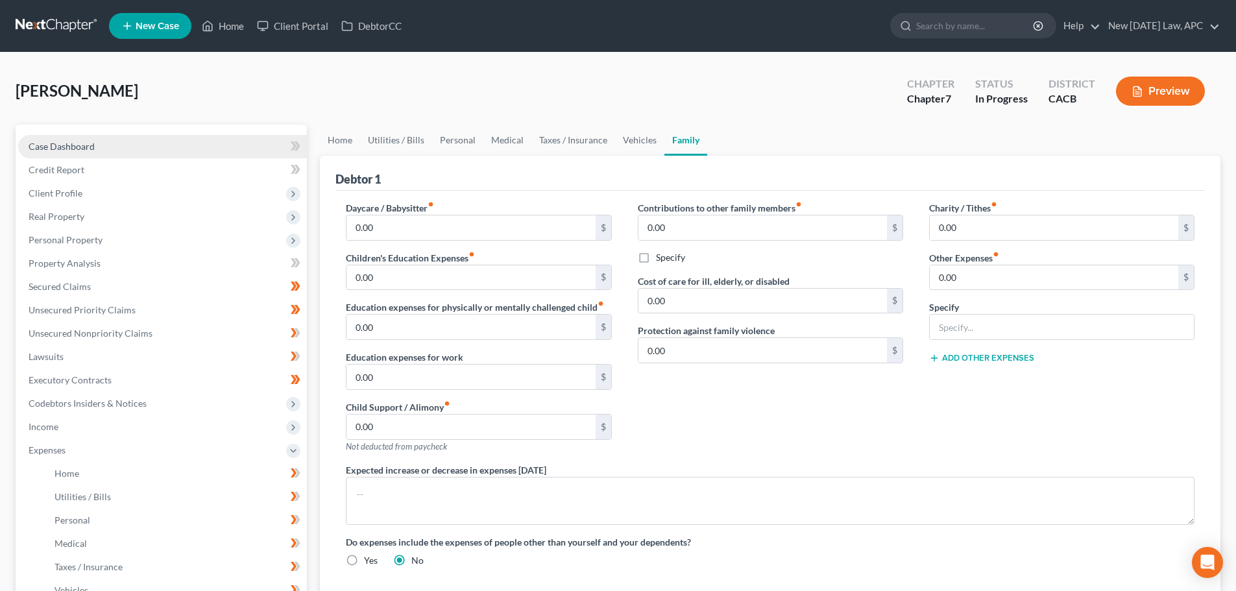
click at [108, 141] on link "Case Dashboard" at bounding box center [162, 146] width 289 height 23
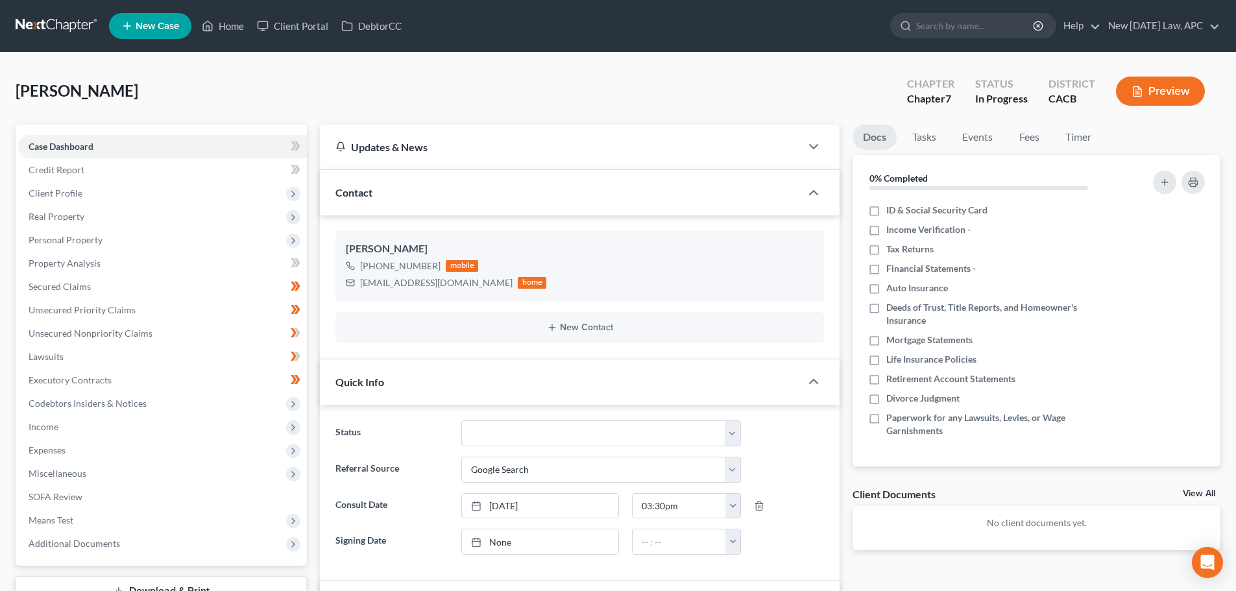
scroll to position [572, 0]
click at [51, 425] on span "Income" at bounding box center [44, 426] width 30 height 11
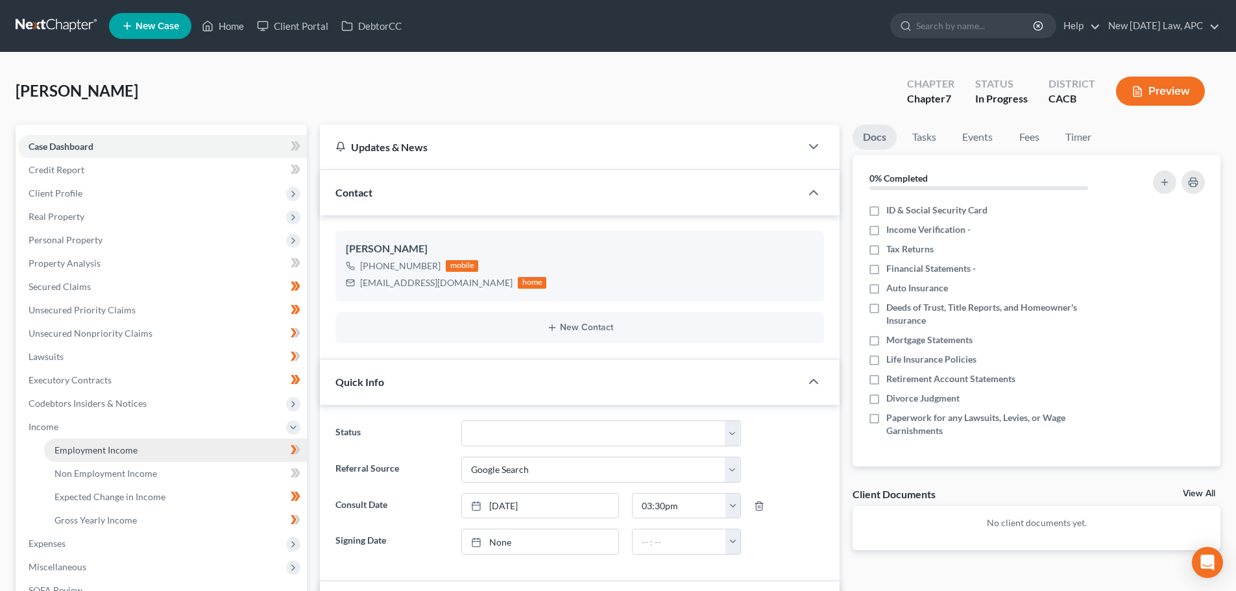
click at [82, 450] on span "Employment Income" at bounding box center [96, 450] width 83 height 11
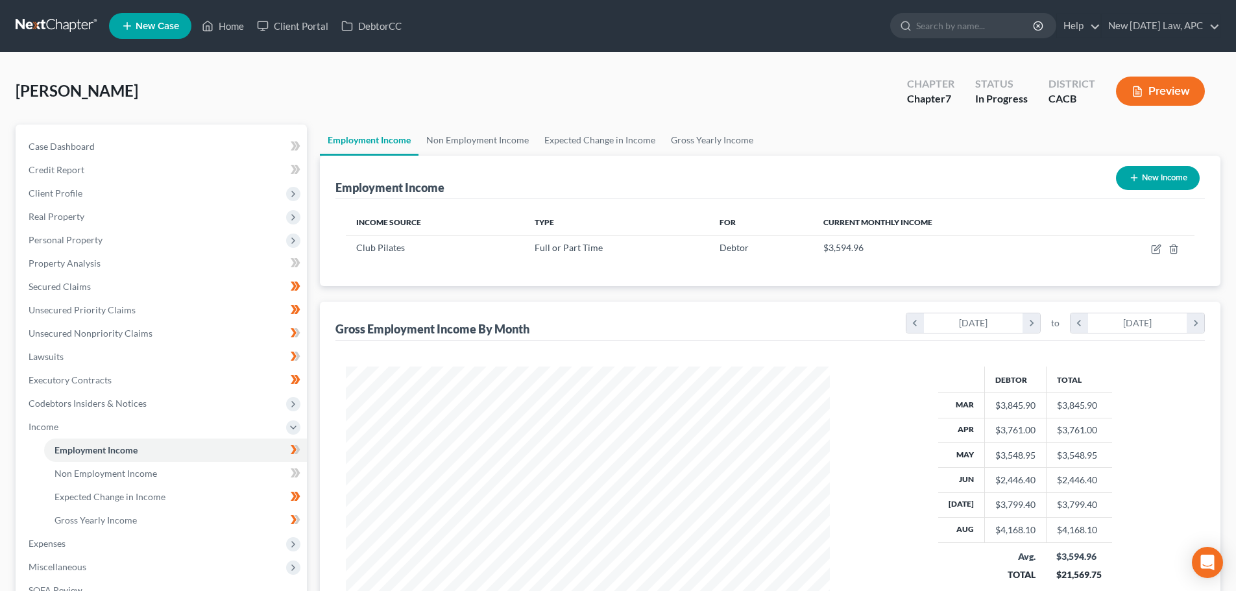
scroll to position [242, 510]
click at [688, 138] on link "Gross Yearly Income" at bounding box center [712, 140] width 98 height 31
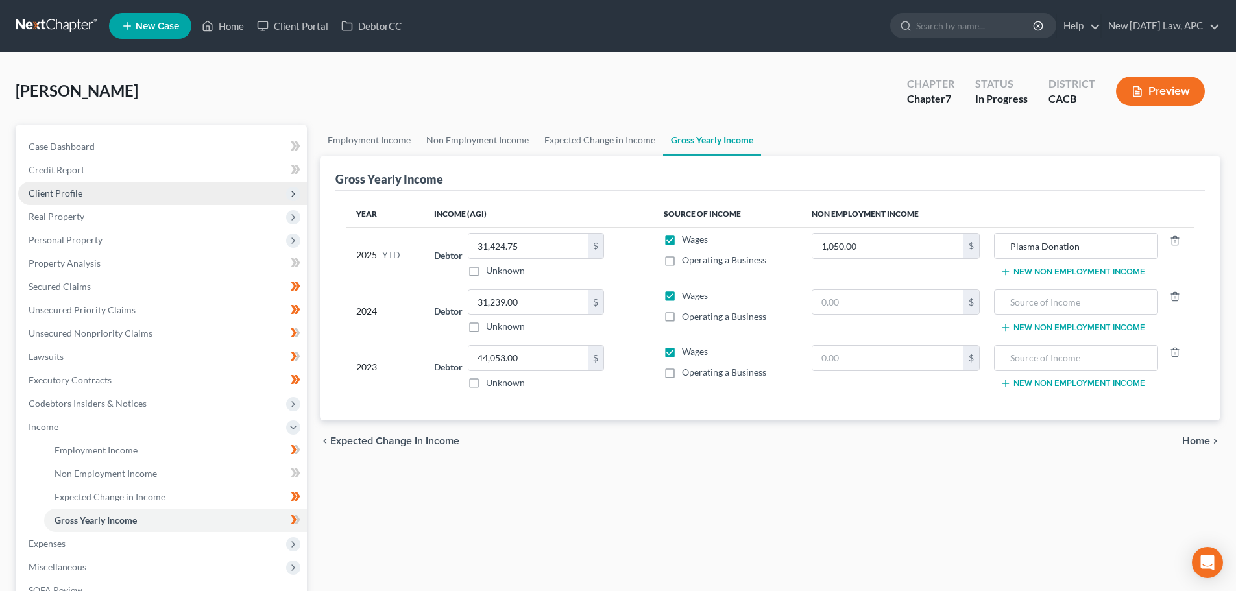
click at [67, 197] on span "Client Profile" at bounding box center [56, 193] width 54 height 11
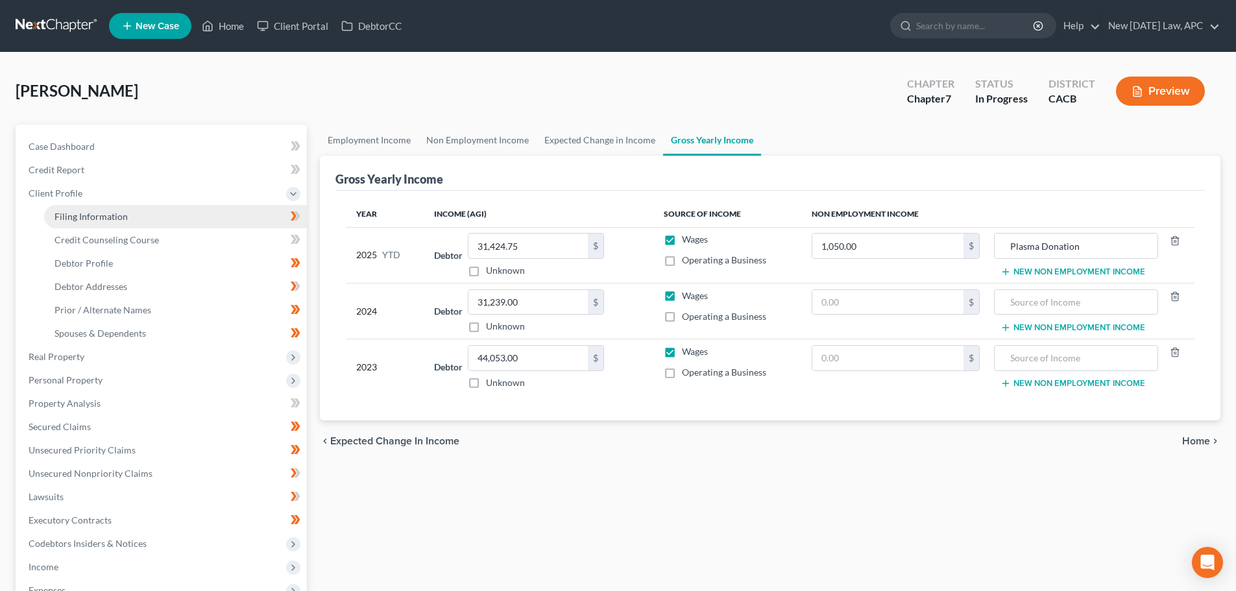
click at [104, 209] on link "Filing Information" at bounding box center [175, 216] width 263 height 23
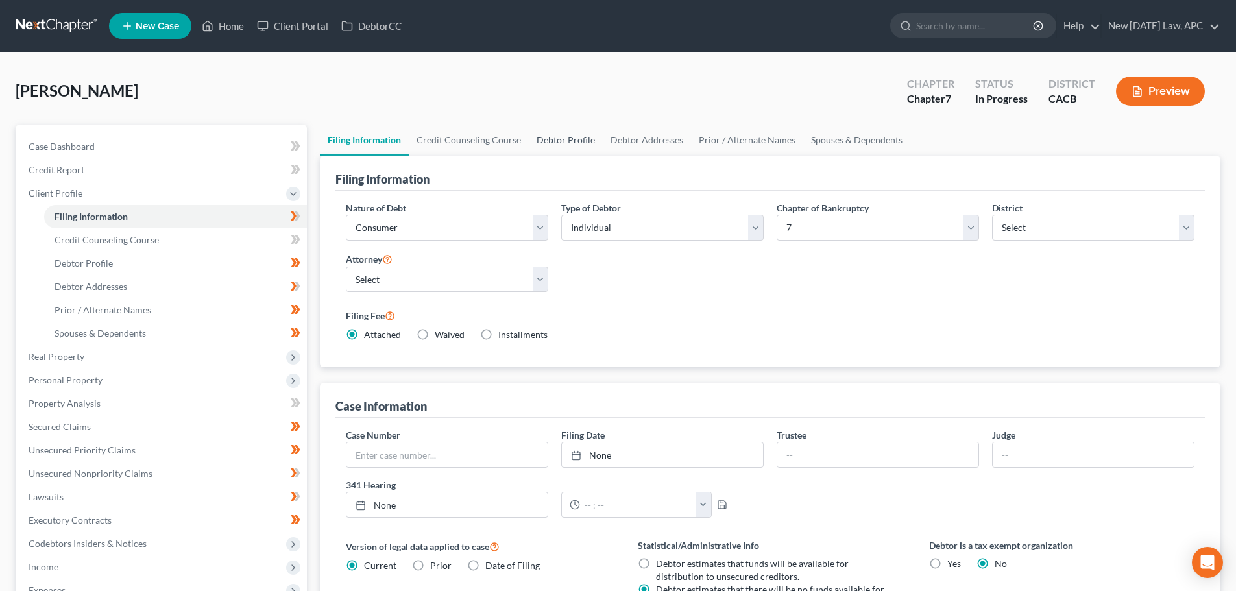
click at [552, 138] on link "Debtor Profile" at bounding box center [566, 140] width 74 height 31
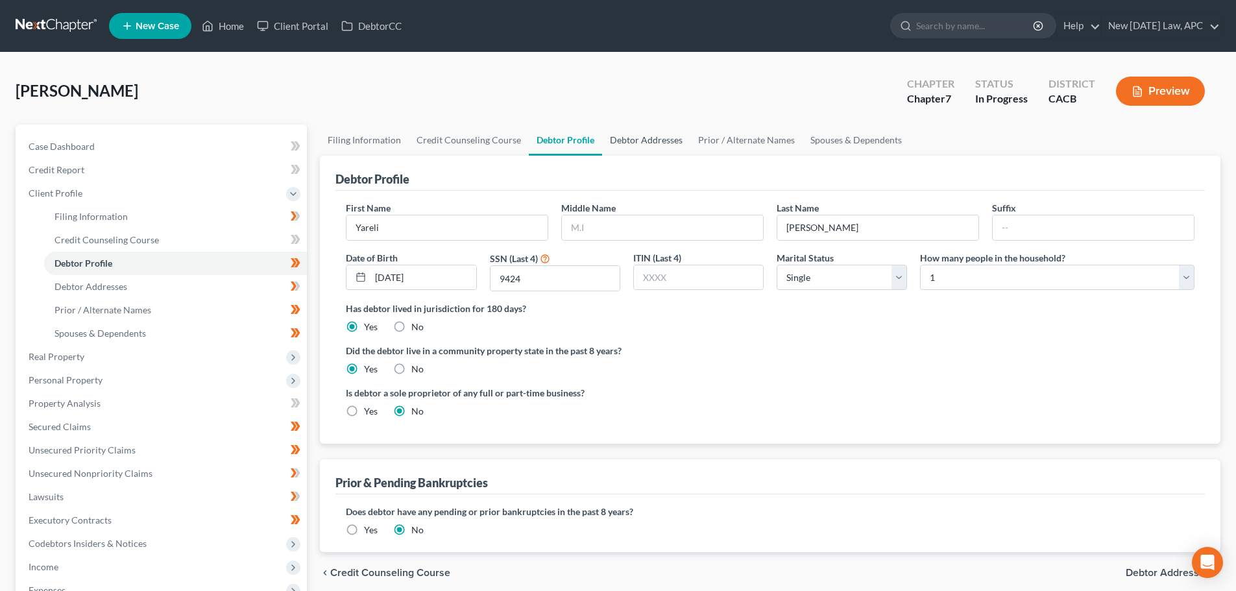
click at [654, 140] on link "Debtor Addresses" at bounding box center [646, 140] width 88 height 31
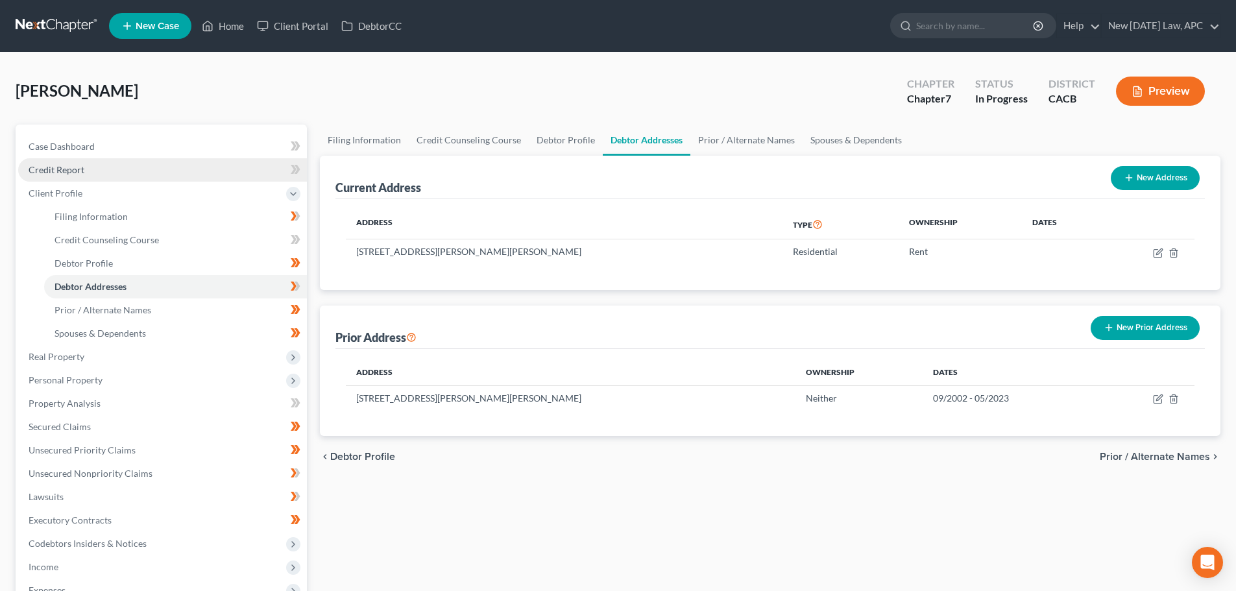
click at [115, 161] on link "Credit Report" at bounding box center [162, 169] width 289 height 23
click at [108, 144] on link "Case Dashboard" at bounding box center [162, 146] width 289 height 23
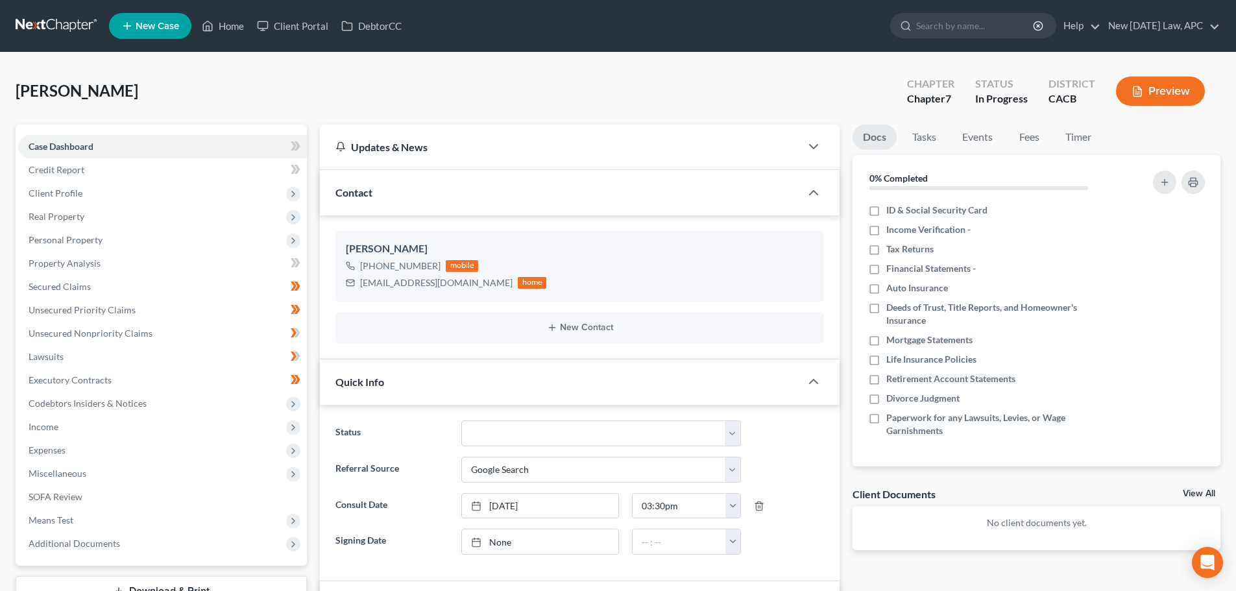
scroll to position [572, 0]
click at [100, 437] on span "Income" at bounding box center [162, 426] width 289 height 23
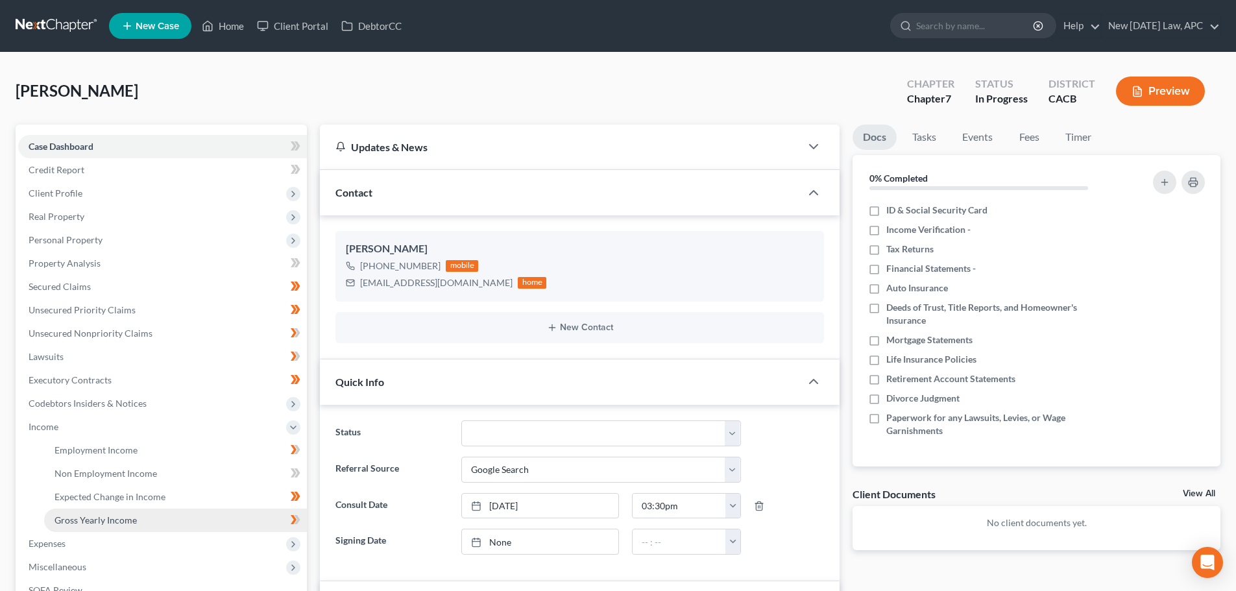
click at [132, 513] on link "Gross Yearly Income" at bounding box center [175, 520] width 263 height 23
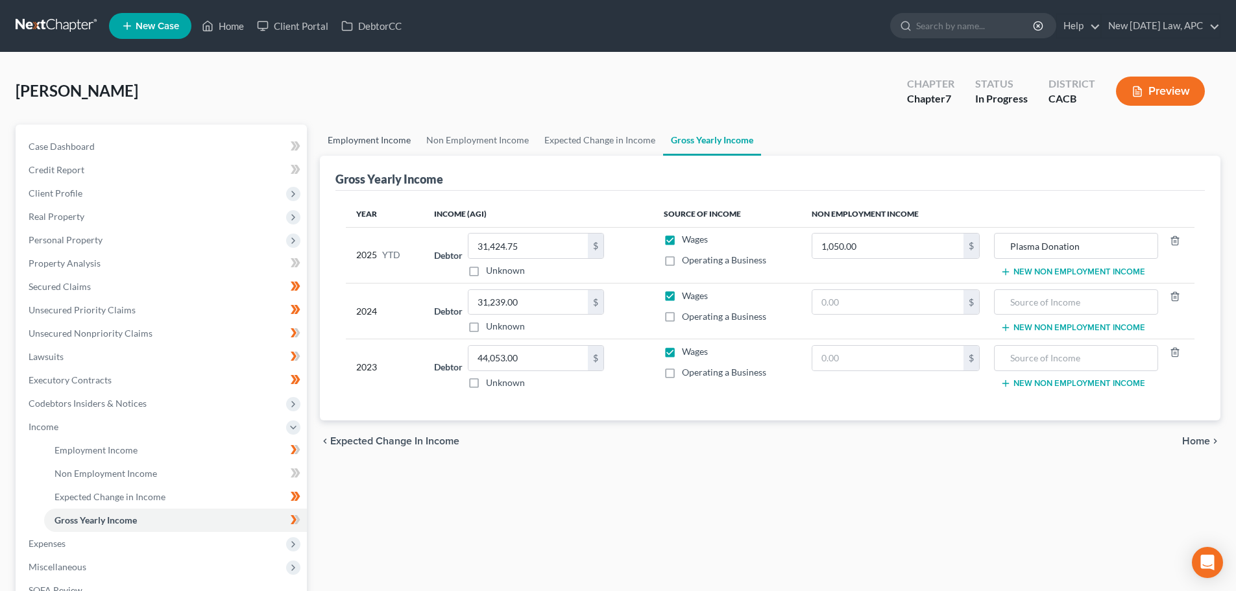
click at [374, 135] on link "Employment Income" at bounding box center [369, 140] width 99 height 31
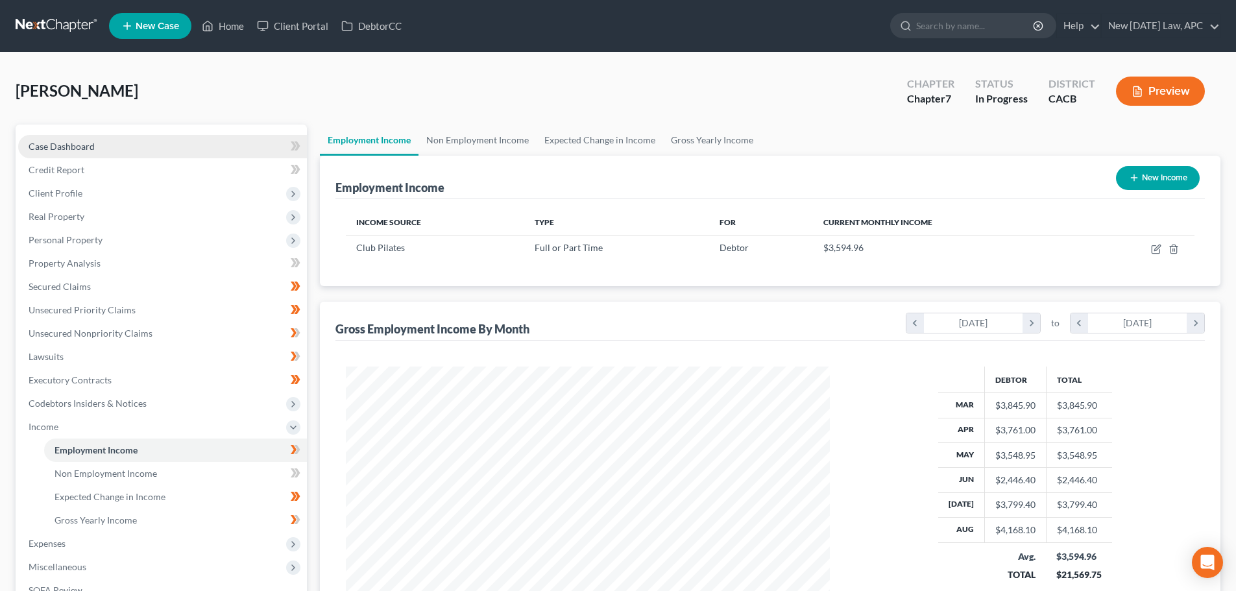
scroll to position [242, 510]
click at [118, 147] on link "Case Dashboard" at bounding box center [162, 146] width 289 height 23
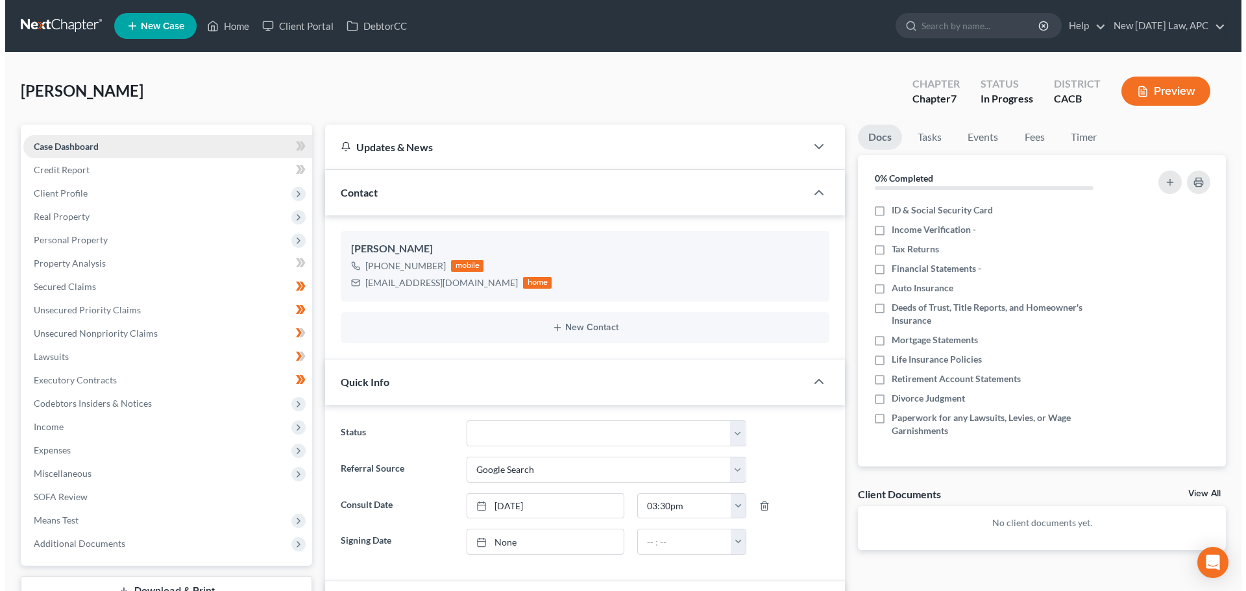
scroll to position [572, 0]
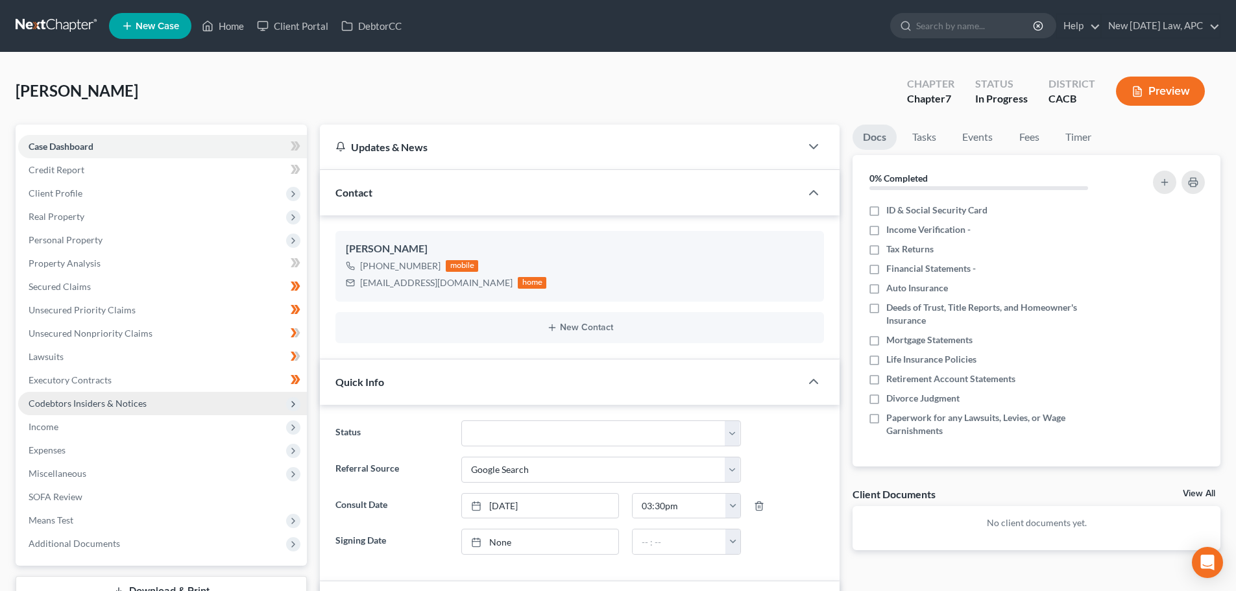
drag, startPoint x: 81, startPoint y: 399, endPoint x: 82, endPoint y: 409, distance: 9.8
click at [81, 399] on span "Codebtors Insiders & Notices" at bounding box center [88, 403] width 118 height 11
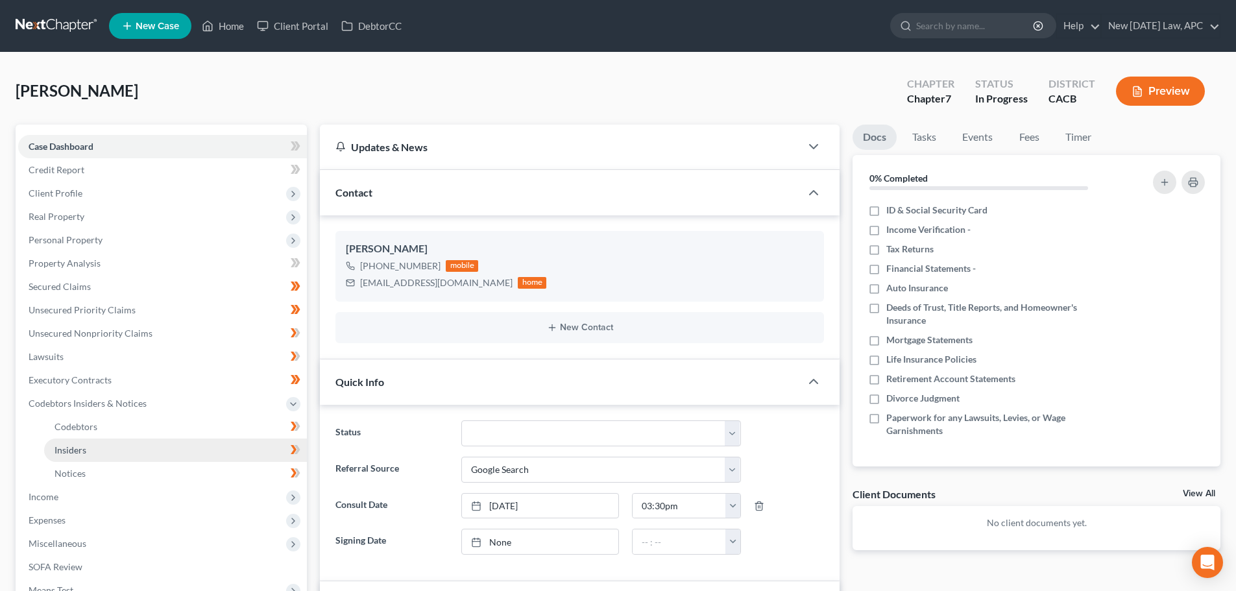
click at [90, 443] on link "Insiders" at bounding box center [175, 450] width 263 height 23
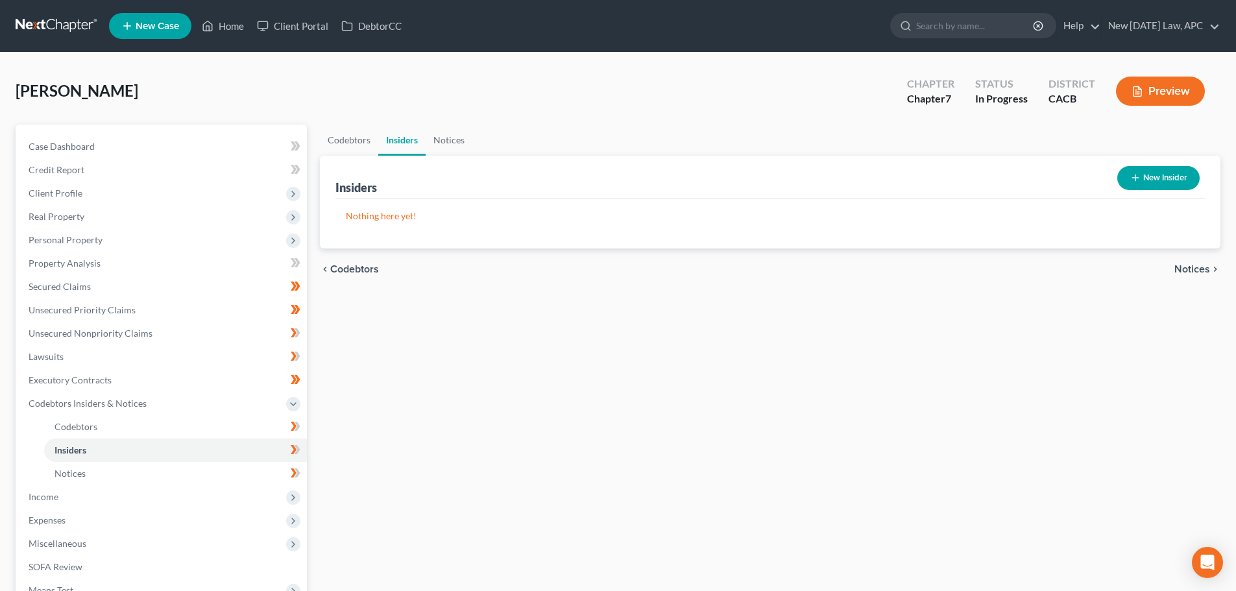
click at [1147, 182] on button "New Insider" at bounding box center [1159, 178] width 82 height 24
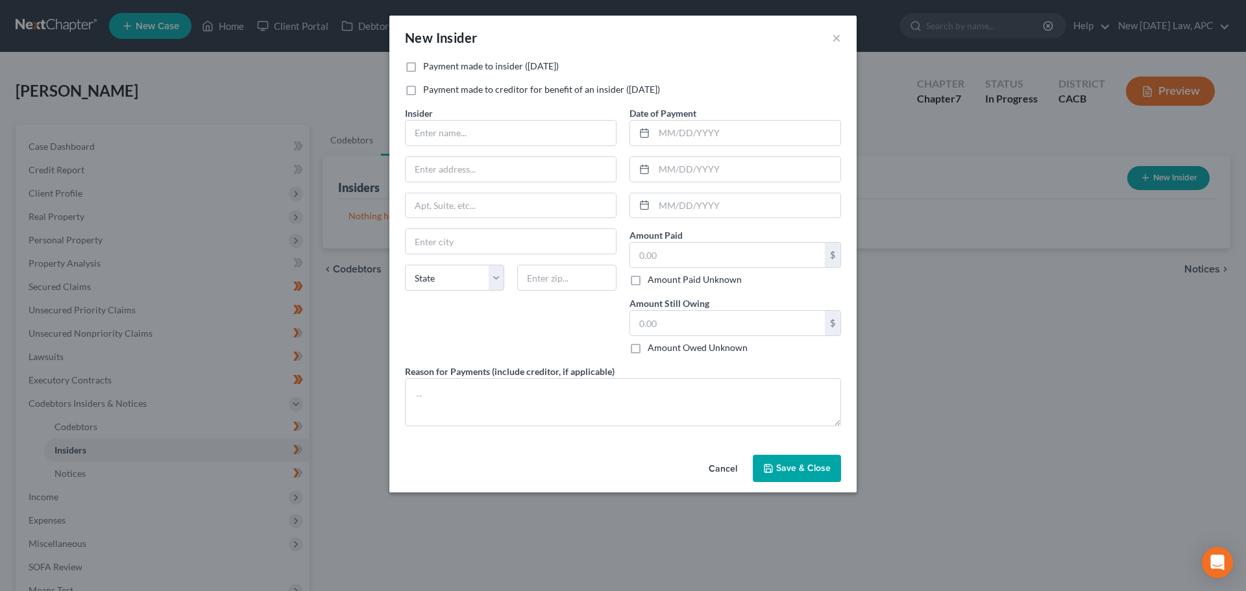
click at [423, 88] on label "Payment made to creditor for benefit of an insider (within 1 year)" at bounding box center [541, 89] width 237 height 13
click at [428, 88] on input "Payment made to creditor for benefit of an insider (within 1 year)" at bounding box center [432, 87] width 8 height 8
click at [435, 130] on input "text" at bounding box center [511, 133] width 210 height 25
click at [446, 165] on input "text" at bounding box center [511, 169] width 210 height 25
click at [654, 134] on div at bounding box center [642, 133] width 24 height 25
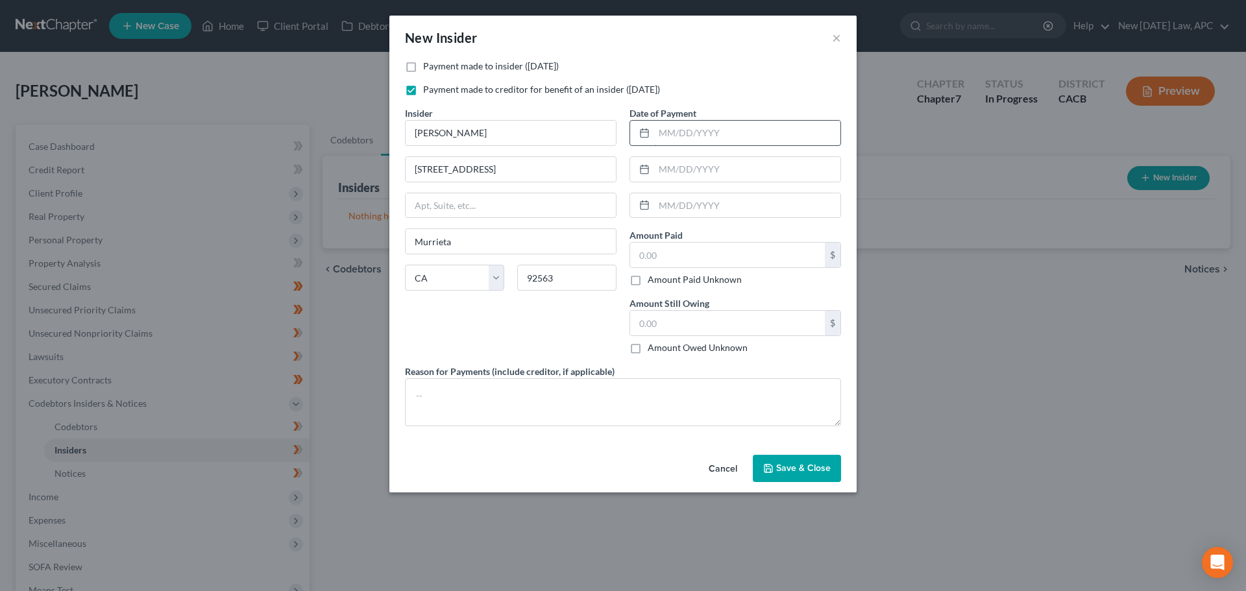
click at [663, 129] on input "text" at bounding box center [747, 133] width 186 height 25
click at [671, 150] on div "Date of Payment 07/15/2025 Amount Paid $ Amount Paid Unknown Balance Undetermin…" at bounding box center [735, 235] width 225 height 258
click at [671, 168] on input "text" at bounding box center [747, 169] width 186 height 25
click at [766, 202] on input "text" at bounding box center [747, 205] width 186 height 25
click at [678, 245] on input "text" at bounding box center [727, 255] width 195 height 25
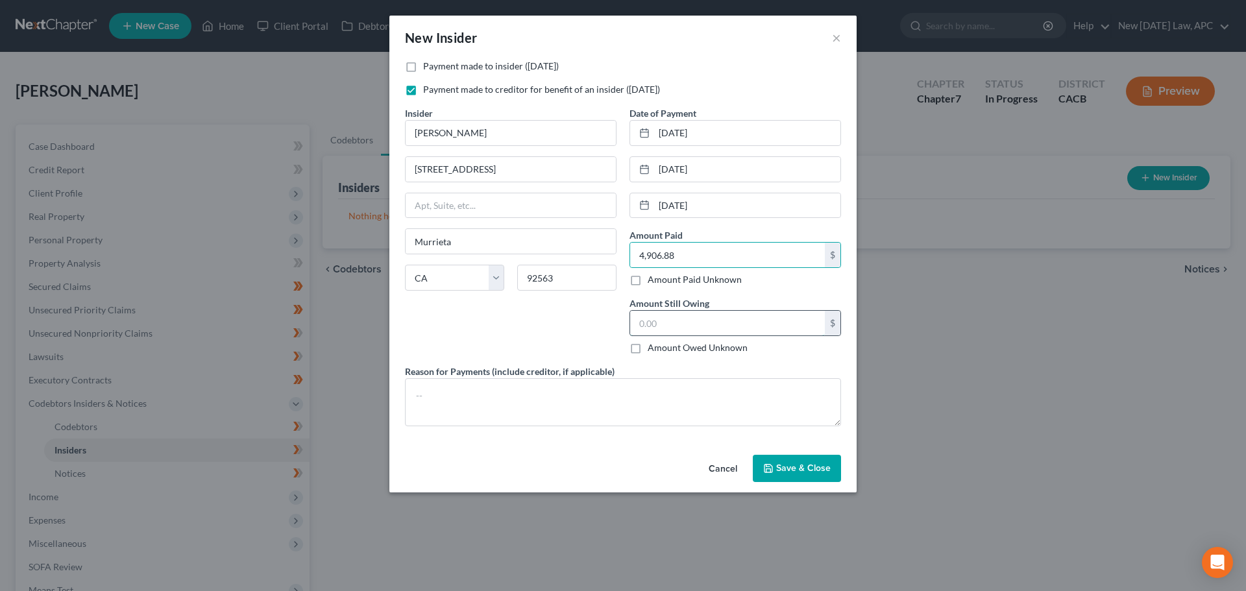
click at [664, 329] on input "text" at bounding box center [727, 323] width 195 height 25
click at [430, 400] on textarea at bounding box center [623, 402] width 436 height 48
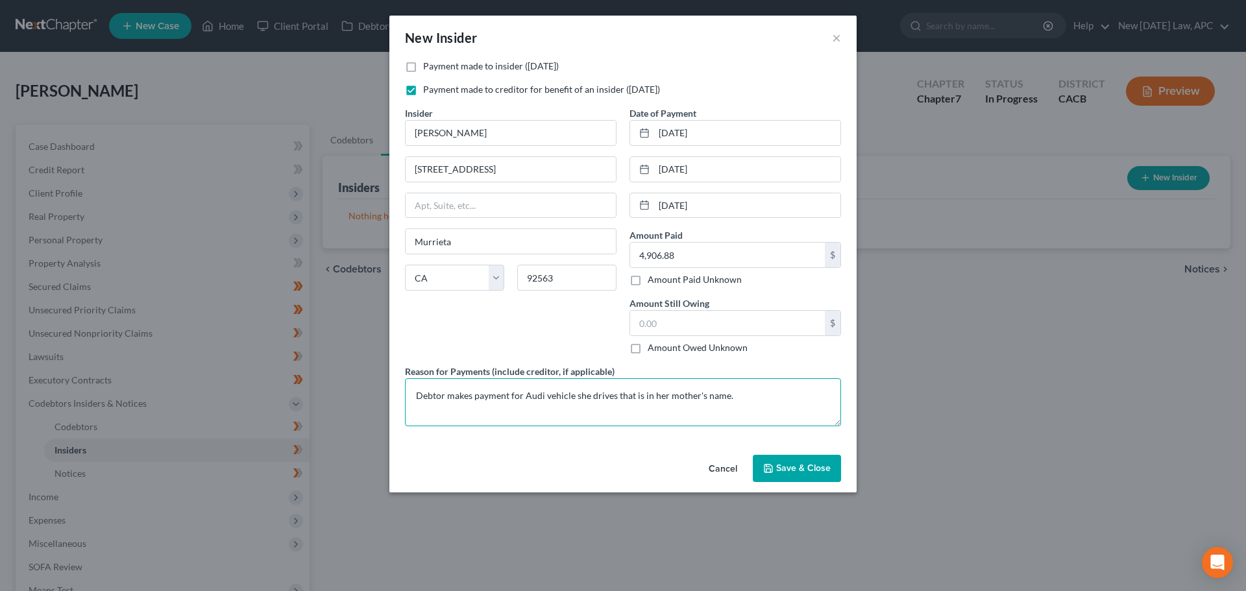
drag, startPoint x: 732, startPoint y: 395, endPoint x: 634, endPoint y: 400, distance: 98.1
click at [634, 400] on textarea "Debtor makes payment for Audi vehicle she drives that is in her mother's name." at bounding box center [623, 402] width 436 height 48
click at [474, 391] on textarea "Debtor makes payment for Audi vehicle she drives that was purchased in her moth…" at bounding box center [623, 402] width 436 height 48
click at [540, 399] on textarea "Debtor makes monthly payment for Audi vehicle she drives that was purchased in …" at bounding box center [623, 402] width 436 height 48
click at [629, 400] on textarea "Debtor makes monthly payment of $616.36 for Audi vehicle she drives that was pu…" at bounding box center [623, 402] width 436 height 48
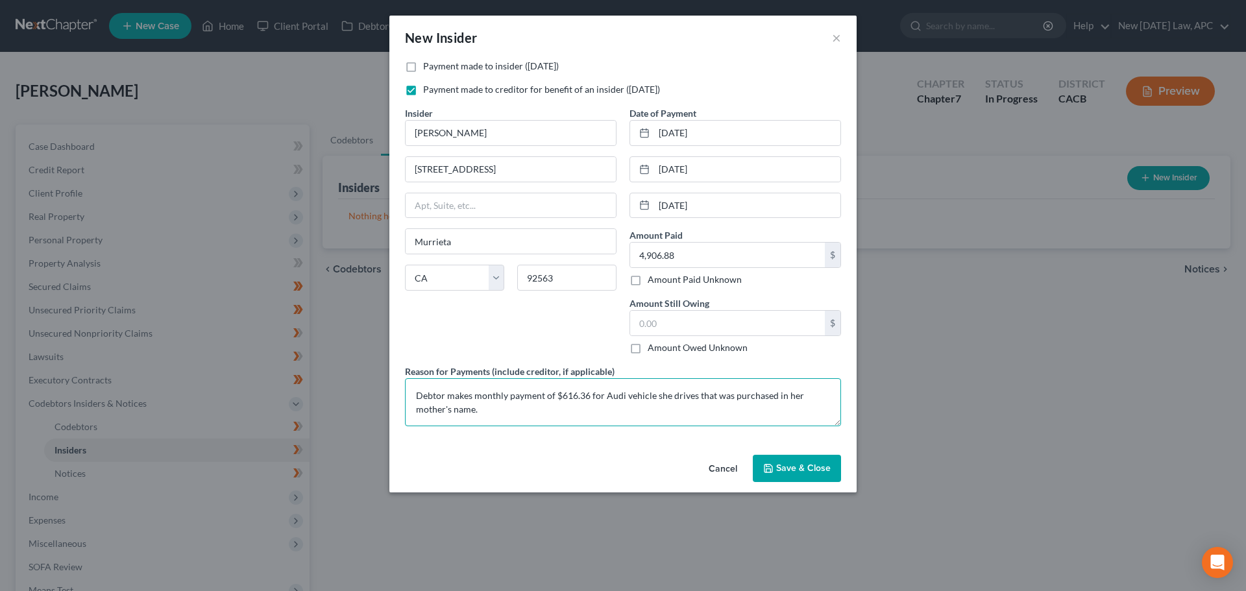
click at [760, 399] on textarea "Debtor makes monthly payment of $616.36 for Audi vehicle she drives that was pu…" at bounding box center [623, 402] width 436 height 48
click at [513, 406] on textarea "Debtor makes monthly payment of $616.36 for Audi vehicle she drives that was pu…" at bounding box center [623, 402] width 436 height 48
click at [784, 471] on span "Save & Close" at bounding box center [803, 468] width 55 height 11
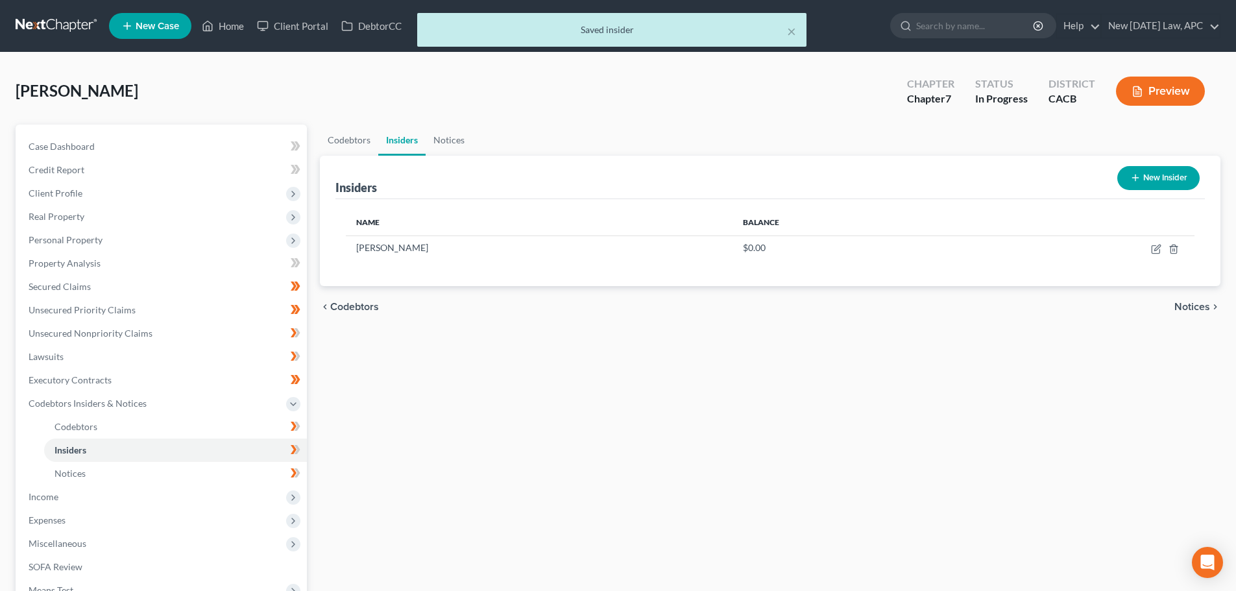
click at [1158, 99] on button "Preview" at bounding box center [1160, 91] width 89 height 29
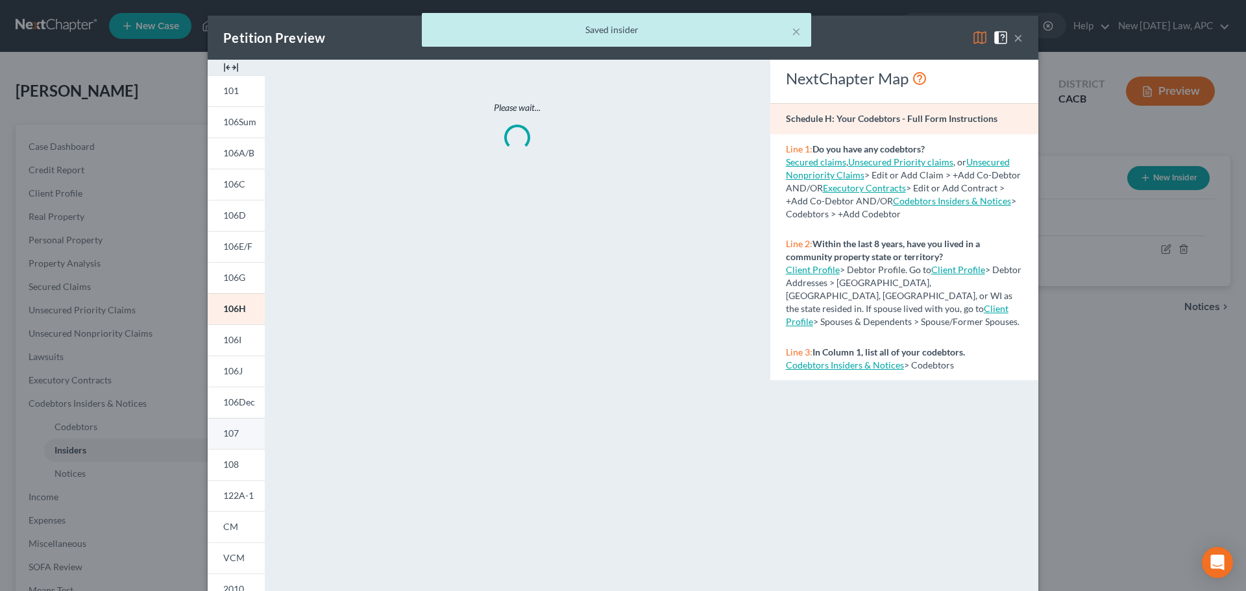
click at [234, 440] on link "107" at bounding box center [236, 433] width 57 height 31
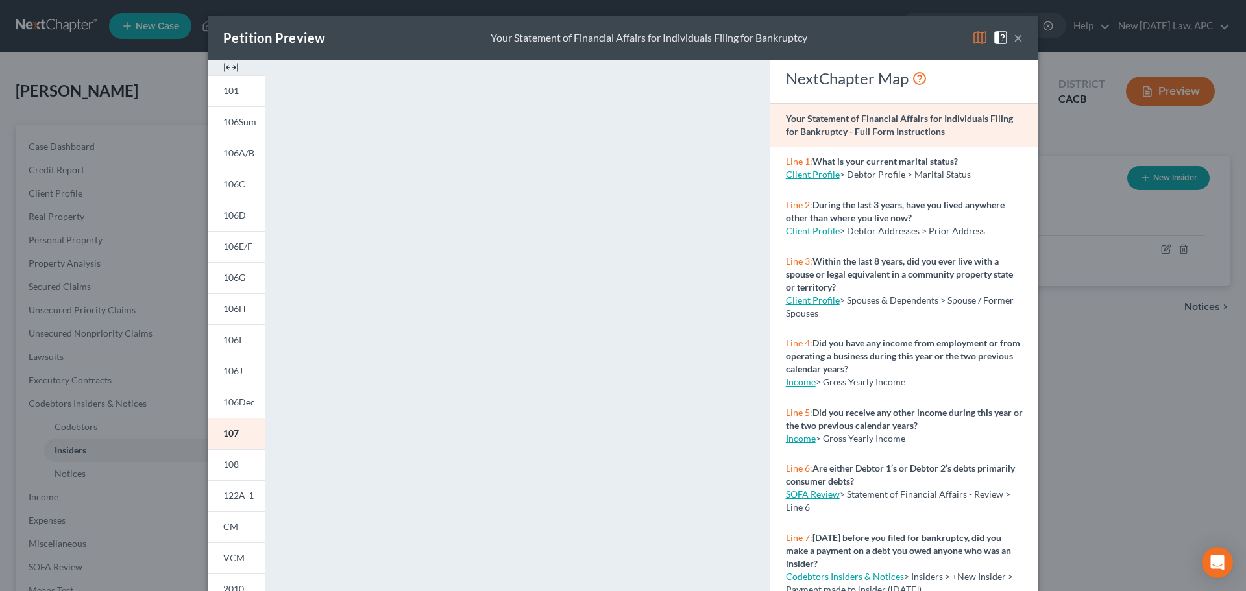
click at [1015, 36] on button "×" at bounding box center [1018, 38] width 9 height 16
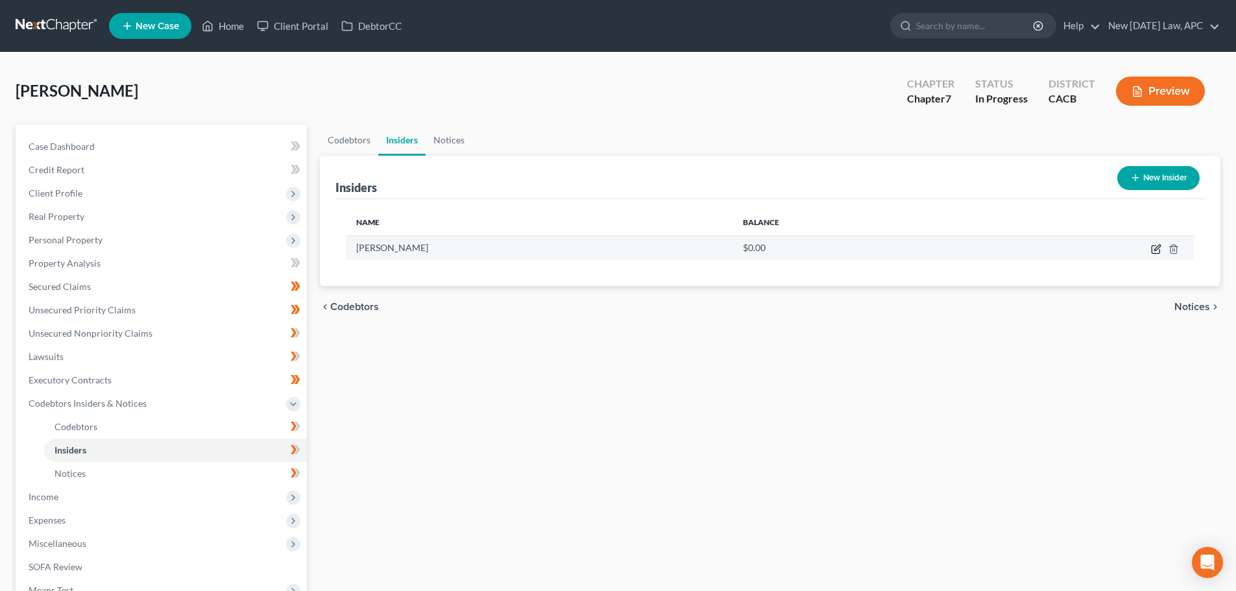
click at [1155, 250] on icon "button" at bounding box center [1158, 248] width 6 height 6
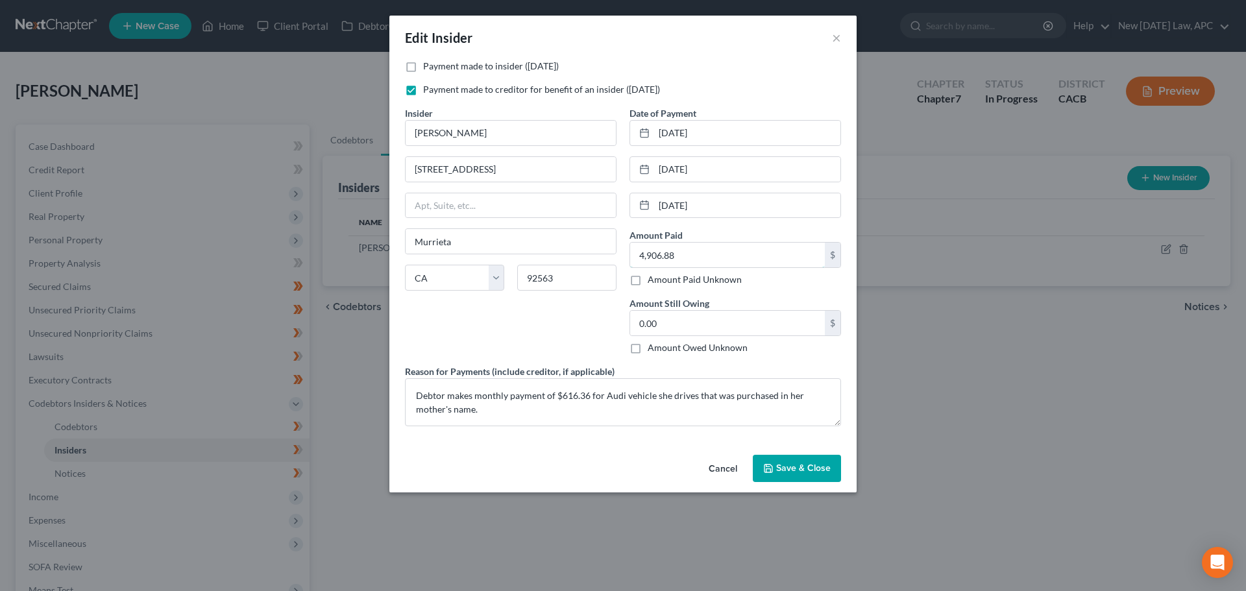
click at [691, 252] on input "4,906.88" at bounding box center [727, 255] width 195 height 25
click at [533, 411] on textarea "Debtor makes monthly payment of $616.36 for Audi vehicle she drives that was pu…" at bounding box center [623, 402] width 436 height 48
click at [813, 464] on span "Save & Close" at bounding box center [803, 468] width 55 height 11
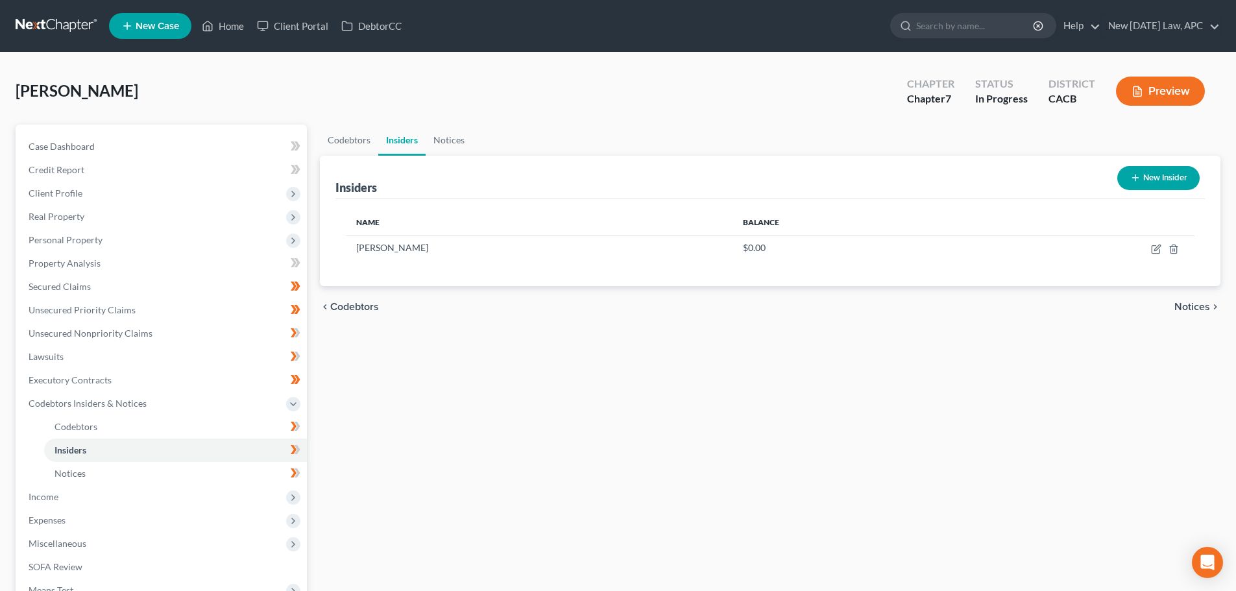
click at [1139, 91] on icon "button" at bounding box center [1138, 92] width 12 height 12
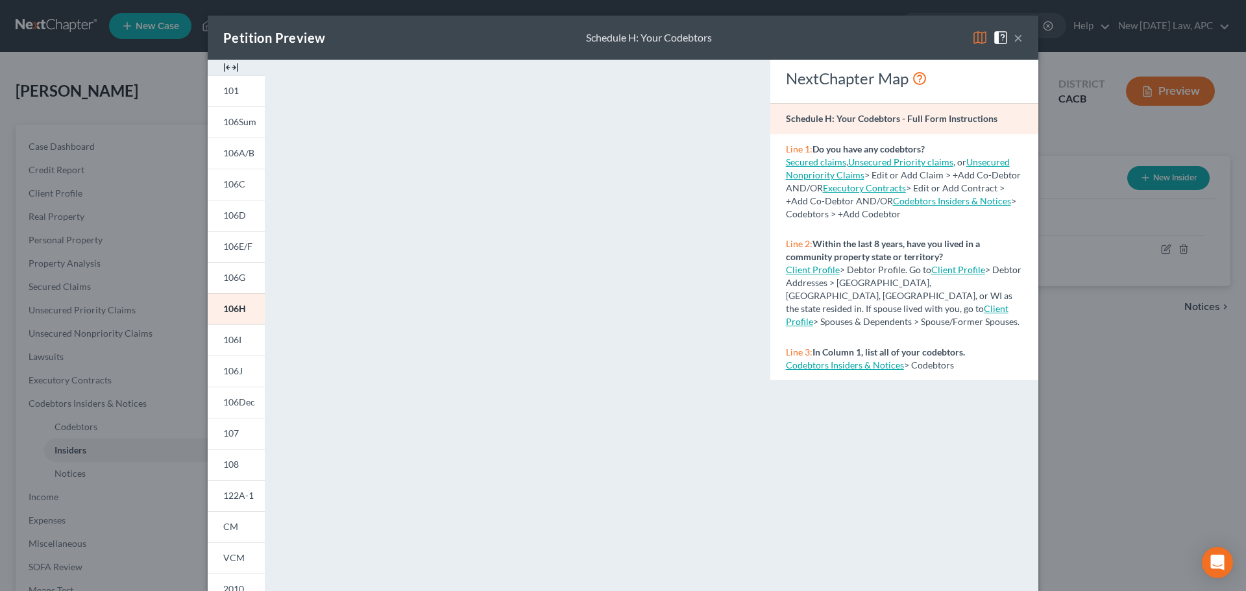
drag, startPoint x: 1007, startPoint y: 37, endPoint x: 953, endPoint y: 74, distance: 65.3
click at [1007, 37] on span at bounding box center [1003, 36] width 21 height 11
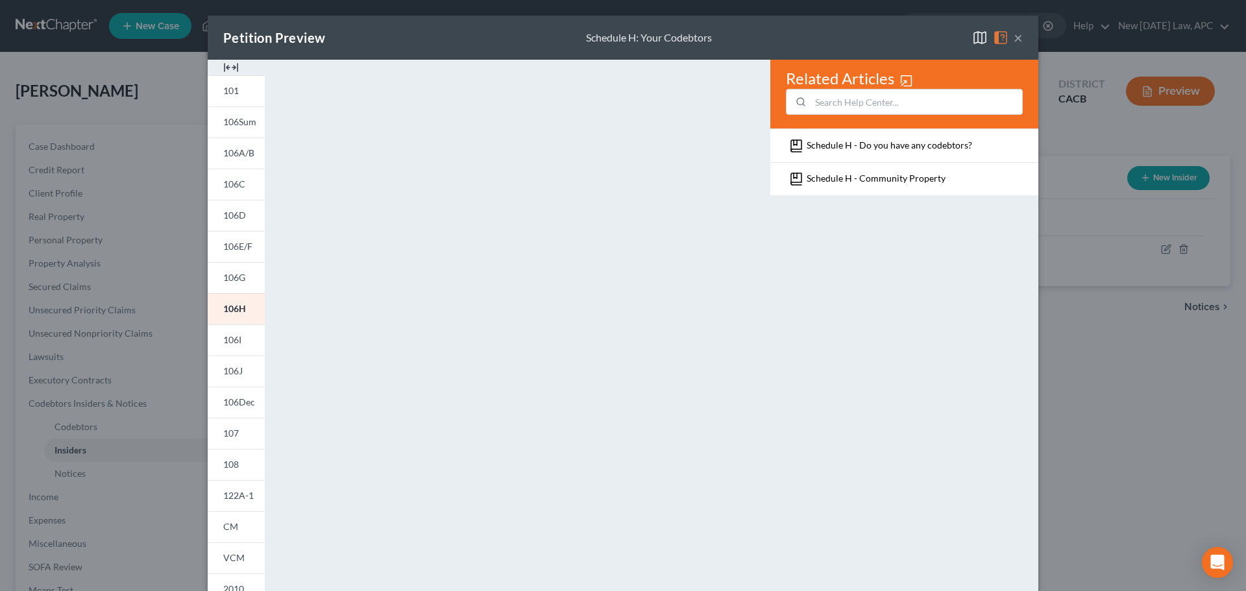
click at [1016, 38] on button "×" at bounding box center [1018, 38] width 9 height 16
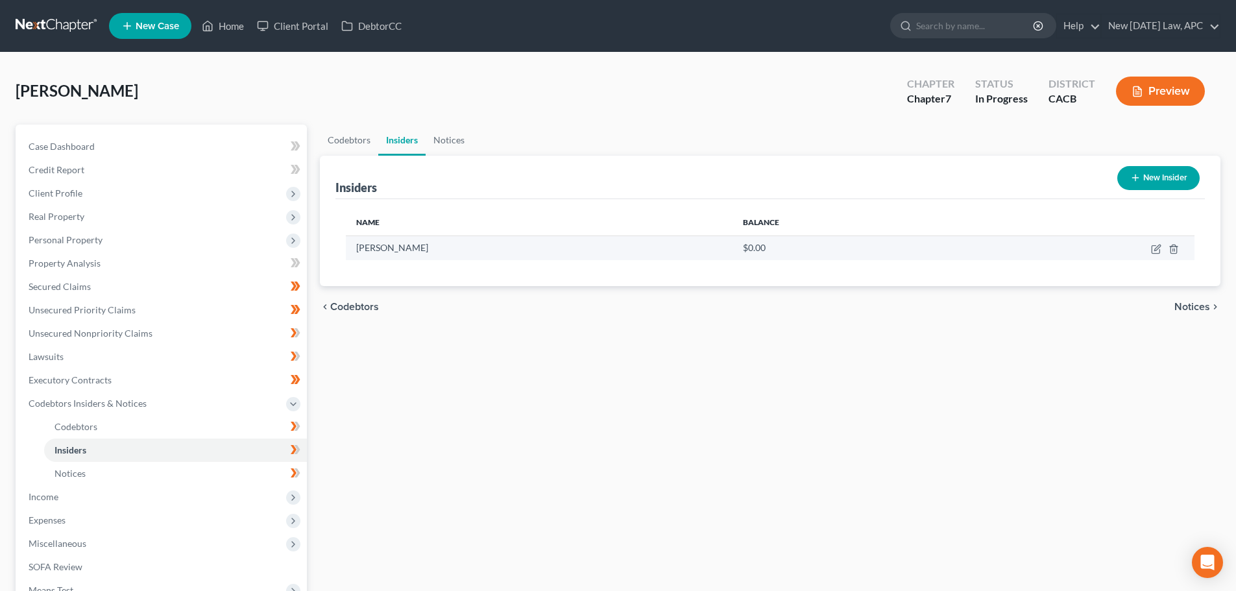
click at [1150, 248] on td at bounding box center [1082, 248] width 225 height 25
click at [1153, 251] on icon "button" at bounding box center [1156, 250] width 8 height 8
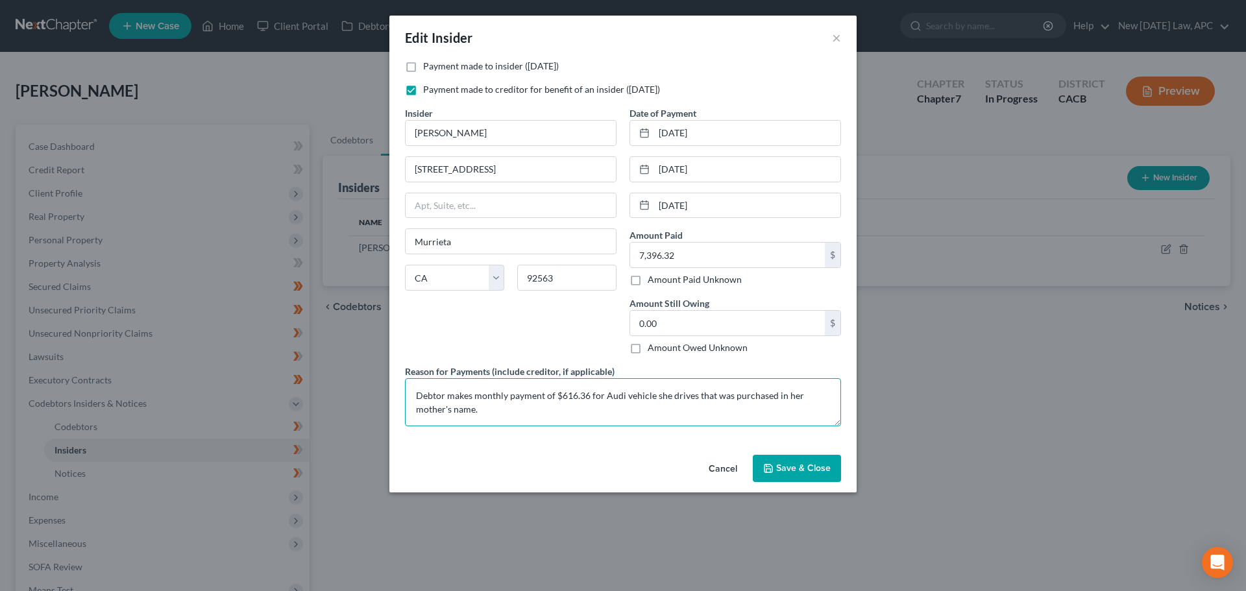
click at [557, 408] on textarea "Debtor makes monthly payment of $616.36 for Audi vehicle she drives that was pu…" at bounding box center [623, 402] width 436 height 48
click at [770, 473] on icon "button" at bounding box center [768, 468] width 10 height 10
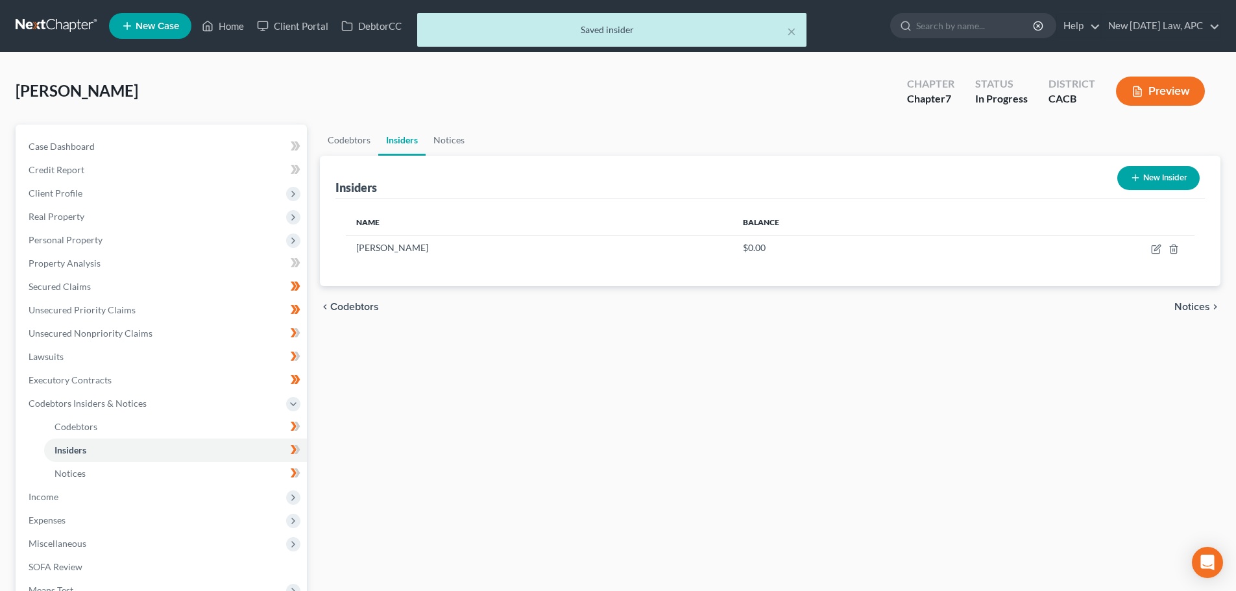
click at [1169, 88] on button "Preview" at bounding box center [1160, 91] width 89 height 29
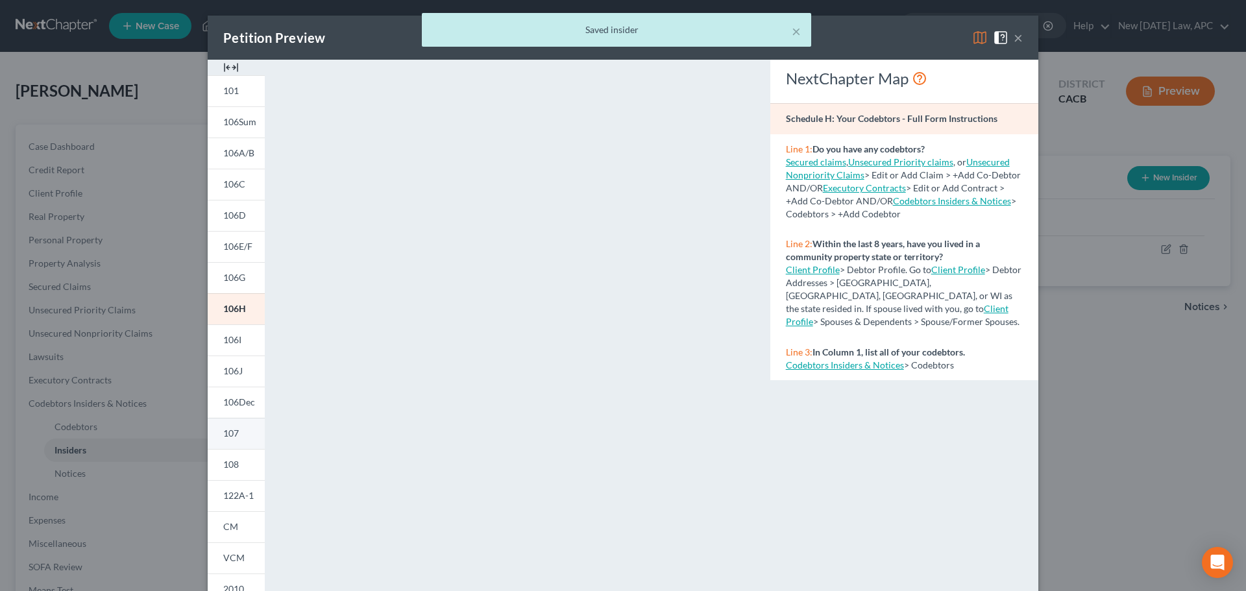
click at [234, 426] on link "107" at bounding box center [236, 433] width 57 height 31
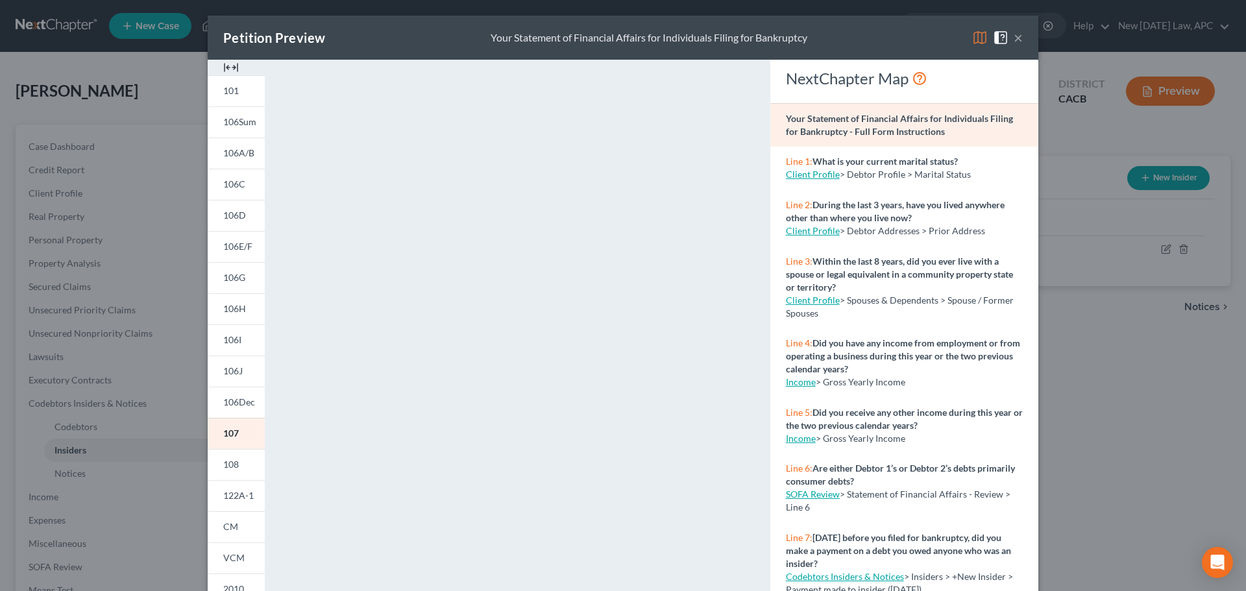
drag, startPoint x: 1010, startPoint y: 37, endPoint x: 1005, endPoint y: 46, distance: 10.5
click at [1014, 36] on button "×" at bounding box center [1018, 38] width 9 height 16
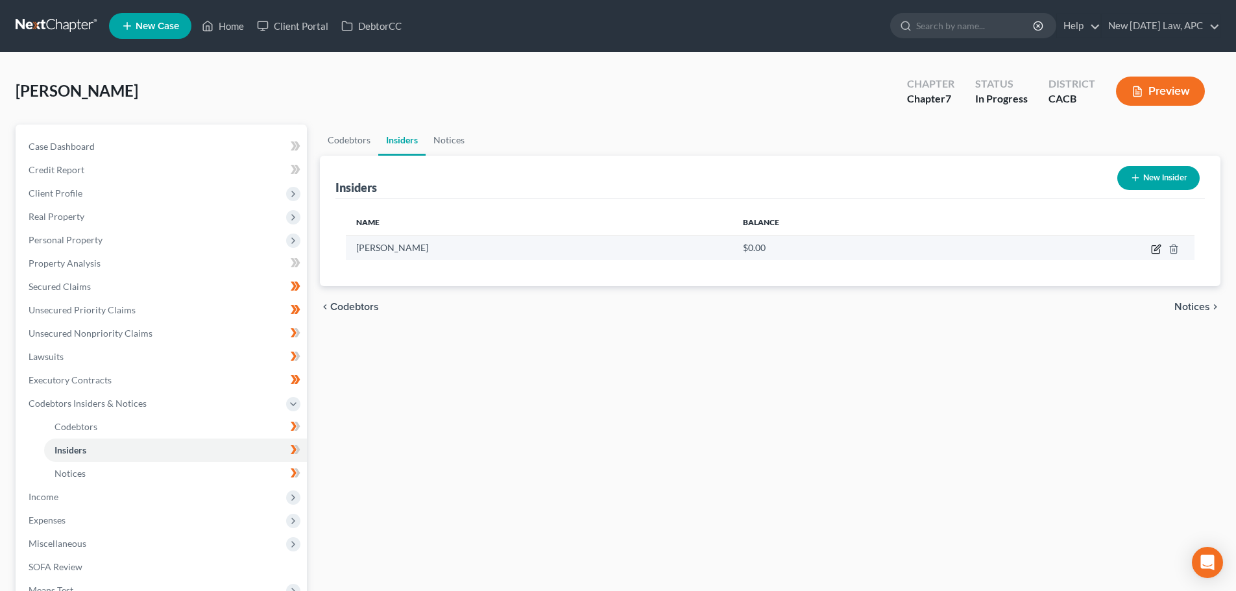
click at [1155, 246] on icon "button" at bounding box center [1156, 250] width 8 height 8
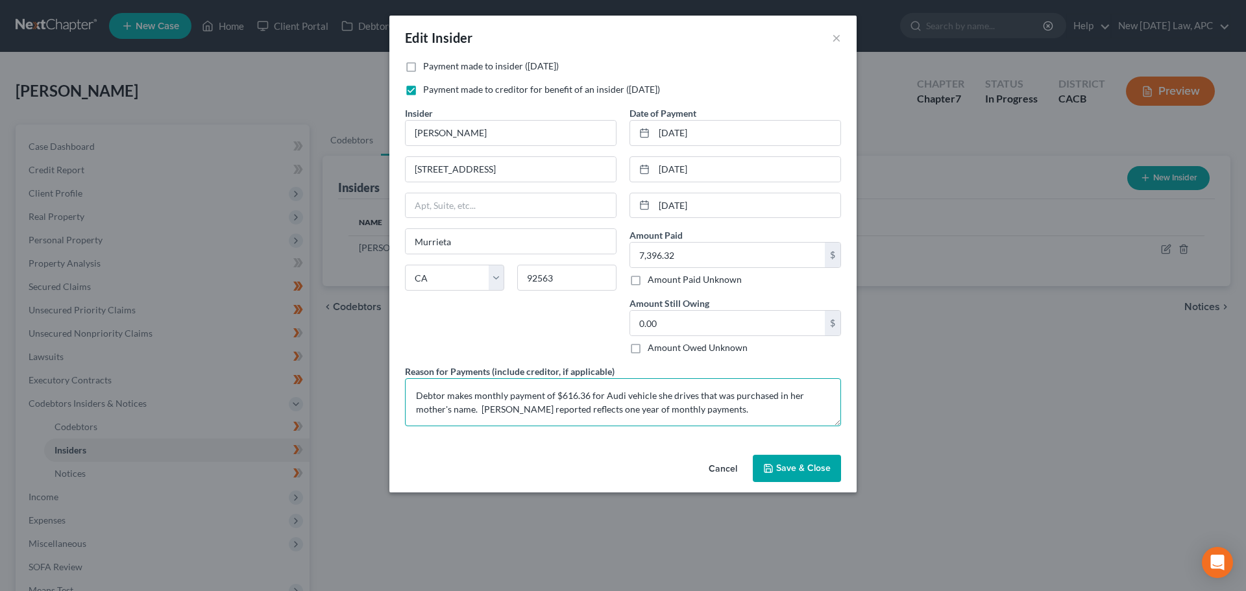
click at [596, 410] on textarea "Debtor makes monthly payment of $616.36 for Audi vehicle she drives that was pu…" at bounding box center [623, 402] width 436 height 48
click at [596, 395] on textarea "Debtor makes monthly payment of $616.36 for Audi vehicle she drives that was pu…" at bounding box center [623, 402] width 436 height 48
click at [654, 397] on textarea "Debtor makes monthly payment of $616.36 directly to Audi vehicle she drives tha…" at bounding box center [623, 402] width 436 height 48
click at [613, 413] on textarea "Debtor makes monthly payment of $616.36 directly to Audi Financial for vehicle …" at bounding box center [623, 402] width 436 height 48
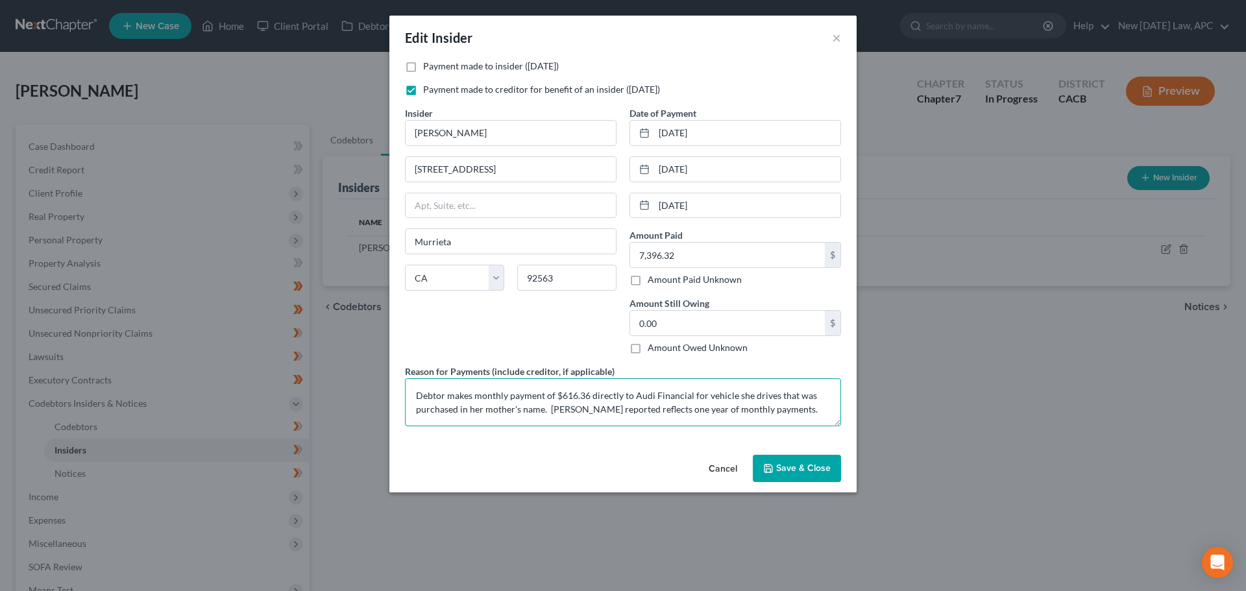
click at [726, 404] on textarea "Debtor makes monthly payment of $616.36 directly to Audi Financial for vehicle …" at bounding box center [623, 402] width 436 height 48
click at [491, 411] on textarea "Debtor makes monthly payment of $616.36 directly to Audi Financial for vehicle …" at bounding box center [623, 402] width 436 height 48
click at [679, 401] on textarea "Debtor makes monthly payment of $616.36 directly to Audi Financial for vehicle …" at bounding box center [623, 402] width 436 height 48
click at [814, 474] on button "Save & Close" at bounding box center [797, 468] width 88 height 27
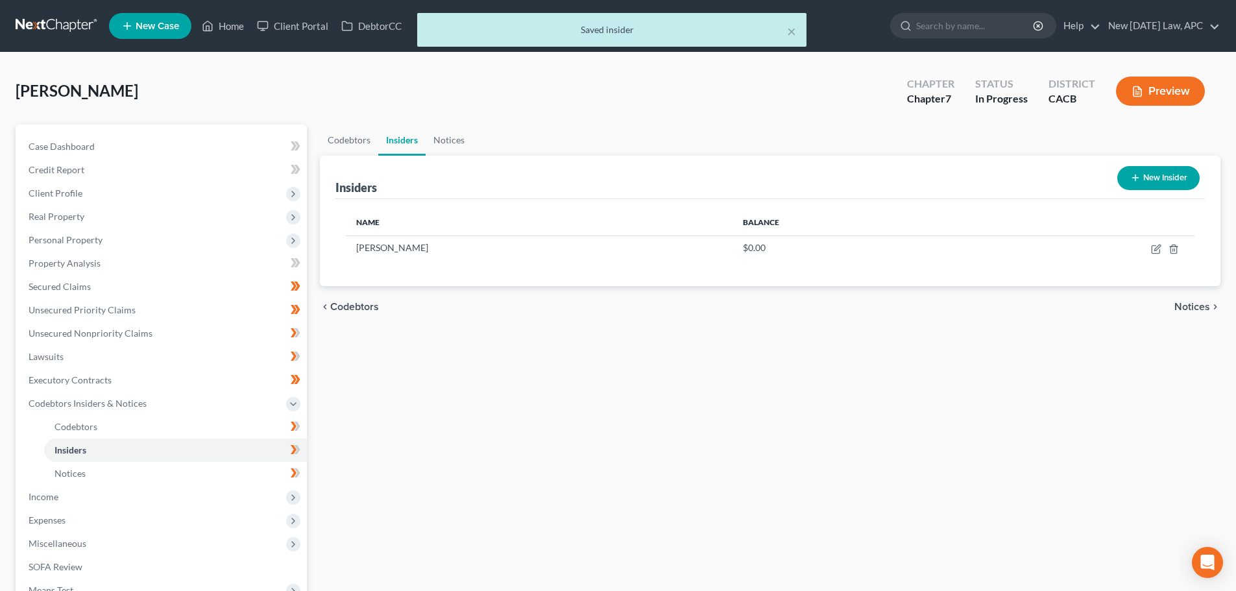
click at [1162, 95] on button "Preview" at bounding box center [1160, 91] width 89 height 29
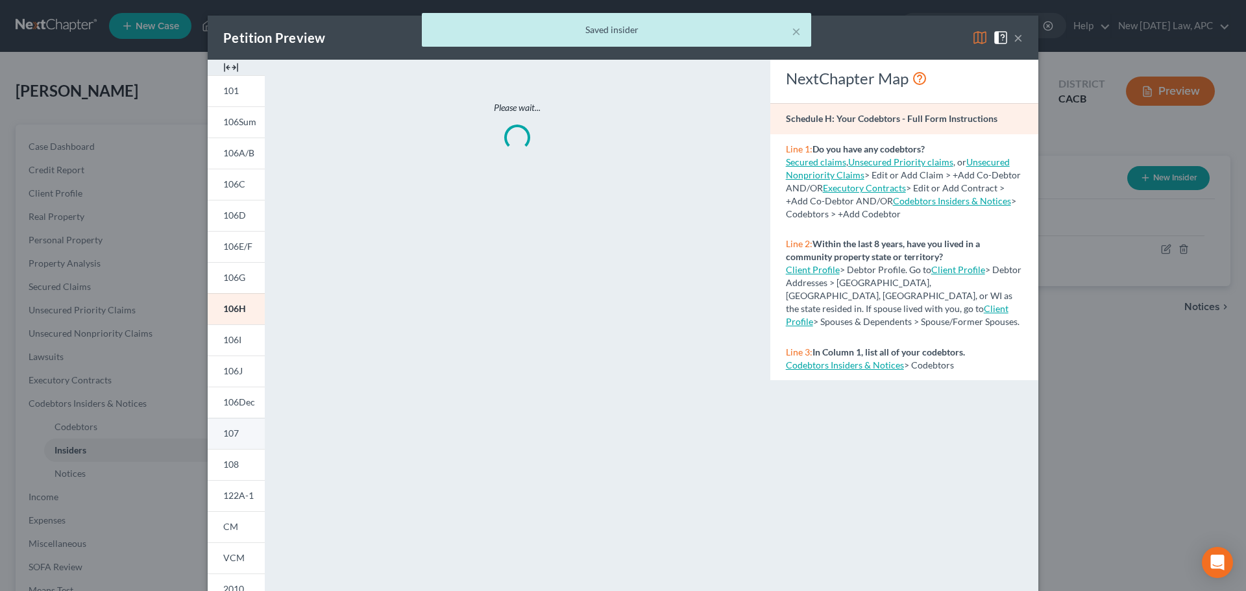
click at [237, 429] on link "107" at bounding box center [236, 433] width 57 height 31
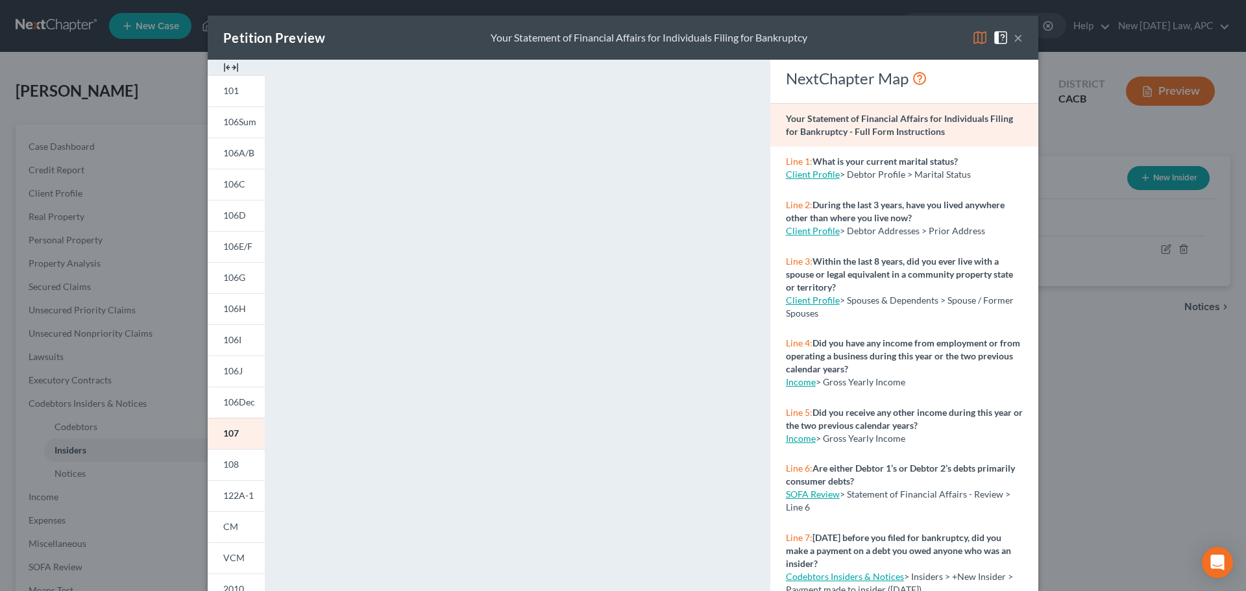
click at [1016, 36] on button "×" at bounding box center [1018, 38] width 9 height 16
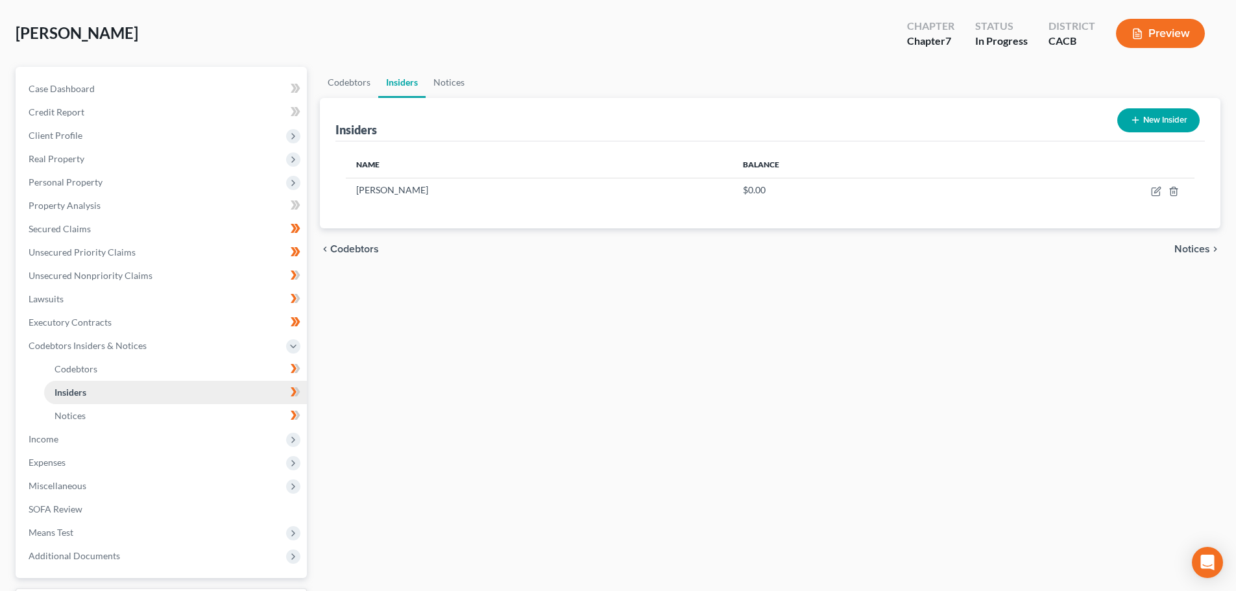
scroll to position [169, 0]
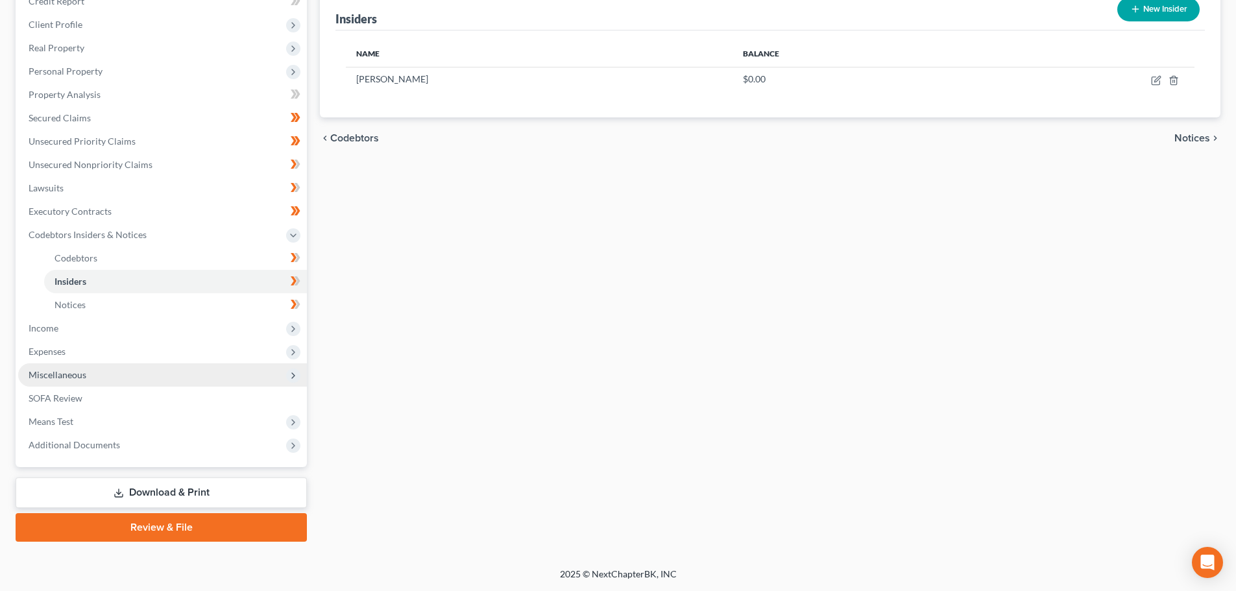
click at [67, 374] on span "Miscellaneous" at bounding box center [58, 374] width 58 height 11
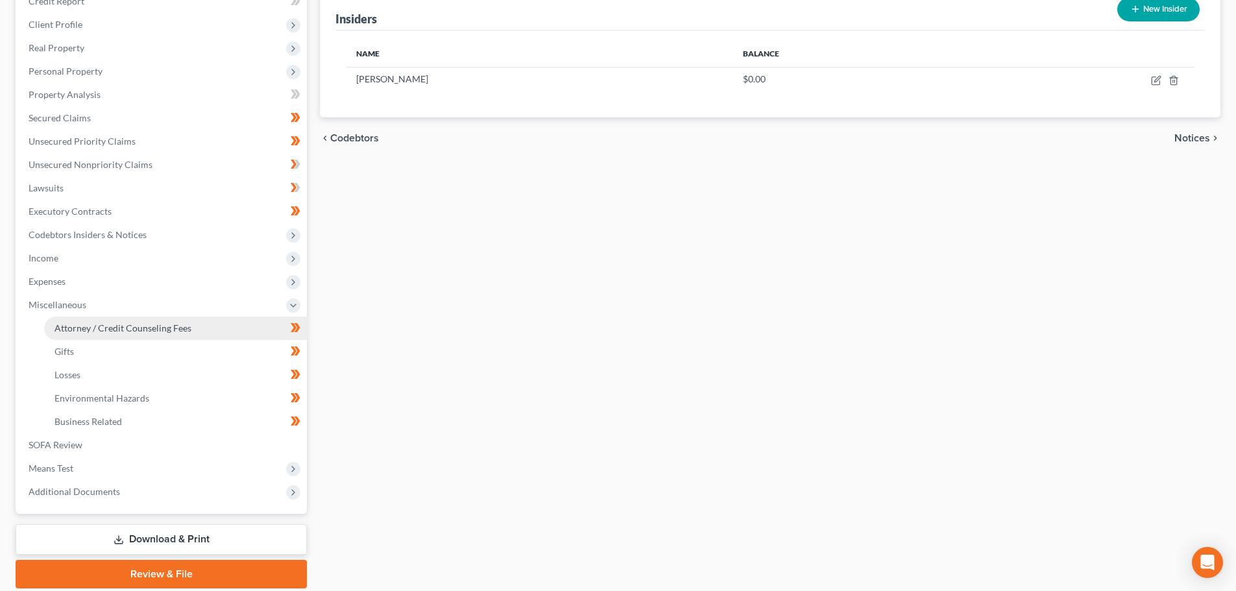
click at [133, 328] on span "Attorney / Credit Counseling Fees" at bounding box center [123, 328] width 137 height 11
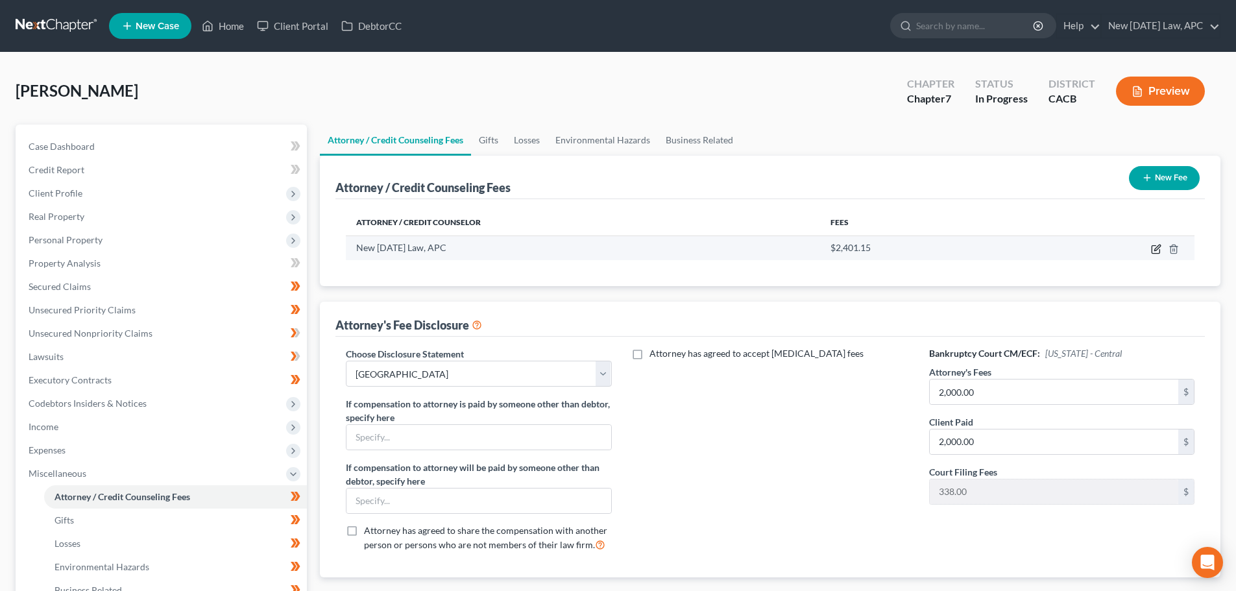
click at [1155, 252] on icon "button" at bounding box center [1156, 249] width 10 height 10
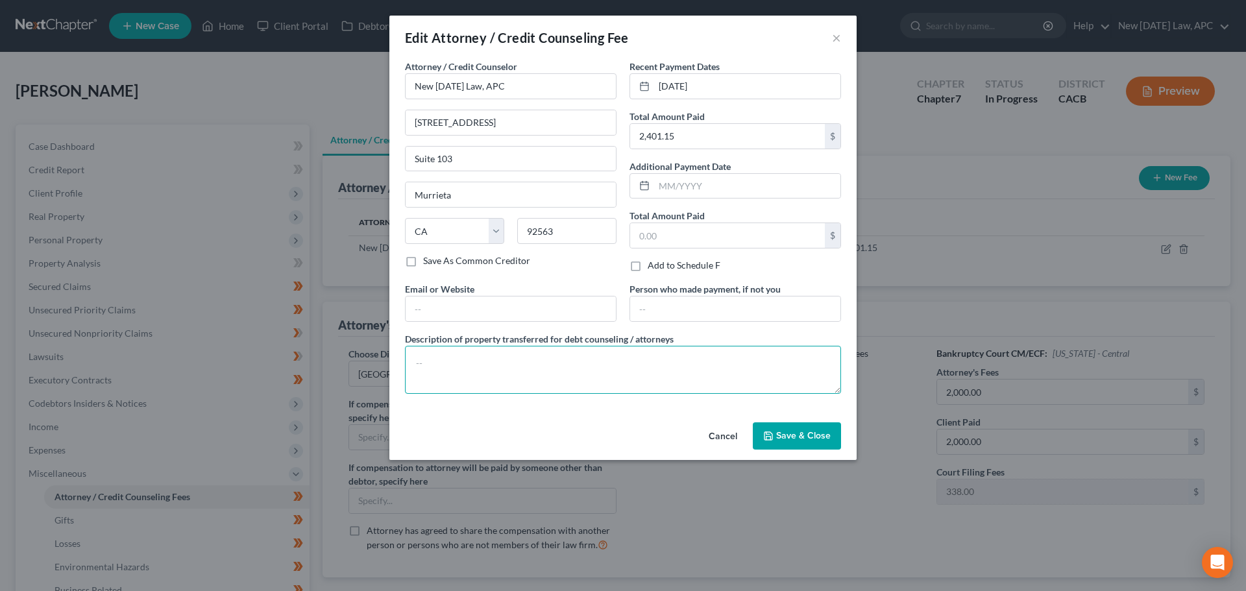
click at [467, 360] on textarea at bounding box center [623, 370] width 436 height 48
click at [709, 364] on textarea "Debtor on firm's payment plan, made $250 weekly payments beginning 5/05/2025" at bounding box center [623, 370] width 436 height 48
click at [809, 365] on textarea "Debtor on firm's payment plan, made $250 weekly payments beginning 5/5/2025" at bounding box center [623, 370] width 436 height 48
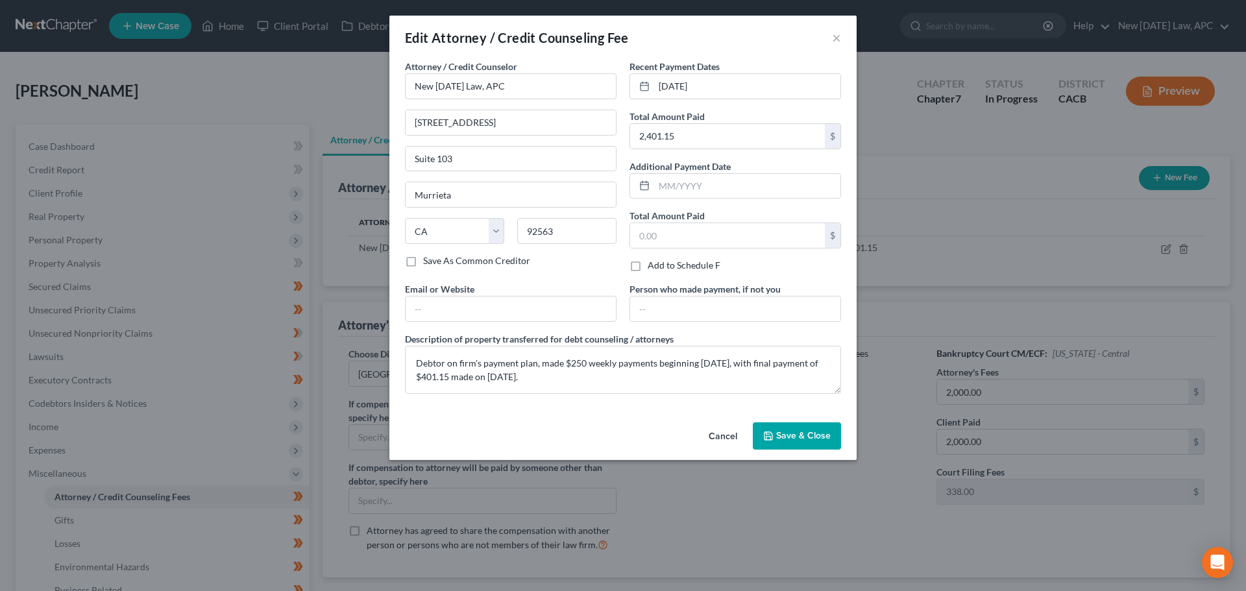
click at [795, 426] on button "Save & Close" at bounding box center [797, 435] width 88 height 27
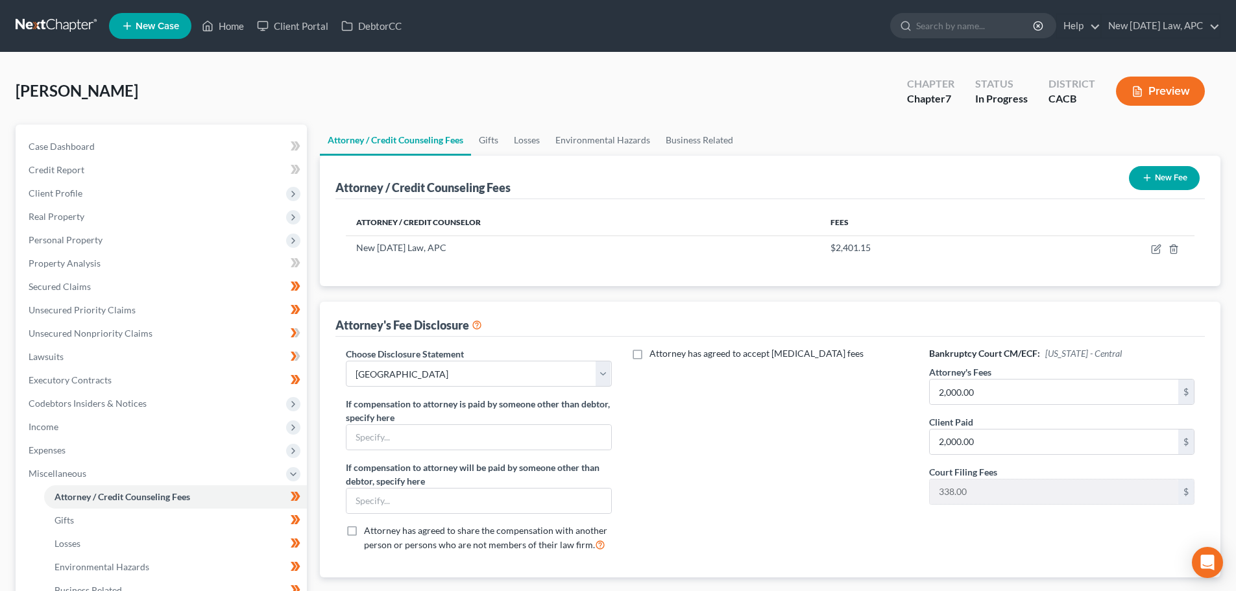
click at [1163, 95] on button "Preview" at bounding box center [1160, 91] width 89 height 29
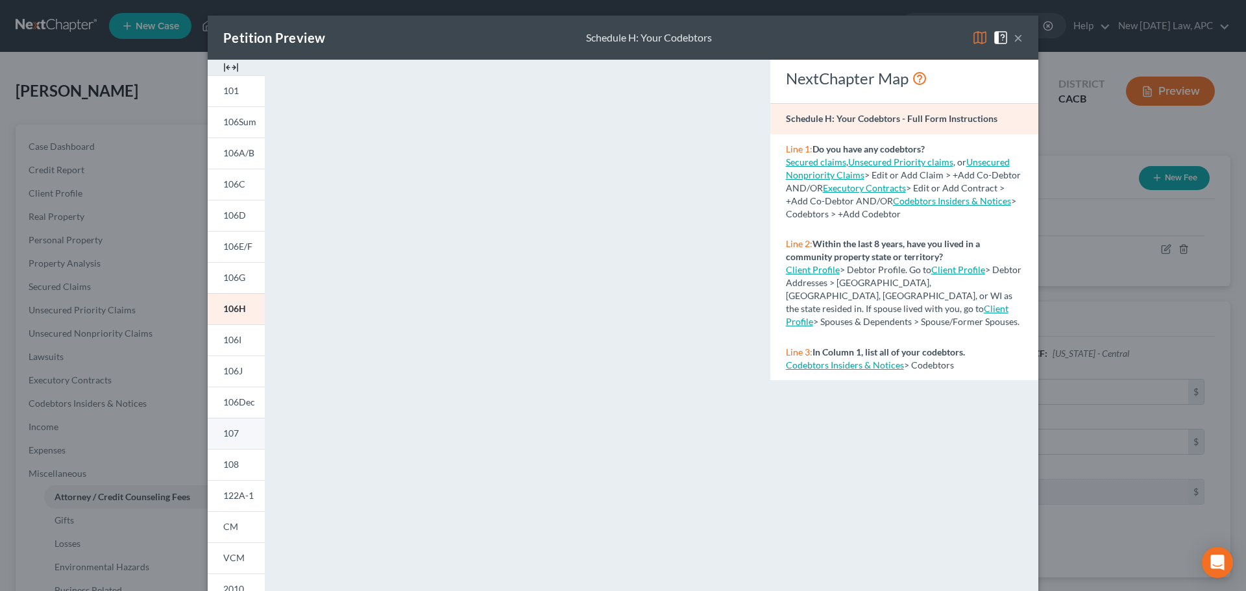
click at [242, 439] on link "107" at bounding box center [236, 433] width 57 height 31
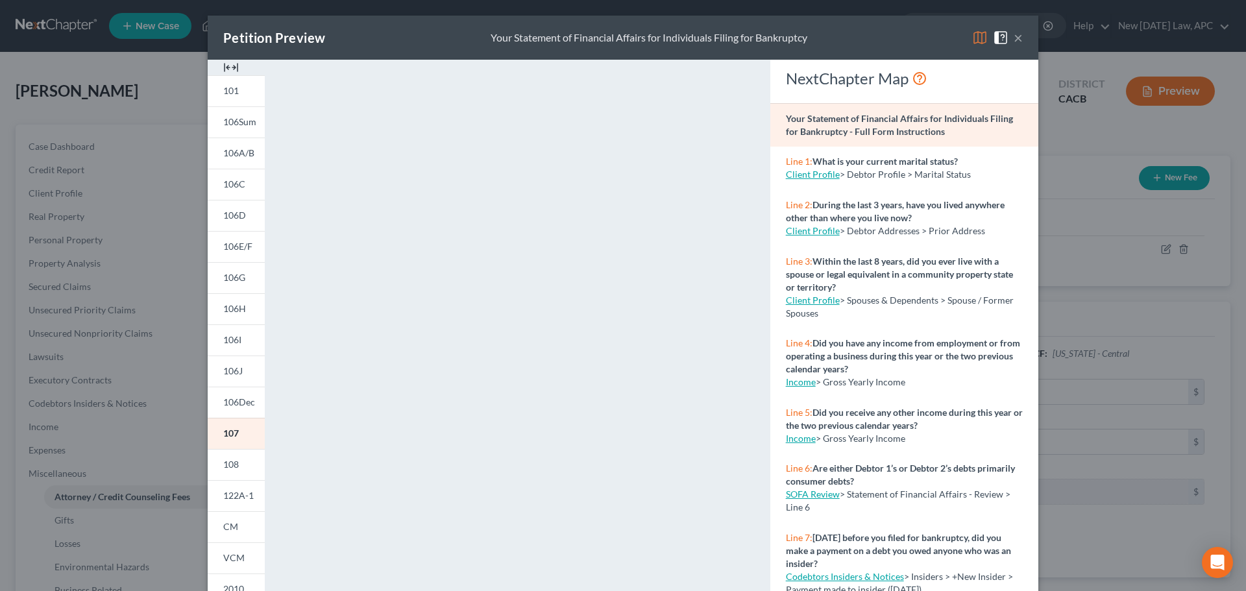
drag, startPoint x: 1012, startPoint y: 37, endPoint x: 875, endPoint y: 110, distance: 155.6
click at [1014, 37] on button "×" at bounding box center [1018, 38] width 9 height 16
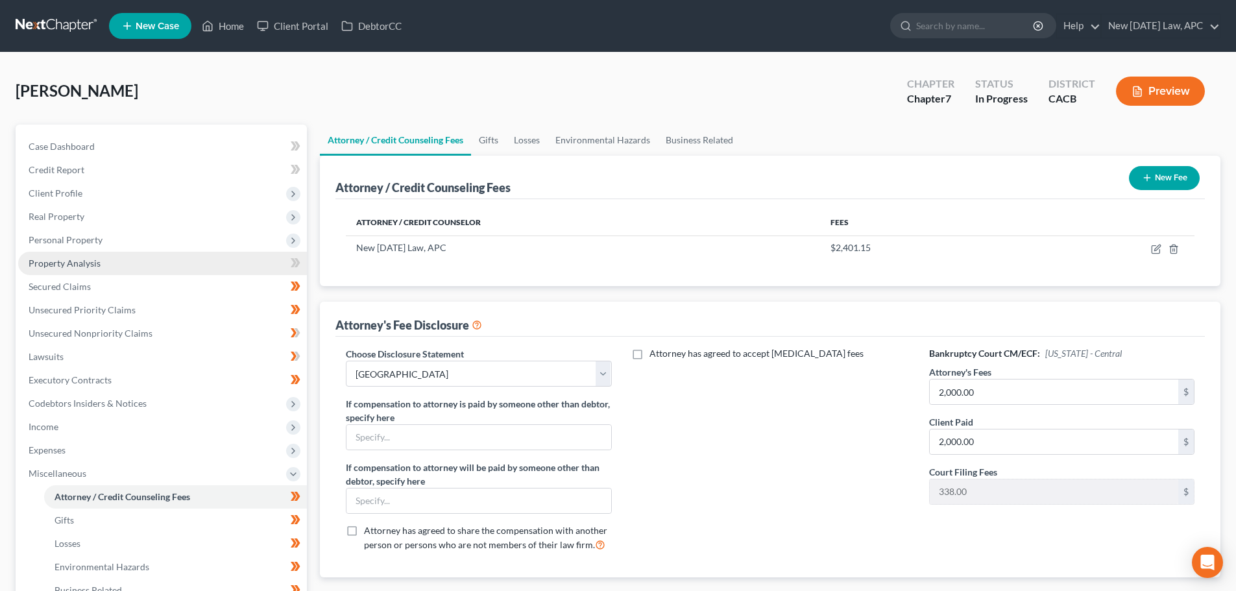
click at [65, 262] on span "Property Analysis" at bounding box center [65, 263] width 72 height 11
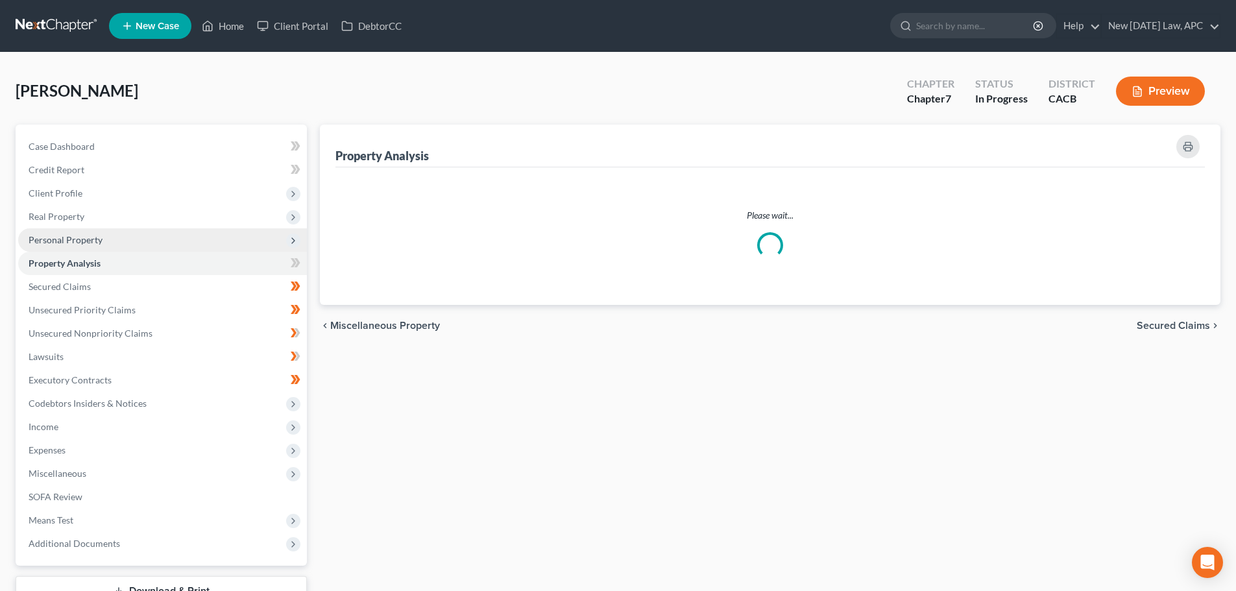
click at [132, 236] on span "Personal Property" at bounding box center [162, 239] width 289 height 23
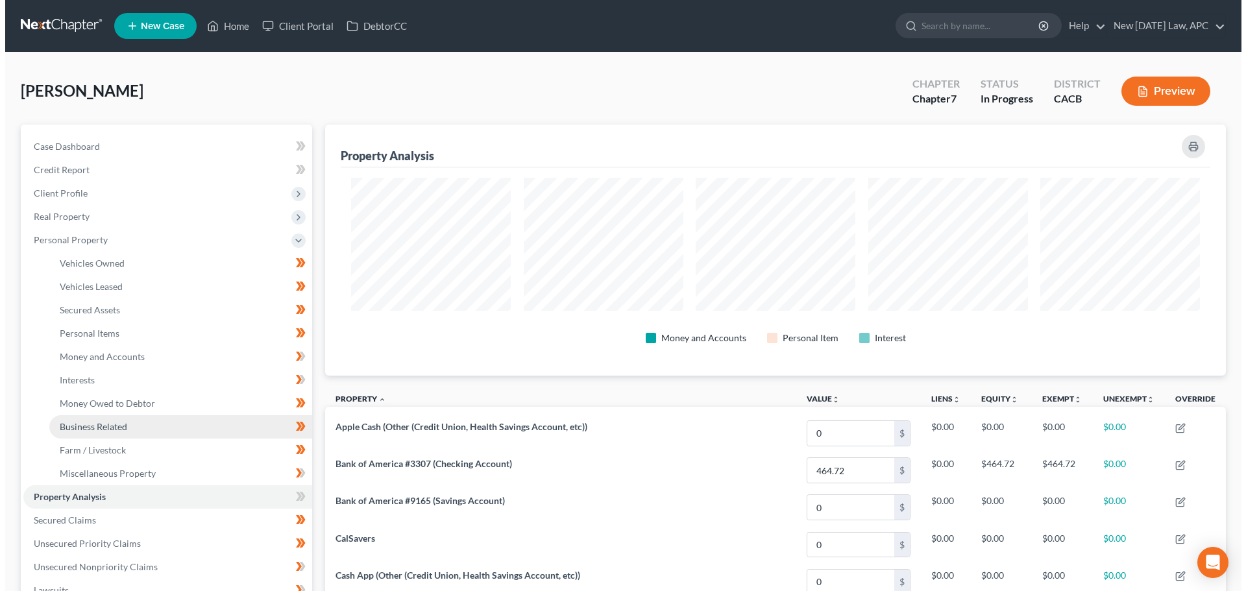
scroll to position [251, 901]
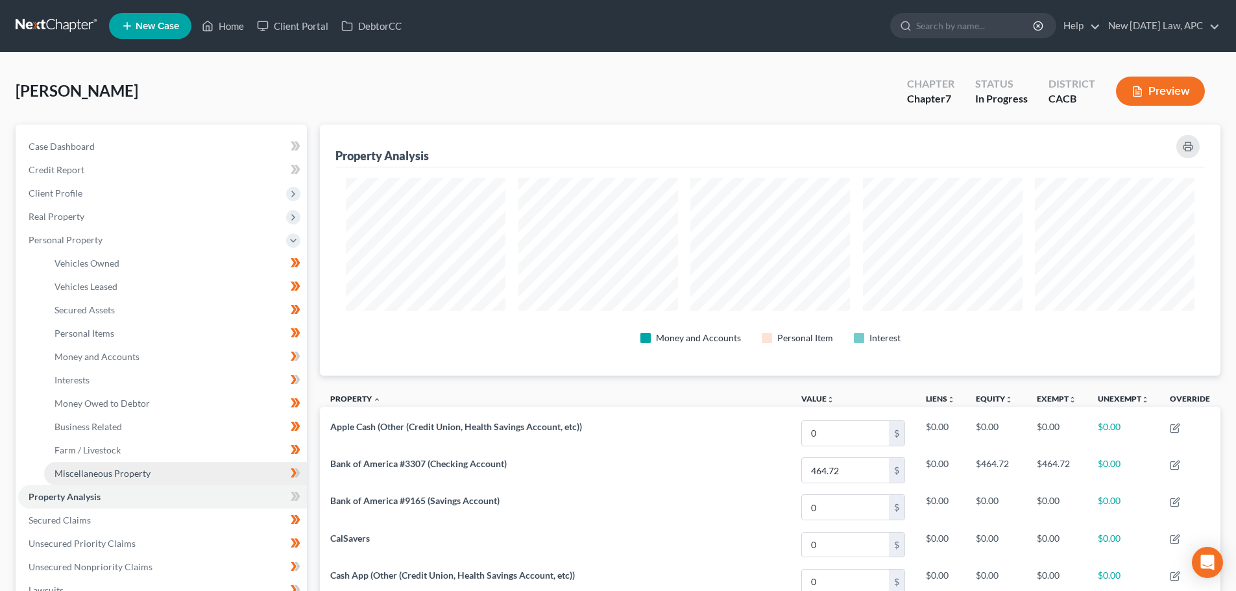
click at [109, 474] on span "Miscellaneous Property" at bounding box center [103, 473] width 96 height 11
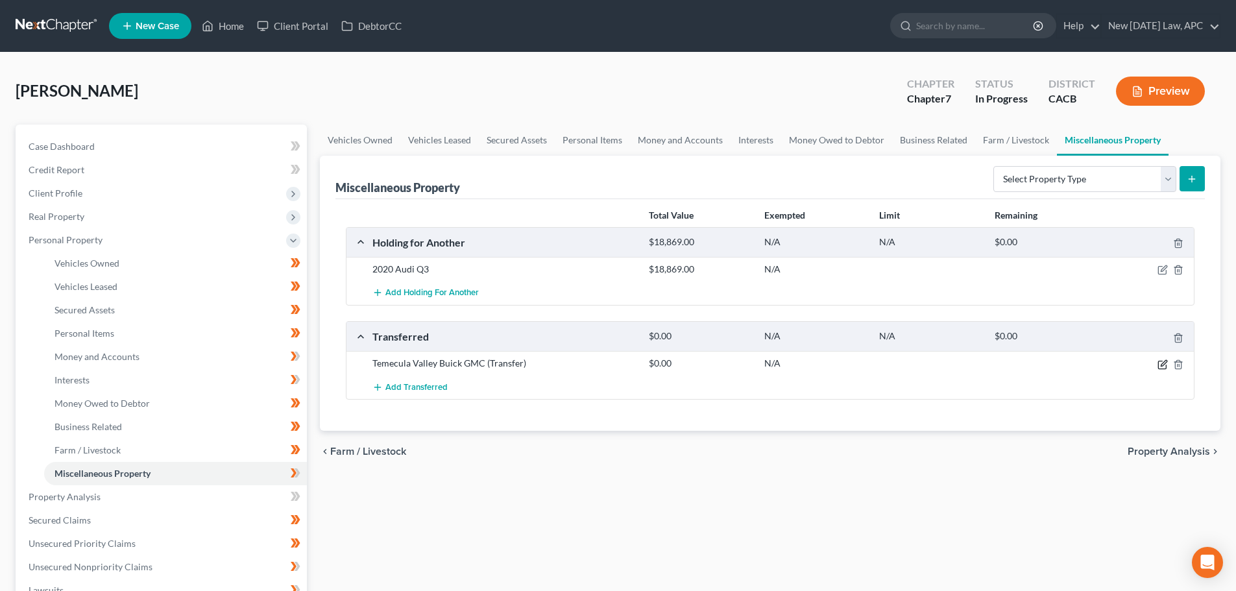
click at [1162, 362] on icon "button" at bounding box center [1163, 365] width 10 height 10
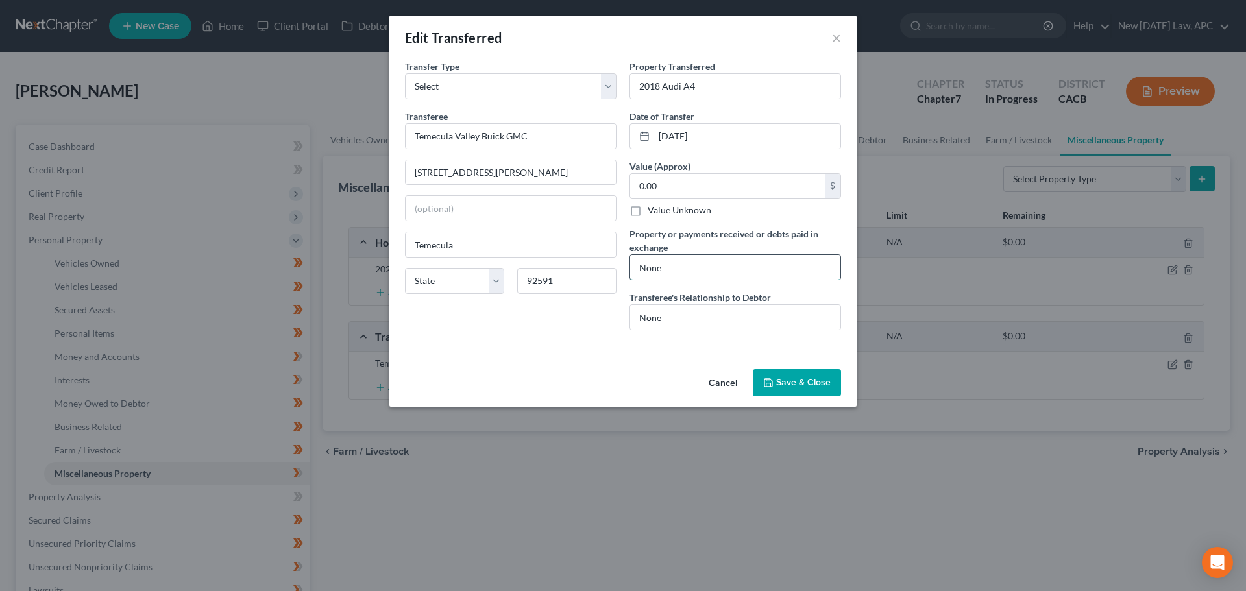
click at [675, 267] on input "None" at bounding box center [735, 267] width 210 height 25
drag, startPoint x: 688, startPoint y: 268, endPoint x: 597, endPoint y: 262, distance: 91.0
click at [597, 262] on div "Transfer Type * Select Ordinary (within 2 years) Within 10 Years Transferee * T…" at bounding box center [622, 200] width 449 height 281
click at [820, 380] on button "Save & Close" at bounding box center [797, 382] width 88 height 27
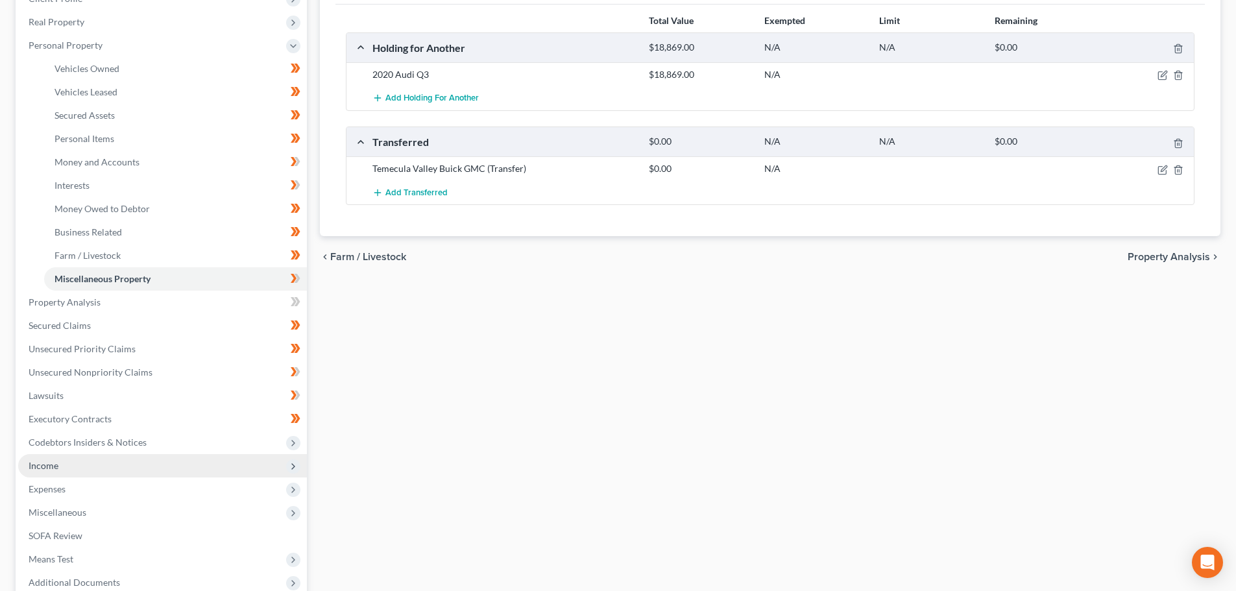
scroll to position [260, 0]
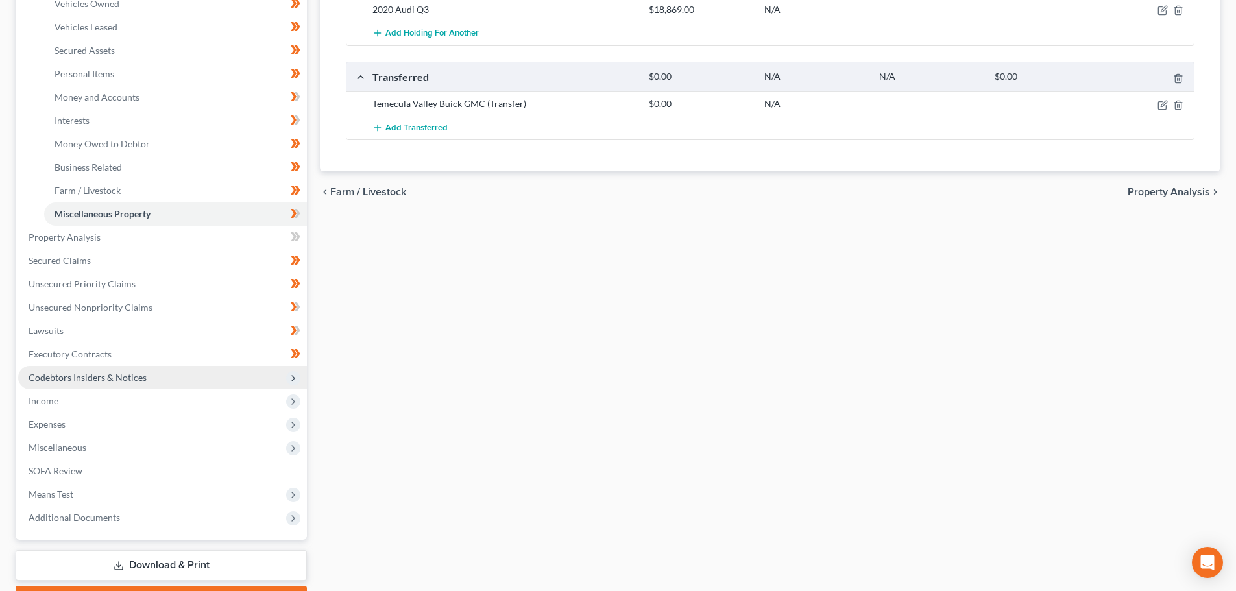
click at [66, 381] on span "Codebtors Insiders & Notices" at bounding box center [88, 377] width 118 height 11
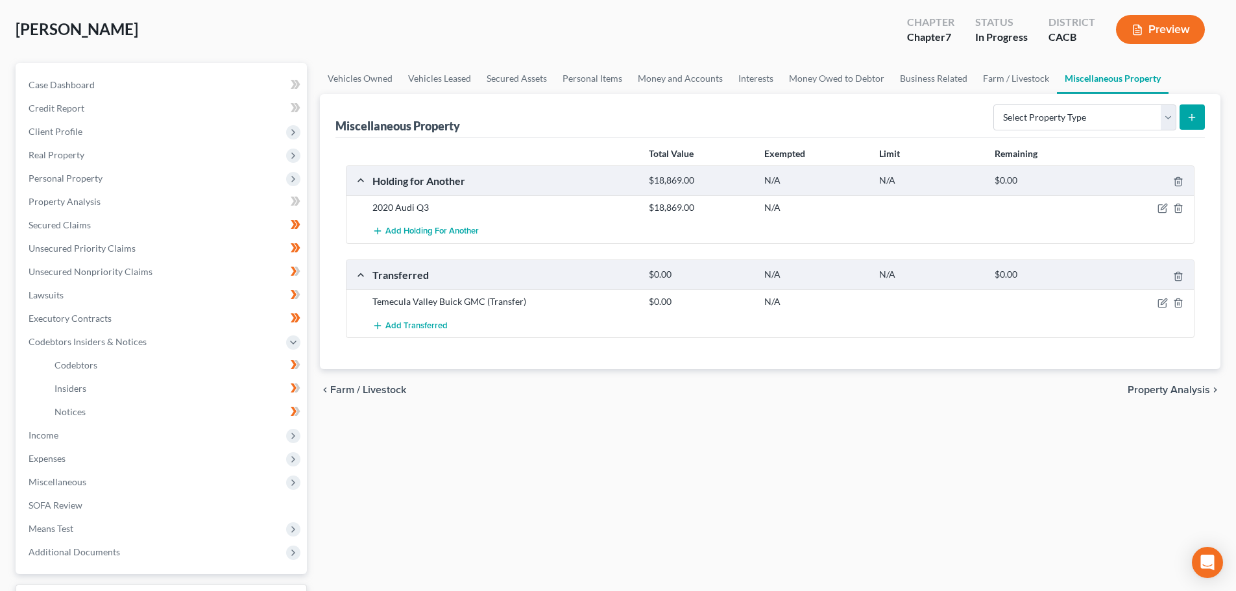
scroll to position [39, 0]
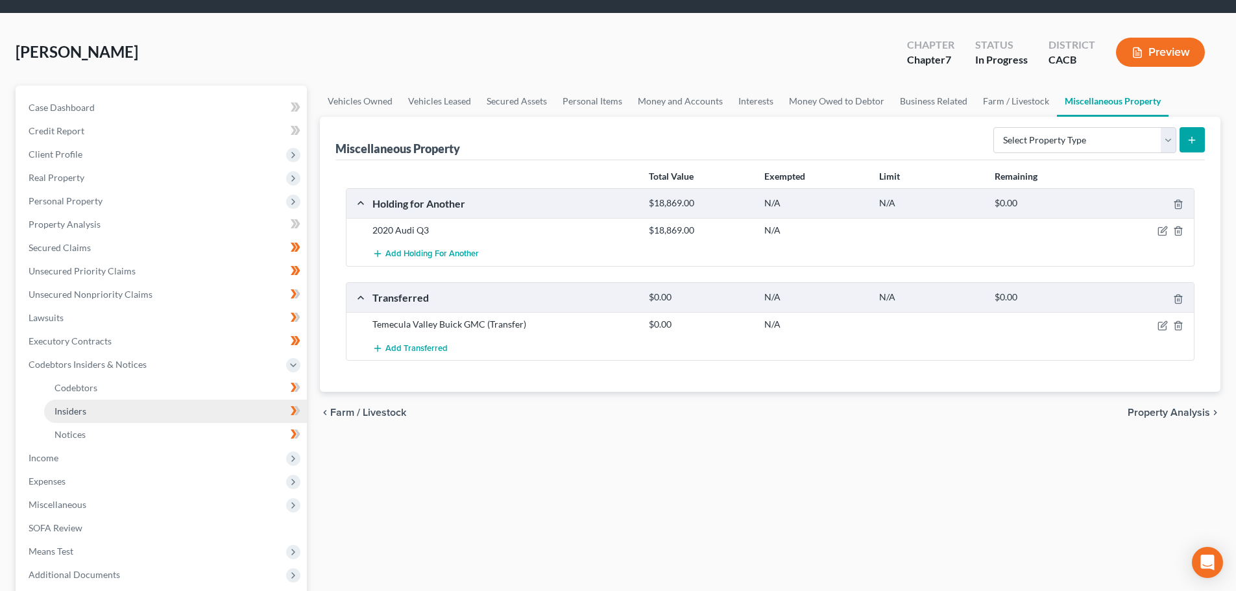
click at [115, 409] on link "Insiders" at bounding box center [175, 411] width 263 height 23
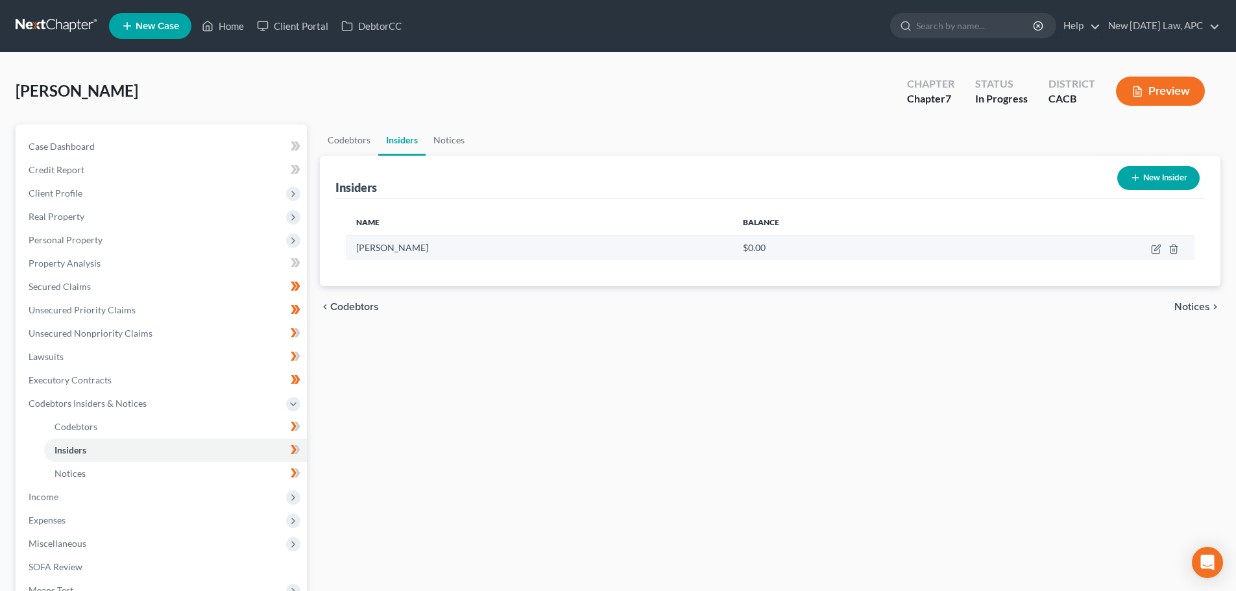
click at [1151, 252] on td at bounding box center [1082, 248] width 225 height 25
click at [1151, 251] on td at bounding box center [1082, 248] width 225 height 25
click at [1153, 251] on icon "button" at bounding box center [1156, 250] width 8 height 8
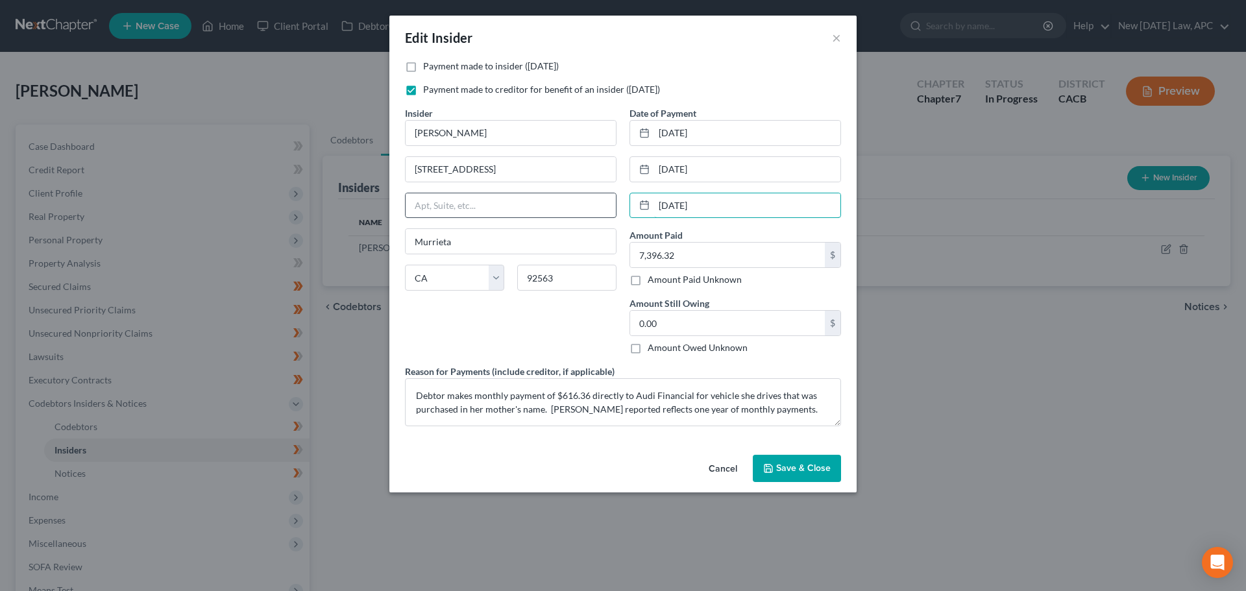
drag, startPoint x: 715, startPoint y: 207, endPoint x: 601, endPoint y: 197, distance: 114.6
click at [601, 197] on div "Payment made to insider (within 1 year) Payment made to creditor for benefit of…" at bounding box center [622, 248] width 449 height 377
drag, startPoint x: 725, startPoint y: 178, endPoint x: 608, endPoint y: 155, distance: 119.0
click at [615, 160] on div "Payment made to insider (within 1 year) Payment made to creditor for benefit of…" at bounding box center [622, 248] width 449 height 377
drag, startPoint x: 725, startPoint y: 124, endPoint x: 647, endPoint y: 121, distance: 77.9
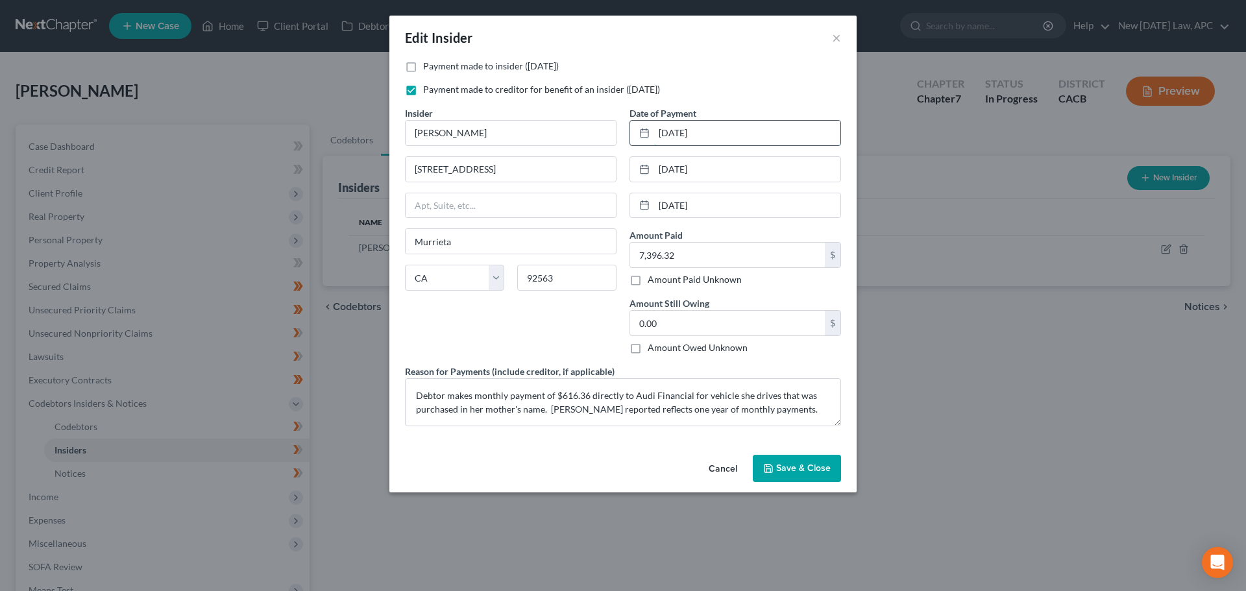
click at [647, 121] on div "07/15/2025" at bounding box center [736, 133] width 212 height 26
click at [802, 452] on div "Cancel Save & Close" at bounding box center [622, 471] width 467 height 43
click at [794, 465] on span "Save & Close" at bounding box center [803, 468] width 55 height 11
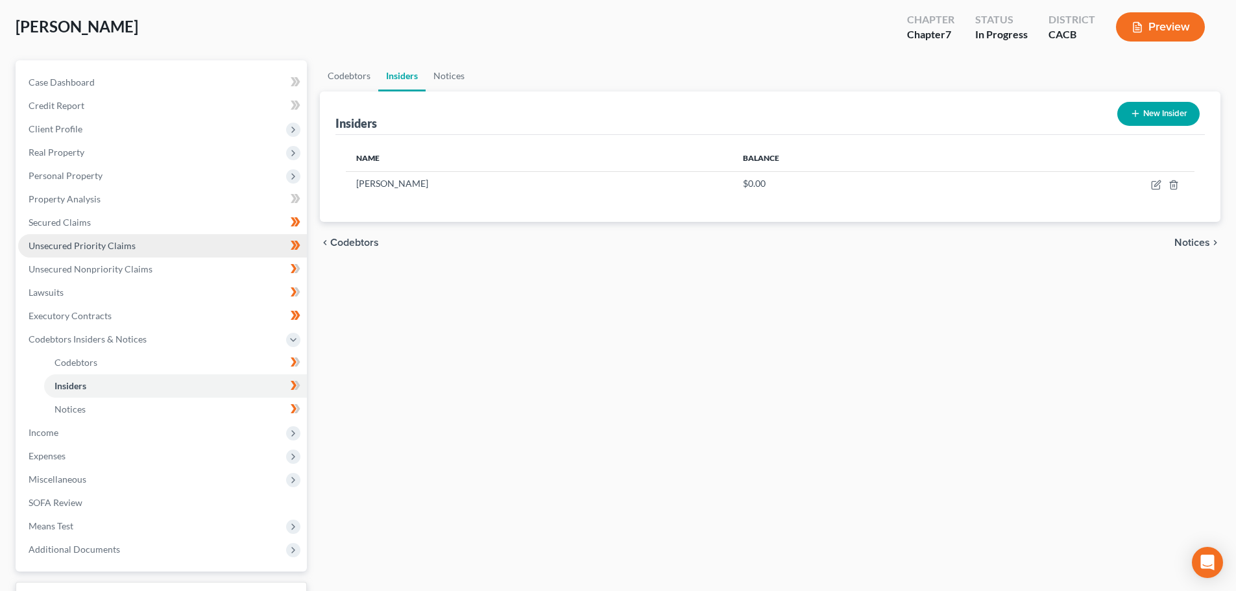
scroll to position [65, 0]
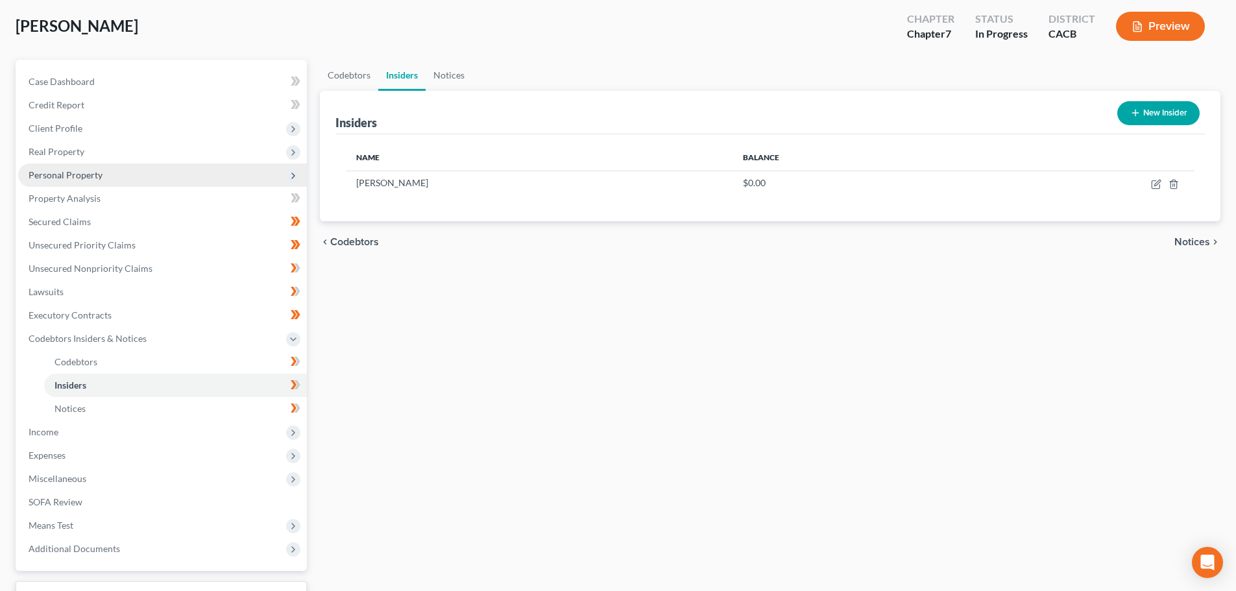
click at [82, 176] on span "Personal Property" at bounding box center [66, 174] width 74 height 11
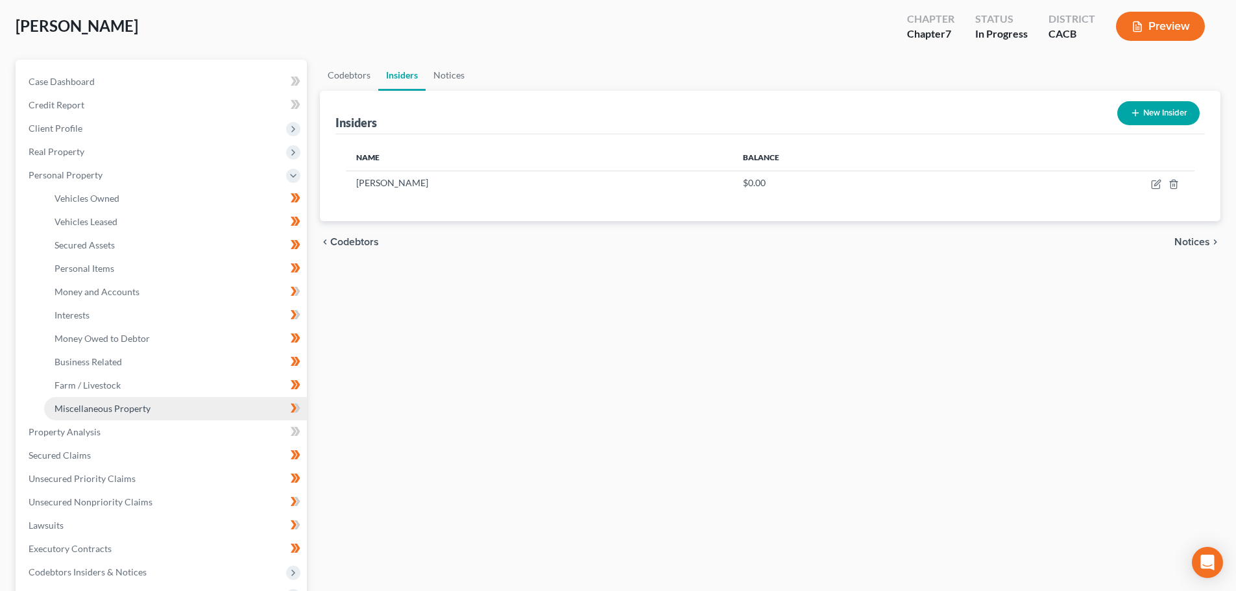
click at [104, 400] on link "Miscellaneous Property" at bounding box center [175, 408] width 263 height 23
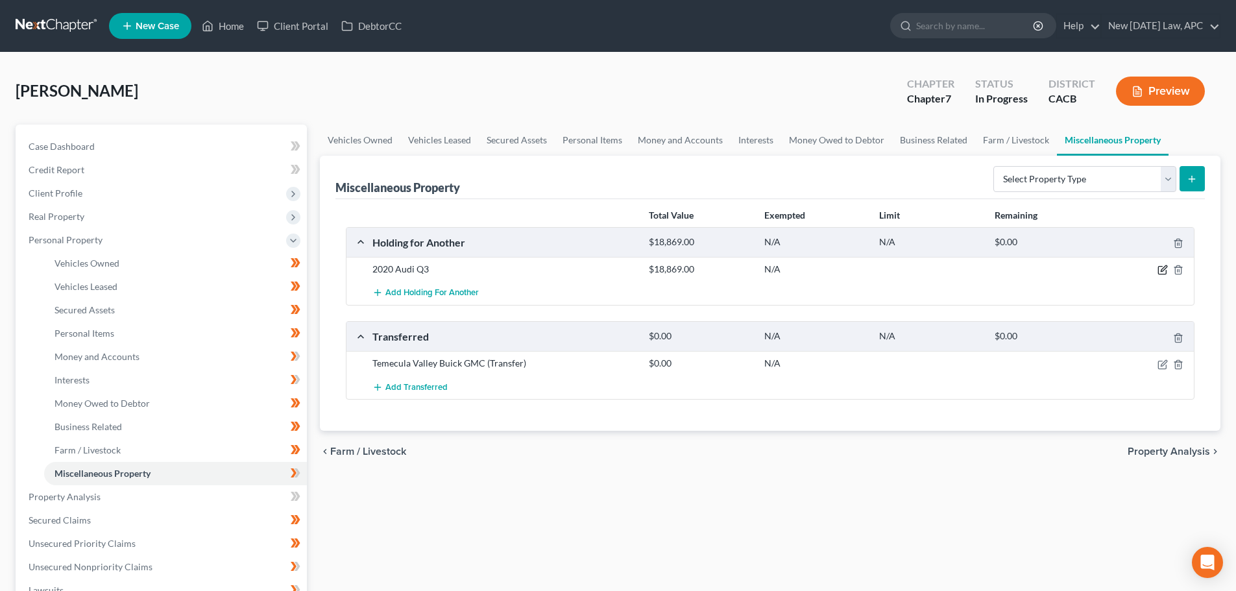
drag, startPoint x: 1163, startPoint y: 269, endPoint x: 1140, endPoint y: 271, distance: 23.4
click at [1163, 269] on icon "button" at bounding box center [1164, 269] width 6 height 6
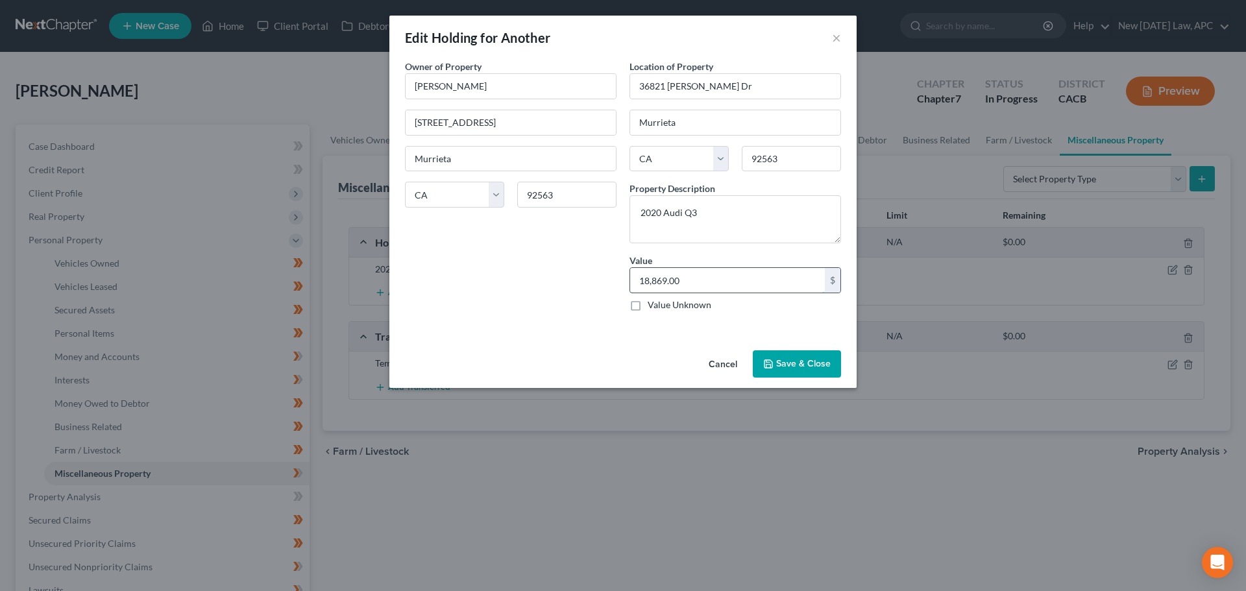
click at [709, 270] on input "18,869.00" at bounding box center [727, 280] width 195 height 25
click at [707, 282] on input "18,869.00" at bounding box center [727, 280] width 195 height 25
drag, startPoint x: 685, startPoint y: 284, endPoint x: 552, endPoint y: 275, distance: 132.7
click at [552, 275] on div "Owner of Property * Marina Sanchez 39713 Savanna Way Murrieta State AL AK AR AZ…" at bounding box center [622, 191] width 449 height 262
click at [790, 368] on button "Save & Close" at bounding box center [797, 363] width 88 height 27
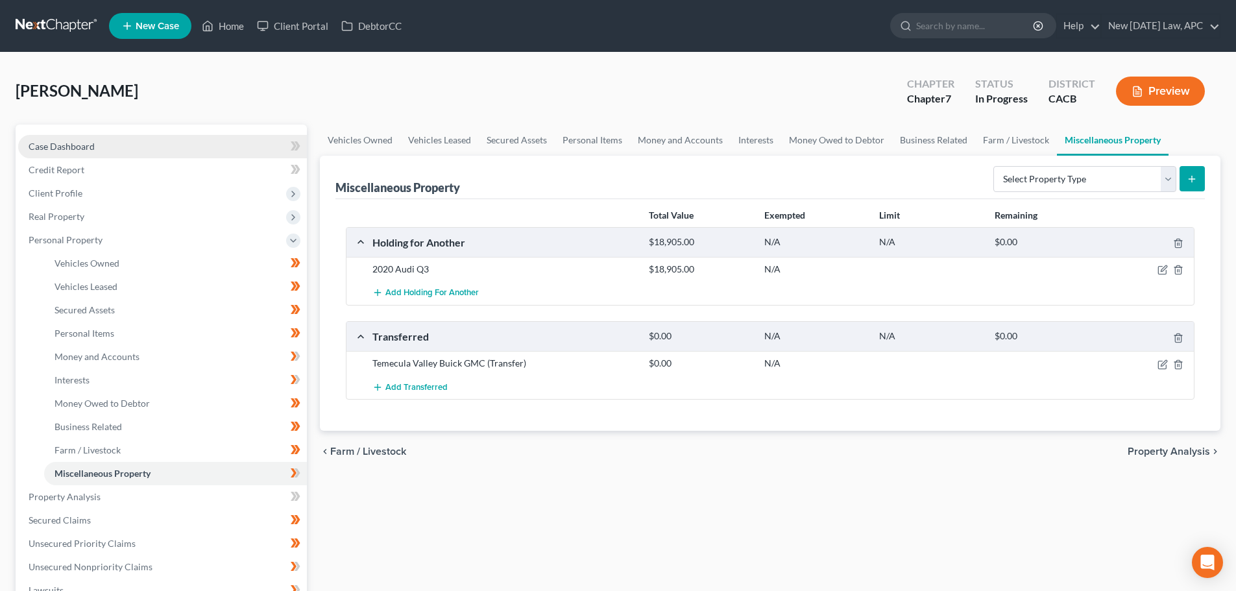
click at [96, 143] on link "Case Dashboard" at bounding box center [162, 146] width 289 height 23
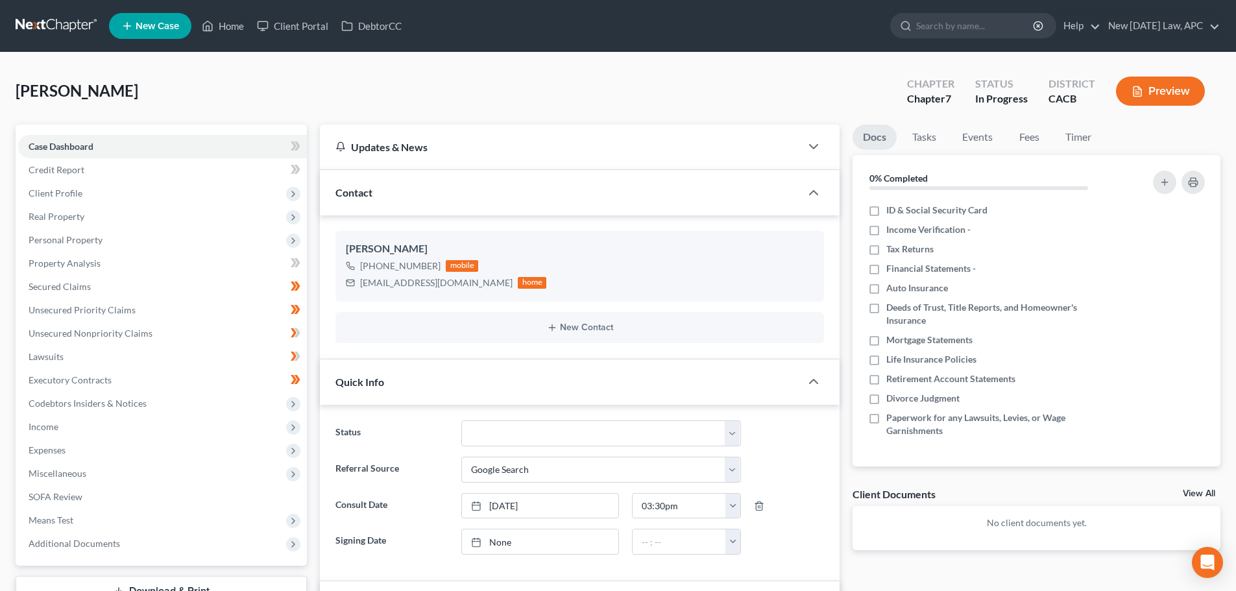
scroll to position [572, 0]
click at [67, 237] on span "Personal Property" at bounding box center [66, 239] width 74 height 11
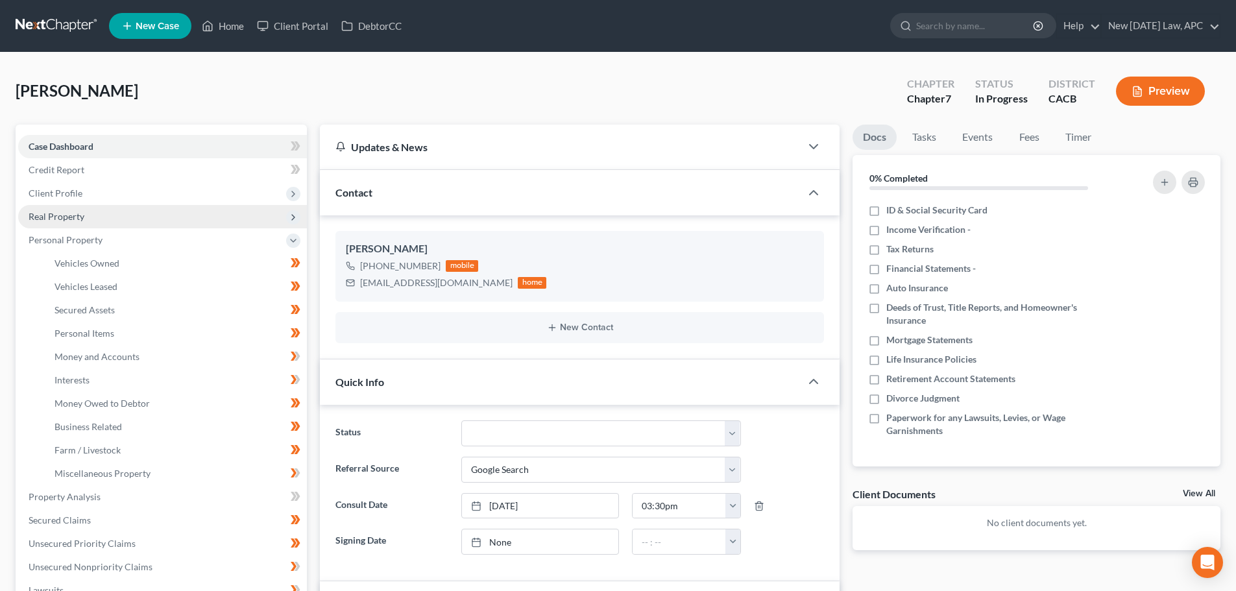
click at [67, 212] on span "Real Property" at bounding box center [57, 216] width 56 height 11
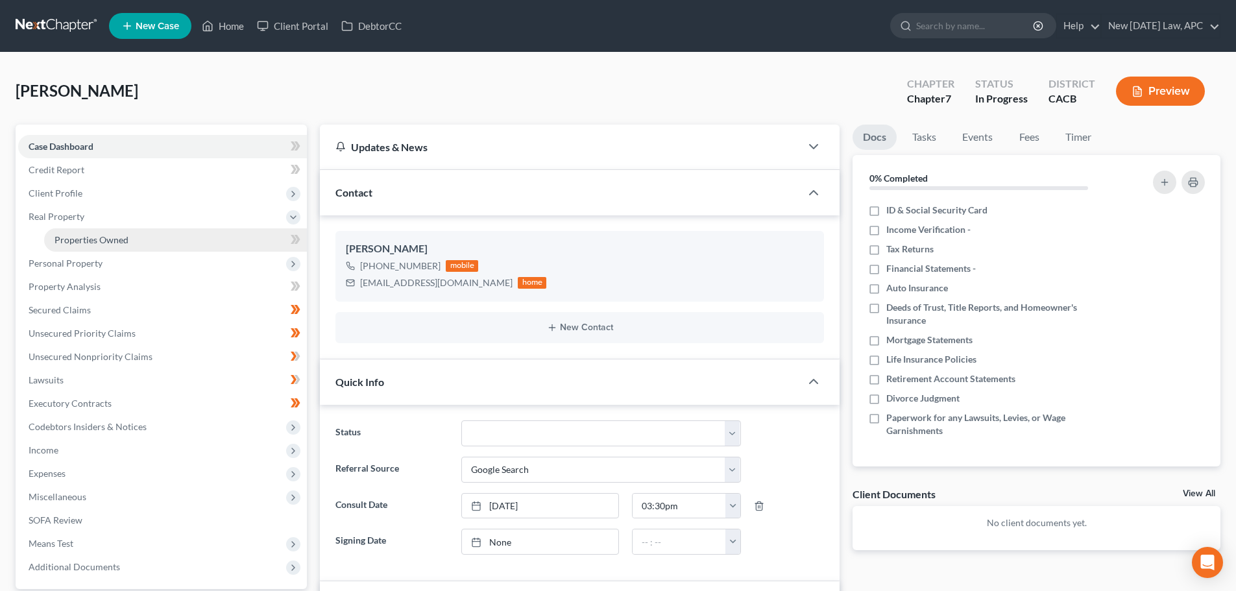
click at [75, 239] on span "Properties Owned" at bounding box center [92, 239] width 74 height 11
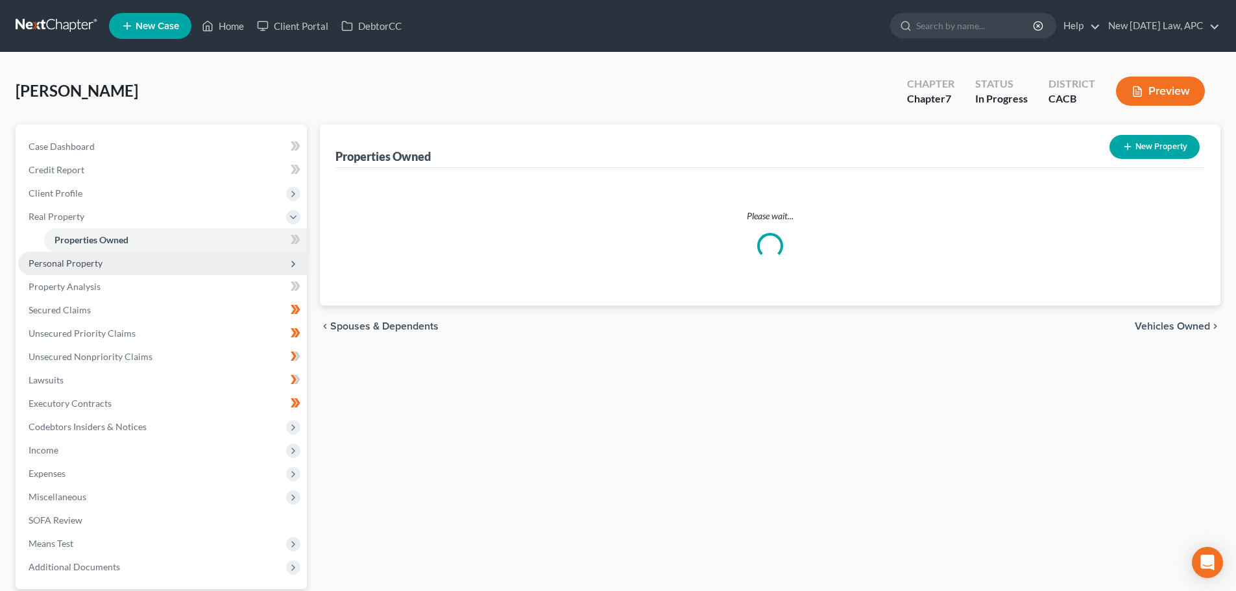
click at [66, 267] on span "Personal Property" at bounding box center [66, 263] width 74 height 11
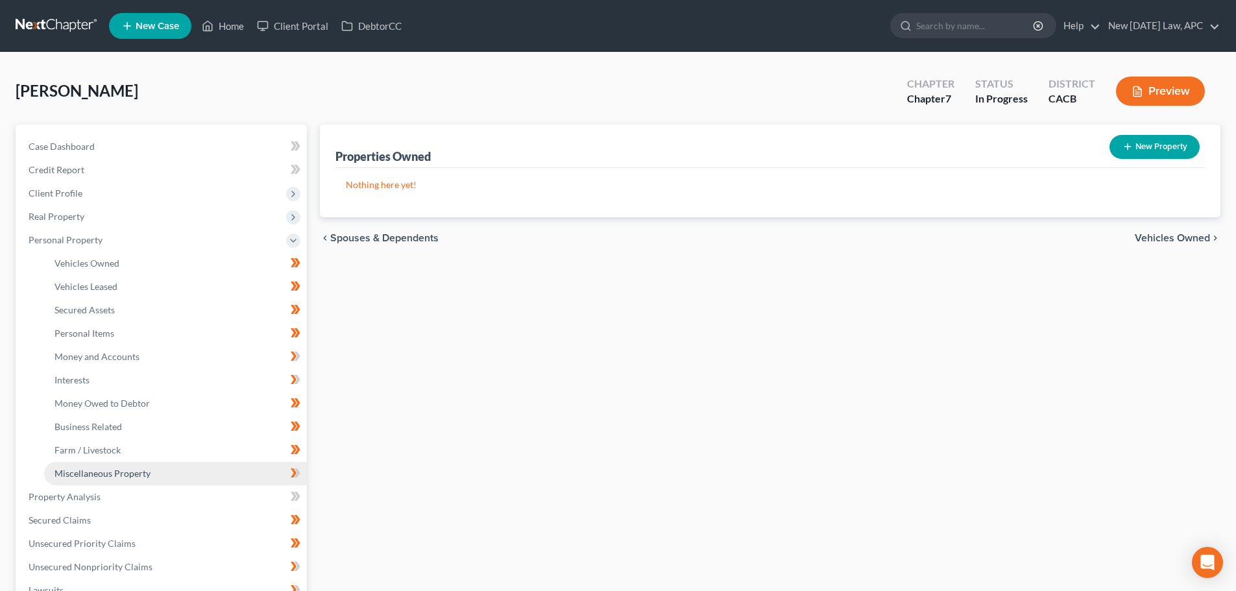
click at [103, 478] on span "Miscellaneous Property" at bounding box center [103, 473] width 96 height 11
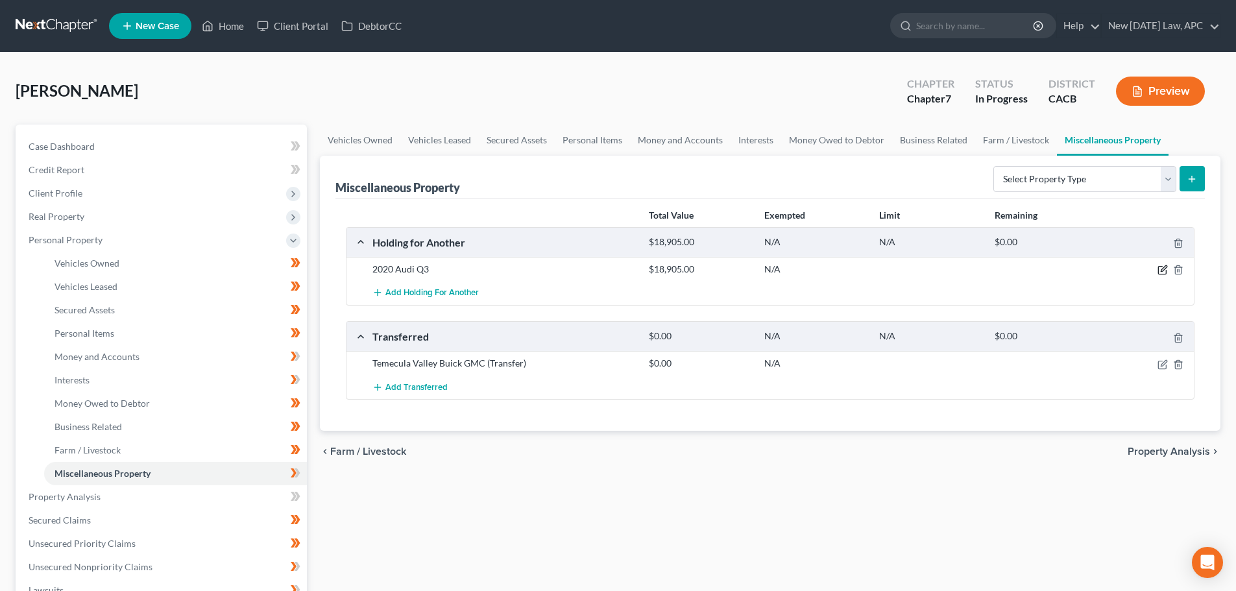
click at [1164, 269] on icon "button" at bounding box center [1164, 269] width 6 height 6
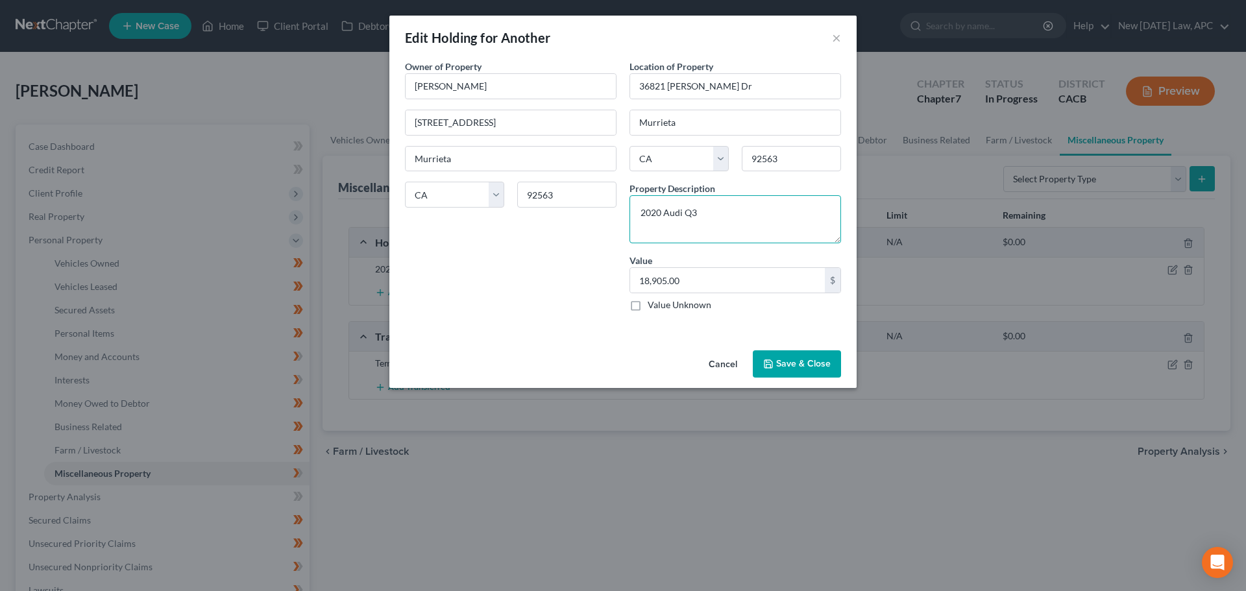
click at [728, 216] on textarea "2020 Audi Q3" at bounding box center [736, 219] width 212 height 48
click at [765, 215] on textarea "2020 Audi Q3, vehicle was purchased for Debtor in mother's name." at bounding box center [736, 219] width 212 height 48
click at [790, 213] on textarea "2020 Audi Q3, vehicle was financed for Debtor in mother's name." at bounding box center [736, 219] width 212 height 48
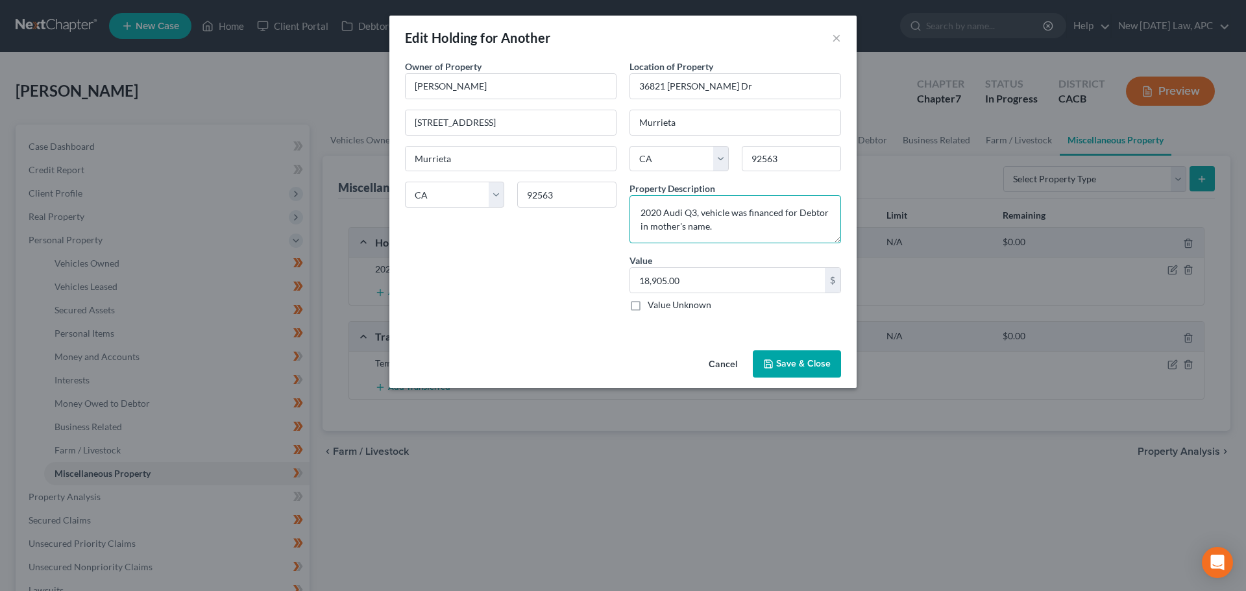
click at [821, 212] on textarea "2020 Audi Q3, vehicle was financed for Debtor in mother's name." at bounding box center [736, 219] width 212 height 48
drag, startPoint x: 834, startPoint y: 210, endPoint x: 782, endPoint y: 214, distance: 52.1
click at [782, 214] on textarea "2020 Audi Q3, vehicle was financed for Debtor in mother's name." at bounding box center [736, 219] width 212 height 48
click at [738, 228] on textarea "2020 Audi Q3, vehicle was financed in mother's name." at bounding box center [736, 219] width 212 height 48
click at [776, 364] on button "Save & Close" at bounding box center [797, 363] width 88 height 27
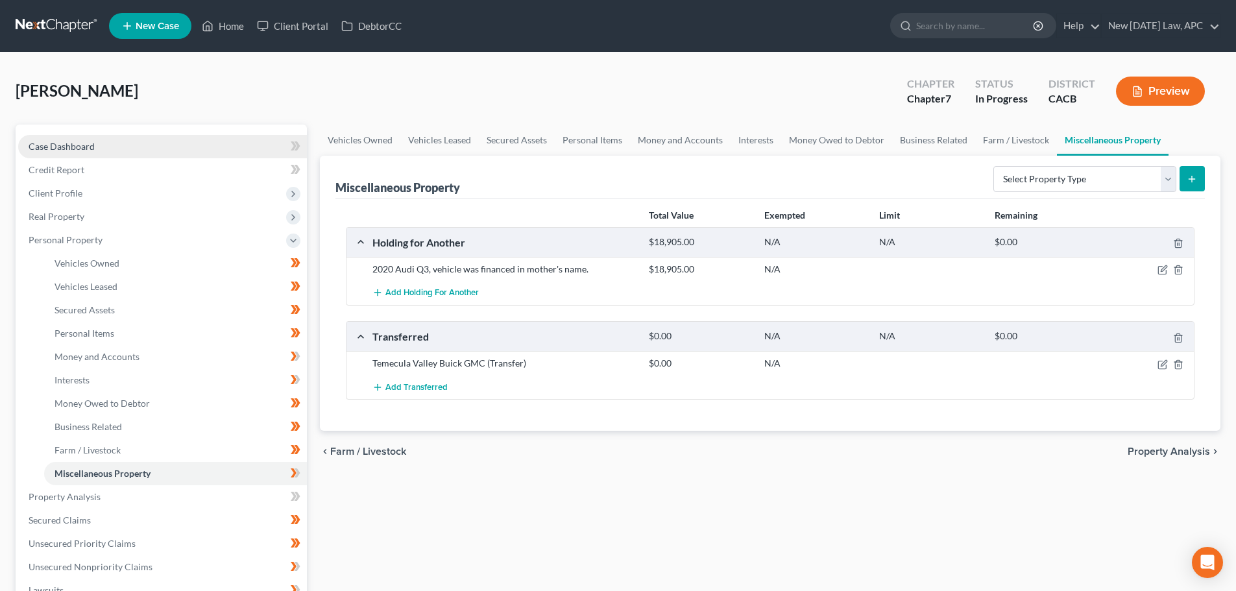
click at [75, 146] on span "Case Dashboard" at bounding box center [62, 146] width 66 height 11
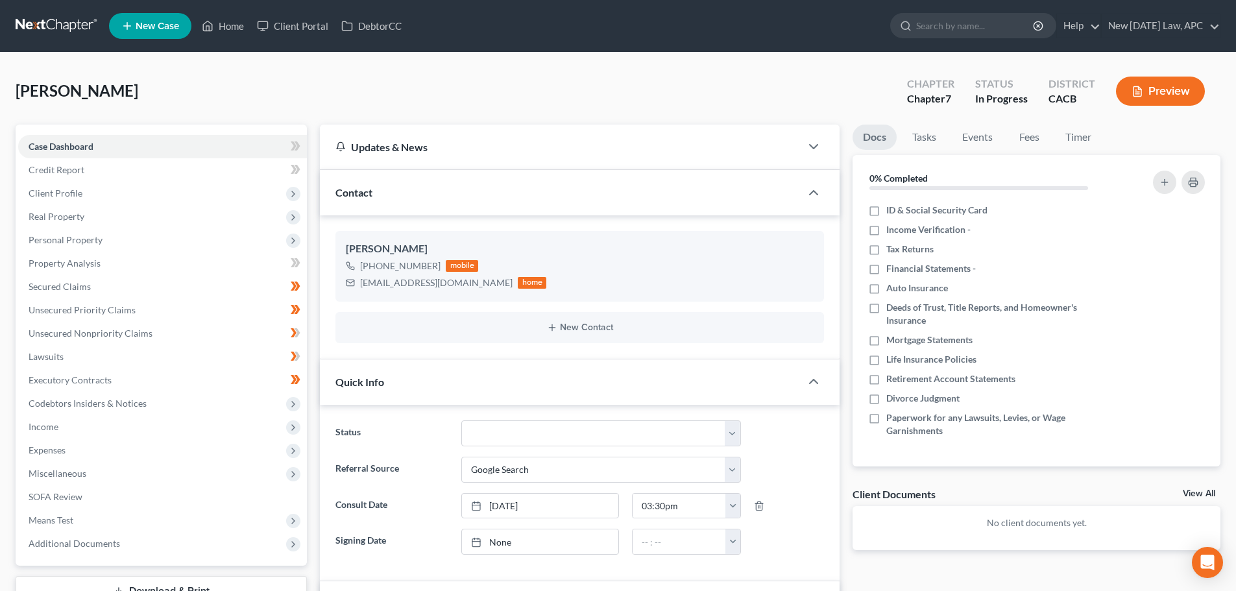
scroll to position [572, 0]
click at [90, 332] on span "Unsecured Nonpriority Claims" at bounding box center [91, 333] width 124 height 11
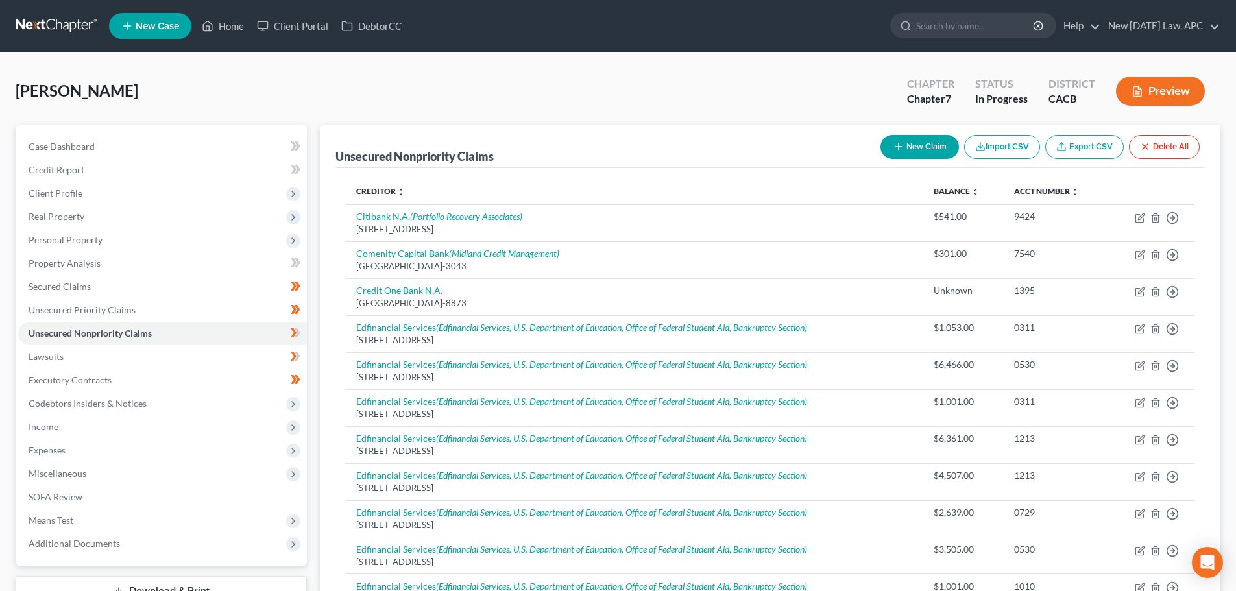
click at [1170, 93] on button "Preview" at bounding box center [1160, 91] width 89 height 29
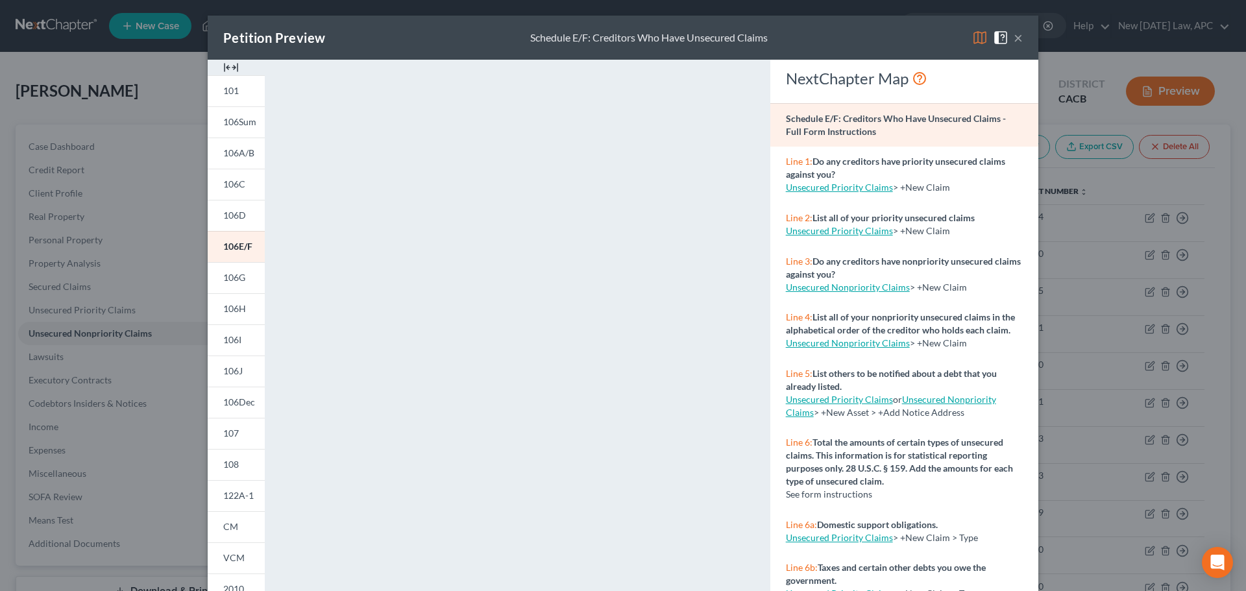
click at [1015, 44] on button "×" at bounding box center [1018, 38] width 9 height 16
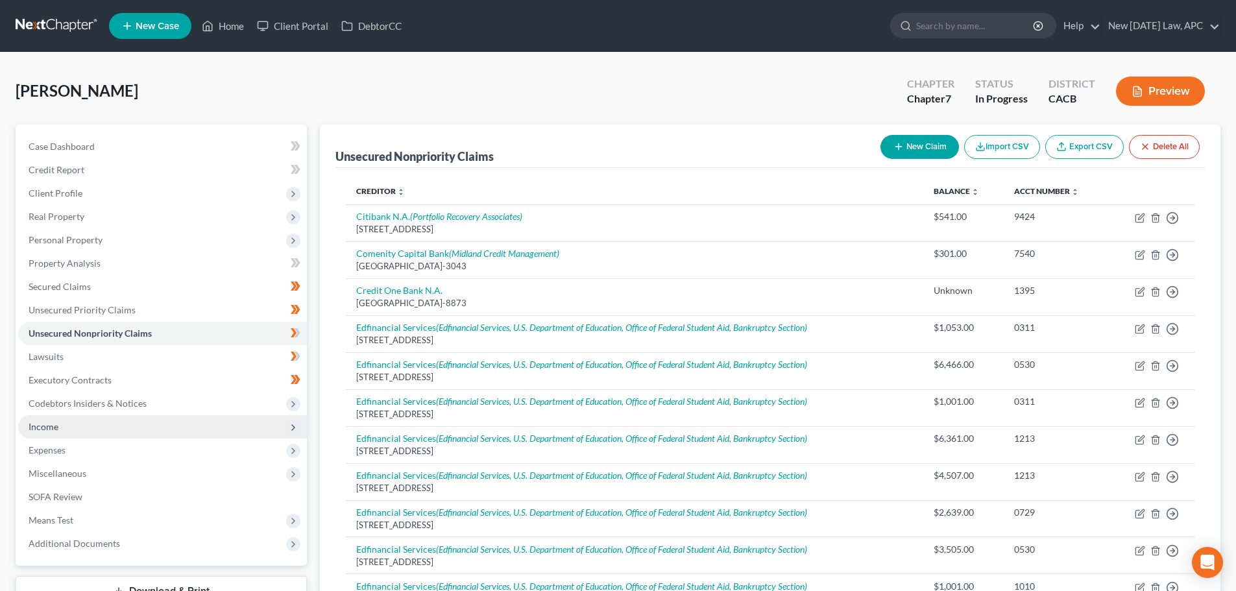
click at [67, 424] on span "Income" at bounding box center [162, 426] width 289 height 23
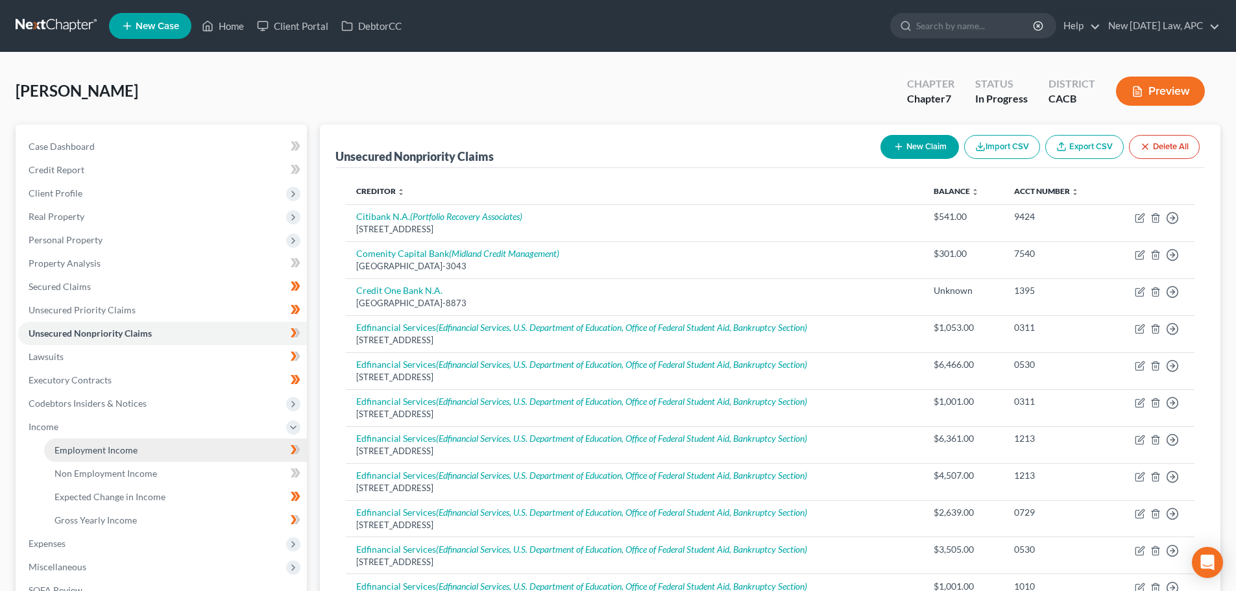
click at [97, 453] on span "Employment Income" at bounding box center [96, 450] width 83 height 11
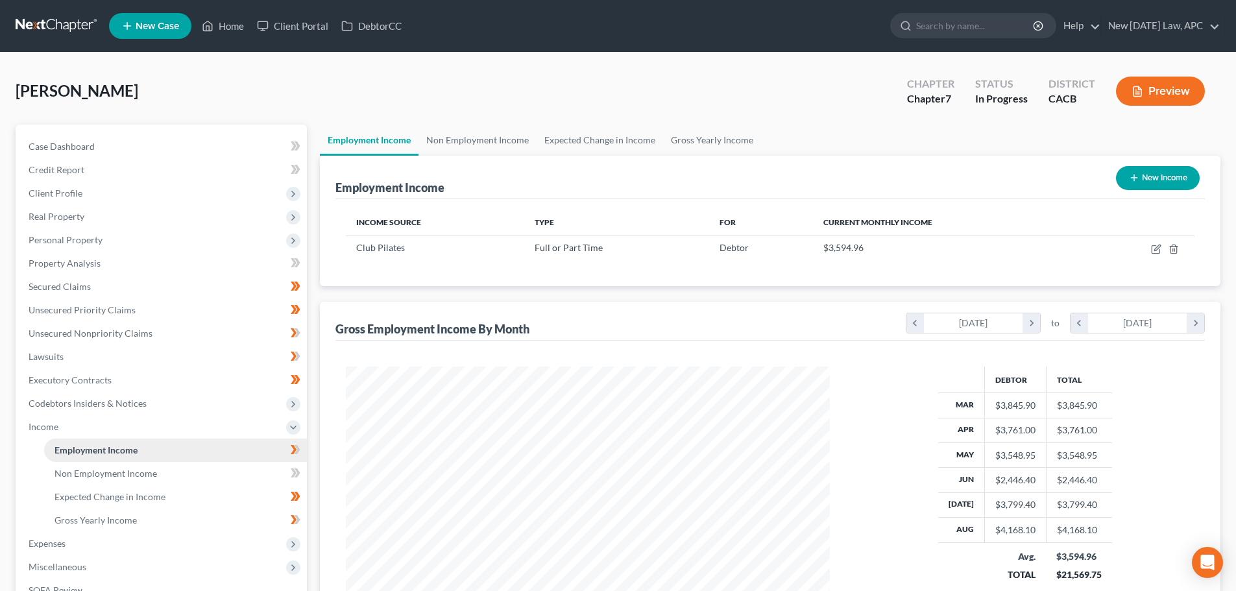
scroll to position [242, 510]
click at [474, 140] on link "Non Employment Income" at bounding box center [478, 140] width 118 height 31
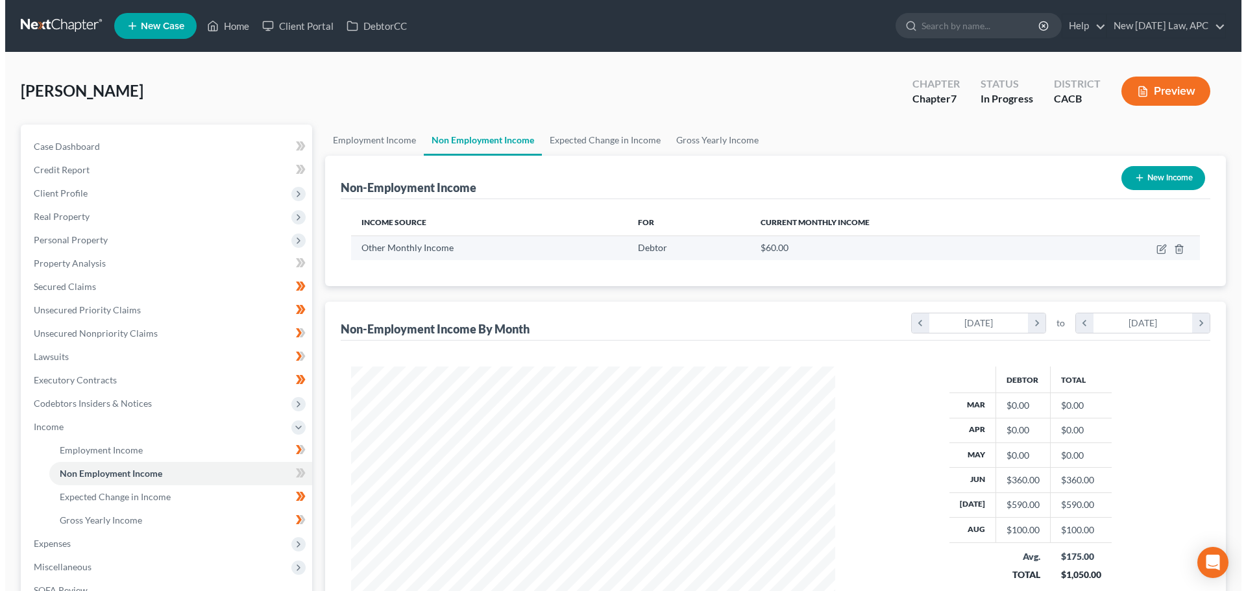
scroll to position [242, 510]
click at [1154, 248] on icon "button" at bounding box center [1156, 249] width 10 height 10
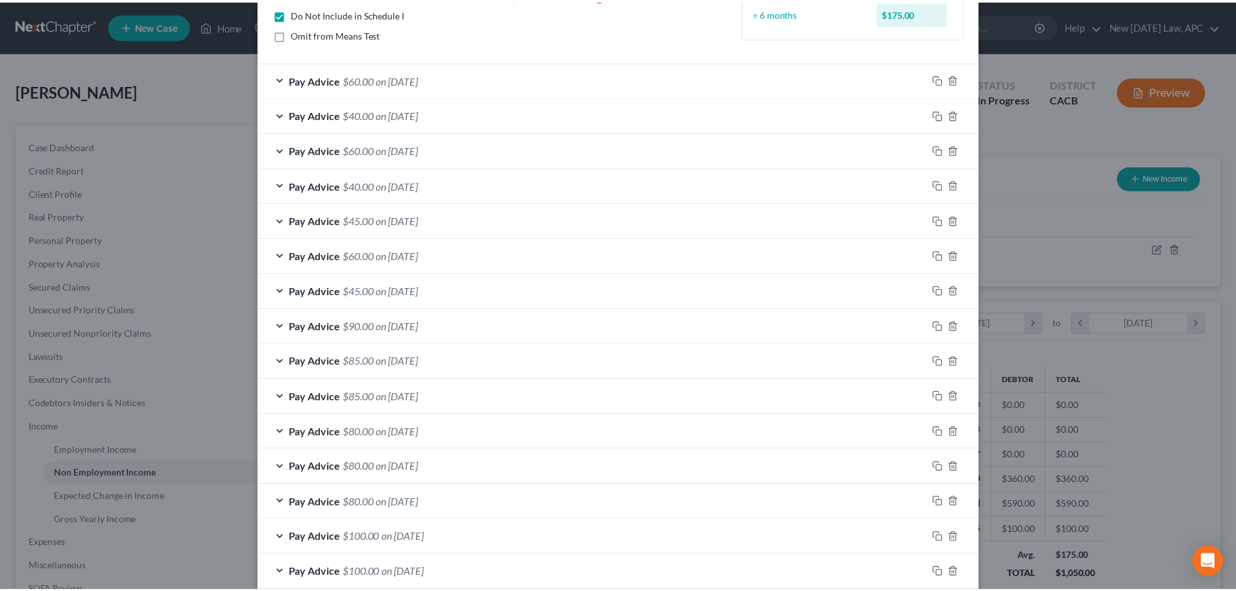
scroll to position [255, 0]
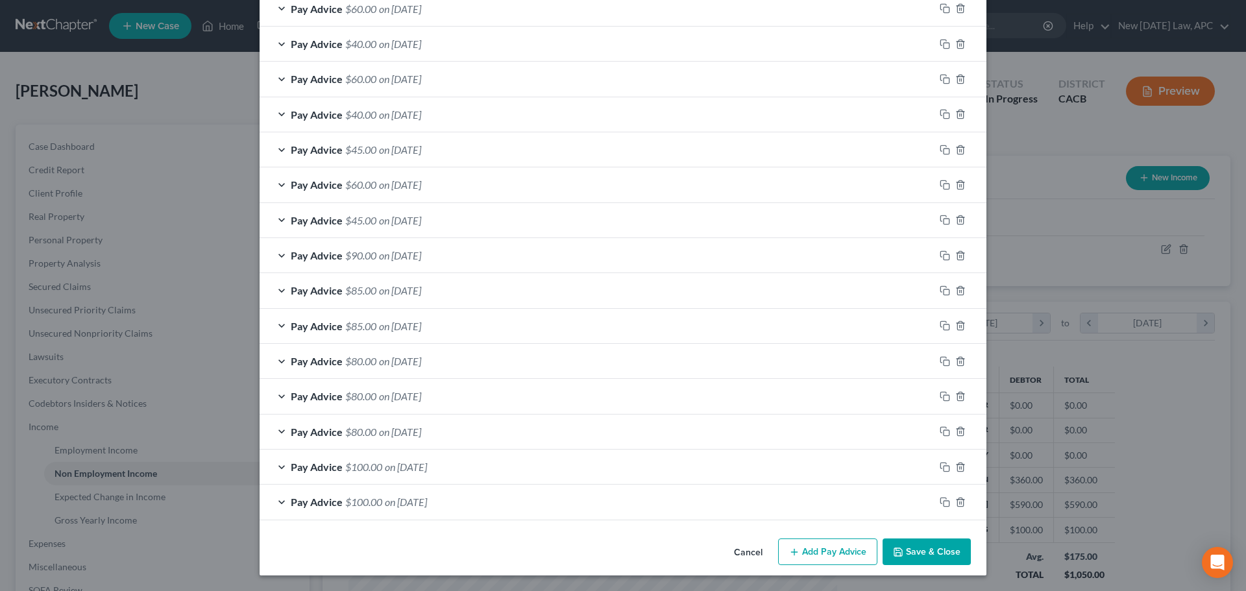
click at [744, 545] on button "Cancel" at bounding box center [748, 553] width 49 height 26
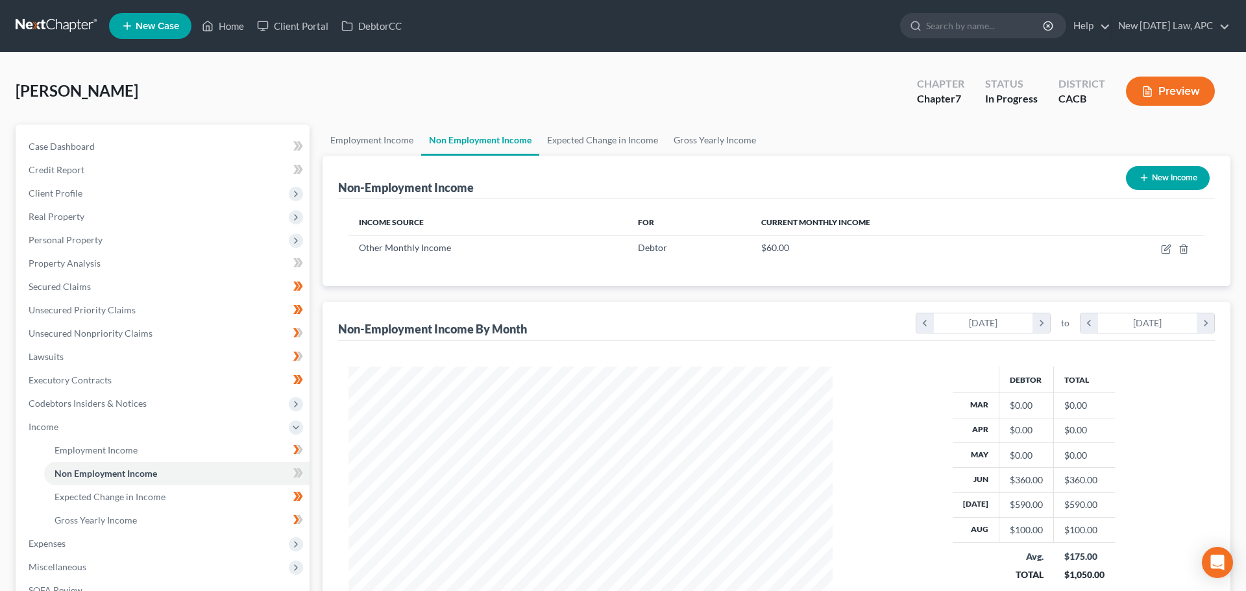
scroll to position [648756, 648488]
click at [1154, 249] on icon "button" at bounding box center [1156, 249] width 10 height 10
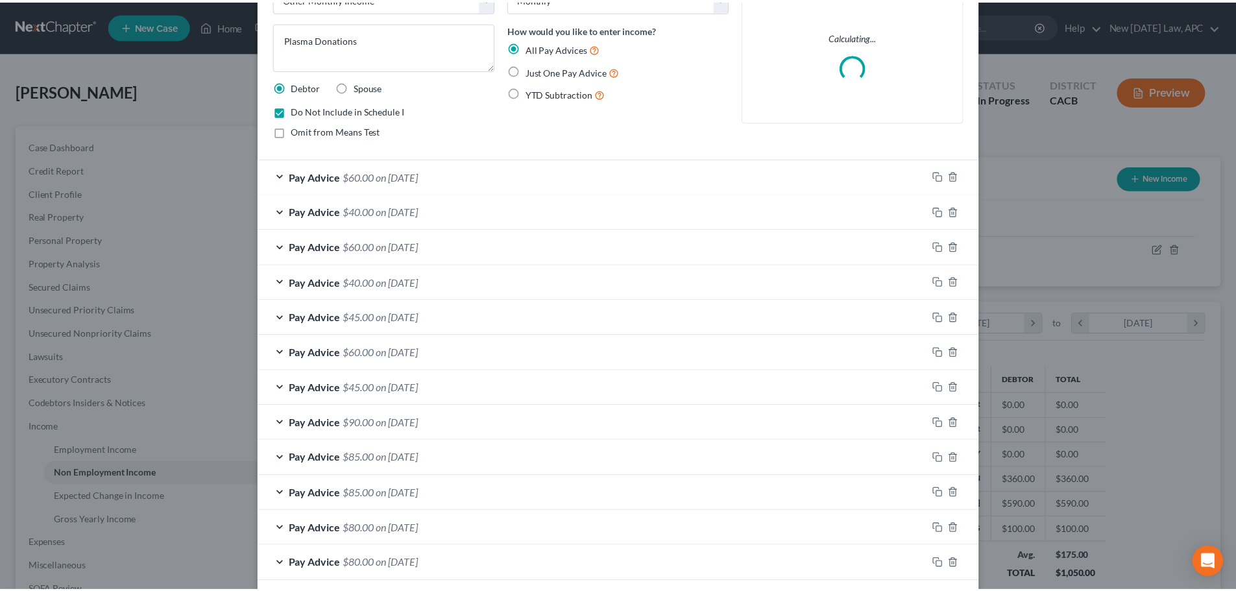
scroll to position [255, 0]
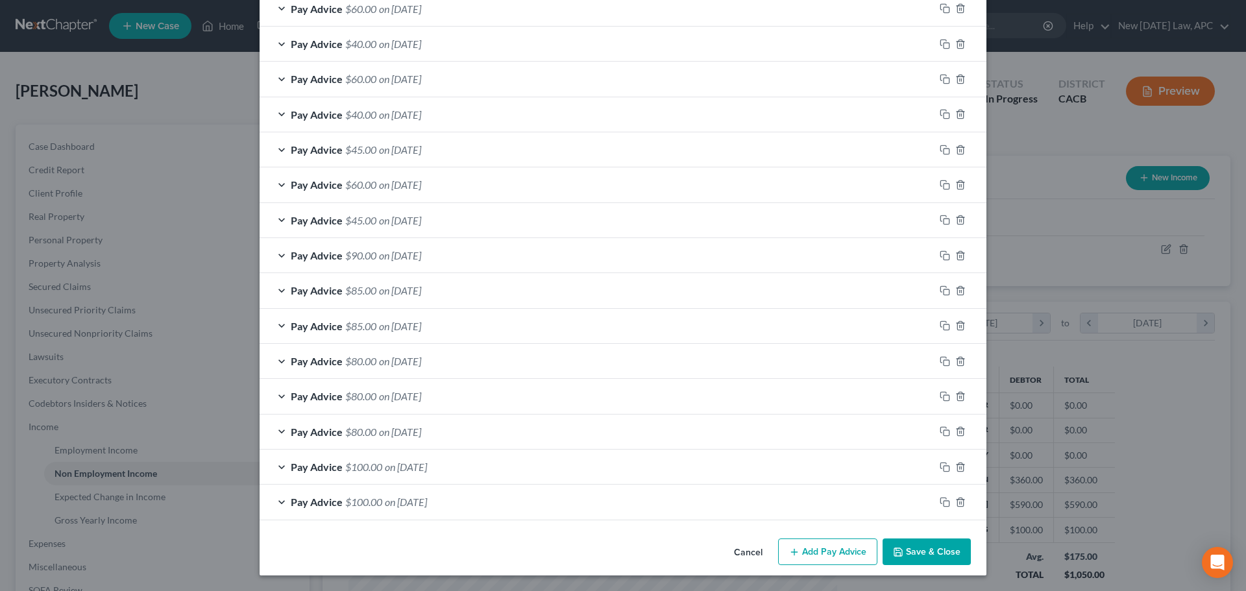
click at [735, 550] on button "Cancel" at bounding box center [748, 553] width 49 height 26
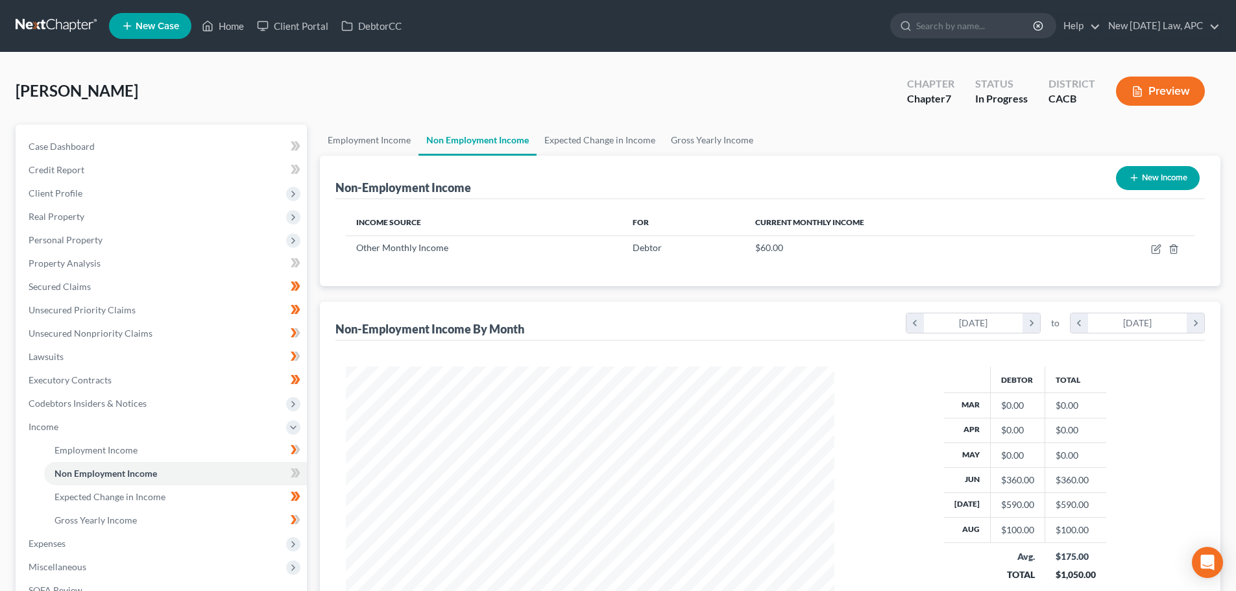
scroll to position [648756, 648488]
click at [71, 14] on link at bounding box center [57, 25] width 83 height 23
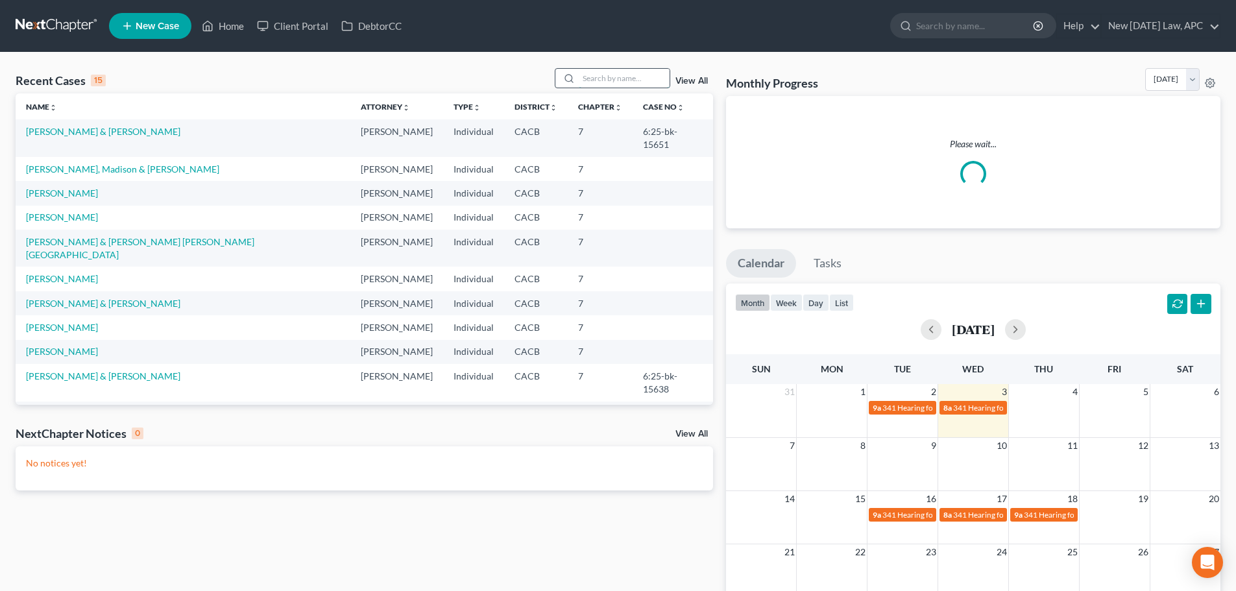
click at [594, 74] on input "search" at bounding box center [624, 78] width 91 height 19
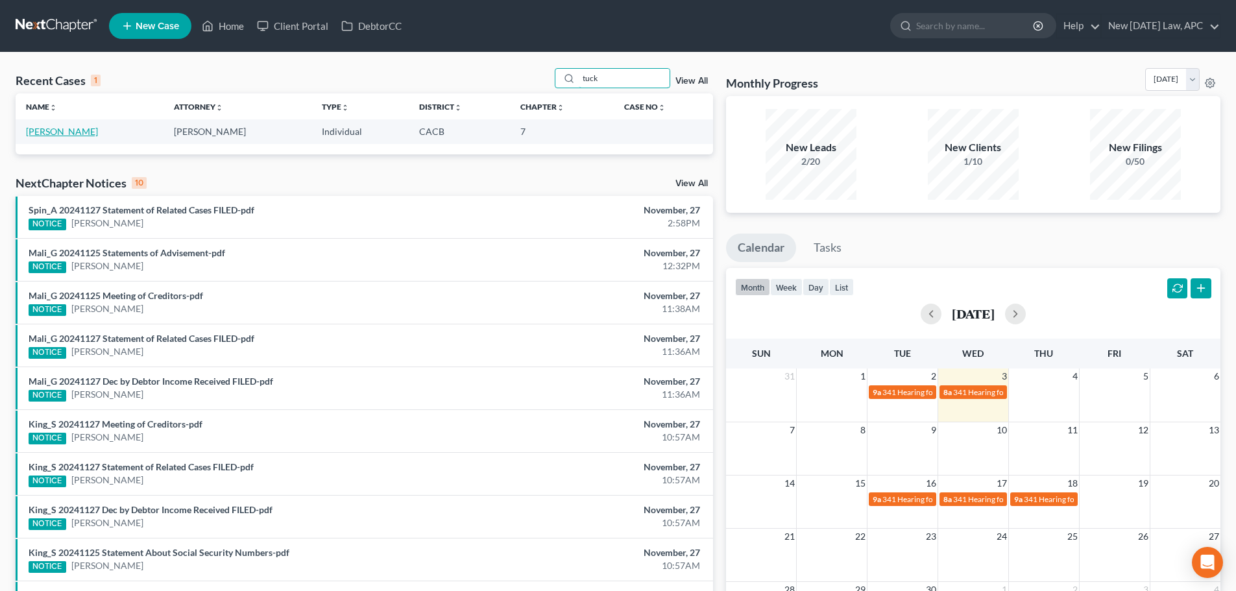
type input "tuck"
click at [49, 133] on link "[PERSON_NAME]" at bounding box center [62, 131] width 72 height 11
select select "4"
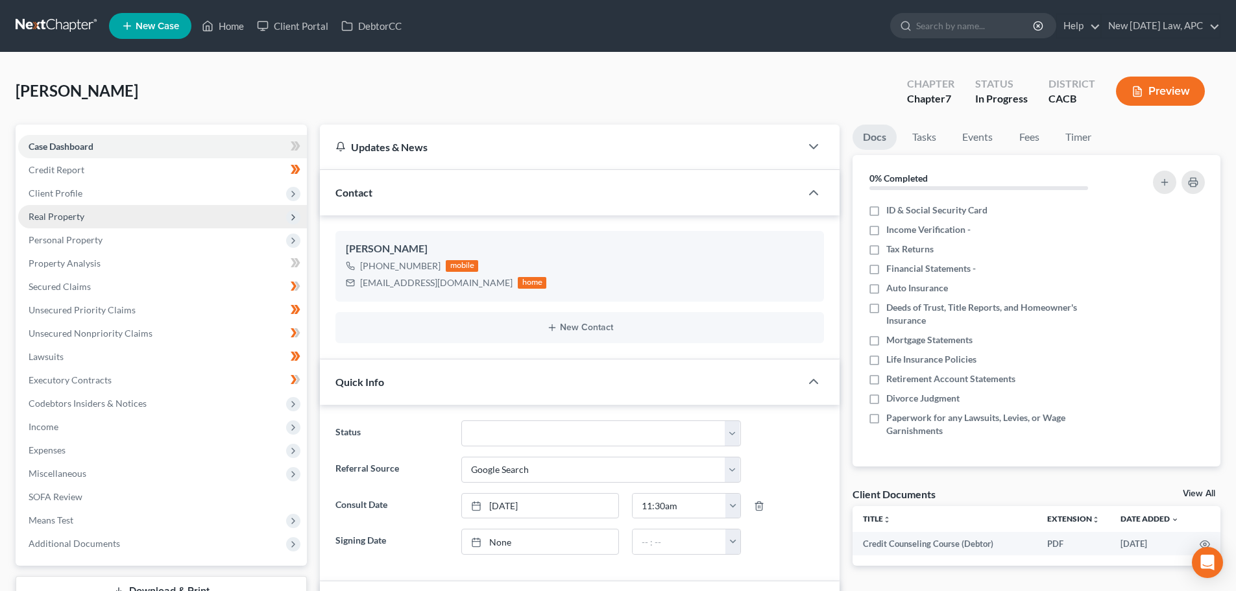
scroll to position [2892, 0]
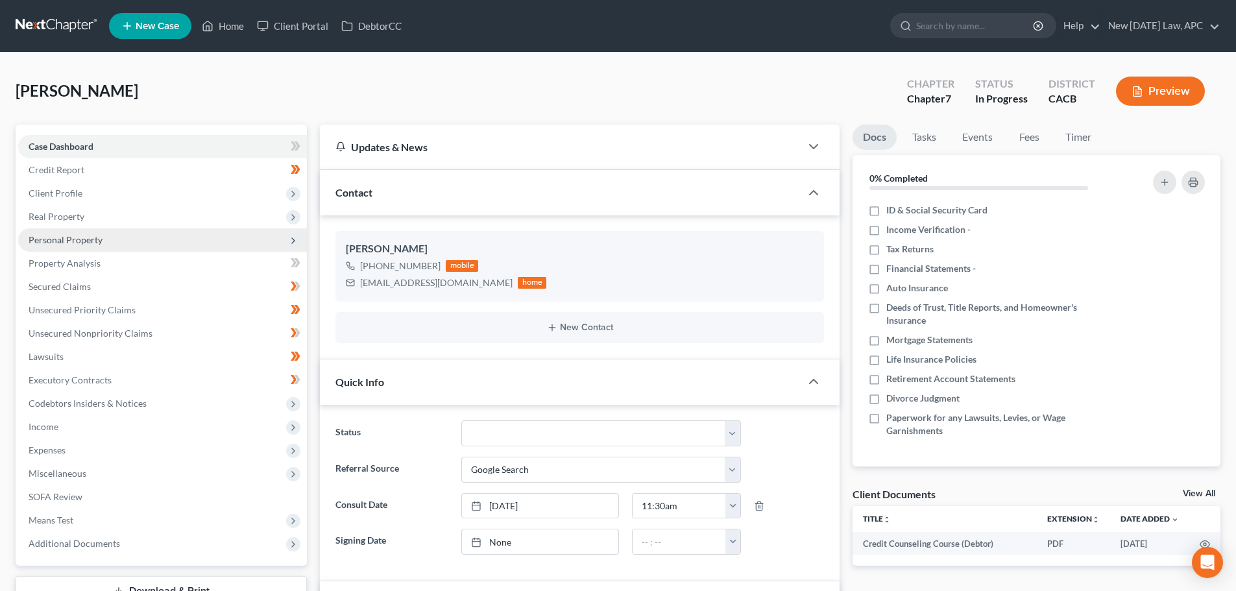
click at [68, 230] on span "Personal Property" at bounding box center [162, 239] width 289 height 23
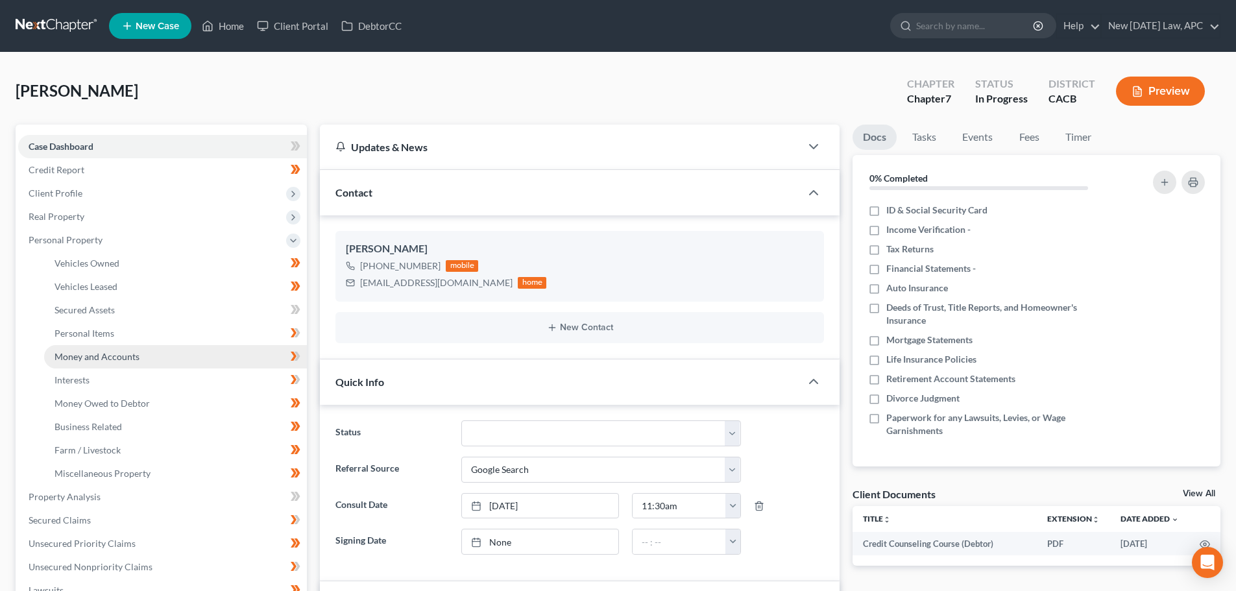
click at [99, 360] on span "Money and Accounts" at bounding box center [97, 356] width 85 height 11
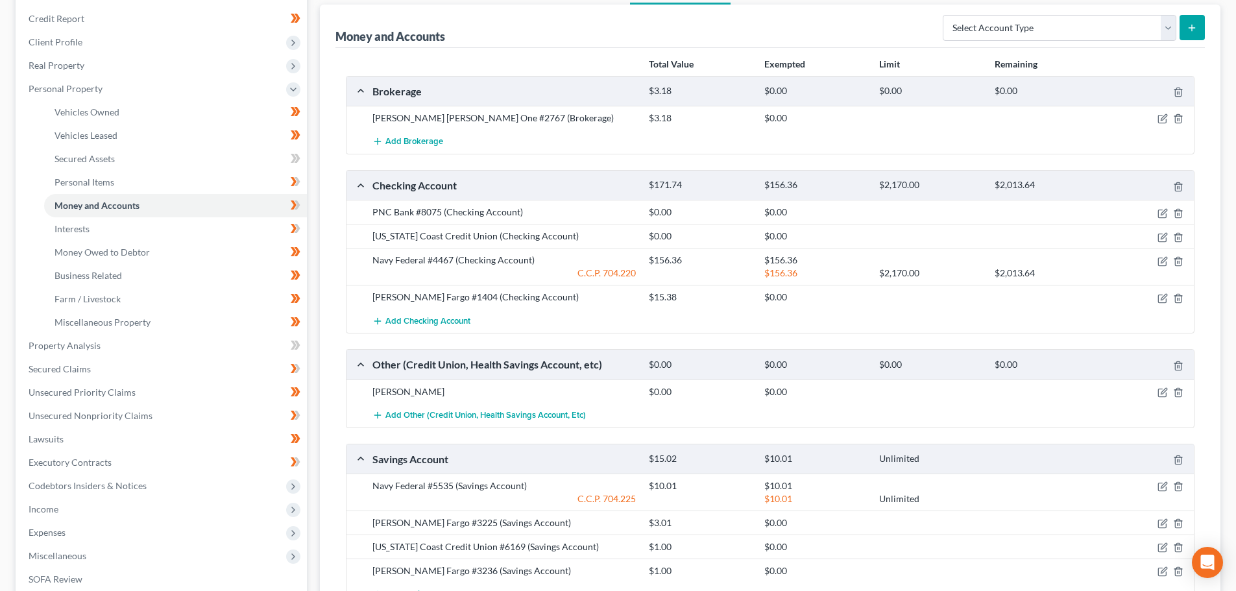
scroll to position [65, 0]
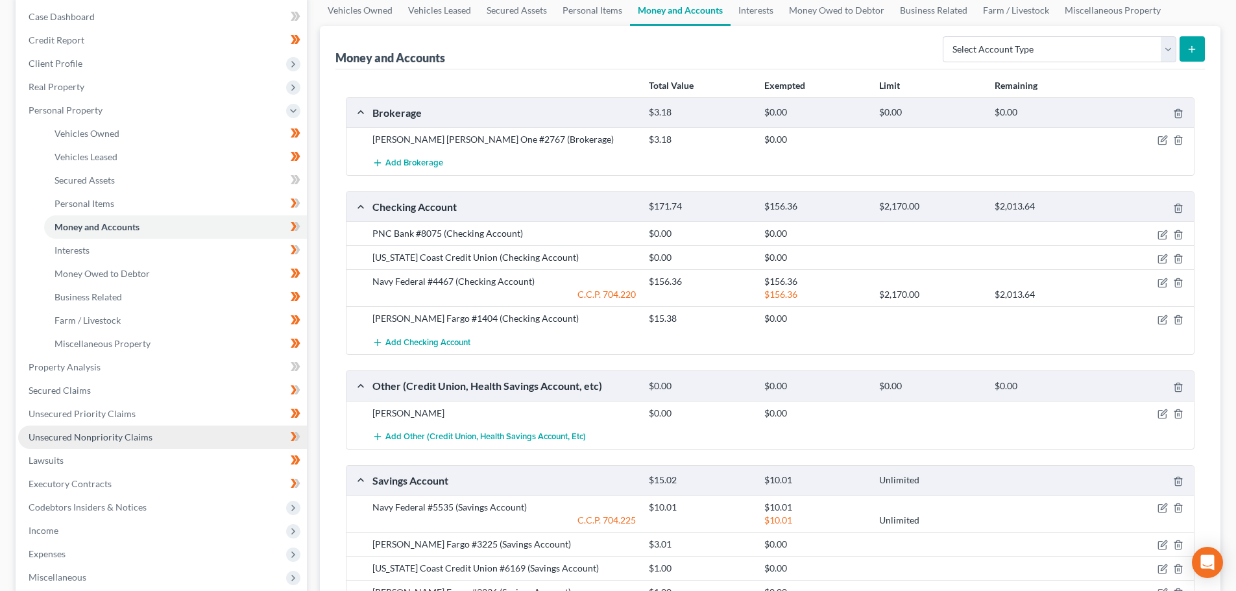
click at [86, 434] on span "Unsecured Nonpriority Claims" at bounding box center [91, 437] width 124 height 11
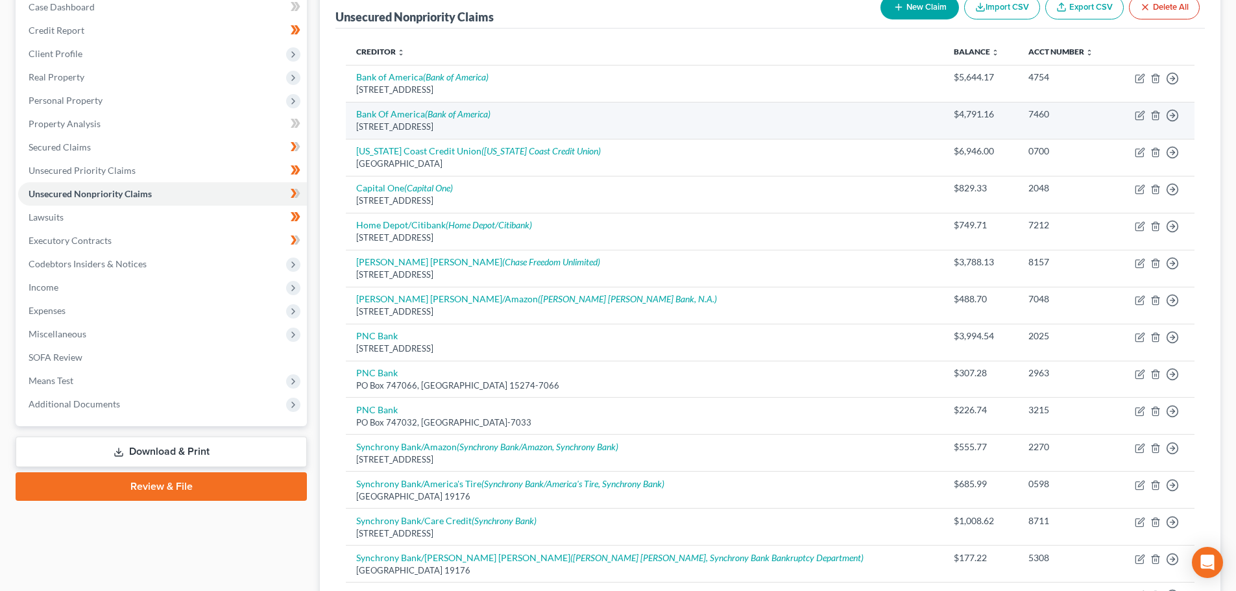
scroll to position [195, 0]
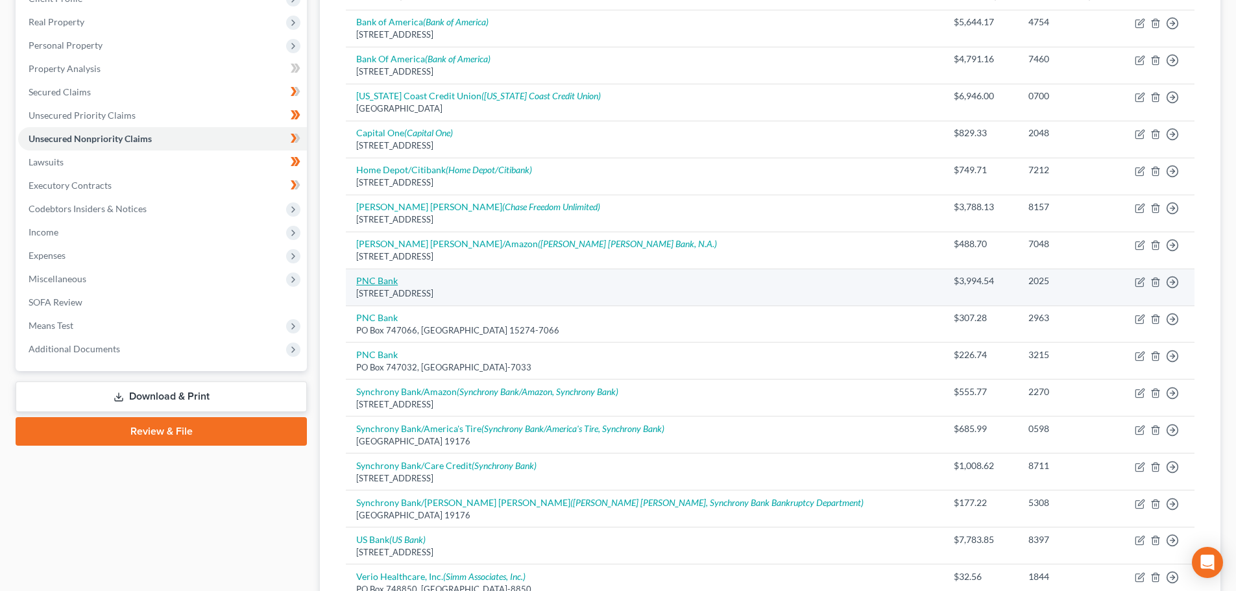
click at [383, 283] on link "PNC Bank" at bounding box center [377, 280] width 42 height 11
select select "36"
select select "2"
select select "0"
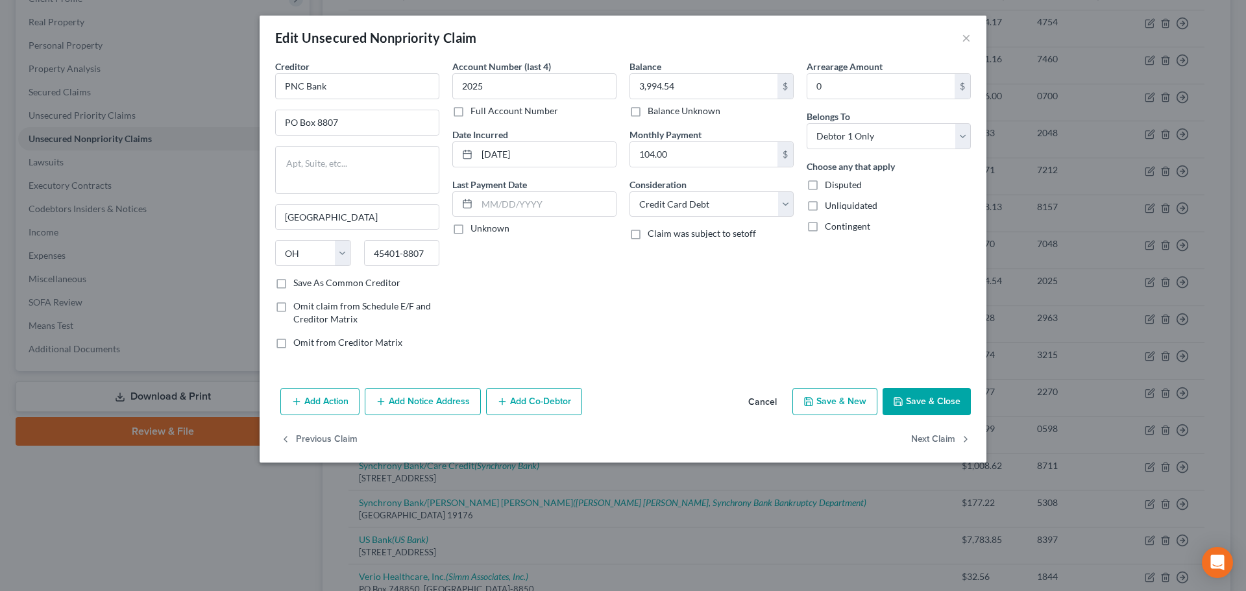
click at [757, 404] on button "Cancel" at bounding box center [762, 402] width 49 height 26
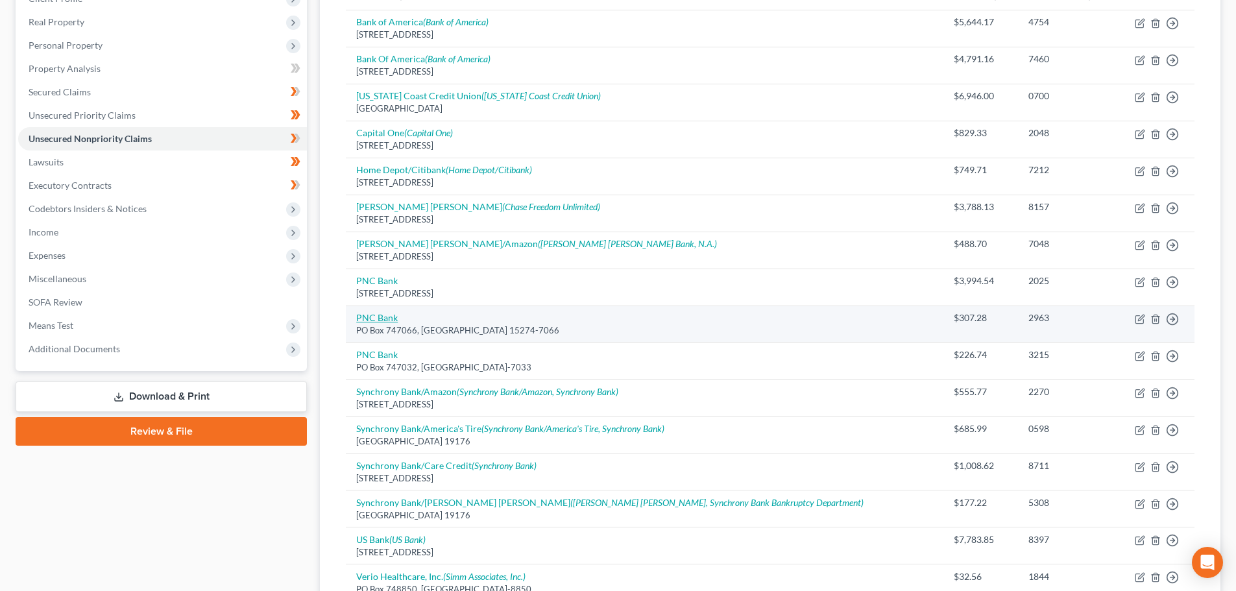
click at [371, 313] on link "PNC Bank" at bounding box center [377, 317] width 42 height 11
select select "39"
select select "10"
select select "0"
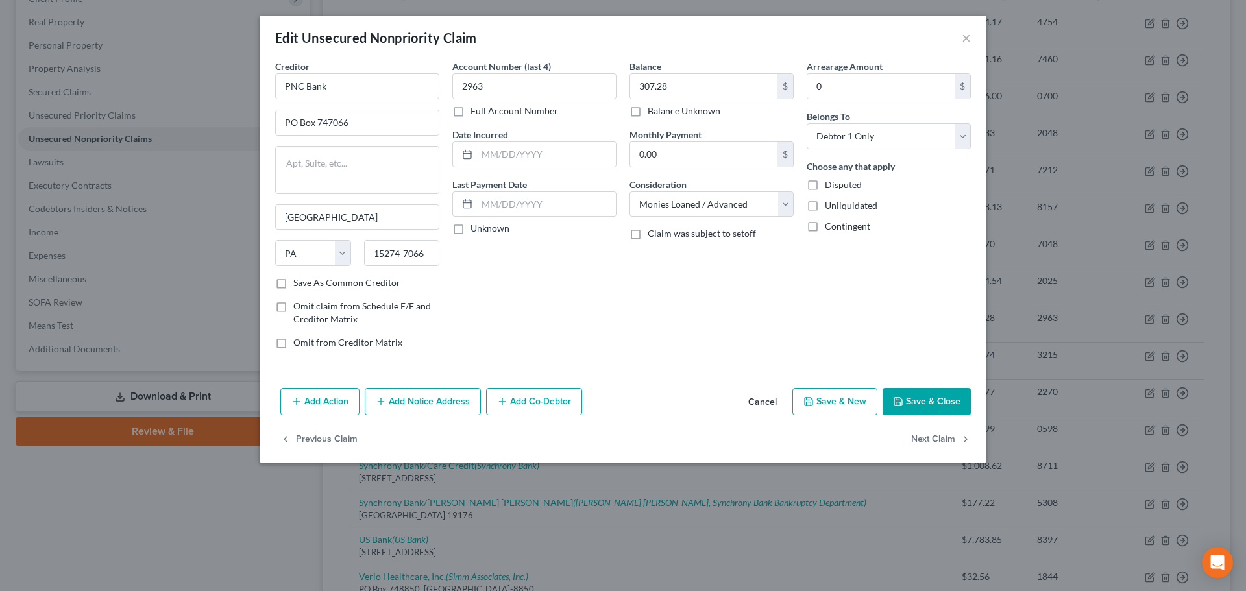
click at [765, 403] on button "Cancel" at bounding box center [762, 402] width 49 height 26
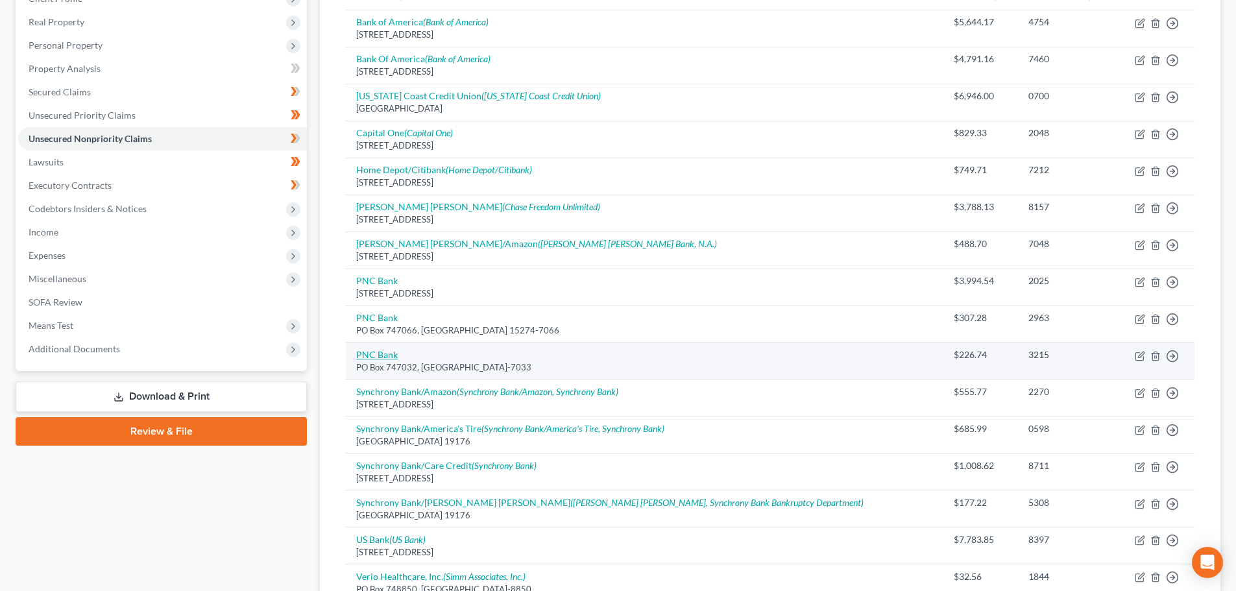
click at [389, 353] on link "PNC Bank" at bounding box center [377, 354] width 42 height 11
select select "39"
select select "14"
select select "0"
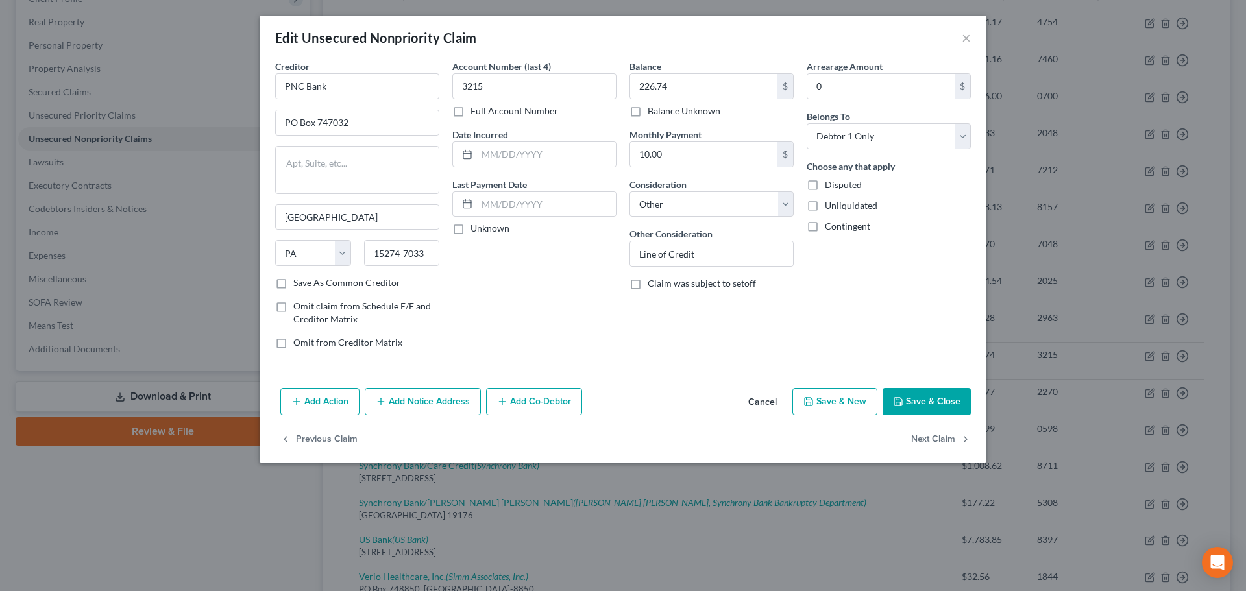
click at [768, 400] on button "Cancel" at bounding box center [762, 402] width 49 height 26
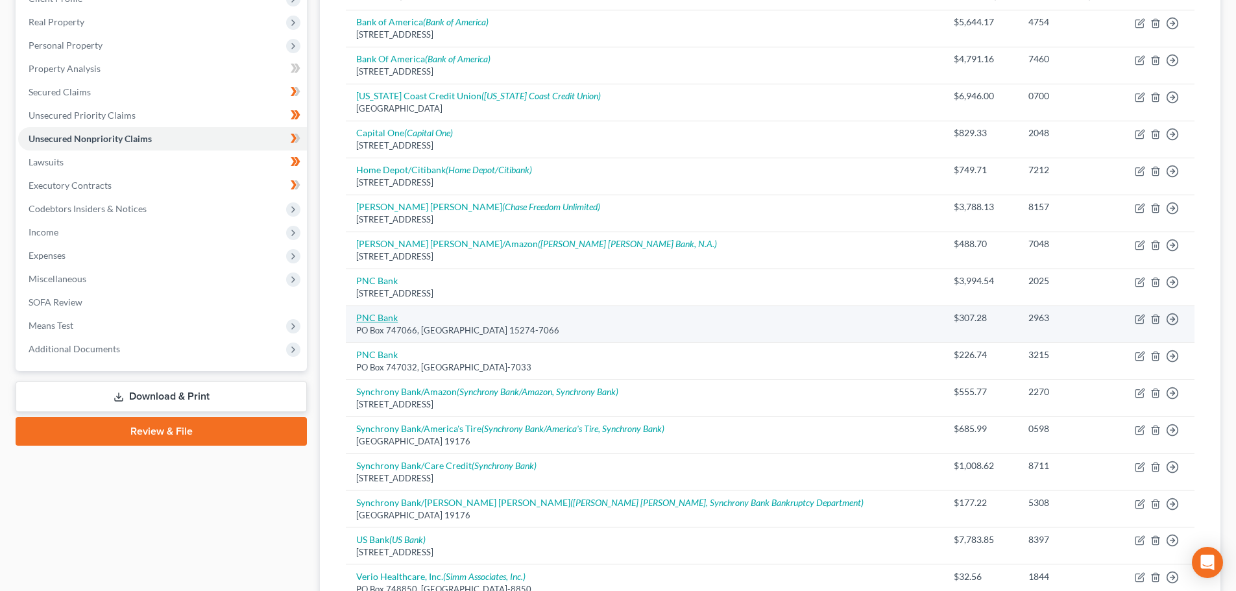
click at [391, 317] on link "PNC Bank" at bounding box center [377, 317] width 42 height 11
select select "39"
select select "10"
select select "0"
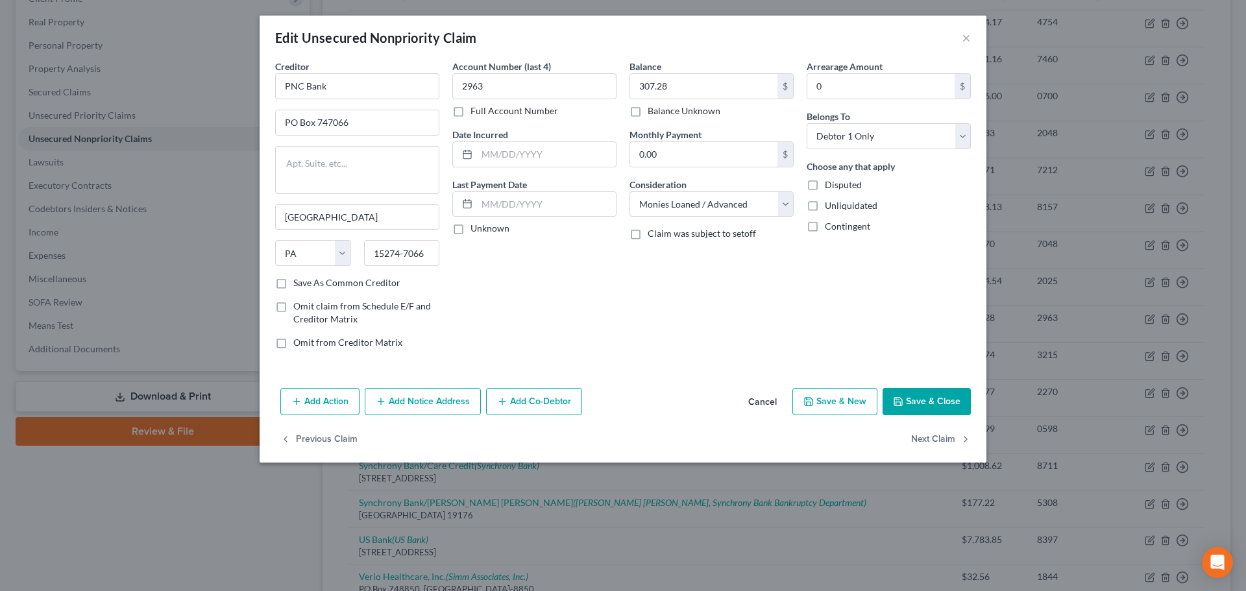
drag, startPoint x: 772, startPoint y: 399, endPoint x: 742, endPoint y: 394, distance: 30.9
click at [772, 399] on button "Cancel" at bounding box center [762, 402] width 49 height 26
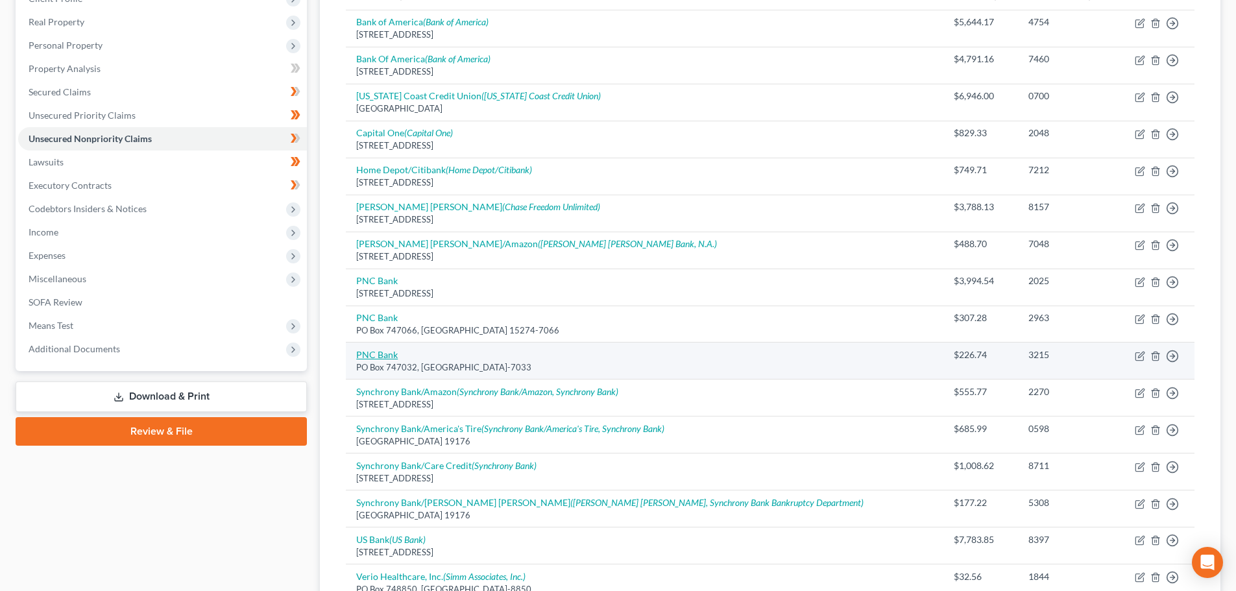
click at [384, 352] on link "PNC Bank" at bounding box center [377, 354] width 42 height 11
select select "39"
select select "14"
select select "0"
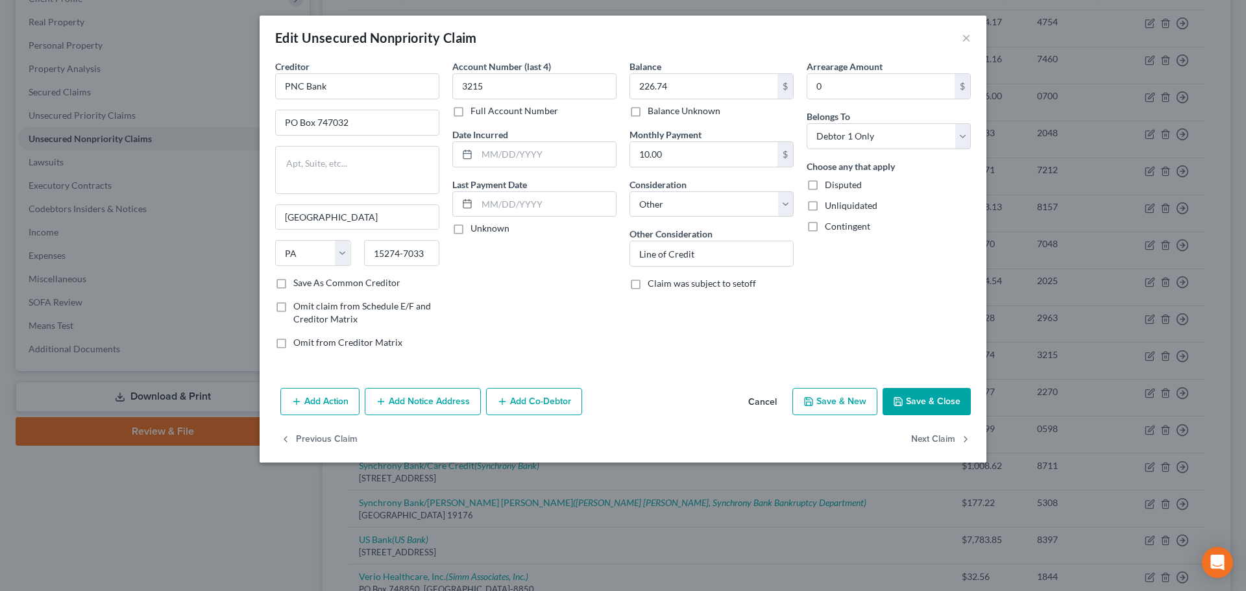
click at [765, 397] on button "Cancel" at bounding box center [762, 402] width 49 height 26
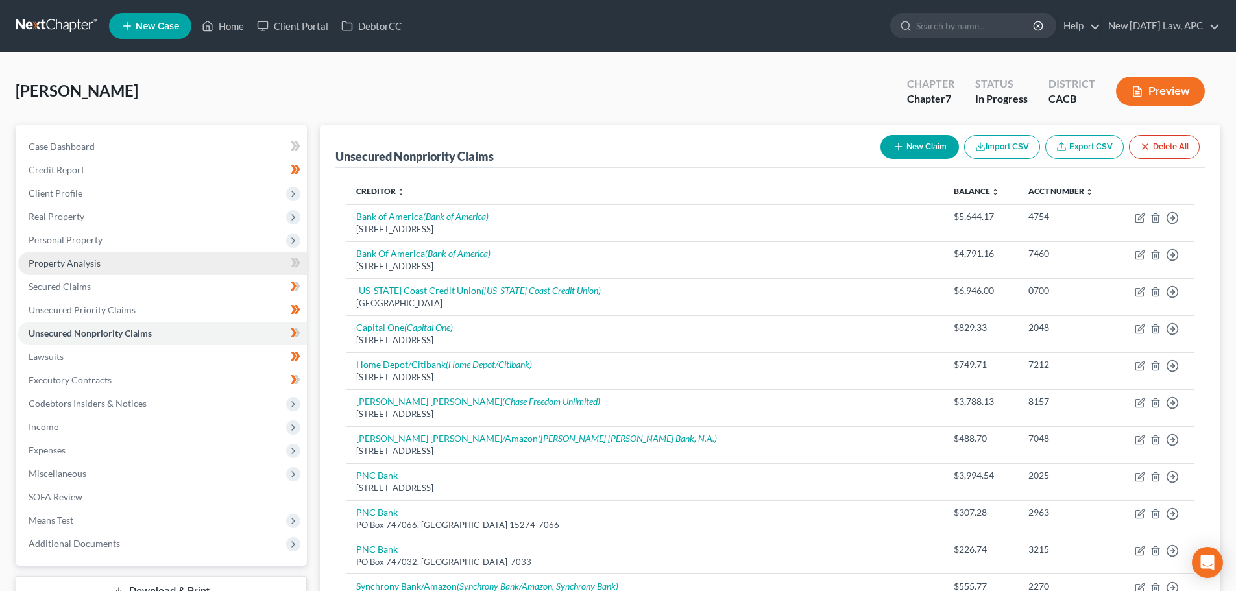
click at [89, 267] on span "Property Analysis" at bounding box center [65, 263] width 72 height 11
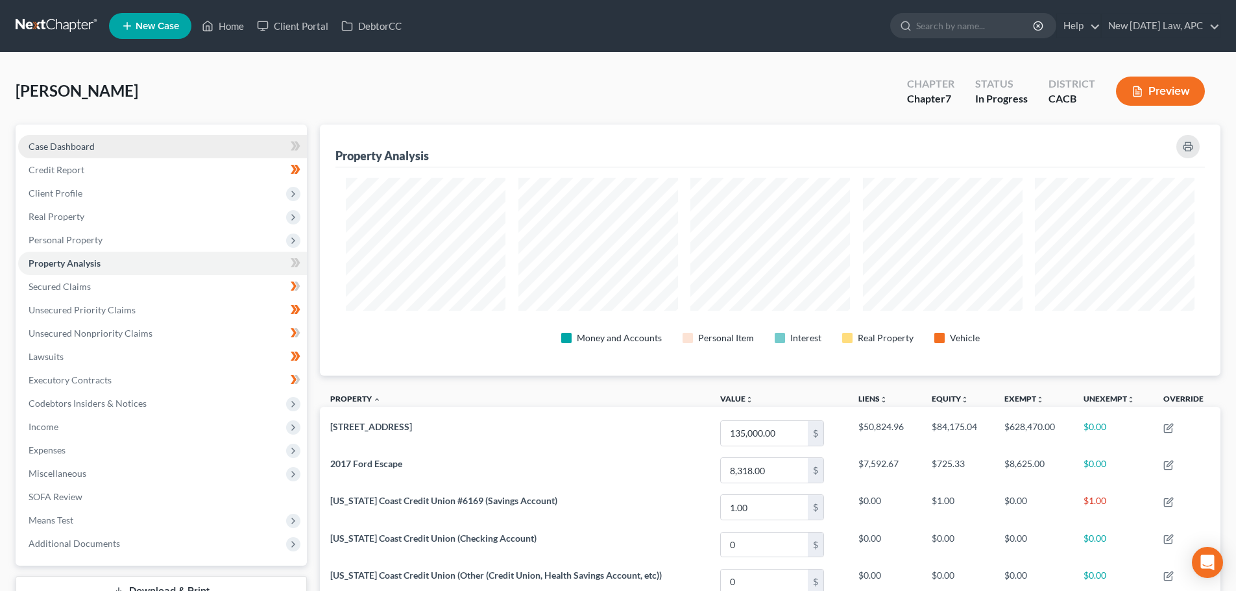
click at [51, 143] on span "Case Dashboard" at bounding box center [62, 146] width 66 height 11
select select "4"
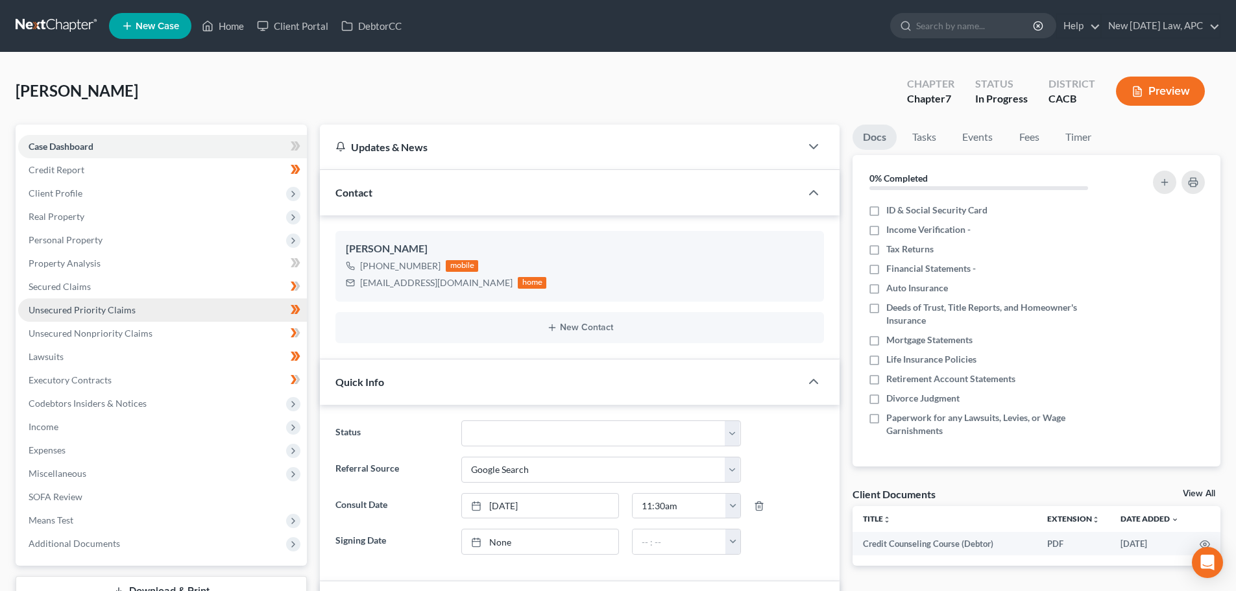
drag, startPoint x: 86, startPoint y: 308, endPoint x: 88, endPoint y: 314, distance: 6.8
click at [86, 308] on span "Unsecured Priority Claims" at bounding box center [82, 309] width 107 height 11
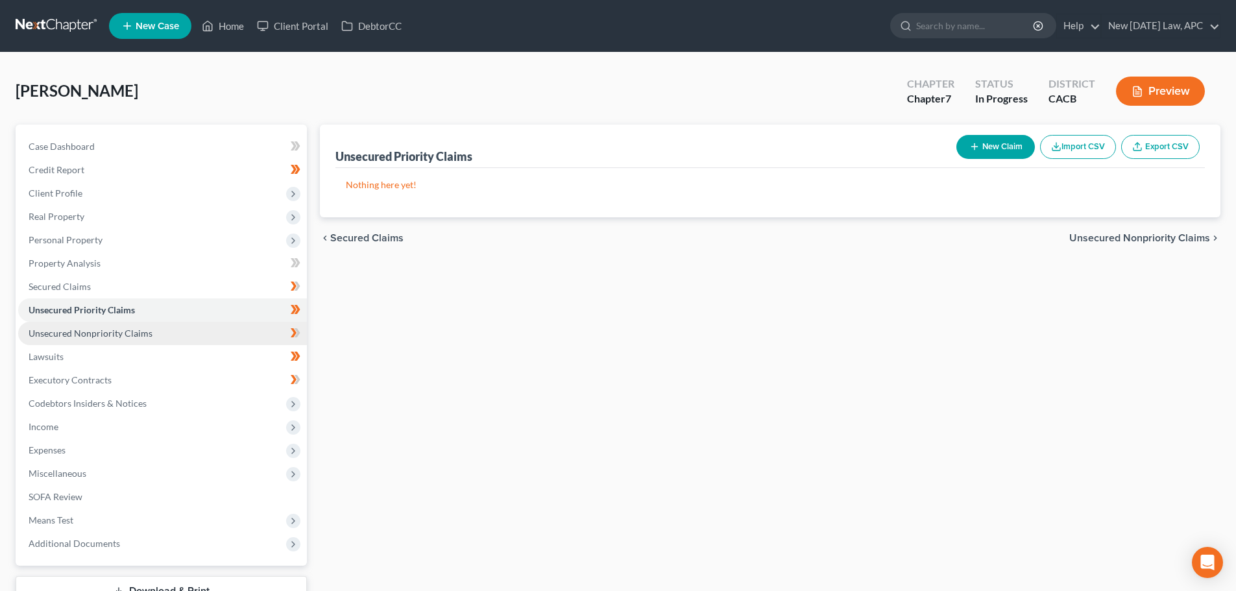
click at [97, 334] on span "Unsecured Nonpriority Claims" at bounding box center [91, 333] width 124 height 11
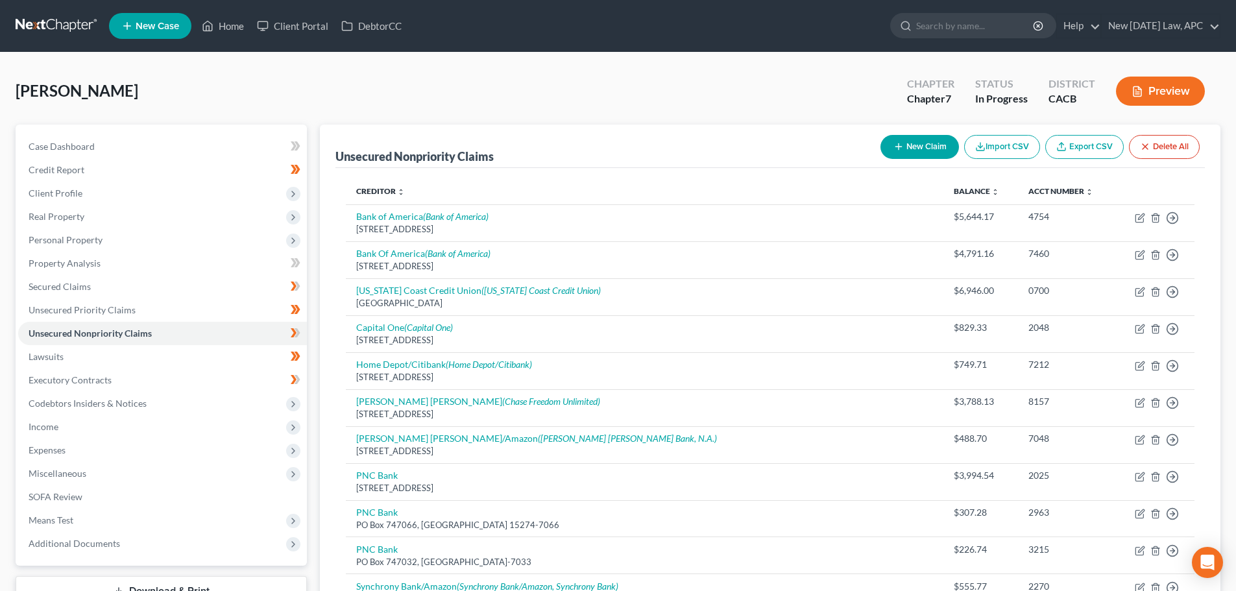
click at [1167, 79] on button "Preview" at bounding box center [1160, 91] width 89 height 29
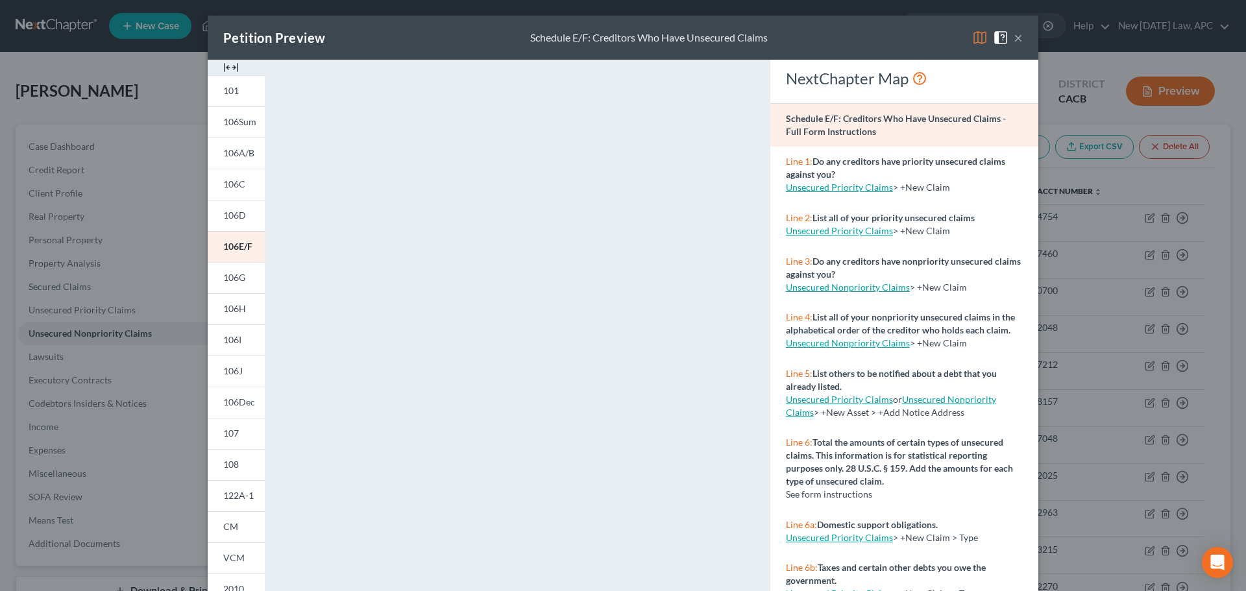
click at [1014, 43] on button "×" at bounding box center [1018, 38] width 9 height 16
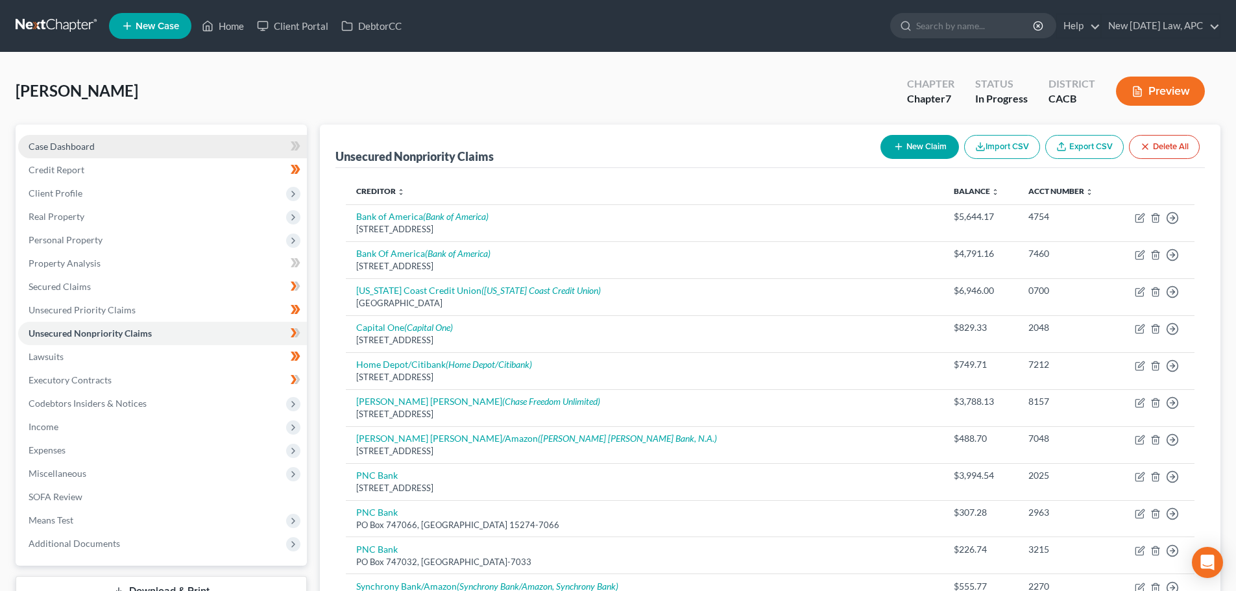
click at [115, 146] on link "Case Dashboard" at bounding box center [162, 146] width 289 height 23
select select "4"
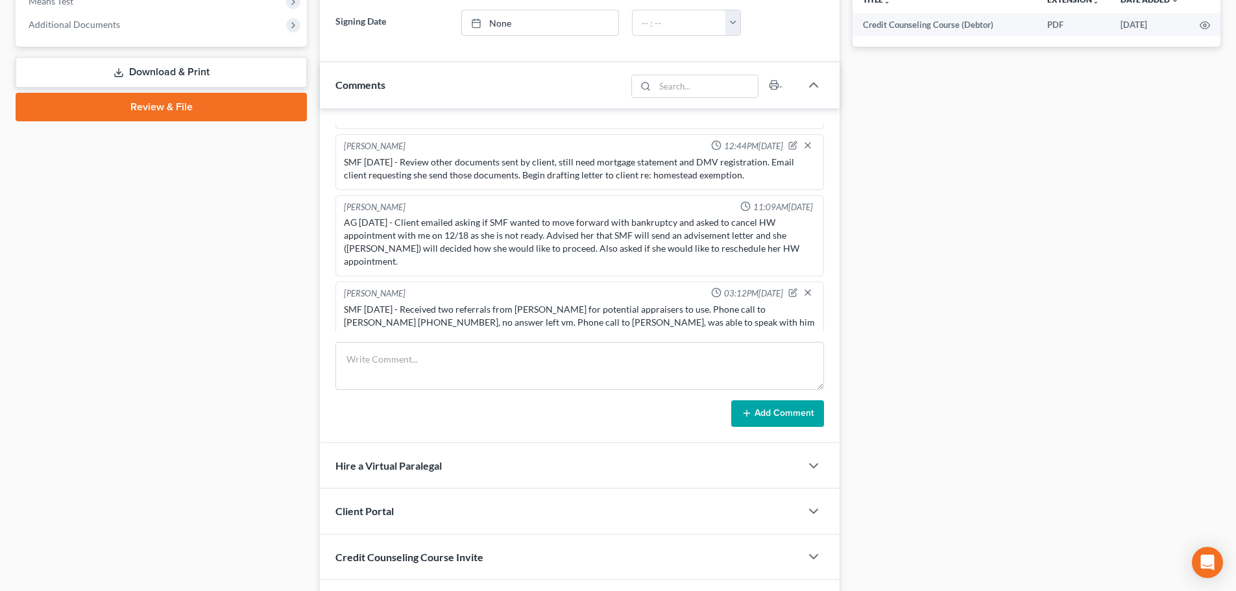
scroll to position [1075, 0]
